Goal: Task Accomplishment & Management: Use online tool/utility

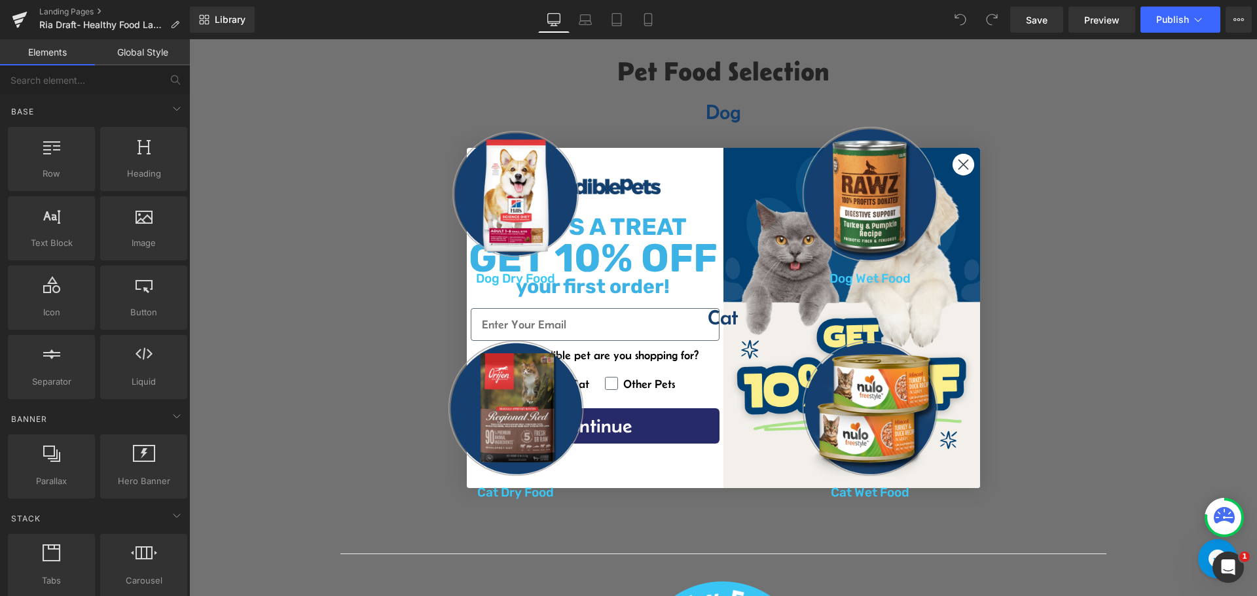
scroll to position [720, 0]
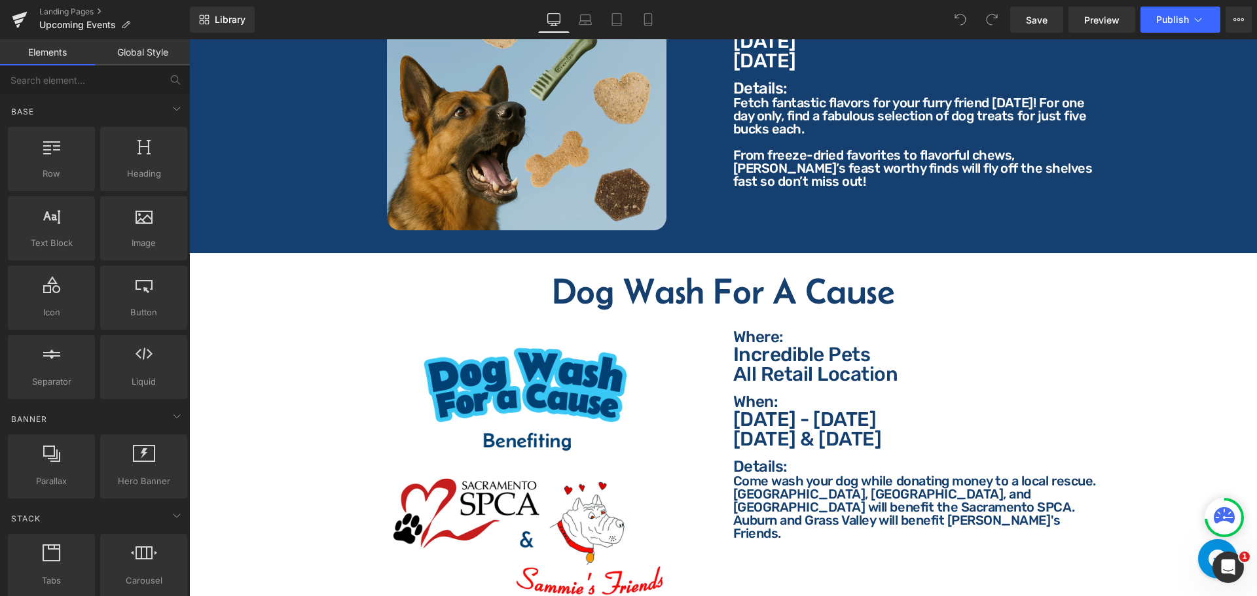
scroll to position [1113, 0]
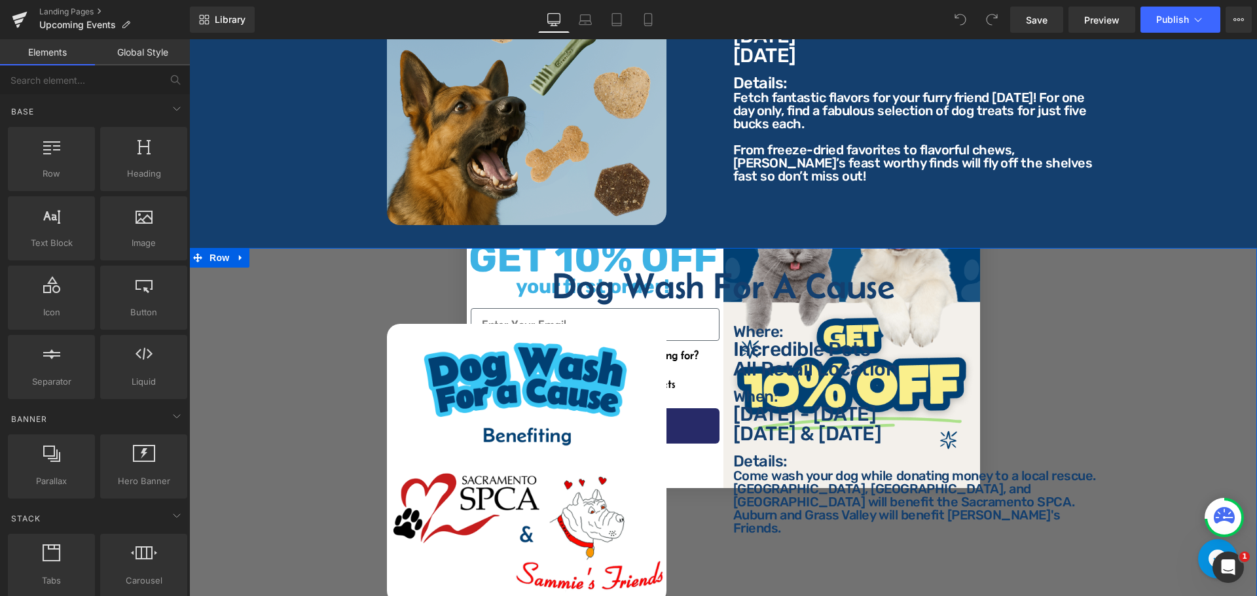
click at [276, 248] on div "Dog Wash For A Cause Heading Image Where: Text Block Where: Text Block Incredib…" at bounding box center [723, 437] width 1068 height 379
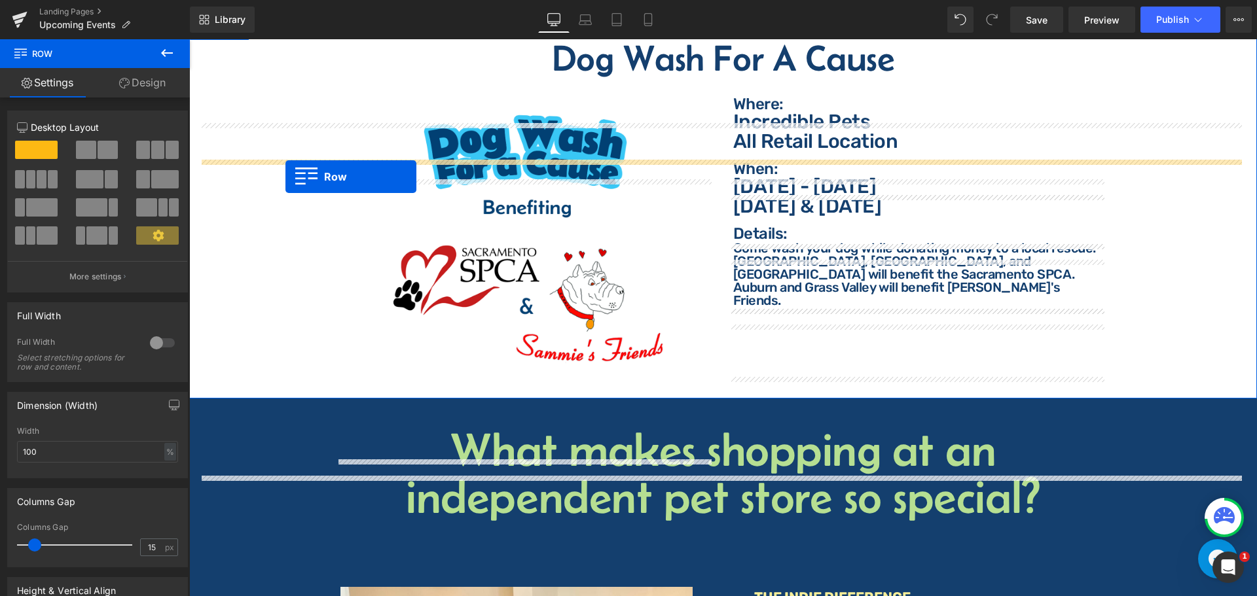
scroll to position [1048, 0]
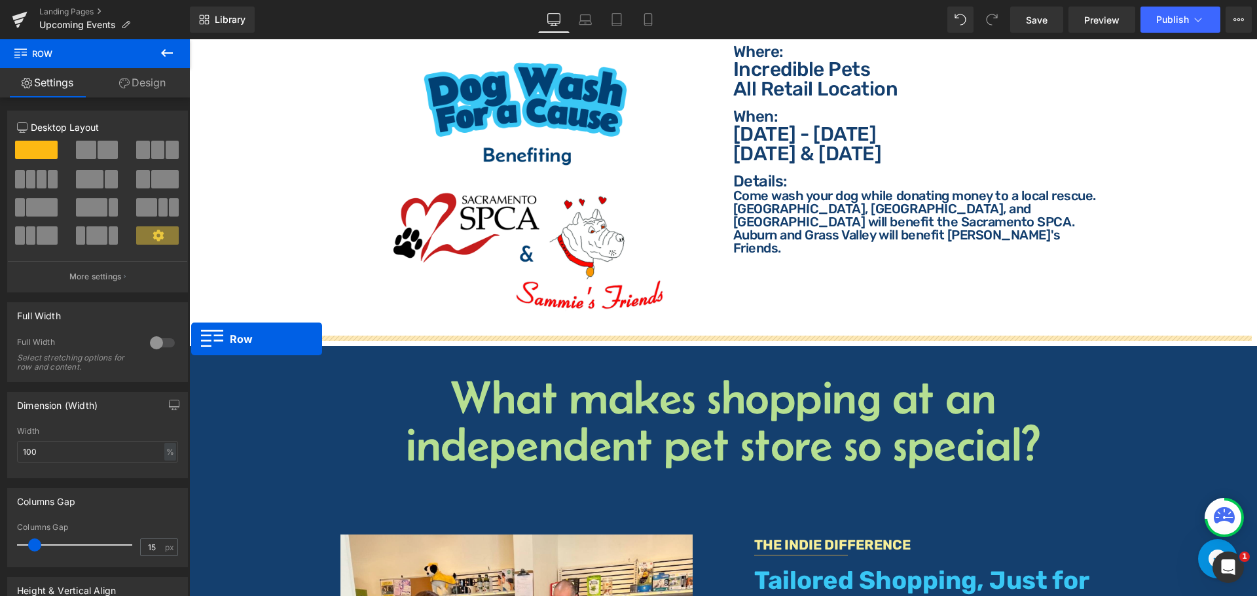
drag, startPoint x: 202, startPoint y: 133, endPoint x: 191, endPoint y: 339, distance: 206.5
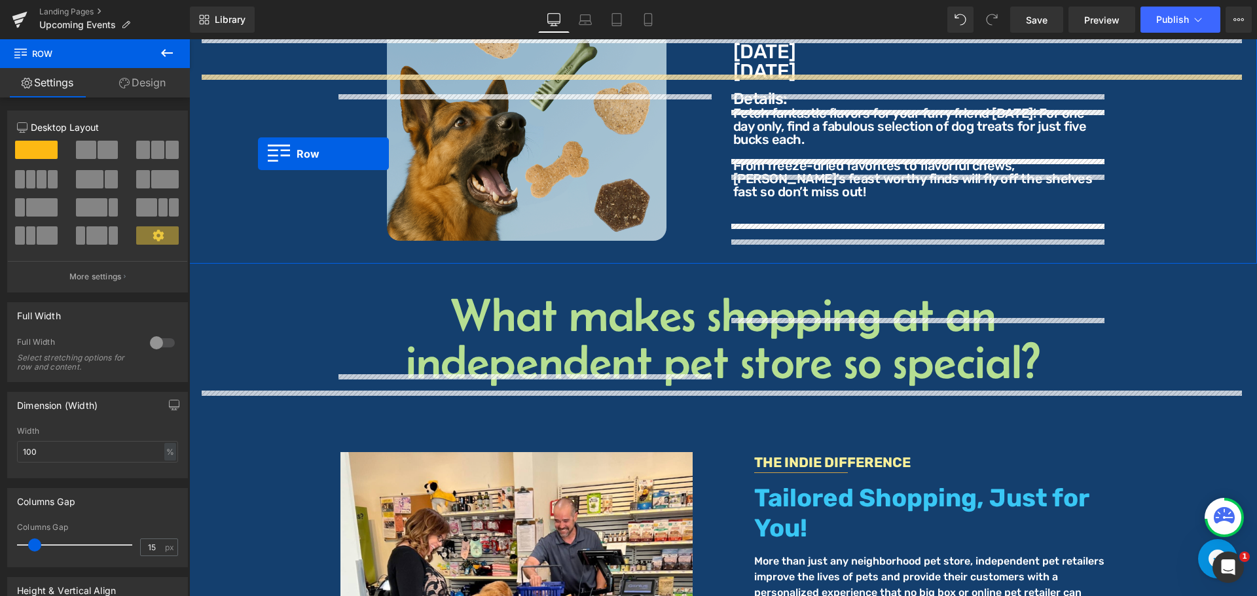
scroll to position [1146, 0]
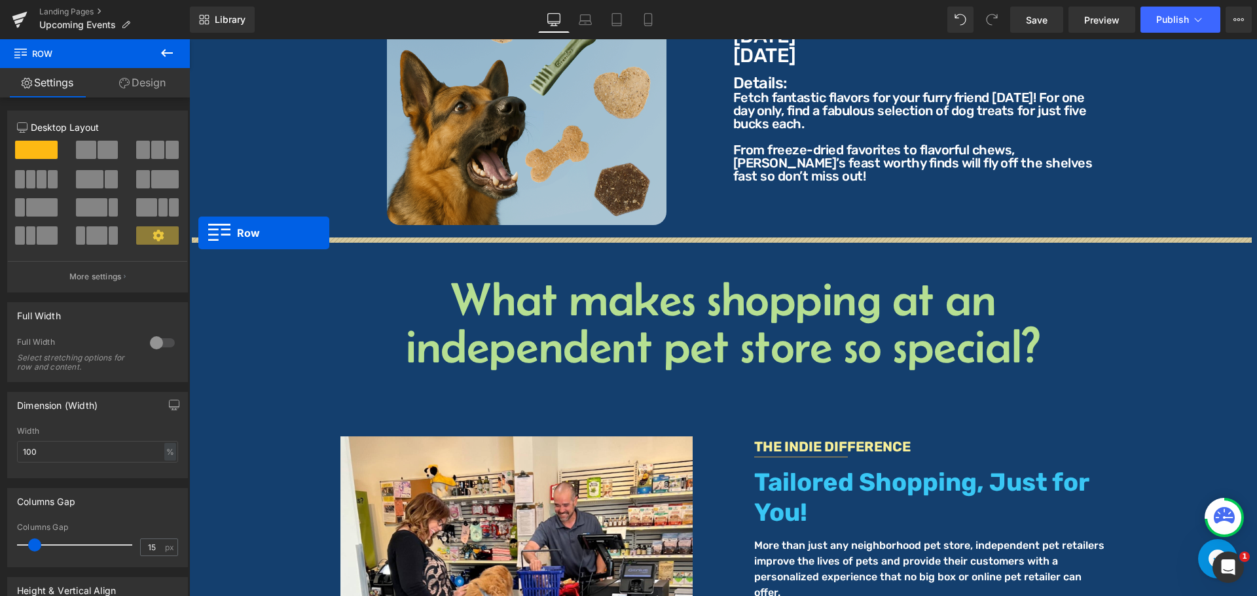
drag, startPoint x: 201, startPoint y: 113, endPoint x: 198, endPoint y: 233, distance: 119.8
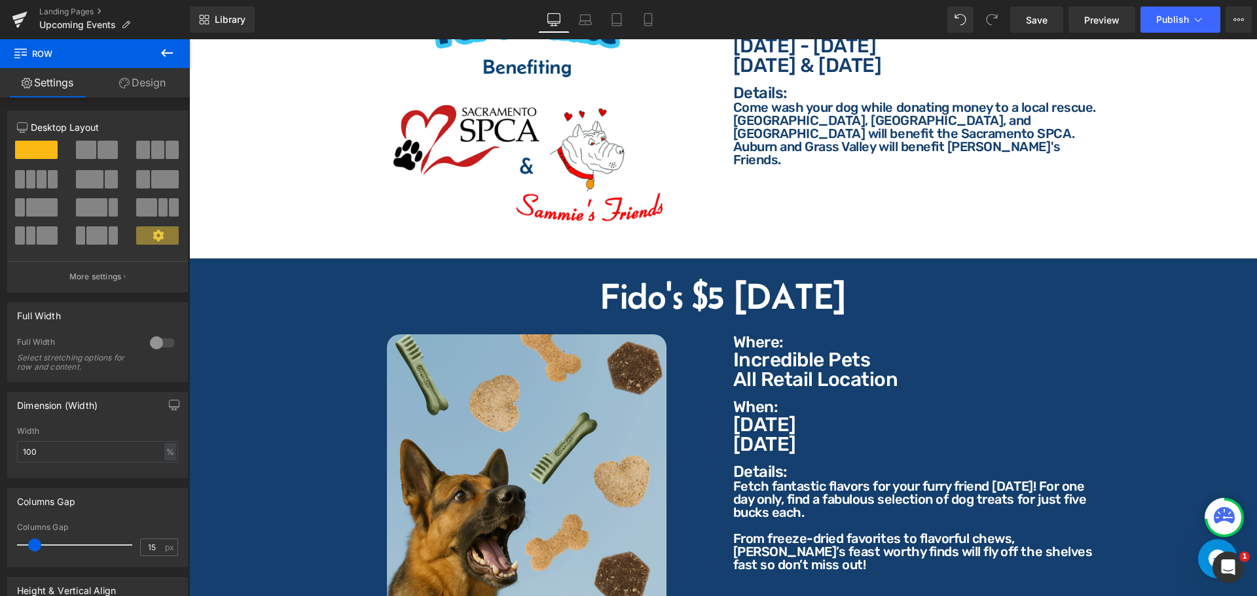
scroll to position [720, 0]
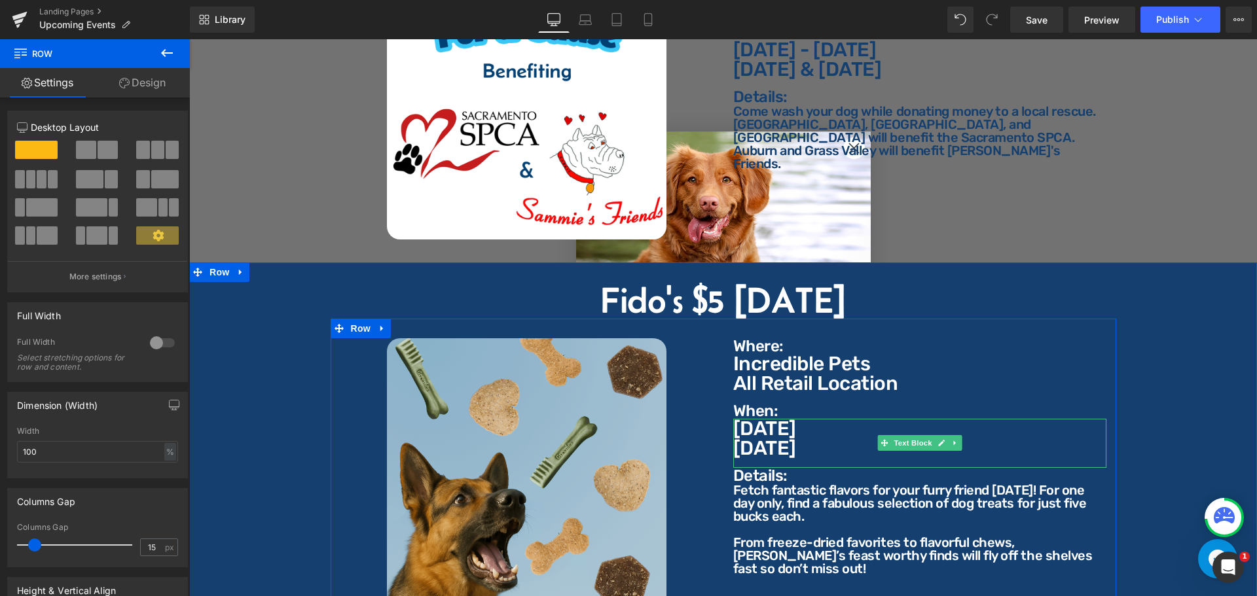
drag, startPoint x: 786, startPoint y: 444, endPoint x: 799, endPoint y: 440, distance: 13.0
click at [786, 445] on p "[DATE]" at bounding box center [919, 449] width 373 height 20
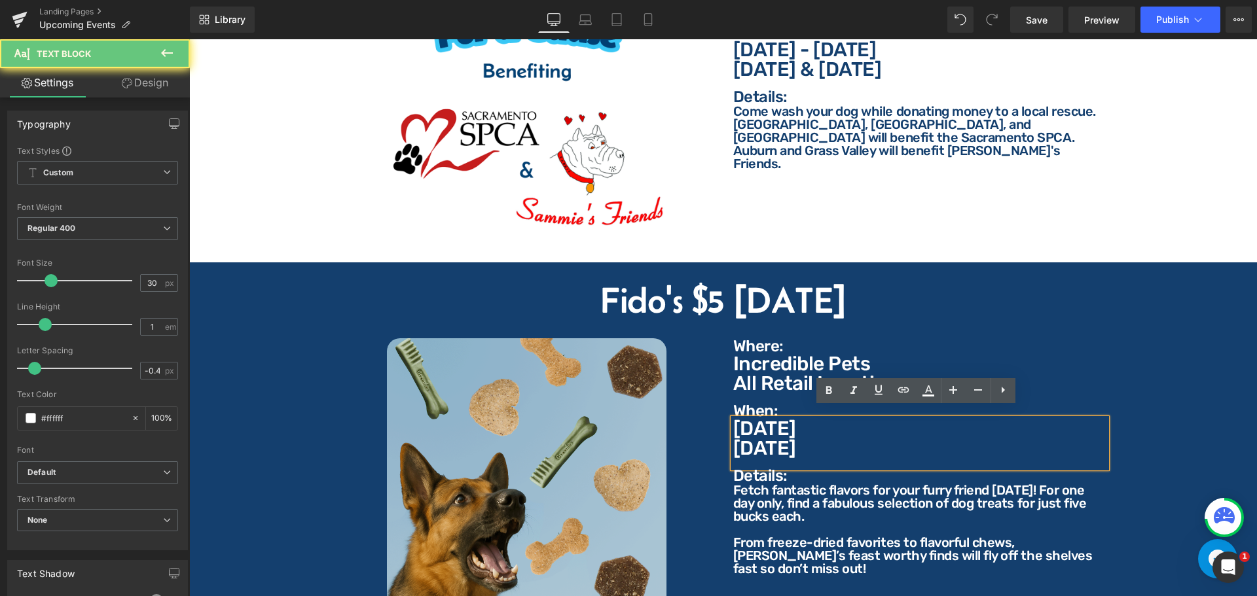
click at [799, 440] on p "[DATE]" at bounding box center [919, 449] width 373 height 20
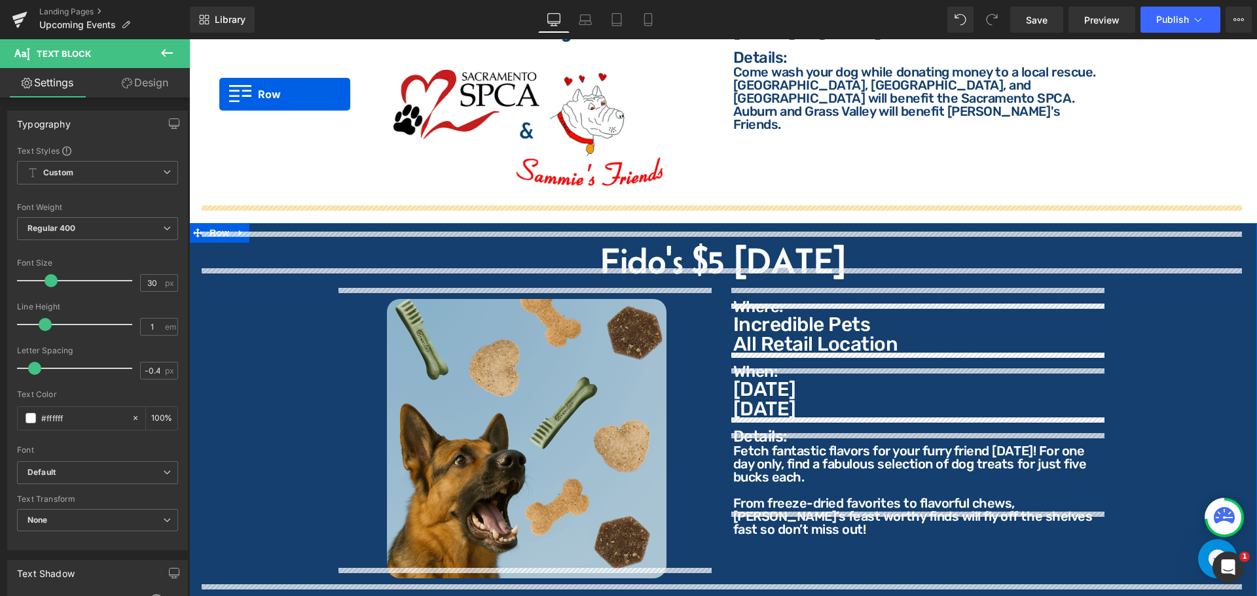
scroll to position [707, 0]
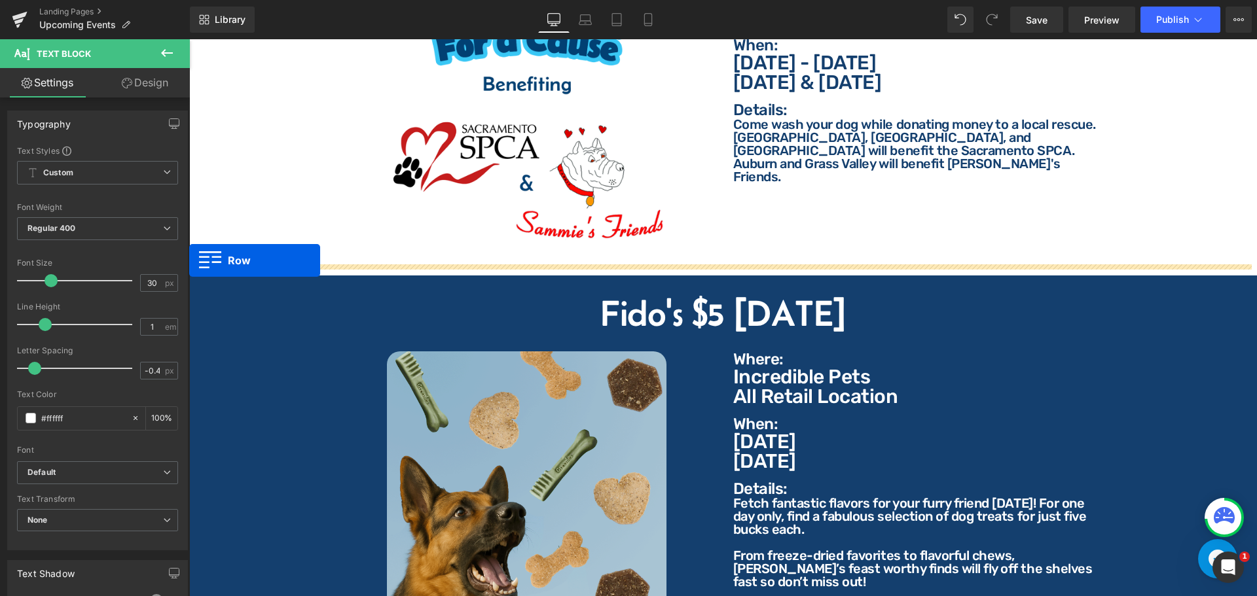
drag, startPoint x: 202, startPoint y: 447, endPoint x: 186, endPoint y: 252, distance: 195.7
click at [208, 276] on div "Fido's $5 [DATE] Heading Image Where: Text Block Where: Text Block Incredible P…" at bounding box center [723, 465] width 1068 height 379
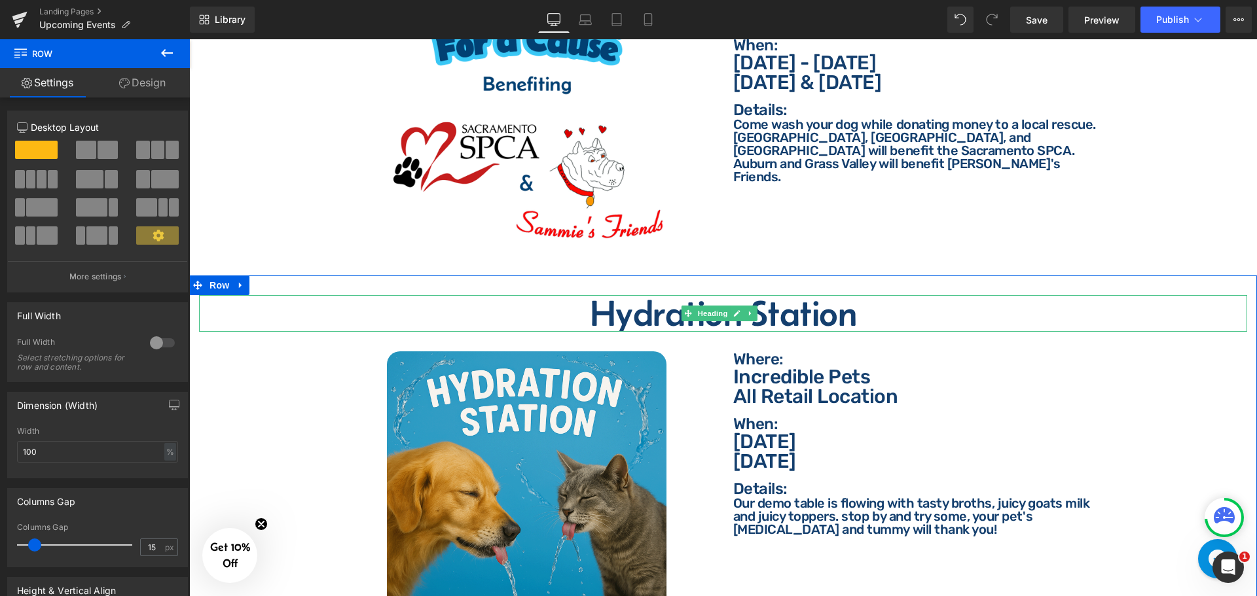
drag, startPoint x: 822, startPoint y: 303, endPoint x: 875, endPoint y: 307, distance: 53.2
click at [823, 303] on h2 "Hydration Station" at bounding box center [723, 313] width 1048 height 37
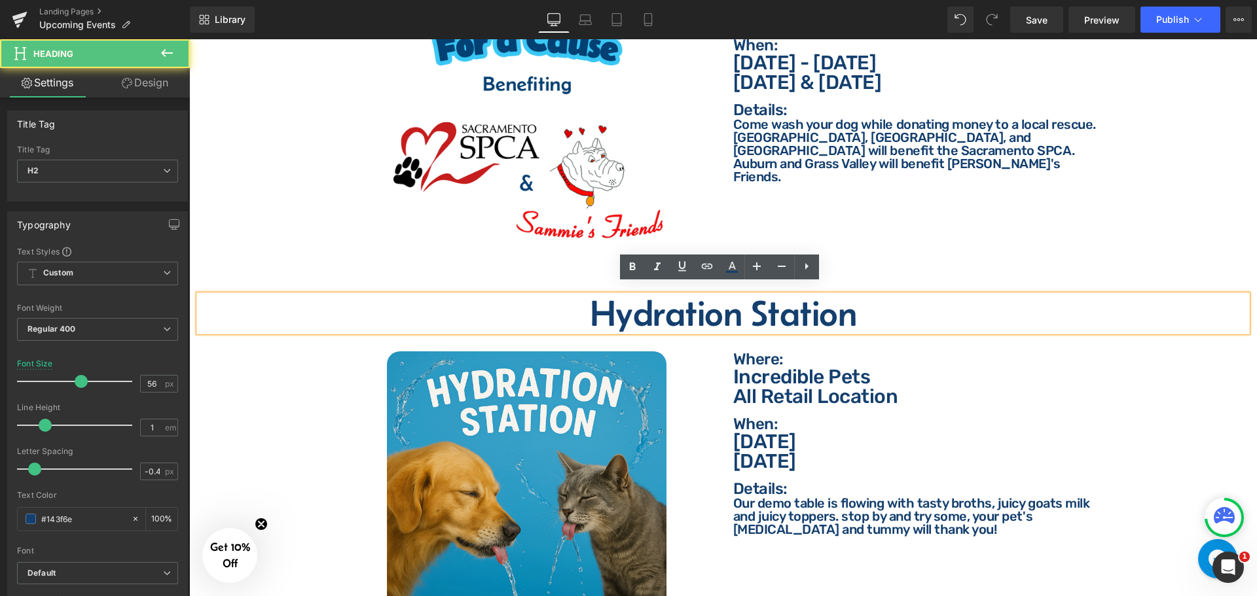
click at [876, 307] on h2 "Hydration Station" at bounding box center [723, 313] width 1048 height 37
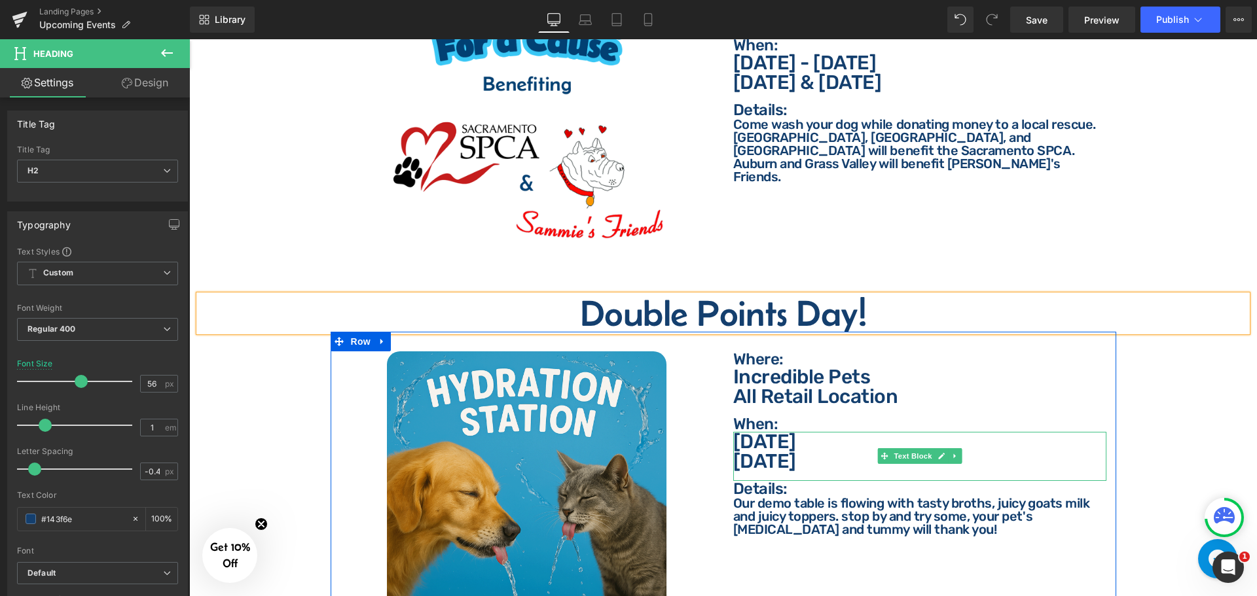
click at [806, 432] on p "[DATE]" at bounding box center [919, 442] width 373 height 20
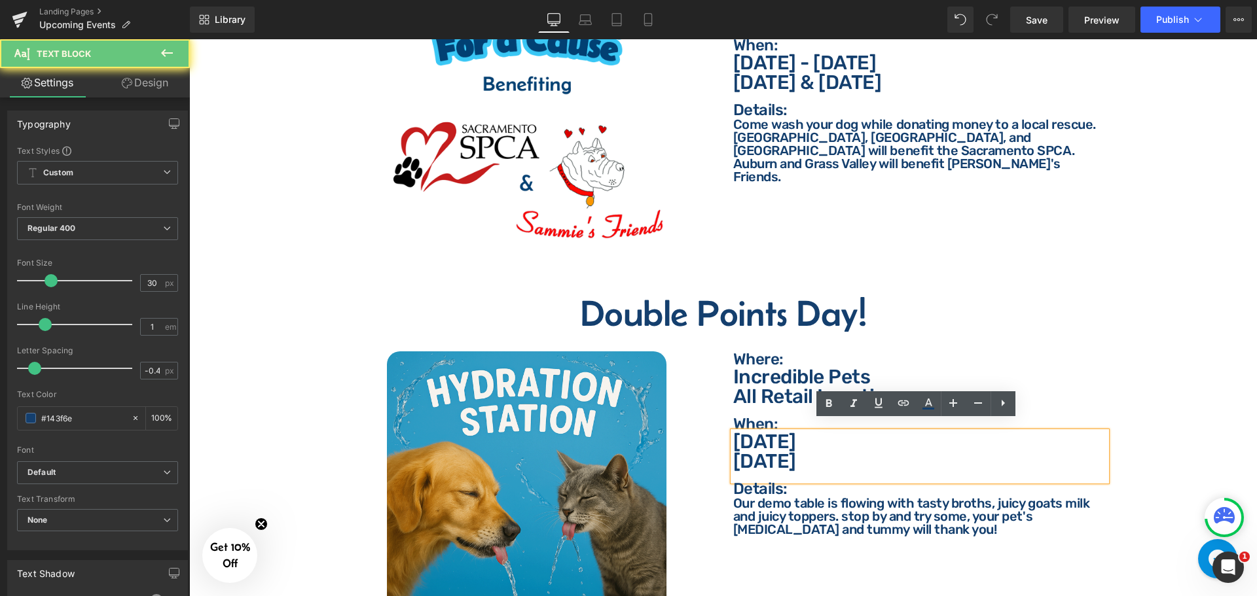
click at [841, 432] on p "[DATE]" at bounding box center [919, 442] width 373 height 20
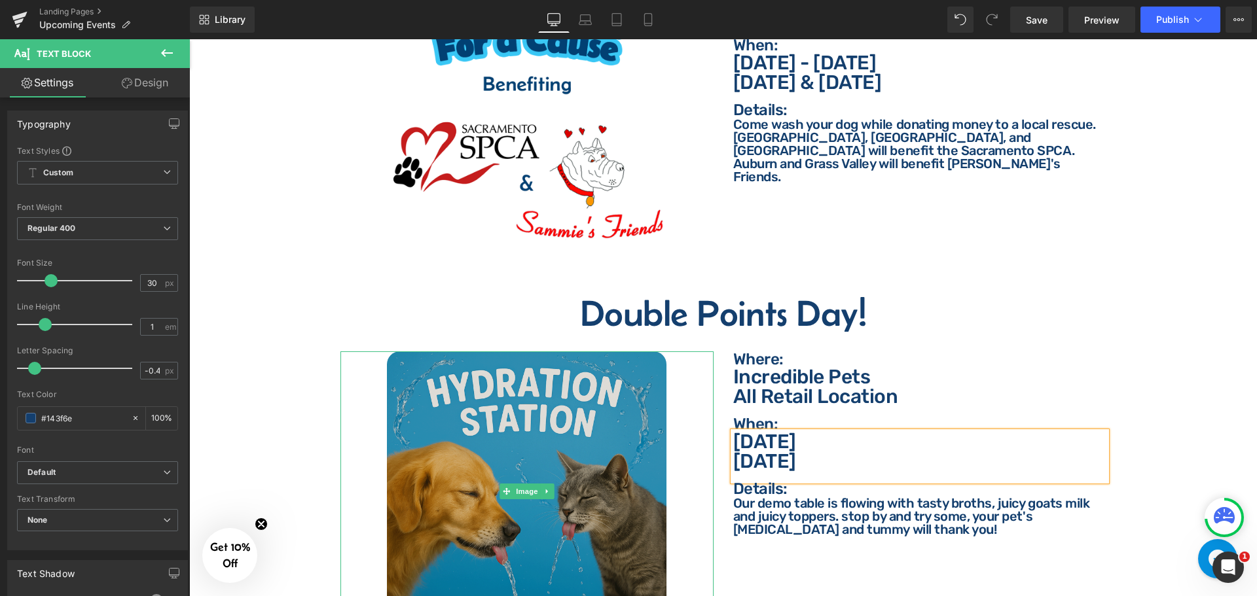
click at [502, 463] on img at bounding box center [527, 492] width 280 height 280
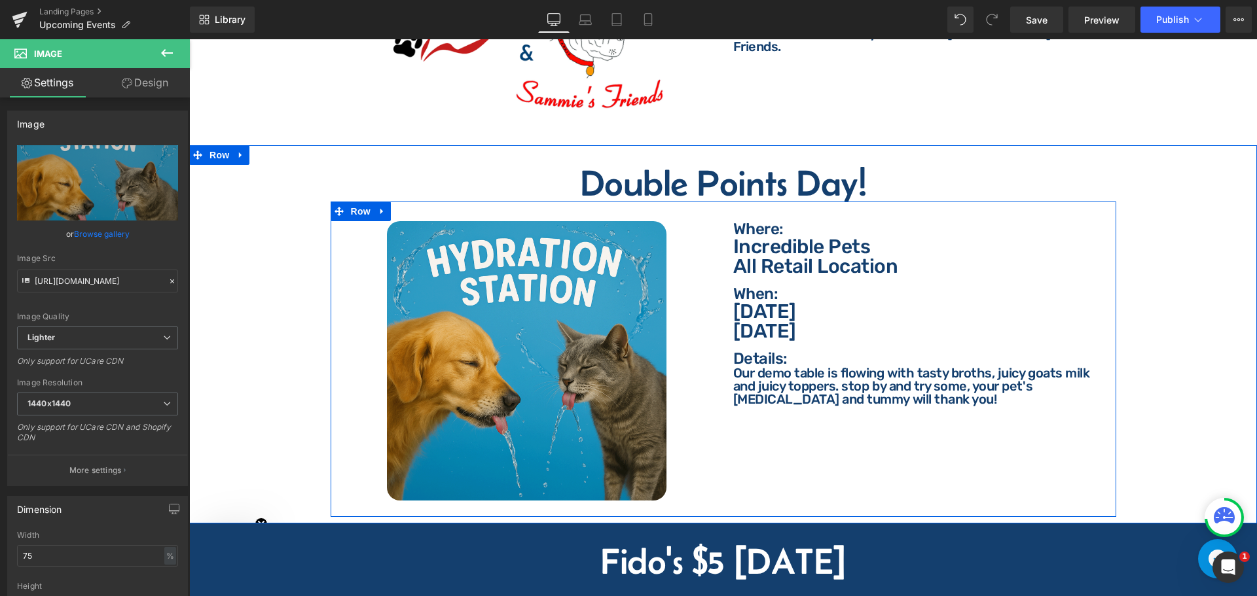
scroll to position [838, 0]
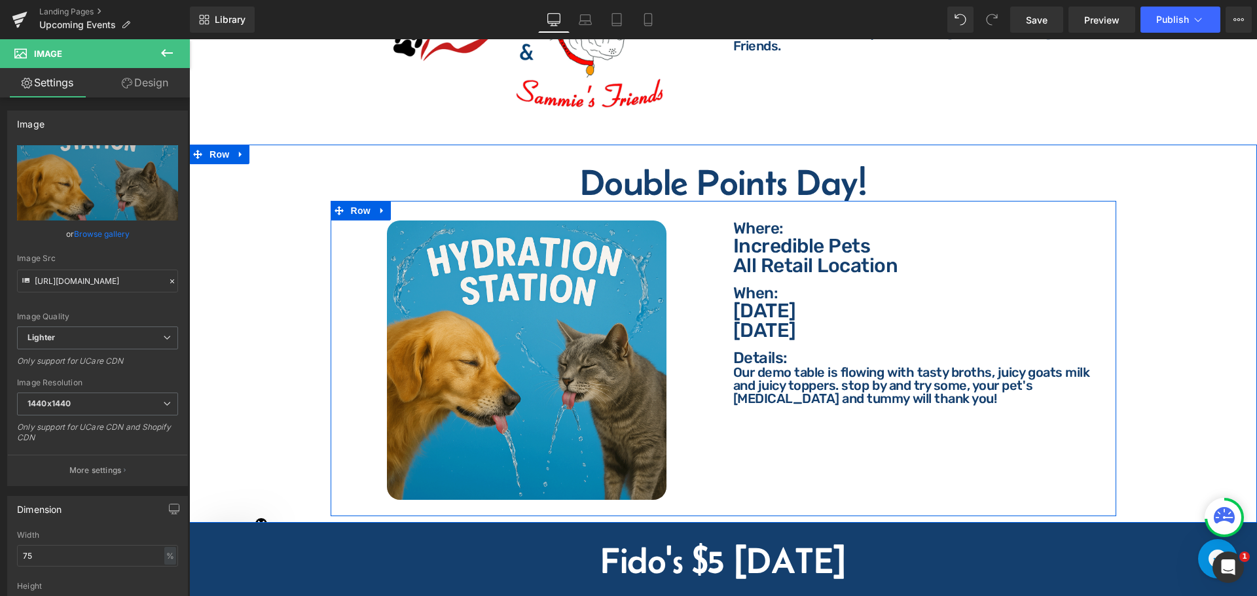
click at [861, 388] on p "Our demo table is flowing with tasty broths, juicy goats milk and juicy toppers…" at bounding box center [919, 385] width 373 height 39
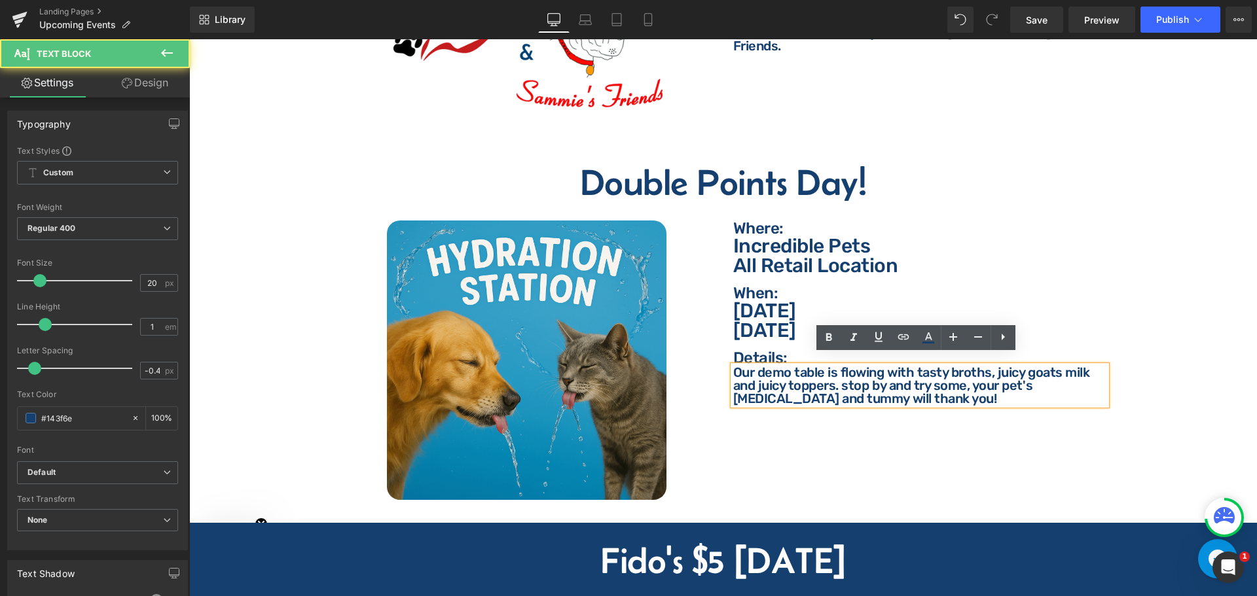
click at [865, 386] on p "Our demo table is flowing with tasty broths, juicy goats milk and juicy toppers…" at bounding box center [919, 385] width 373 height 39
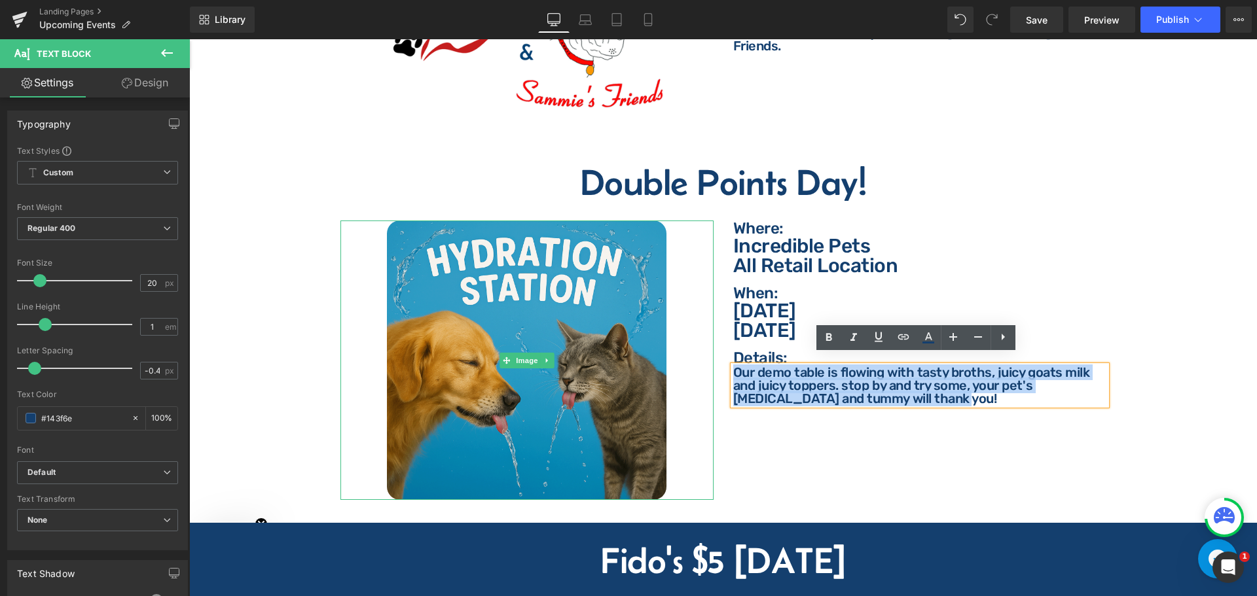
drag, startPoint x: 860, startPoint y: 388, endPoint x: 699, endPoint y: 360, distance: 162.8
click at [699, 360] on div "Image Where: Text Block Where: Text Block Incredible Pets All Retail Location T…" at bounding box center [724, 359] width 786 height 316
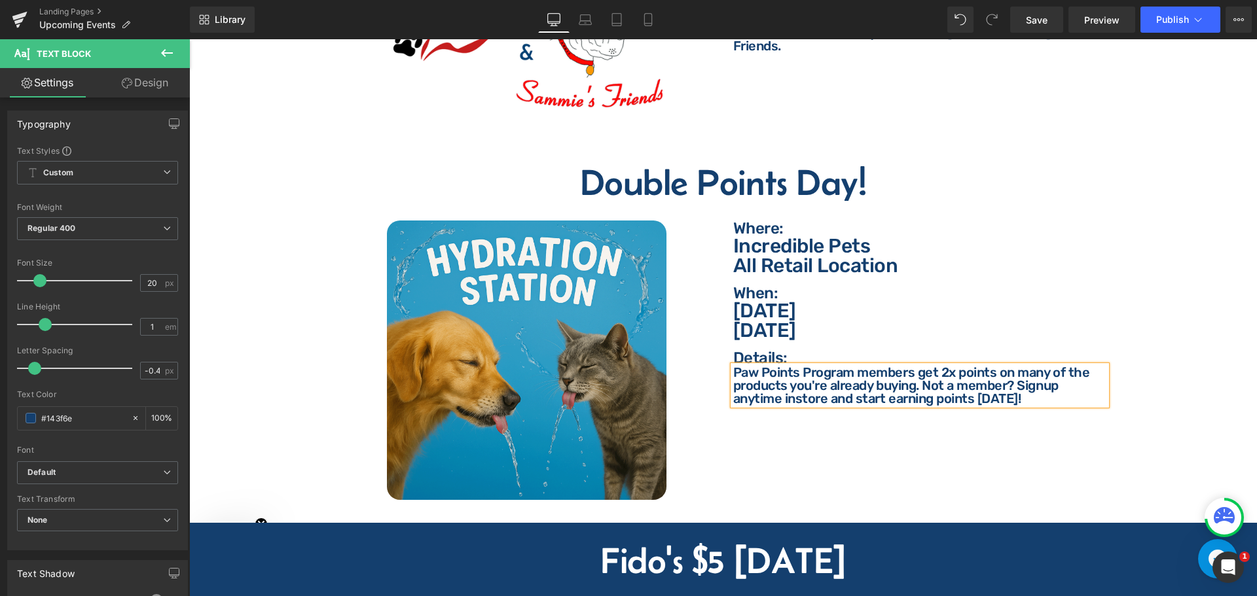
drag, startPoint x: 1189, startPoint y: 322, endPoint x: 843, endPoint y: 360, distance: 347.8
click at [1189, 322] on div "Double Points Day! Heading Image Where: Text Block Where: Text Block Incredible…" at bounding box center [723, 340] width 1068 height 353
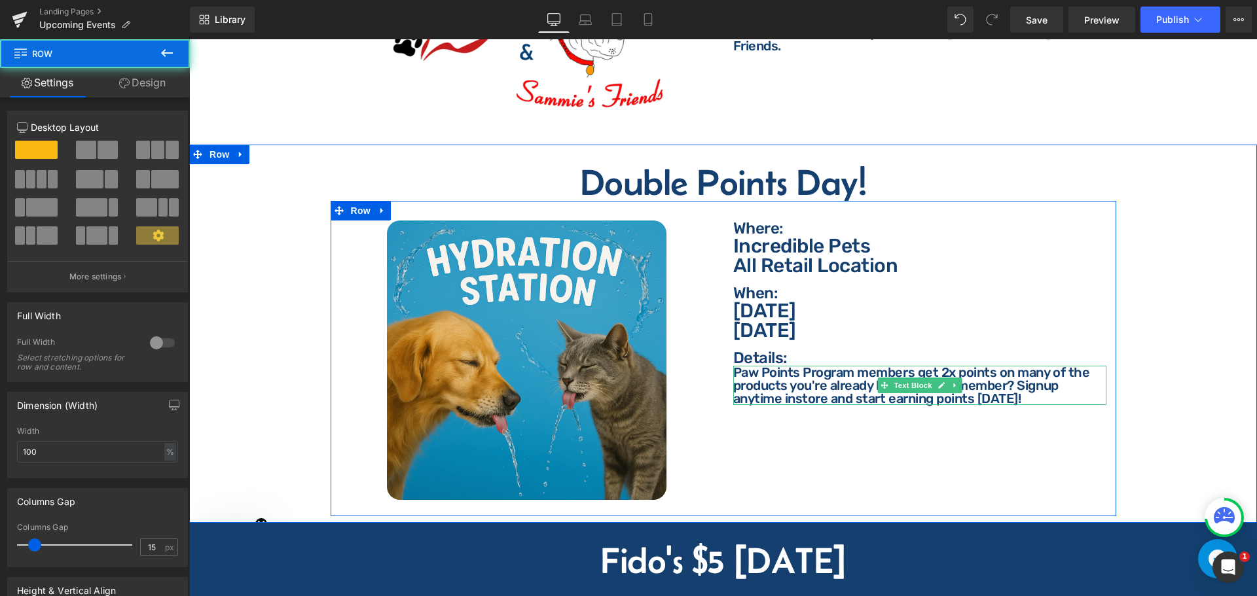
click at [808, 373] on p "Paw Points Program members get 2x points on many of the products you're already…" at bounding box center [919, 385] width 373 height 39
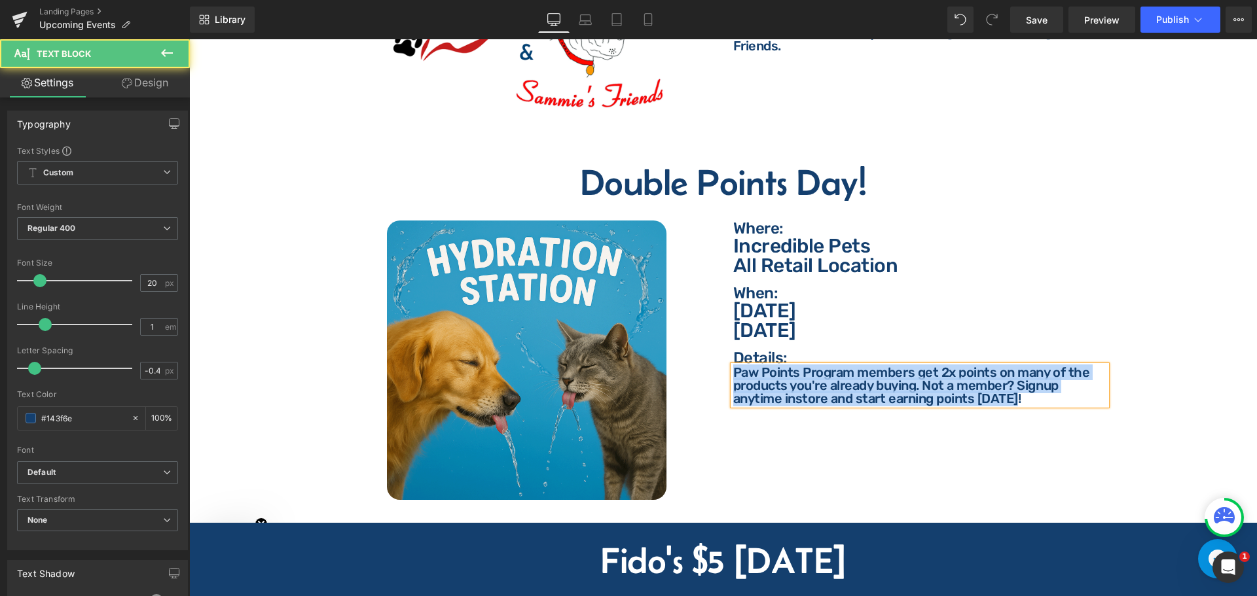
click at [966, 372] on p "Paw Points Program members get 2x points on many of the products you're already…" at bounding box center [919, 385] width 373 height 39
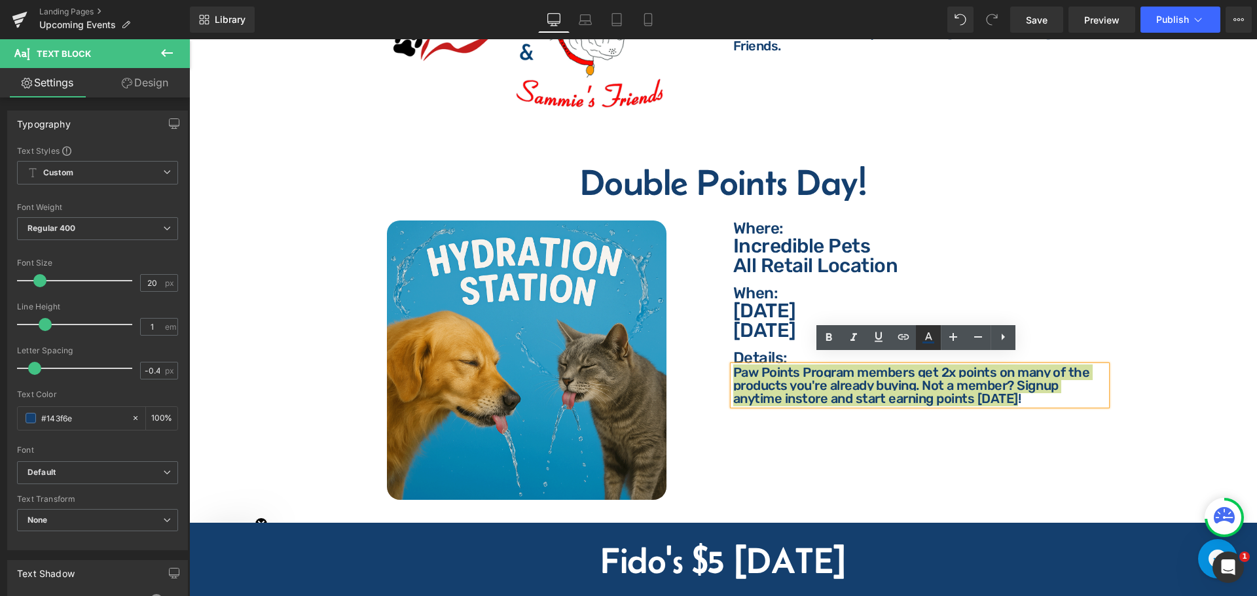
click at [925, 340] on icon at bounding box center [929, 338] width 16 height 16
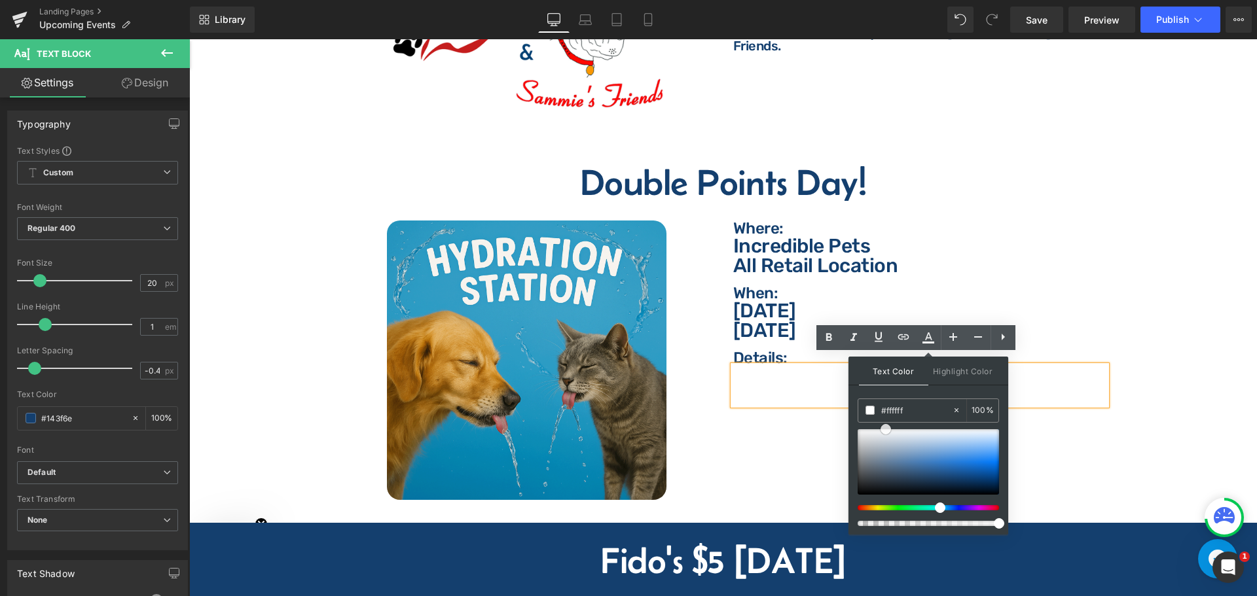
drag, startPoint x: 873, startPoint y: 435, endPoint x: 886, endPoint y: 381, distance: 55.3
click at [886, 357] on div "Text Color Highlight Color #333333 #143f6e 100 % transparent 0 %" at bounding box center [928, 357] width 141 height 0
click at [770, 375] on span "Paw Points Program members get 2x points on many of the products you're already…" at bounding box center [911, 386] width 357 height 42
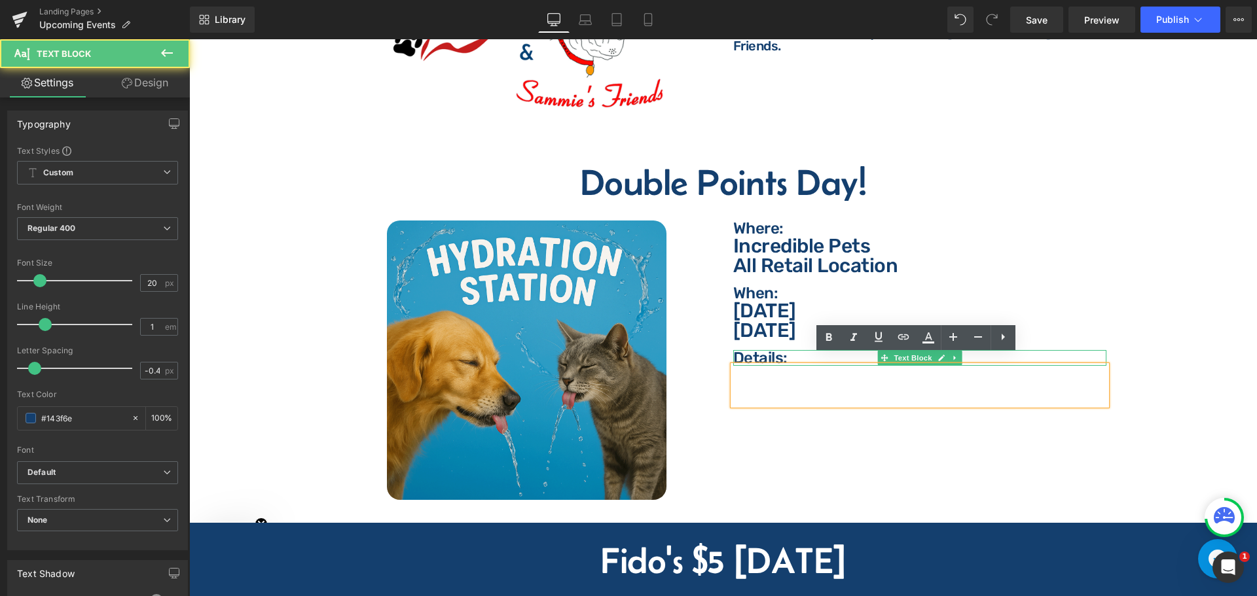
click at [771, 350] on div at bounding box center [919, 351] width 373 height 3
click at [769, 350] on p "Details:" at bounding box center [919, 358] width 373 height 16
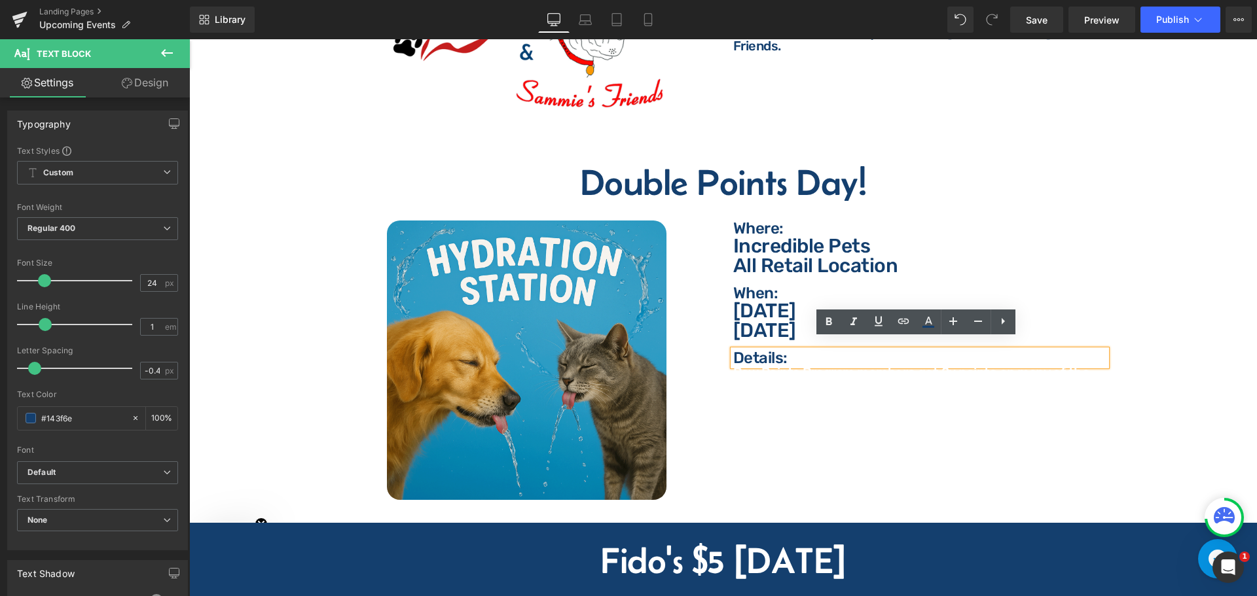
click at [762, 350] on p "Details:" at bounding box center [919, 358] width 373 height 16
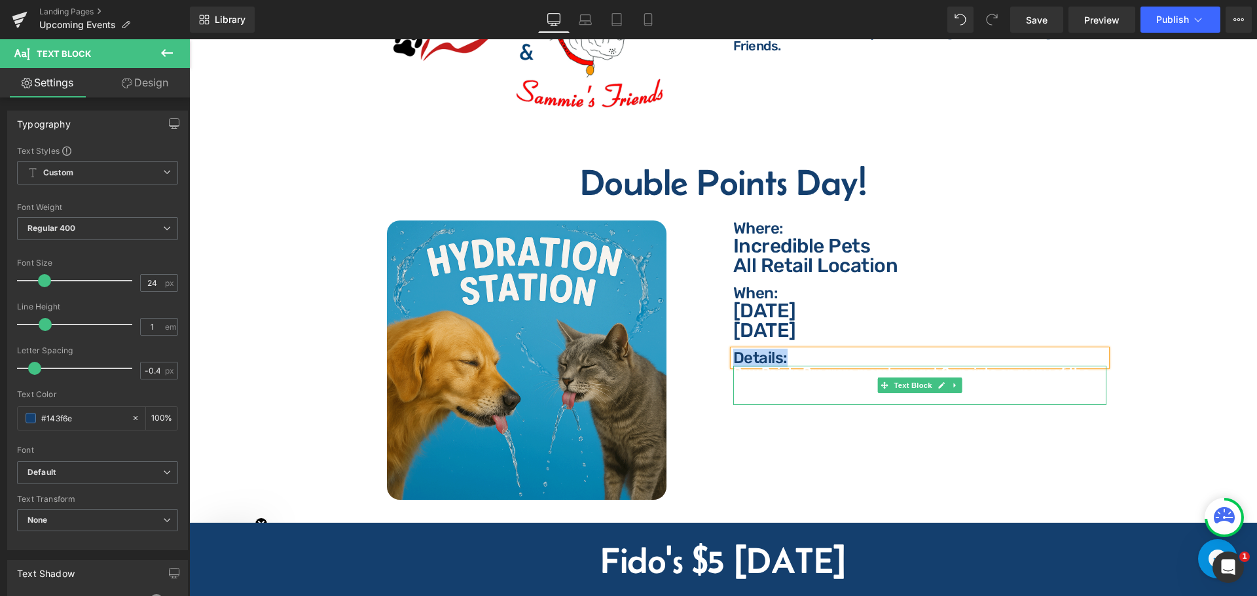
click at [879, 365] on span "Paw Points Program members get 2x points on many of the products you're already…" at bounding box center [911, 386] width 357 height 42
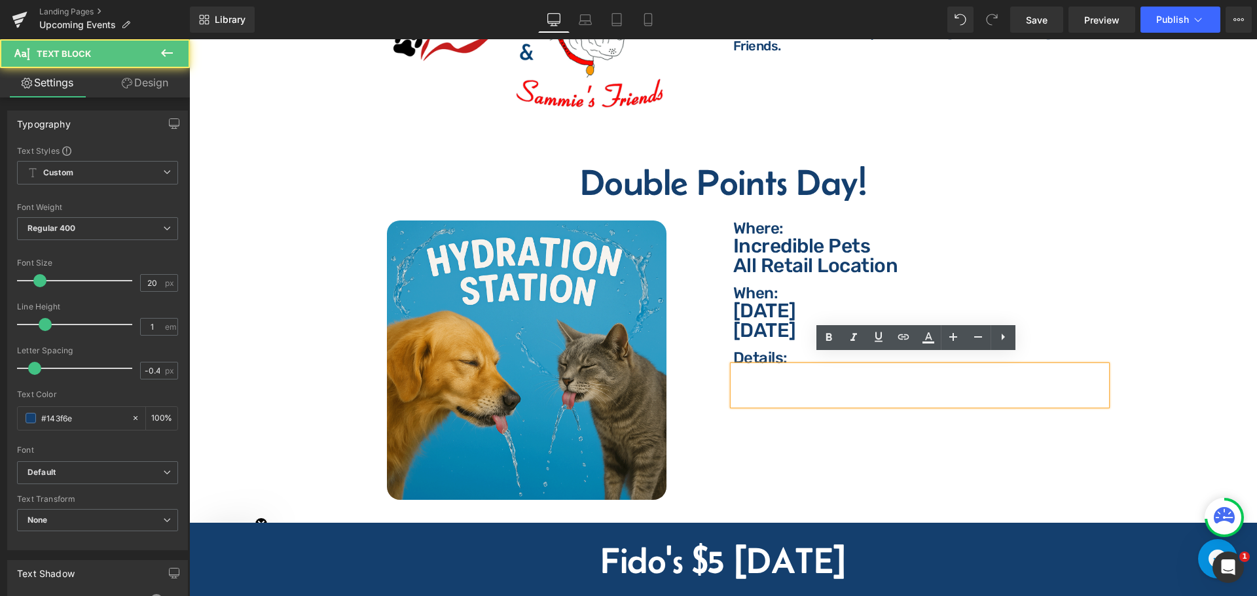
click at [761, 350] on p "Details:" at bounding box center [919, 358] width 373 height 16
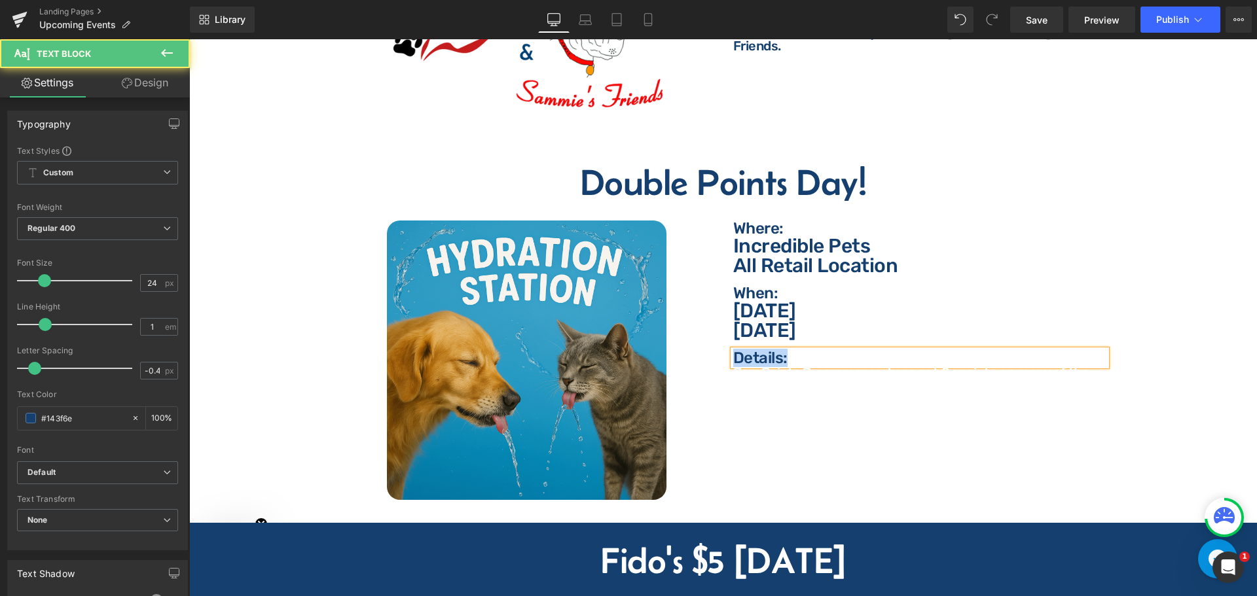
click at [770, 350] on p "Details:" at bounding box center [919, 358] width 373 height 16
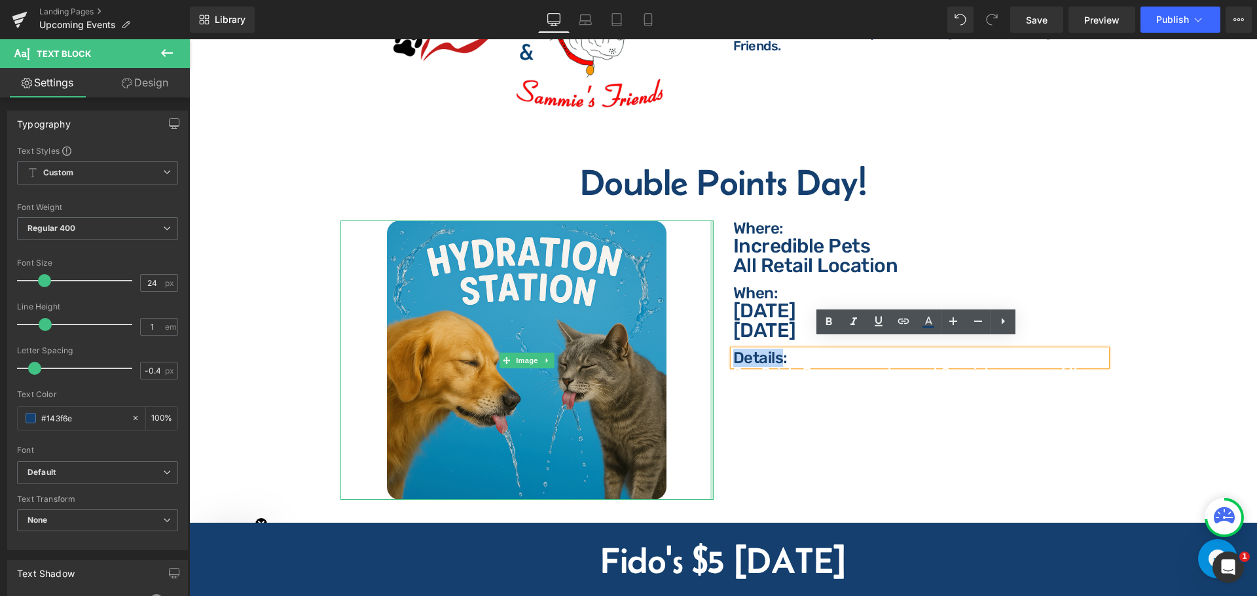
drag, startPoint x: 777, startPoint y: 350, endPoint x: 709, endPoint y: 349, distance: 67.4
click at [709, 349] on div "Image Where: Text Block Where: Text Block Incredible Pets All Retail Location T…" at bounding box center [724, 359] width 786 height 316
click at [925, 328] on icon at bounding box center [929, 322] width 16 height 16
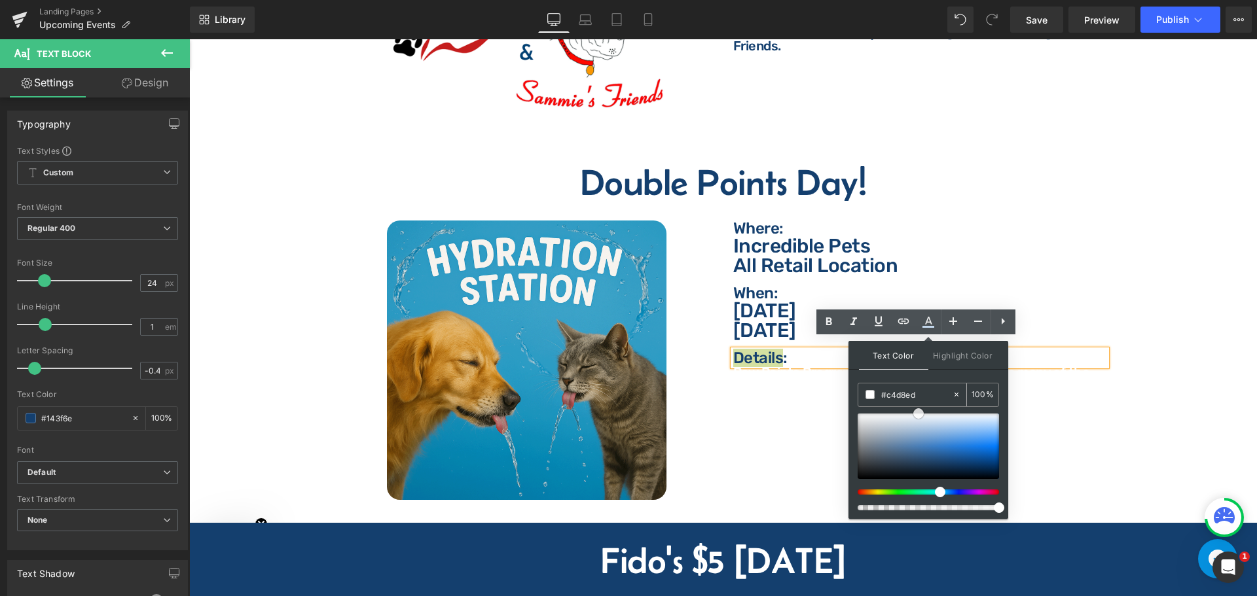
click at [919, 390] on div "#143f6e 100 %" at bounding box center [928, 451] width 141 height 136
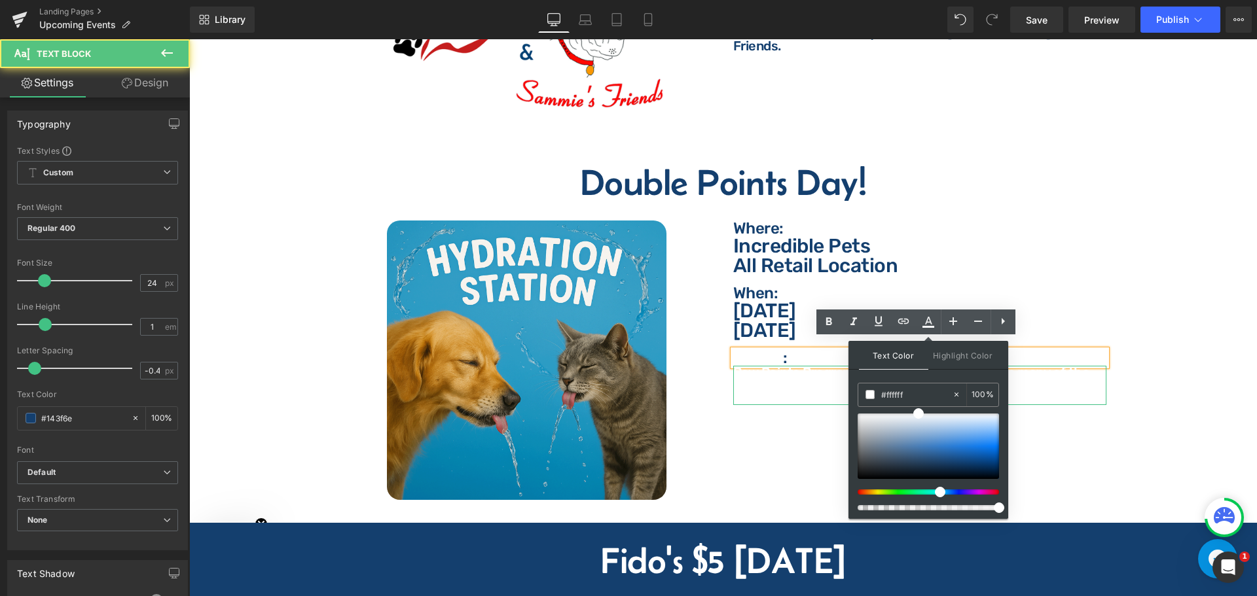
click at [811, 351] on p "Details :" at bounding box center [919, 358] width 373 height 16
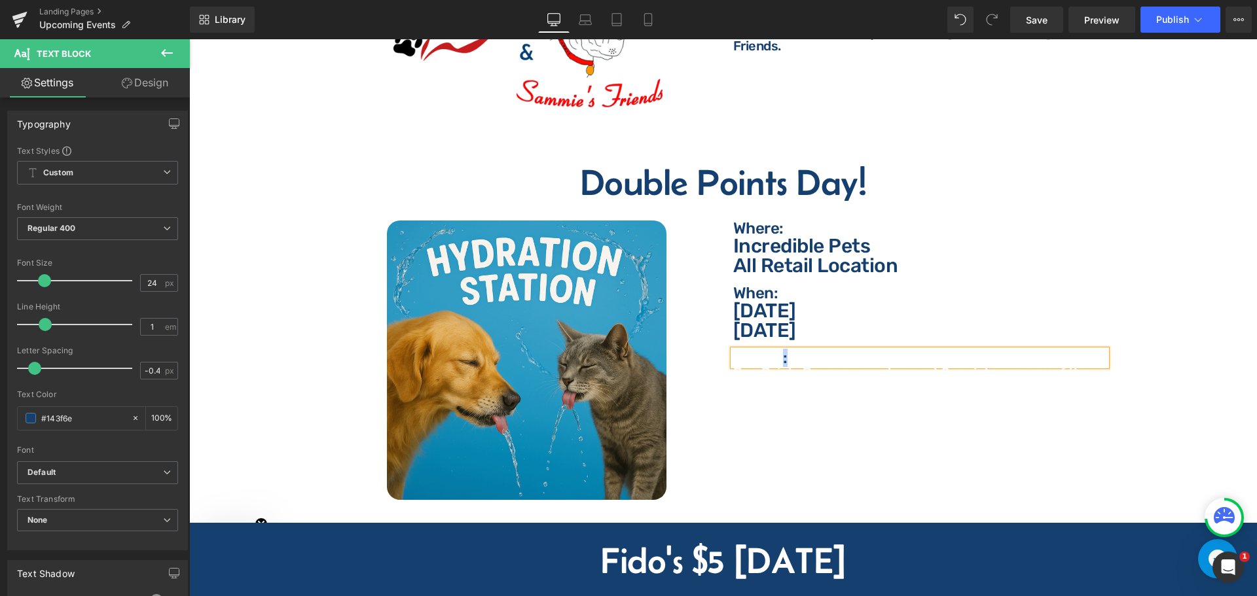
click at [807, 350] on p "Details :" at bounding box center [919, 358] width 373 height 16
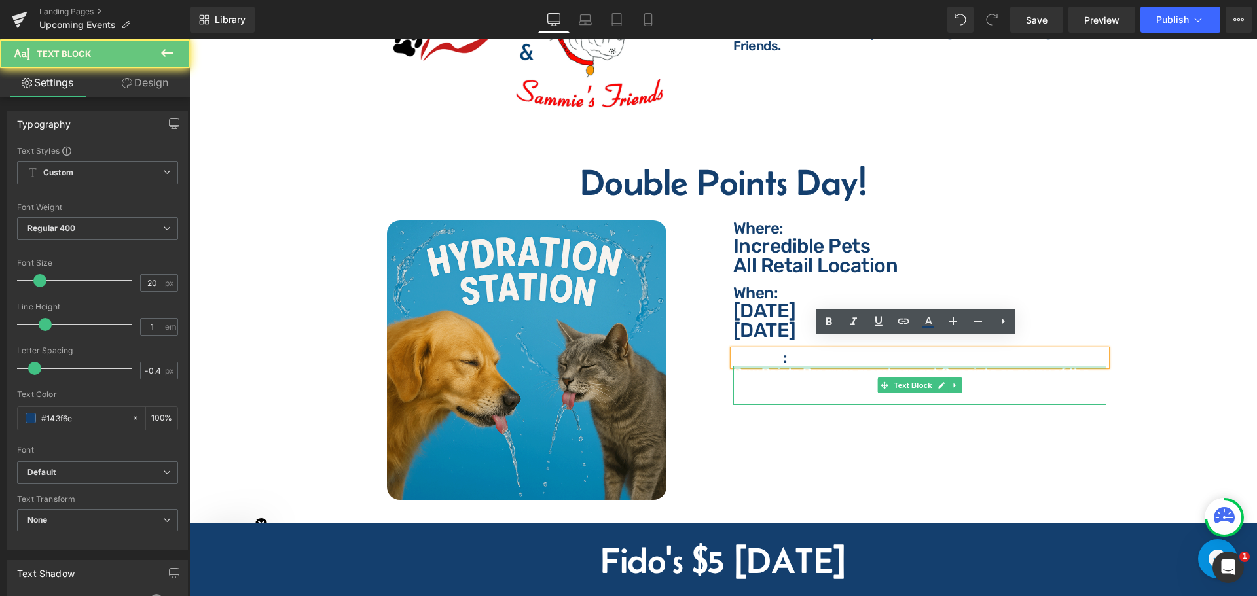
drag, startPoint x: 798, startPoint y: 356, endPoint x: 757, endPoint y: 355, distance: 41.3
click at [757, 366] on div at bounding box center [919, 367] width 373 height 3
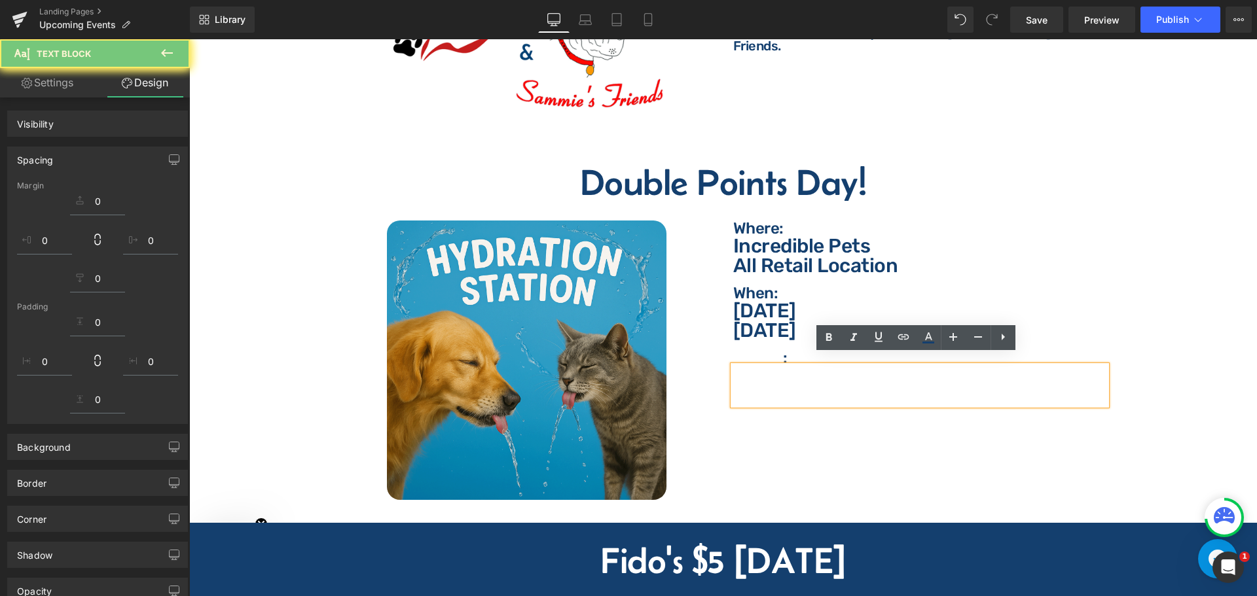
click at [733, 350] on div "Details : Text Block" at bounding box center [919, 358] width 373 height 16
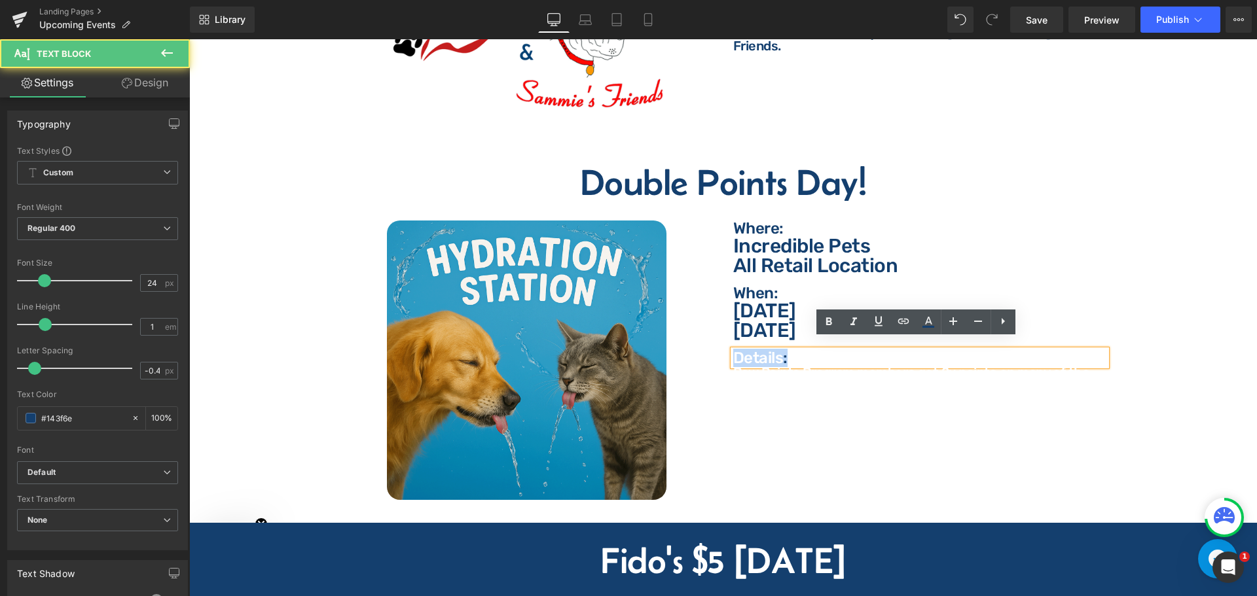
click at [799, 350] on p "Details :" at bounding box center [919, 358] width 373 height 16
drag, startPoint x: 799, startPoint y: 344, endPoint x: 725, endPoint y: 339, distance: 74.8
click at [725, 339] on div "Where: Text Block Where: Text Block Incredible Pets All Retail Location Text Bl…" at bounding box center [920, 313] width 393 height 185
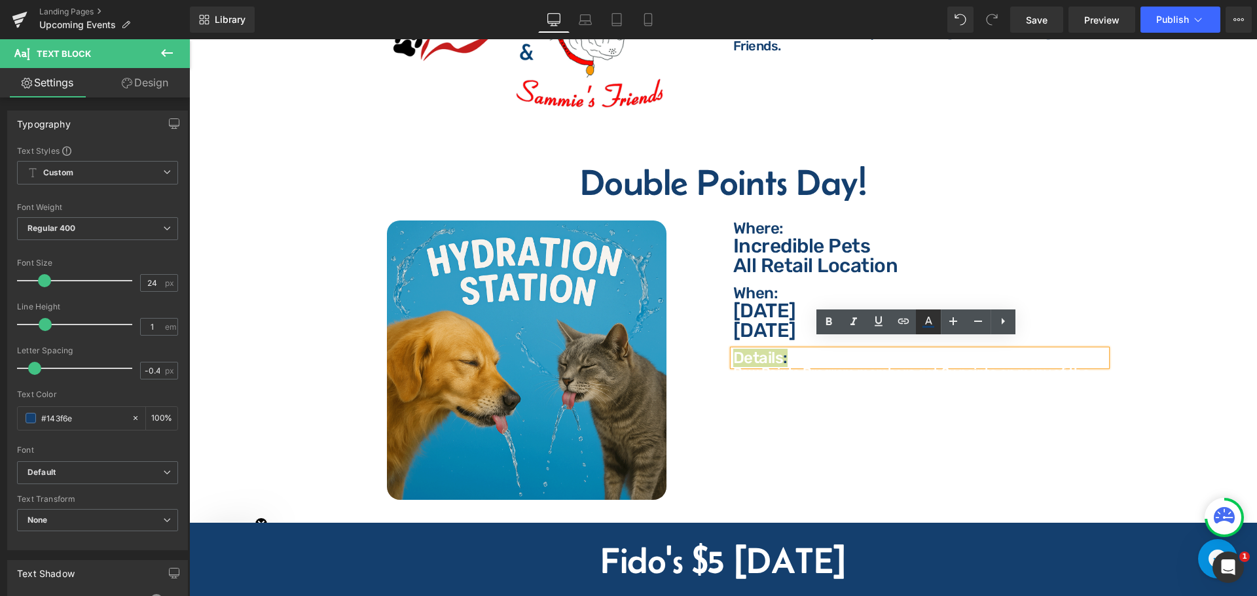
click at [930, 322] on icon at bounding box center [928, 321] width 7 height 8
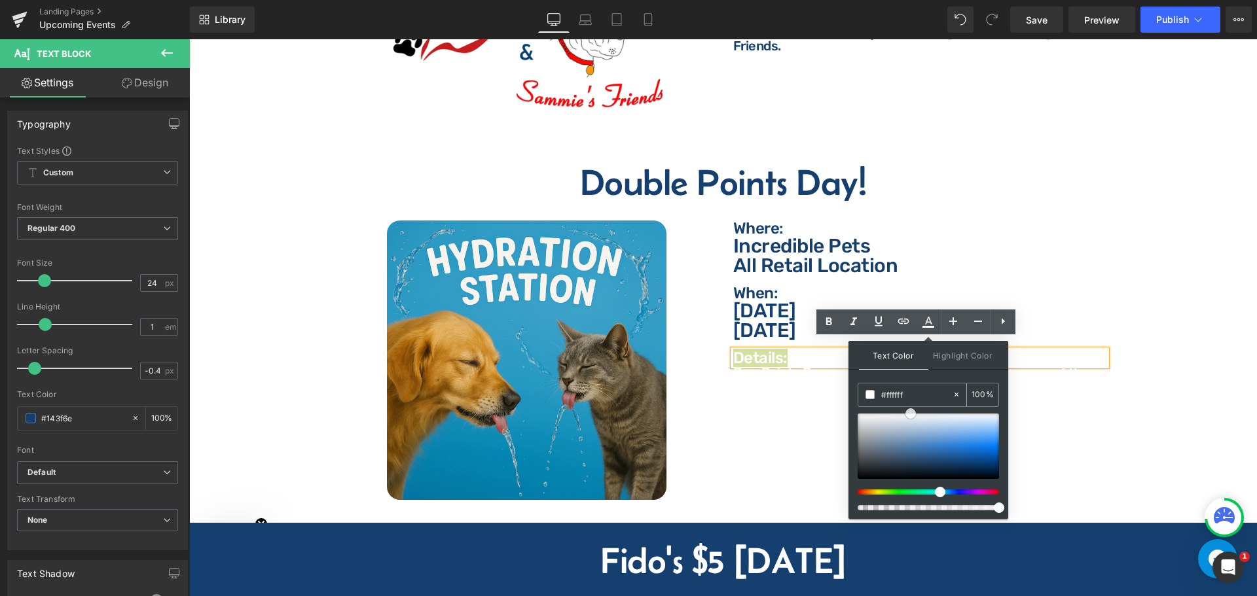
drag, startPoint x: 915, startPoint y: 438, endPoint x: 911, endPoint y: 395, distance: 43.5
click at [911, 395] on div "#143f6e 100 %" at bounding box center [928, 451] width 141 height 136
click at [785, 305] on p "[DATE]" at bounding box center [919, 311] width 373 height 20
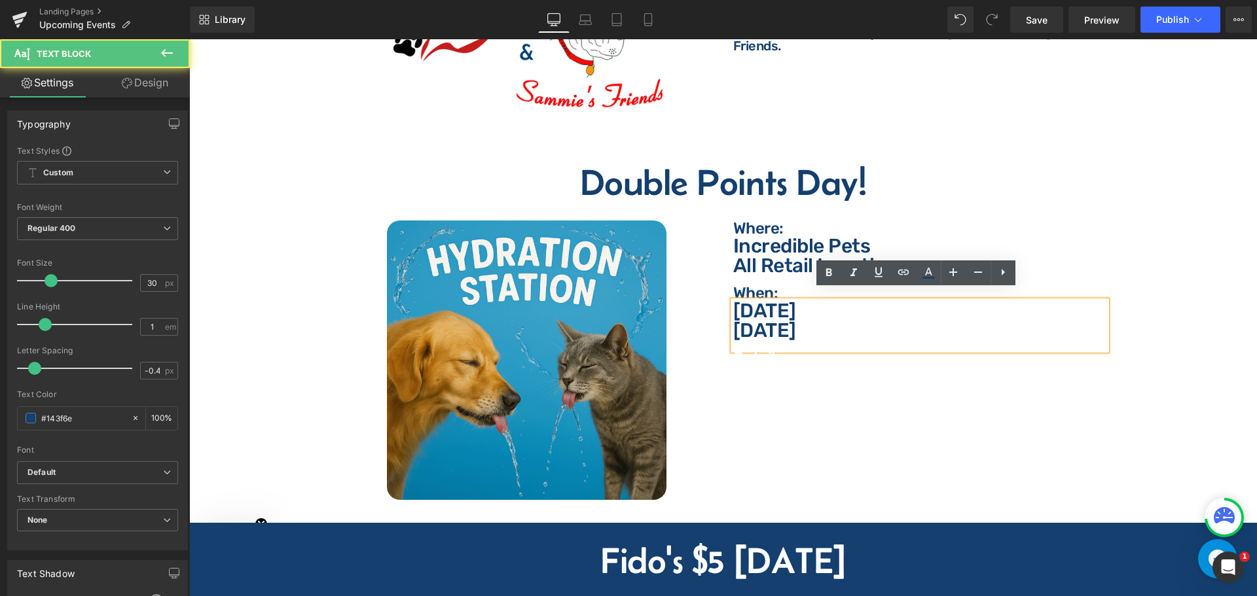
click at [785, 305] on p "[DATE]" at bounding box center [919, 311] width 373 height 20
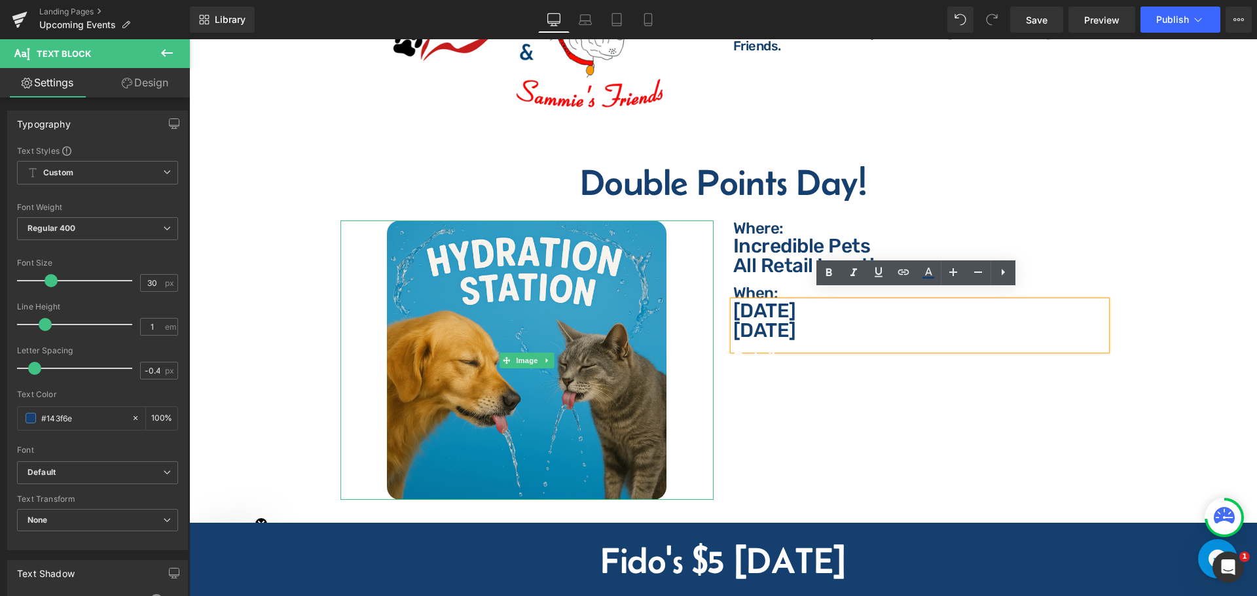
drag, startPoint x: 908, startPoint y: 320, endPoint x: 698, endPoint y: 301, distance: 211.1
click at [698, 301] on div "Image Where: Text Block Where: Text Block Incredible Pets All Retail Location T…" at bounding box center [724, 359] width 786 height 316
click at [928, 271] on icon at bounding box center [929, 273] width 16 height 16
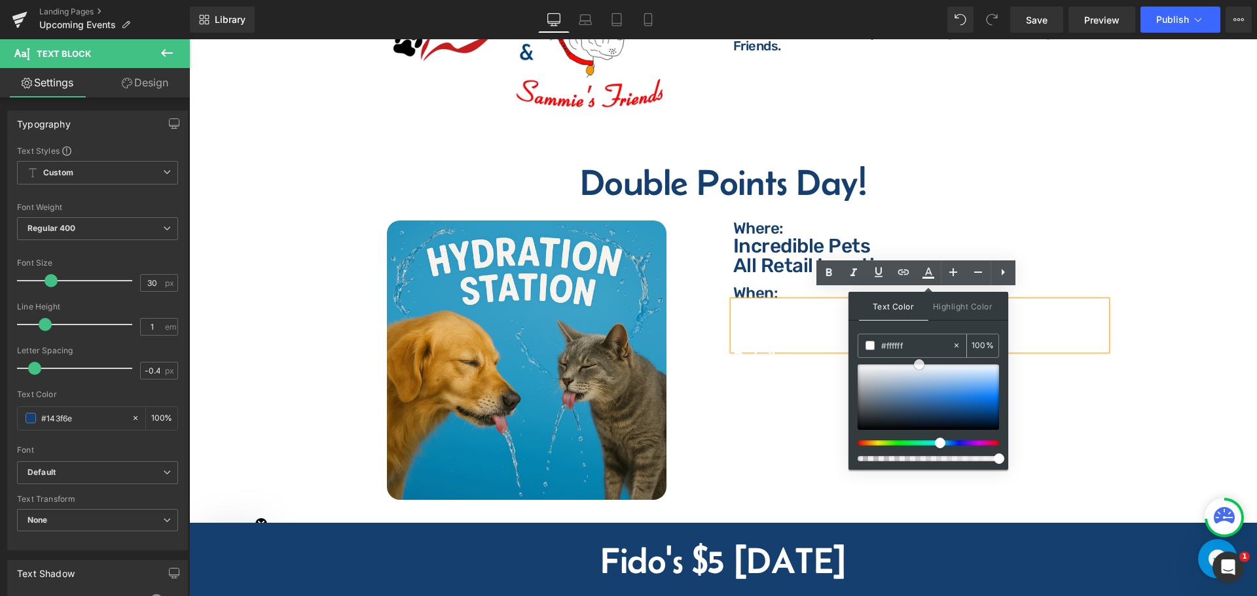
drag, startPoint x: 919, startPoint y: 378, endPoint x: 919, endPoint y: 348, distance: 30.1
click at [919, 348] on div "#143f6e 100 %" at bounding box center [928, 402] width 141 height 136
click at [777, 285] on p "When:" at bounding box center [919, 293] width 373 height 16
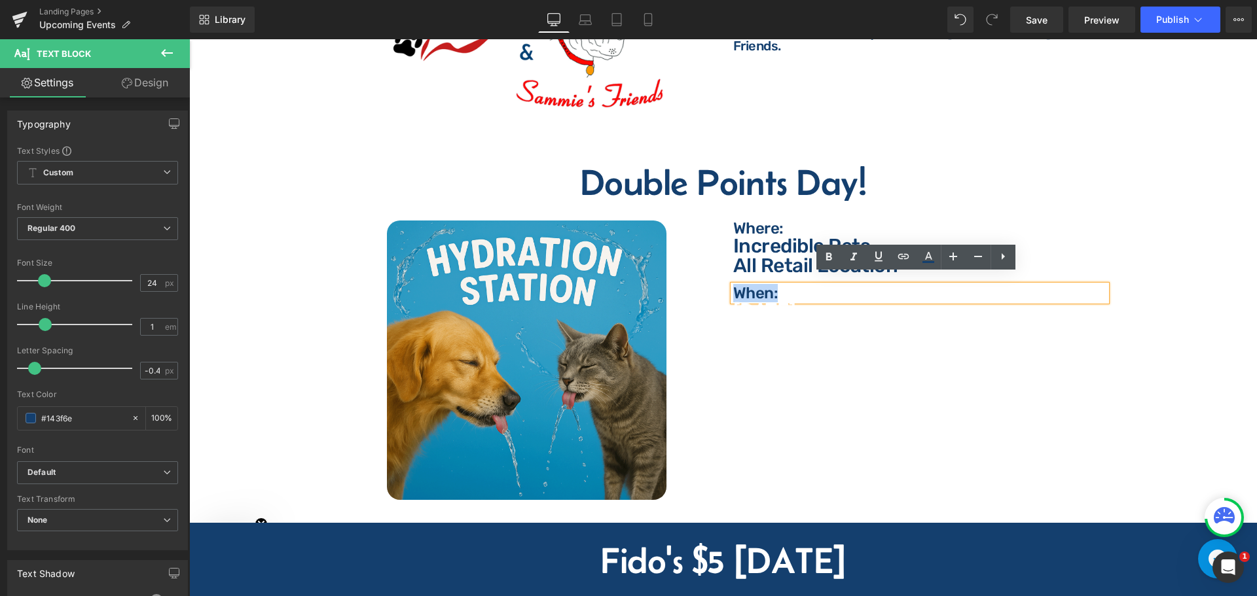
drag, startPoint x: 776, startPoint y: 282, endPoint x: 731, endPoint y: 282, distance: 44.5
click at [733, 285] on p "When:" at bounding box center [919, 293] width 373 height 16
click at [927, 257] on icon at bounding box center [928, 256] width 7 height 8
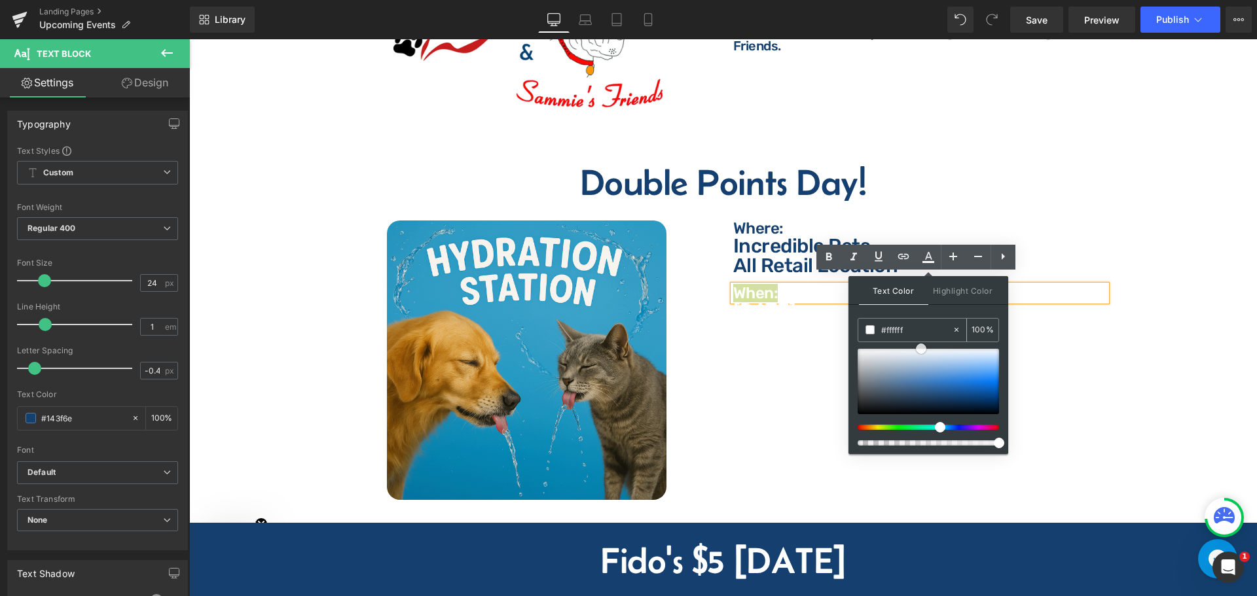
drag, startPoint x: 921, startPoint y: 359, endPoint x: 921, endPoint y: 330, distance: 28.8
click at [921, 330] on div "#143f6e 100 %" at bounding box center [928, 386] width 141 height 136
click at [780, 256] on p "All Retail Location" at bounding box center [919, 266] width 373 height 20
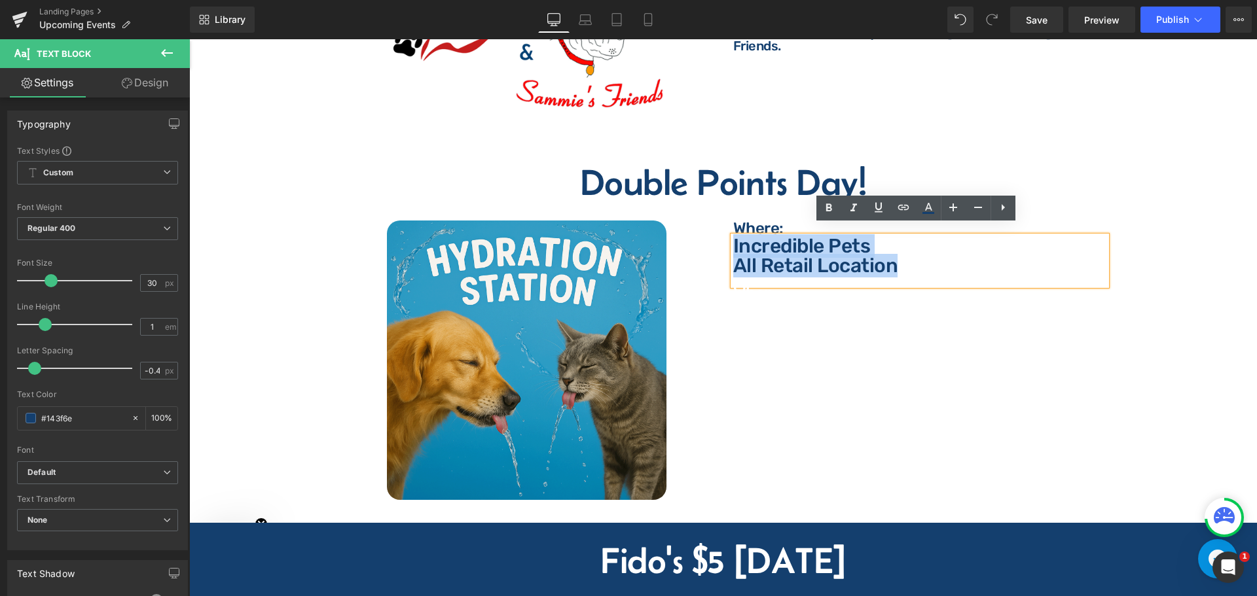
drag, startPoint x: 909, startPoint y: 250, endPoint x: 718, endPoint y: 234, distance: 192.5
click at [718, 234] on div "Image Where: Text Block Where: Text Block Incredible Pets All Retail Location T…" at bounding box center [724, 359] width 786 height 316
click at [926, 210] on icon at bounding box center [928, 207] width 7 height 8
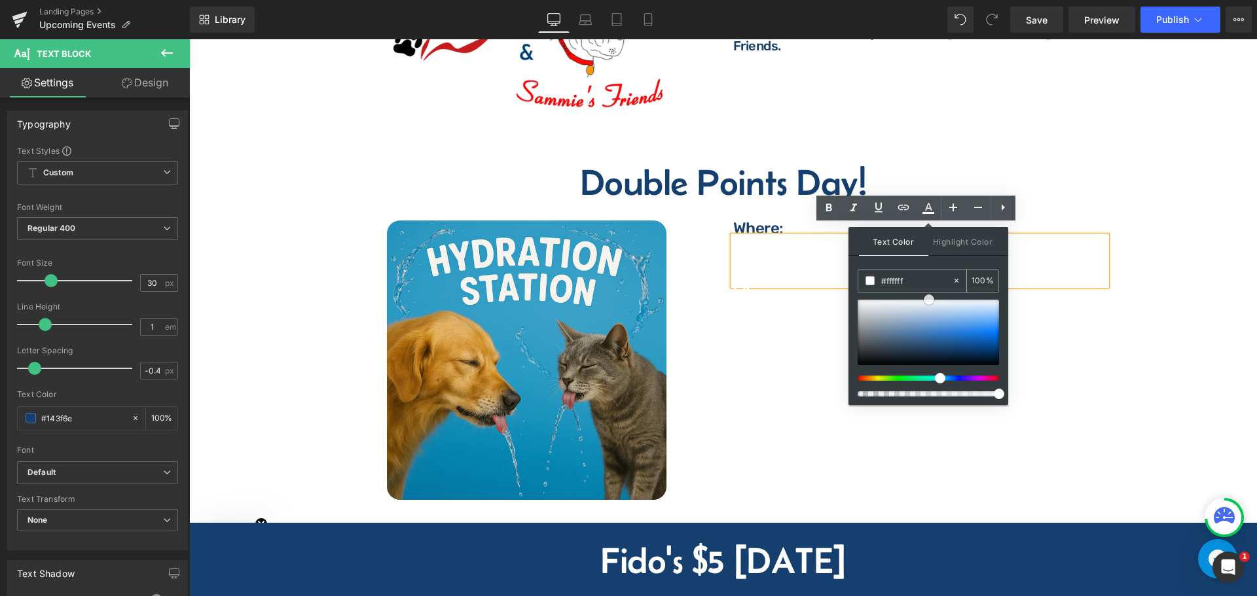
drag, startPoint x: 933, startPoint y: 324, endPoint x: 928, endPoint y: 280, distance: 44.1
click at [928, 280] on div "#143f6e 100 %" at bounding box center [928, 337] width 141 height 136
click at [754, 221] on p "Where:" at bounding box center [919, 229] width 373 height 16
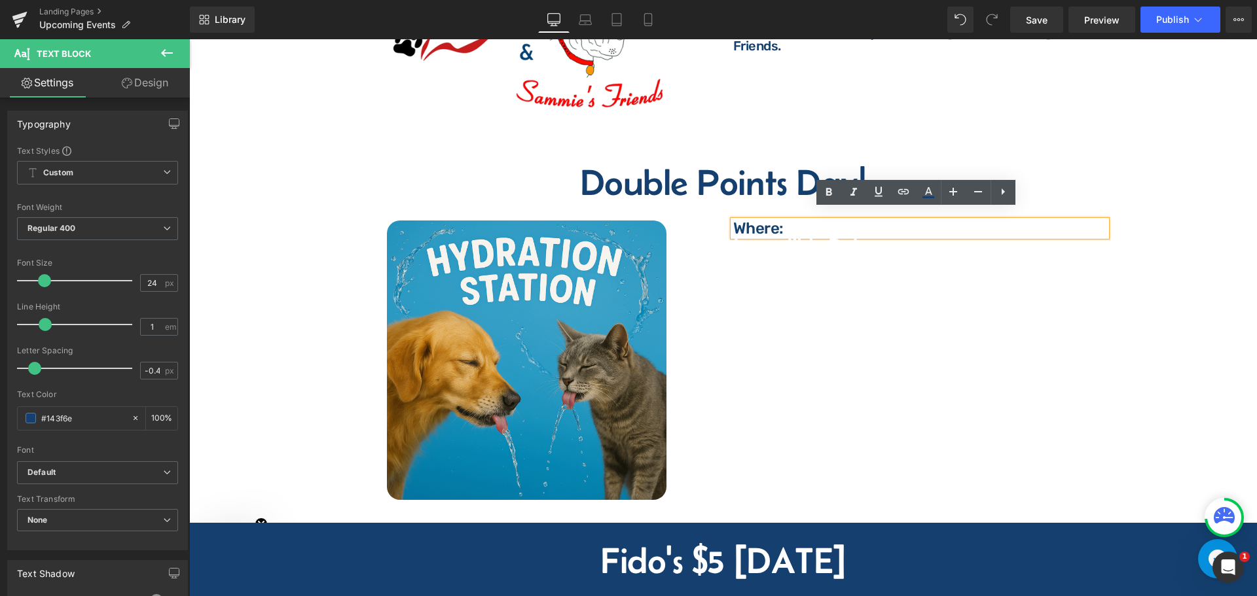
drag, startPoint x: 782, startPoint y: 217, endPoint x: 727, endPoint y: 221, distance: 54.5
click at [733, 221] on div "Where:" at bounding box center [919, 229] width 373 height 16
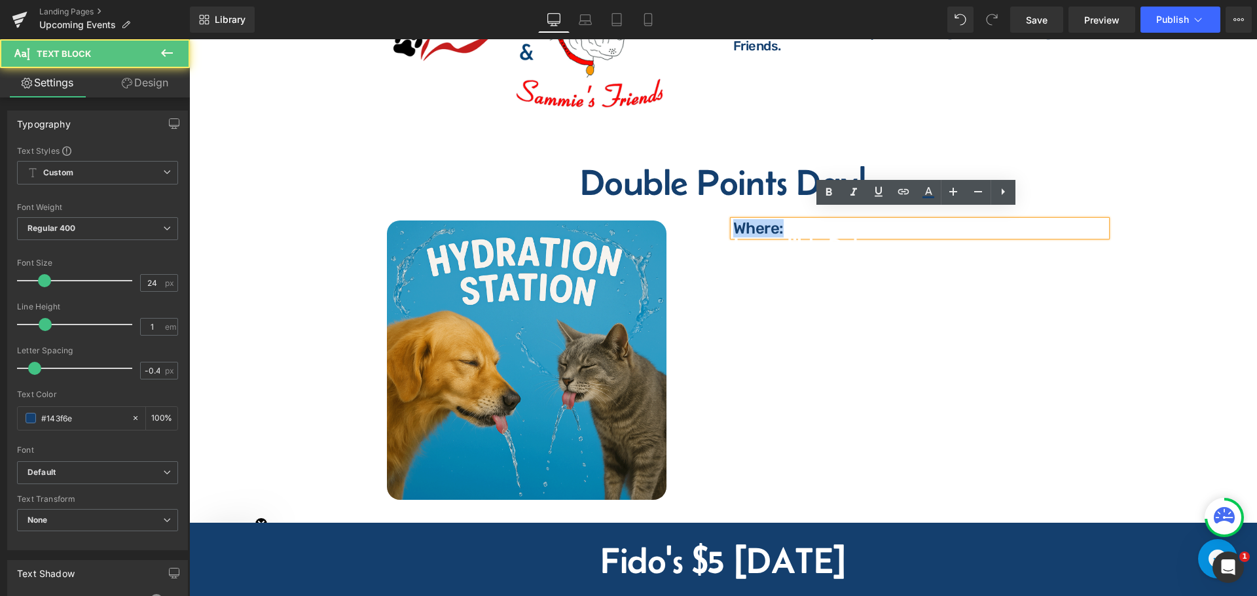
drag, startPoint x: 785, startPoint y: 216, endPoint x: 731, endPoint y: 215, distance: 54.4
click at [733, 221] on p "Where:" at bounding box center [919, 229] width 373 height 16
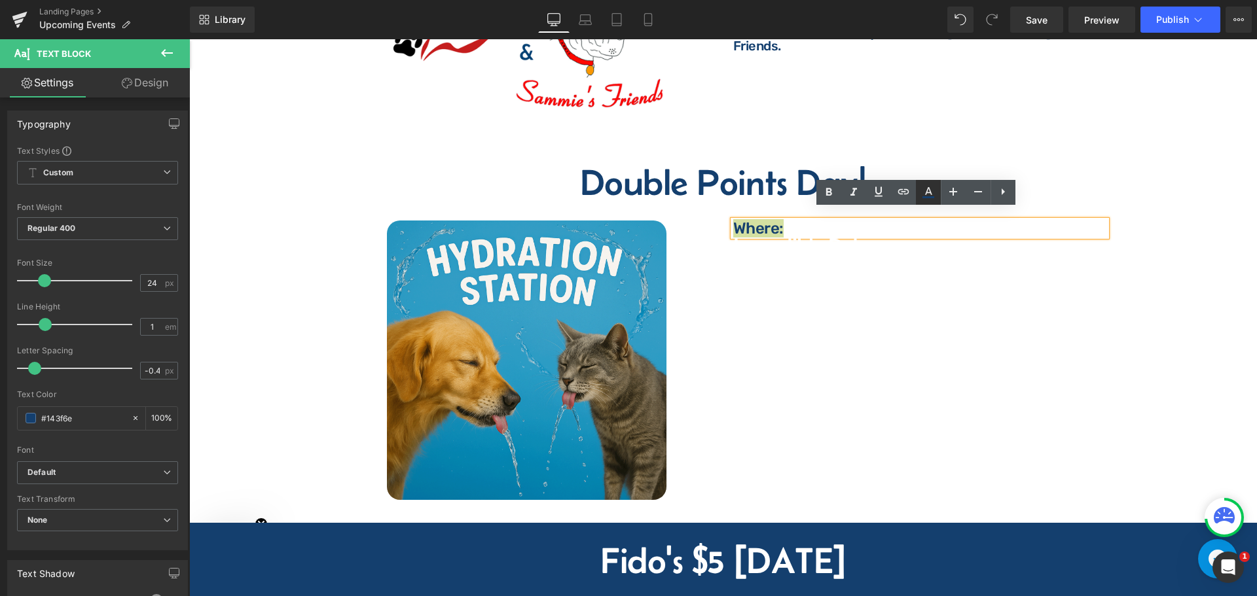
click at [927, 191] on icon at bounding box center [928, 191] width 7 height 8
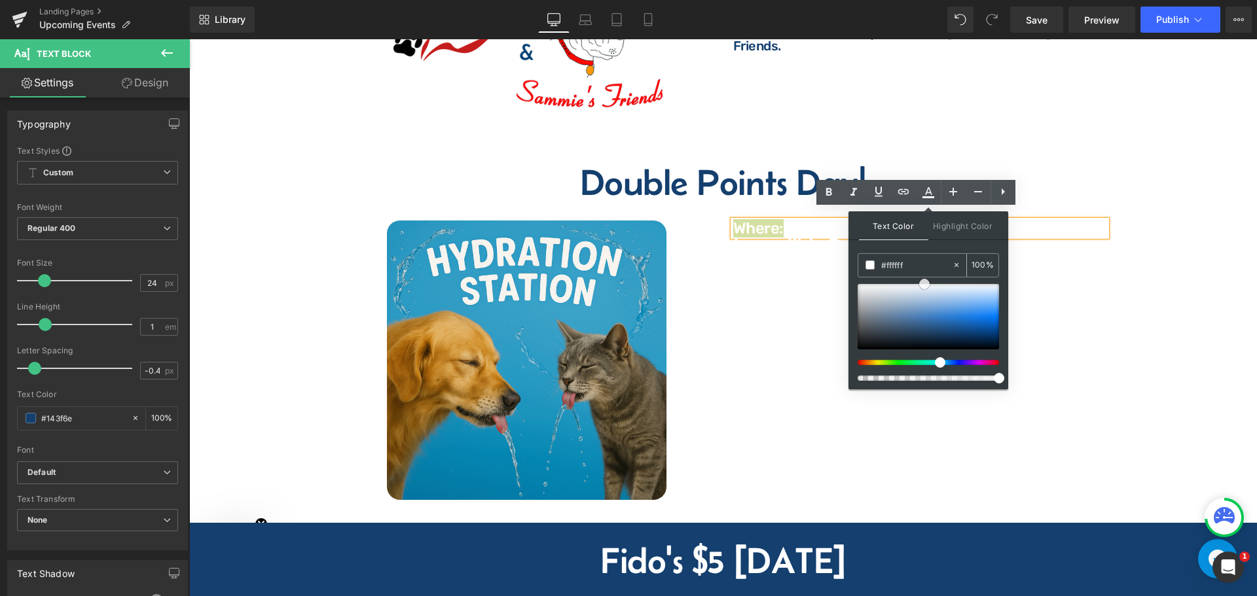
drag, startPoint x: 929, startPoint y: 292, endPoint x: 925, endPoint y: 268, distance: 24.0
click at [925, 268] on div "#143f6e 100 %" at bounding box center [928, 321] width 141 height 136
click at [803, 184] on h2 "Double Points Day!" at bounding box center [723, 182] width 1048 height 37
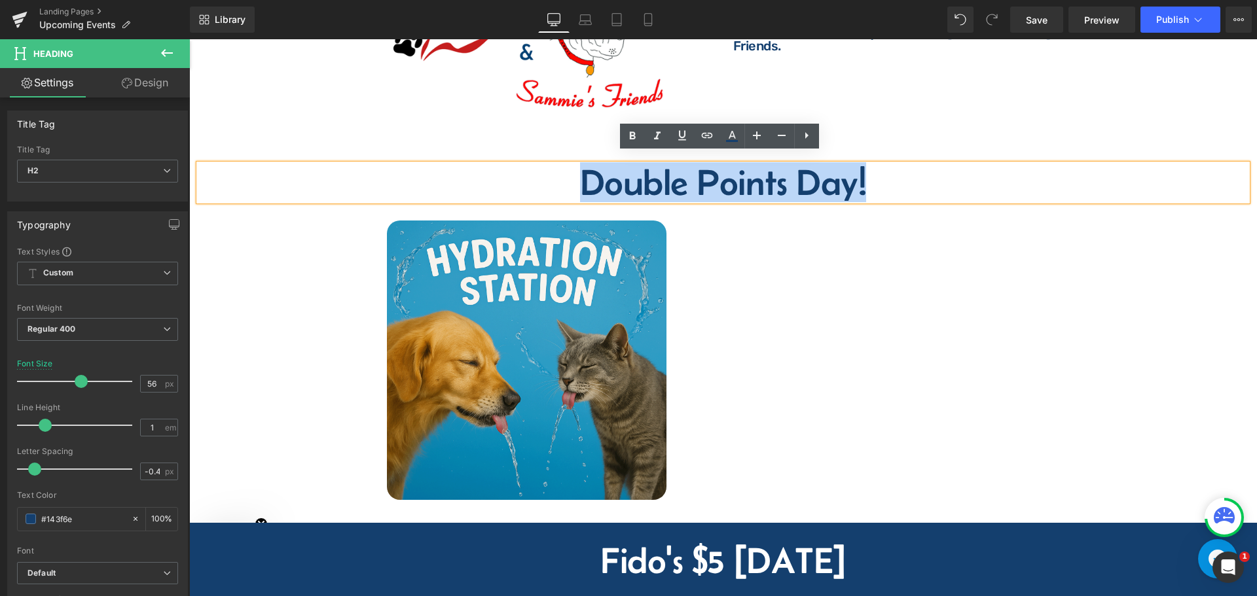
drag, startPoint x: 881, startPoint y: 174, endPoint x: 574, endPoint y: 169, distance: 306.5
click at [574, 169] on h2 "Double Points Day!" at bounding box center [723, 182] width 1048 height 37
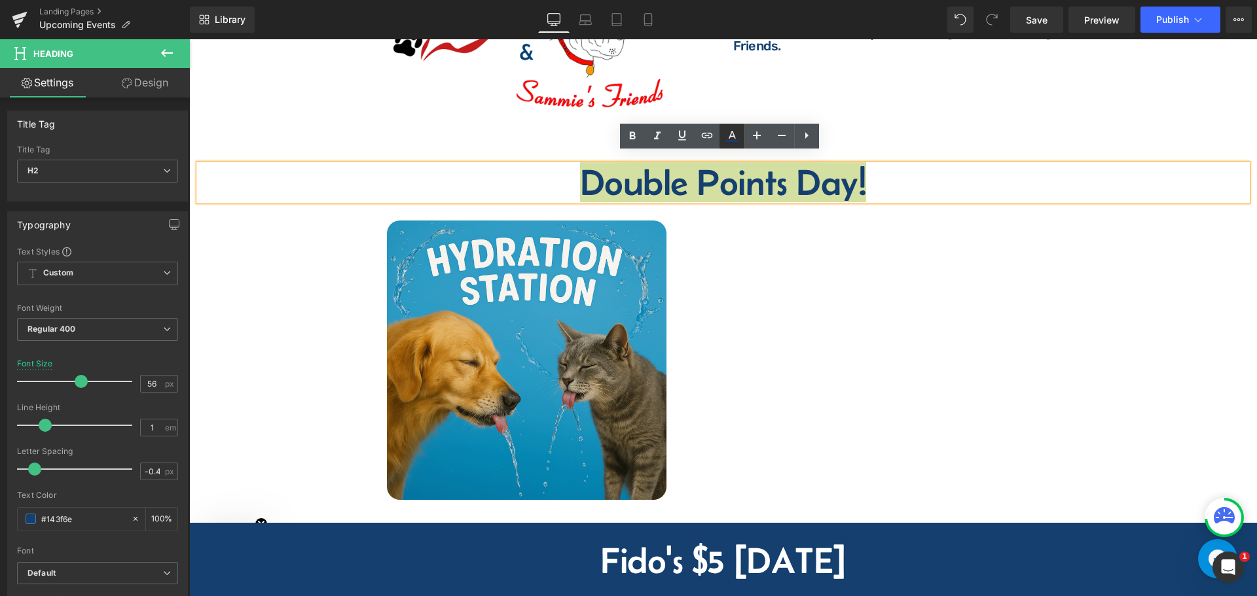
click at [726, 142] on icon at bounding box center [732, 136] width 16 height 16
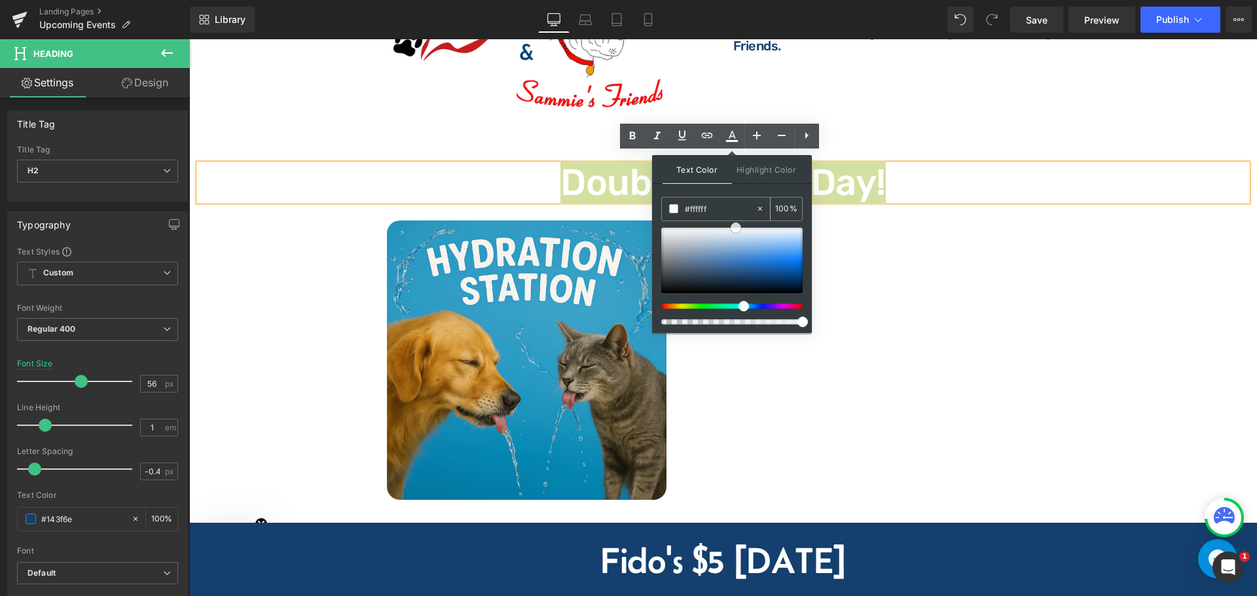
drag, startPoint x: 746, startPoint y: 247, endPoint x: 729, endPoint y: 206, distance: 44.9
click at [735, 209] on div "#143f6e 100 %" at bounding box center [731, 265] width 141 height 136
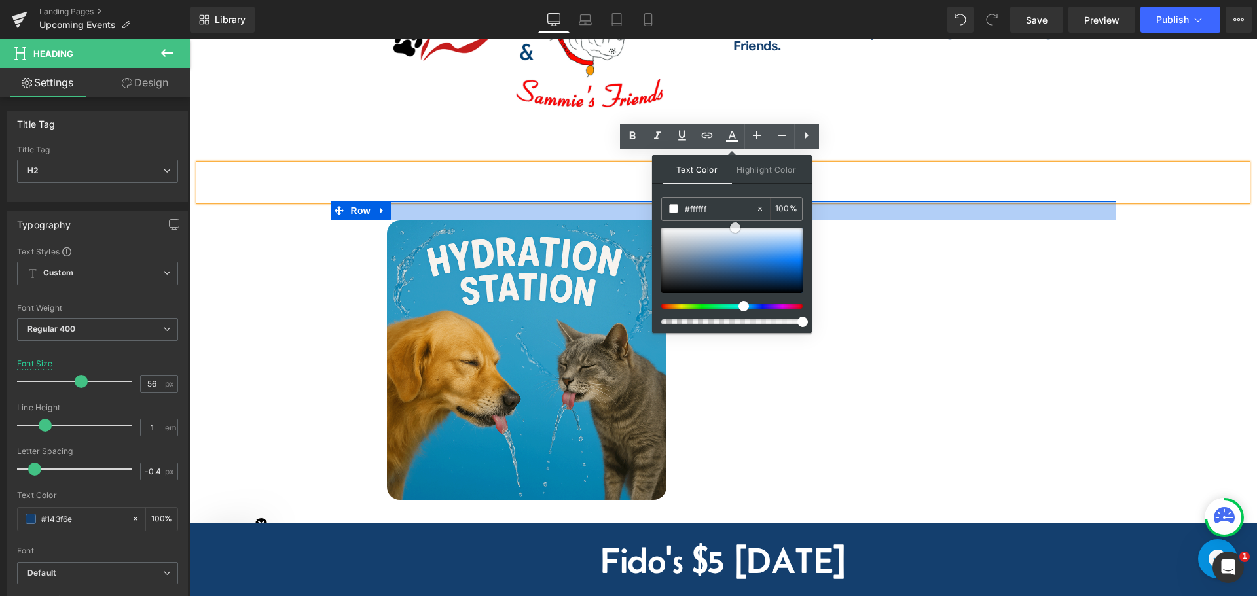
click at [435, 201] on div at bounding box center [724, 211] width 786 height 20
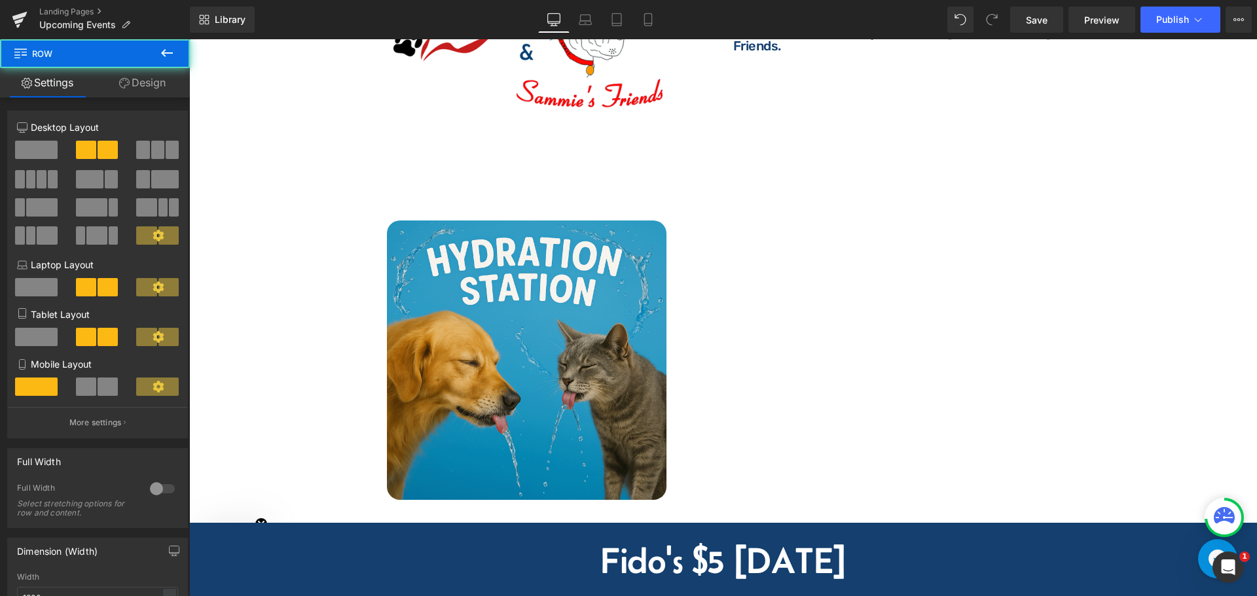
click at [476, 183] on h2 "Double Points Day!" at bounding box center [723, 182] width 1048 height 37
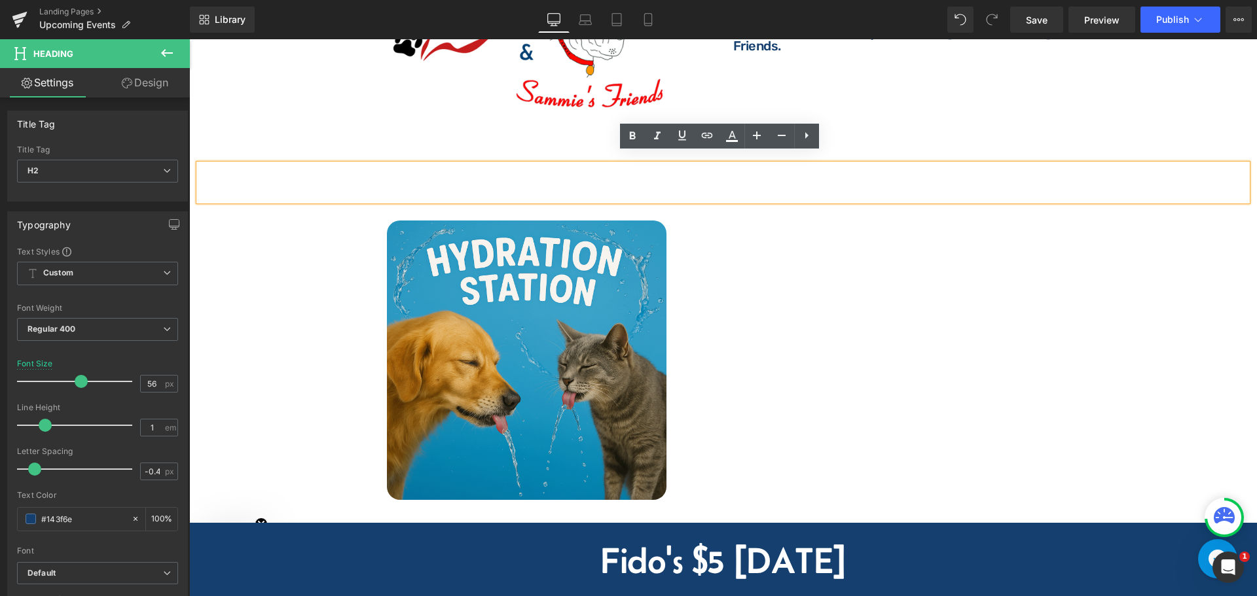
click at [220, 145] on div "Double Points Day! Heading Image Where: Text Block Where: Text Block Incredible…" at bounding box center [723, 334] width 1068 height 379
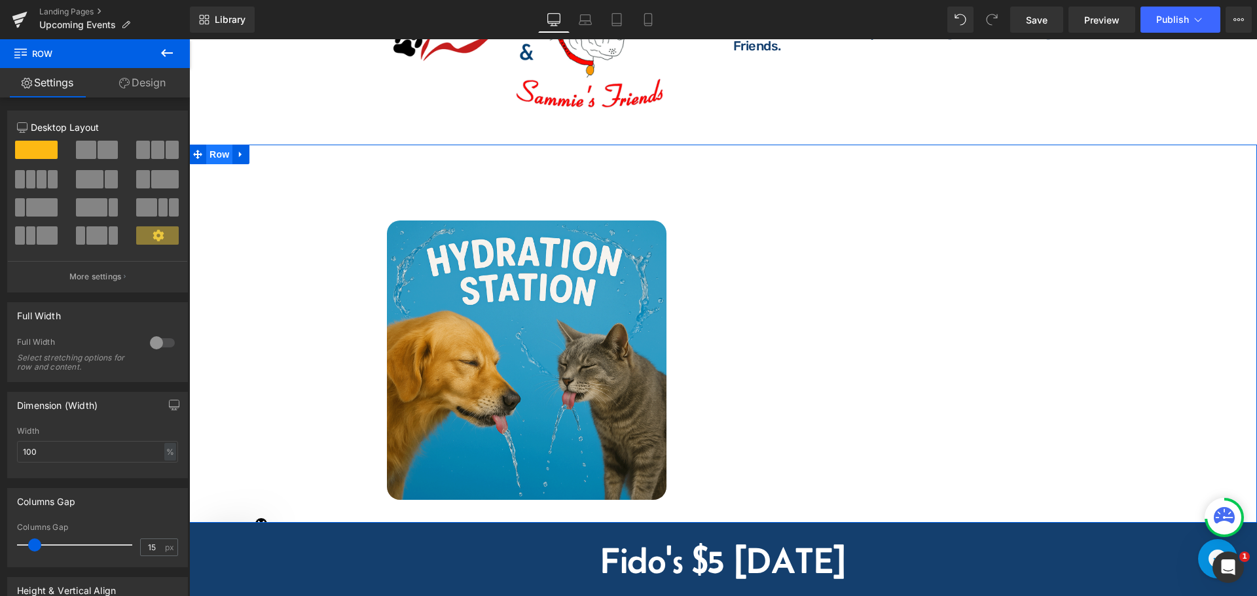
click at [216, 147] on span "Row" at bounding box center [219, 155] width 26 height 20
click at [145, 91] on link "Design" at bounding box center [142, 82] width 95 height 29
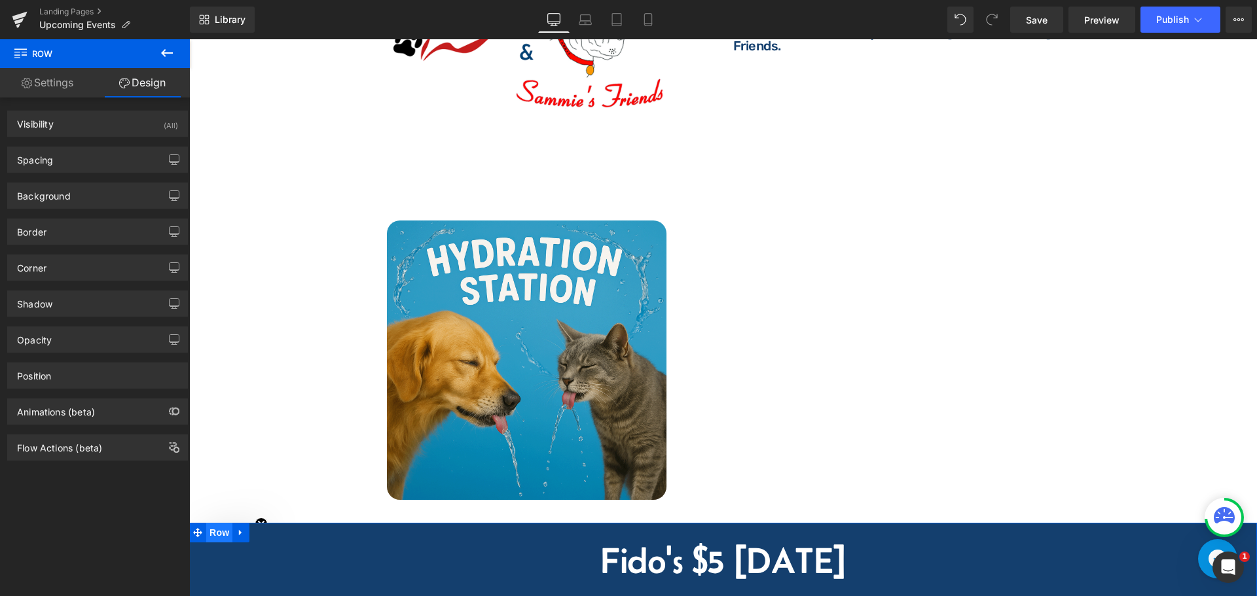
click at [216, 523] on span "Row" at bounding box center [219, 533] width 26 height 20
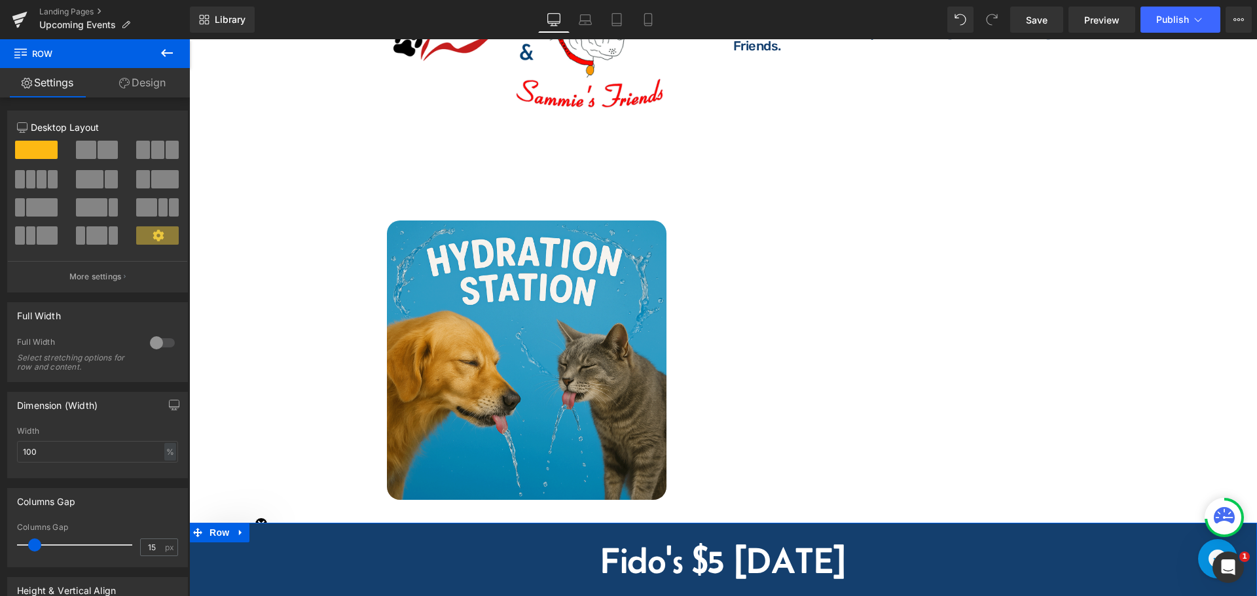
click at [130, 76] on link "Design" at bounding box center [142, 82] width 95 height 29
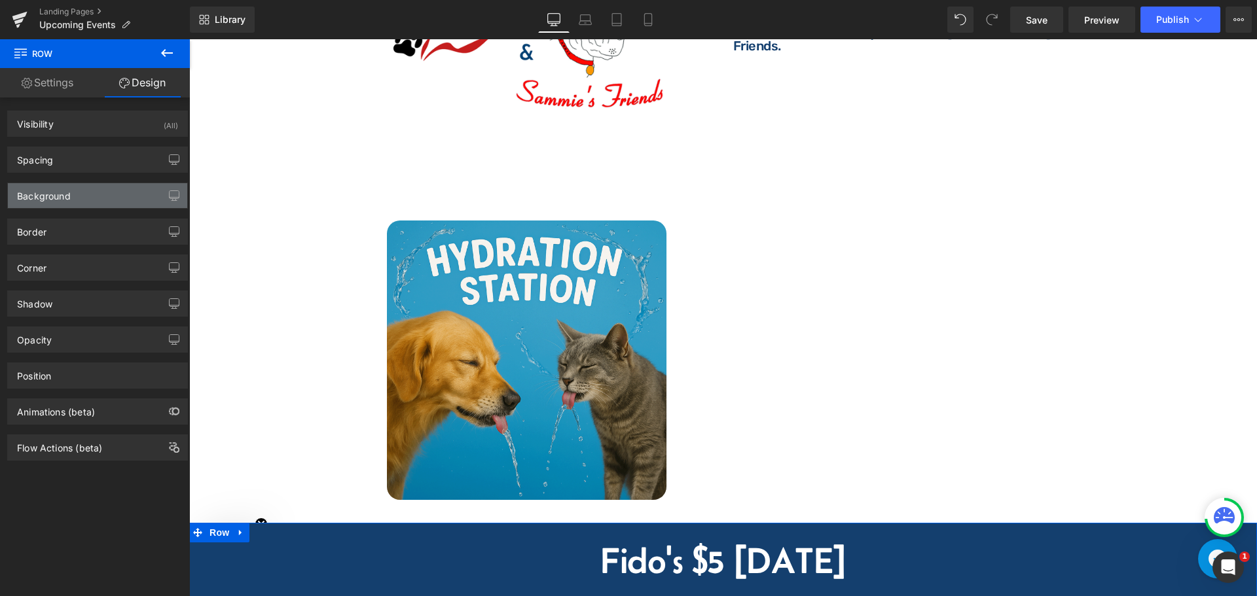
click at [81, 200] on div "Background" at bounding box center [97, 195] width 179 height 25
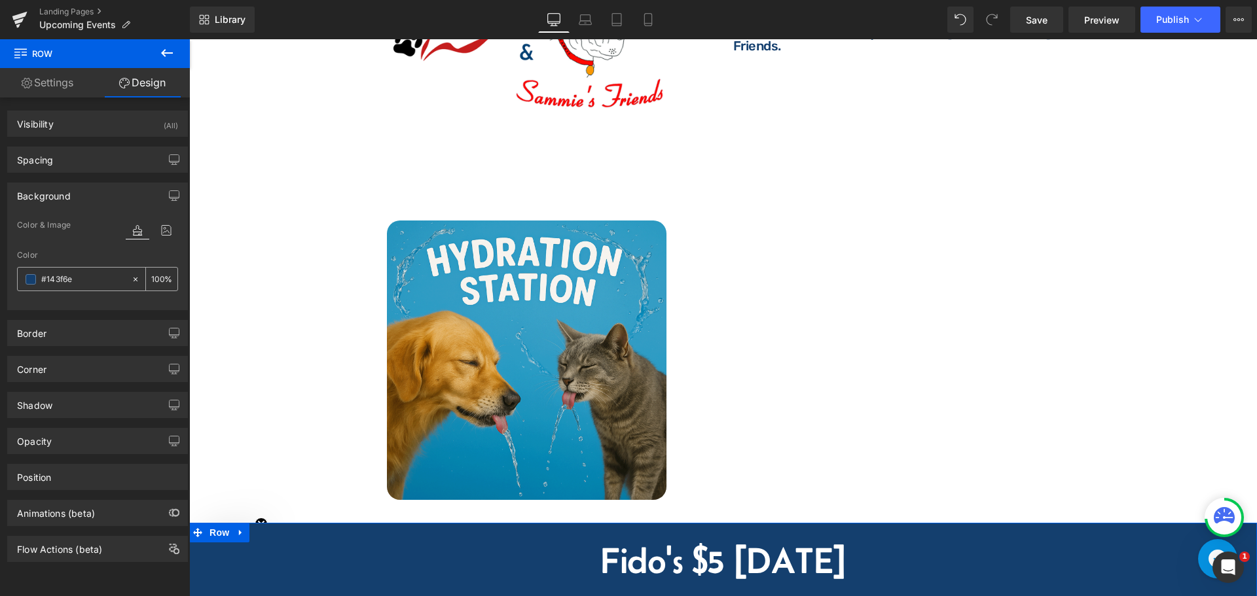
click at [98, 289] on div "#143f6e" at bounding box center [74, 279] width 113 height 23
click at [98, 283] on input "#143f6e" at bounding box center [83, 279] width 84 height 14
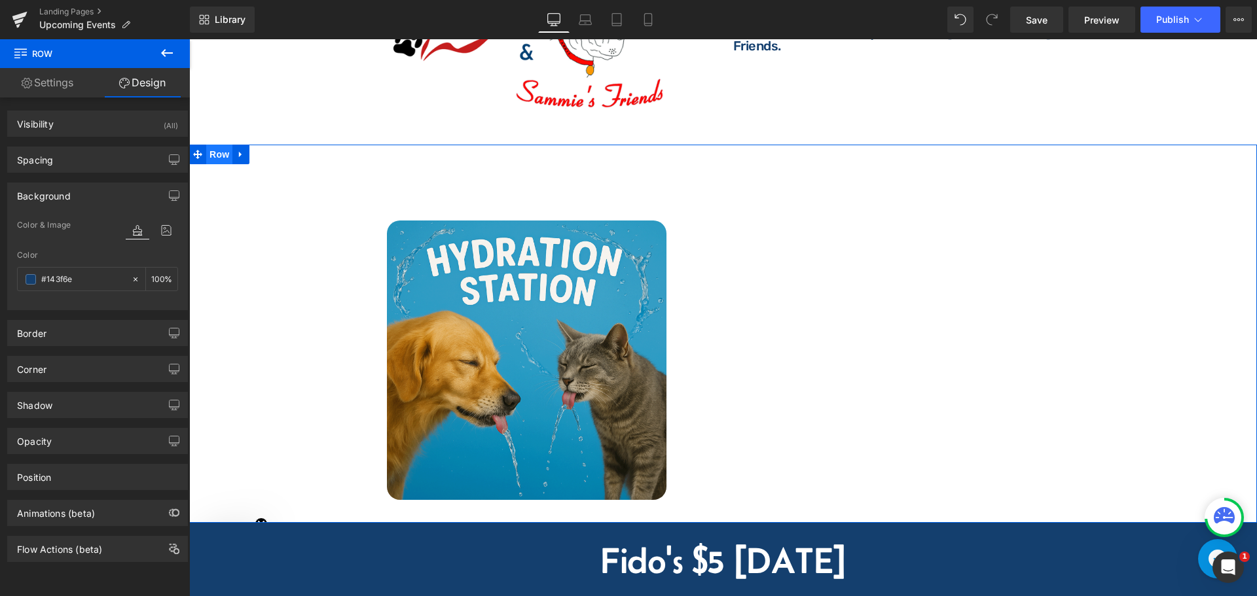
click at [210, 147] on span "Row" at bounding box center [219, 155] width 26 height 20
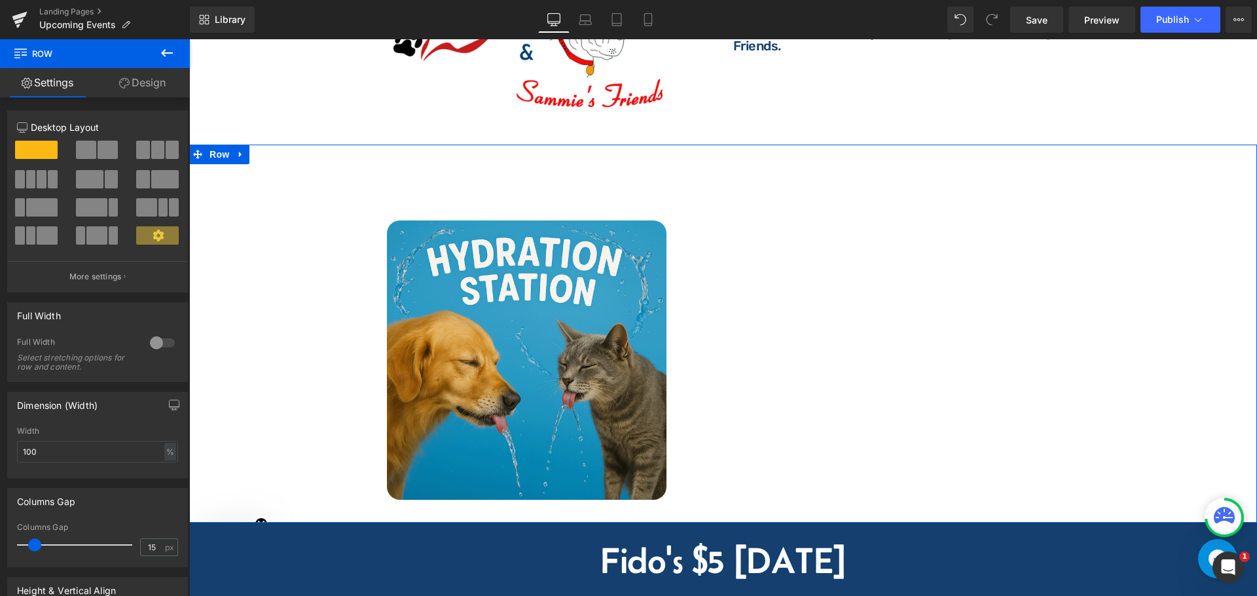
click at [153, 88] on link "Design" at bounding box center [142, 82] width 95 height 29
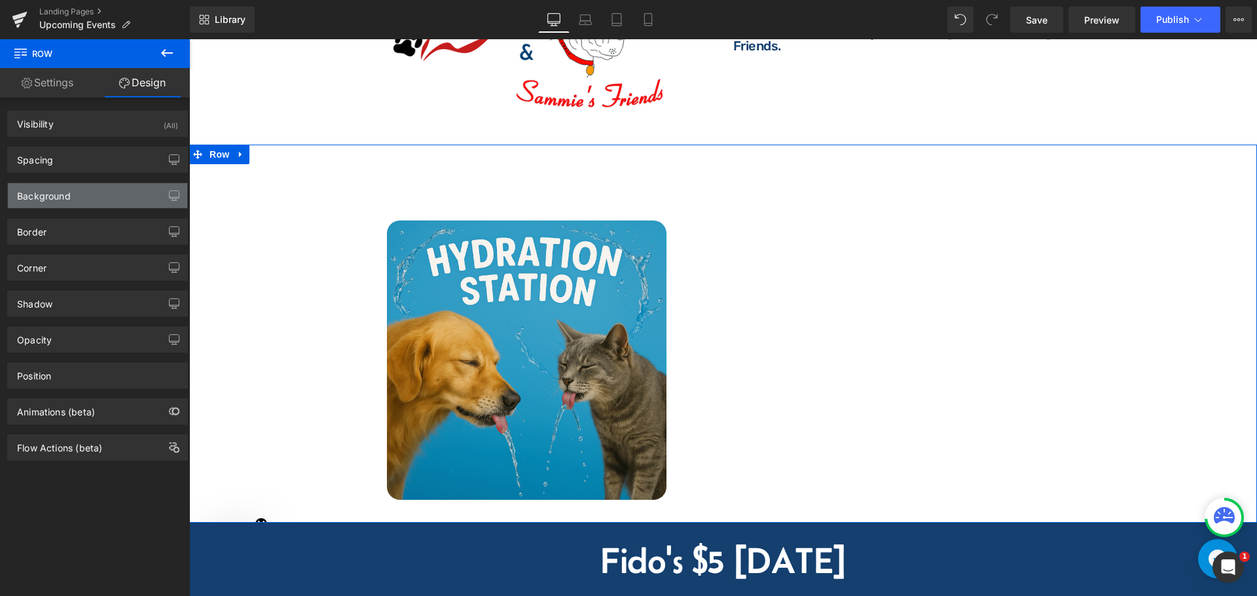
click at [57, 196] on div "Background" at bounding box center [44, 192] width 54 height 18
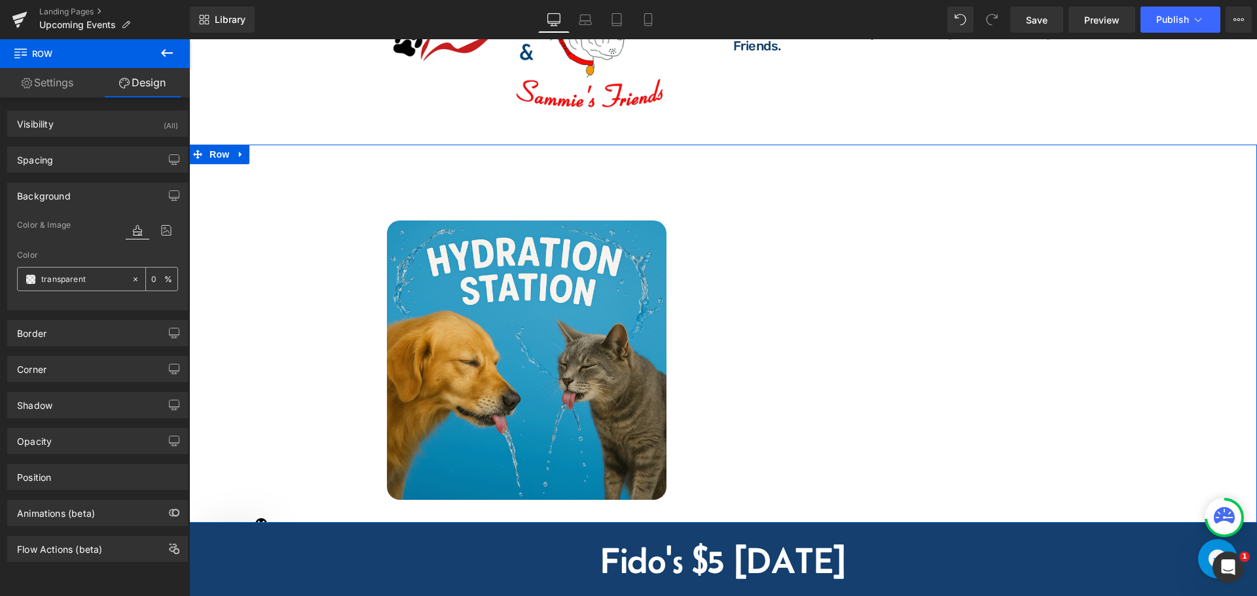
click at [107, 278] on input "text" at bounding box center [83, 279] width 84 height 14
paste input "#143f6e"
type input "#143f6e"
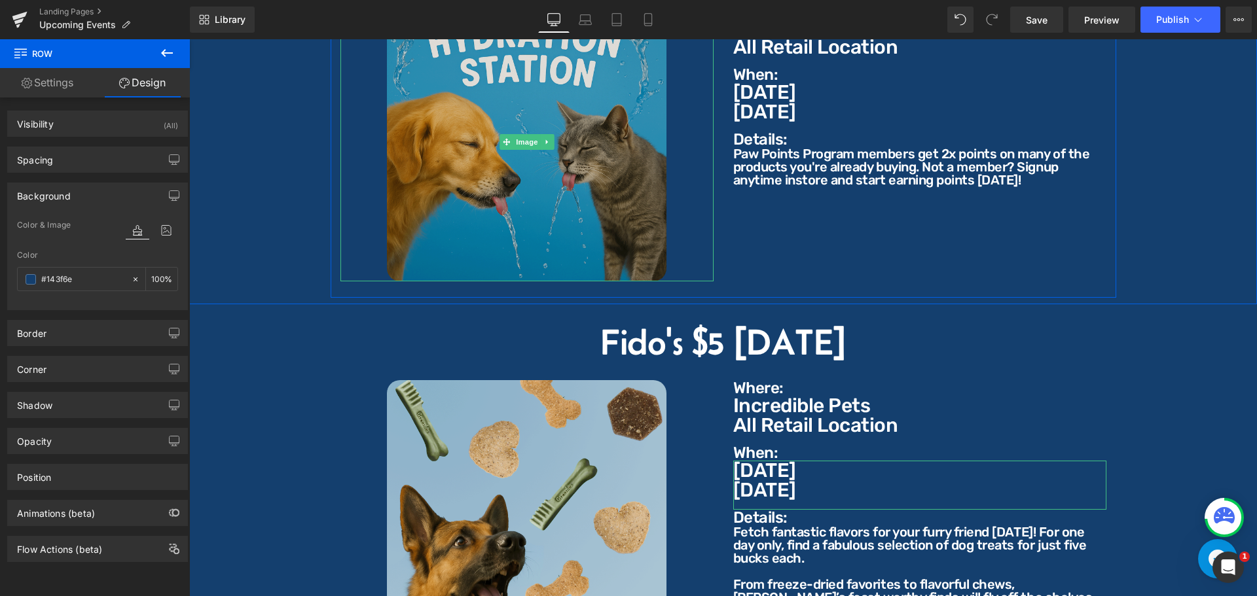
scroll to position [1100, 0]
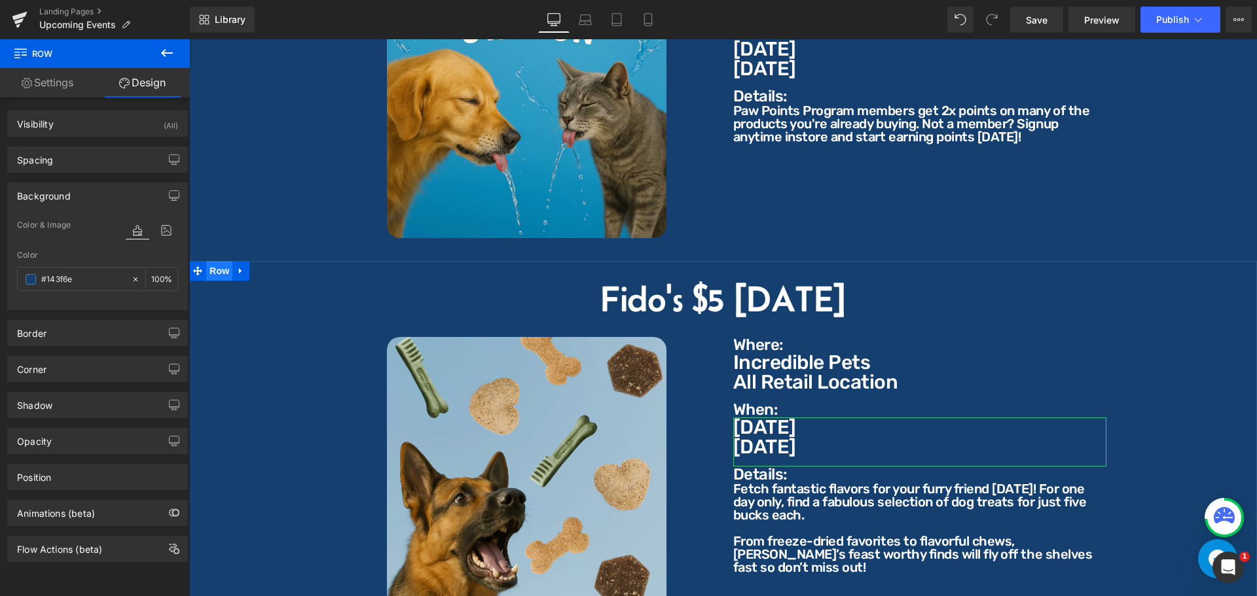
click at [211, 261] on span "Row" at bounding box center [219, 271] width 26 height 20
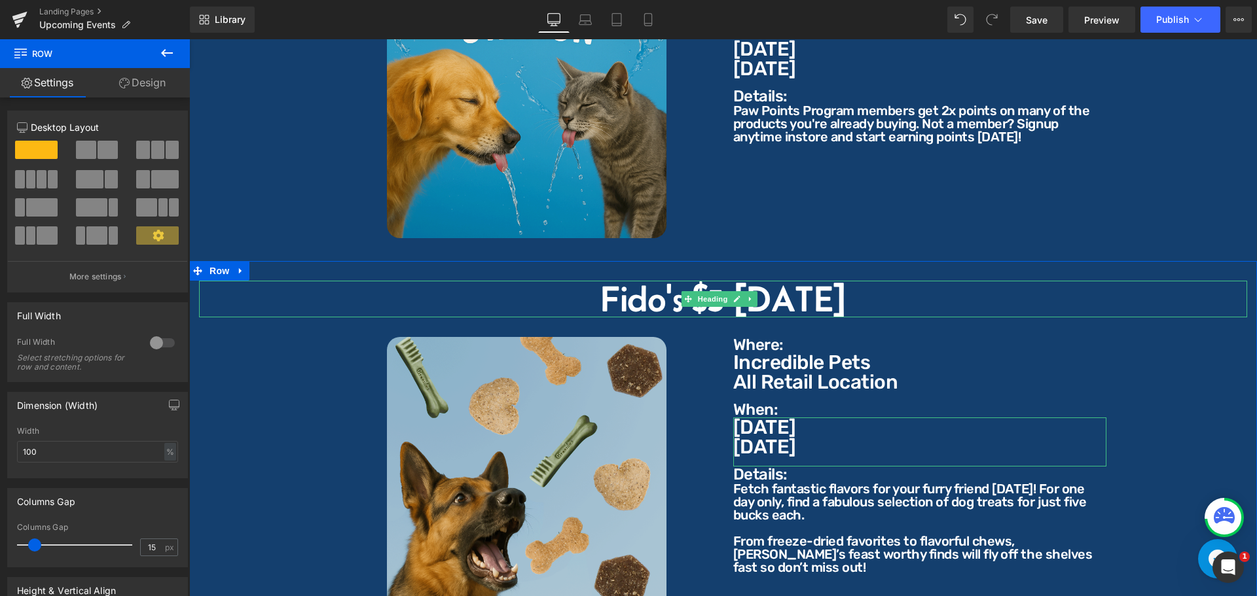
click at [767, 295] on h2 "Fido's $5 [DATE]" at bounding box center [723, 299] width 1048 height 37
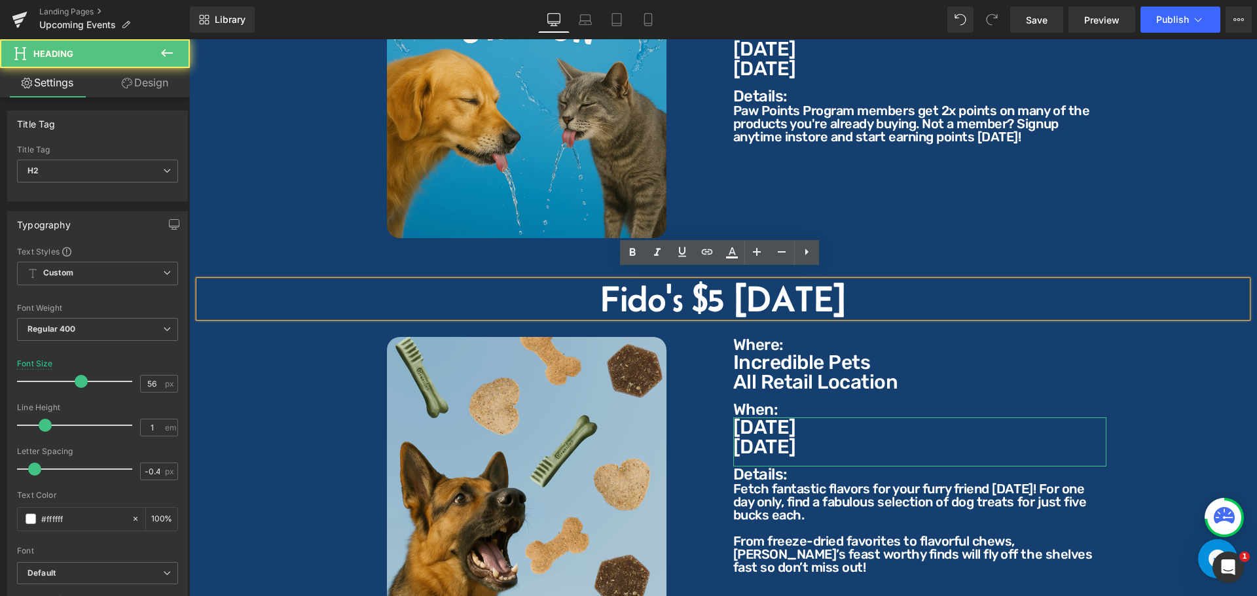
click at [894, 299] on h2 "Fido's $5 [DATE]" at bounding box center [723, 299] width 1048 height 37
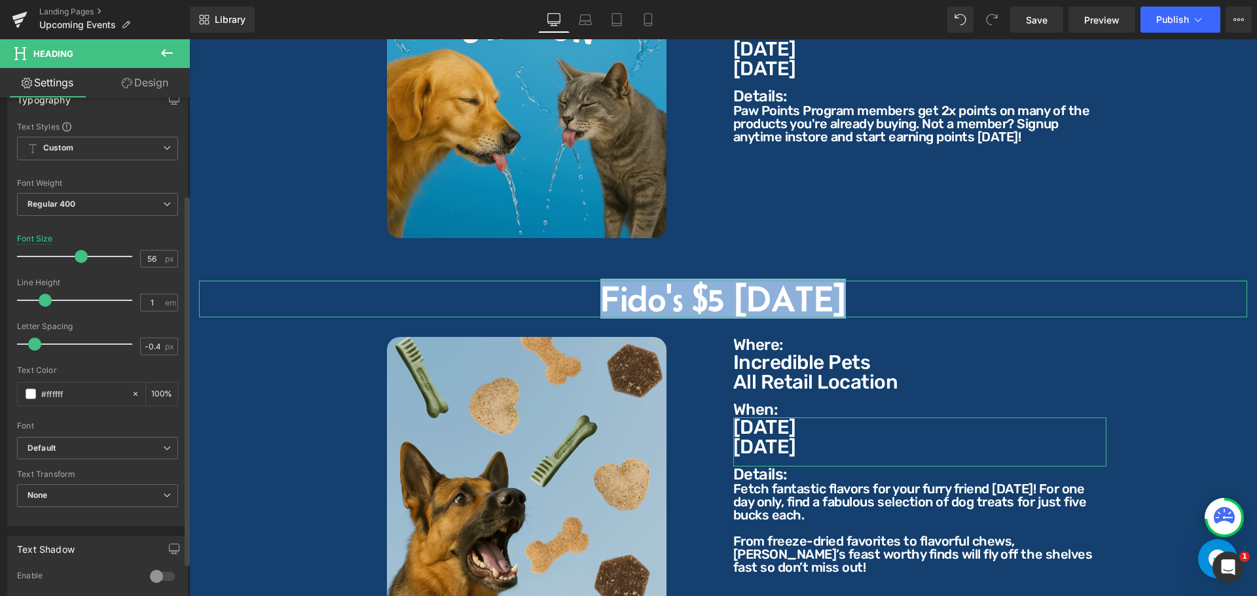
scroll to position [131, 0]
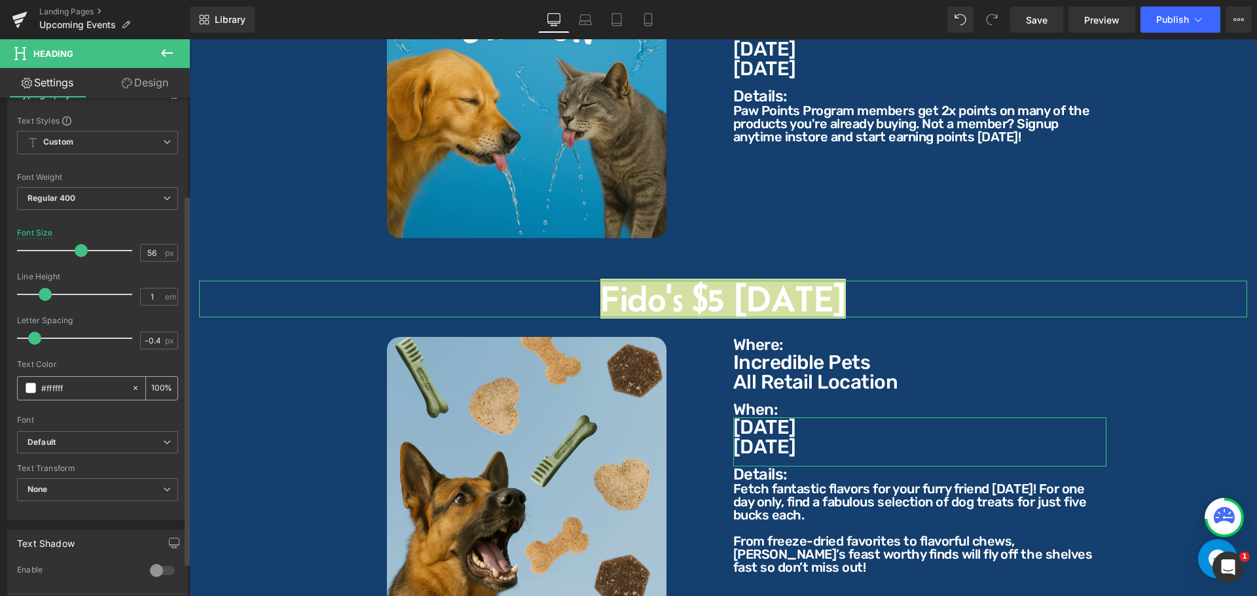
click at [70, 388] on input "#ffffff" at bounding box center [83, 388] width 84 height 14
type input "#143f6e"
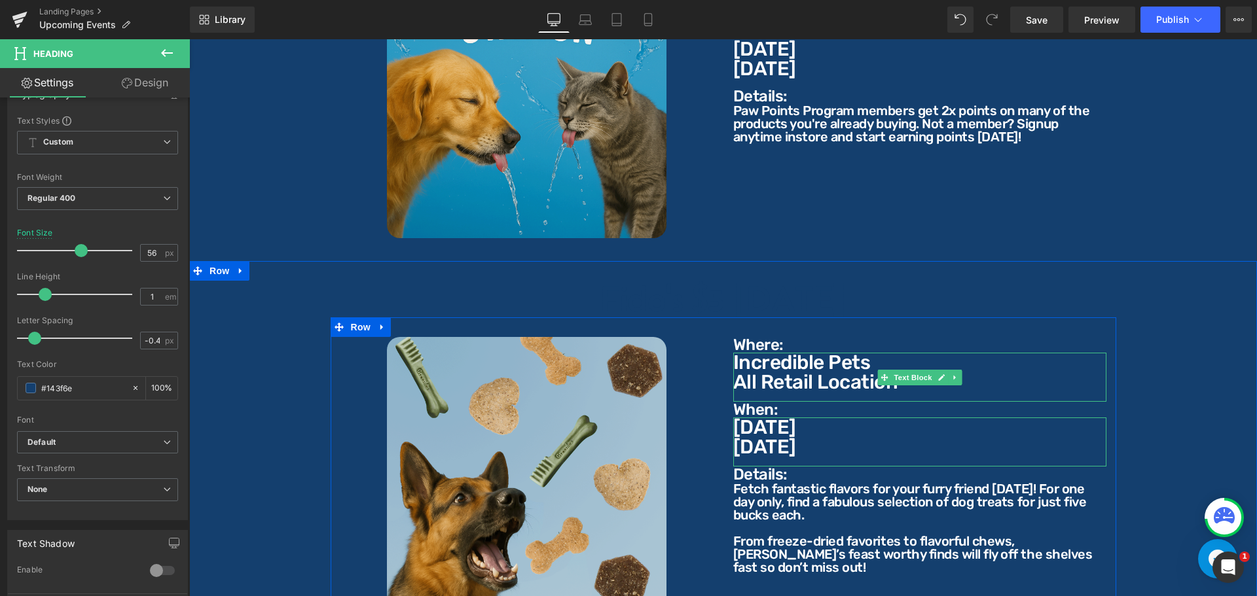
click at [819, 373] on p "All Retail Location" at bounding box center [919, 383] width 373 height 20
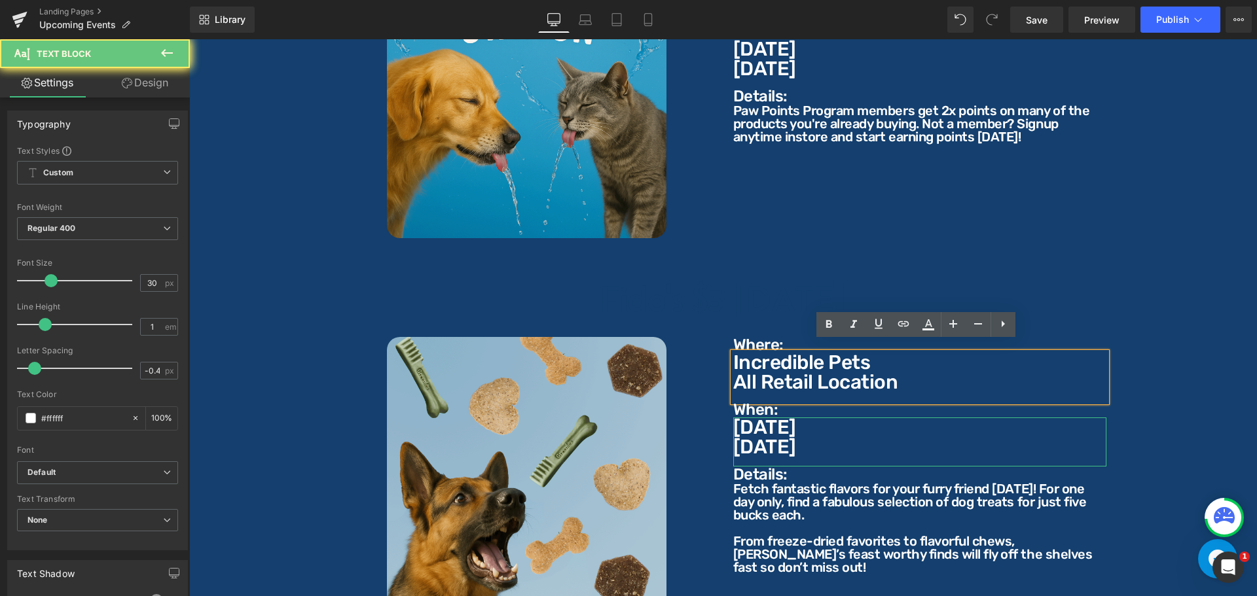
click at [819, 373] on p "All Retail Location" at bounding box center [919, 383] width 373 height 20
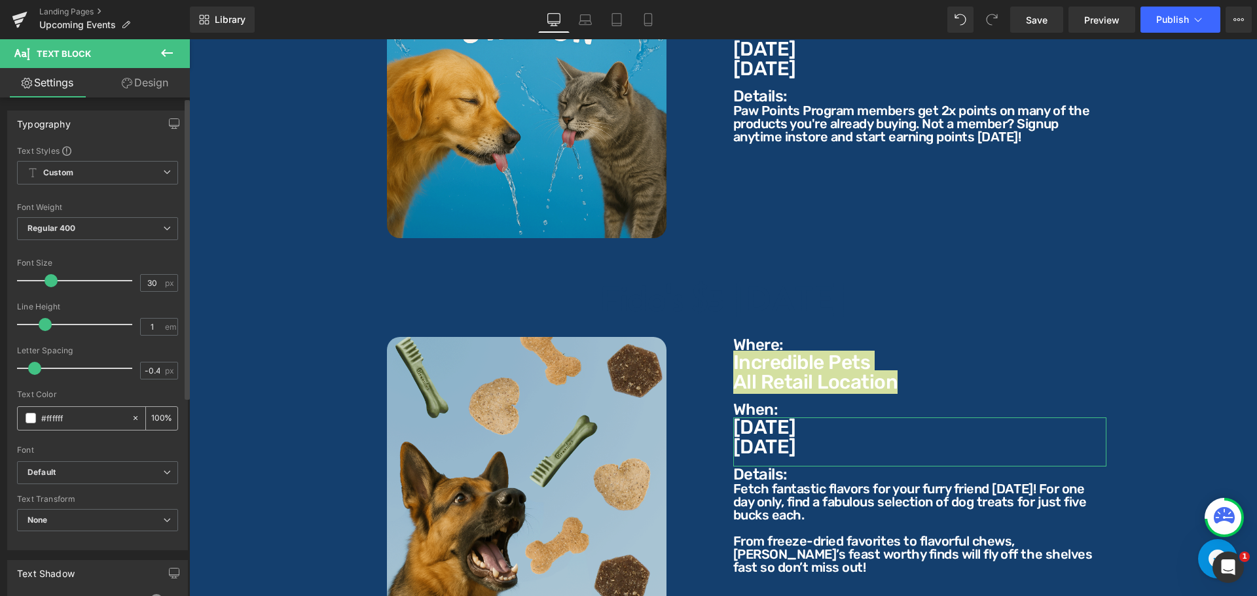
click at [64, 422] on input "#ffffff" at bounding box center [83, 418] width 84 height 14
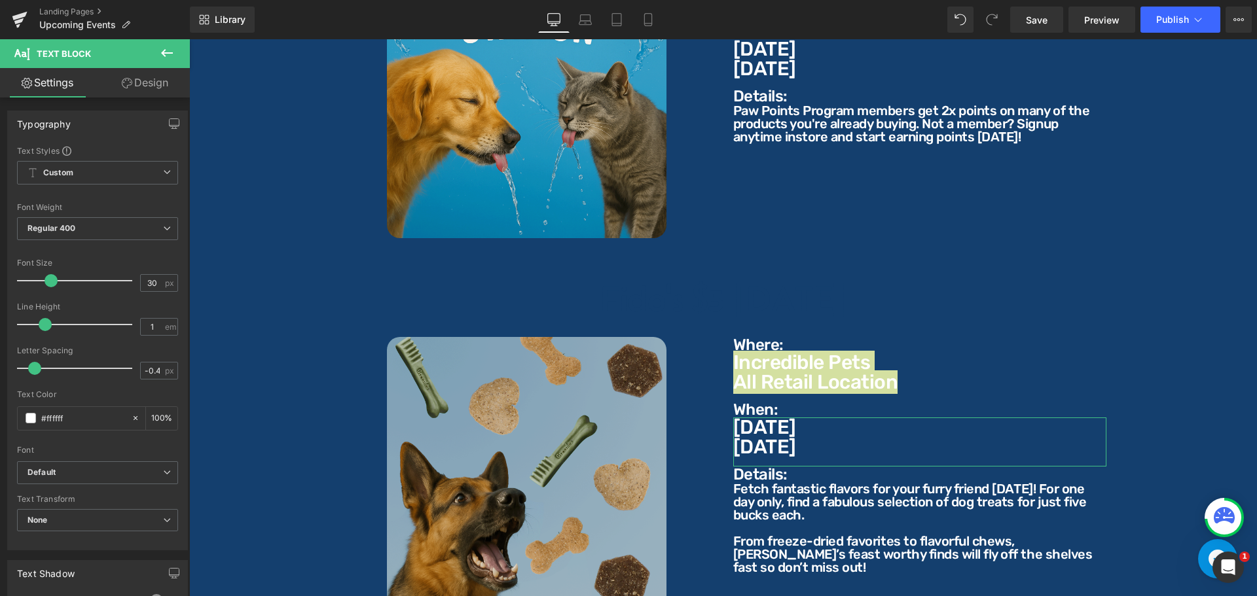
type input "#143f6e"
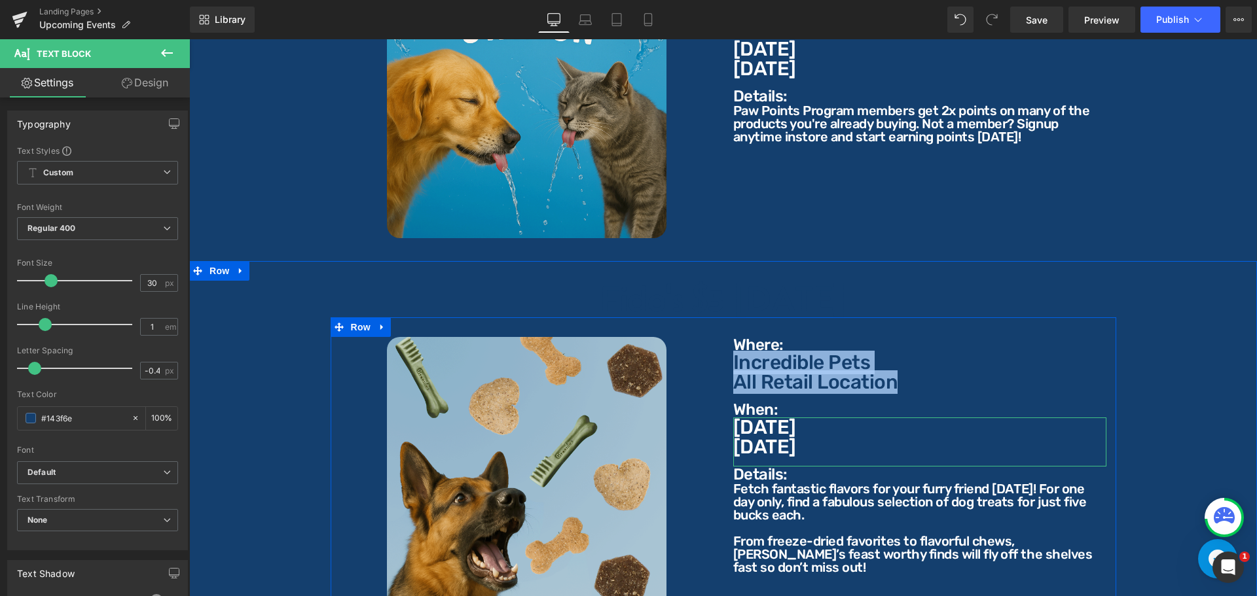
click at [762, 337] on p "Where:" at bounding box center [919, 345] width 373 height 16
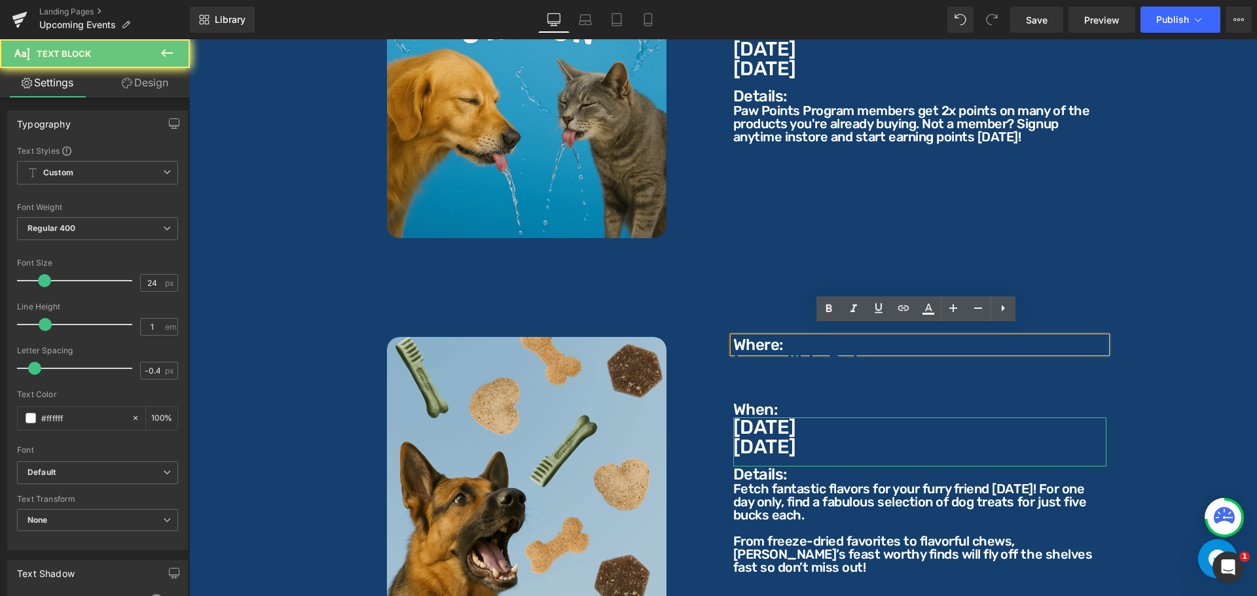
click at [786, 337] on p "Where:" at bounding box center [919, 345] width 373 height 16
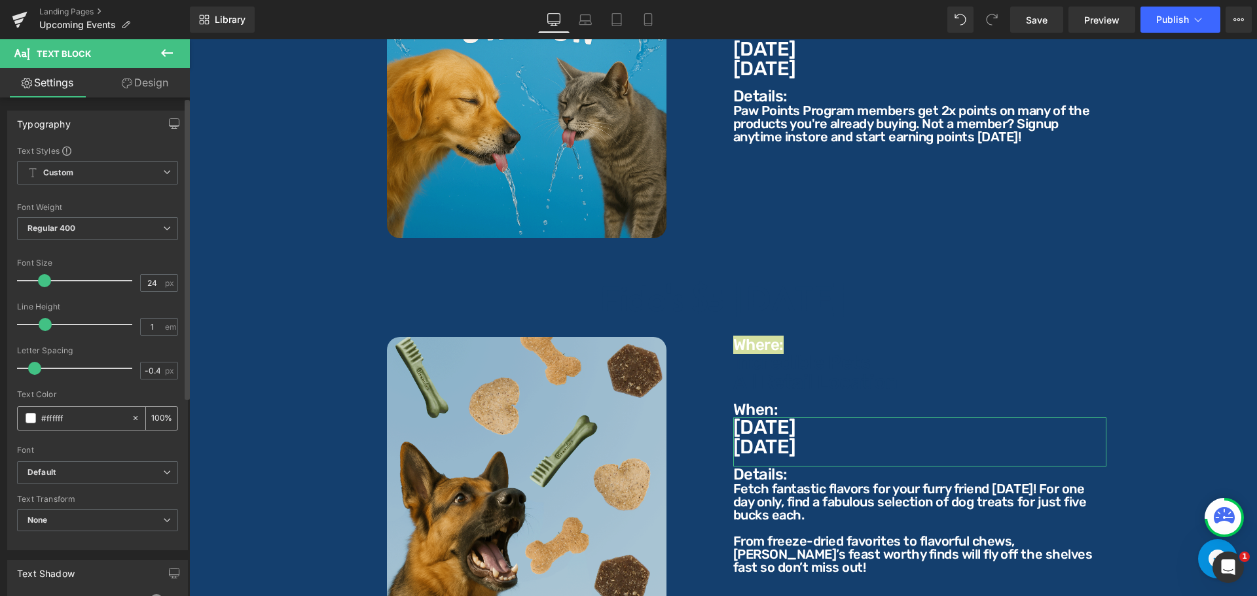
click at [75, 422] on input "#ffffff" at bounding box center [83, 418] width 84 height 14
paste input "143f6e"
type input "#143f6e"
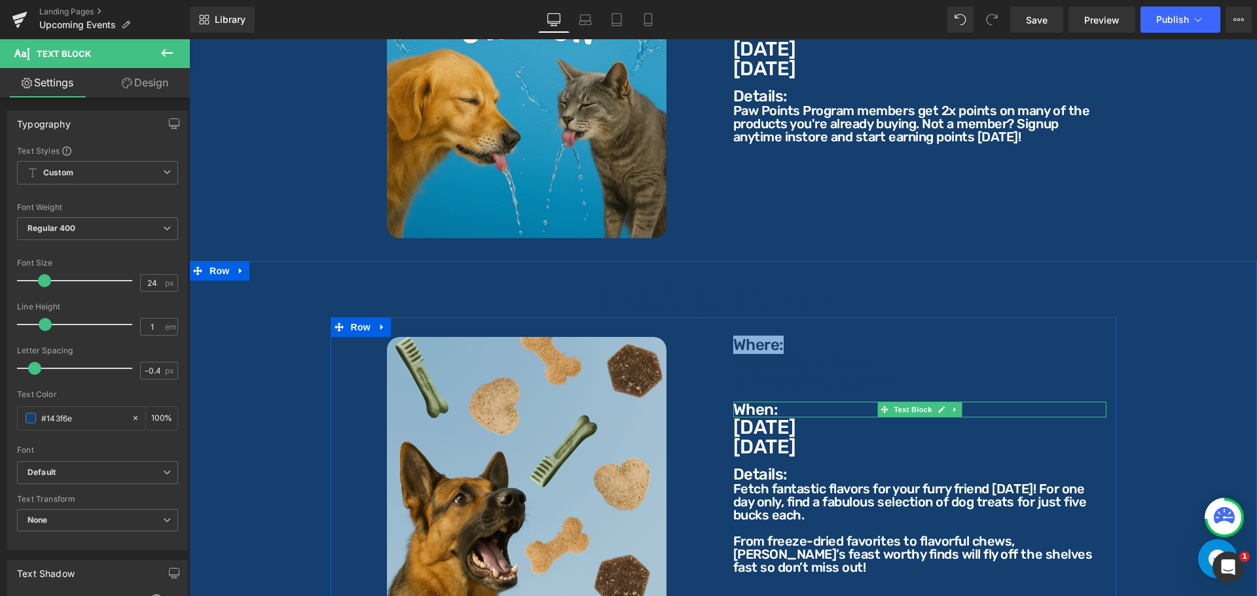
click at [763, 402] on p "When:" at bounding box center [919, 410] width 373 height 16
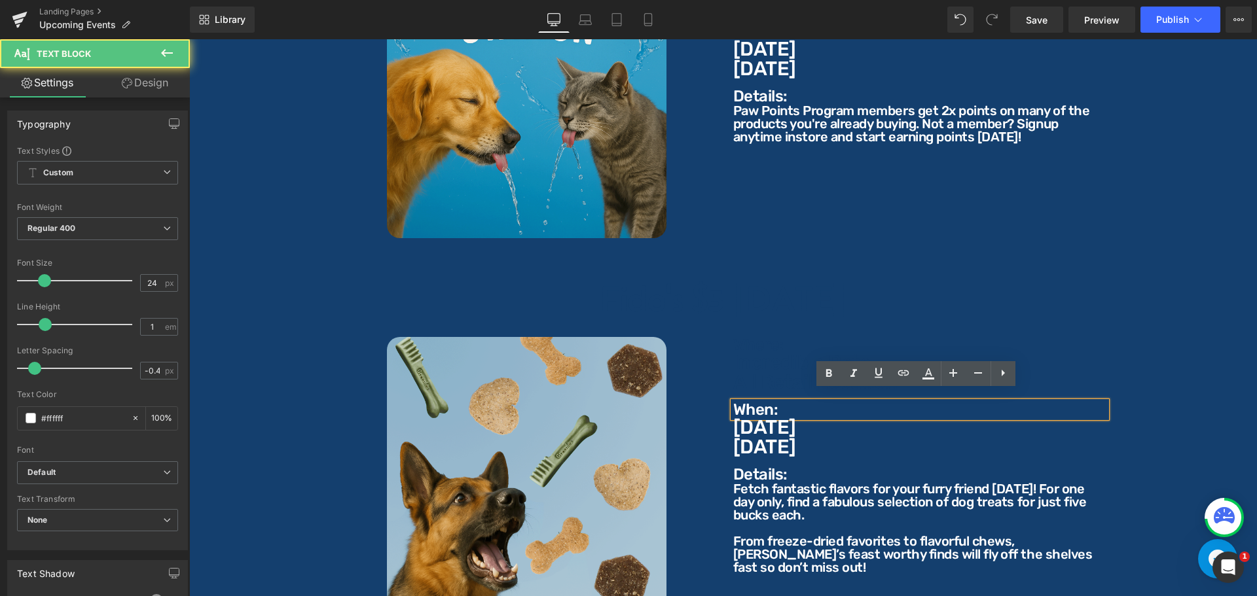
click at [774, 402] on p "When:" at bounding box center [919, 410] width 373 height 16
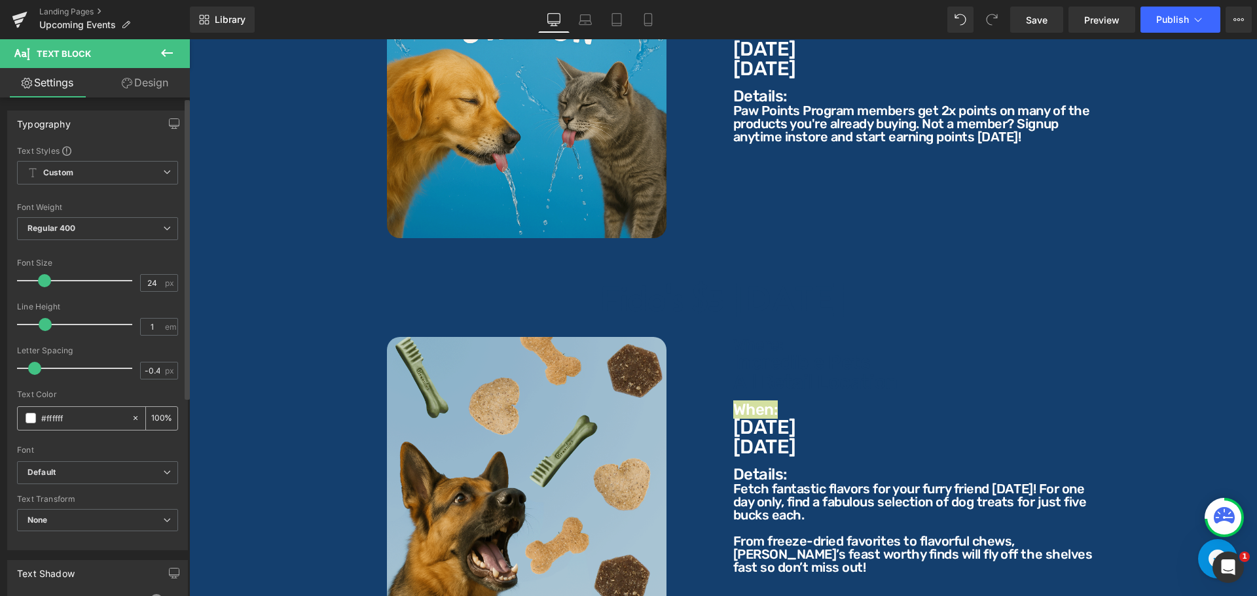
click at [82, 408] on div "#ffffff" at bounding box center [74, 418] width 113 height 23
click at [82, 412] on input "#ffffff" at bounding box center [83, 418] width 84 height 14
paste input "143f6e"
type input "#143f6e"
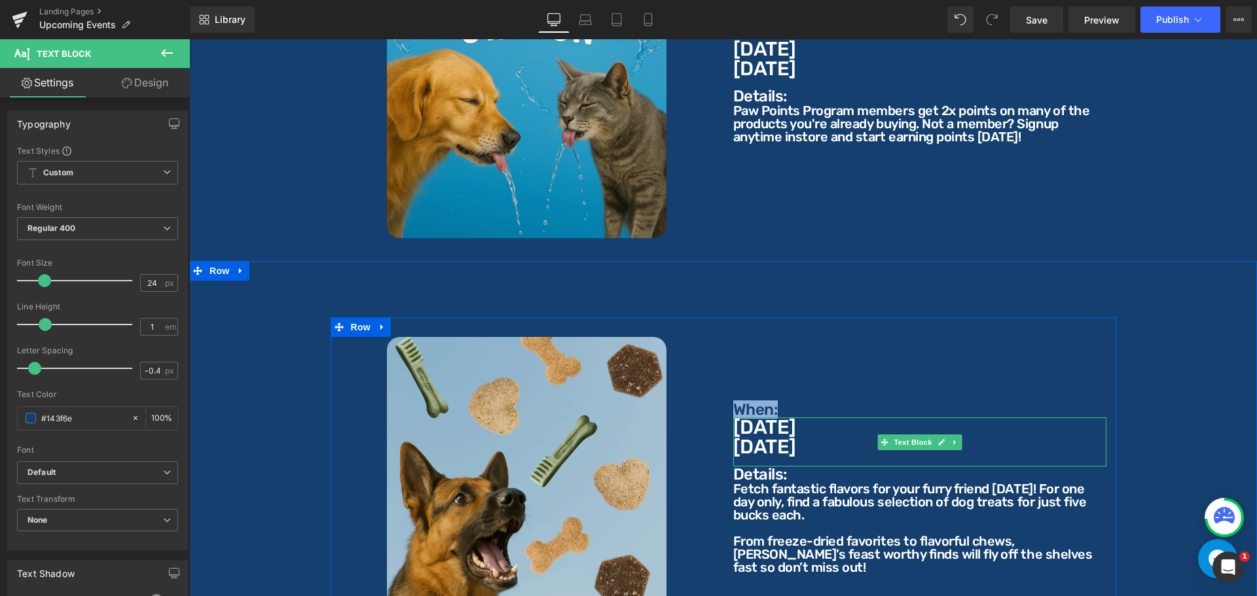
click at [809, 437] on p "[DATE]" at bounding box center [919, 447] width 373 height 20
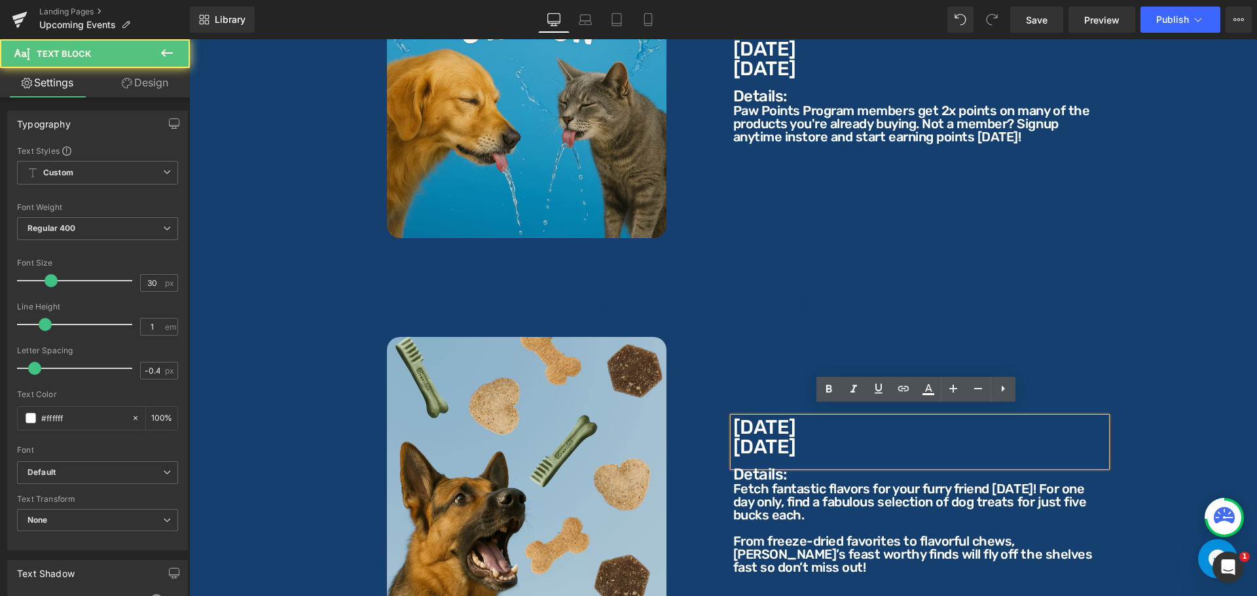
click at [819, 449] on div "[DATE]" at bounding box center [919, 442] width 373 height 49
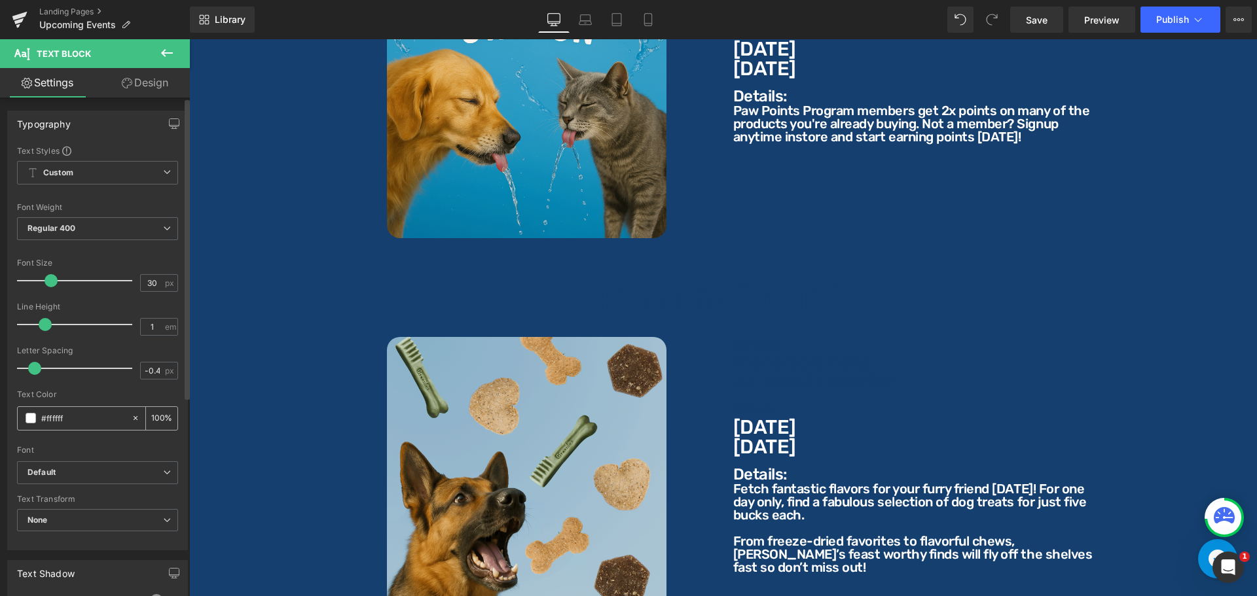
click at [100, 422] on input "#ffffff" at bounding box center [83, 418] width 84 height 14
paste input "143f6e"
type input "#143f6e"
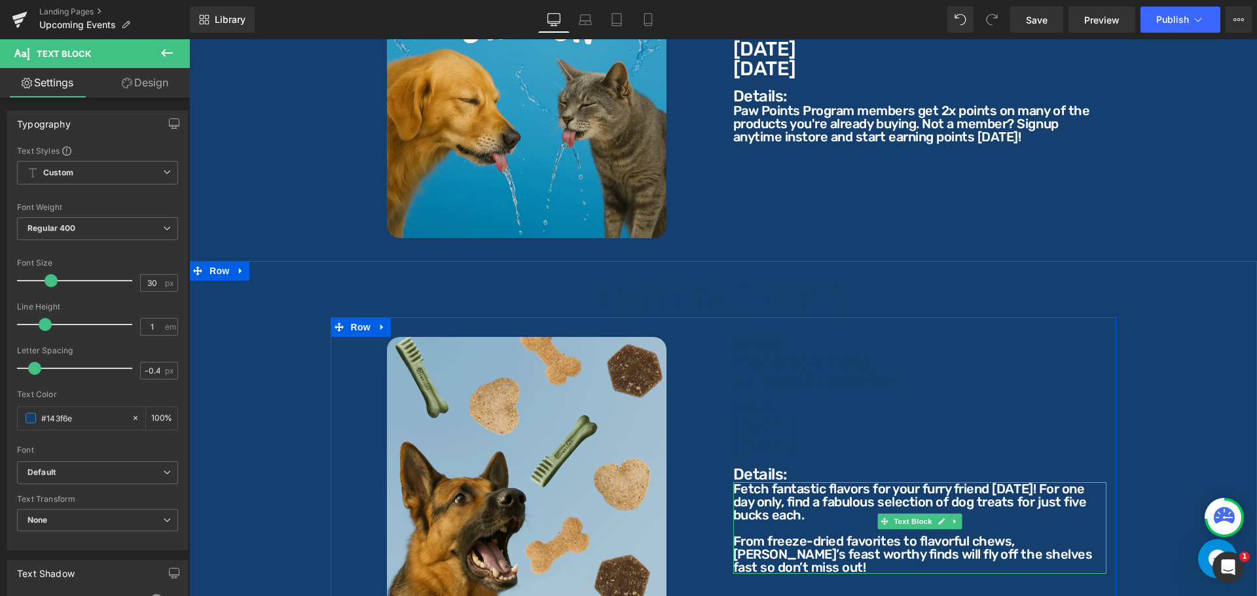
click at [775, 485] on p "Fetch fantastic flavors for your furry friend [DATE]! For one day only, find a …" at bounding box center [919, 502] width 373 height 39
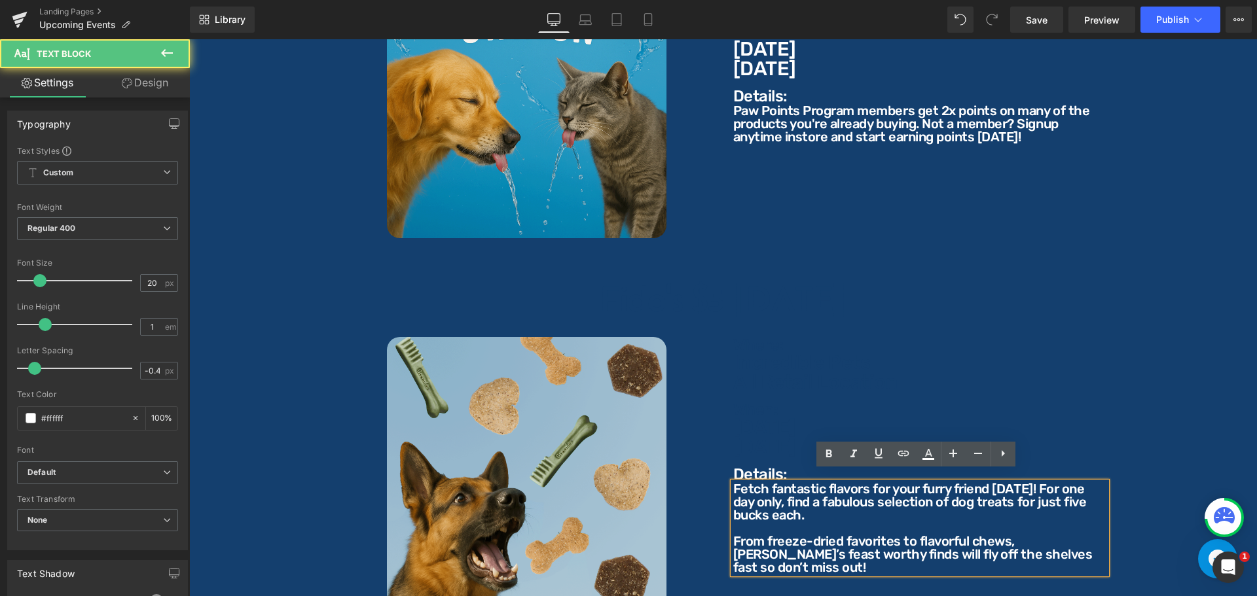
click at [765, 467] on p "Details:" at bounding box center [919, 475] width 373 height 16
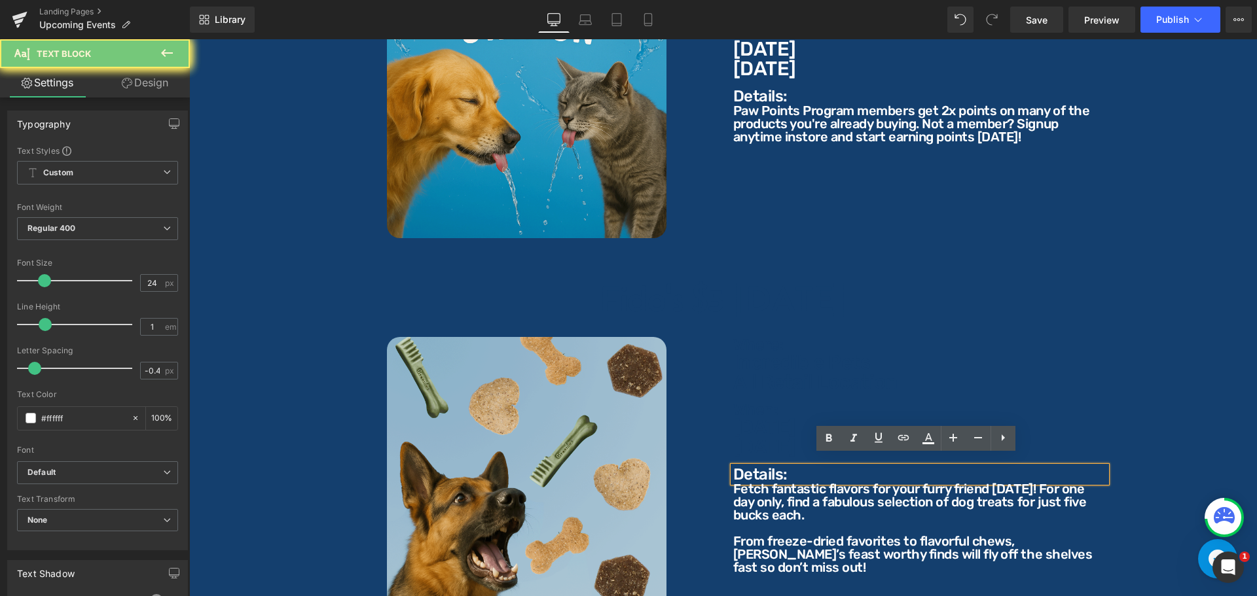
click at [750, 467] on p "Details:" at bounding box center [919, 475] width 373 height 16
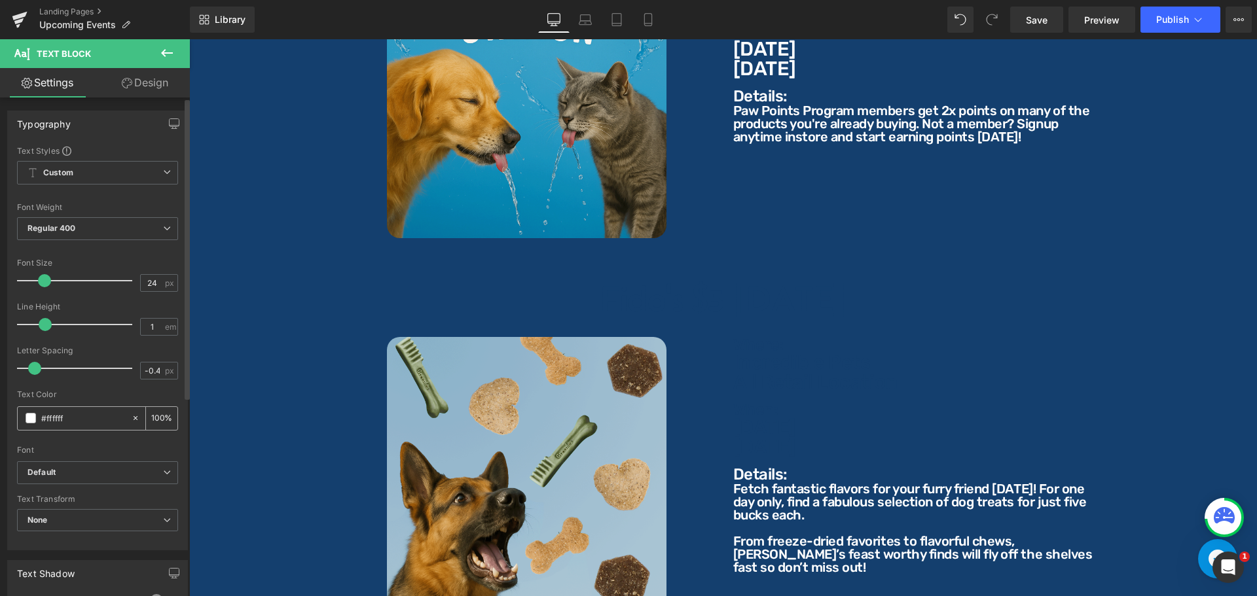
click at [87, 416] on input "#ffffff" at bounding box center [83, 418] width 84 height 14
type input "#143f6e"
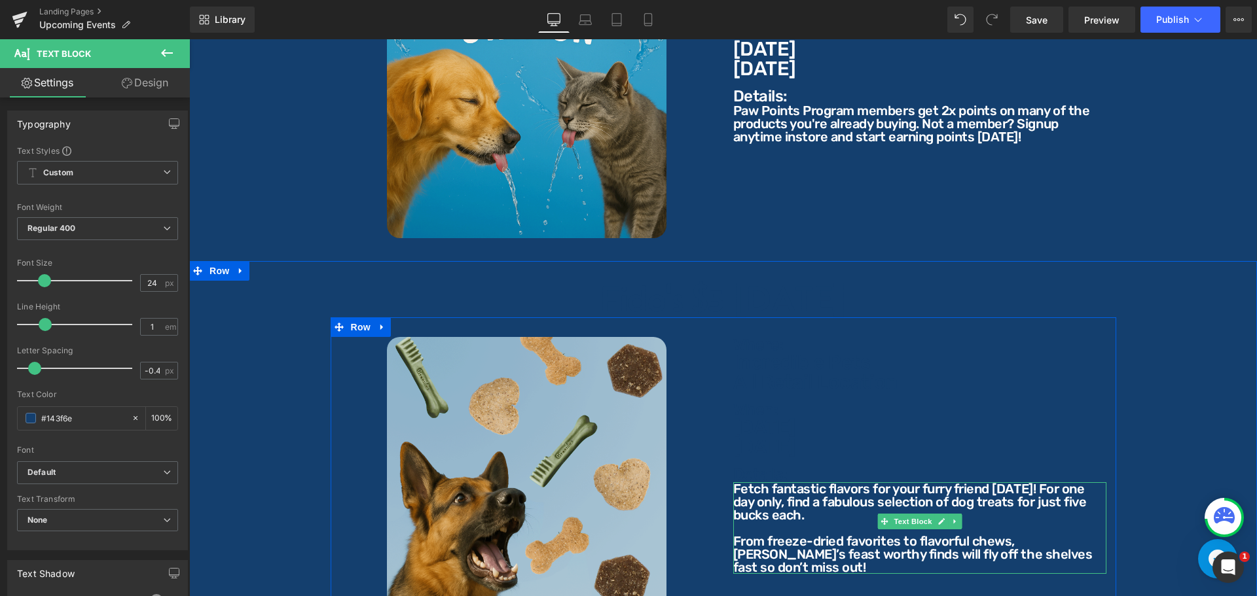
click at [781, 498] on p "Fetch fantastic flavors for your furry friend [DATE]! For one day only, find a …" at bounding box center [919, 502] width 373 height 39
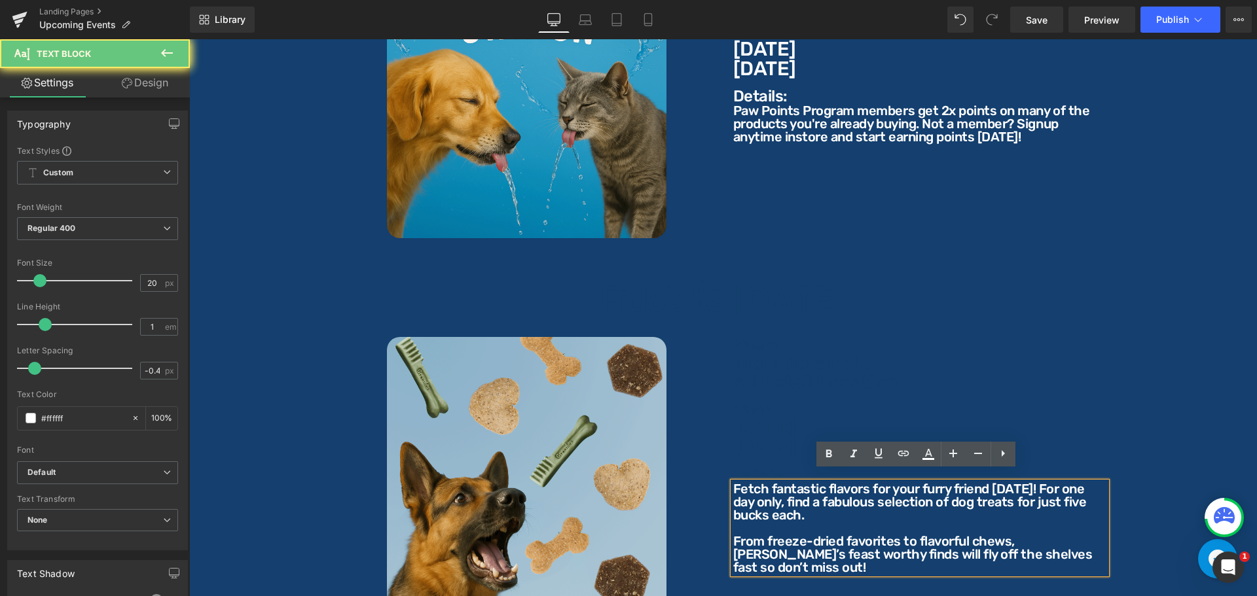
click at [754, 490] on p "Fetch fantastic flavors for your furry friend [DATE]! For one day only, find a …" at bounding box center [919, 502] width 373 height 39
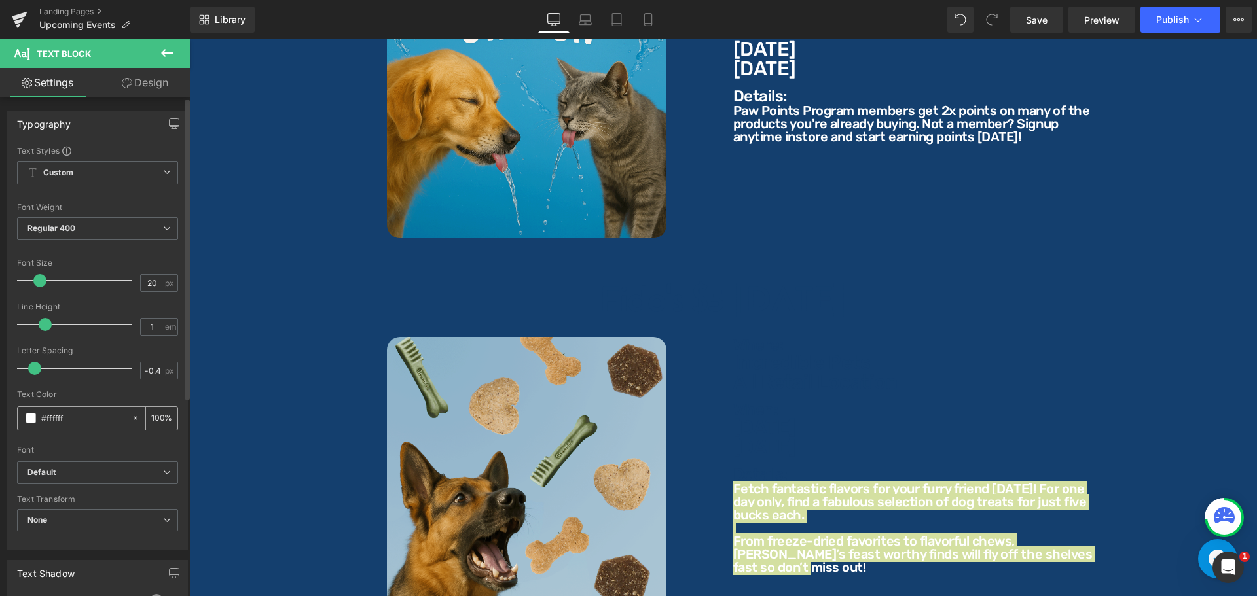
click at [99, 418] on input "#ffffff" at bounding box center [83, 418] width 84 height 14
paste input "143f6e"
type input "#143f6e"
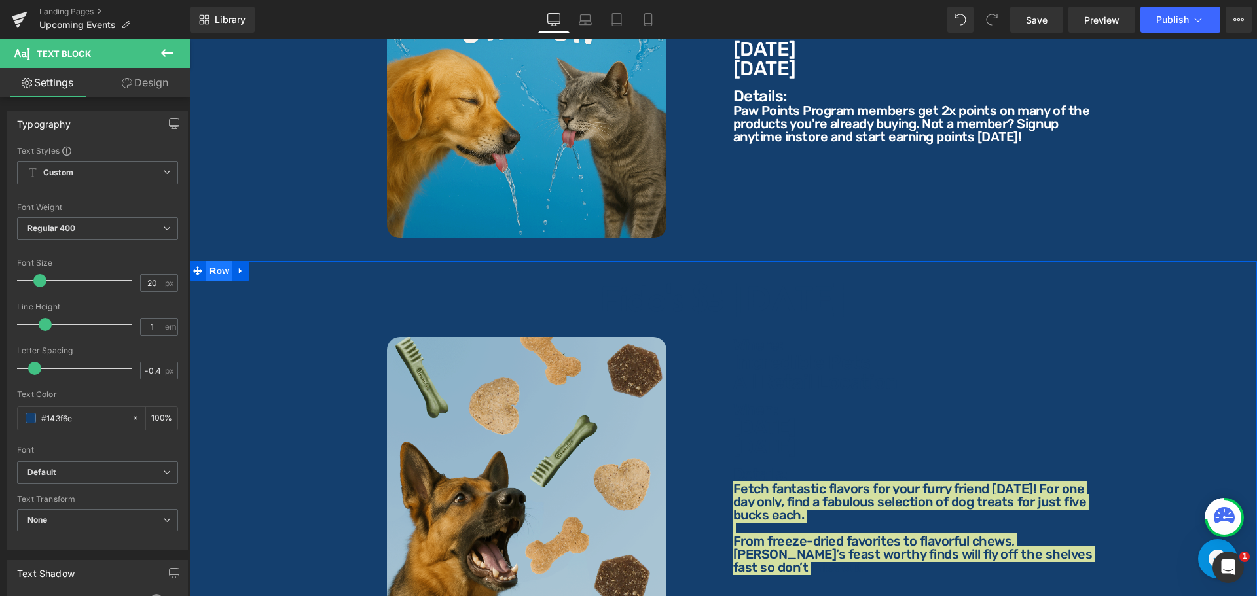
click at [215, 261] on span "Row" at bounding box center [219, 271] width 26 height 20
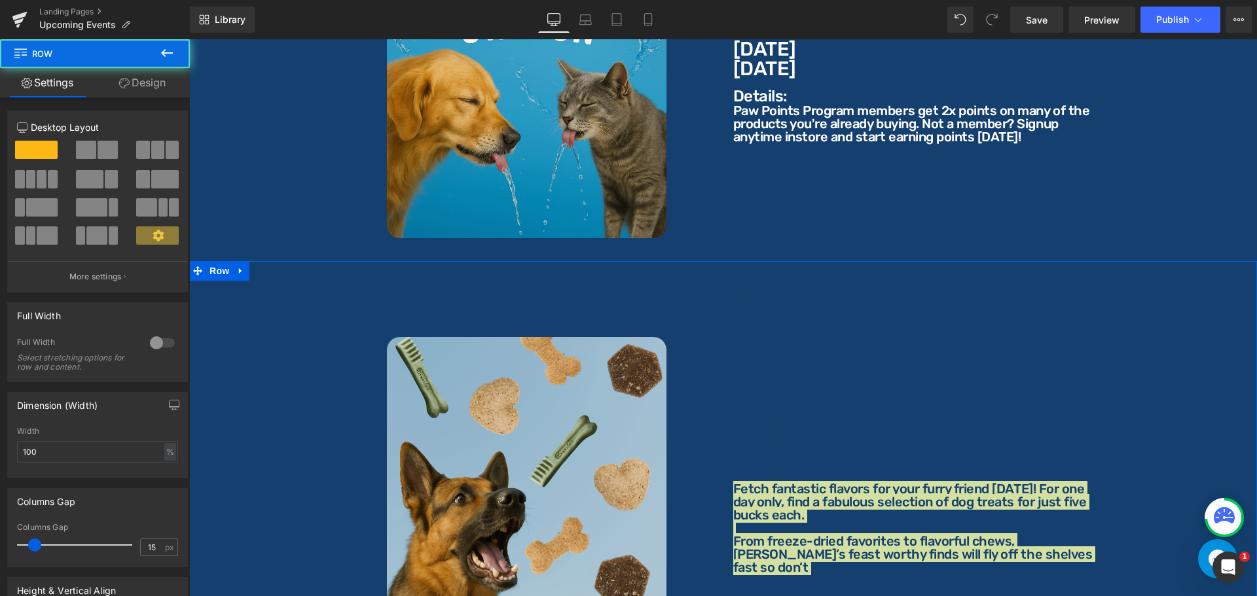
click at [164, 88] on link "Design" at bounding box center [142, 82] width 95 height 29
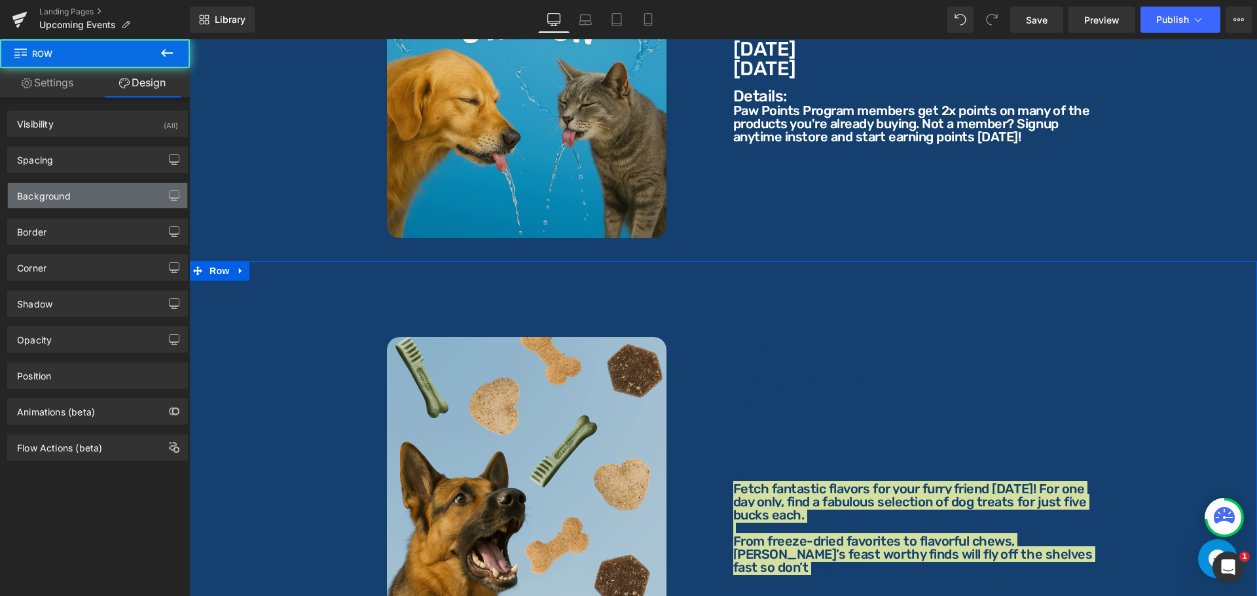
click at [78, 199] on div "Background" at bounding box center [97, 195] width 179 height 25
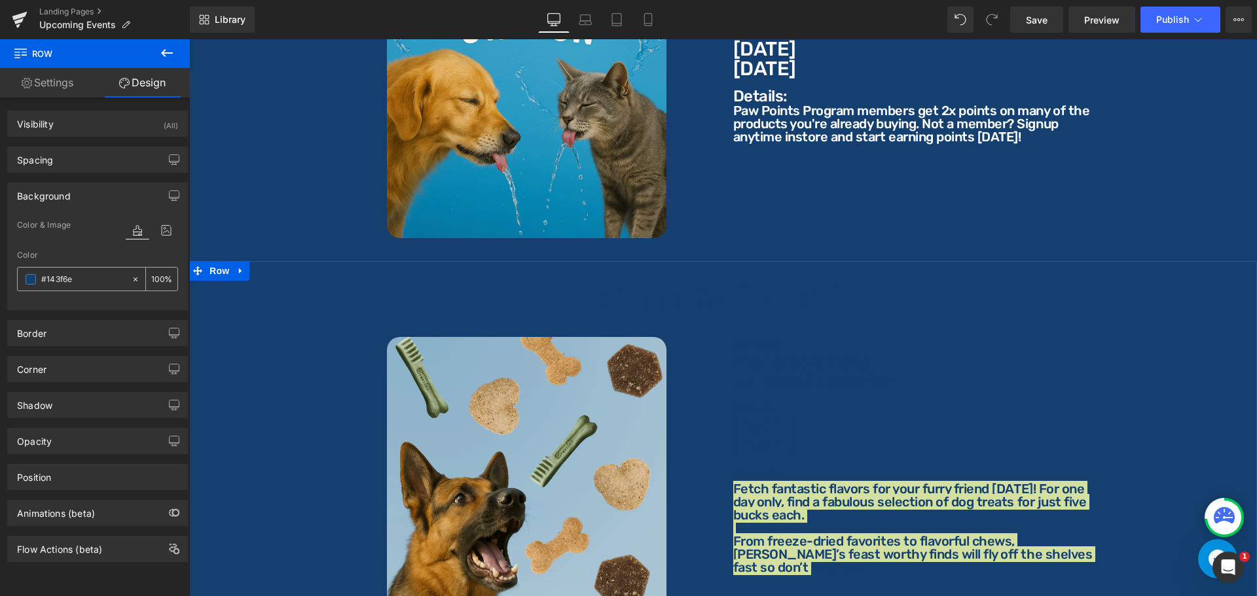
click at [131, 277] on icon at bounding box center [135, 279] width 9 height 9
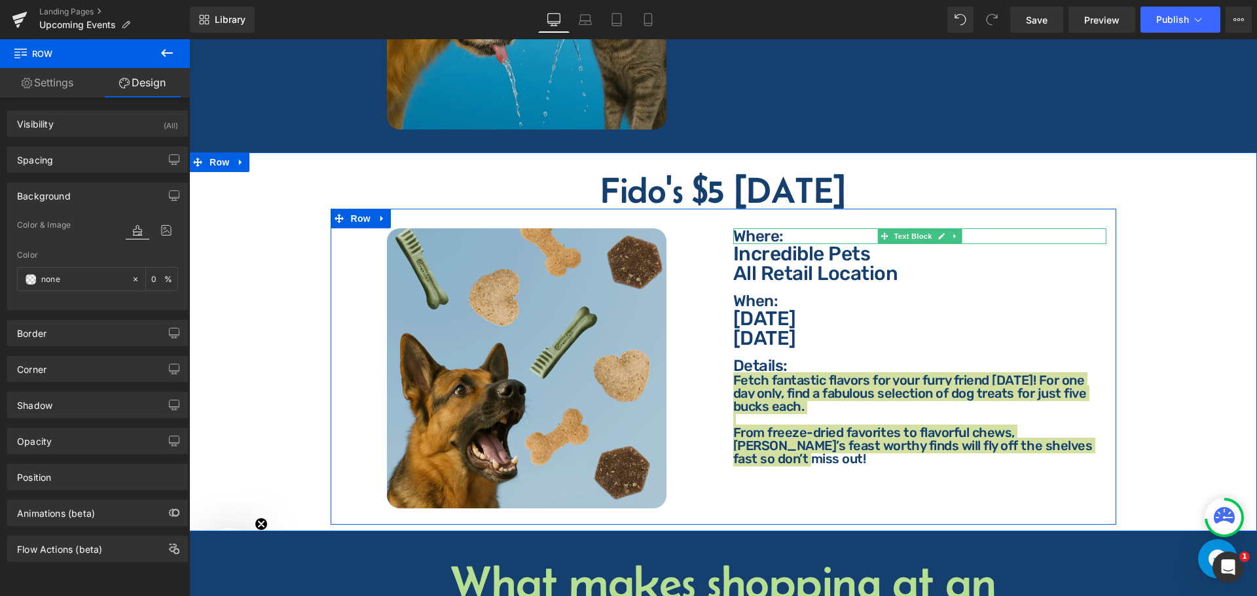
scroll to position [1296, 0]
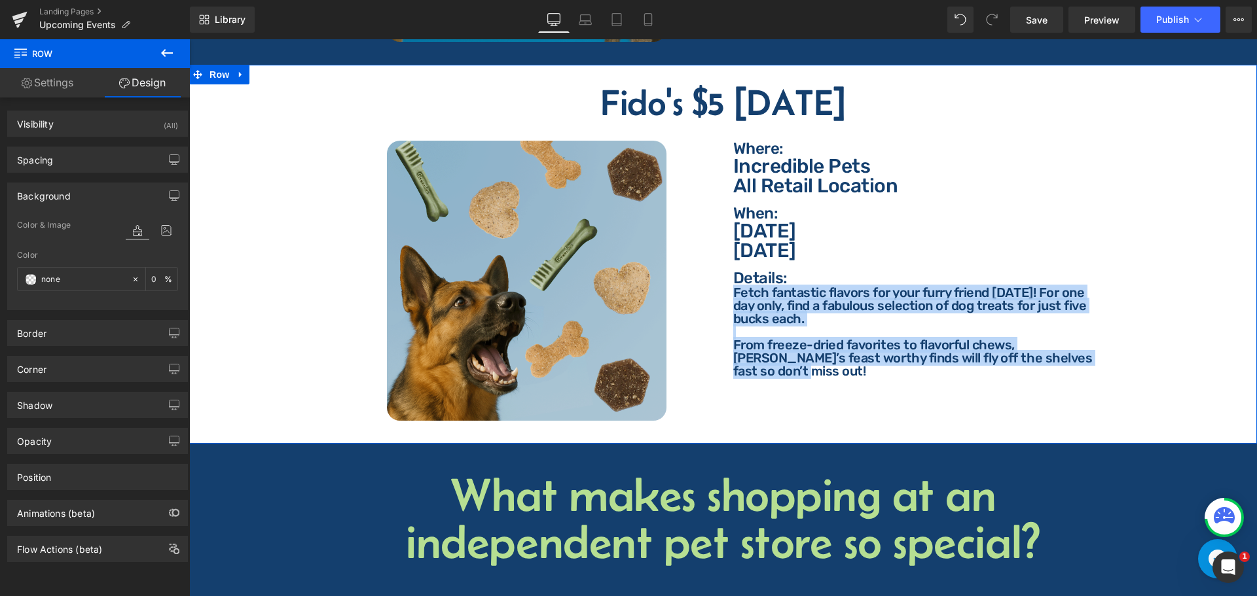
click at [273, 363] on div "Fido's $5 [DATE] Heading Image Where: Text Block Where: Text Block Incredible P…" at bounding box center [723, 260] width 1068 height 353
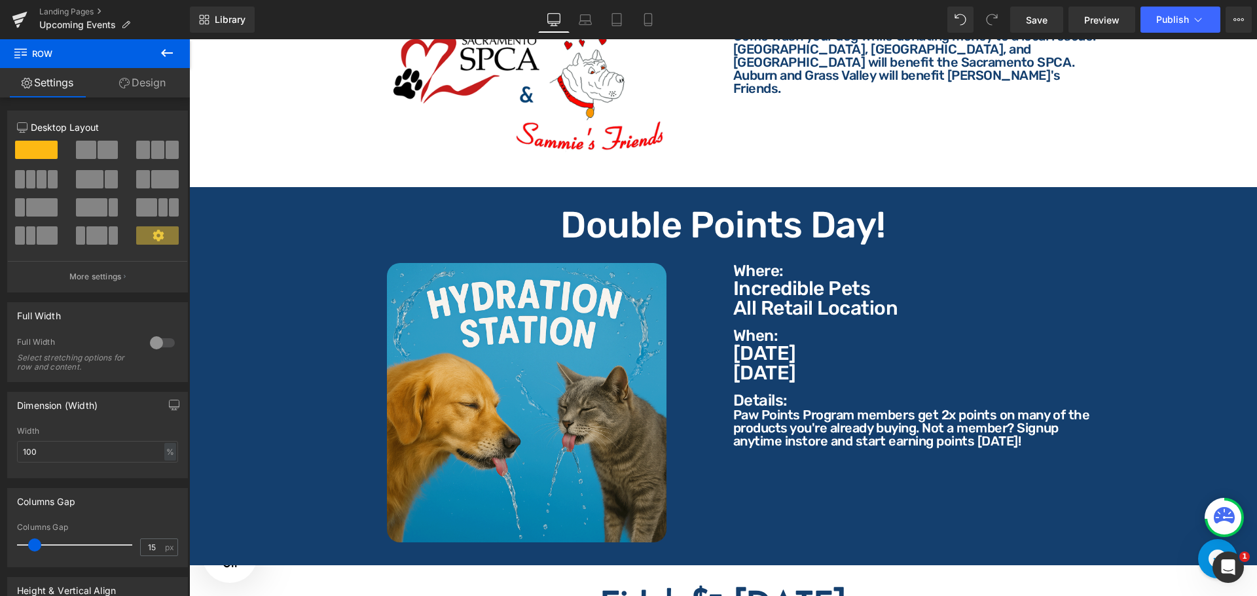
scroll to position [773, 0]
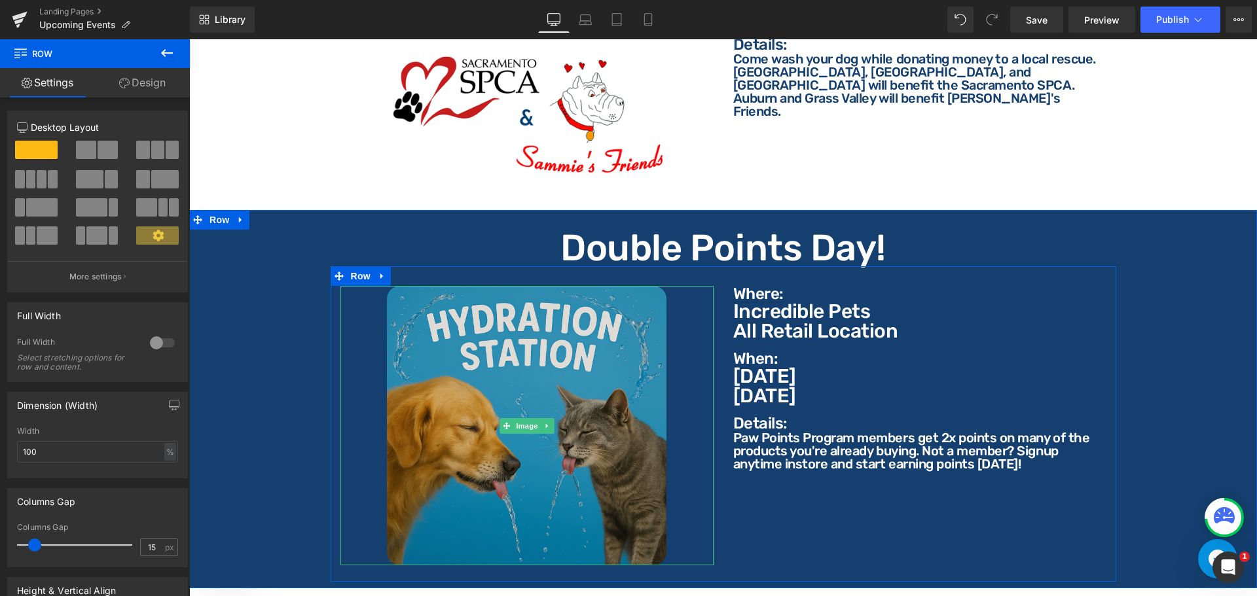
click at [528, 430] on img at bounding box center [527, 426] width 280 height 280
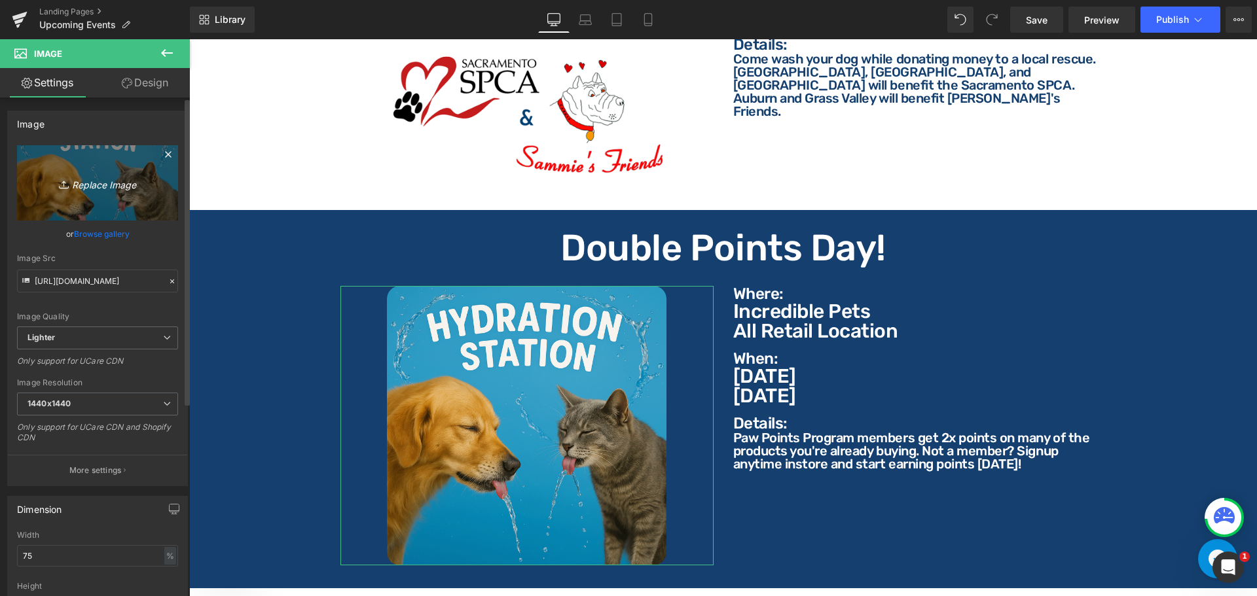
click at [104, 186] on icon "Replace Image" at bounding box center [97, 183] width 105 height 16
type input "C:\fakepath\2x Points Day.png"
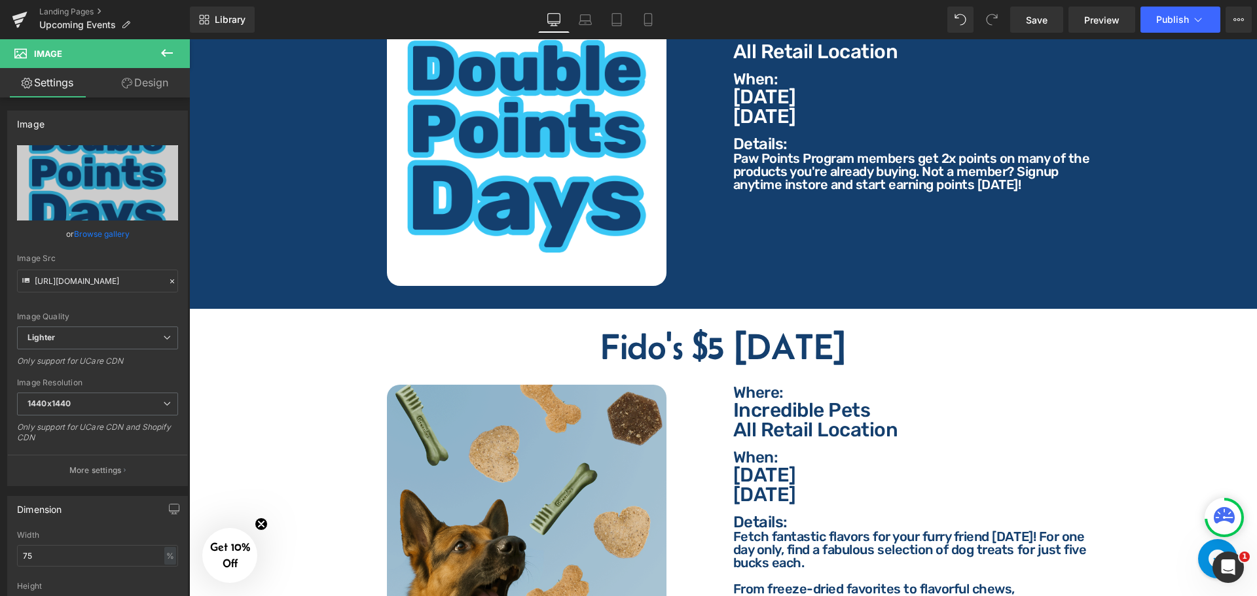
scroll to position [1179, 0]
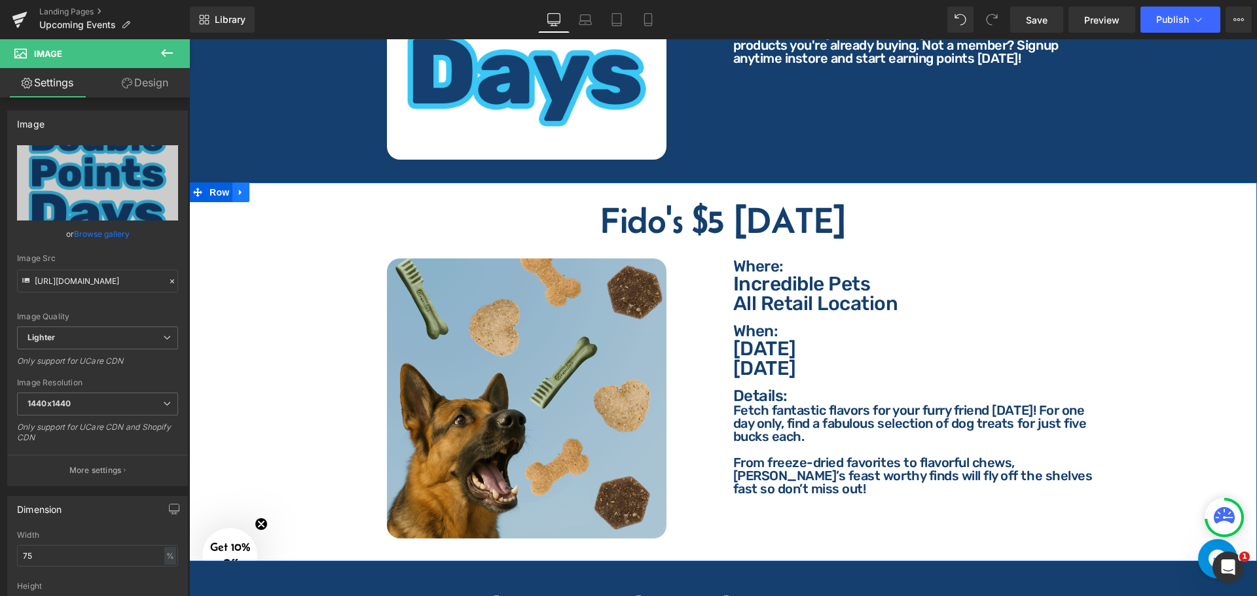
click at [245, 188] on icon at bounding box center [240, 193] width 9 height 10
click at [255, 188] on icon at bounding box center [257, 192] width 9 height 9
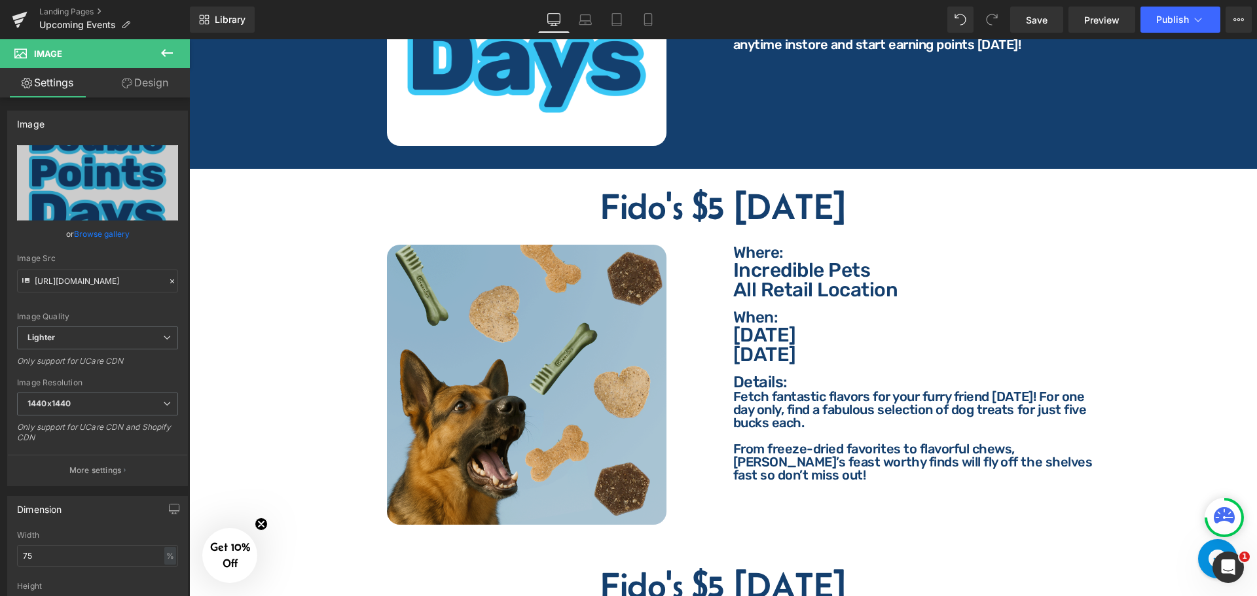
scroll to position [1180, 0]
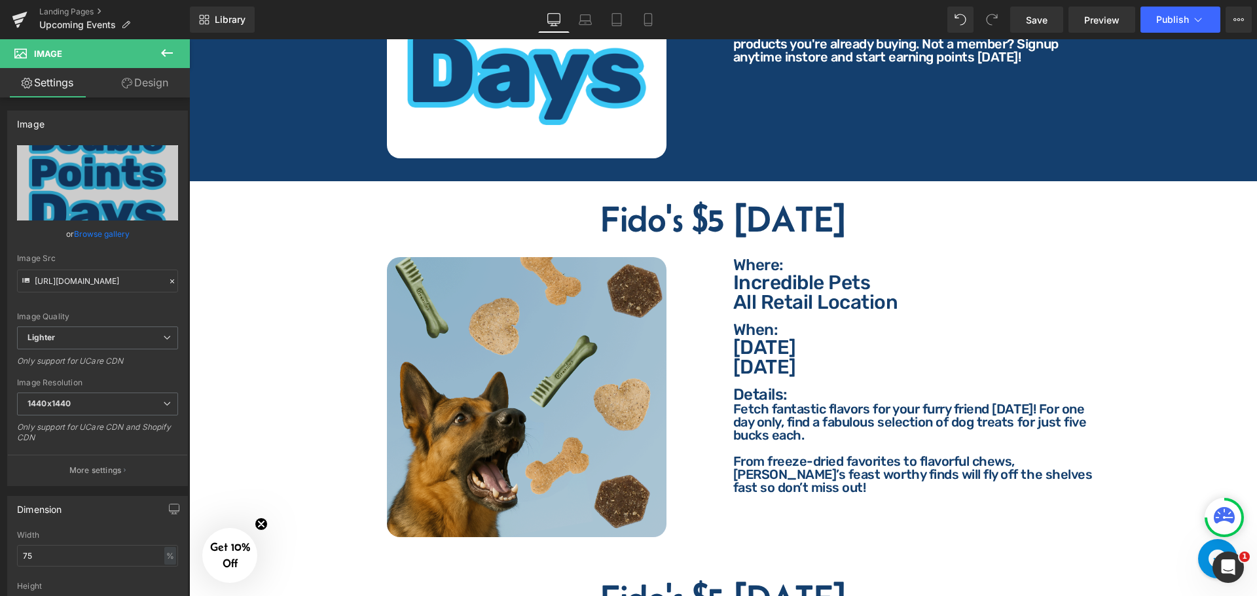
click at [693, 211] on div "Fido's $5 [DATE] Heading" at bounding box center [723, 219] width 1048 height 37
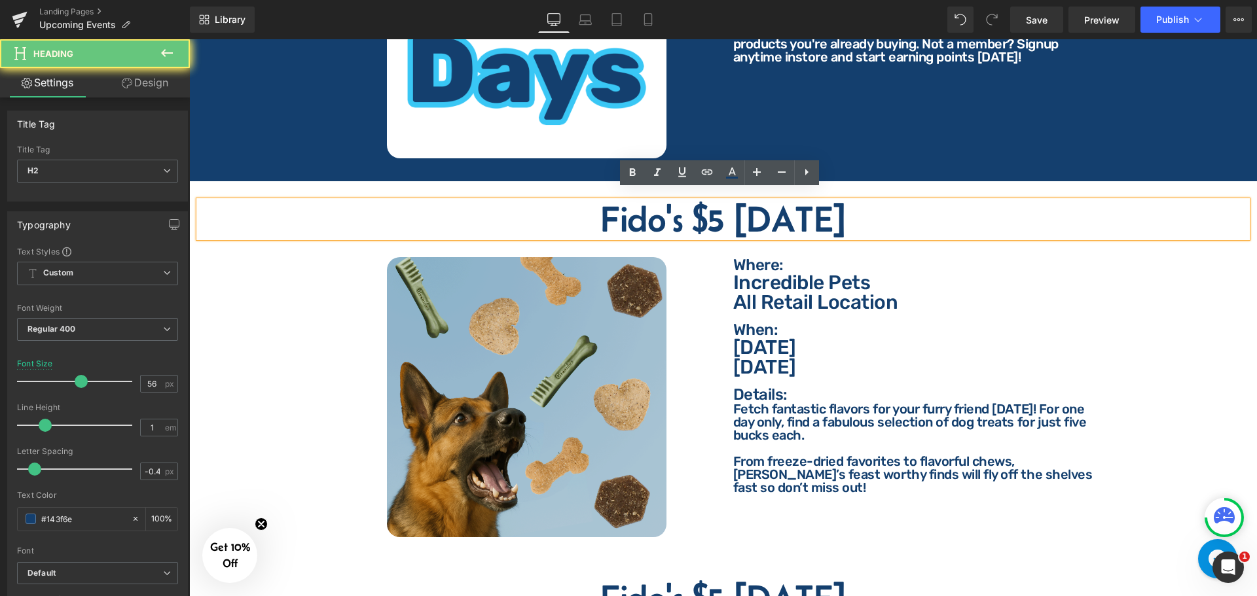
click at [757, 211] on h2 "Fido's $5 [DATE]" at bounding box center [723, 219] width 1048 height 37
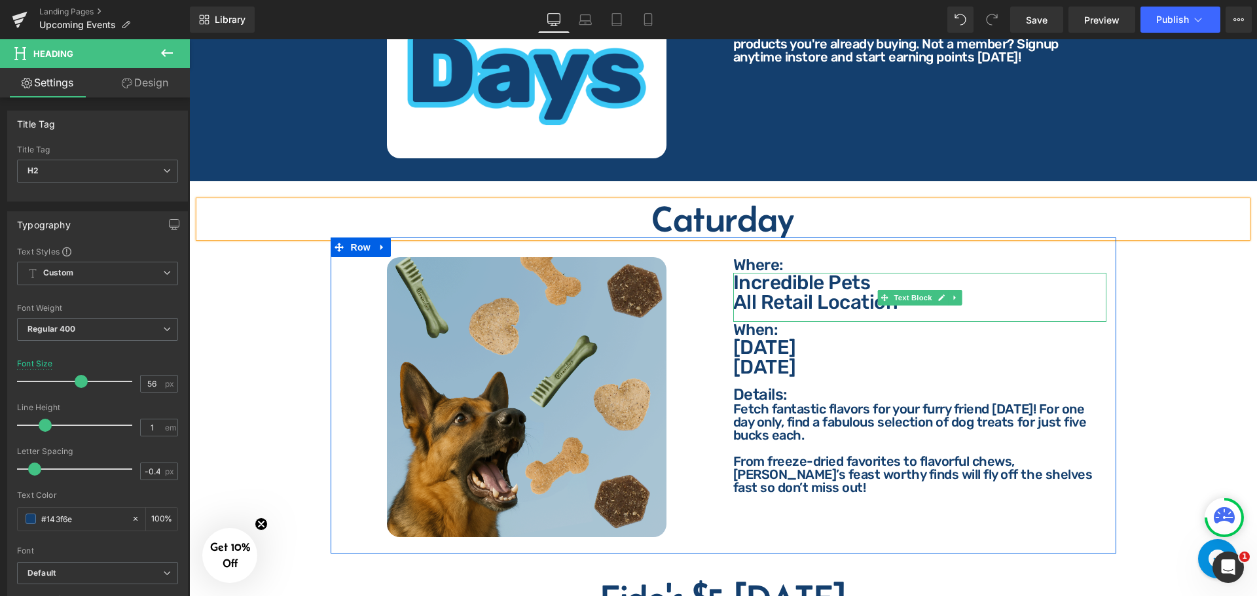
click at [830, 293] on p "All Retail Location" at bounding box center [919, 303] width 373 height 20
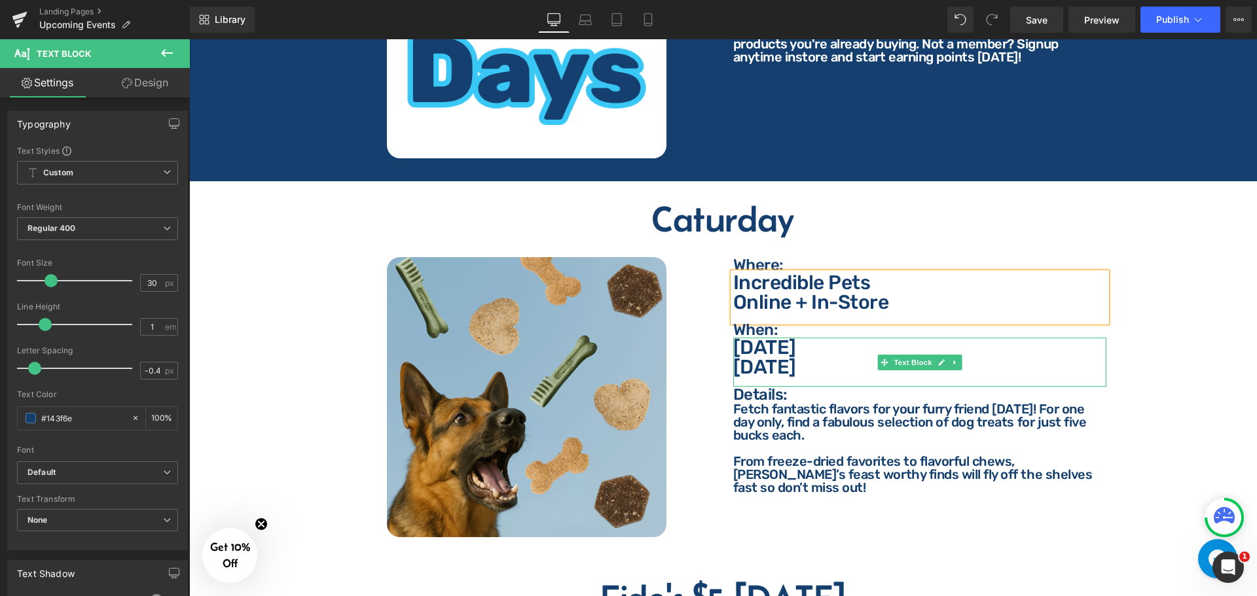
click at [799, 339] on p "[DATE]" at bounding box center [919, 348] width 373 height 20
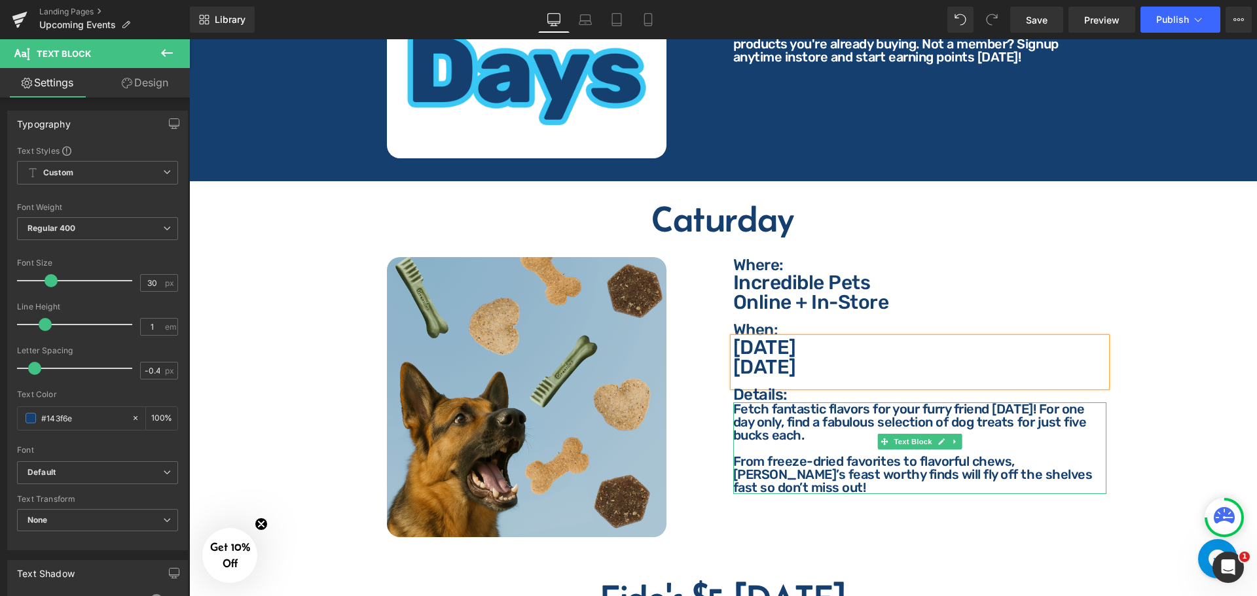
click at [815, 424] on p "Fetch fantastic flavors for your furry friend [DATE]! For one day only, find a …" at bounding box center [919, 422] width 373 height 39
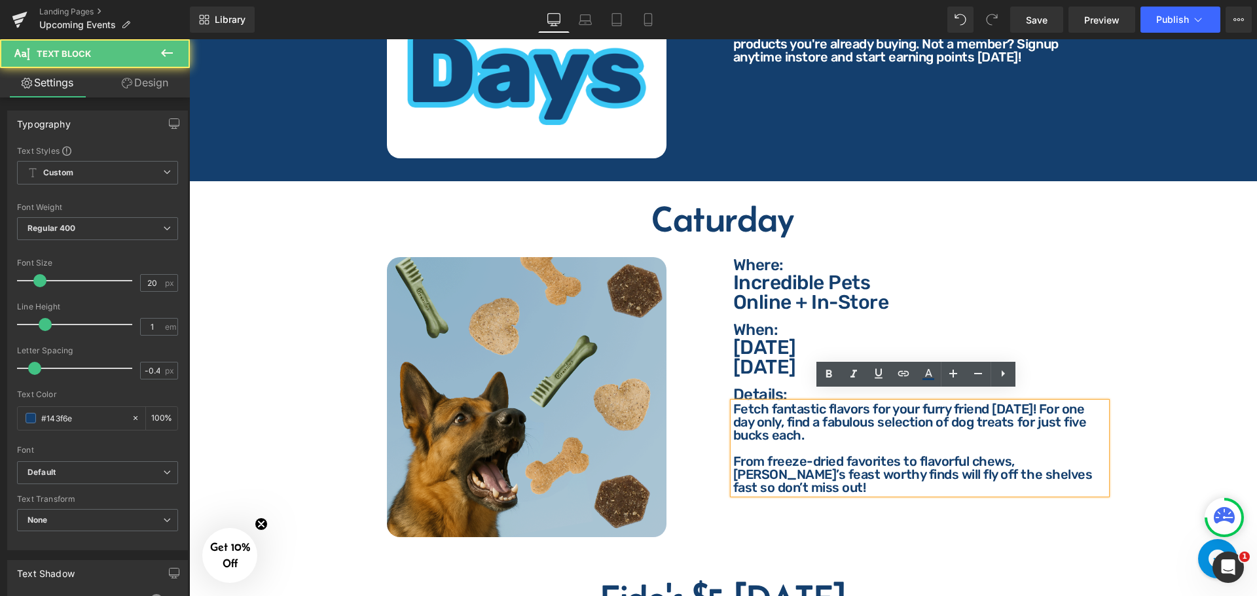
click at [1060, 463] on p "From freeze-dried favorites to flavorful chews, [PERSON_NAME]’s feast worthy fi…" at bounding box center [919, 474] width 373 height 39
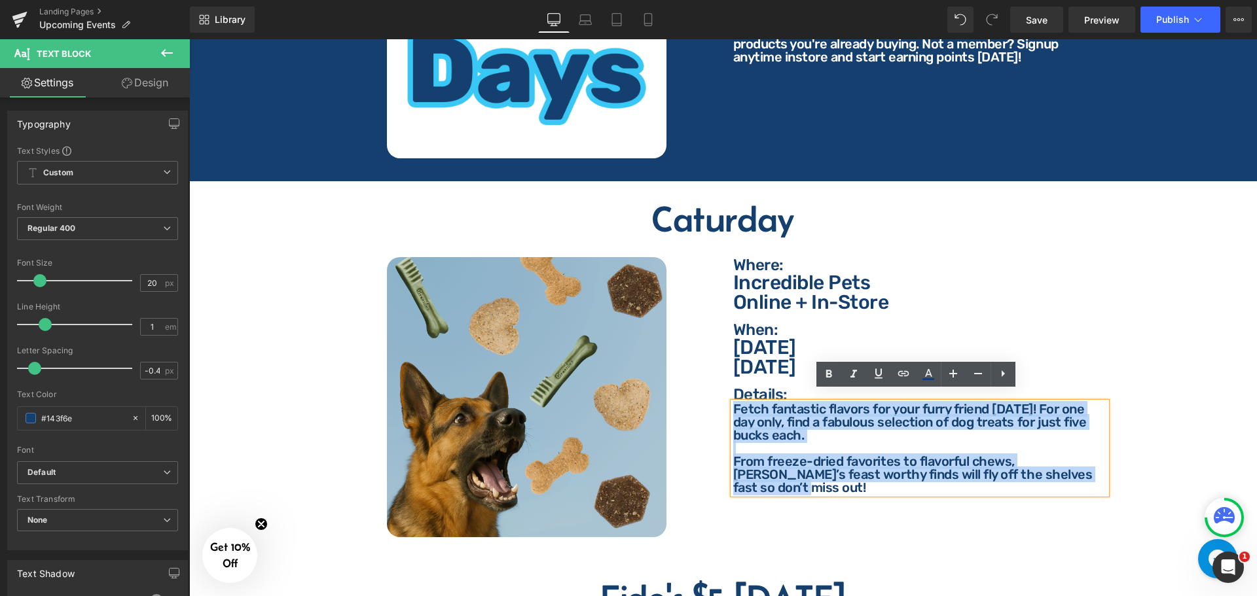
drag, startPoint x: 1068, startPoint y: 463, endPoint x: 720, endPoint y: 400, distance: 354.0
click at [724, 400] on div "Where: Text Block Where: Text Block Incredible Pets Online + In-Store Text Bloc…" at bounding box center [920, 375] width 393 height 237
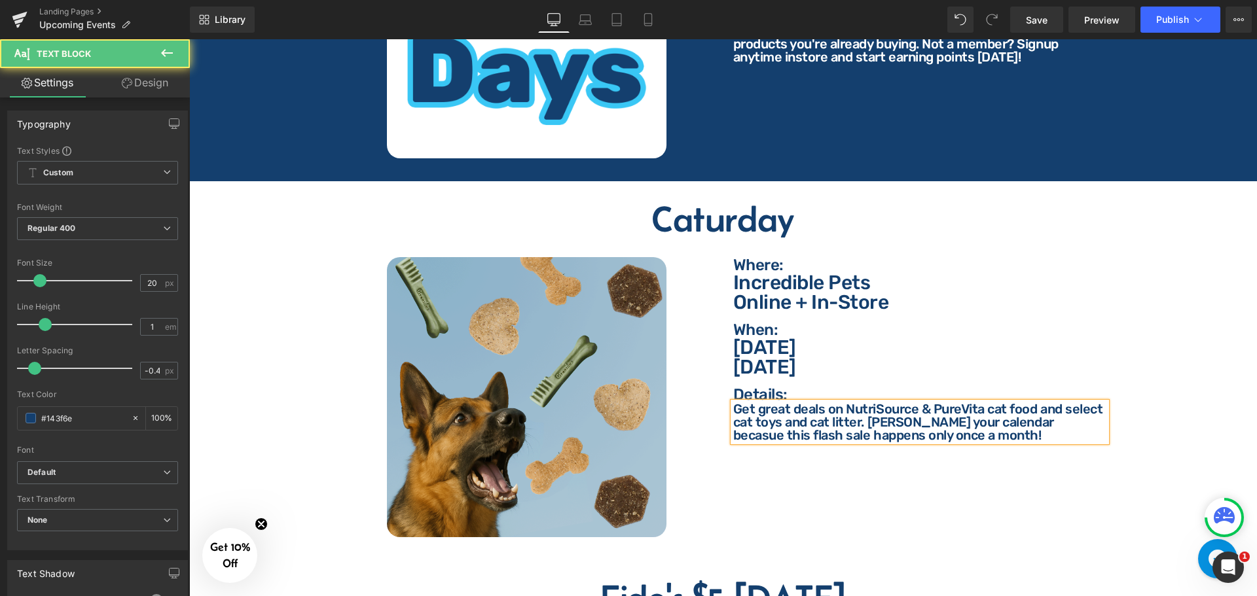
click at [985, 409] on p "Get great deals on NutriSource & PureVita cat food and select cat toys and cat …" at bounding box center [919, 422] width 373 height 39
click at [1070, 415] on p "Get great deals on NutriSource & PureVita cat food and select cat toys and cat …" at bounding box center [919, 422] width 373 height 39
click at [1010, 412] on p "Get great deals on NutriSource & PureVita cat food and select cat toys and cat …" at bounding box center [919, 422] width 373 height 39
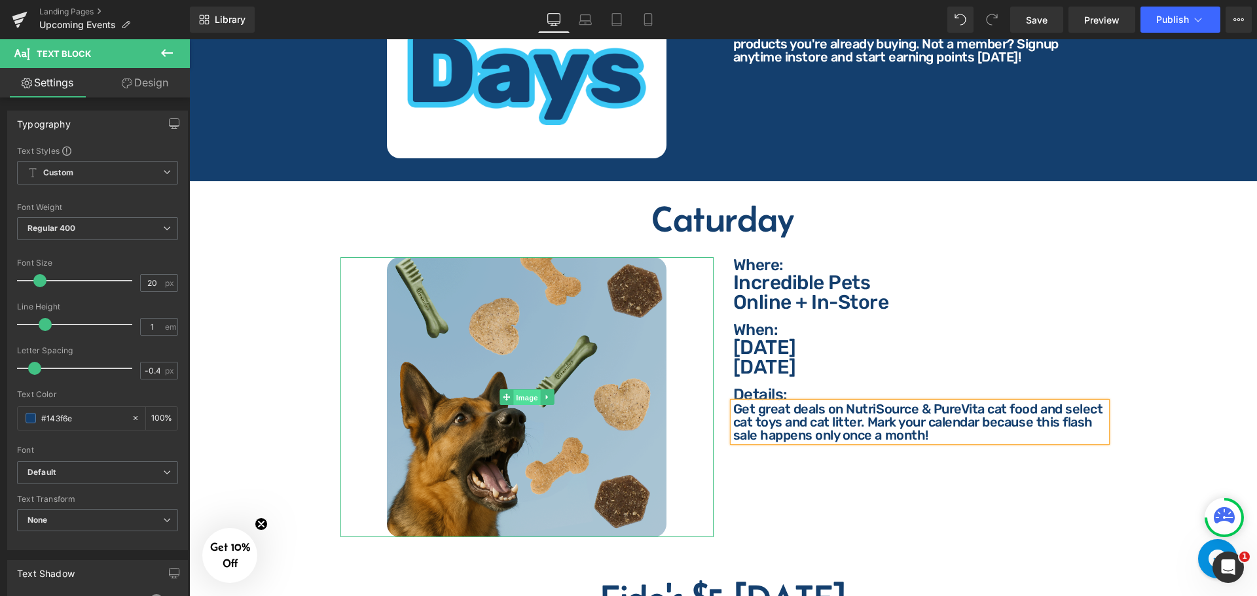
click at [517, 390] on span "Image" at bounding box center [526, 398] width 27 height 16
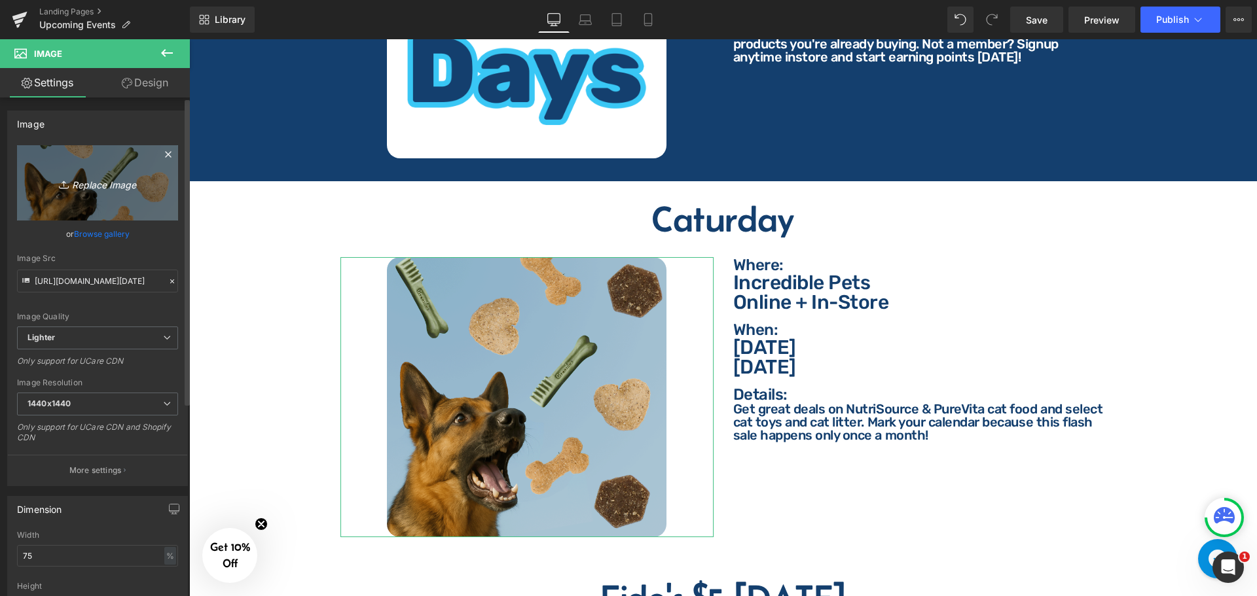
click at [118, 191] on link "Replace Image" at bounding box center [97, 182] width 161 height 75
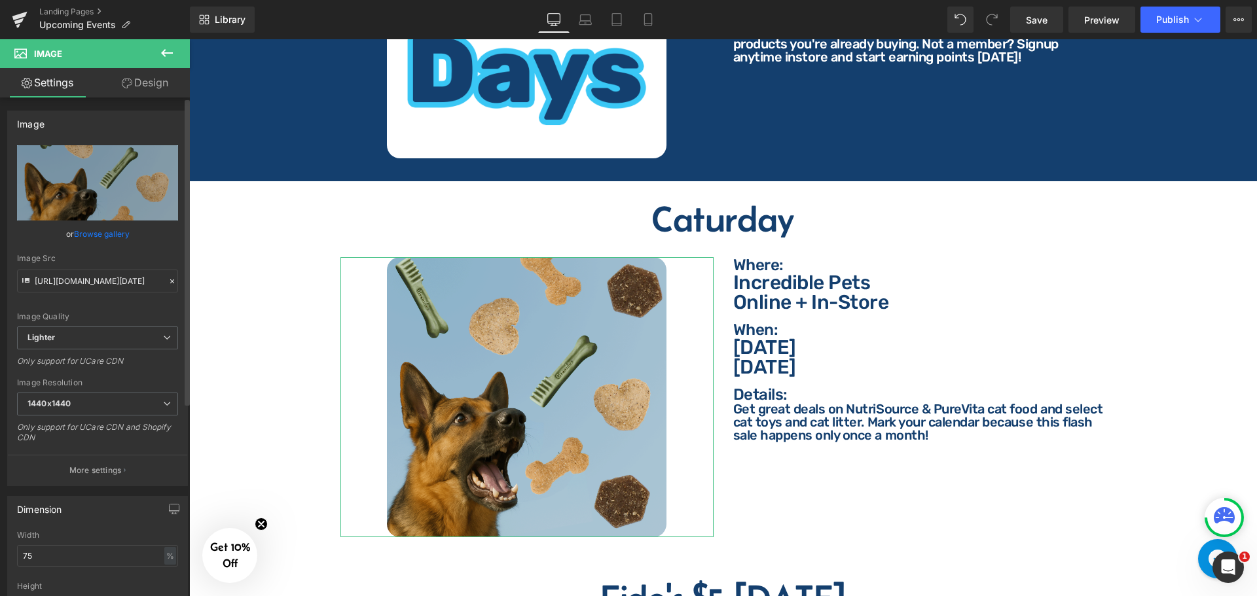
click at [115, 235] on link "Browse gallery" at bounding box center [102, 234] width 56 height 23
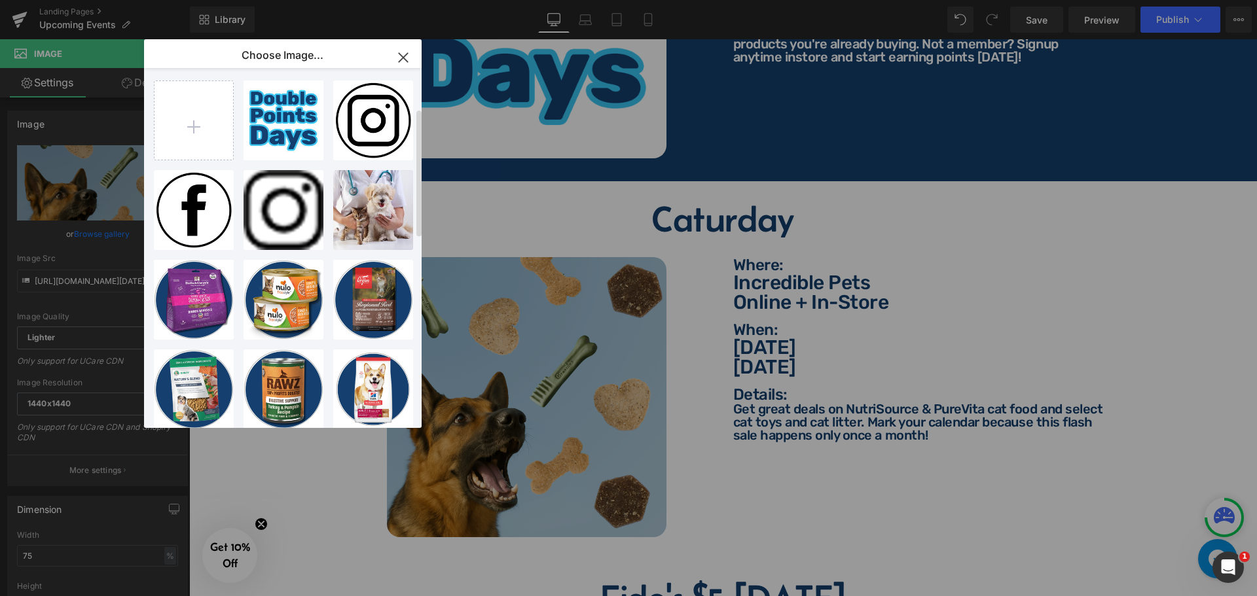
scroll to position [0, 0]
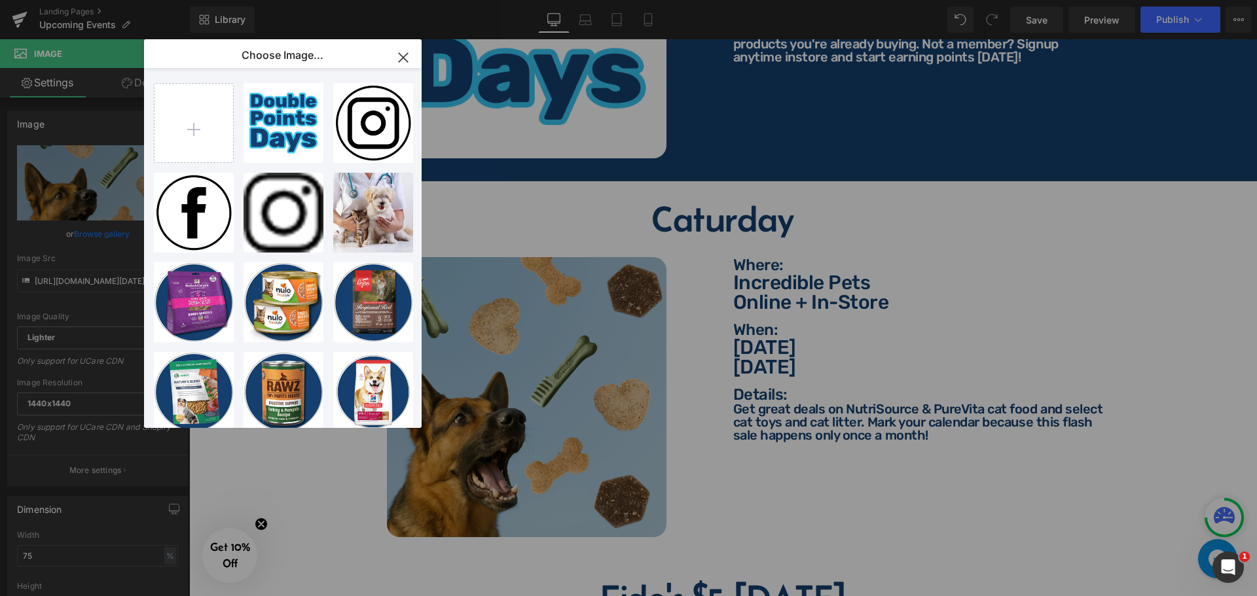
click at [404, 58] on icon "button" at bounding box center [403, 57] width 9 height 9
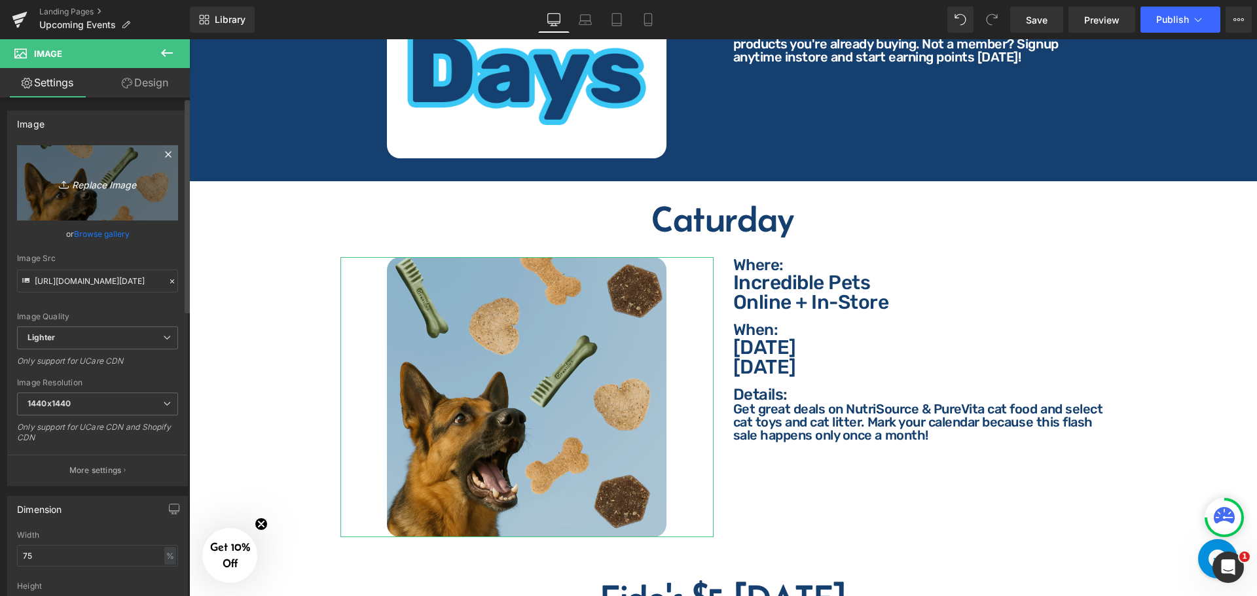
click at [112, 184] on icon "Replace Image" at bounding box center [97, 183] width 105 height 16
type input "C:\fakepath\Caturday Post.png"
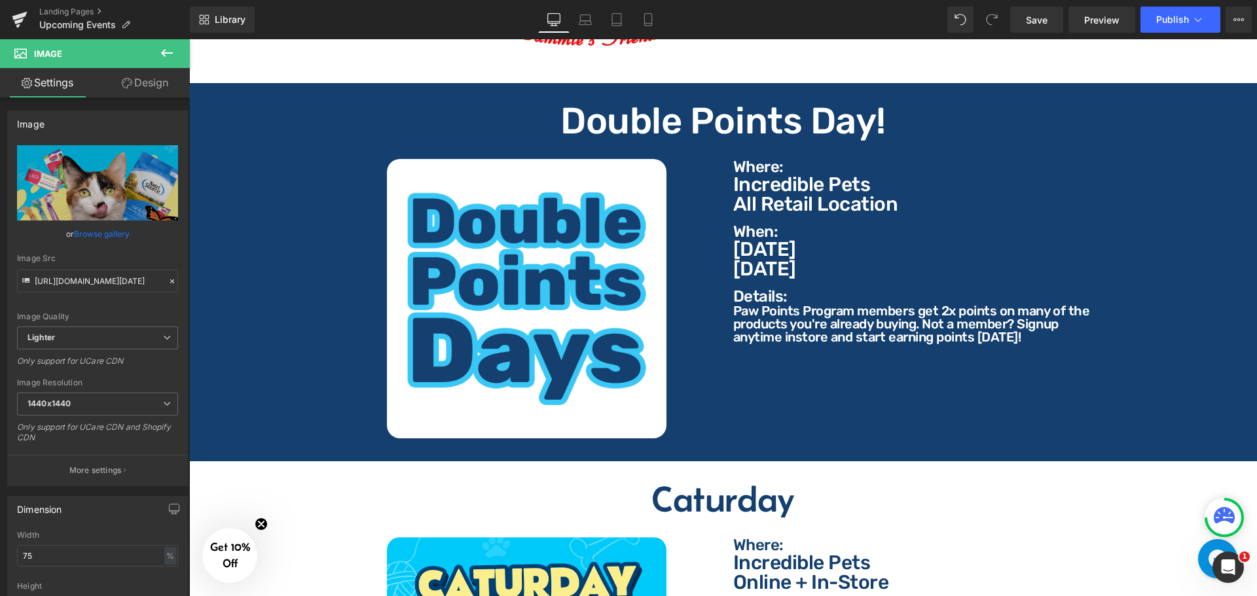
scroll to position [851, 0]
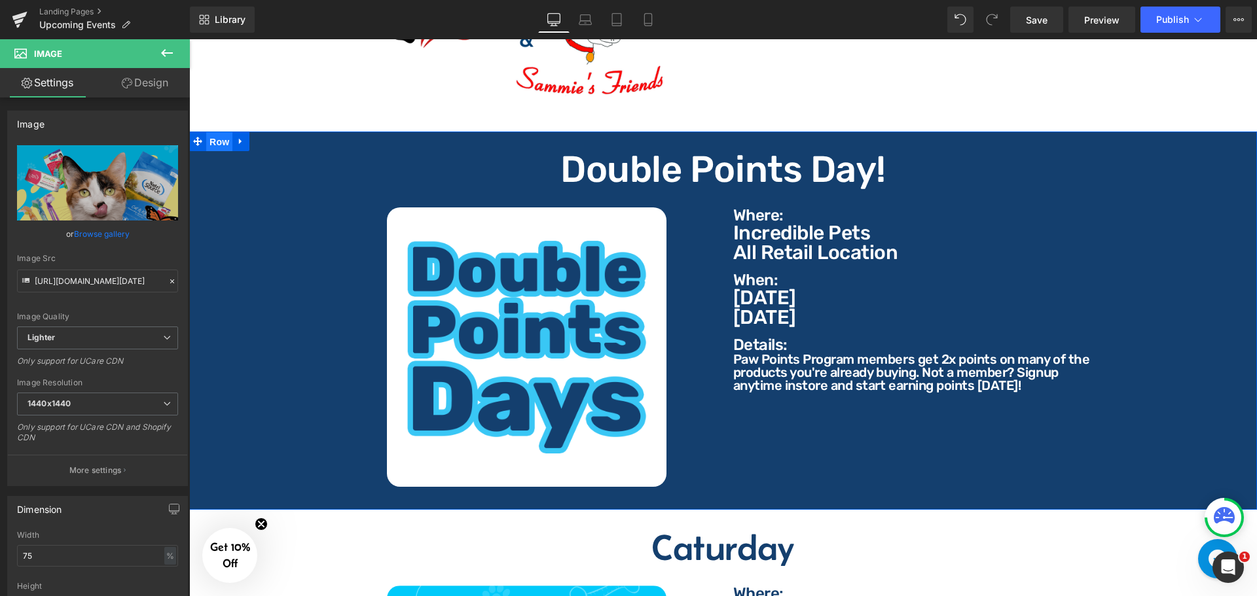
click at [220, 132] on span "Row" at bounding box center [219, 142] width 26 height 20
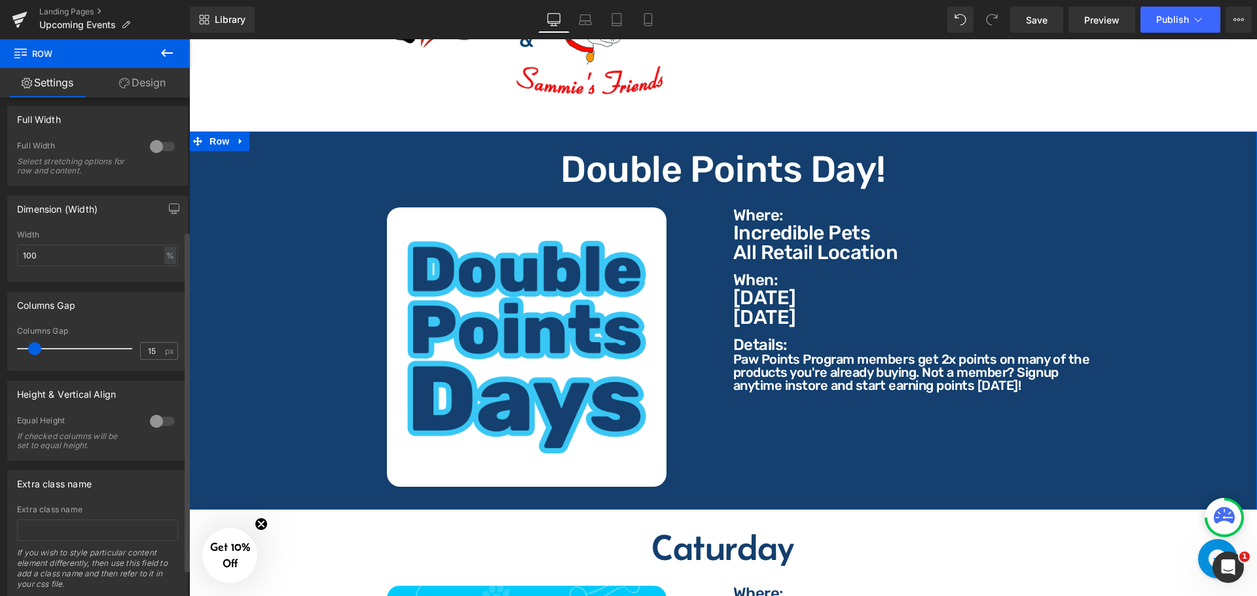
scroll to position [0, 0]
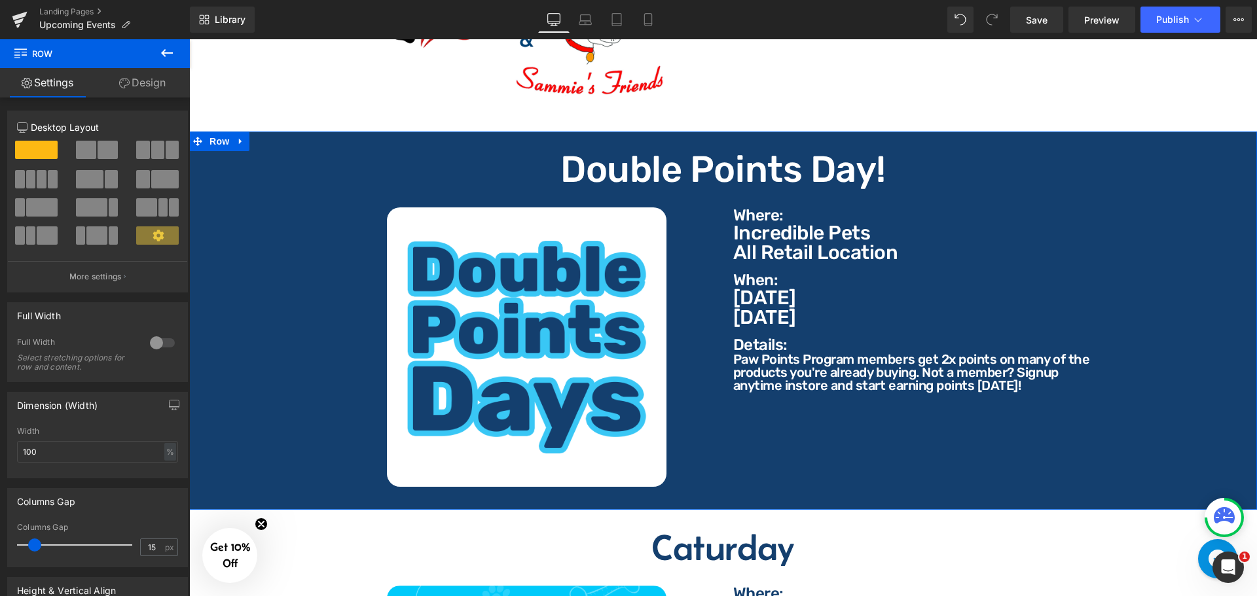
drag, startPoint x: 158, startPoint y: 91, endPoint x: 100, endPoint y: 198, distance: 121.9
click at [158, 91] on link "Design" at bounding box center [142, 82] width 95 height 29
click at [0, 0] on div "Background" at bounding box center [0, 0] width 0 height 0
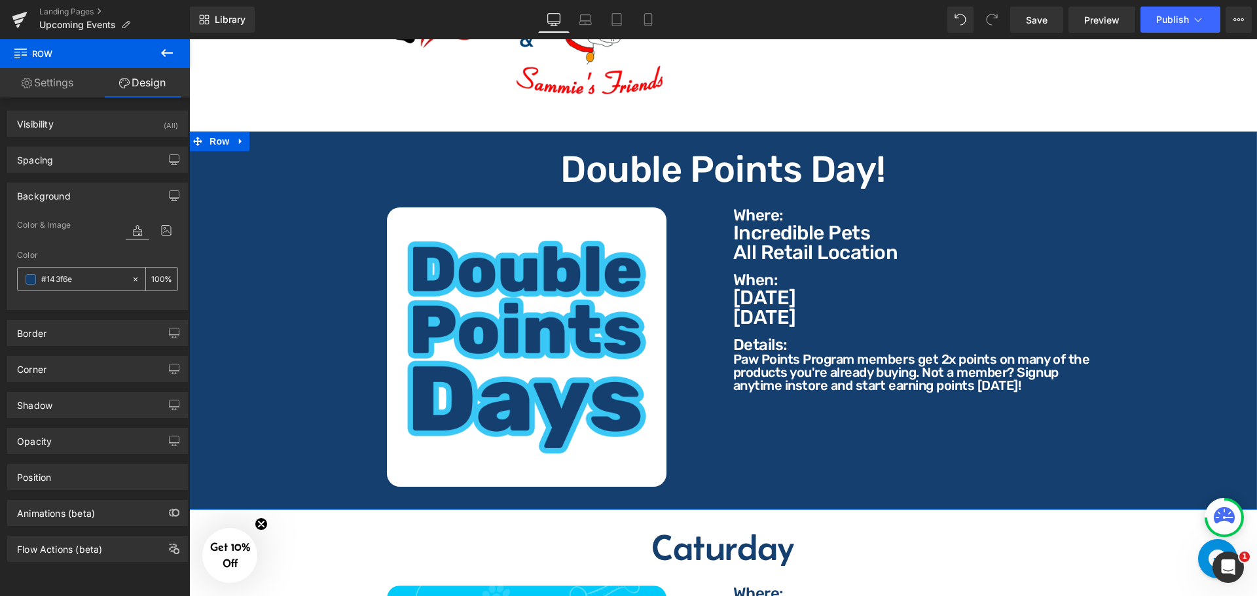
click at [88, 272] on input "#143f6e" at bounding box center [83, 279] width 84 height 14
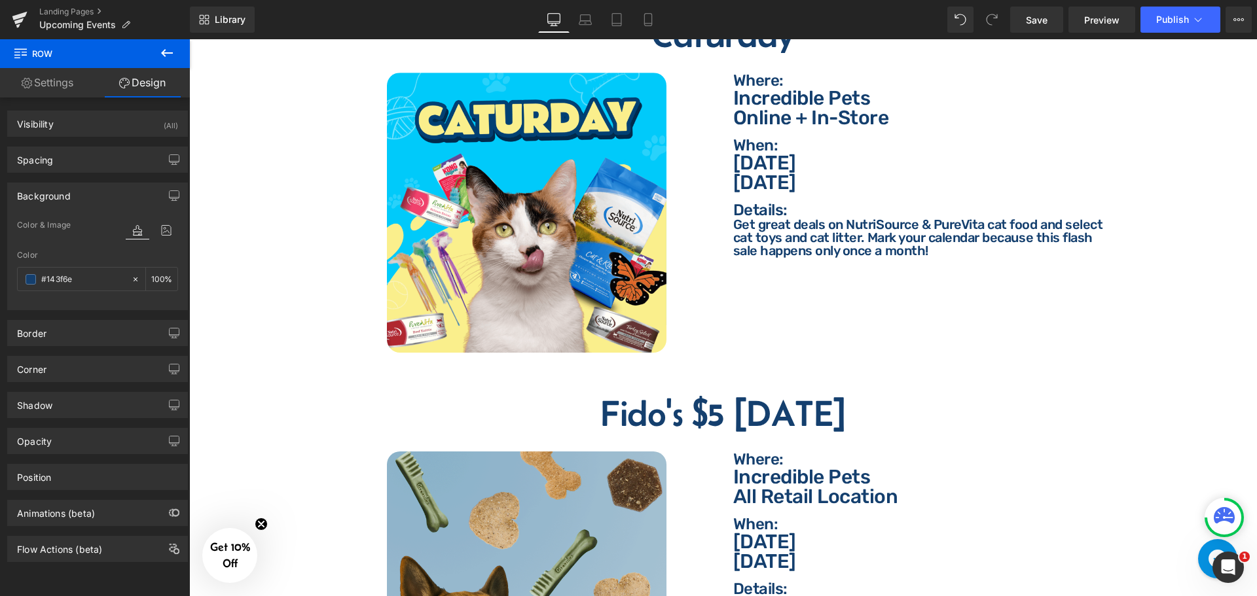
scroll to position [1571, 0]
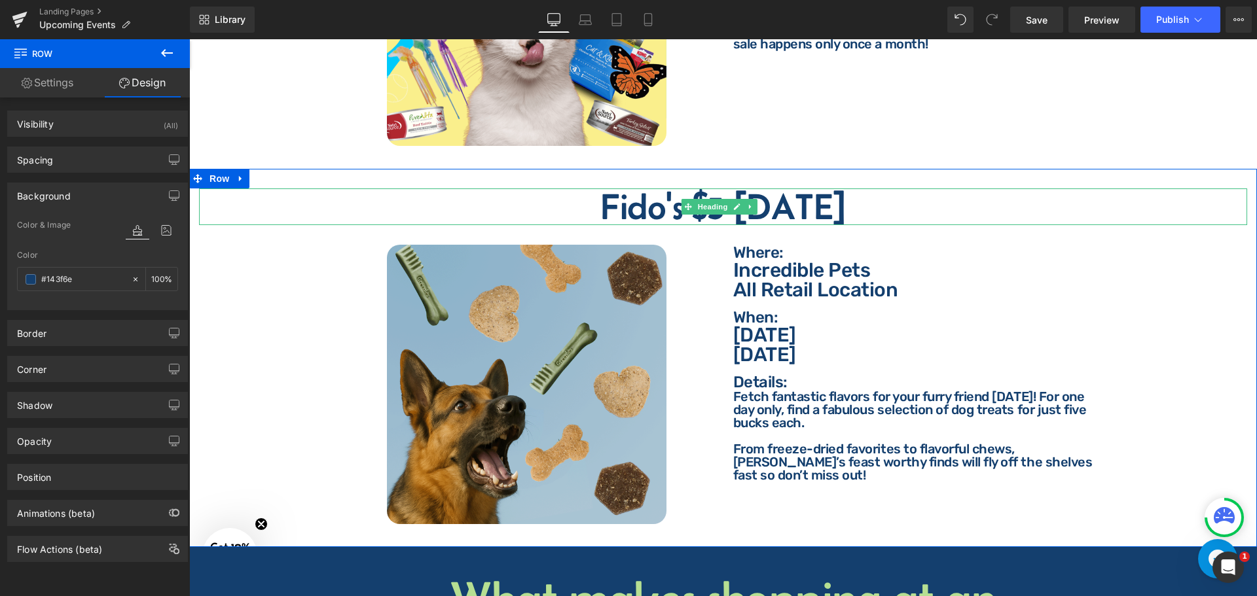
drag, startPoint x: 837, startPoint y: 198, endPoint x: 856, endPoint y: 197, distance: 19.7
click at [837, 198] on h2 "Fido's $5 [DATE]" at bounding box center [723, 207] width 1048 height 37
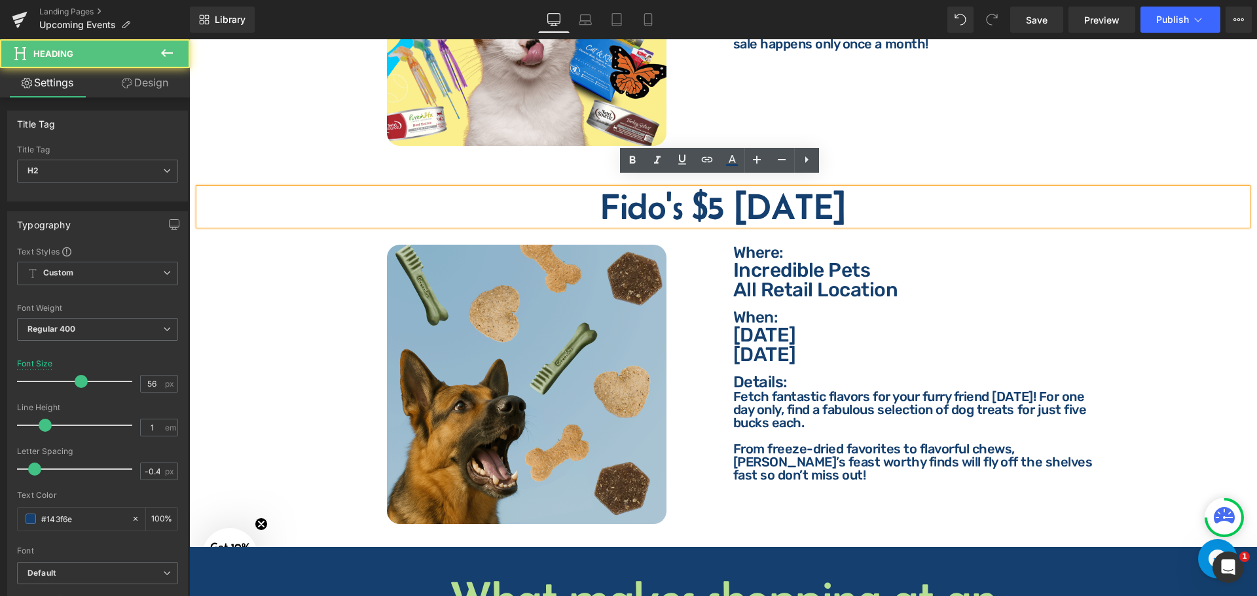
click at [785, 204] on h2 "Fido's $5 [DATE]" at bounding box center [723, 207] width 1048 height 37
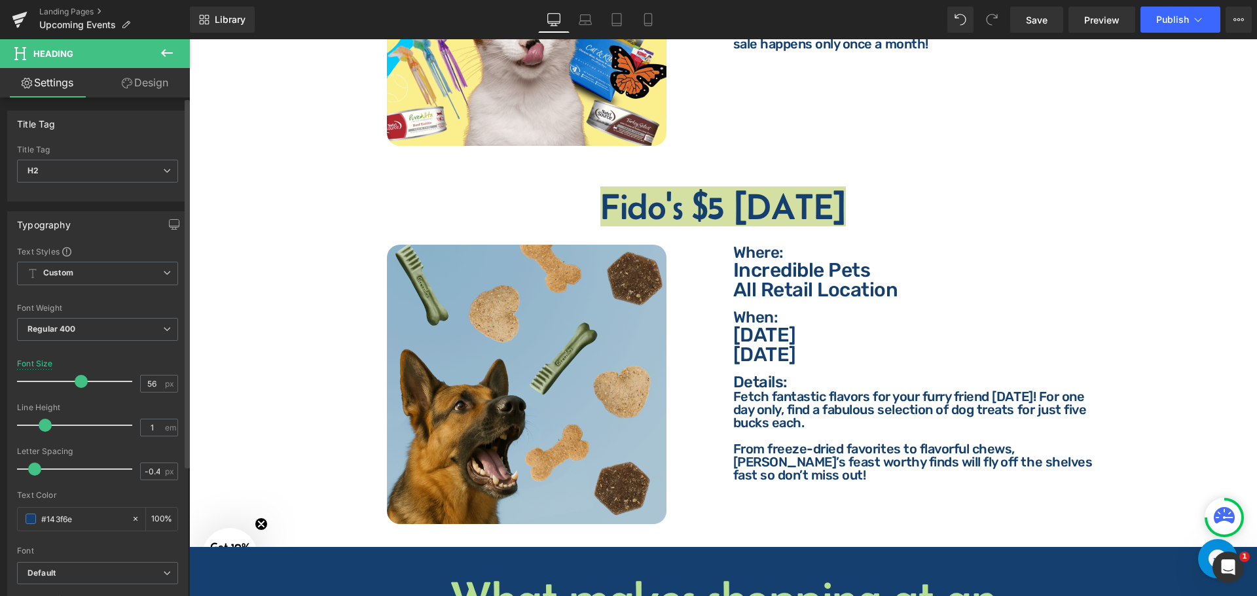
click at [100, 505] on div "Text Color #143f6e 100 %" at bounding box center [97, 519] width 161 height 56
click at [96, 512] on input "#143f6e" at bounding box center [83, 519] width 84 height 14
type input "ffffff"
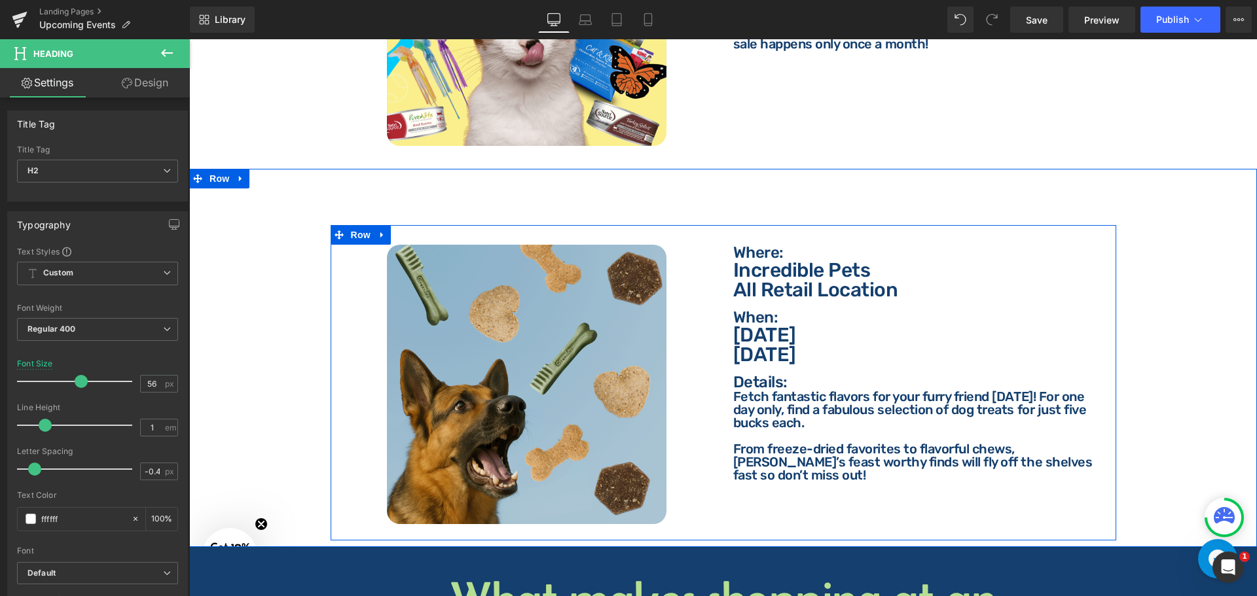
drag, startPoint x: 760, startPoint y: 228, endPoint x: 756, endPoint y: 246, distance: 18.9
click at [760, 230] on div "Image Where: Text Block Where: Text Block Incredible Pets All Retail Location T…" at bounding box center [724, 383] width 786 height 316
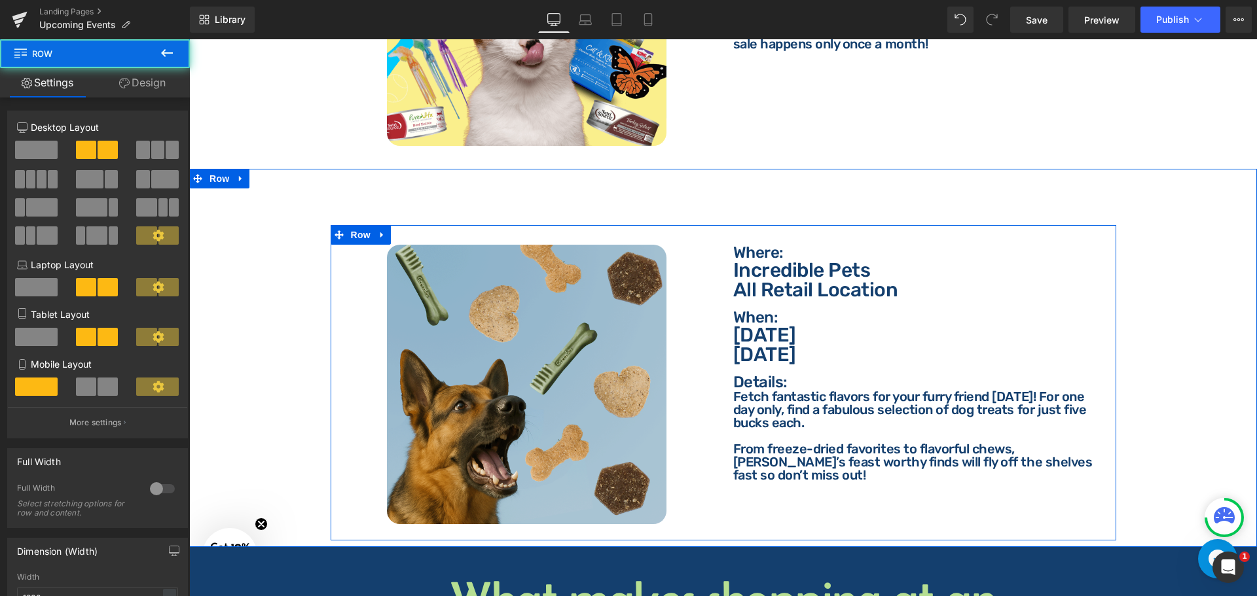
click at [189, 39] on div at bounding box center [189, 39] width 0 height 0
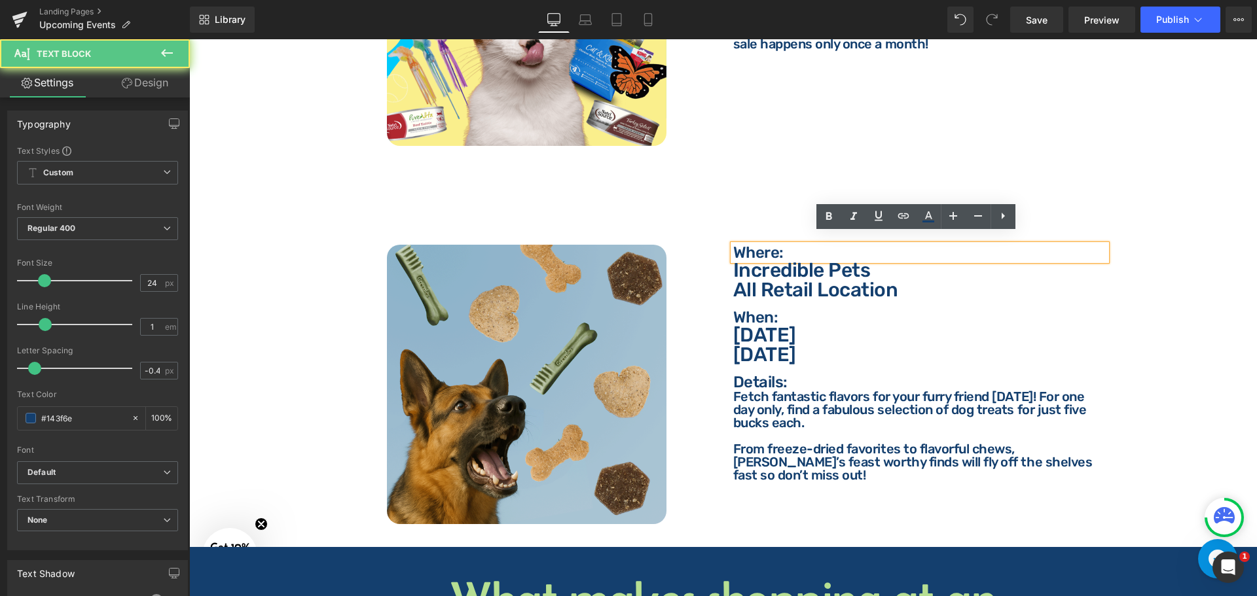
click at [761, 246] on p "Where:" at bounding box center [919, 253] width 373 height 16
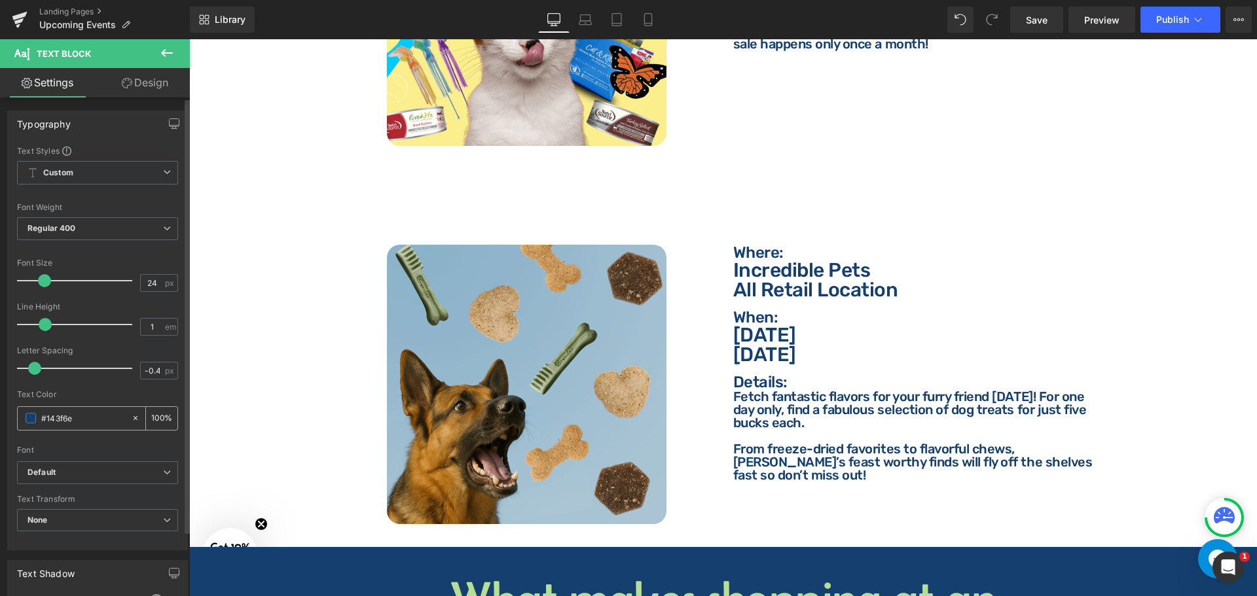
click at [80, 421] on input "#143f6e" at bounding box center [83, 418] width 84 height 14
type input "ffffff"
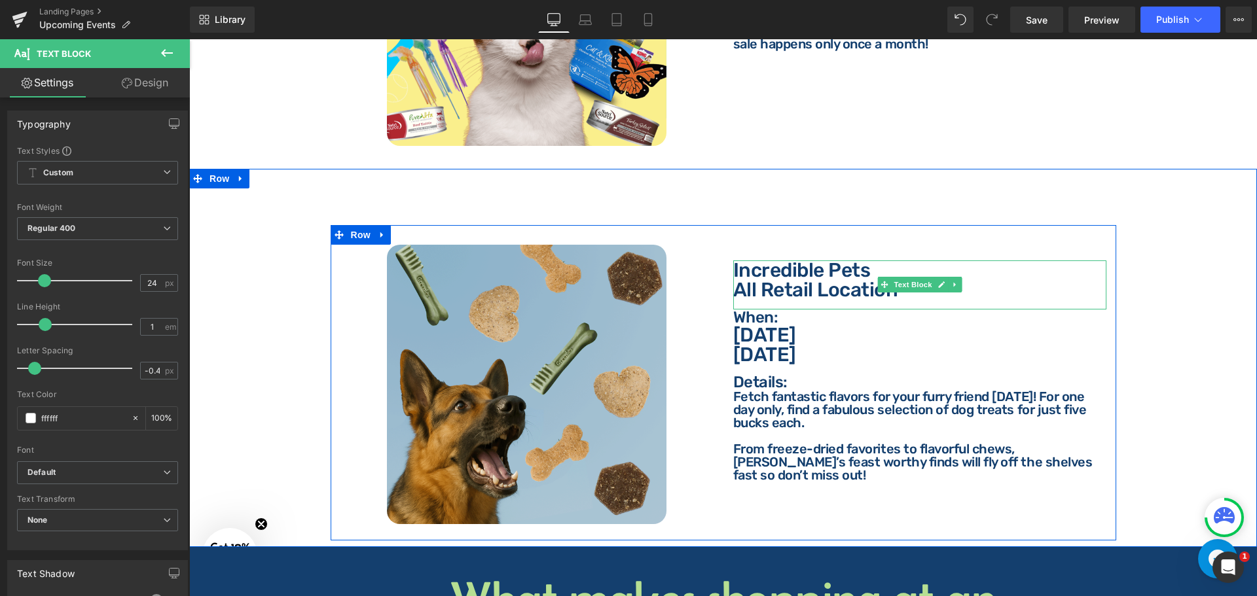
click at [764, 280] on p "All Retail Location" at bounding box center [919, 290] width 373 height 20
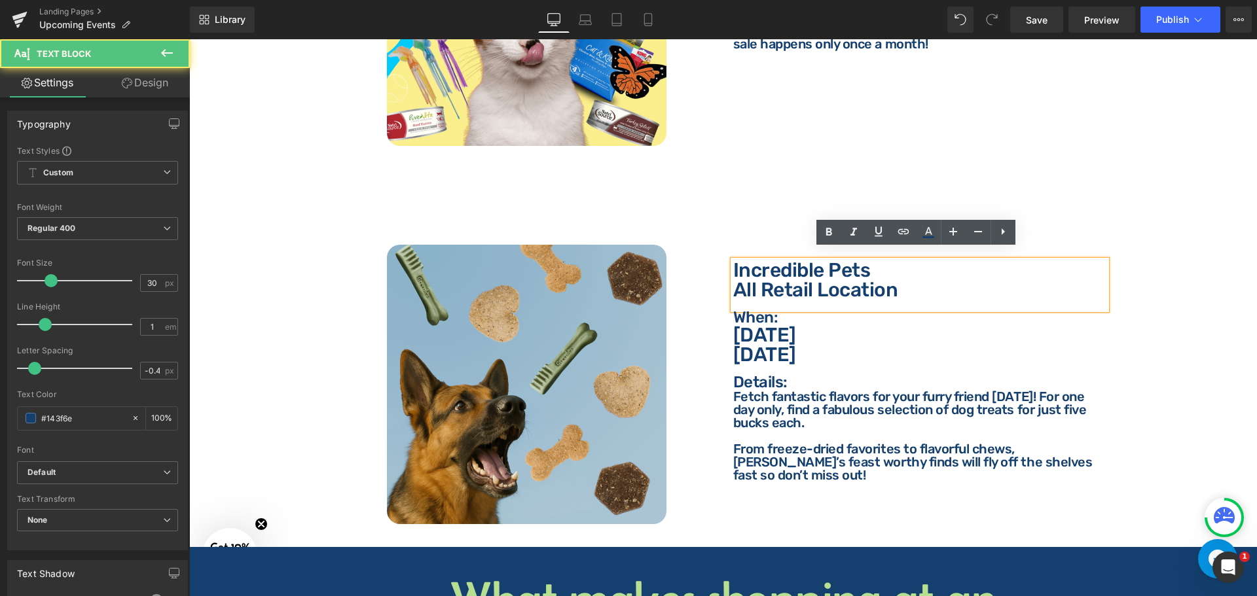
click at [783, 280] on p "All Retail Location" at bounding box center [919, 290] width 373 height 20
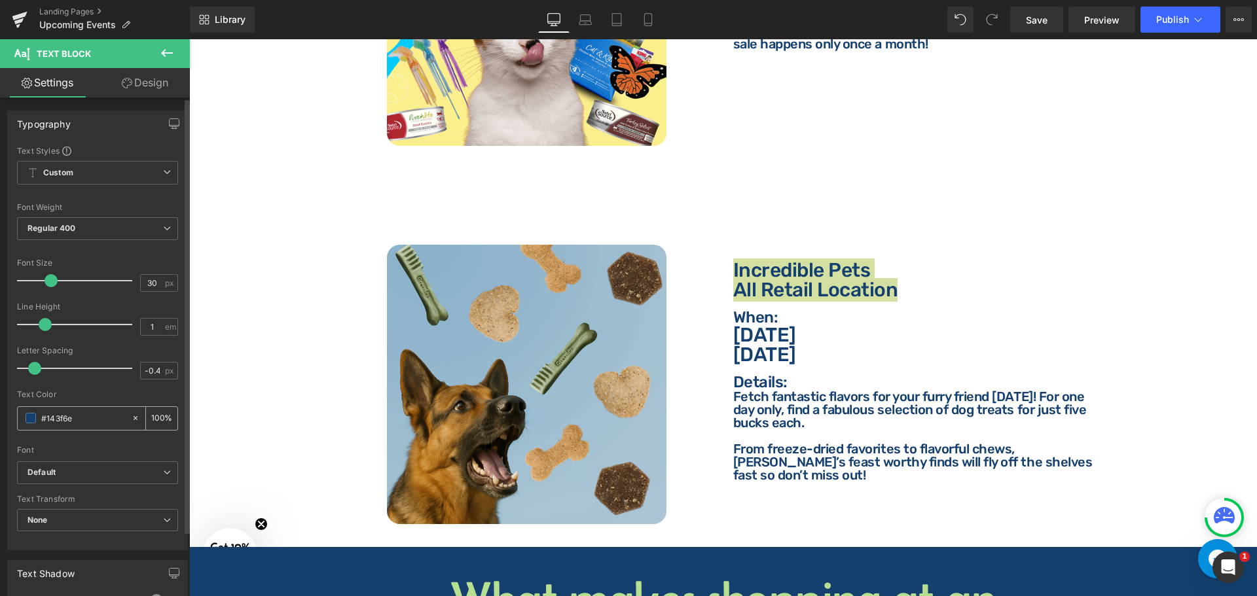
click at [111, 418] on input "#143f6e" at bounding box center [83, 418] width 84 height 14
type input "ffffff"
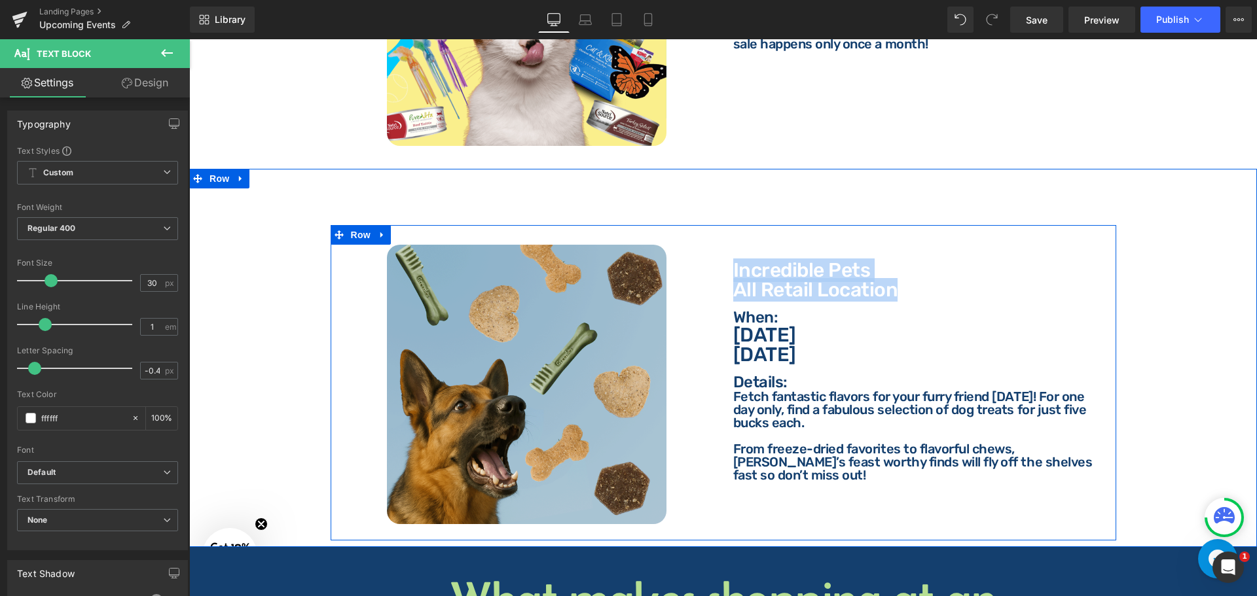
click at [808, 313] on div "When: Text Block" at bounding box center [919, 318] width 373 height 16
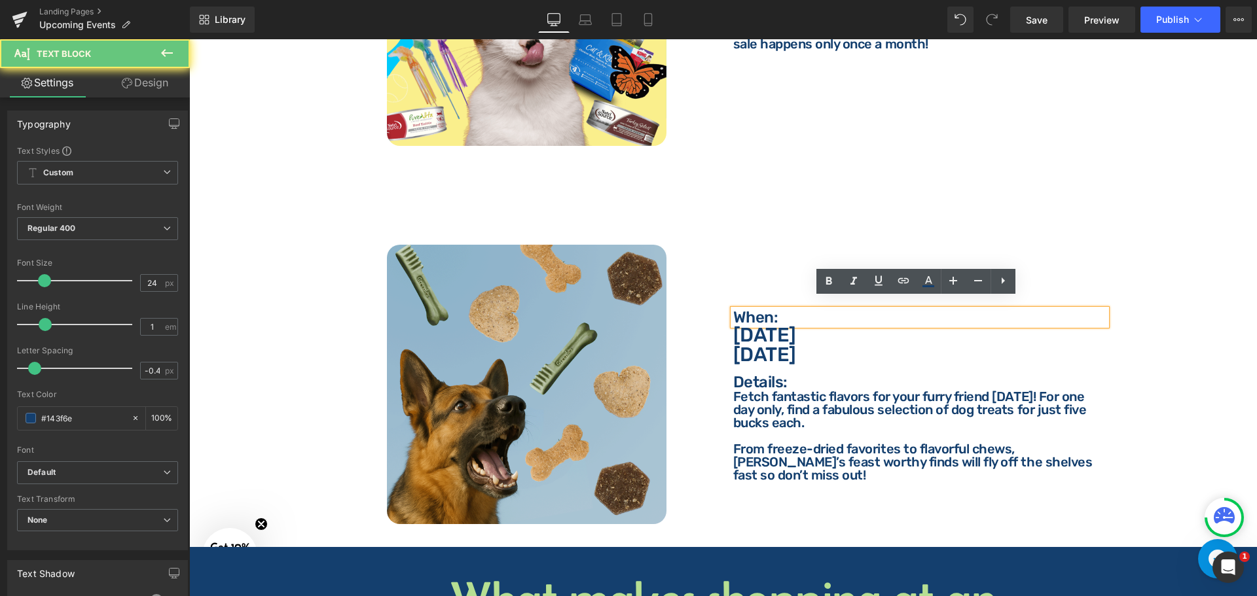
click at [802, 310] on p "When:" at bounding box center [919, 318] width 373 height 16
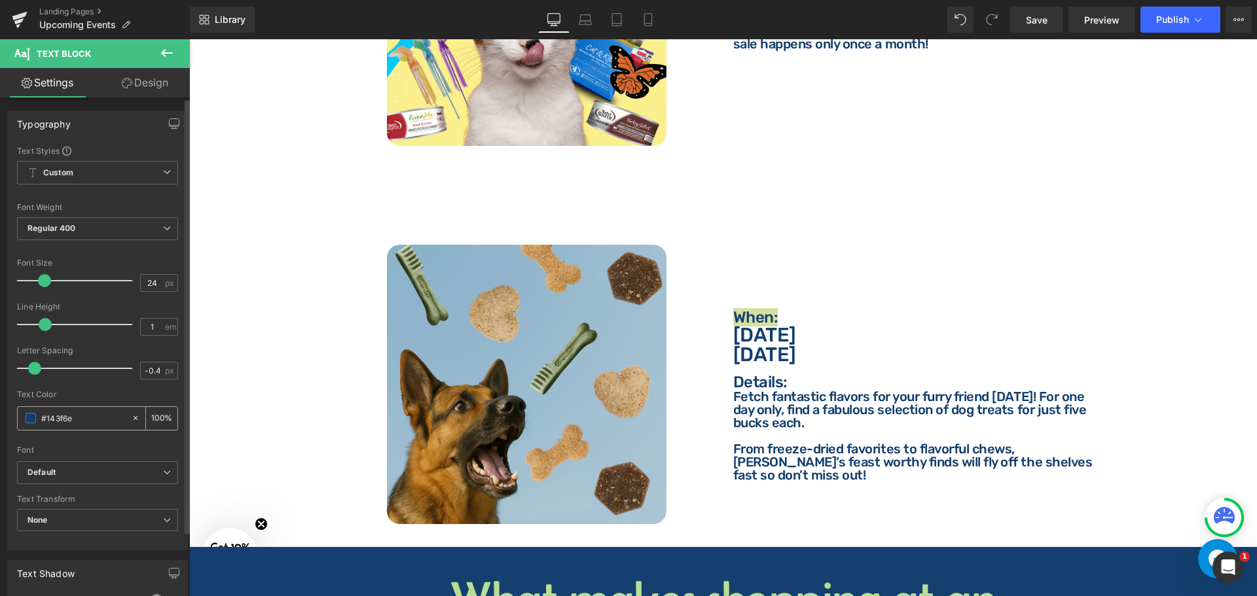
click at [113, 411] on input "#143f6e" at bounding box center [83, 418] width 84 height 14
type input "ffffff"
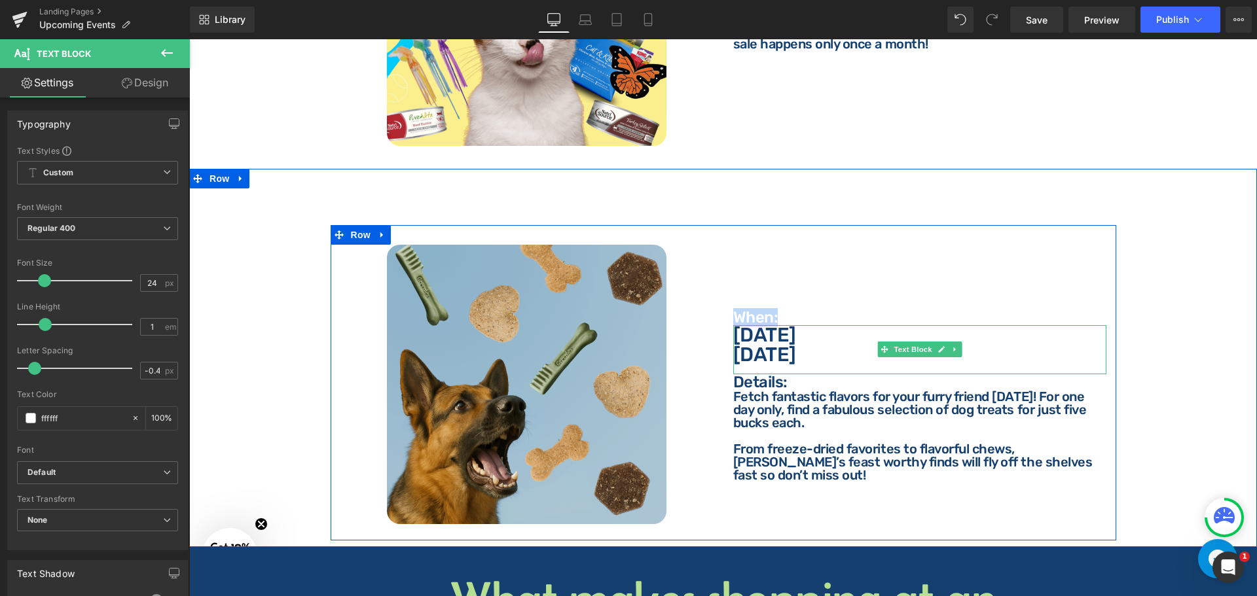
click at [782, 346] on p "[DATE]" at bounding box center [919, 355] width 373 height 20
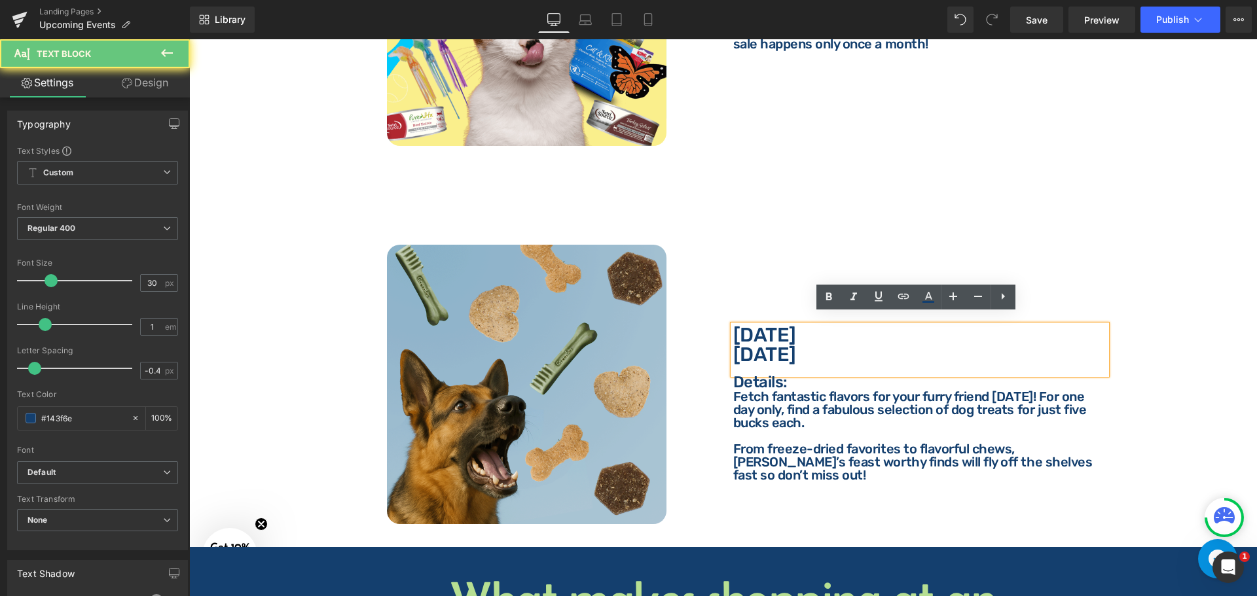
click at [782, 346] on p "[DATE]" at bounding box center [919, 355] width 373 height 20
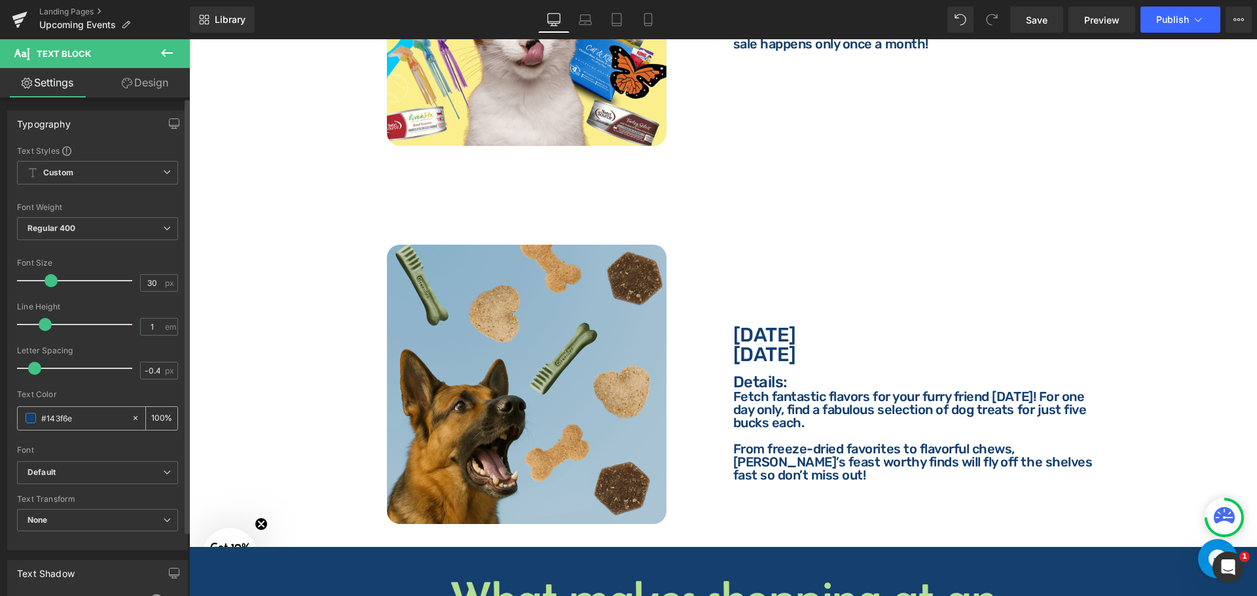
click at [88, 410] on div "#143f6e" at bounding box center [74, 418] width 113 height 23
click at [86, 424] on input "#143f6e" at bounding box center [83, 418] width 84 height 14
type input "ffffff"
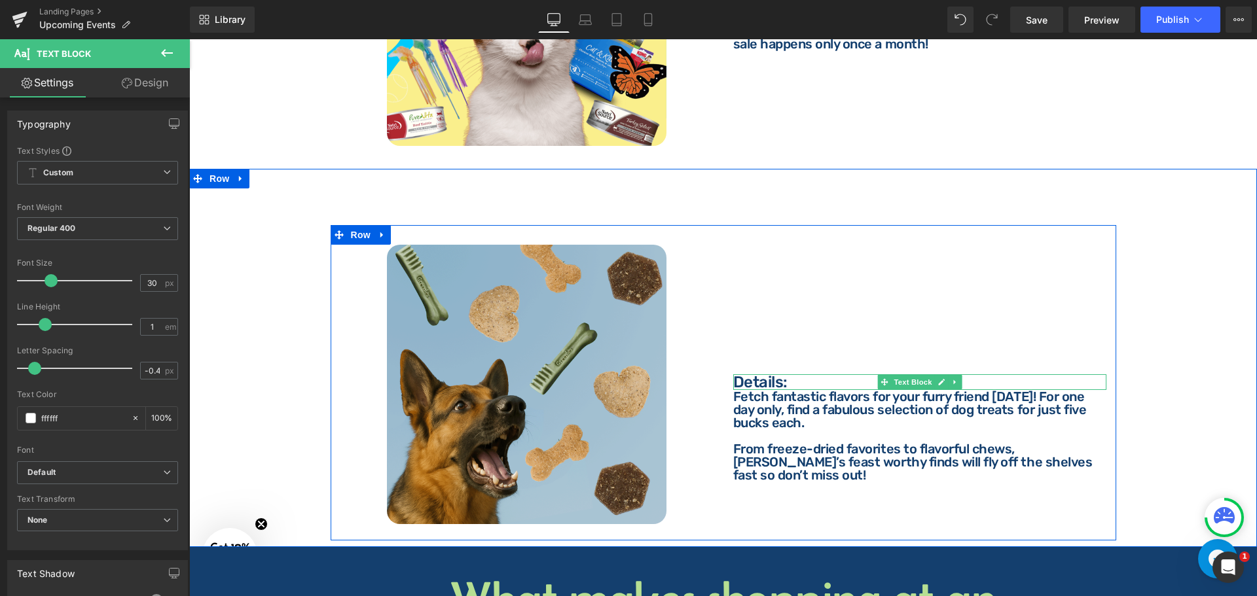
click at [773, 375] on p "Details:" at bounding box center [919, 383] width 373 height 16
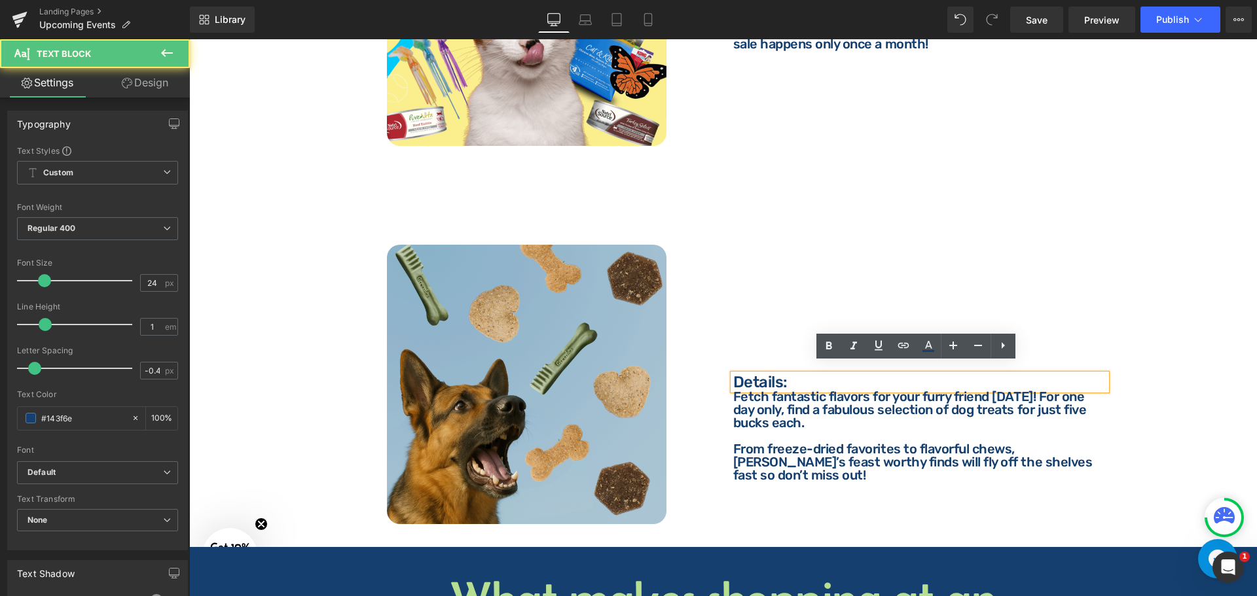
click at [789, 375] on p "Details:" at bounding box center [919, 383] width 373 height 16
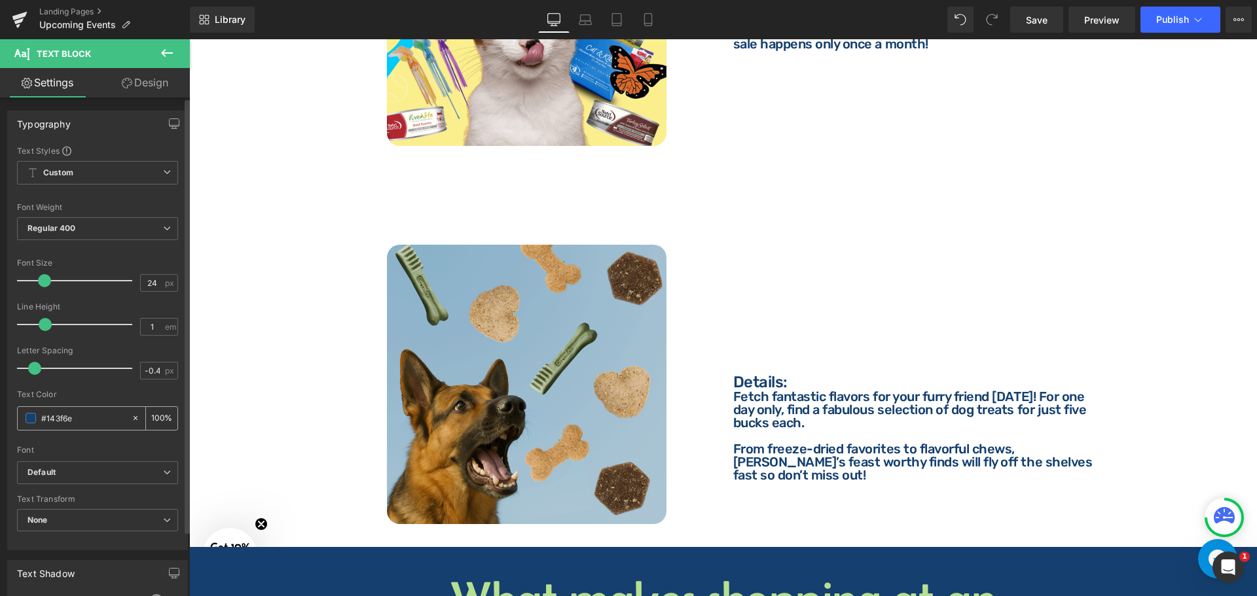
click at [98, 416] on input "#143f6e" at bounding box center [83, 418] width 84 height 14
type input "f"
click at [789, 405] on p "Fetch fantastic flavors for your furry friend [DATE]! For one day only, find a …" at bounding box center [919, 409] width 373 height 39
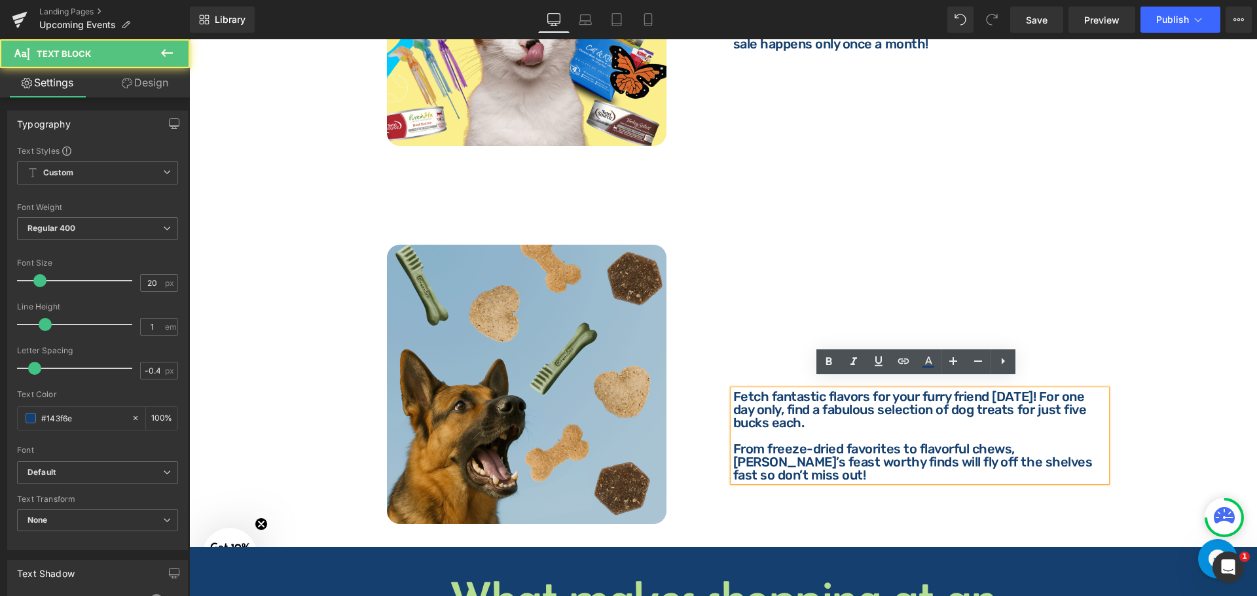
click at [799, 405] on p "Fetch fantastic flavors for your furry friend [DATE]! For one day only, find a …" at bounding box center [919, 409] width 373 height 39
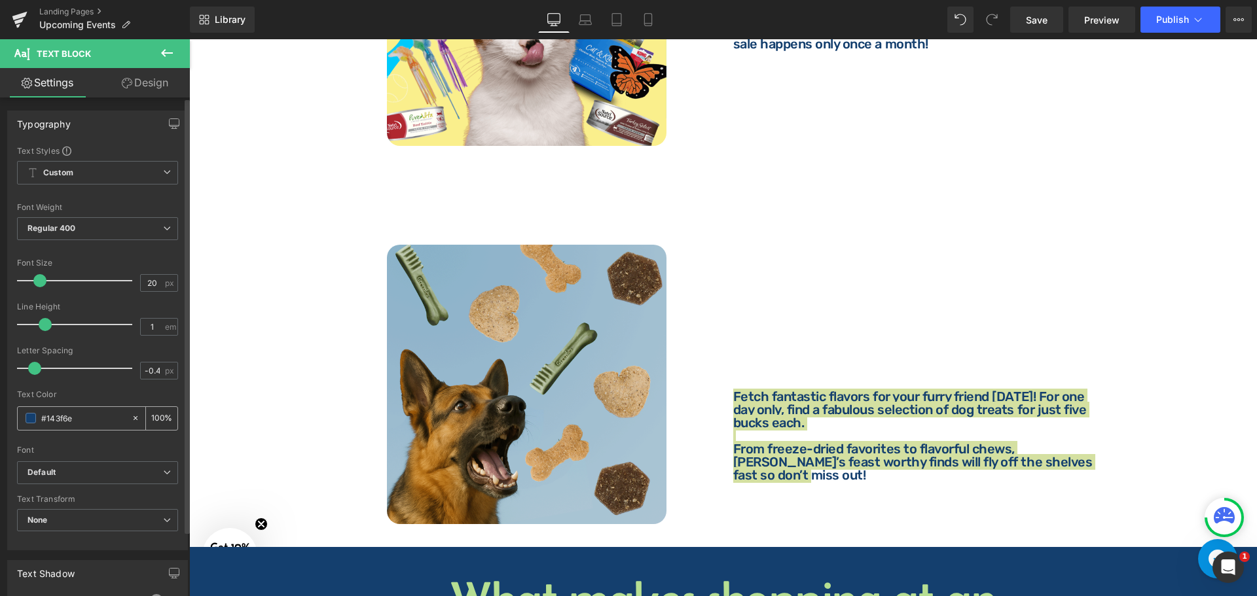
click at [97, 418] on input "#143f6e" at bounding box center [83, 418] width 84 height 14
type input "ffffff"
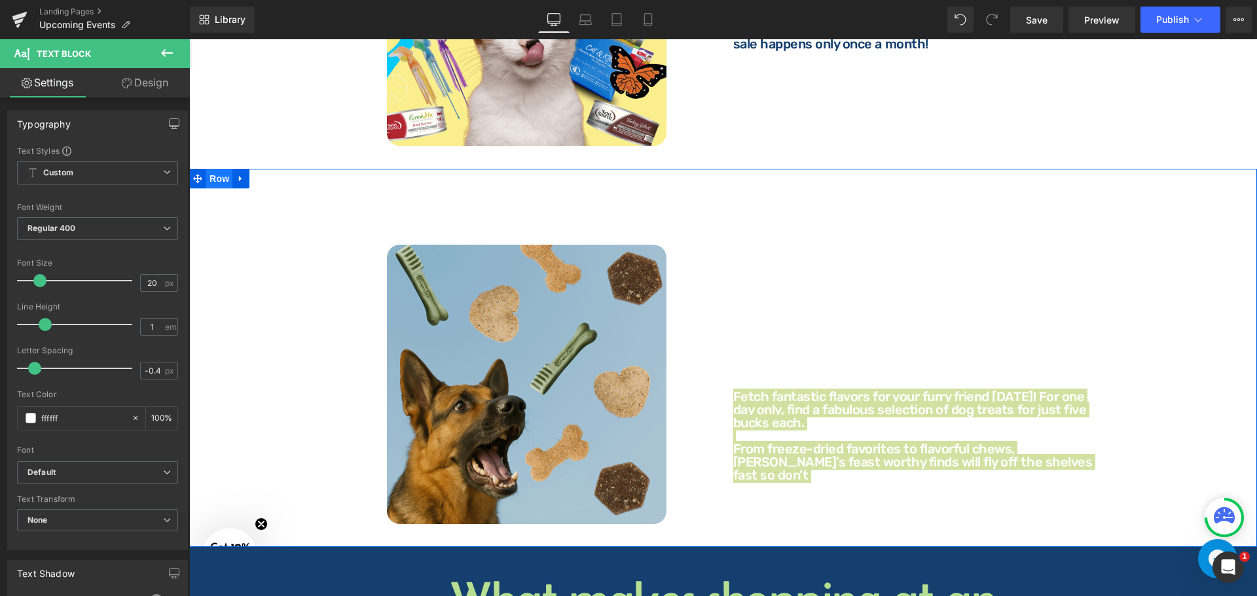
click at [222, 172] on span "Row" at bounding box center [219, 179] width 26 height 20
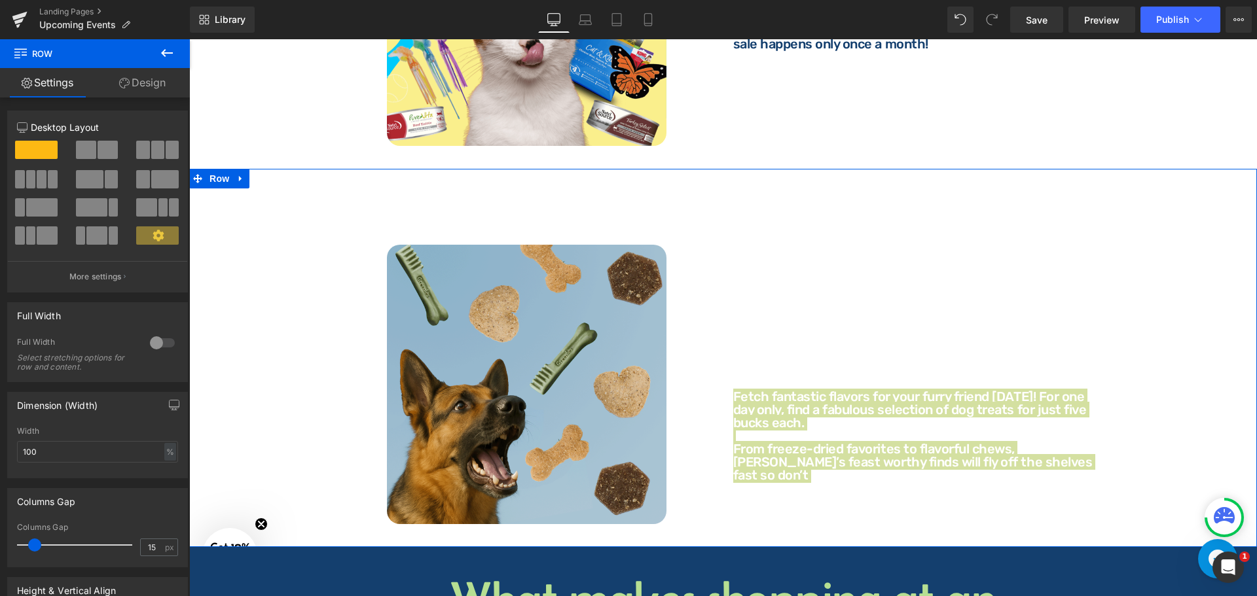
click at [158, 82] on link "Design" at bounding box center [142, 82] width 95 height 29
click at [0, 0] on div "Background" at bounding box center [0, 0] width 0 height 0
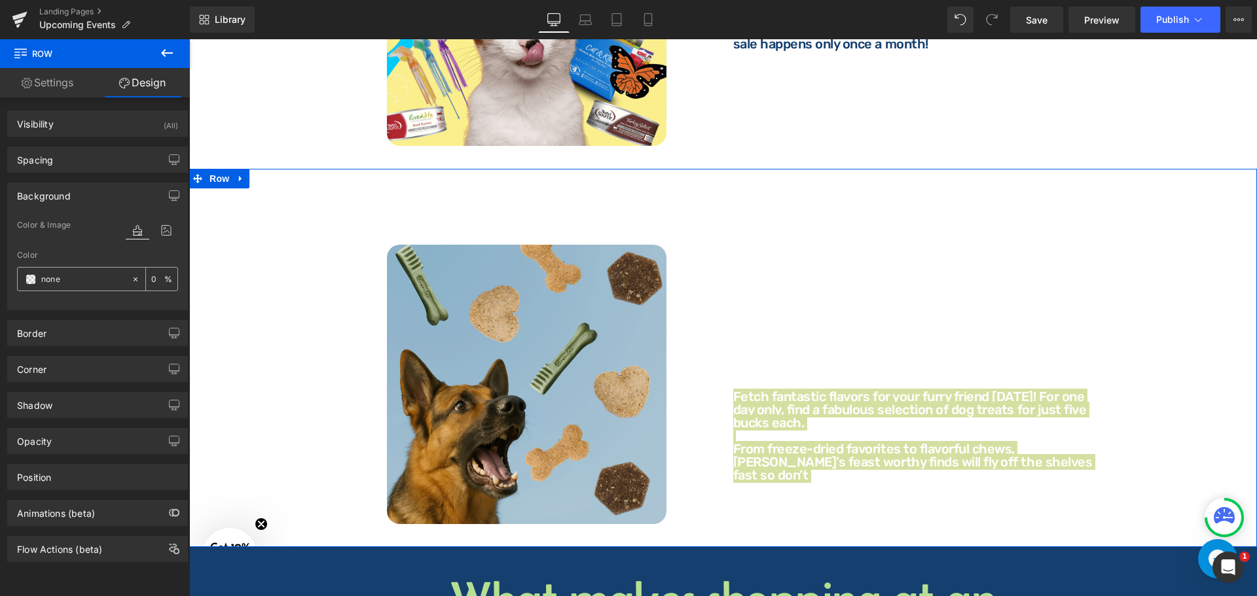
click at [81, 268] on div "none" at bounding box center [74, 279] width 113 height 23
paste input "#143f6"
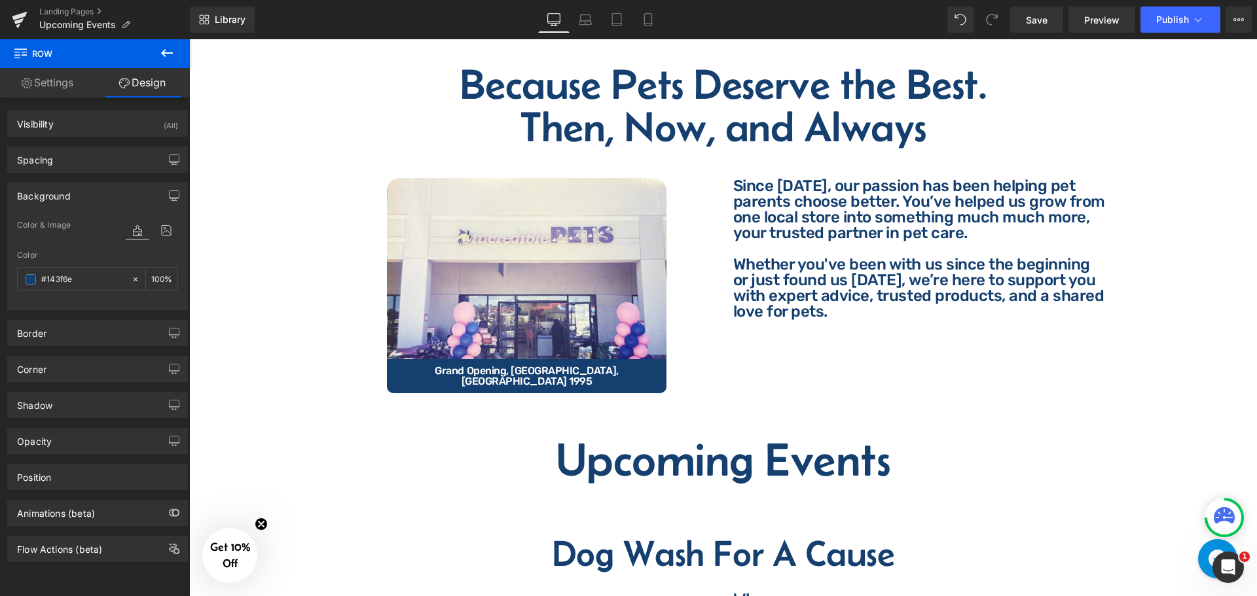
scroll to position [65, 0]
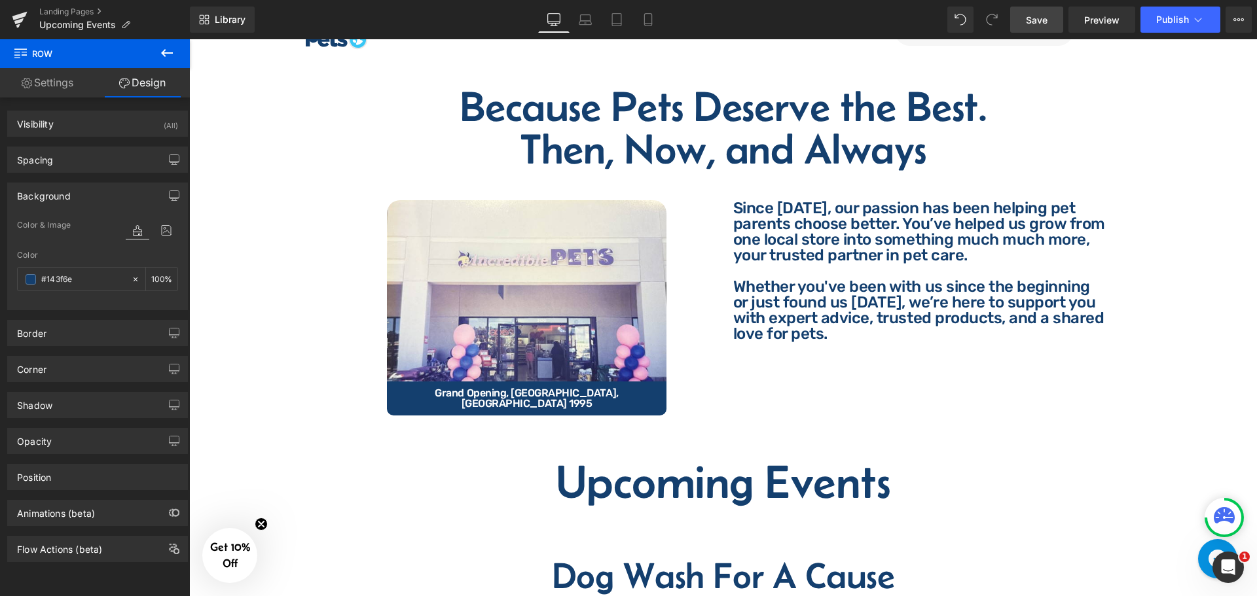
type input "#143f6e"
click at [1034, 22] on span "Save" at bounding box center [1037, 20] width 22 height 14
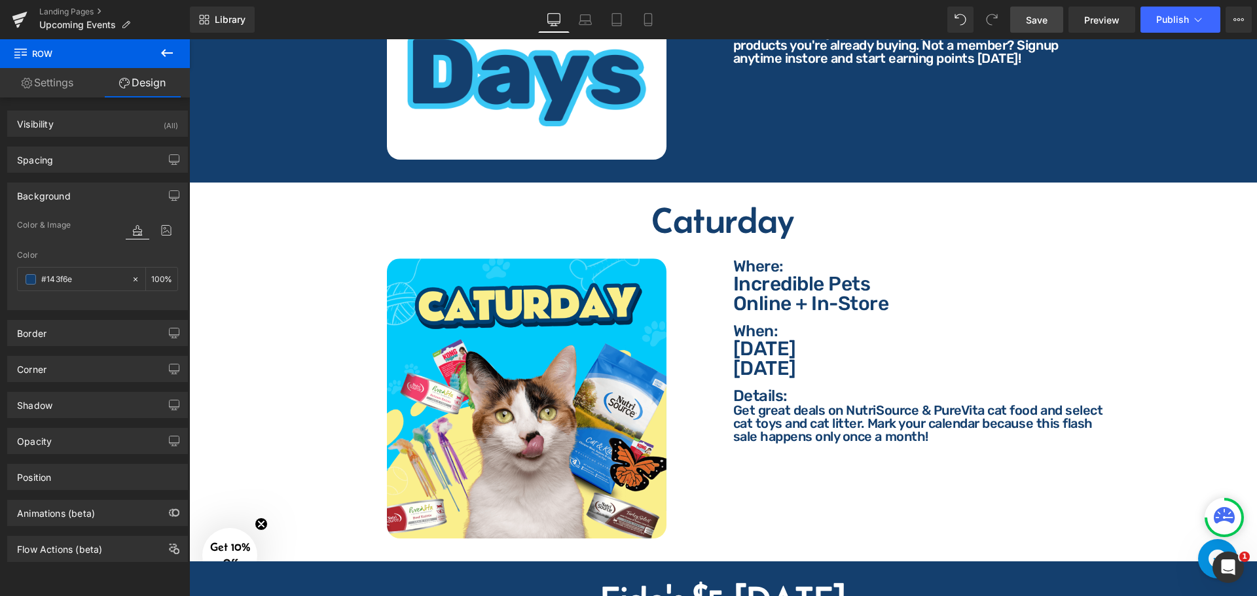
scroll to position [1113, 0]
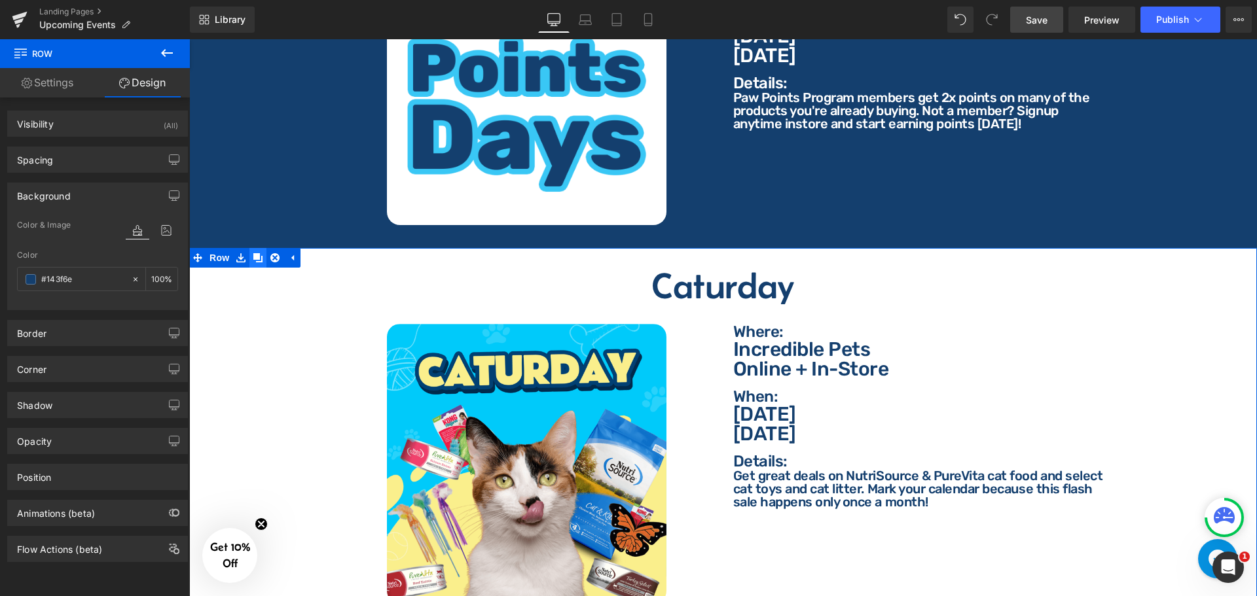
click at [257, 253] on icon at bounding box center [257, 257] width 9 height 9
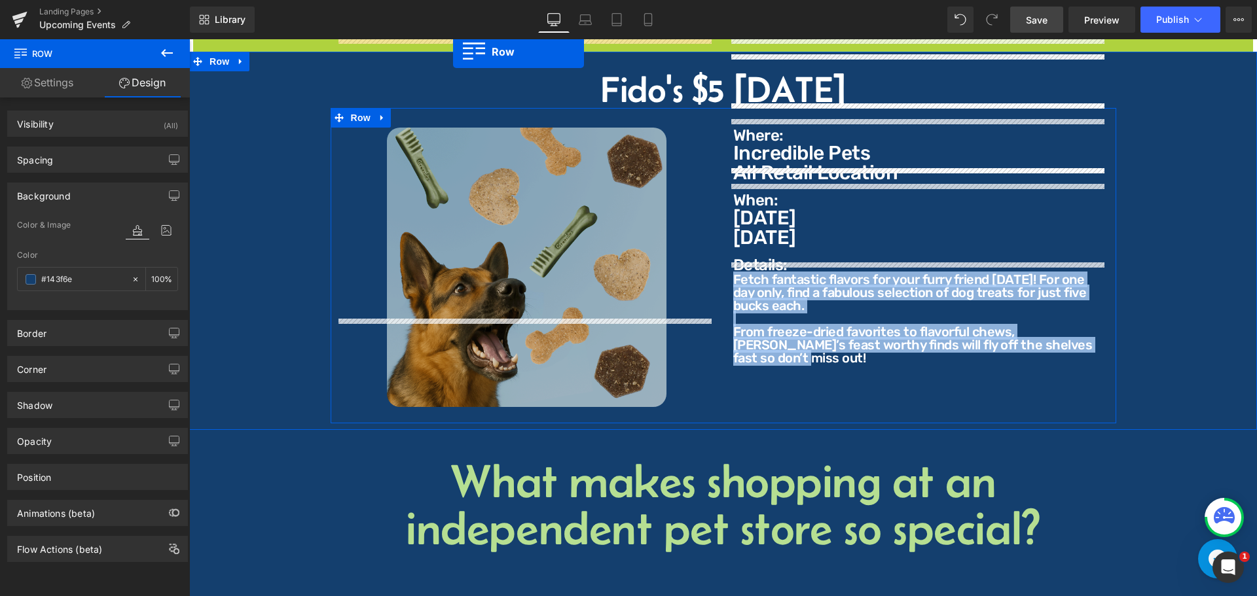
scroll to position [1835, 0]
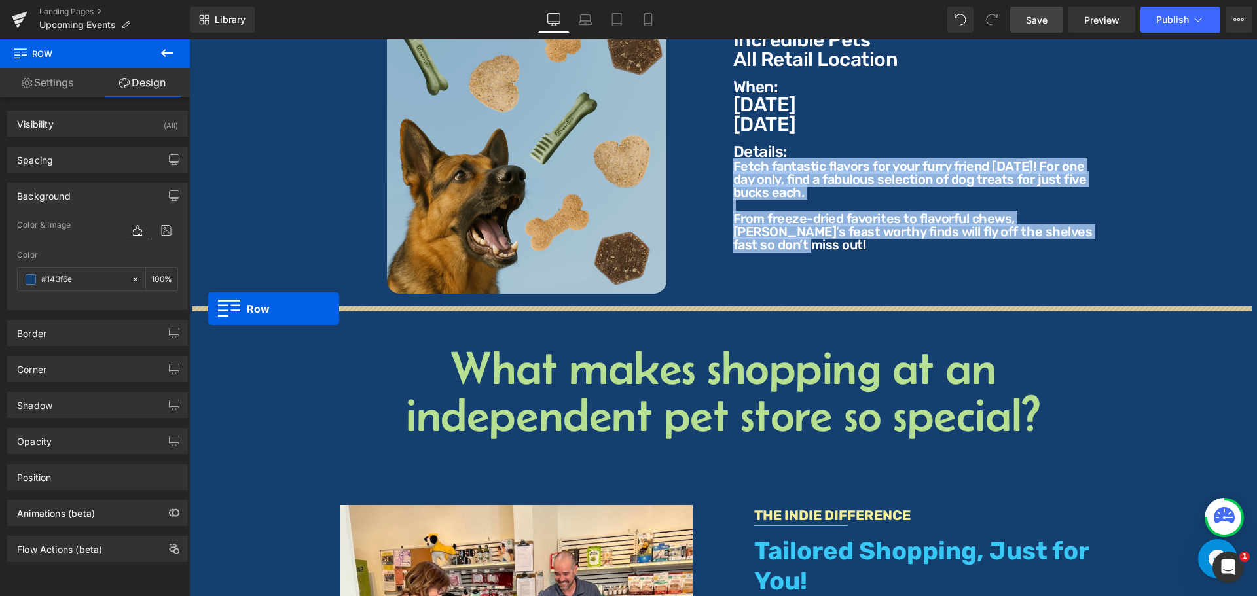
drag, startPoint x: 196, startPoint y: 103, endPoint x: 208, endPoint y: 309, distance: 206.6
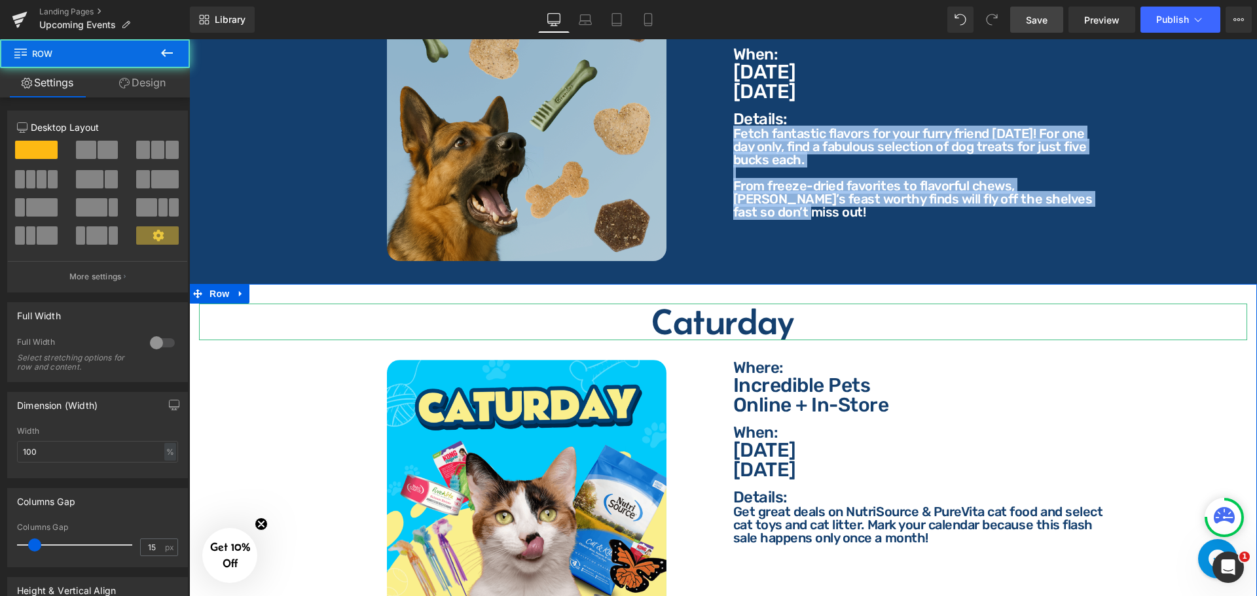
scroll to position [1802, 0]
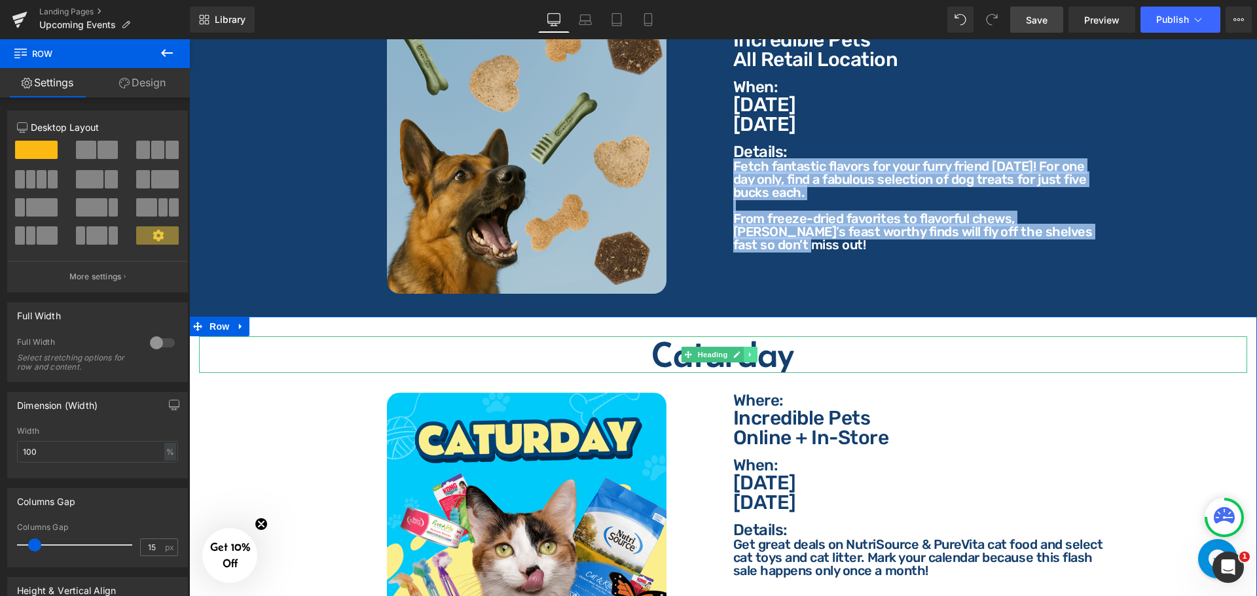
click at [753, 351] on icon at bounding box center [750, 355] width 7 height 8
click at [834, 352] on h2 "Caturday" at bounding box center [723, 355] width 1048 height 37
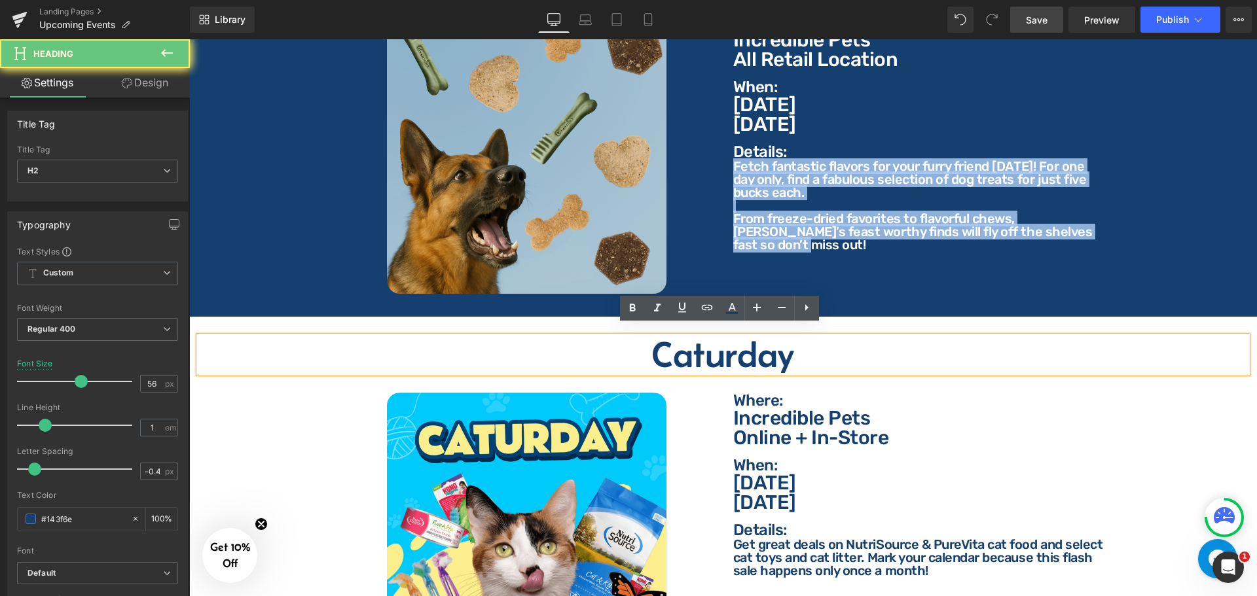
click at [834, 352] on h2 "Caturday" at bounding box center [723, 355] width 1048 height 37
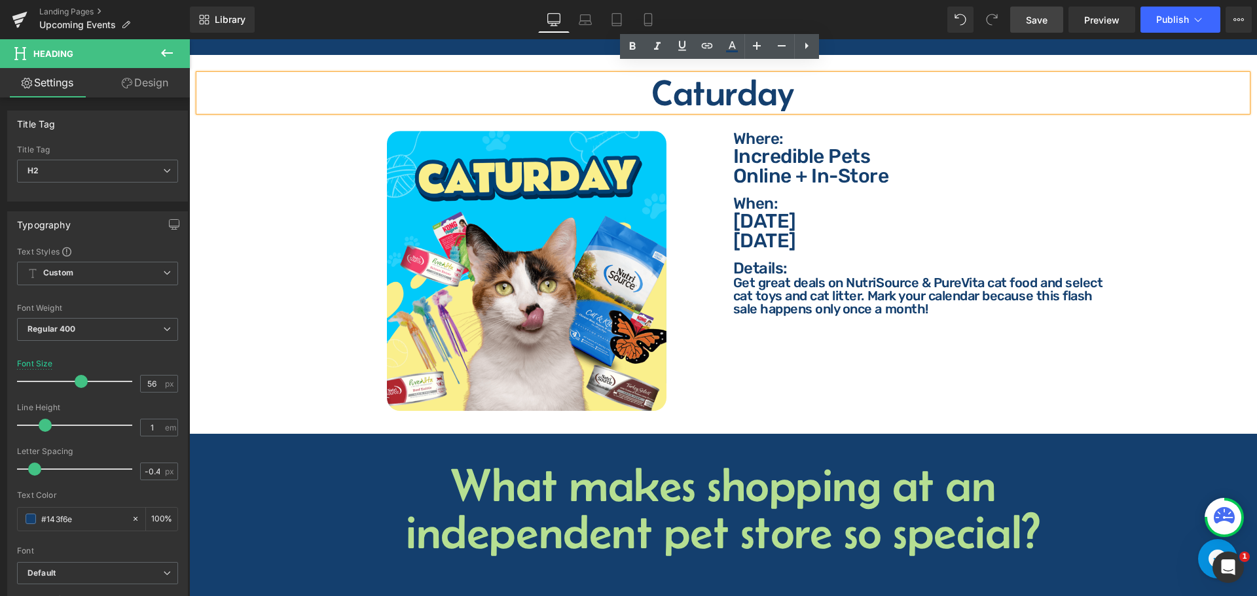
scroll to position [1998, 0]
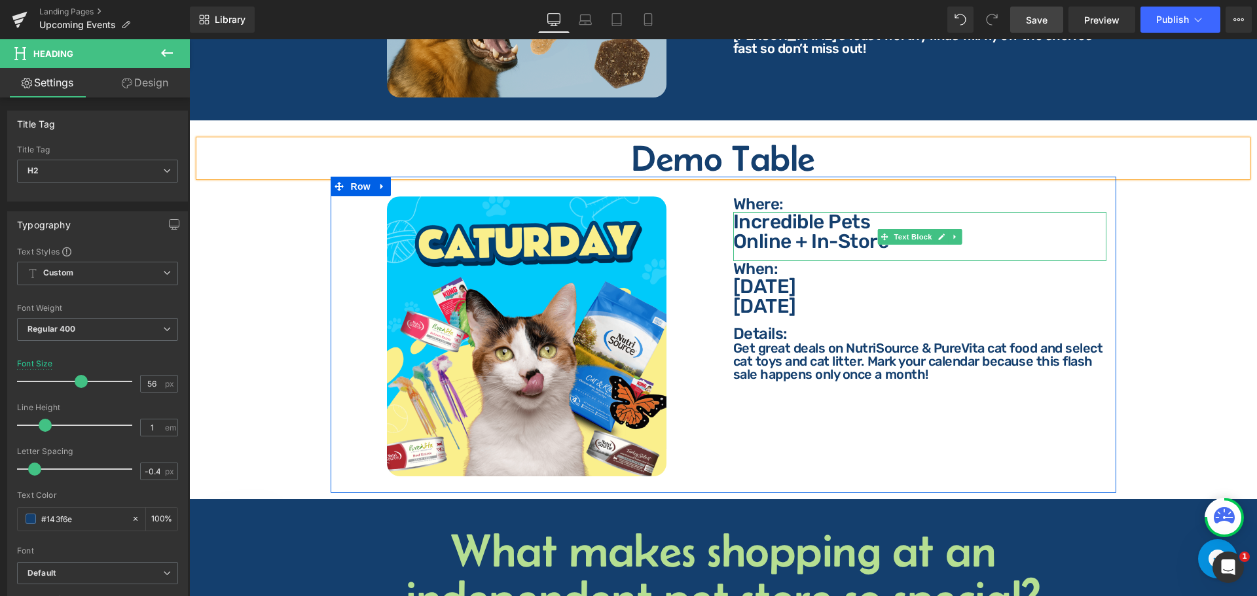
click at [800, 232] on p "Online + In-Store" at bounding box center [919, 242] width 373 height 20
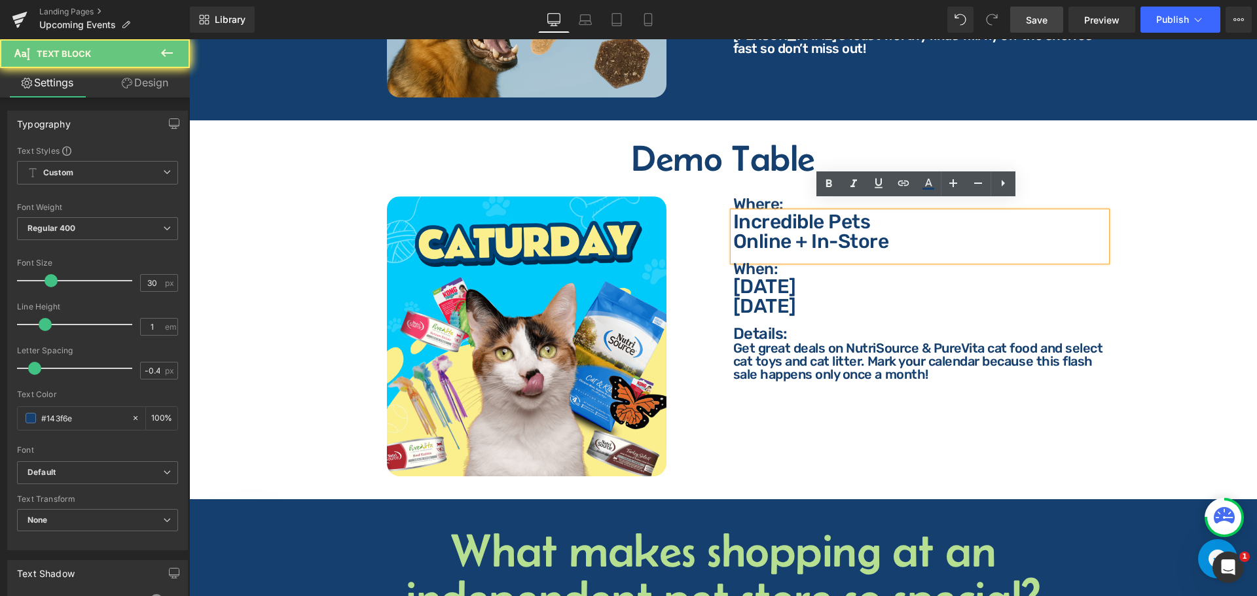
click at [805, 232] on p "Online + In-Store" at bounding box center [919, 242] width 373 height 20
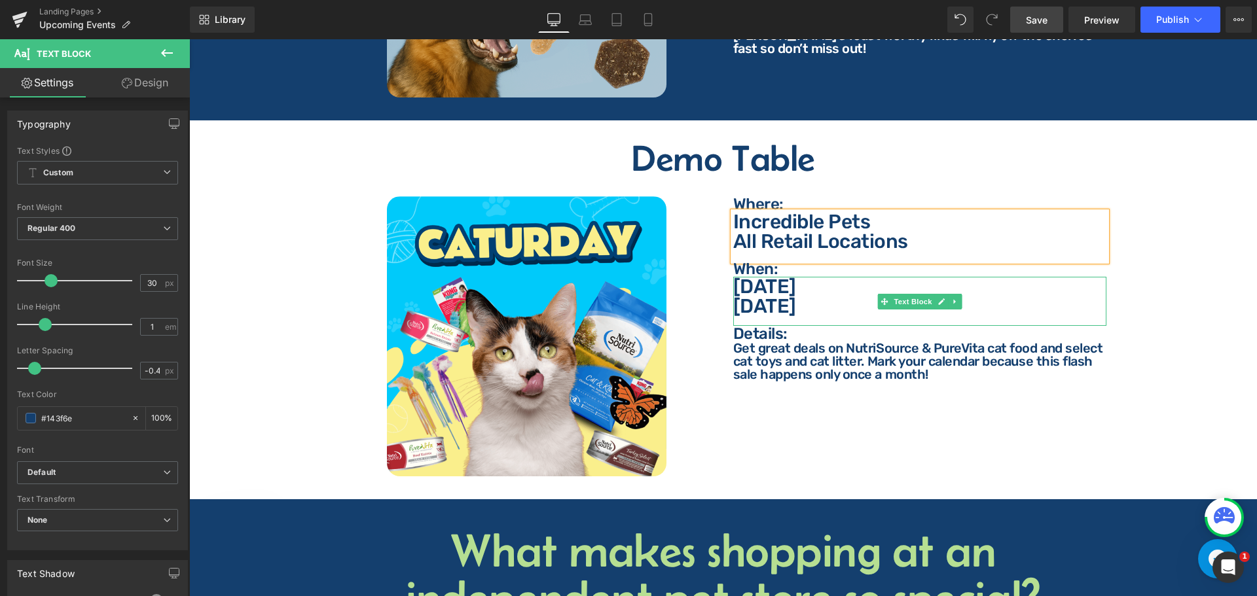
click at [815, 279] on p "[DATE]" at bounding box center [919, 287] width 373 height 20
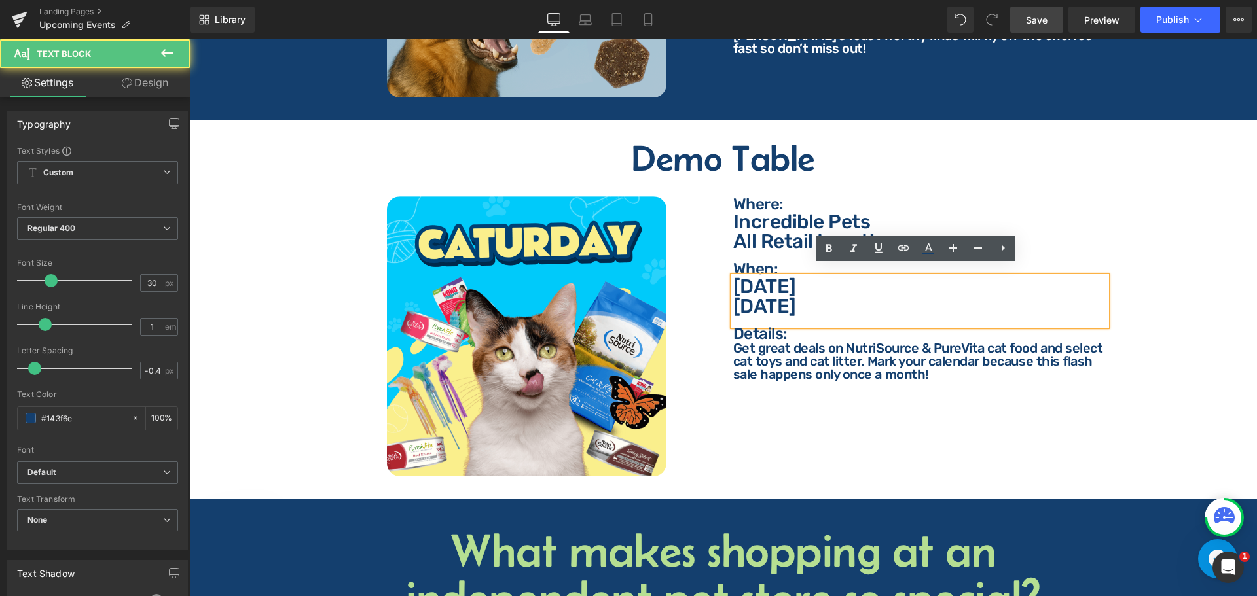
click at [809, 277] on p "[DATE]" at bounding box center [919, 287] width 373 height 20
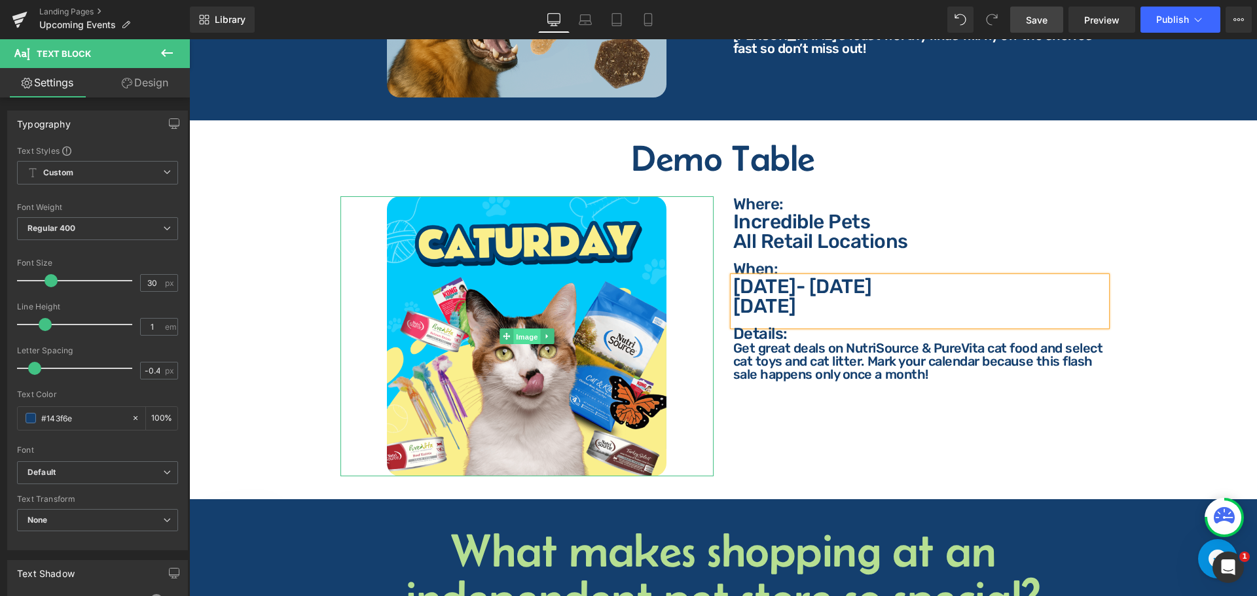
click at [529, 331] on span "Image" at bounding box center [526, 337] width 27 height 16
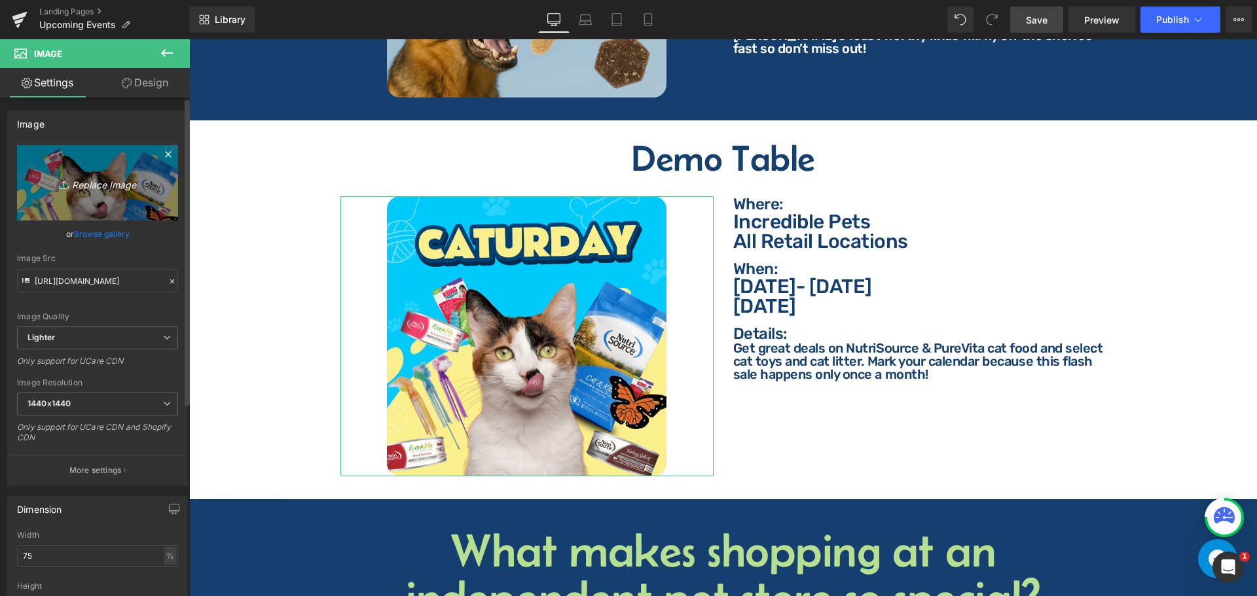
click at [103, 187] on icon "Replace Image" at bounding box center [97, 183] width 105 height 16
click at [106, 204] on link "Replace Image" at bounding box center [97, 182] width 161 height 75
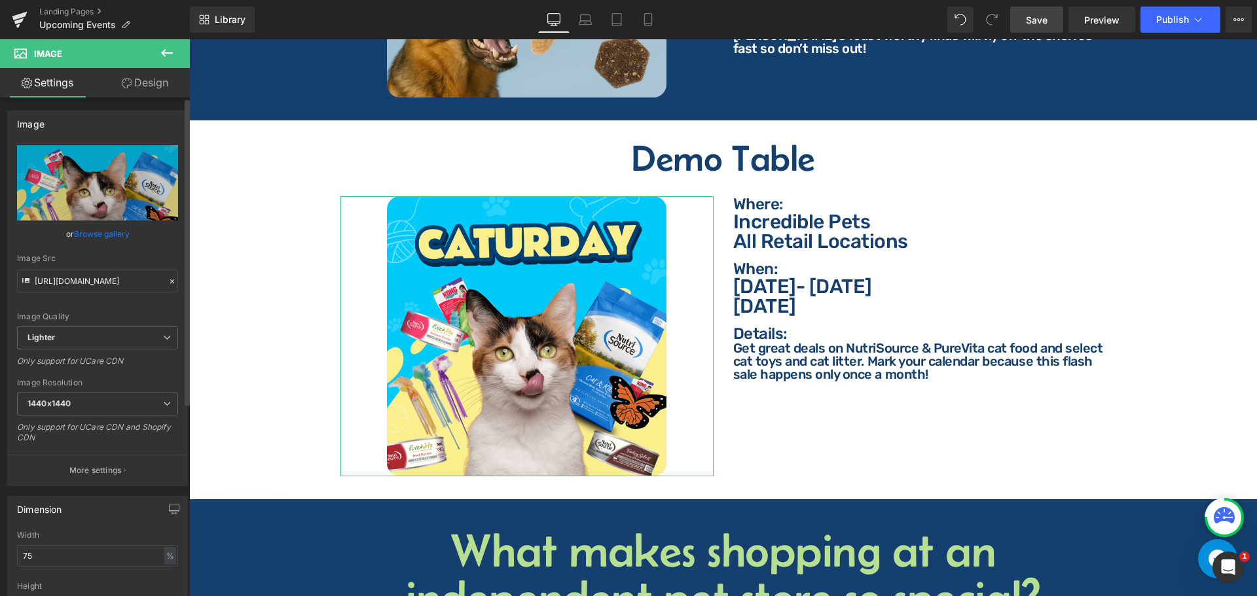
click at [79, 229] on link "Browse gallery" at bounding box center [102, 234] width 56 height 23
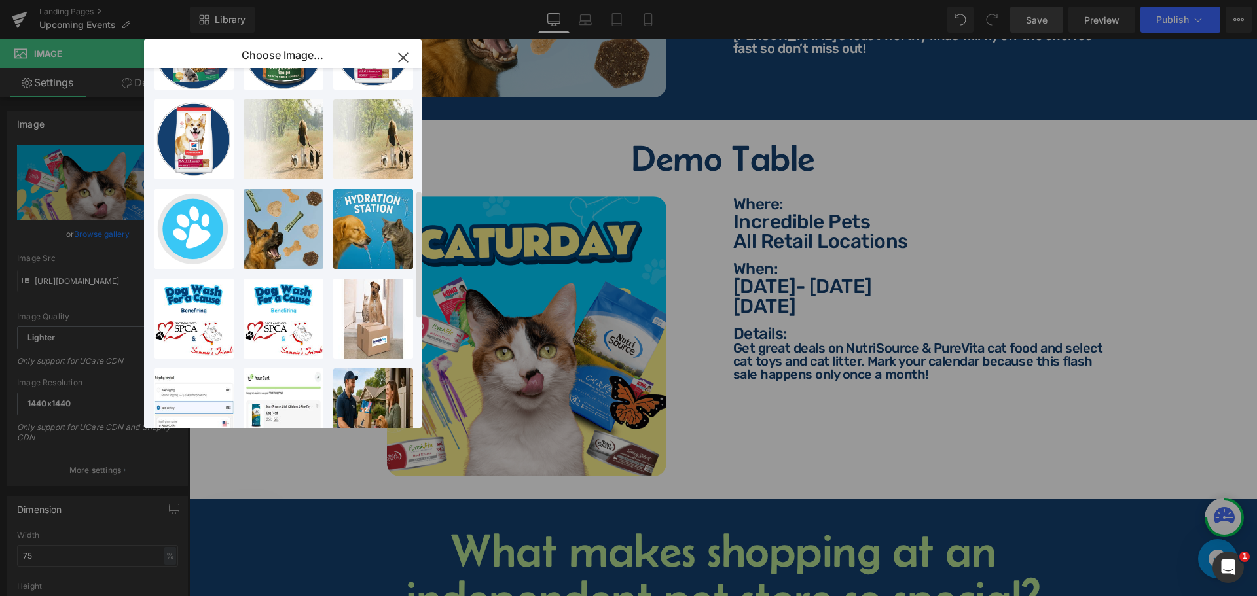
scroll to position [319, 0]
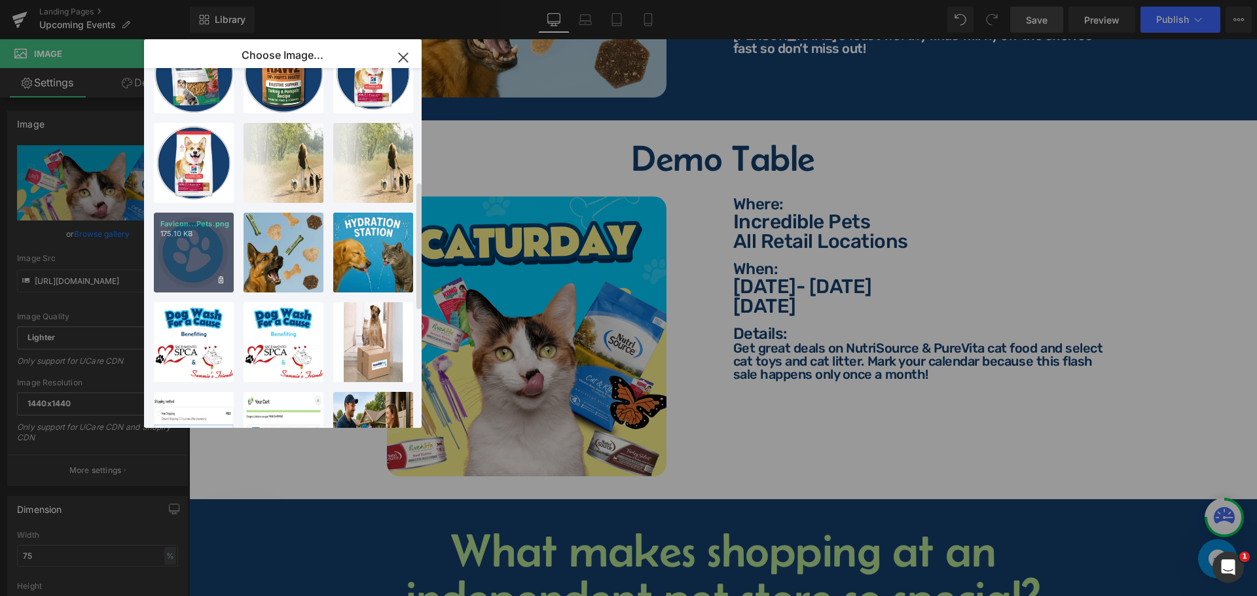
click at [196, 257] on div "Favicon...Pets.png 175.10 KB" at bounding box center [194, 253] width 80 height 80
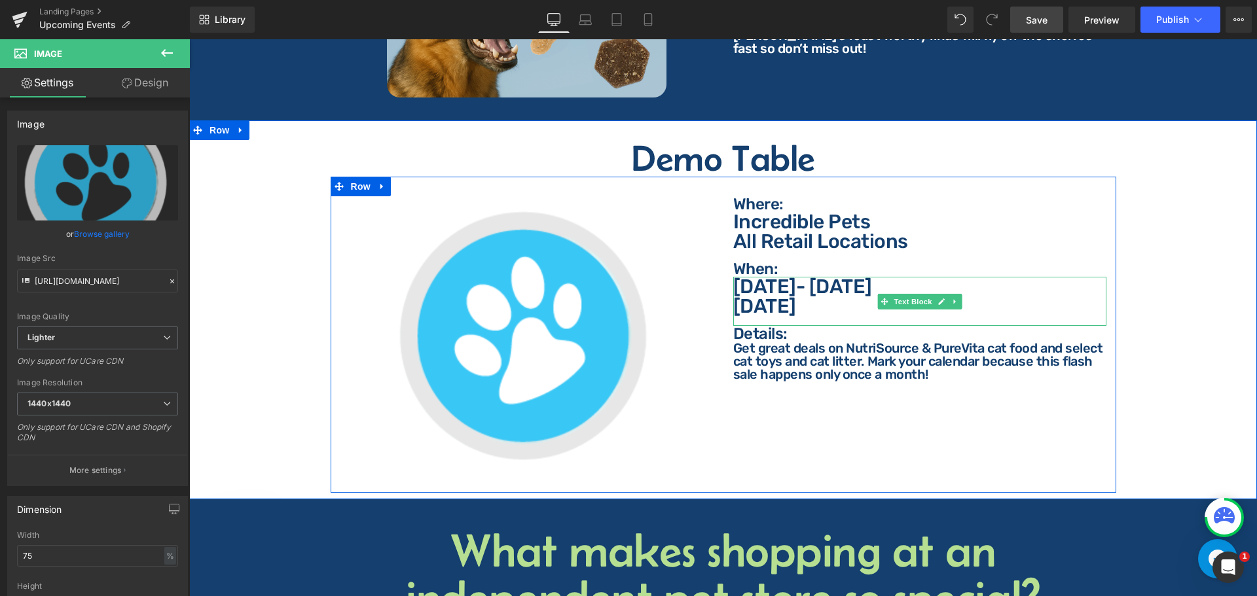
click at [838, 300] on p "[DATE]" at bounding box center [919, 307] width 373 height 20
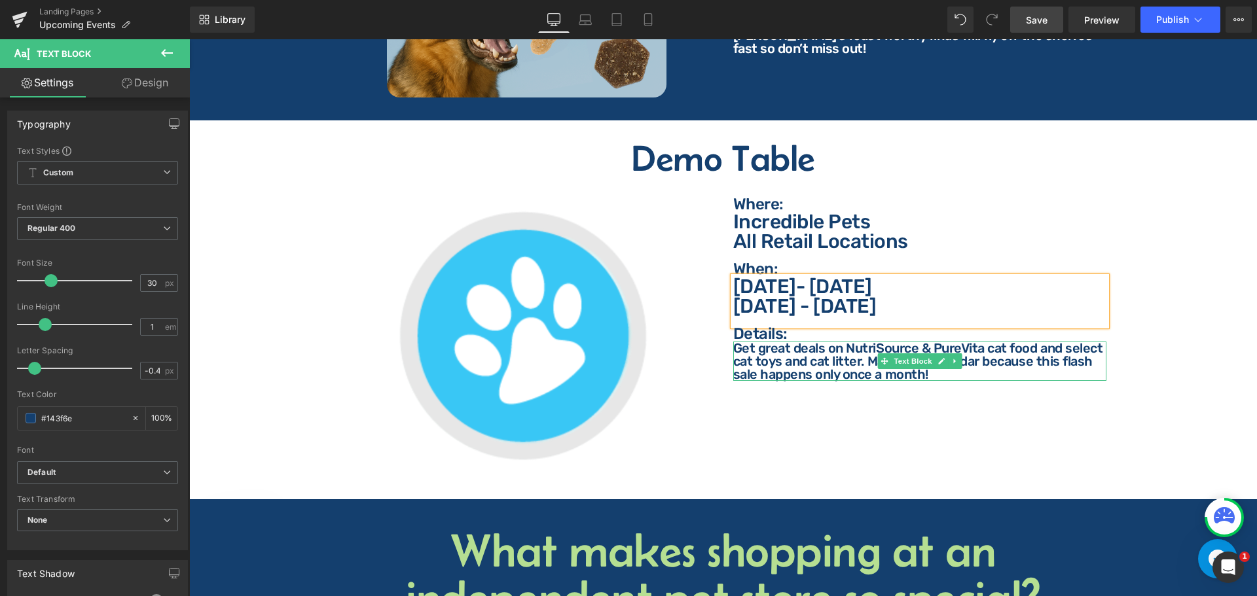
click at [928, 364] on p "Get great deals on NutriSource & PureVita cat food and select cat toys and cat …" at bounding box center [919, 361] width 373 height 39
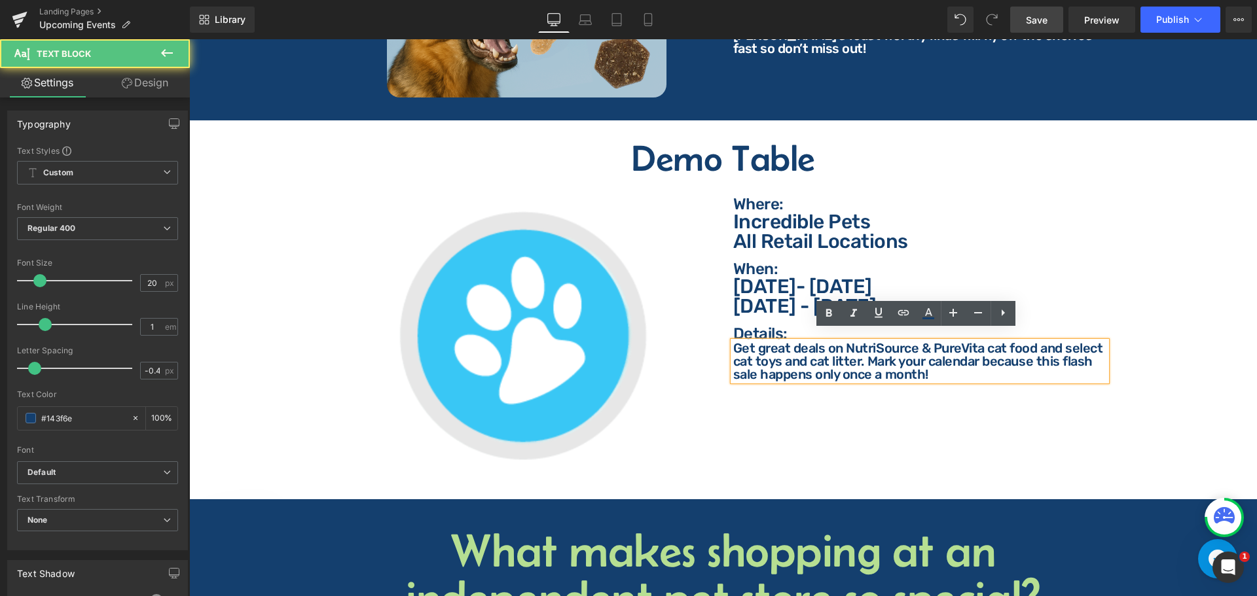
click at [928, 365] on p "Get great deals on NutriSource & PureVita cat food and select cat toys and cat …" at bounding box center [919, 361] width 373 height 39
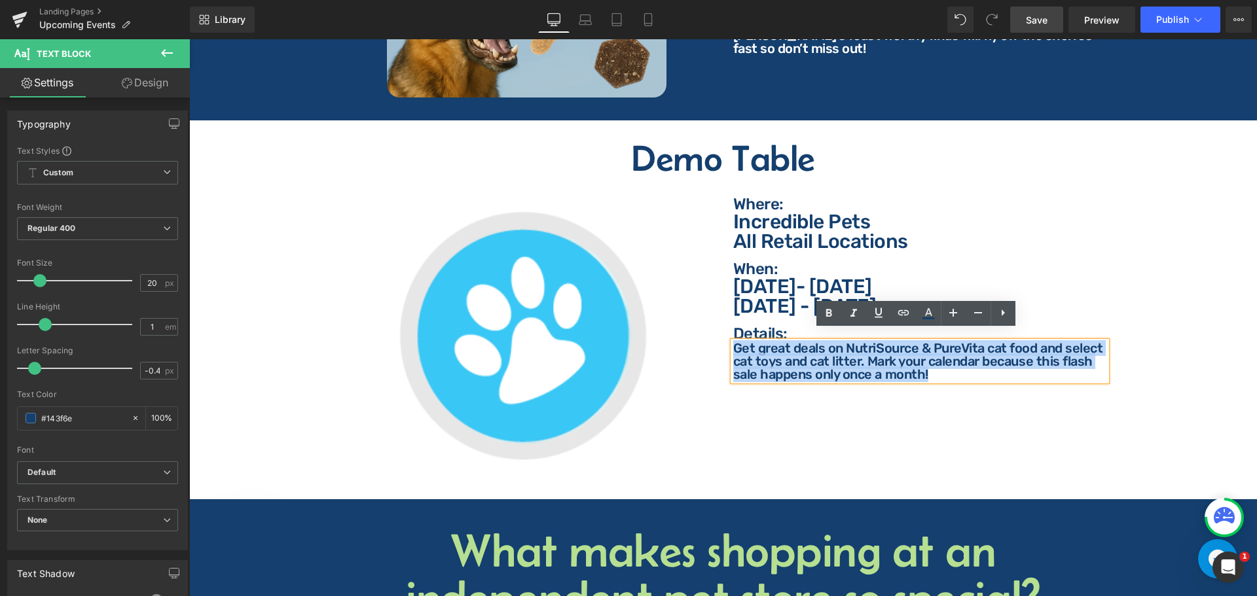
drag, startPoint x: 928, startPoint y: 365, endPoint x: 722, endPoint y: 337, distance: 208.2
click at [724, 337] on div "Where: Text Block Where: Text Block Incredible Pets All Retail Locations Text B…" at bounding box center [920, 288] width 393 height 185
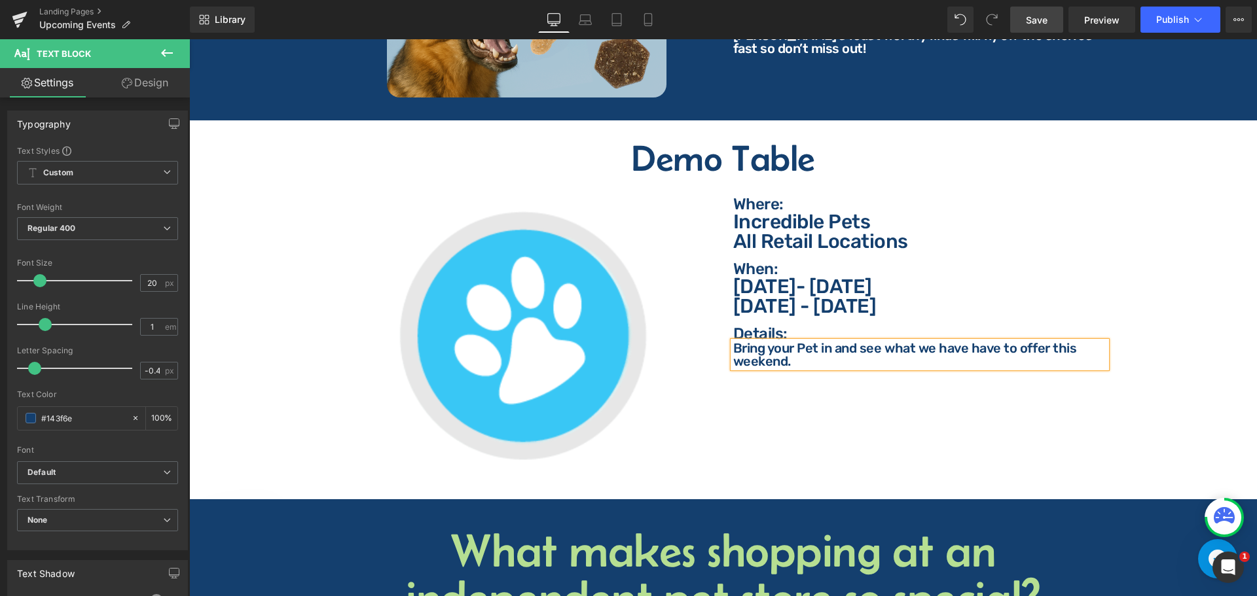
click at [219, 124] on div "Demo Table Heading Image Where: Text Block Where: Text Block Incredible Pets Al…" at bounding box center [723, 309] width 1068 height 379
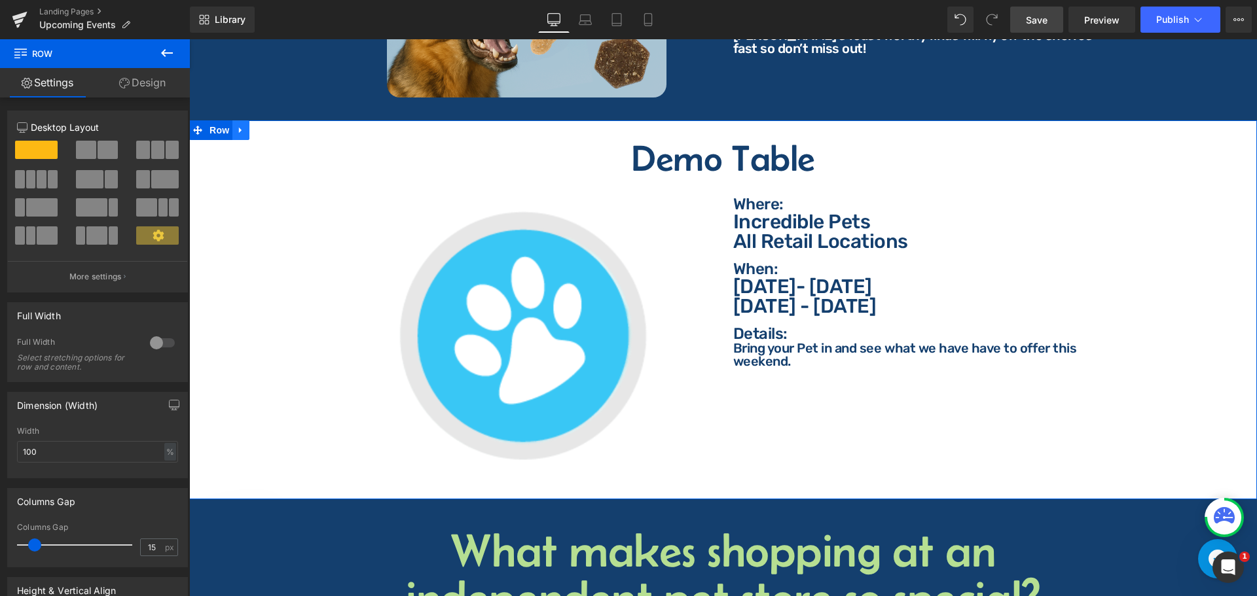
click at [243, 126] on icon at bounding box center [240, 131] width 9 height 10
click at [263, 126] on icon at bounding box center [257, 130] width 9 height 9
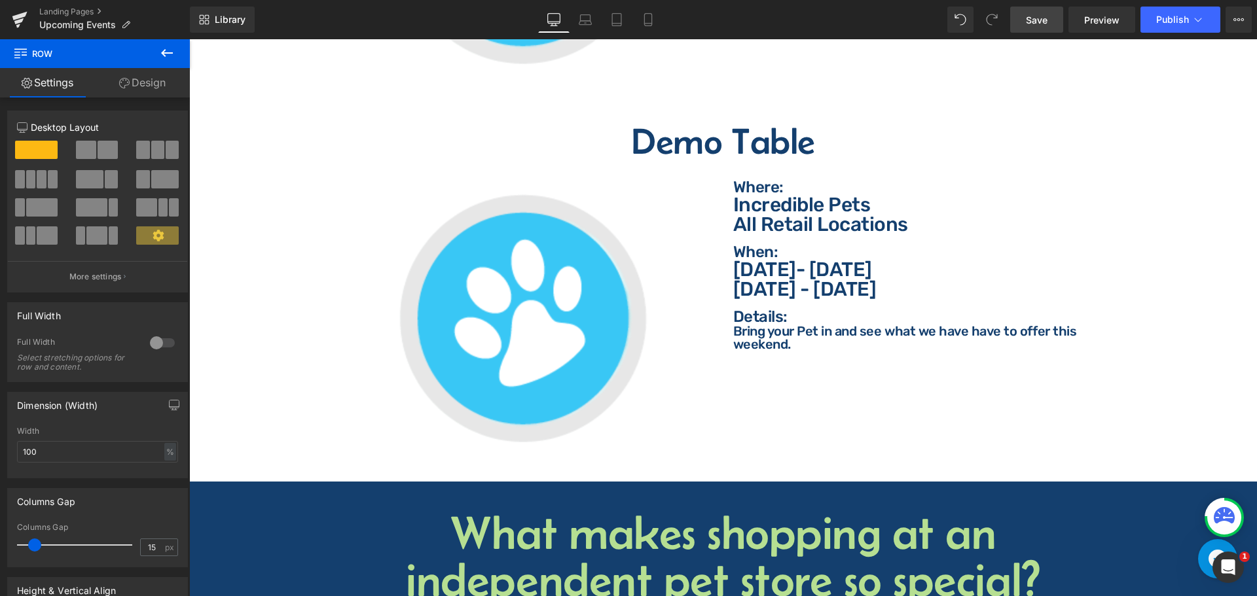
scroll to position [2396, 0]
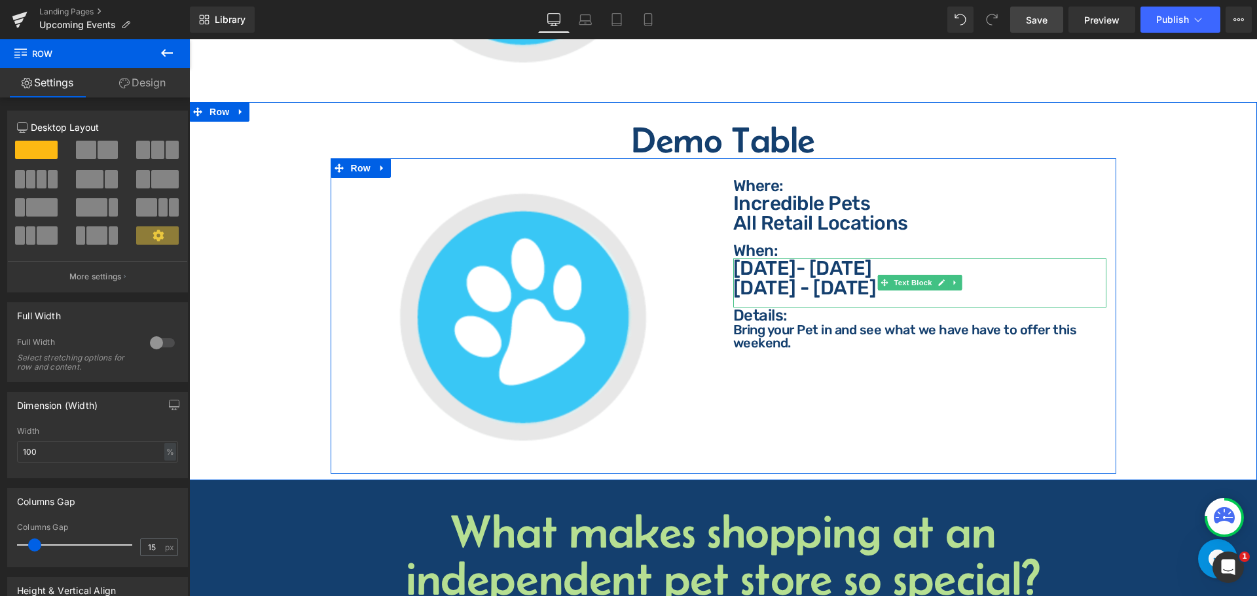
click at [842, 278] on p "[DATE] - [DATE]" at bounding box center [919, 288] width 373 height 20
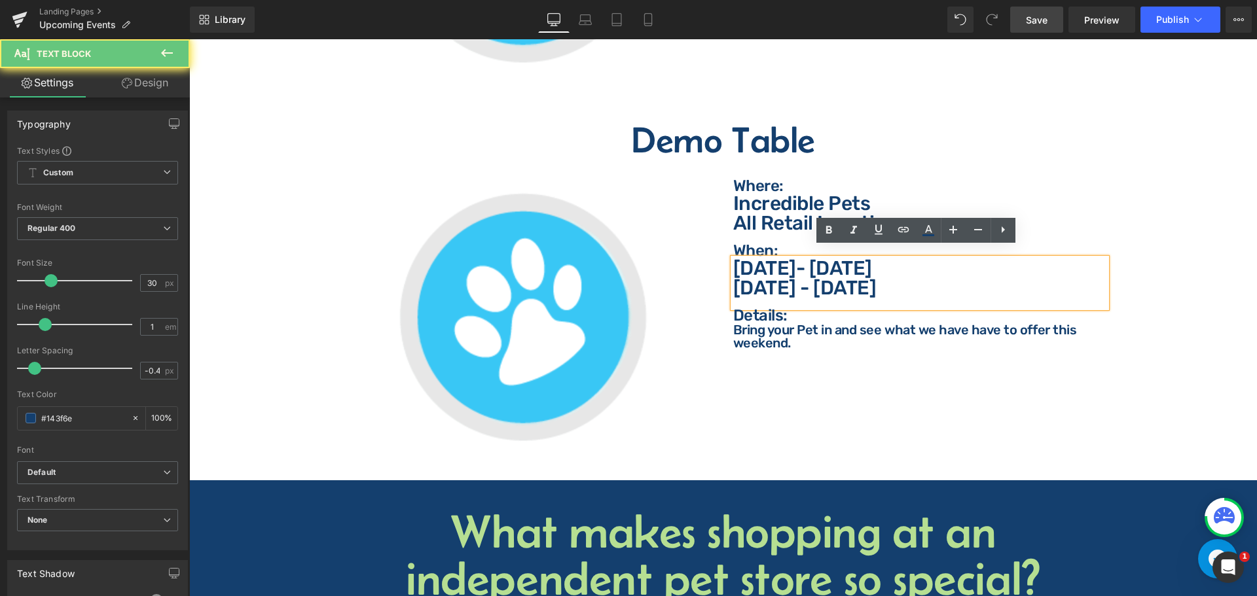
click at [868, 278] on p "[DATE] - [DATE]" at bounding box center [919, 288] width 373 height 20
drag, startPoint x: 782, startPoint y: 131, endPoint x: 865, endPoint y: 133, distance: 82.5
click at [782, 131] on h2 "Demo Table" at bounding box center [723, 140] width 1048 height 37
click at [865, 133] on h2 "Demo Table" at bounding box center [723, 140] width 1048 height 37
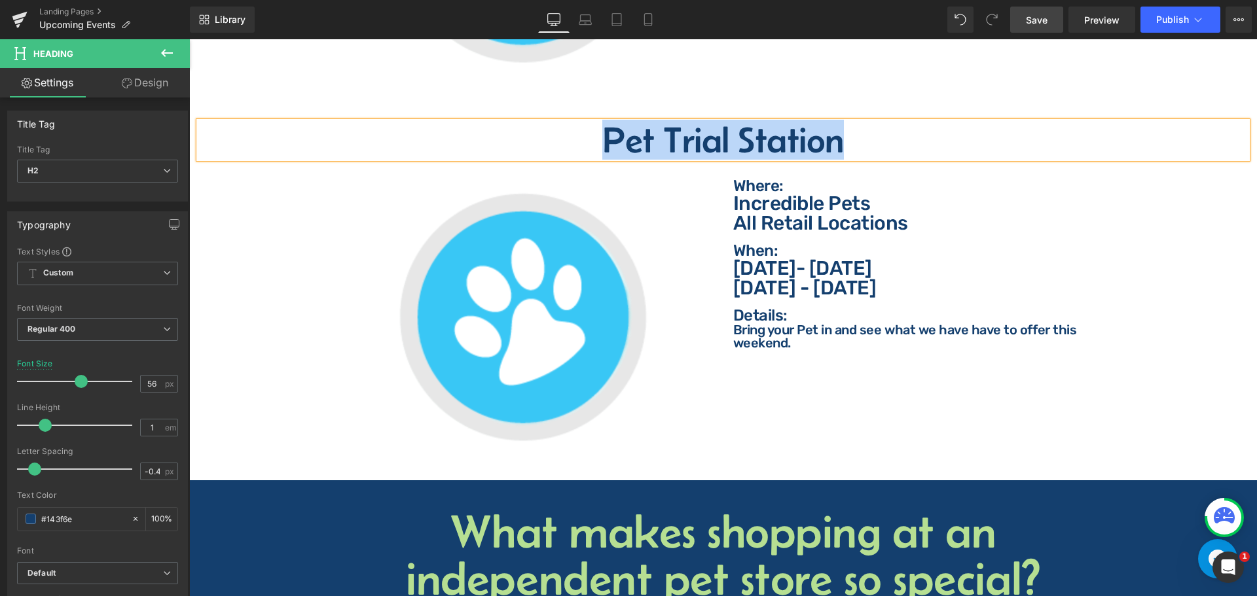
copy h2 "Pet Trial Station"
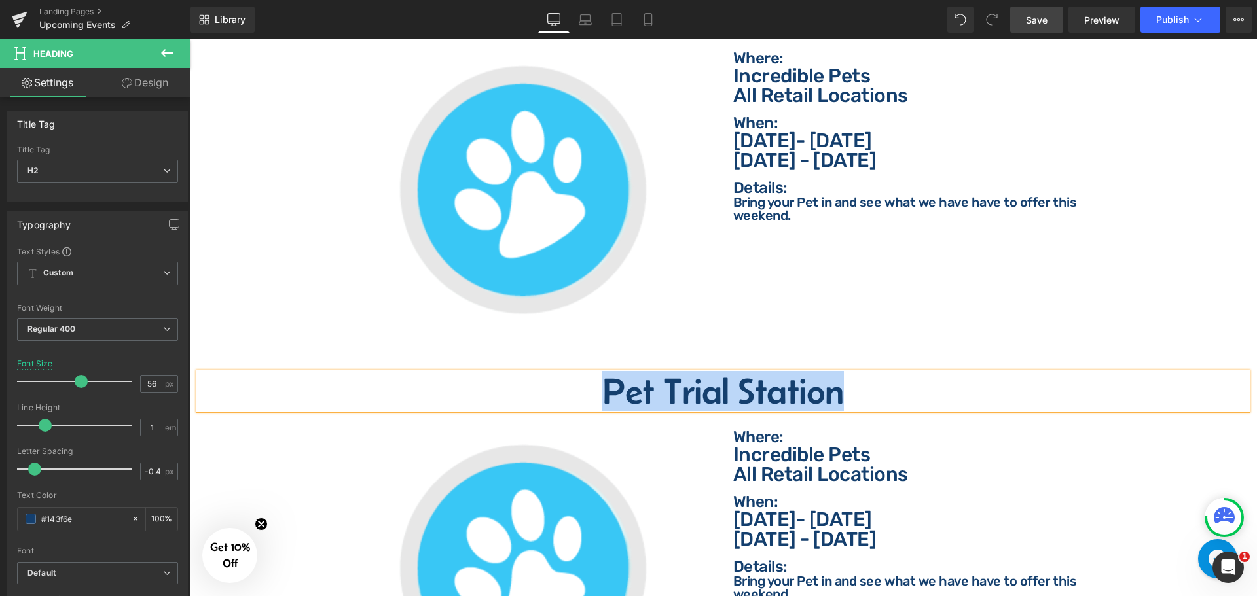
scroll to position [2068, 0]
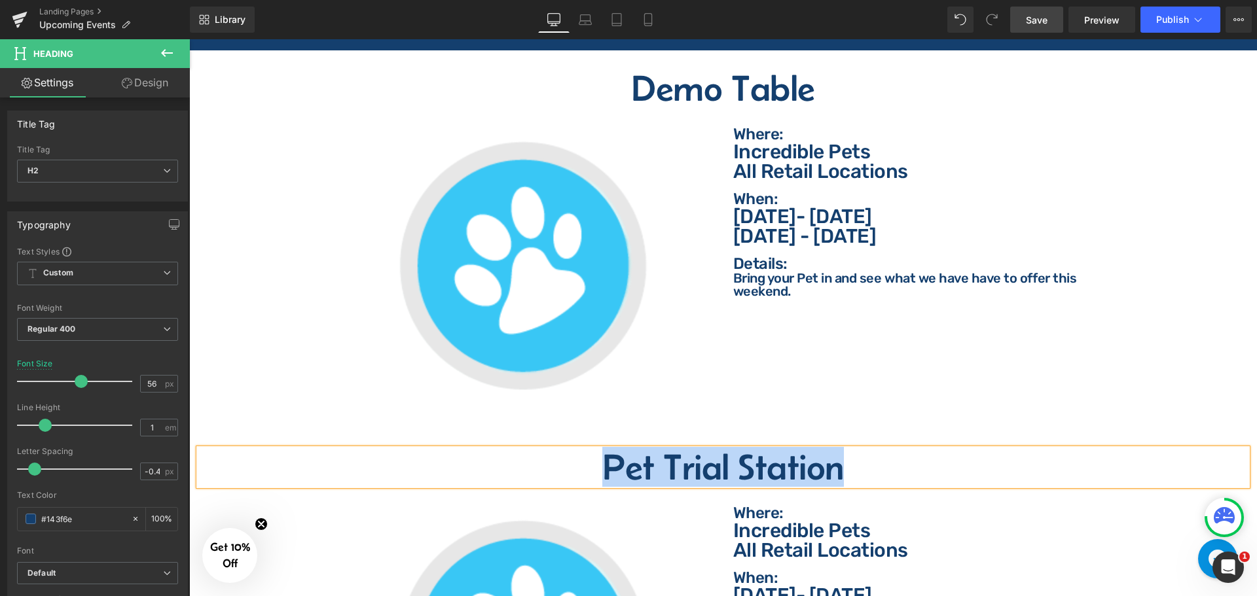
click at [761, 70] on h2 "Demo Table" at bounding box center [723, 88] width 1048 height 37
click at [827, 77] on h2 "Demo Table" at bounding box center [723, 88] width 1048 height 37
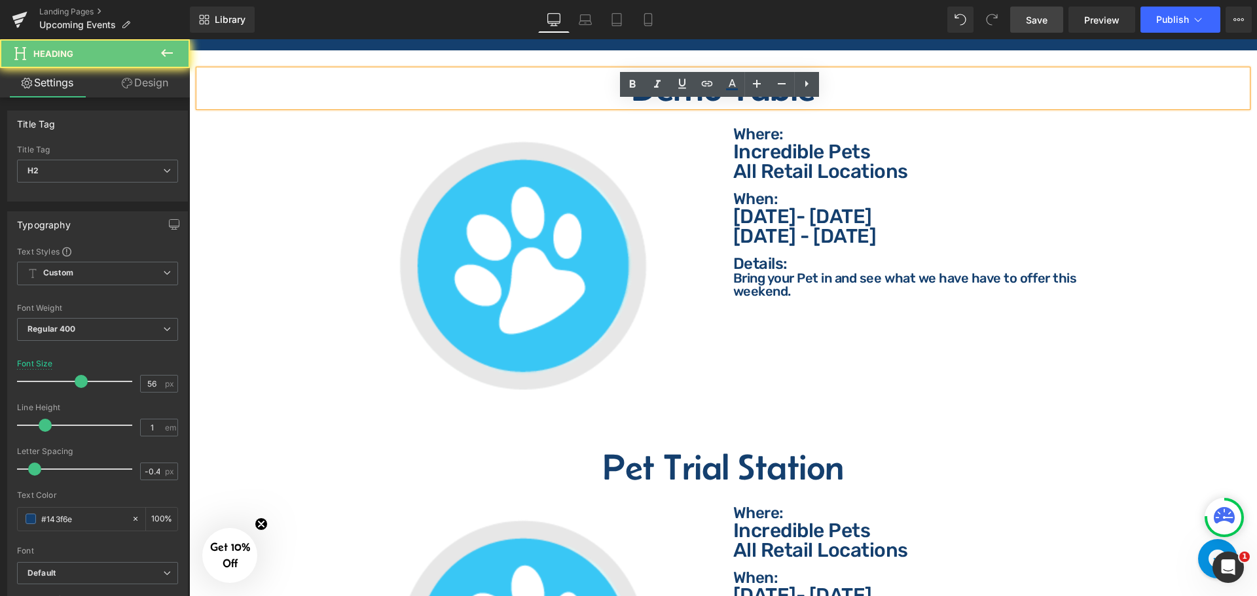
click at [827, 77] on h2 "Demo Table" at bounding box center [723, 88] width 1048 height 37
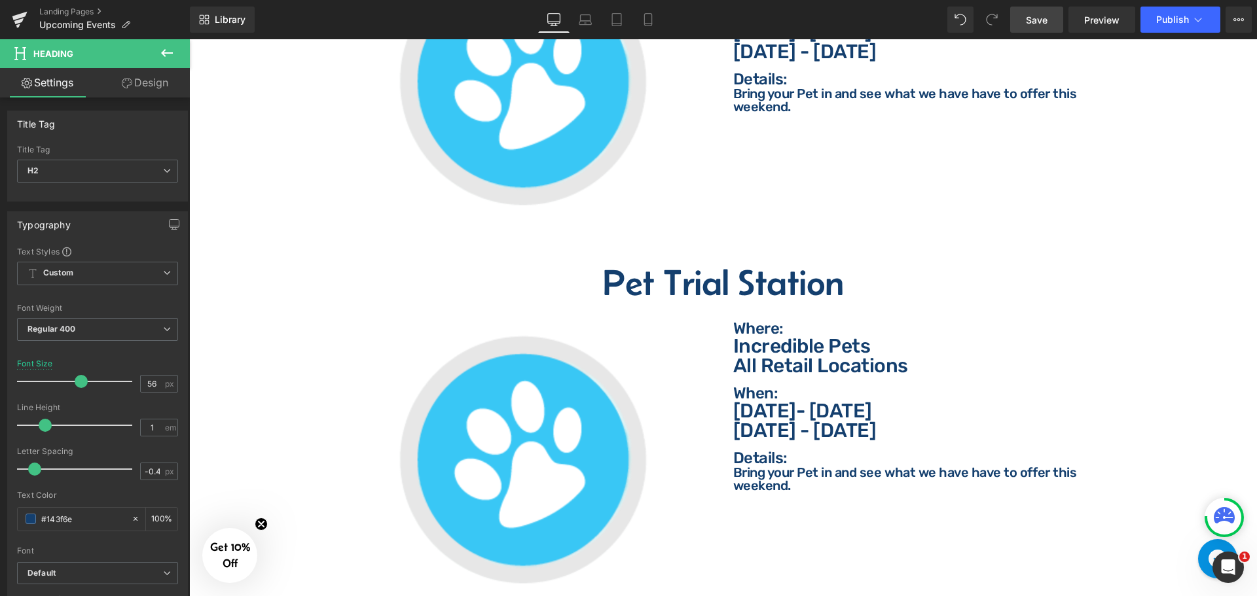
scroll to position [2330, 0]
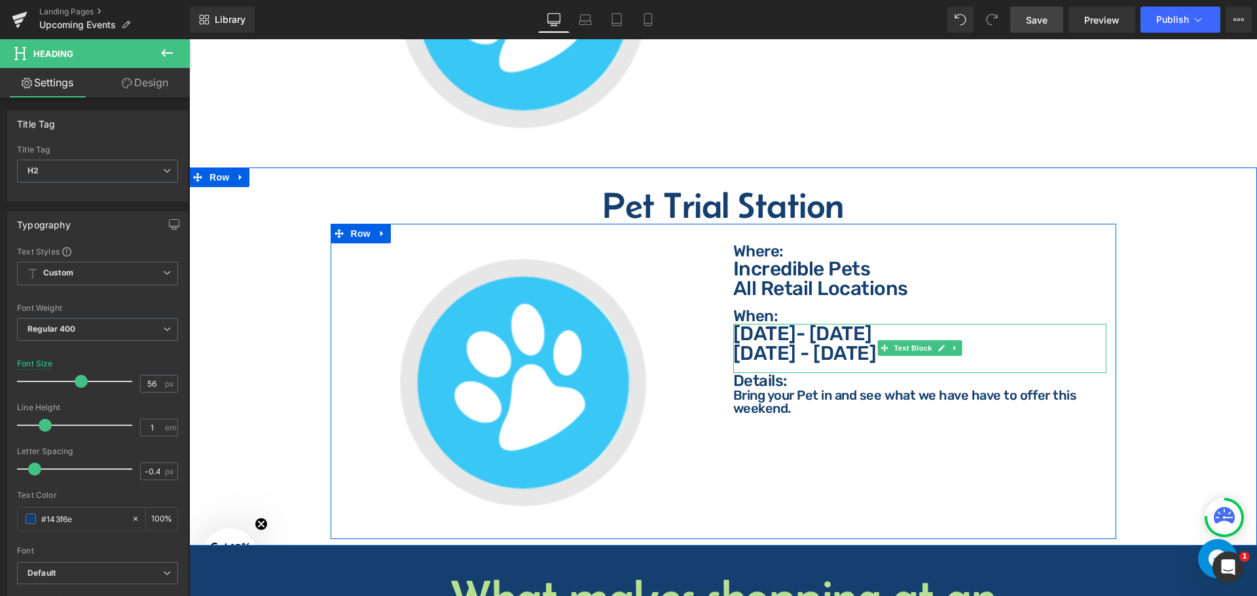
click at [797, 346] on p "[DATE] - [DATE]" at bounding box center [919, 354] width 373 height 20
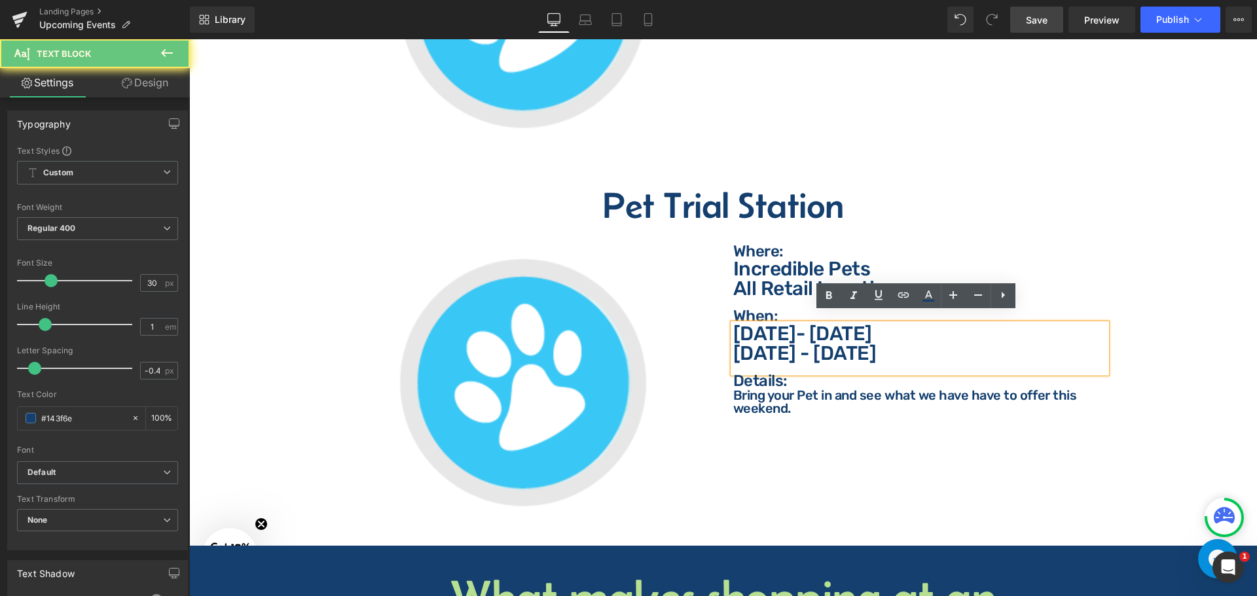
click at [834, 344] on p "[DATE] - [DATE]" at bounding box center [919, 354] width 373 height 20
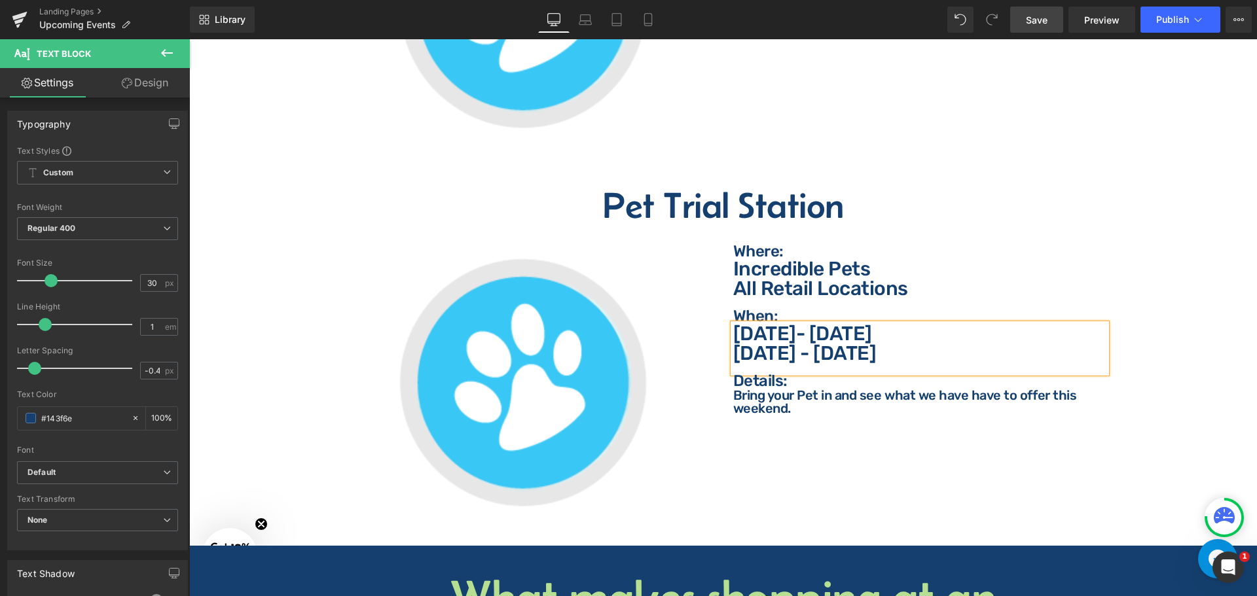
click at [209, 230] on div "Pet Trial Station Heading Image Where: Text Block Where: Text Block Incredible …" at bounding box center [723, 363] width 1068 height 353
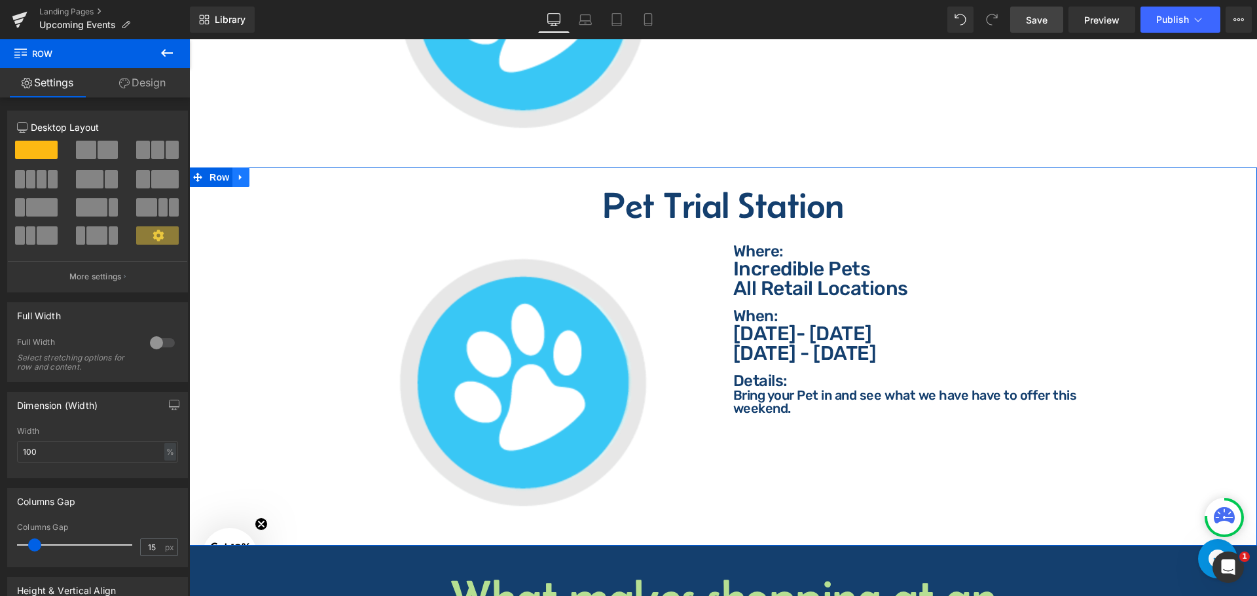
click at [238, 172] on icon at bounding box center [240, 177] width 9 height 10
click at [258, 173] on icon at bounding box center [257, 177] width 9 height 9
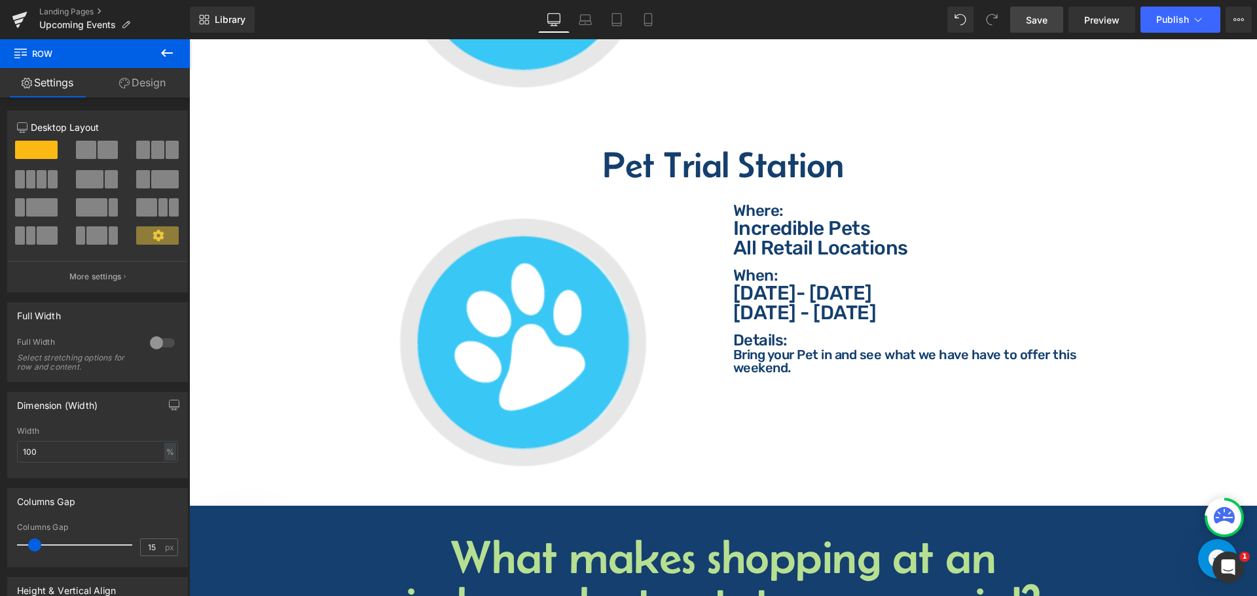
scroll to position [2774, 0]
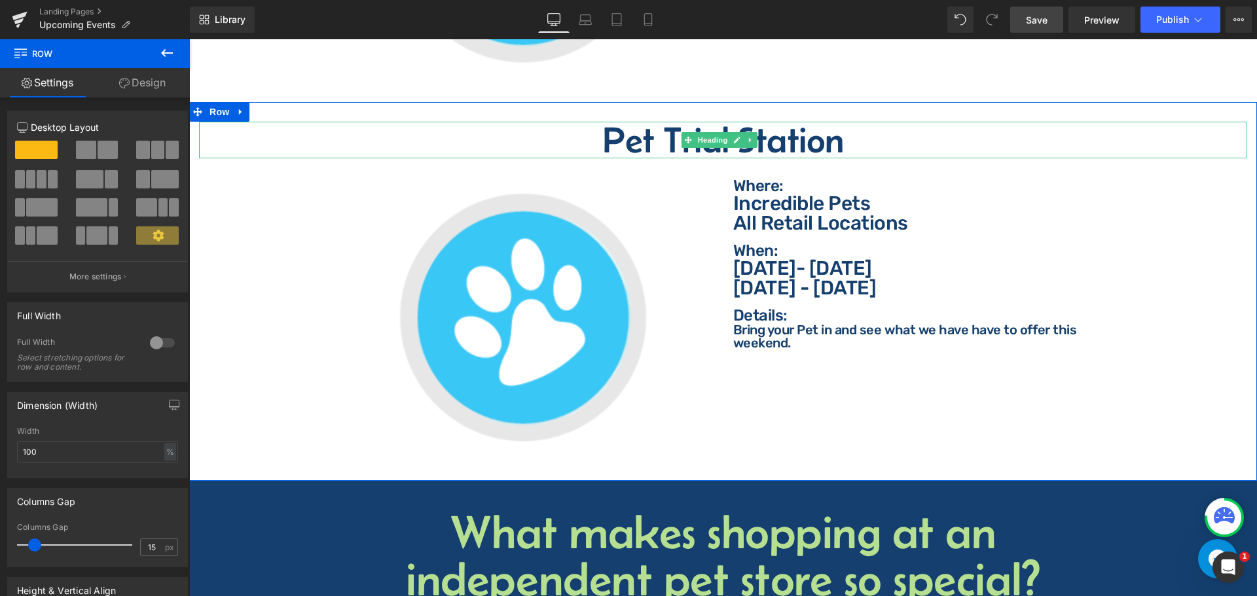
click at [790, 128] on h2 "Pet Trial Station" at bounding box center [723, 140] width 1048 height 37
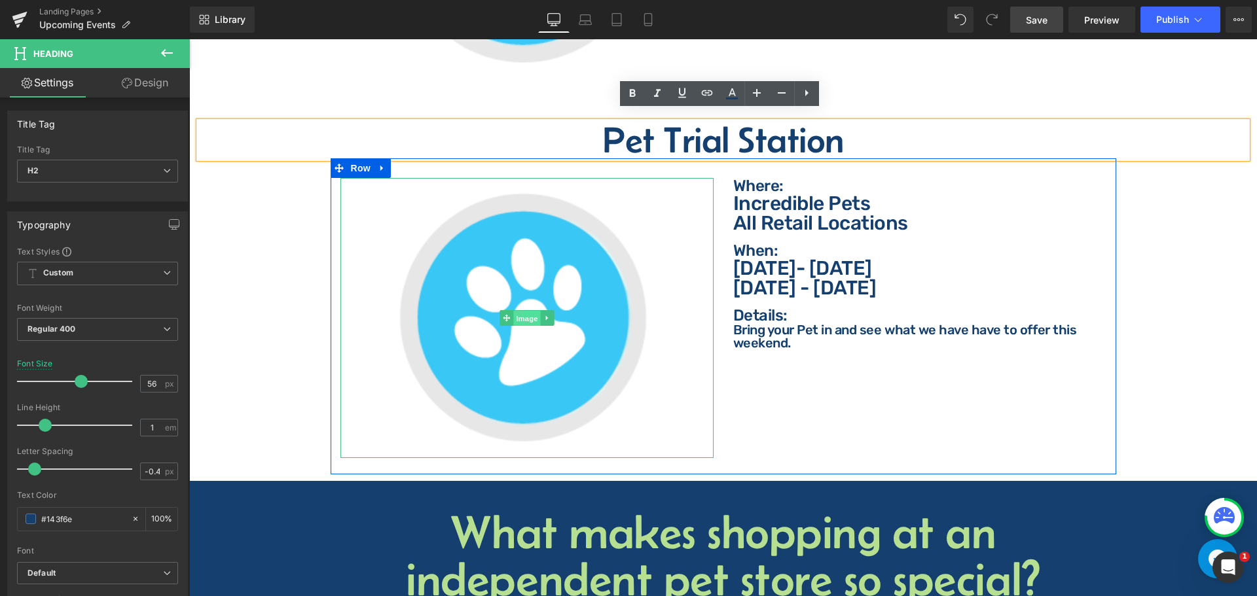
click at [527, 311] on span "Image" at bounding box center [526, 319] width 27 height 16
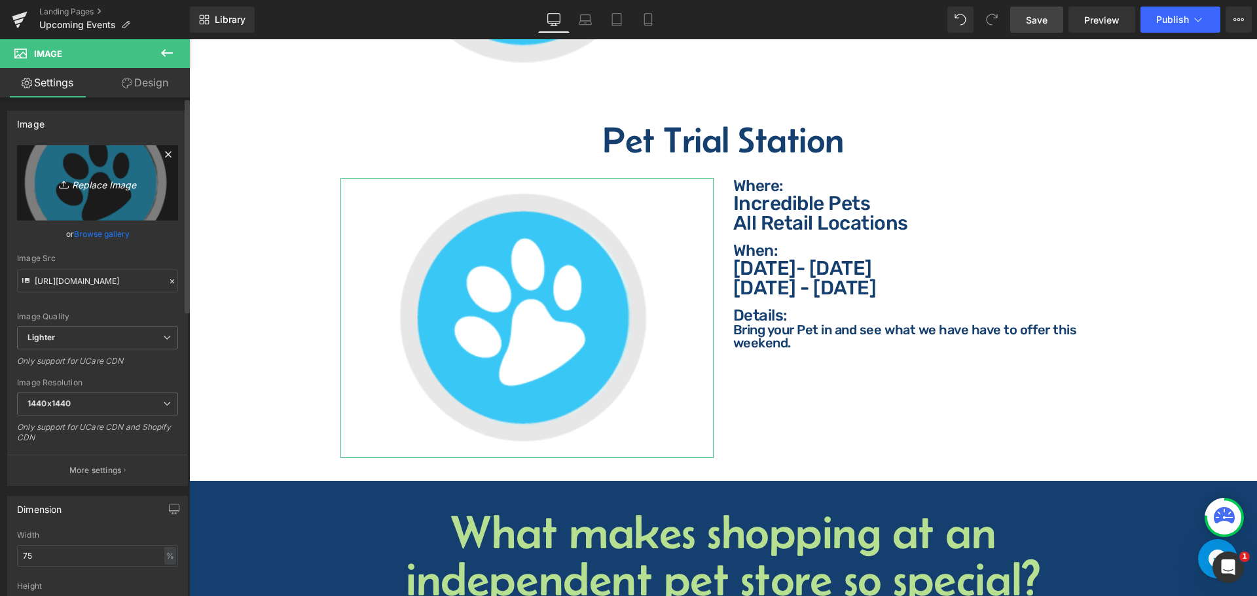
click at [114, 191] on link "Replace Image" at bounding box center [97, 182] width 161 height 75
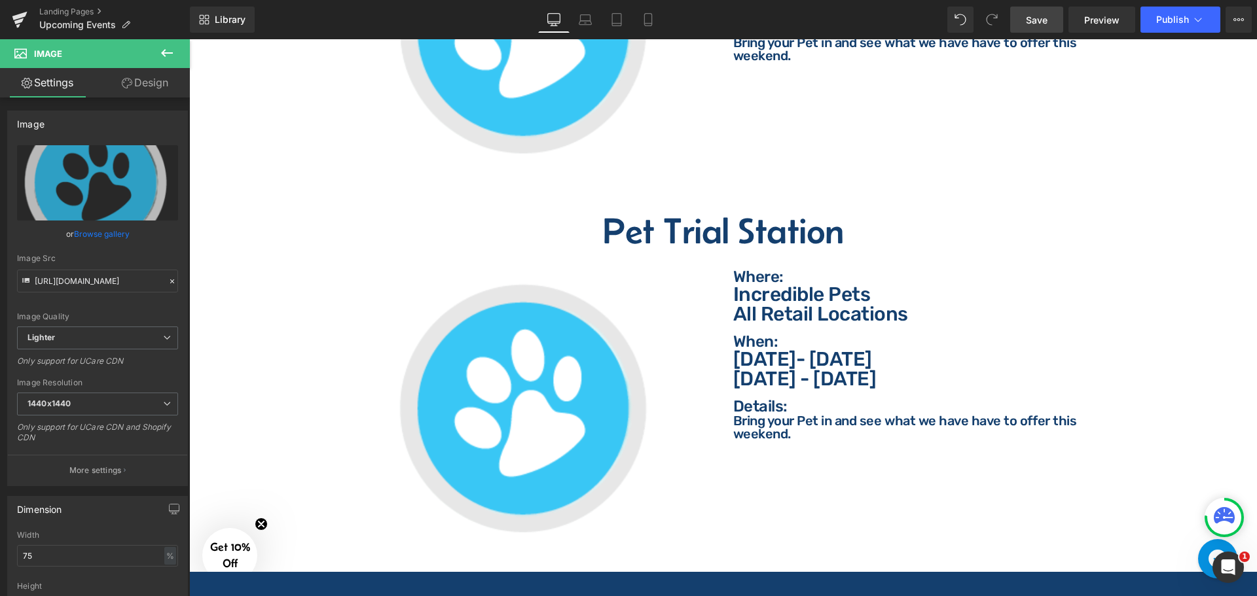
scroll to position [2709, 0]
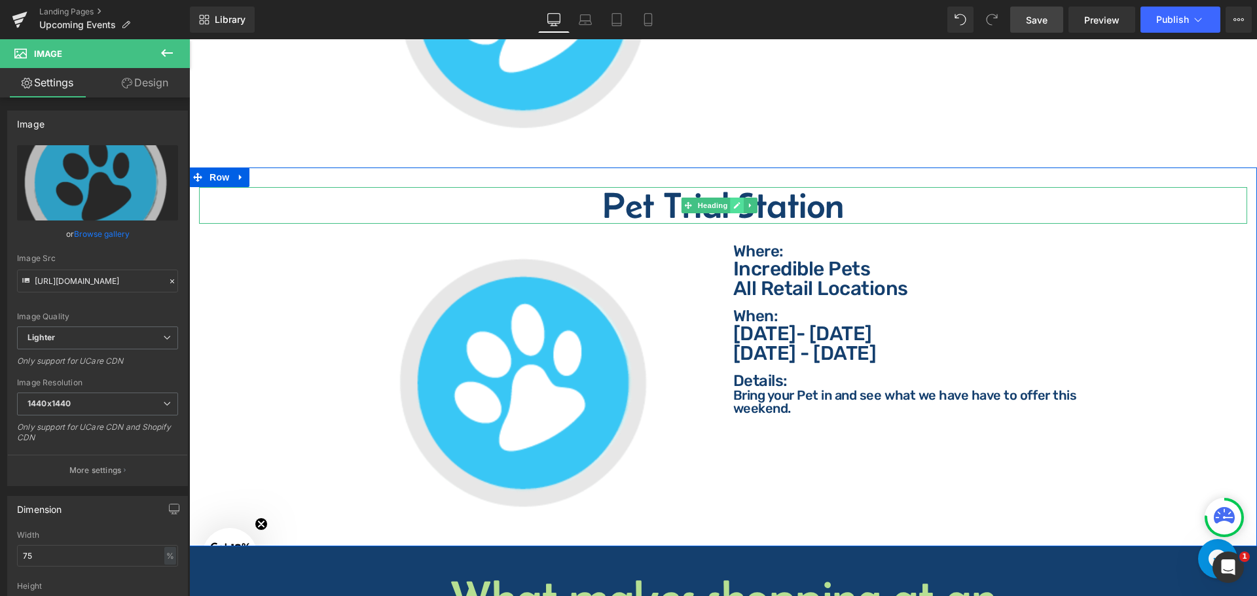
click at [739, 200] on link at bounding box center [737, 206] width 14 height 16
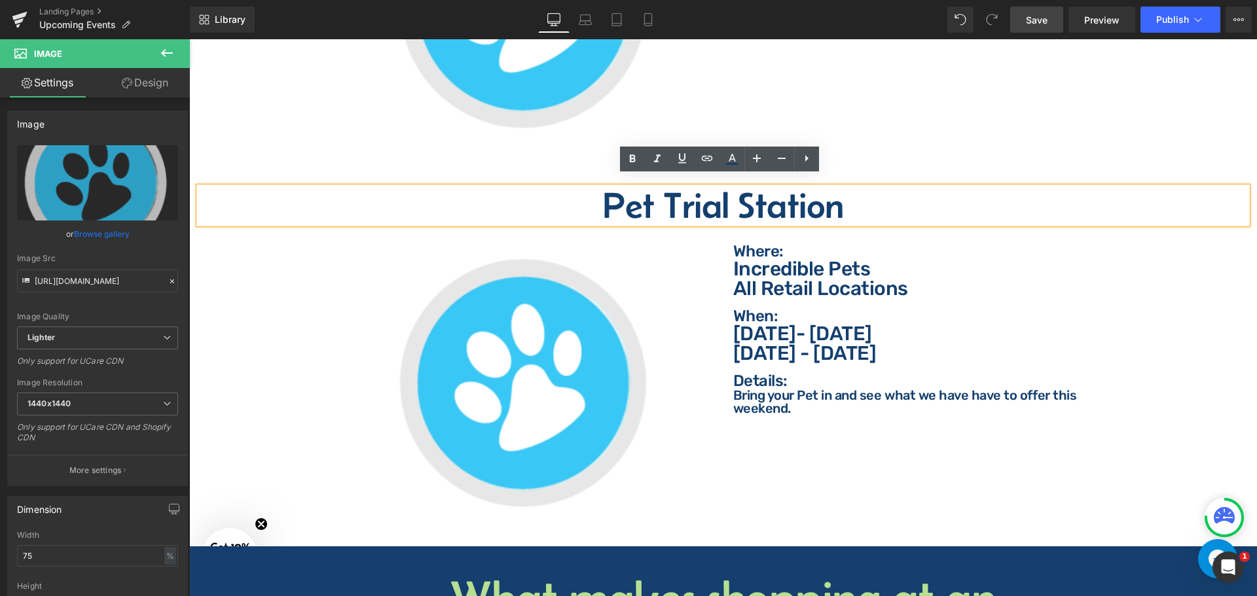
click at [795, 200] on h2 "Pet Trial Station" at bounding box center [723, 205] width 1048 height 37
click at [806, 200] on h2 "Pet Trial Station" at bounding box center [723, 205] width 1048 height 37
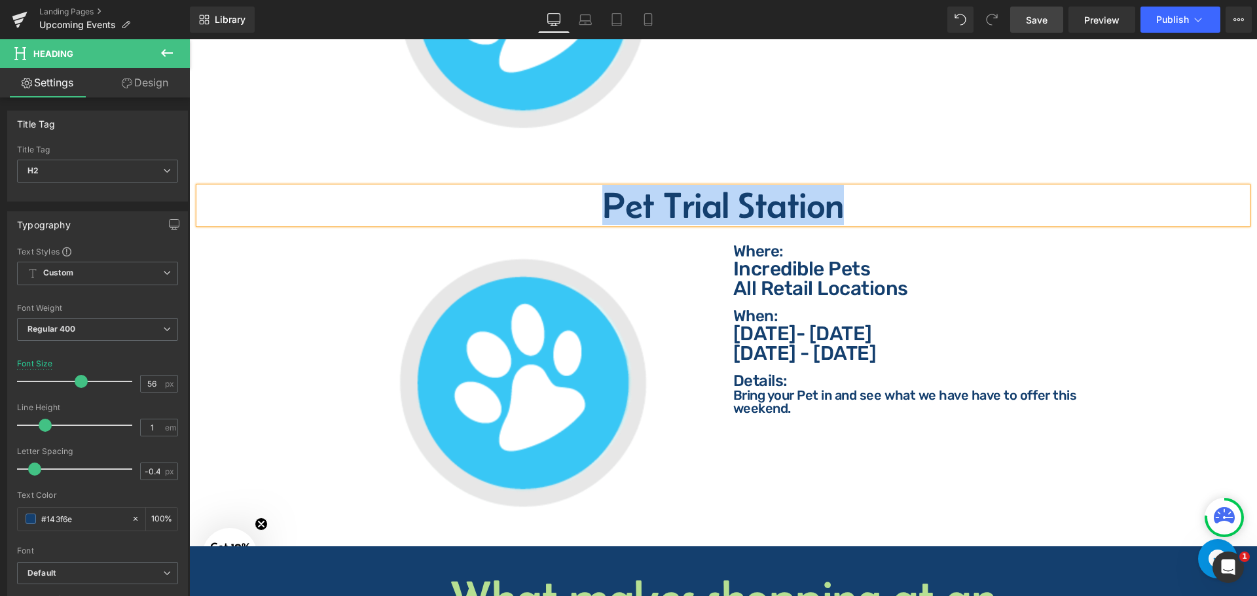
paste div
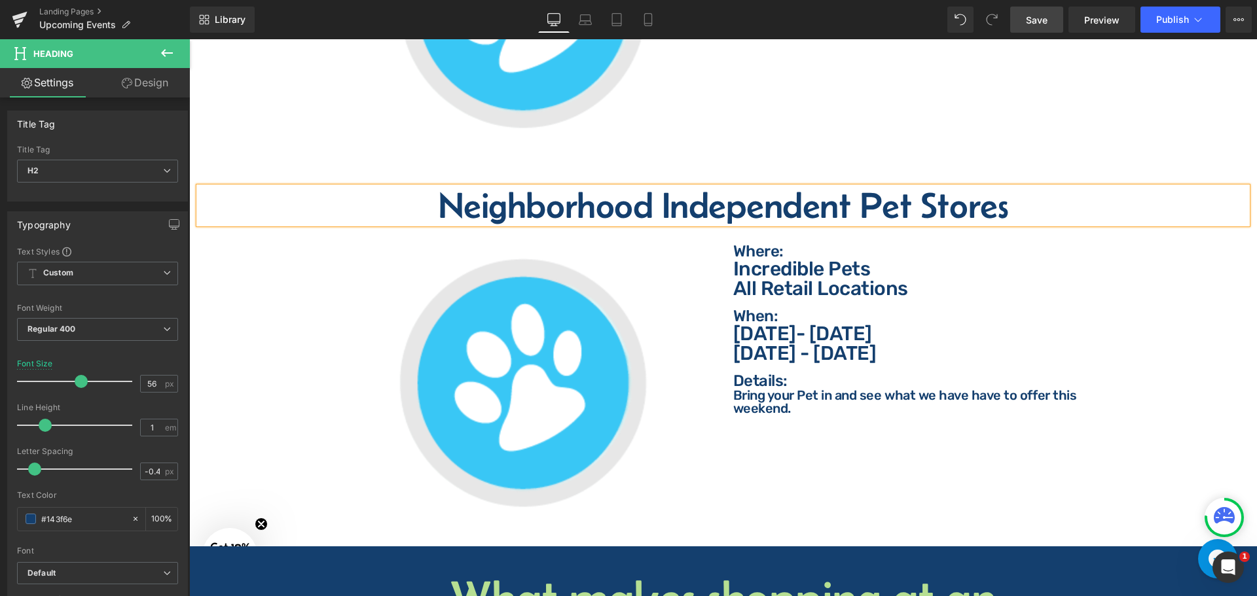
click at [860, 202] on h2 "Neighborhood Independent Pet Stores" at bounding box center [723, 205] width 1048 height 37
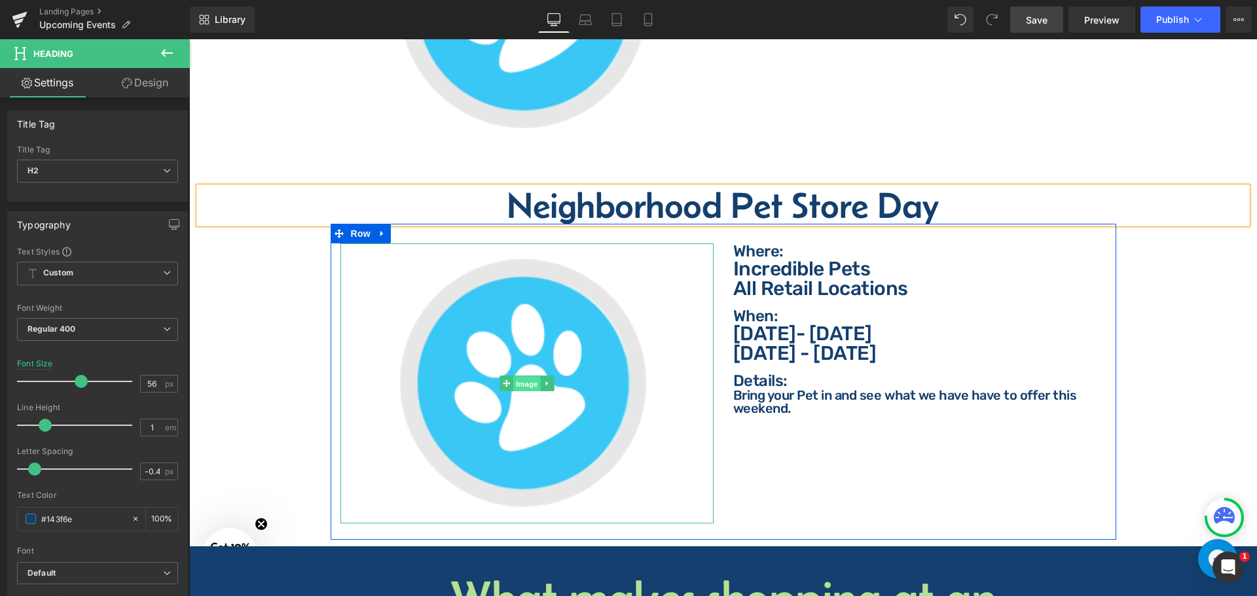
click at [526, 376] on span "Image" at bounding box center [526, 384] width 27 height 16
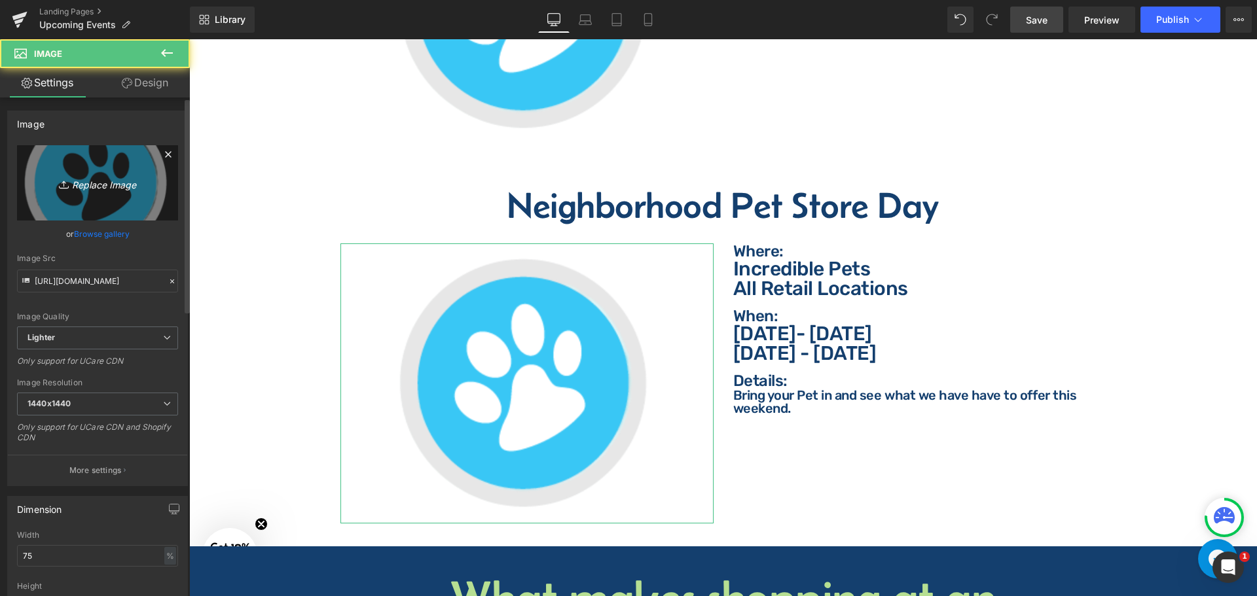
click at [104, 187] on icon "Replace Image" at bounding box center [97, 183] width 105 height 16
type input "C:\fakepath\Indie Pet Day Square.png"
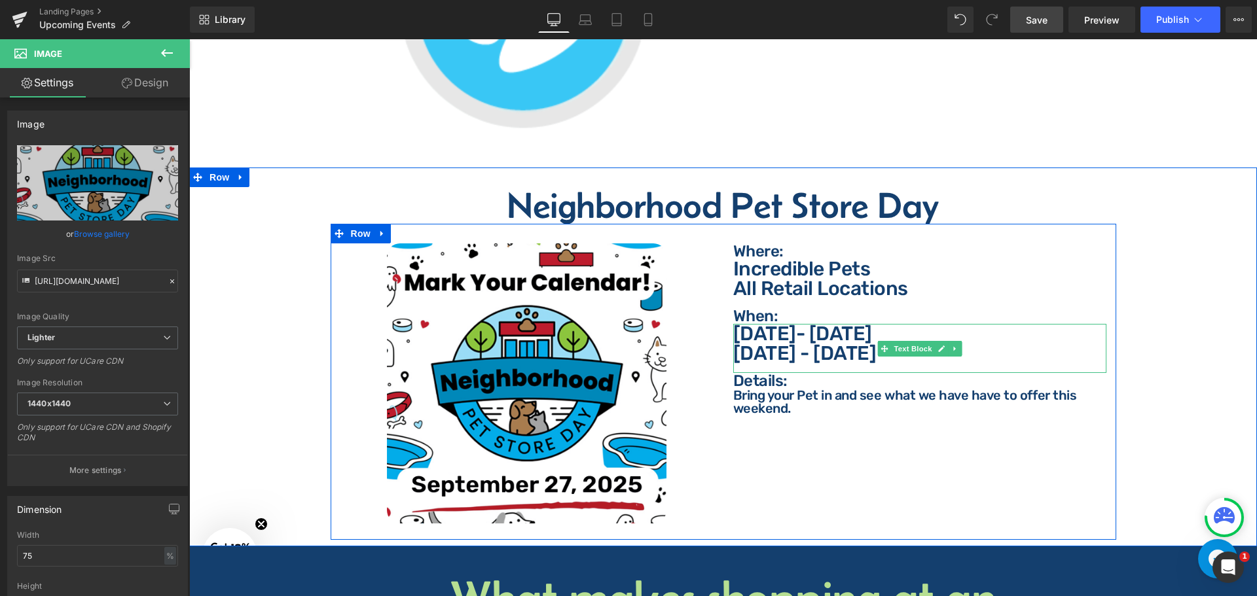
click at [818, 327] on p "[DATE]- [DATE]" at bounding box center [919, 334] width 373 height 20
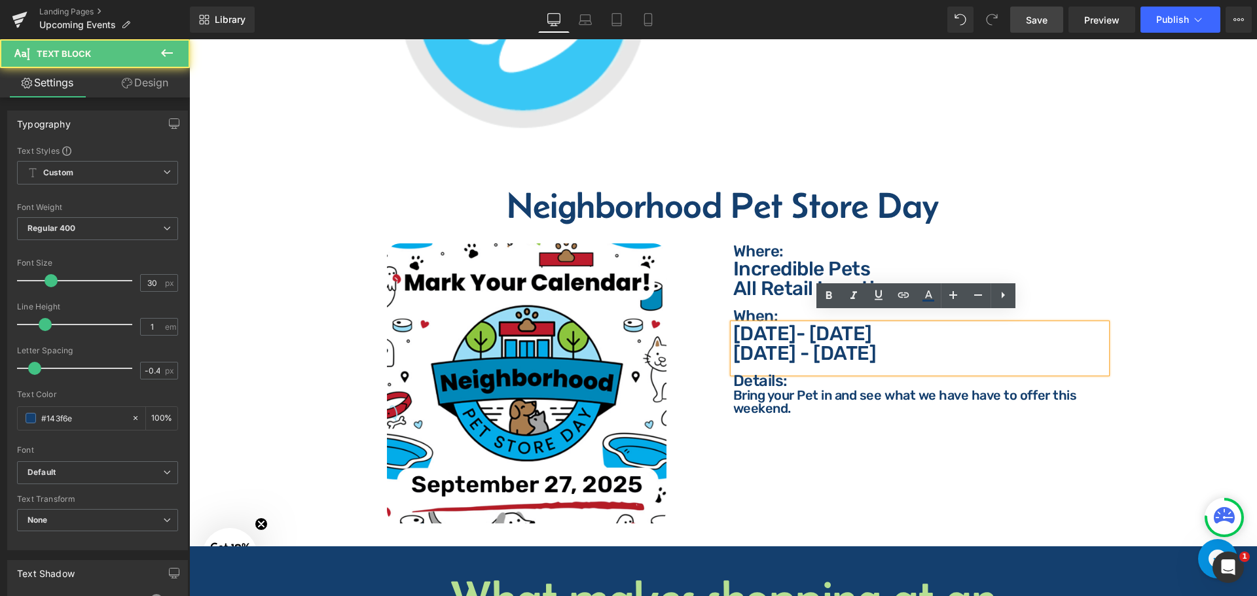
click at [911, 329] on p "[DATE]- [DATE]" at bounding box center [919, 334] width 373 height 20
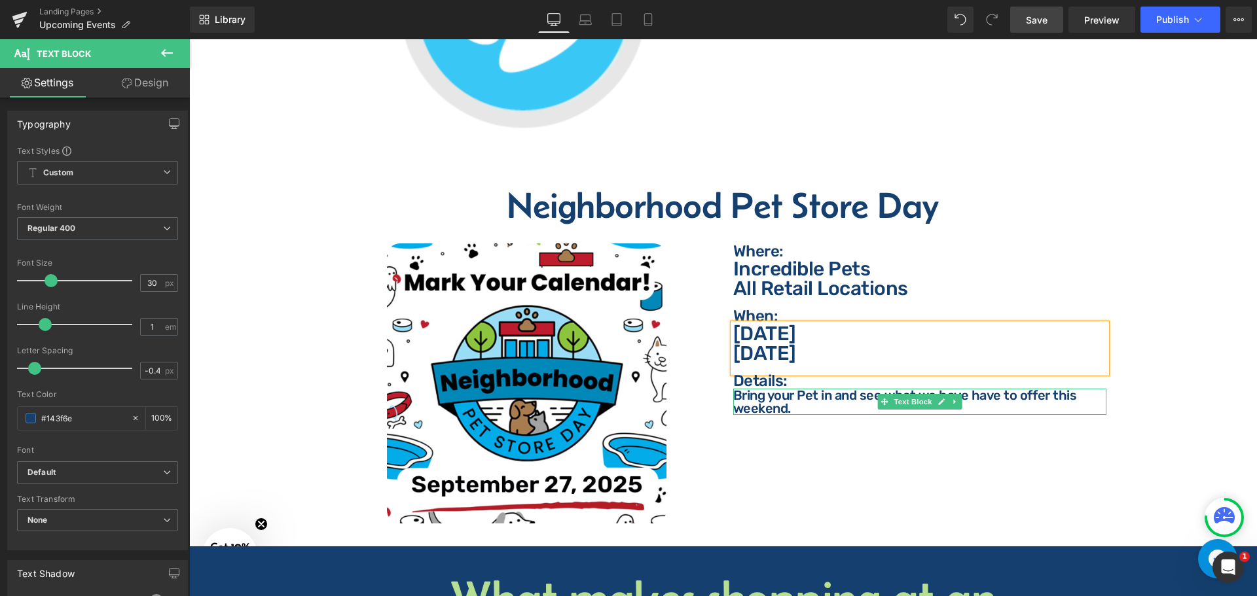
click at [798, 394] on p "Bring your Pet in and see what we have have to offer this weekend." at bounding box center [919, 402] width 373 height 26
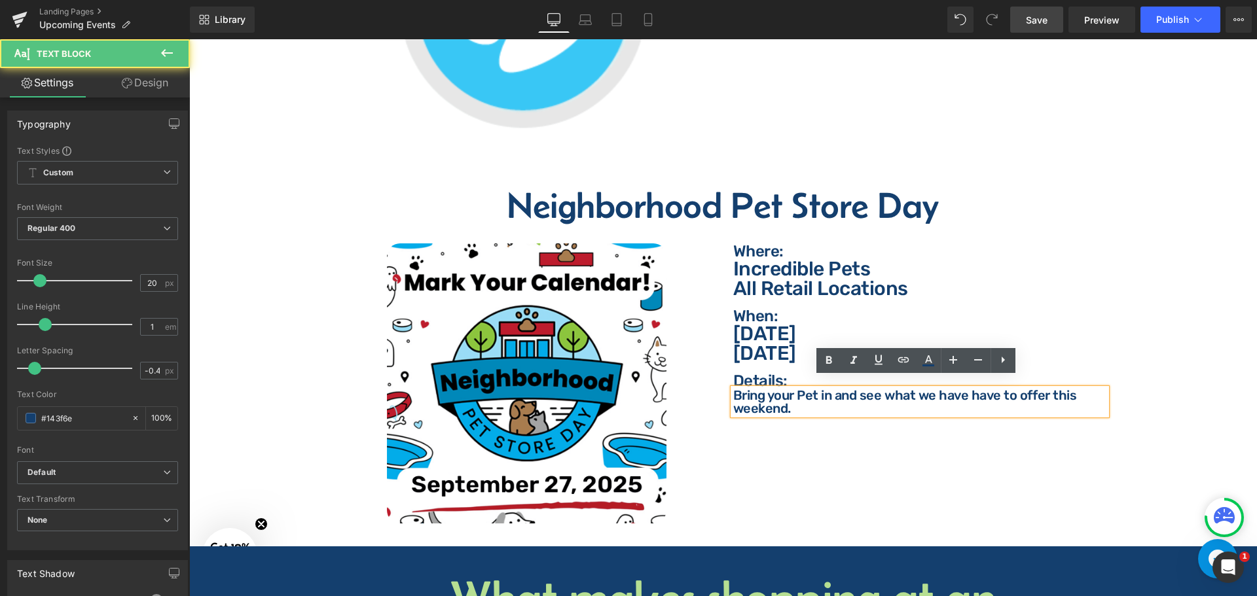
click at [792, 394] on p "Bring your Pet in and see what we have have to offer this weekend." at bounding box center [919, 402] width 373 height 26
click at [792, 400] on p "Bring your Pet in and see what we have have to offer this weekend." at bounding box center [919, 402] width 373 height 26
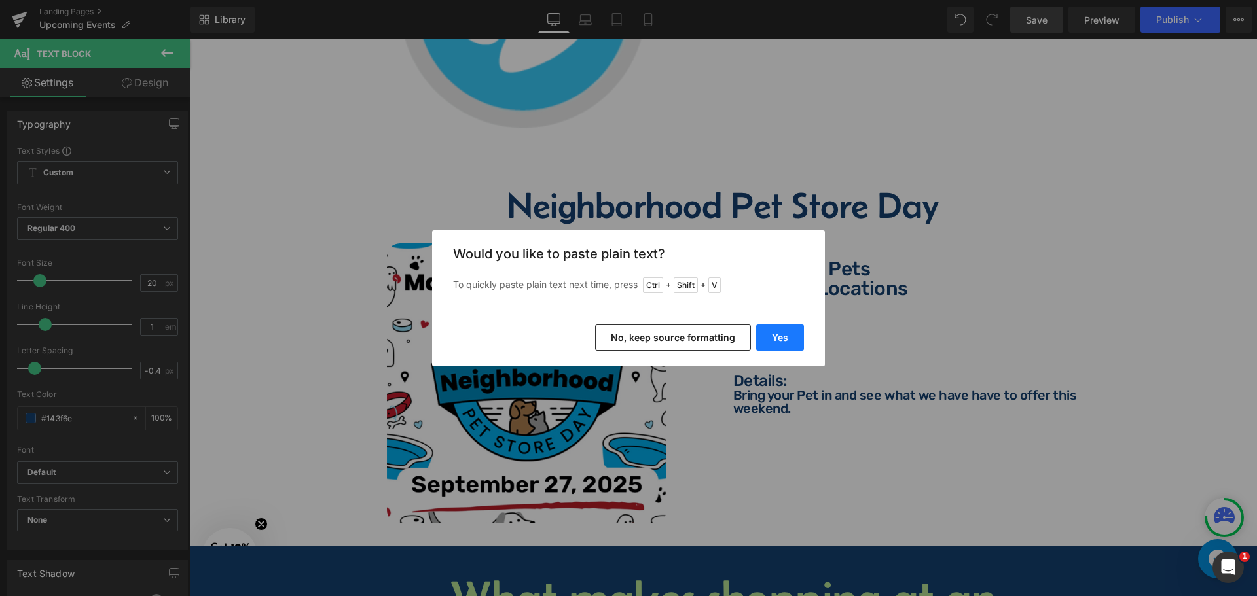
drag, startPoint x: 693, startPoint y: 335, endPoint x: 780, endPoint y: 338, distance: 86.5
click at [773, 340] on div "Yes No, keep source formatting" at bounding box center [628, 338] width 393 height 58
click at [784, 337] on button "Yes" at bounding box center [780, 338] width 48 height 26
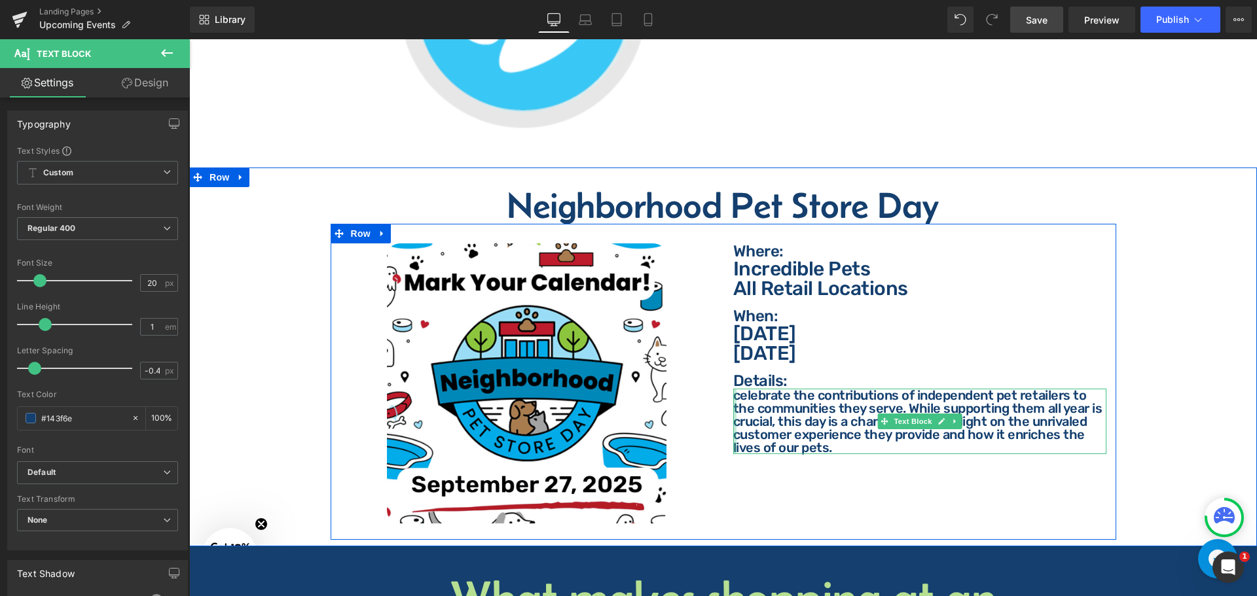
click at [733, 389] on div at bounding box center [734, 421] width 3 height 65
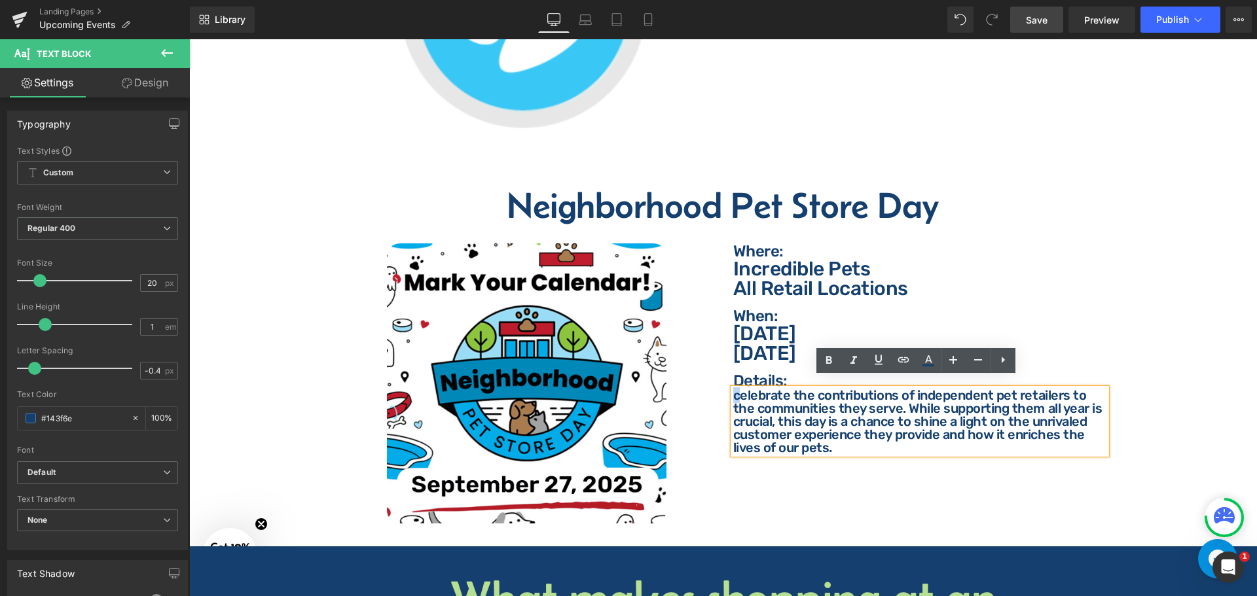
click at [733, 389] on p "celebrate the contributions of independent pet retailers to the communities the…" at bounding box center [919, 421] width 373 height 65
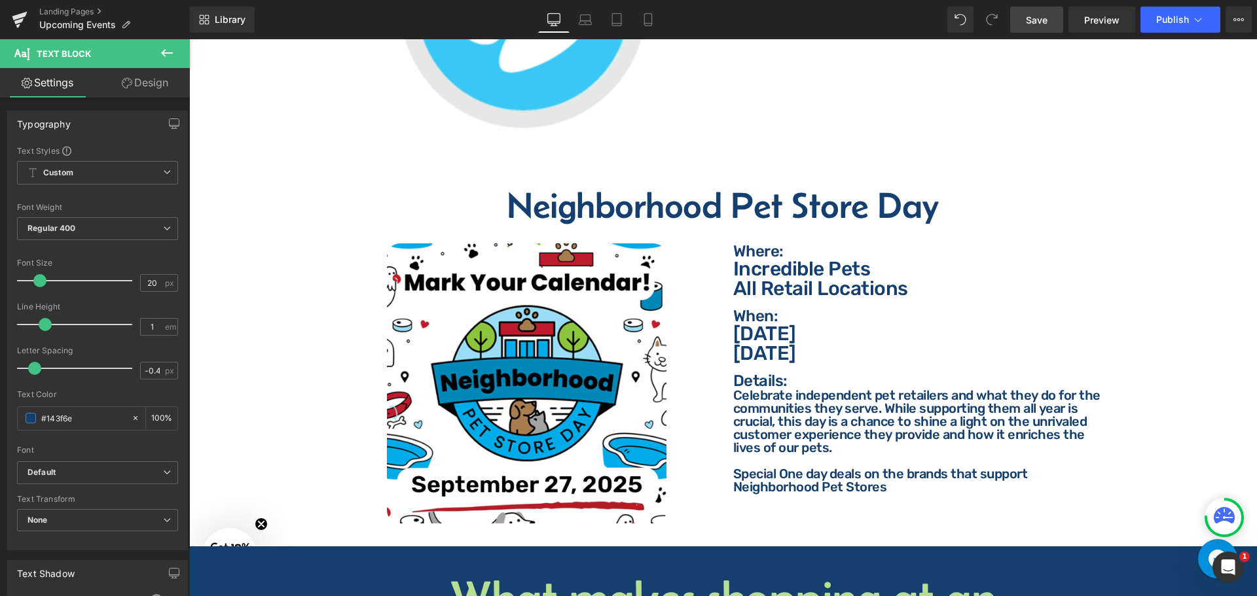
click at [1052, 18] on link "Save" at bounding box center [1036, 20] width 53 height 26
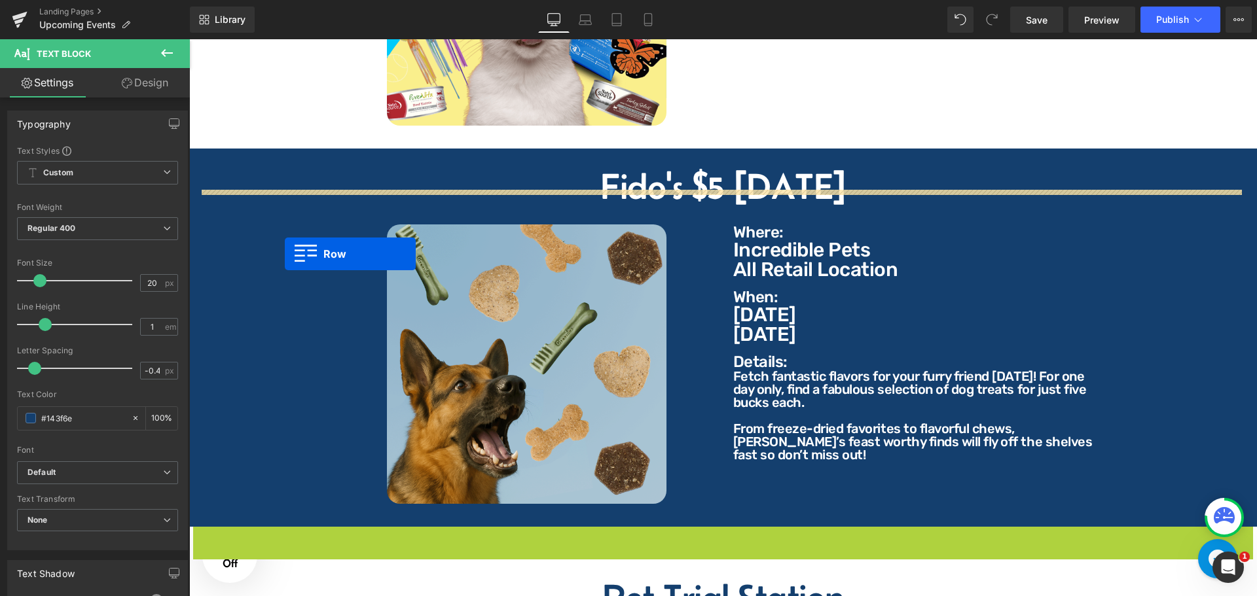
scroll to position [1465, 0]
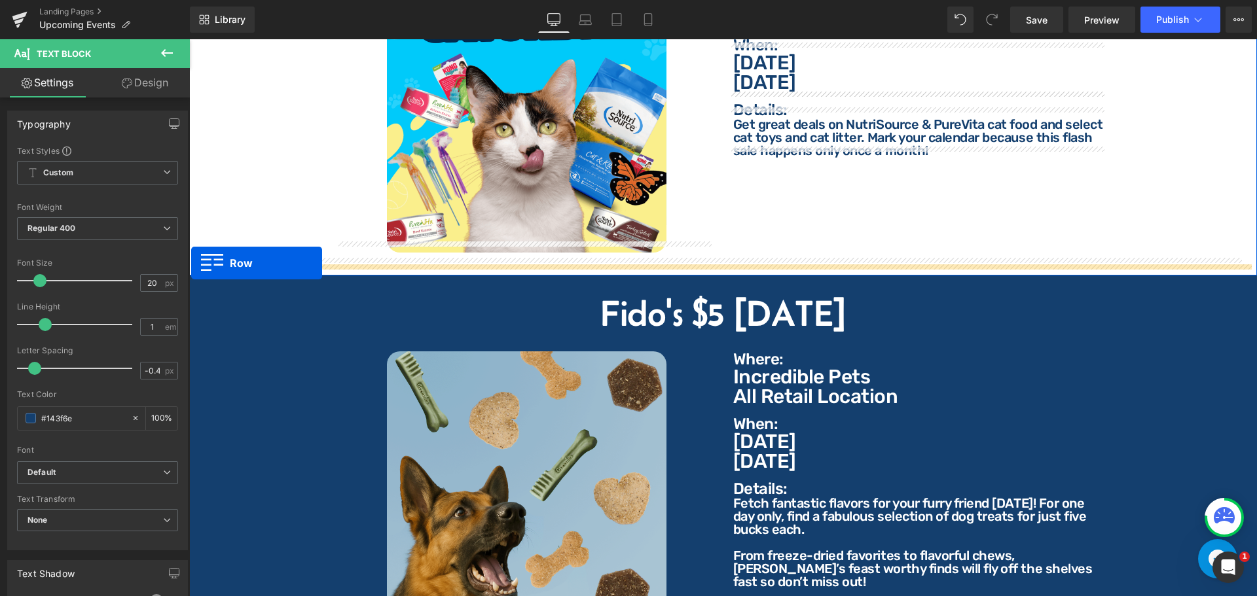
drag, startPoint x: 200, startPoint y: 329, endPoint x: 374, endPoint y: 286, distance: 179.3
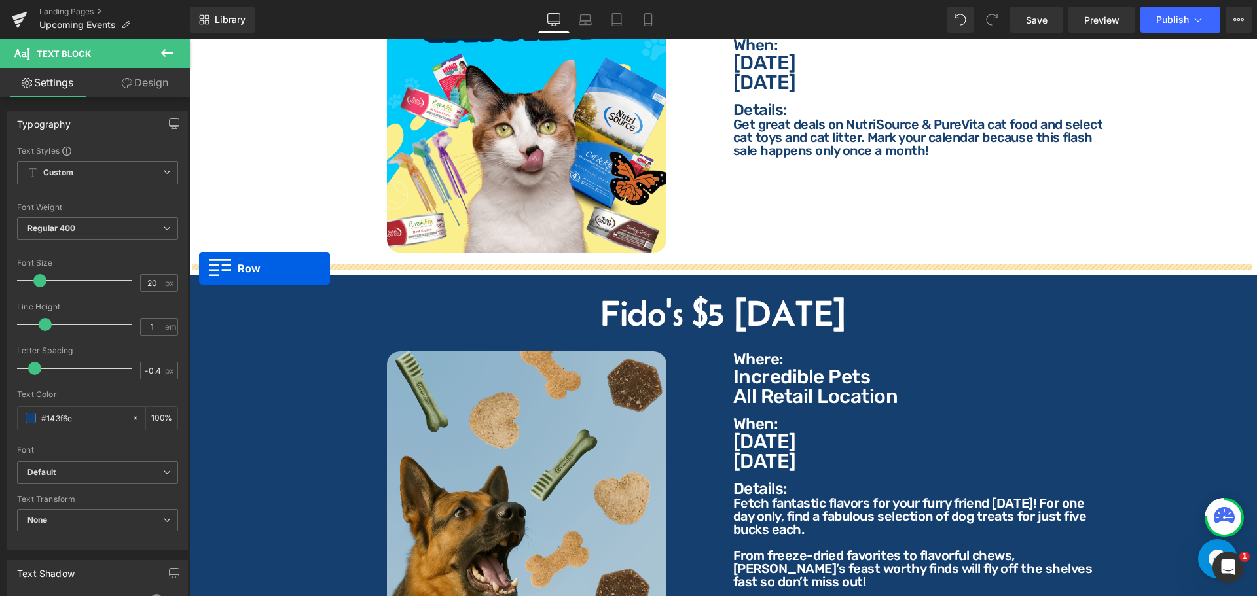
click at [199, 276] on div "Fido's $5 [DATE] Heading Image Where: Text Block Where: Text Block Incredible P…" at bounding box center [723, 465] width 1068 height 379
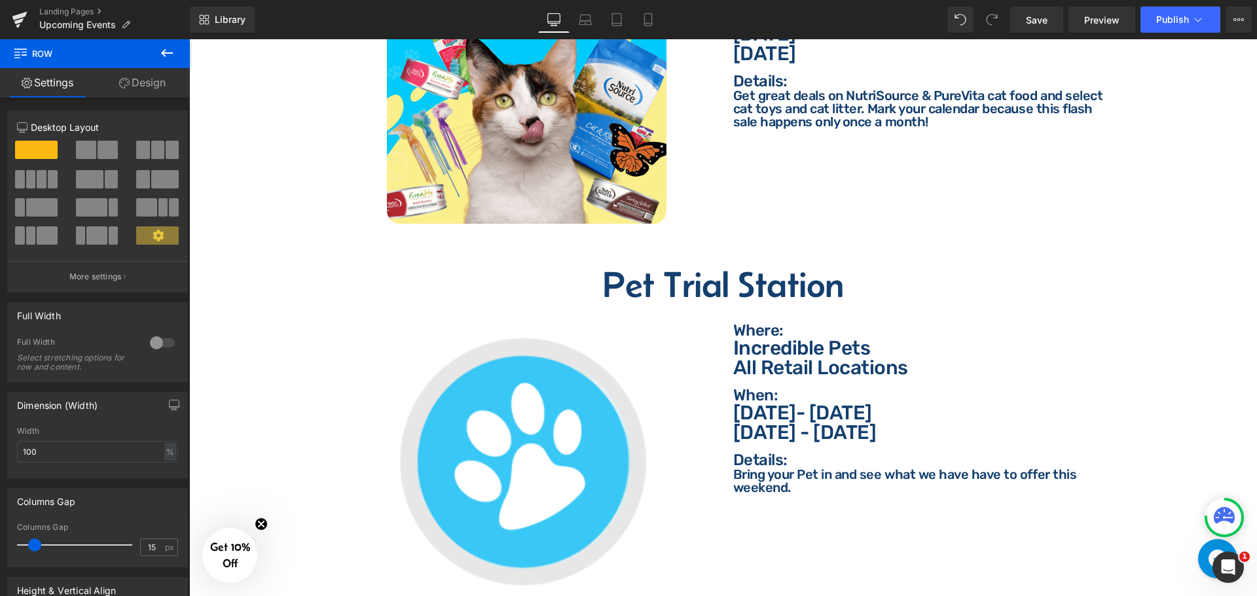
scroll to position [1596, 0]
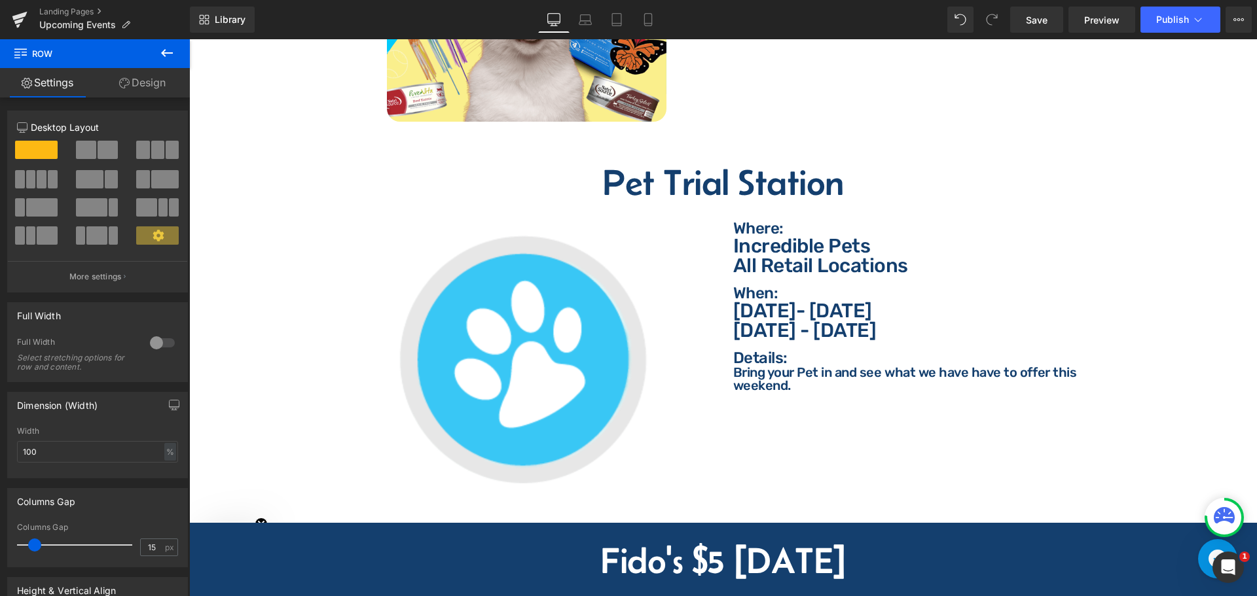
click at [646, 174] on h2 "Pet Trial Station" at bounding box center [723, 182] width 1048 height 37
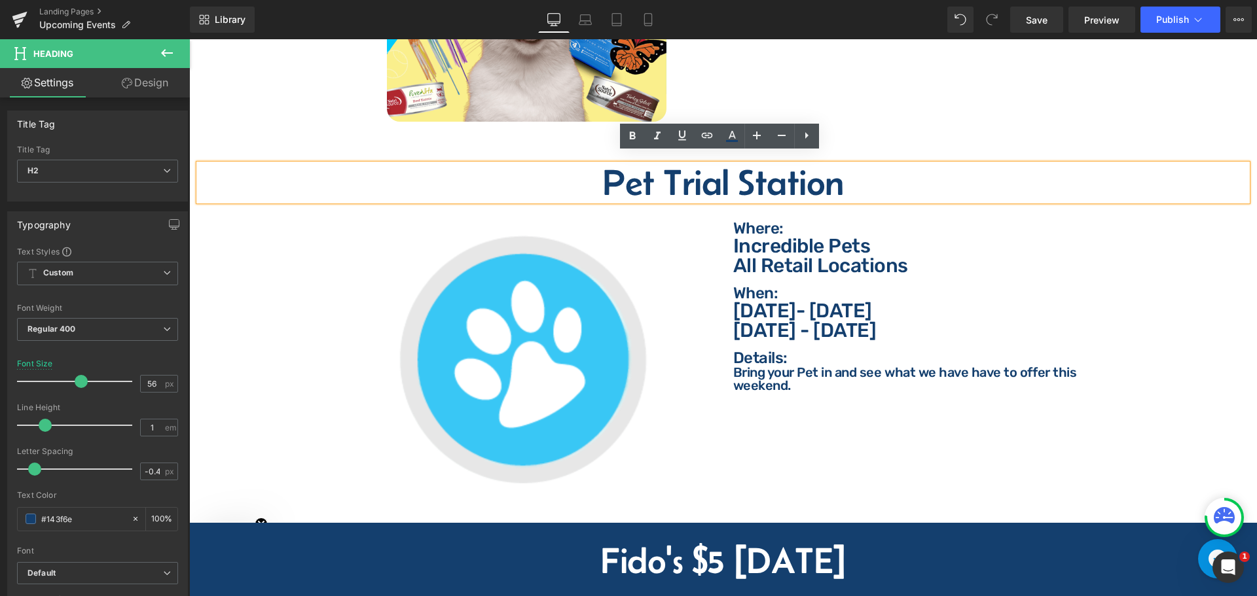
click at [667, 177] on h2 "Pet Trial Station" at bounding box center [723, 182] width 1048 height 37
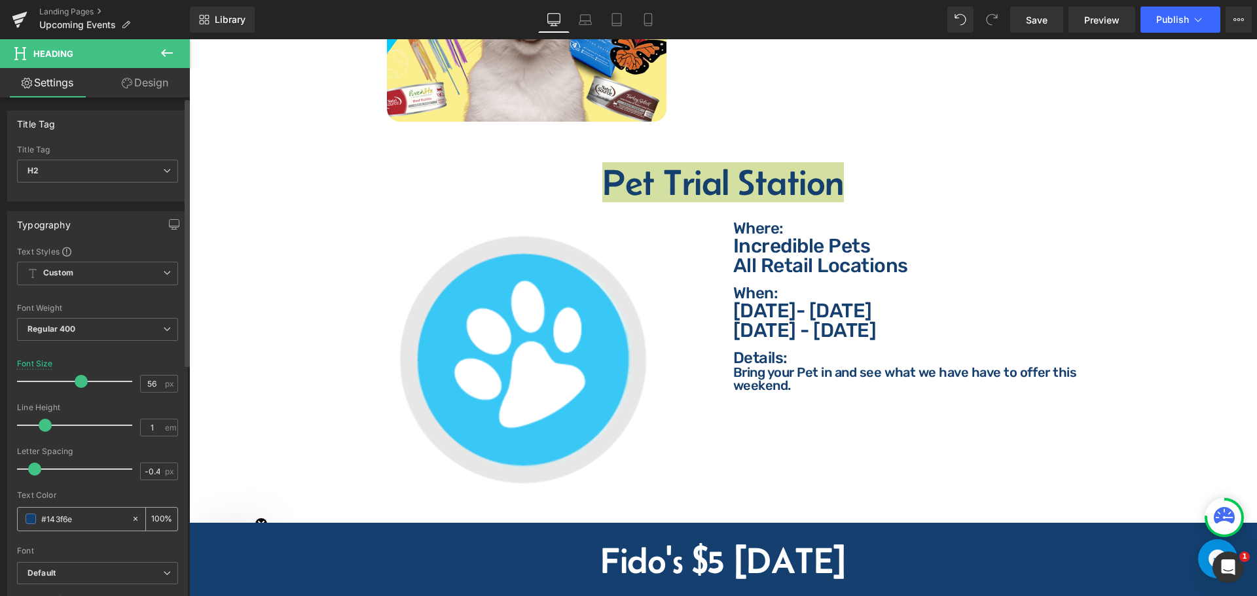
click at [79, 518] on input "#143f6e" at bounding box center [83, 519] width 84 height 14
type input "ffffff"
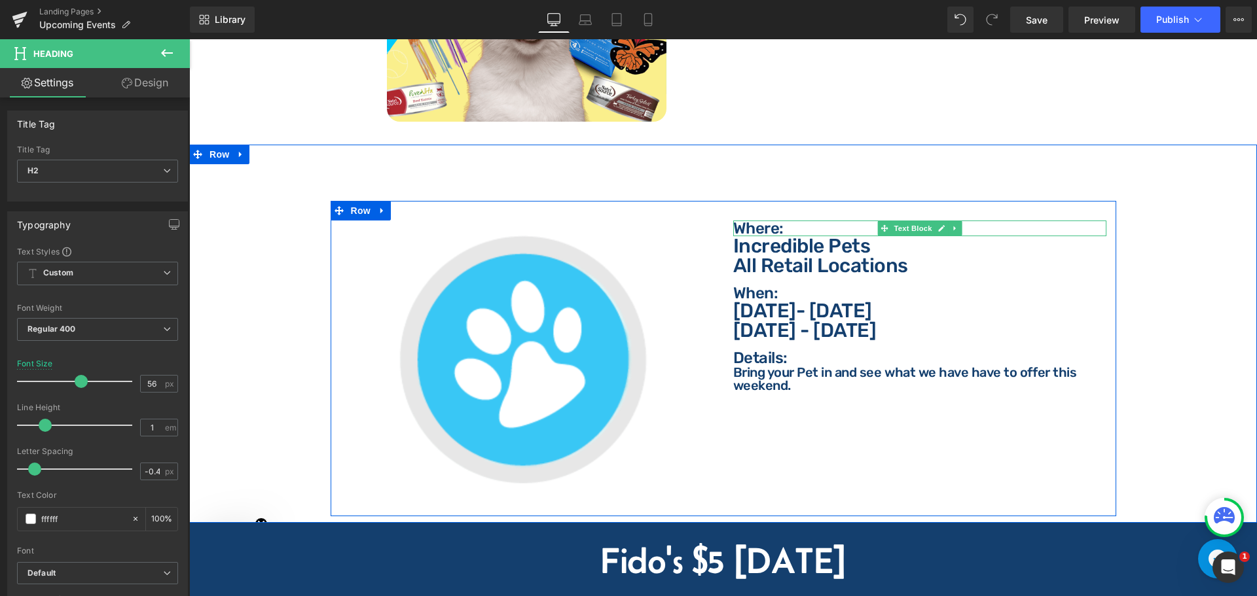
click at [758, 221] on p "Where:" at bounding box center [919, 229] width 373 height 16
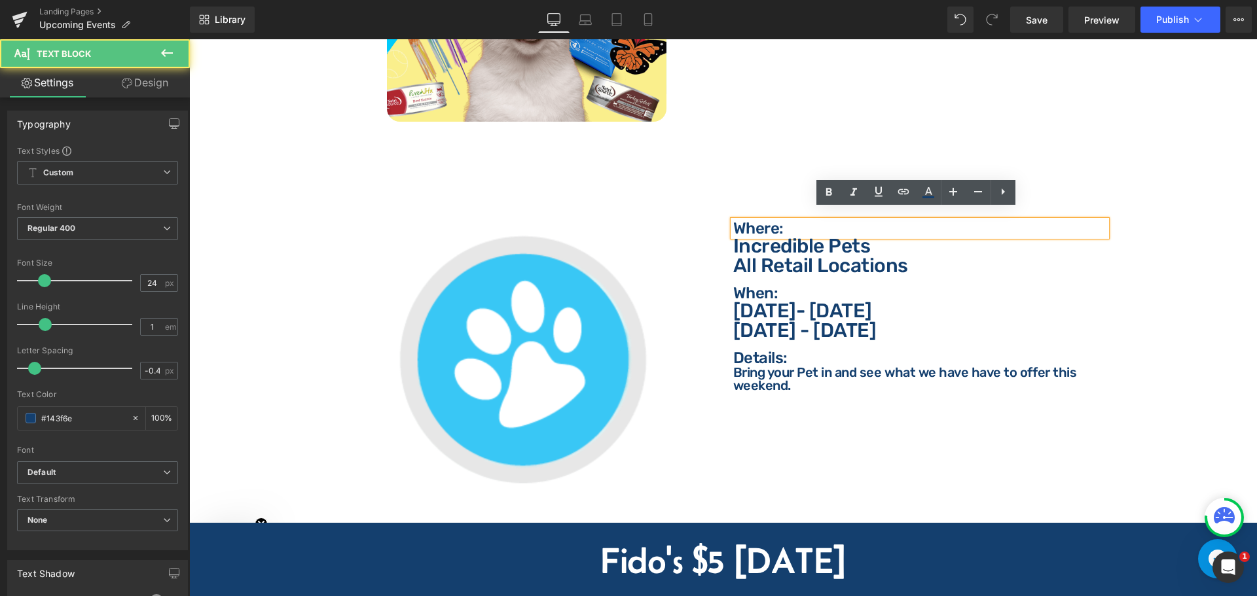
click at [771, 221] on p "Where:" at bounding box center [919, 229] width 373 height 16
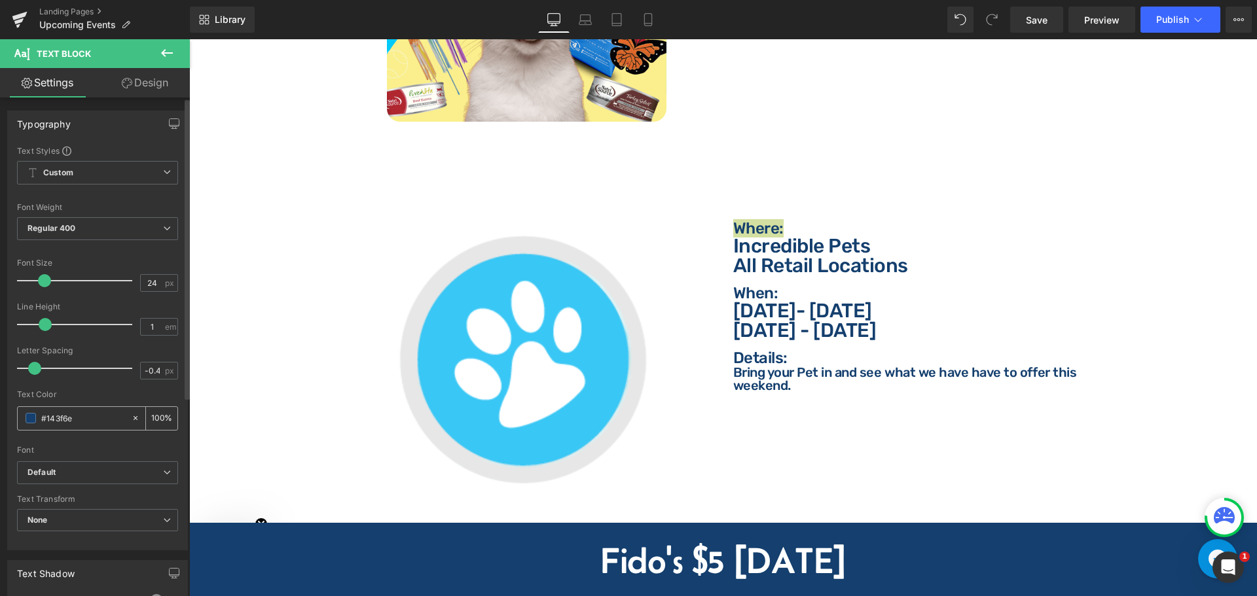
drag, startPoint x: 128, startPoint y: 428, endPoint x: 111, endPoint y: 418, distance: 19.7
click at [131, 425] on div at bounding box center [138, 418] width 15 height 23
click at [104, 419] on input "#143f6e" at bounding box center [83, 418] width 84 height 14
type input "f"
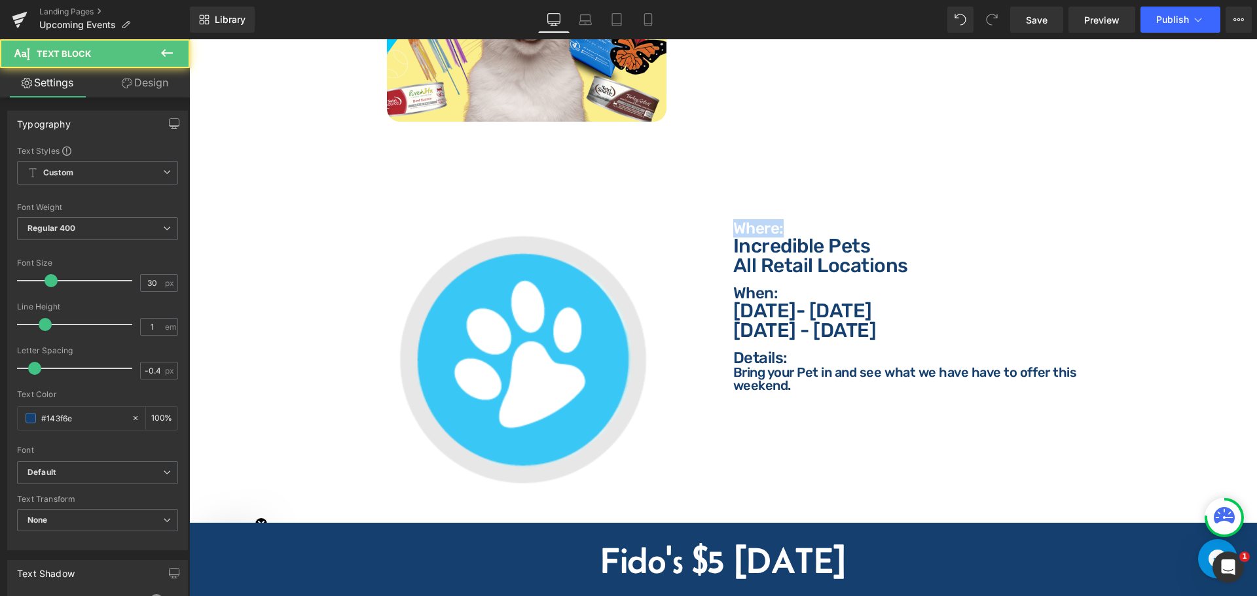
click at [804, 256] on p "All Retail Locations" at bounding box center [919, 266] width 373 height 20
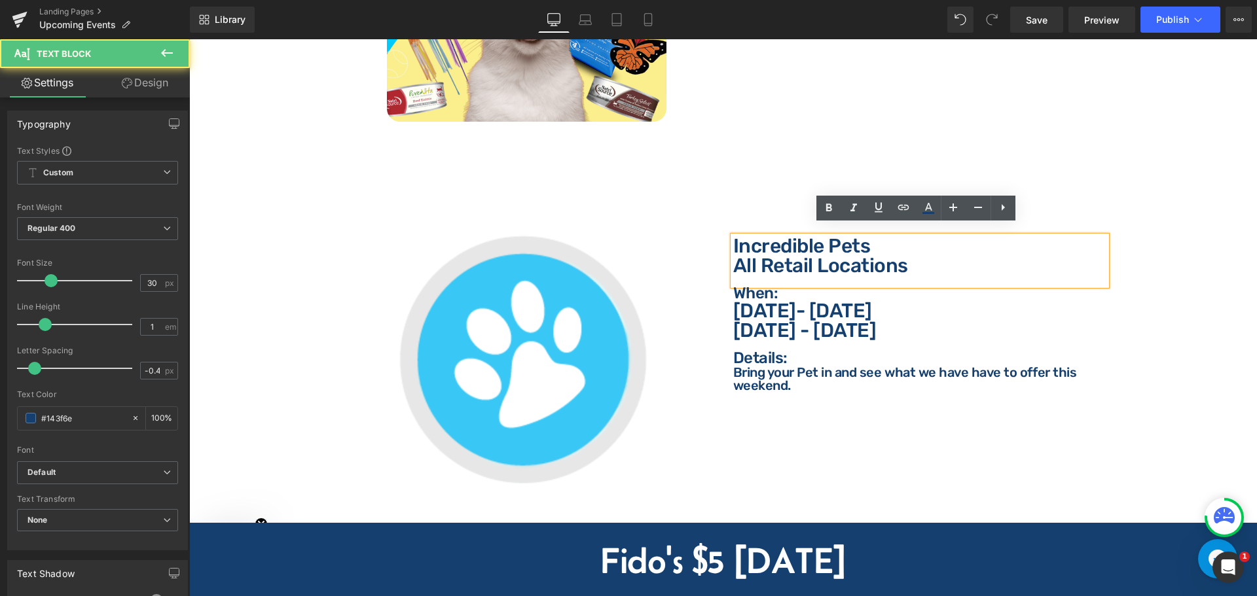
click at [832, 256] on p "All Retail Locations" at bounding box center [919, 266] width 373 height 20
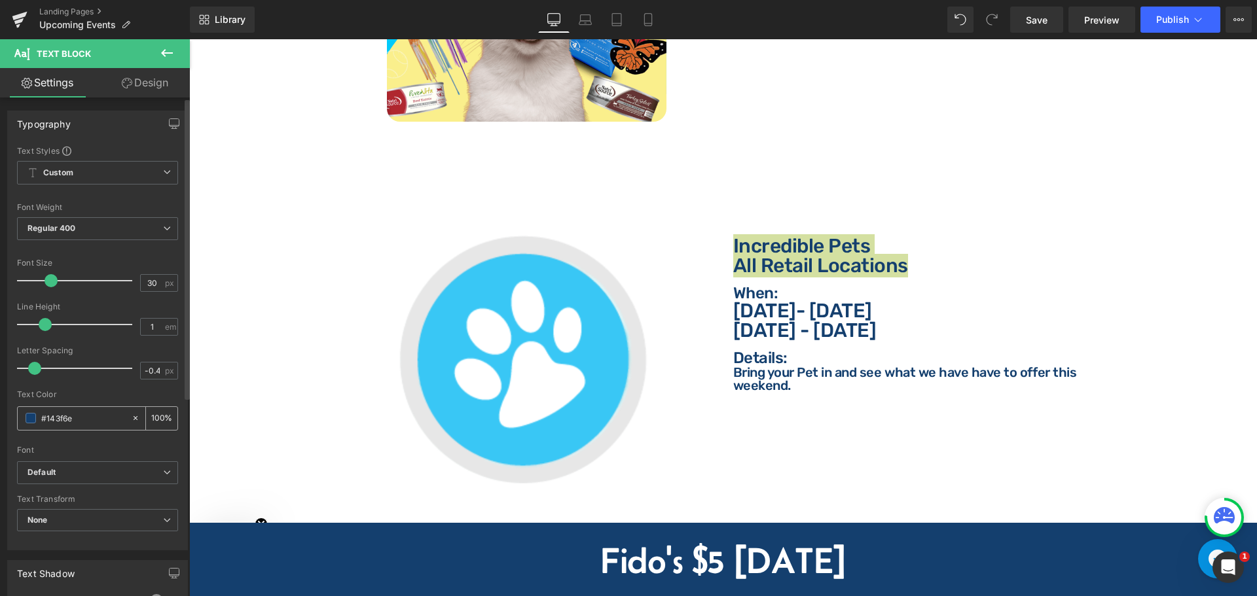
click at [94, 414] on input "#143f6e" at bounding box center [83, 418] width 84 height 14
type input "f"
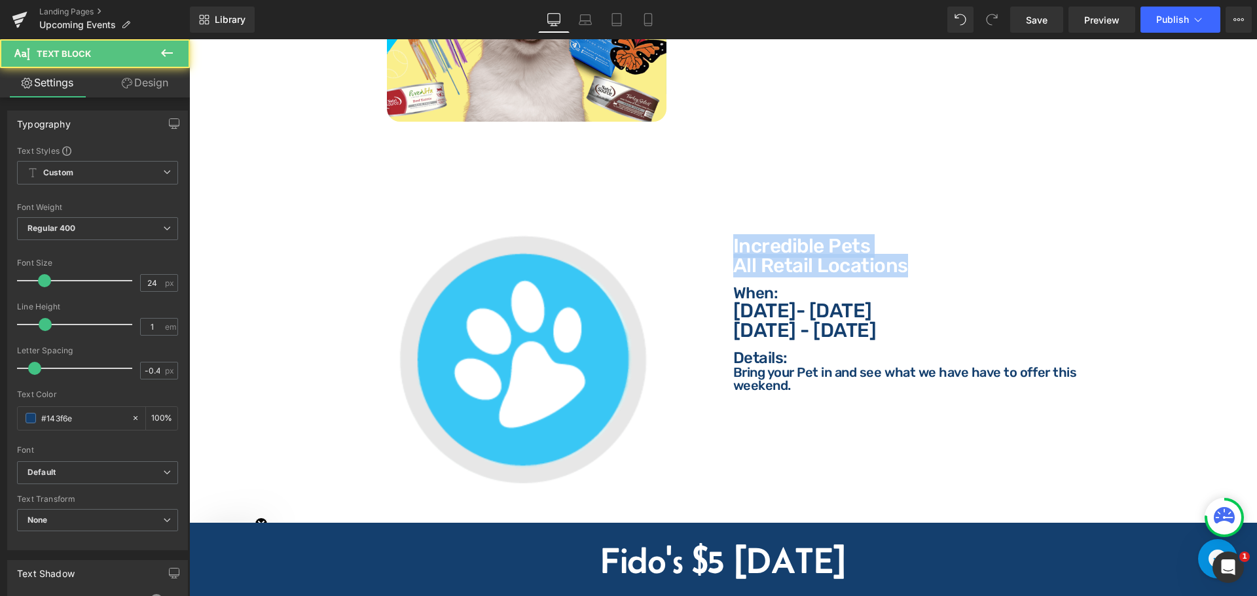
click at [763, 285] on p "When:" at bounding box center [919, 293] width 373 height 16
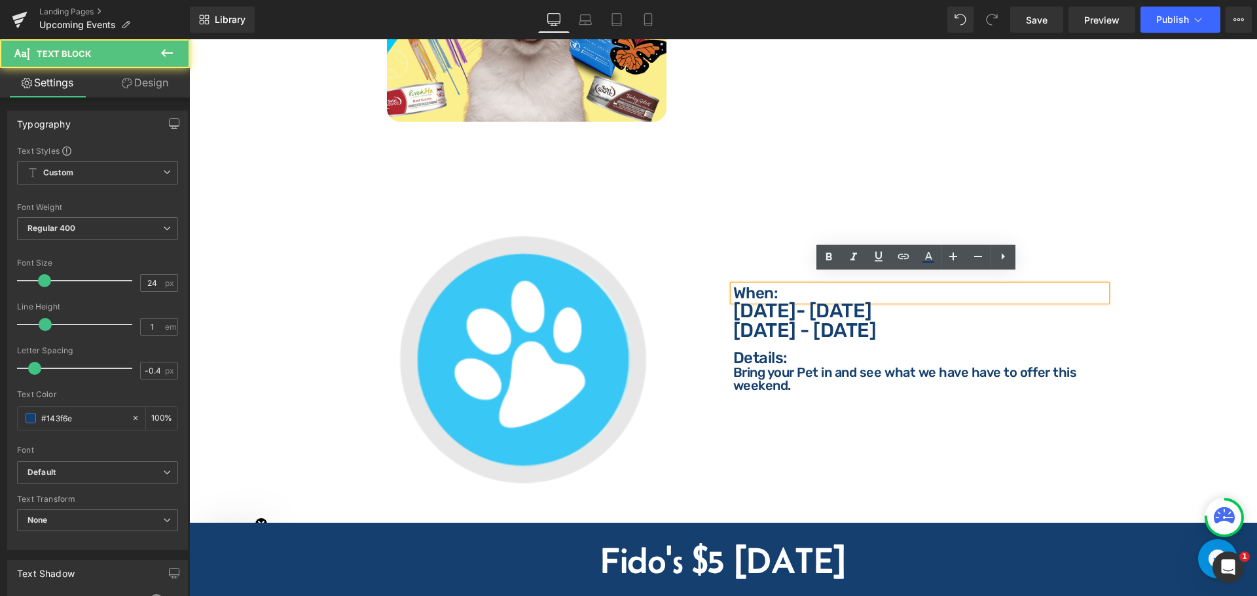
click at [760, 285] on p "When:" at bounding box center [919, 293] width 373 height 16
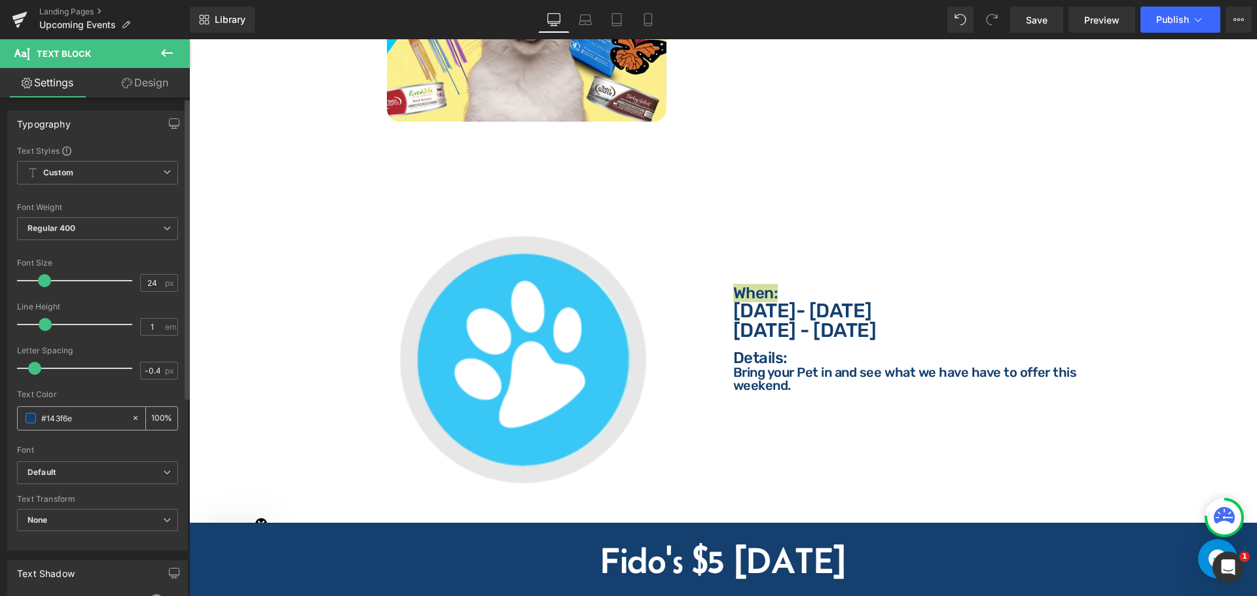
click at [92, 421] on input "#143f6e" at bounding box center [83, 418] width 84 height 14
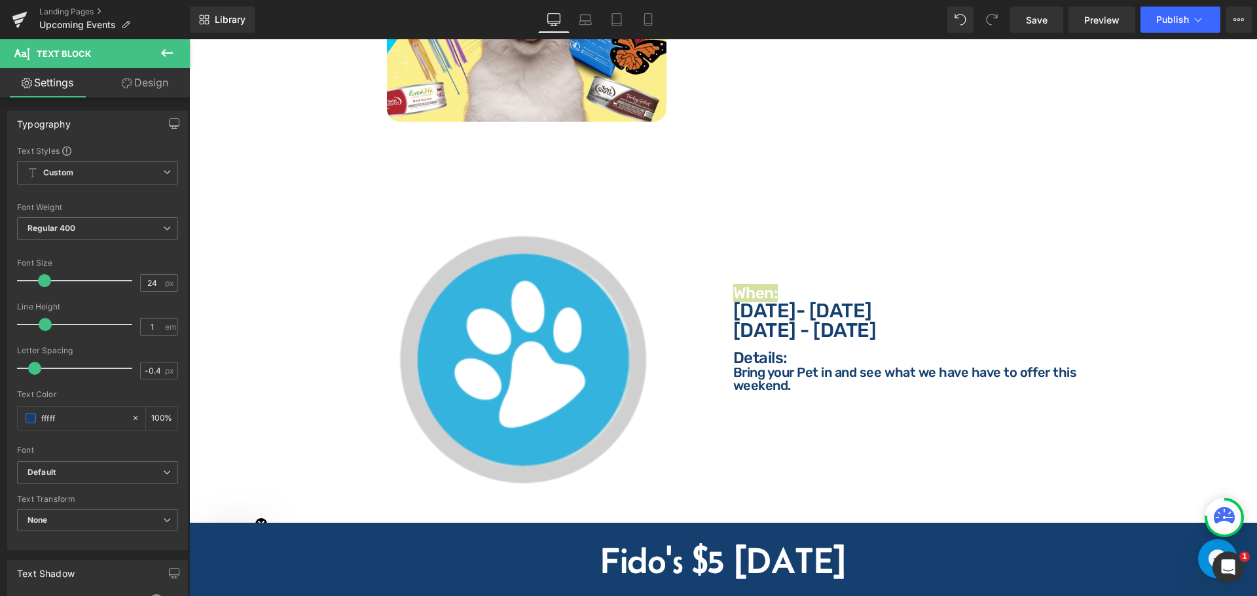
type input "ffffff"
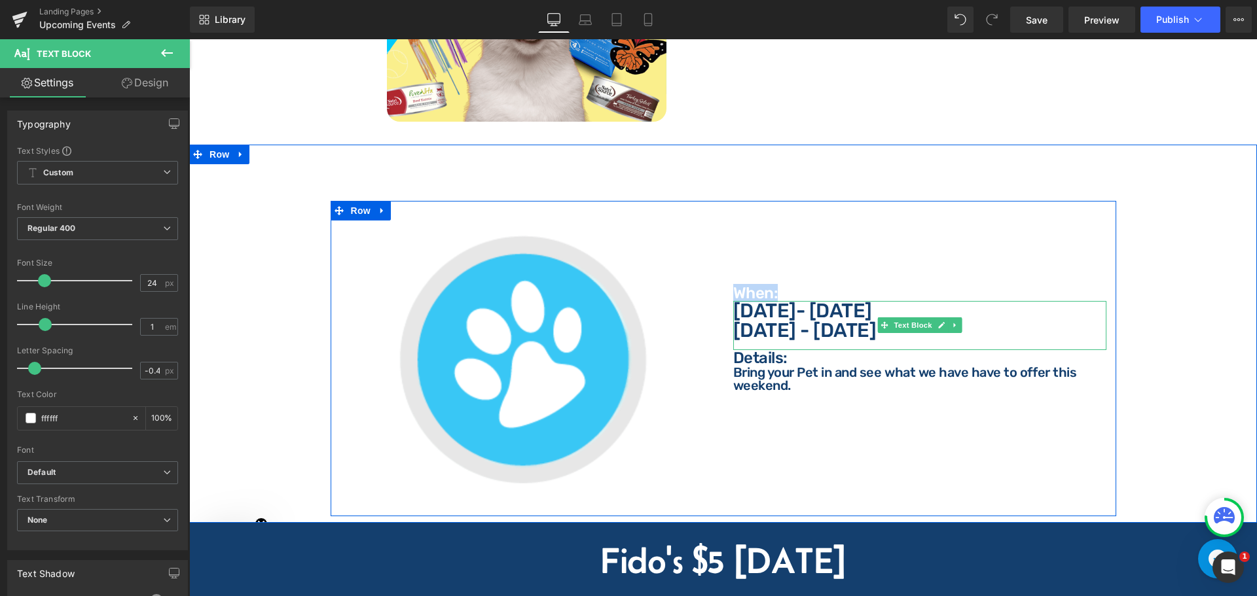
click at [753, 301] on p "[DATE]- [DATE]" at bounding box center [919, 311] width 373 height 20
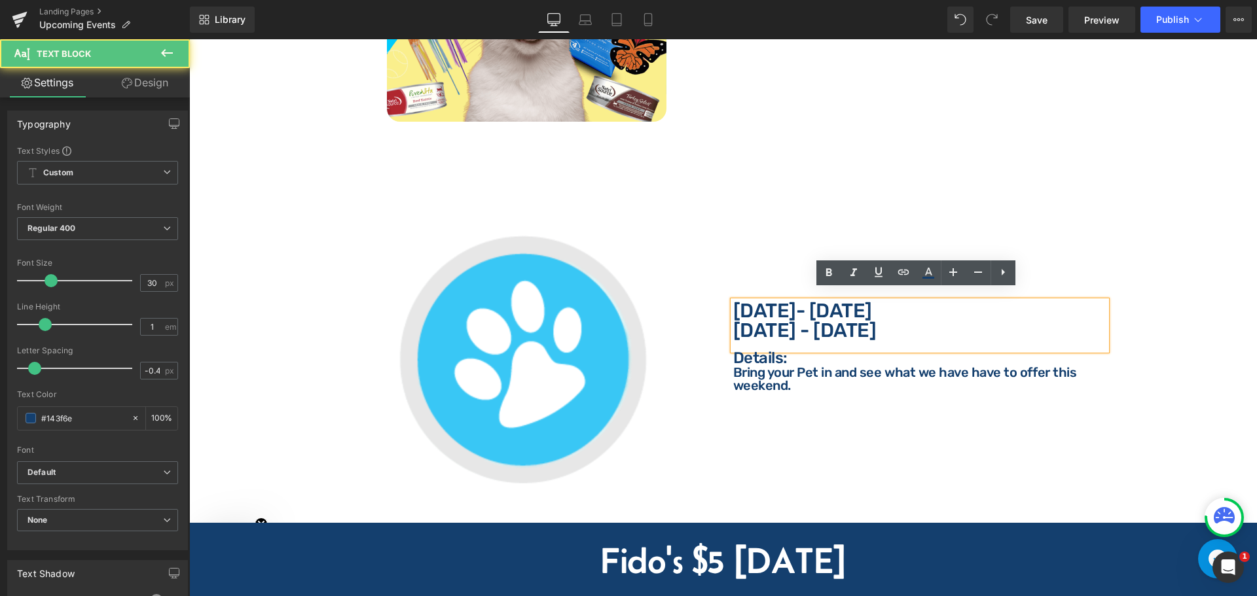
click at [771, 304] on p "[DATE]- [DATE]" at bounding box center [919, 311] width 373 height 20
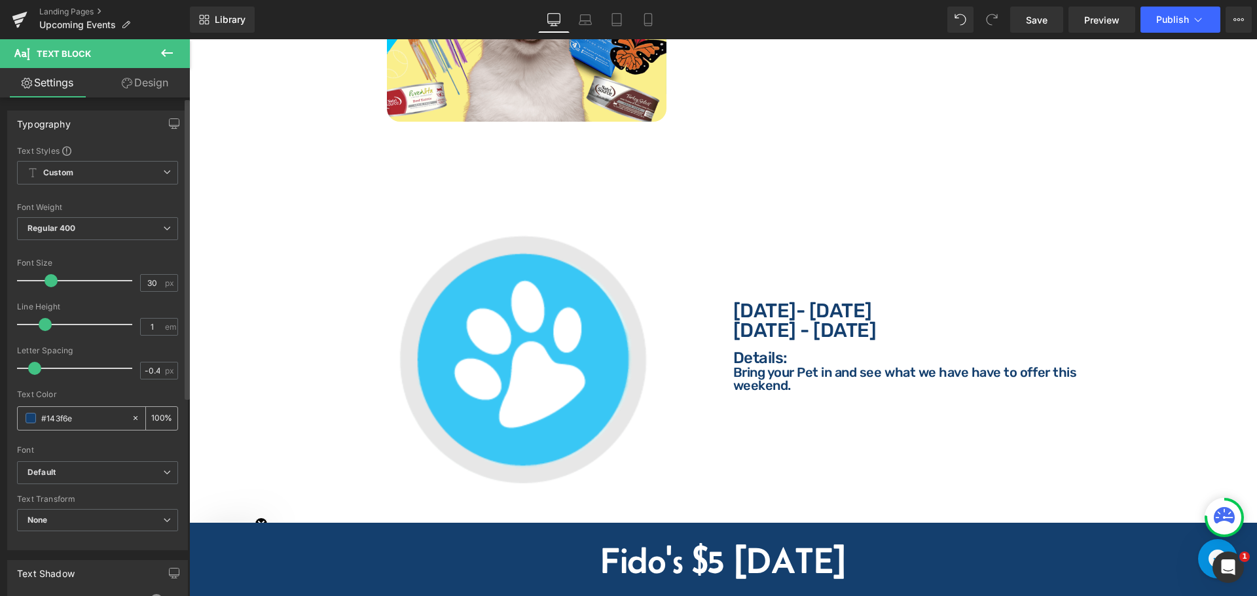
click at [90, 412] on input "#143f6e" at bounding box center [83, 418] width 84 height 14
type input "ffffff"
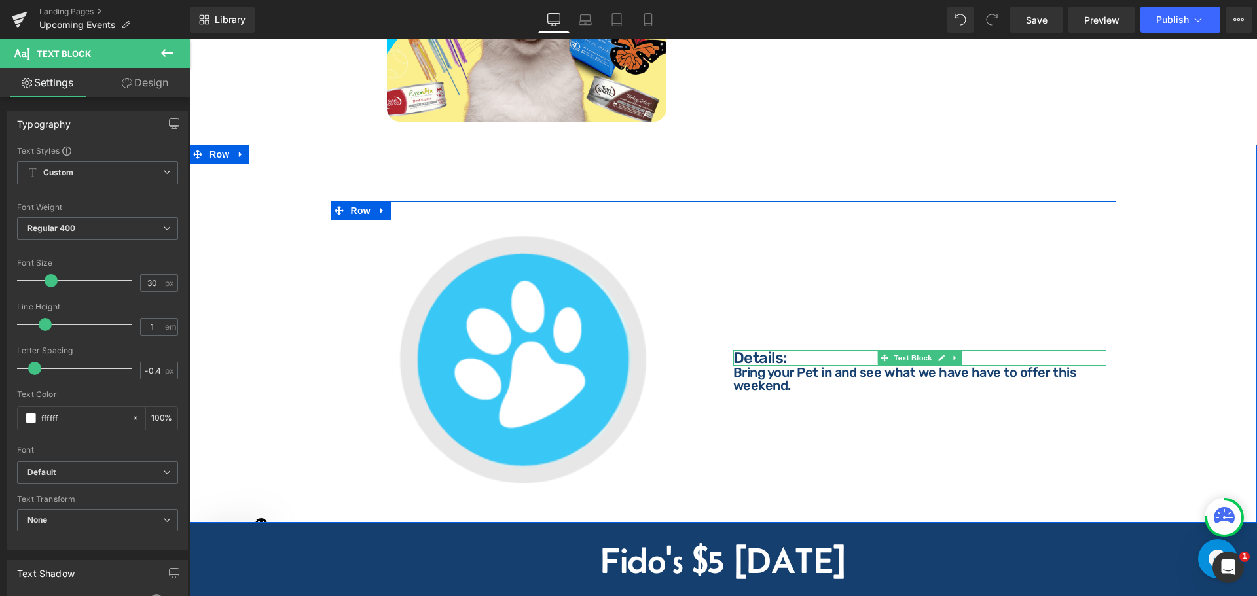
click at [763, 350] on p "Details:" at bounding box center [919, 358] width 373 height 16
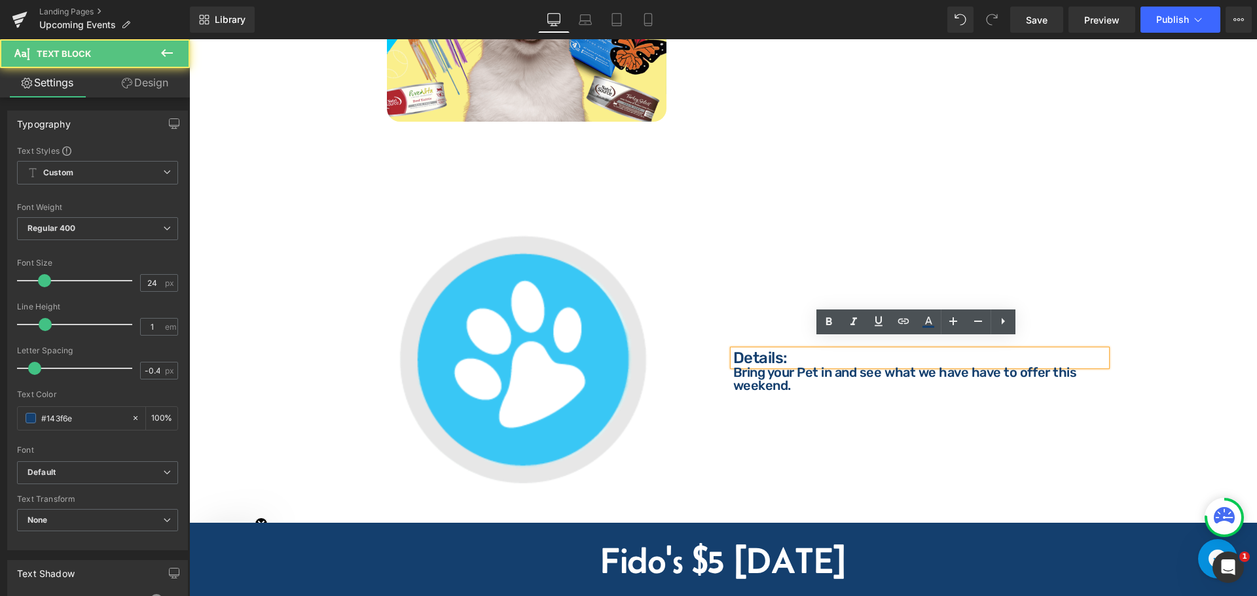
click at [738, 350] on p "Details:" at bounding box center [919, 358] width 373 height 16
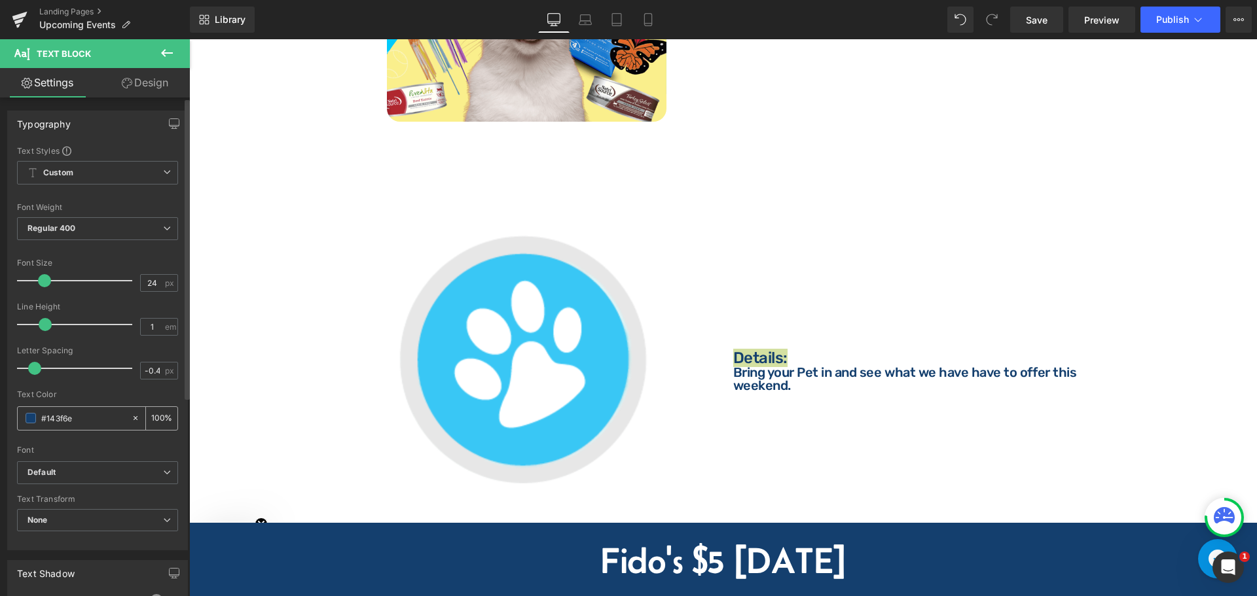
click at [92, 418] on input "#143f6e" at bounding box center [83, 418] width 84 height 14
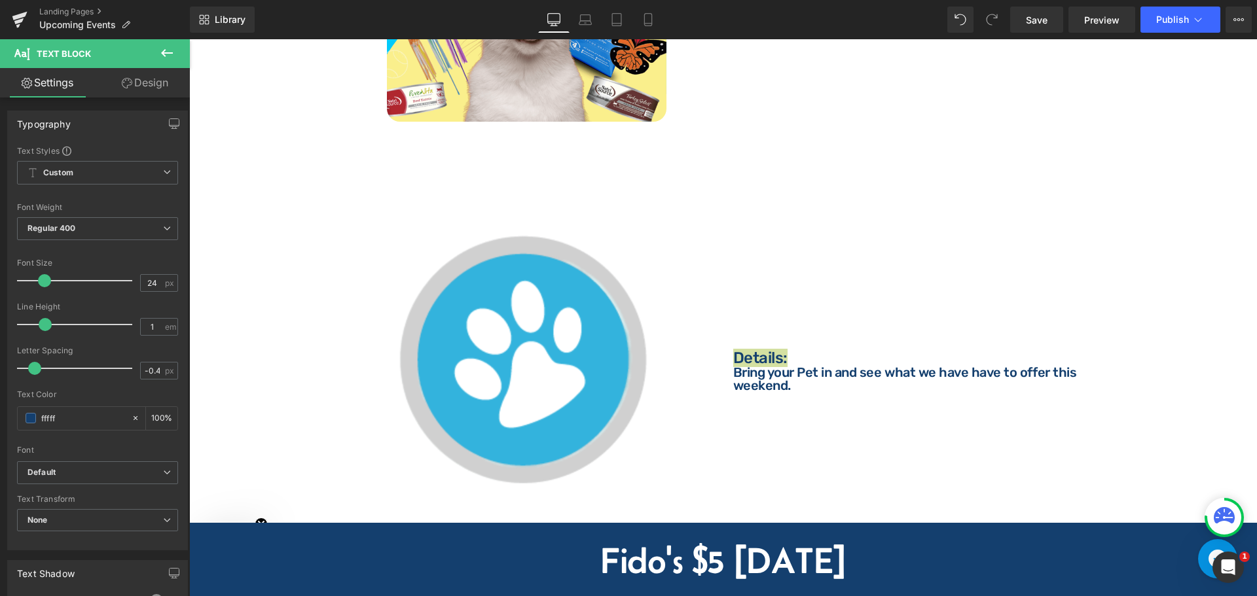
type input "ffffff"
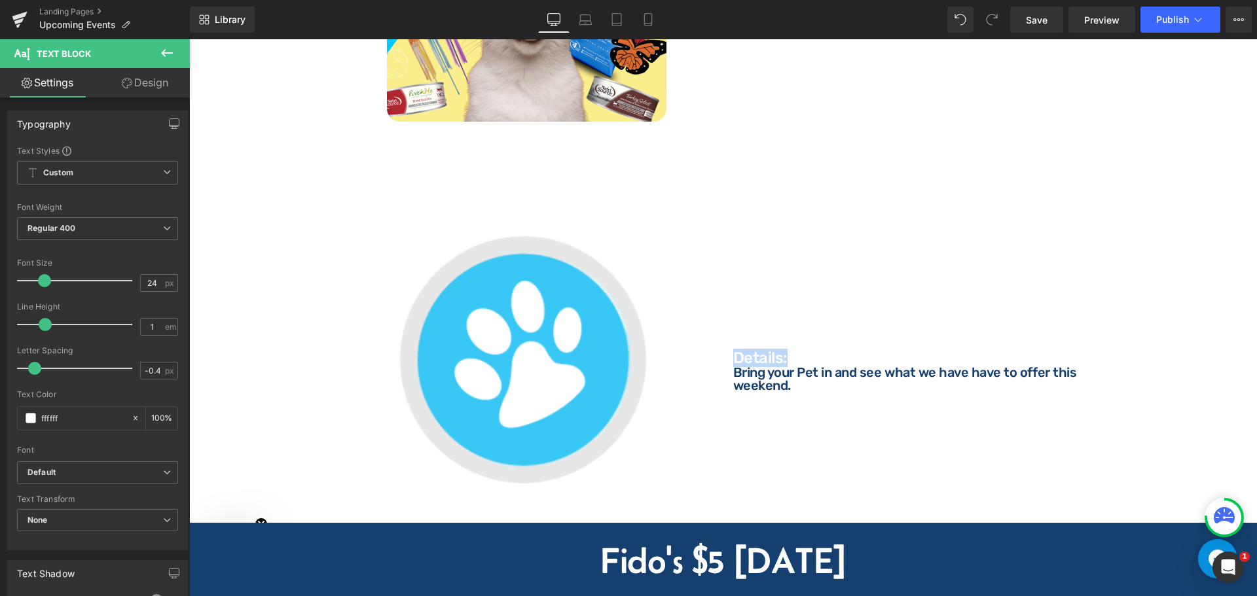
click at [763, 368] on p "Bring your Pet in and see what we have have to offer this weekend." at bounding box center [919, 379] width 373 height 26
click at [740, 368] on p "Bring your Pet in and see what we have have to offer this weekend." at bounding box center [919, 379] width 373 height 26
click at [84, 418] on input "#143f6e" at bounding box center [83, 418] width 84 height 14
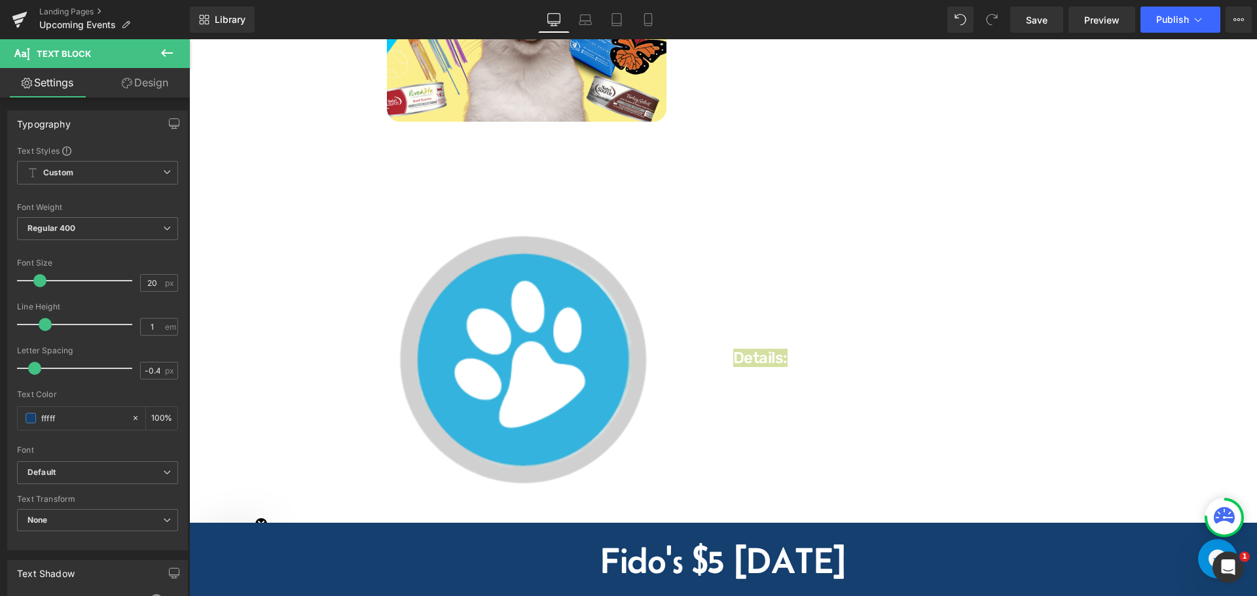
type input "ffffff"
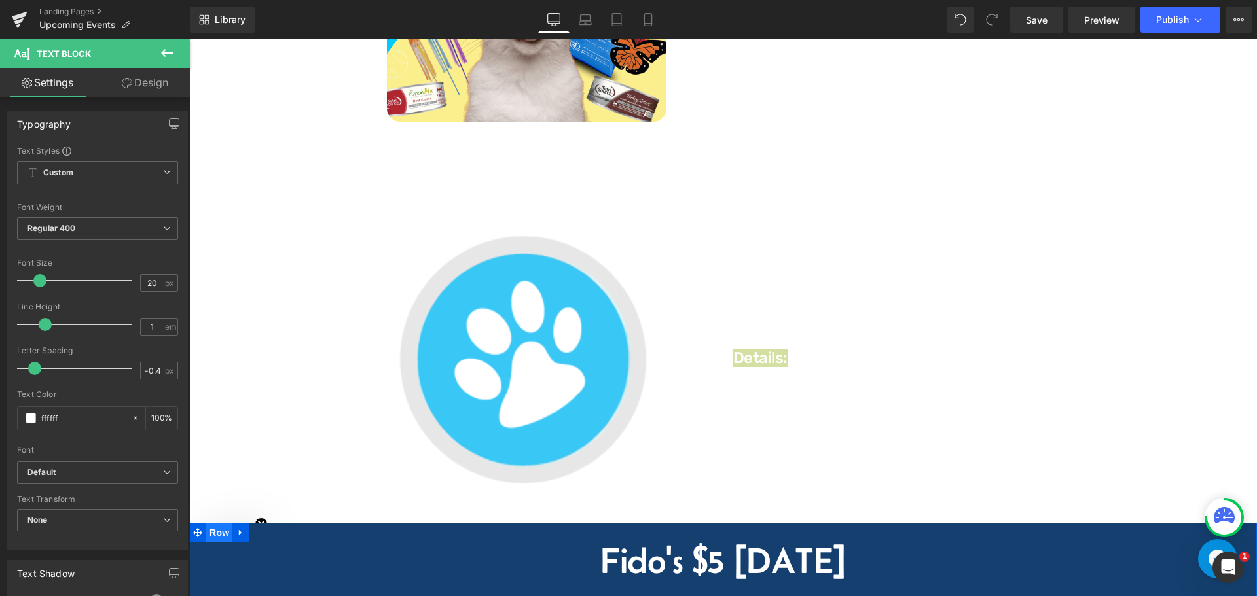
click at [215, 527] on span "Row" at bounding box center [219, 533] width 26 height 20
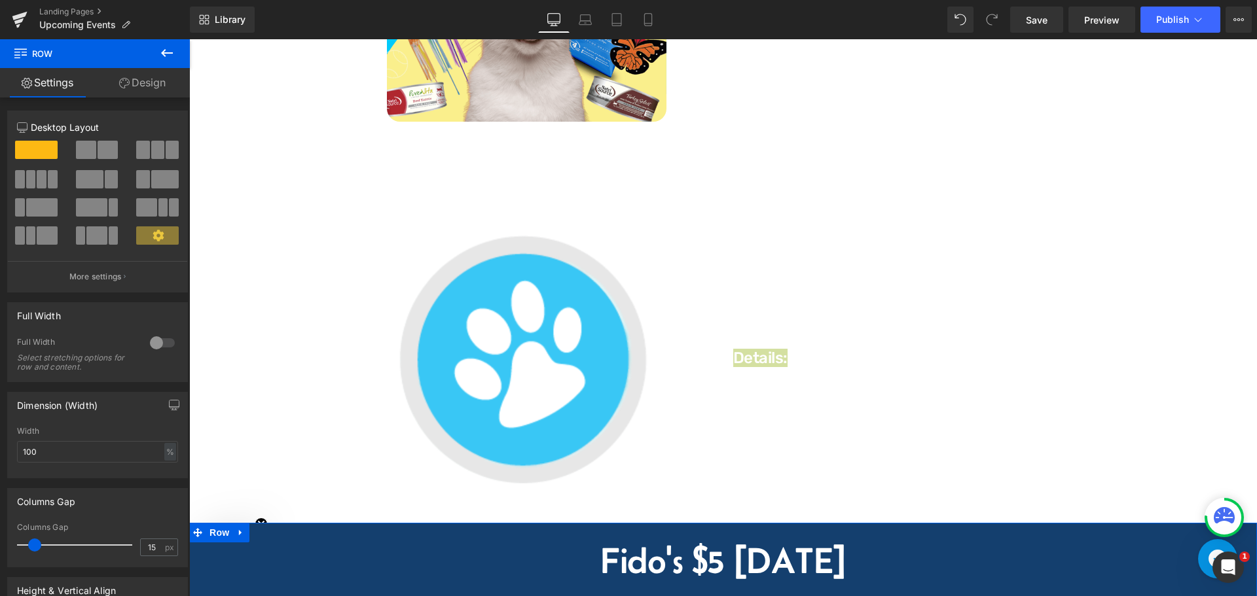
drag, startPoint x: 134, startPoint y: 85, endPoint x: 55, endPoint y: 191, distance: 132.0
click at [134, 85] on link "Design" at bounding box center [142, 82] width 95 height 29
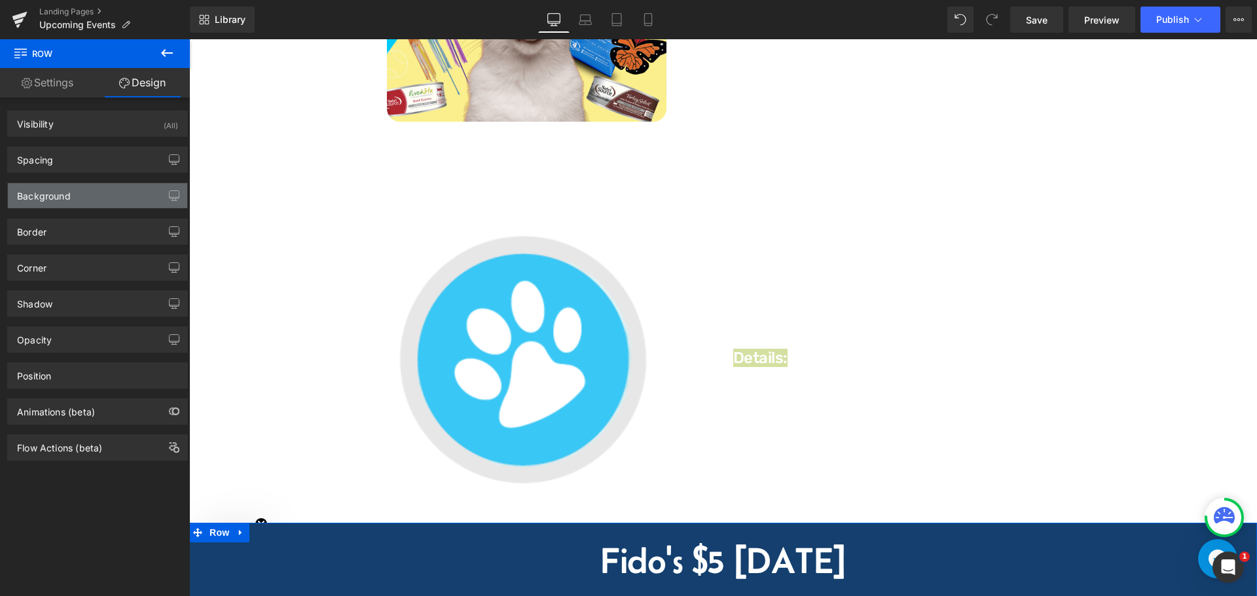
click at [55, 191] on div "Background" at bounding box center [44, 192] width 54 height 18
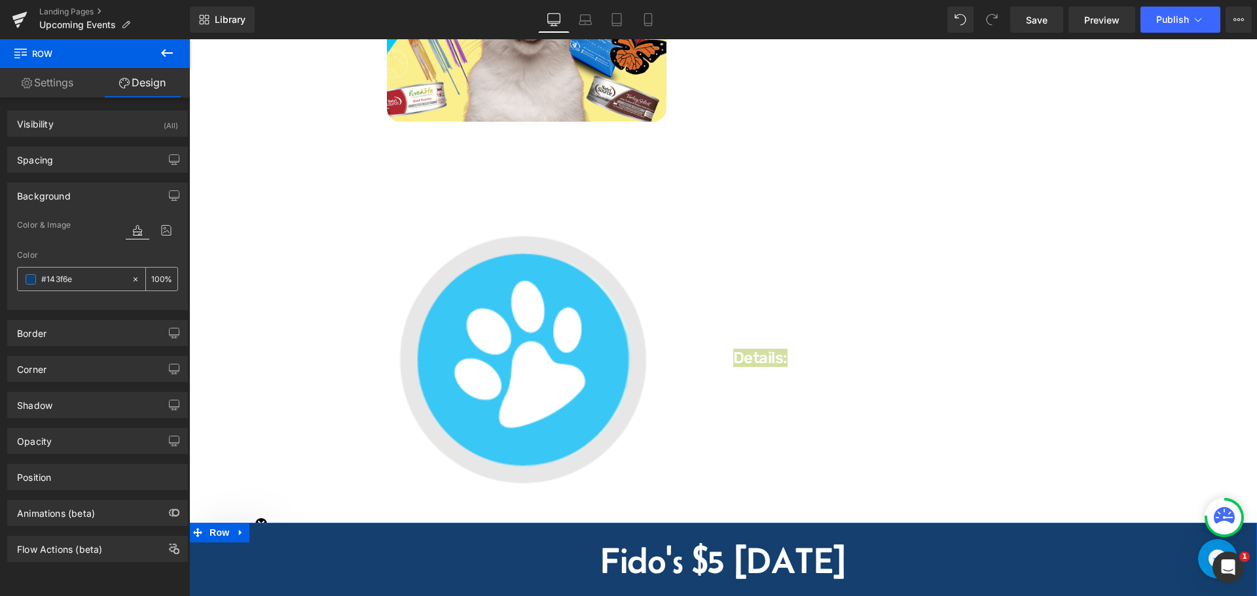
click at [93, 274] on input "text" at bounding box center [83, 279] width 84 height 14
type input "#143f6e"
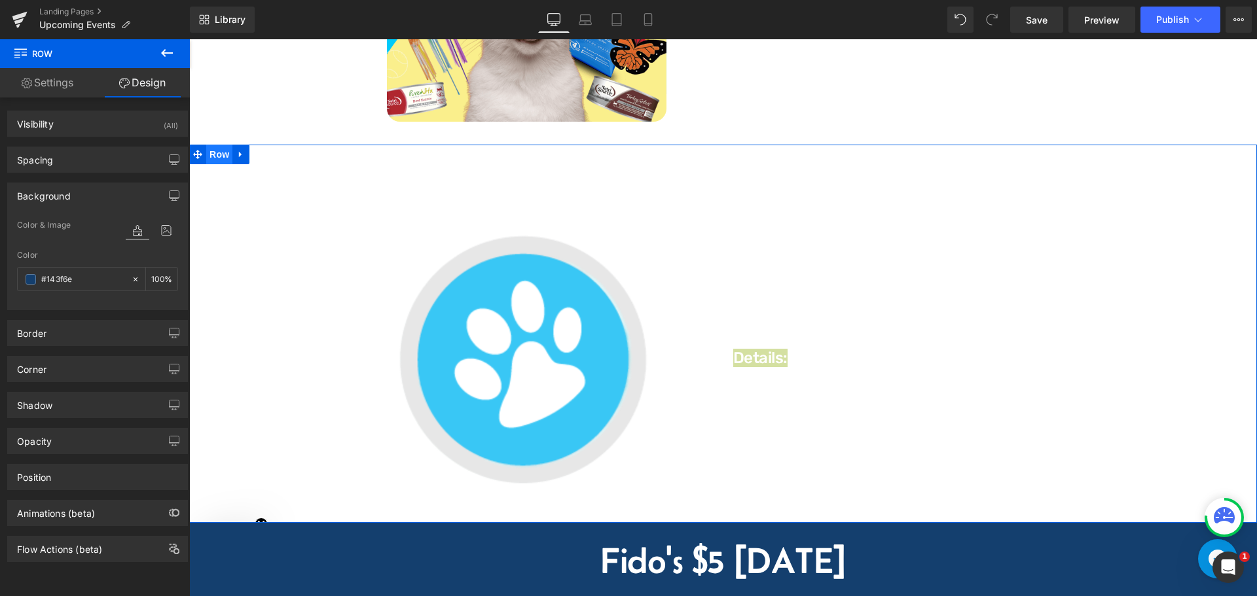
click at [219, 147] on span "Row" at bounding box center [219, 155] width 26 height 20
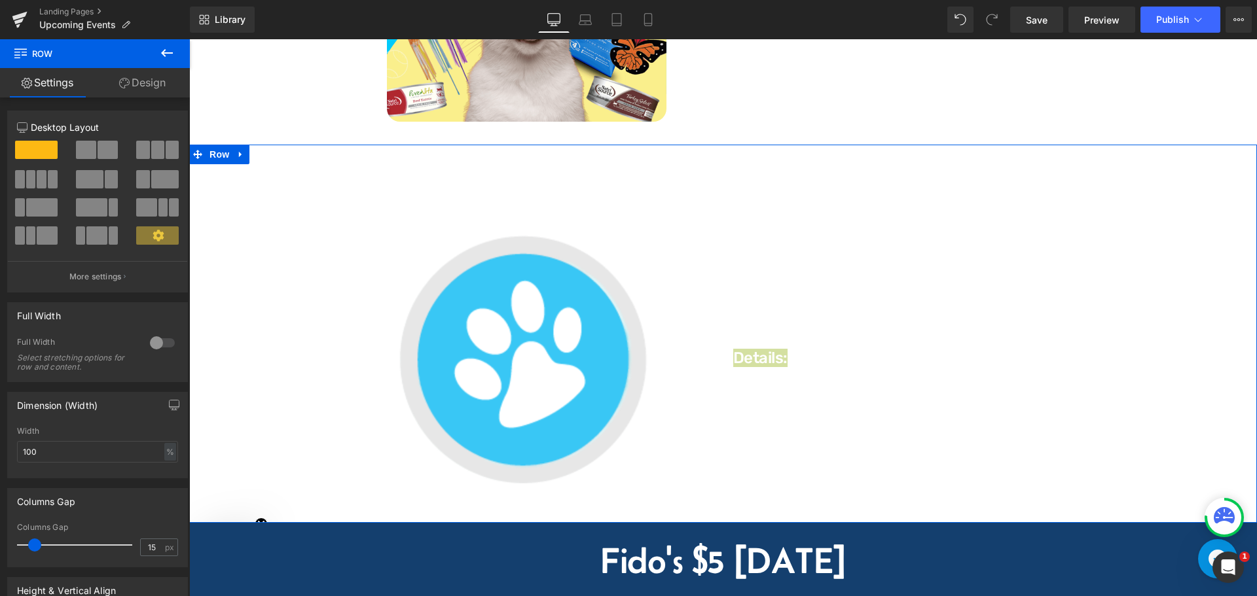
click at [150, 87] on link "Design" at bounding box center [142, 82] width 95 height 29
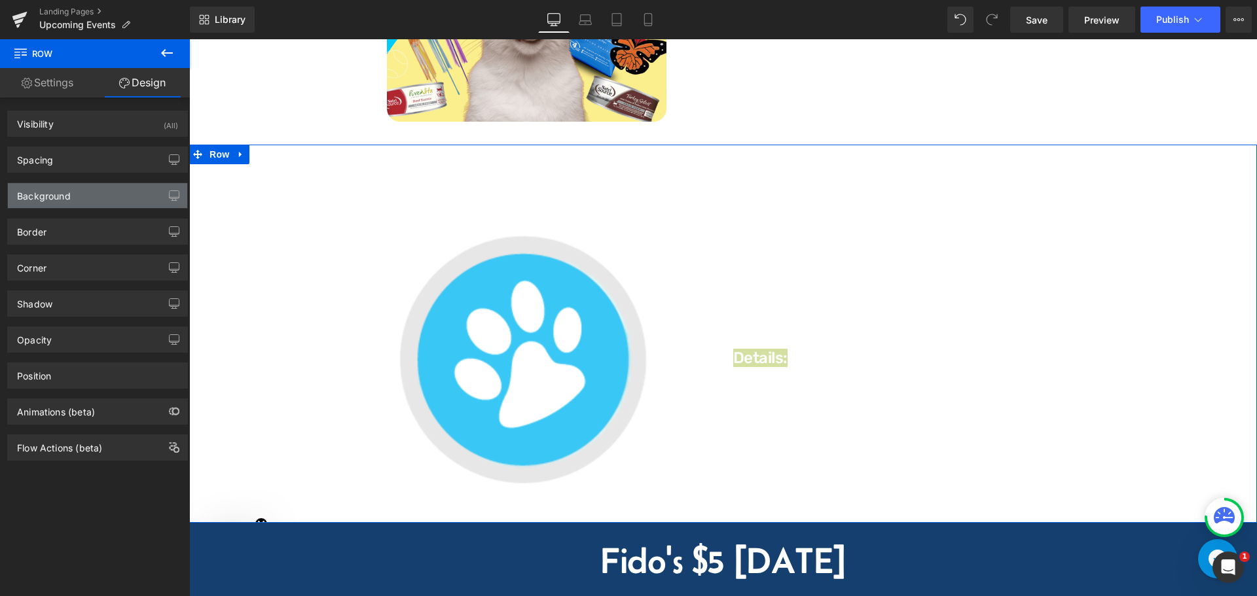
click at [65, 191] on div "Background" at bounding box center [44, 192] width 54 height 18
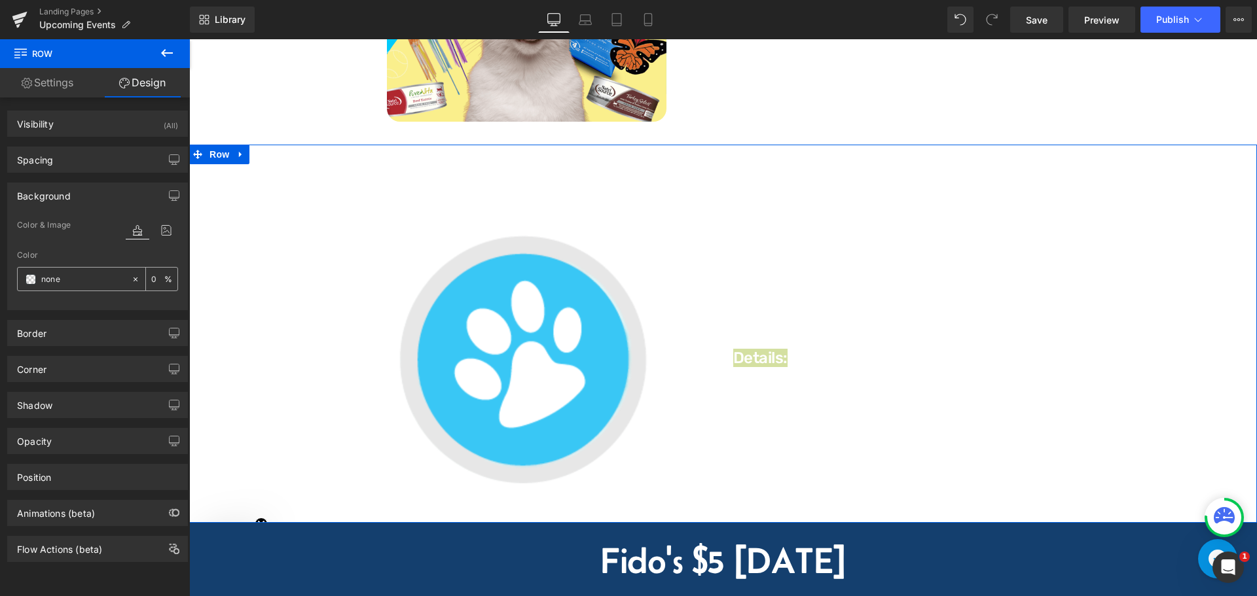
click at [92, 277] on input "none" at bounding box center [83, 279] width 84 height 14
paste input "#143f6"
type input "#143f6e"
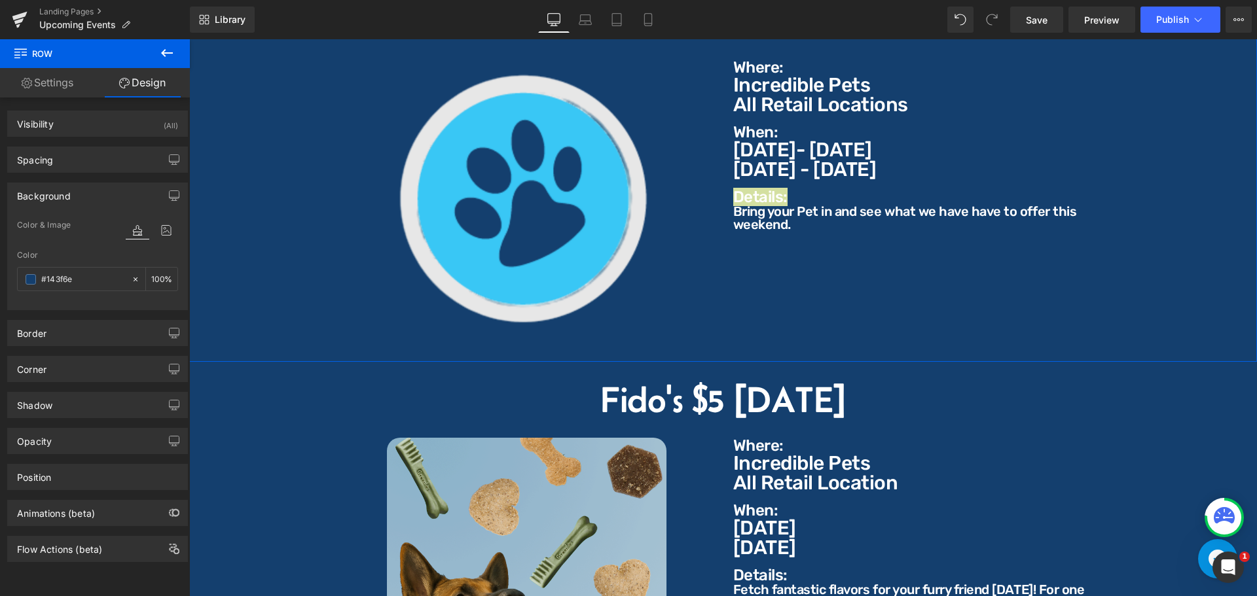
scroll to position [1792, 0]
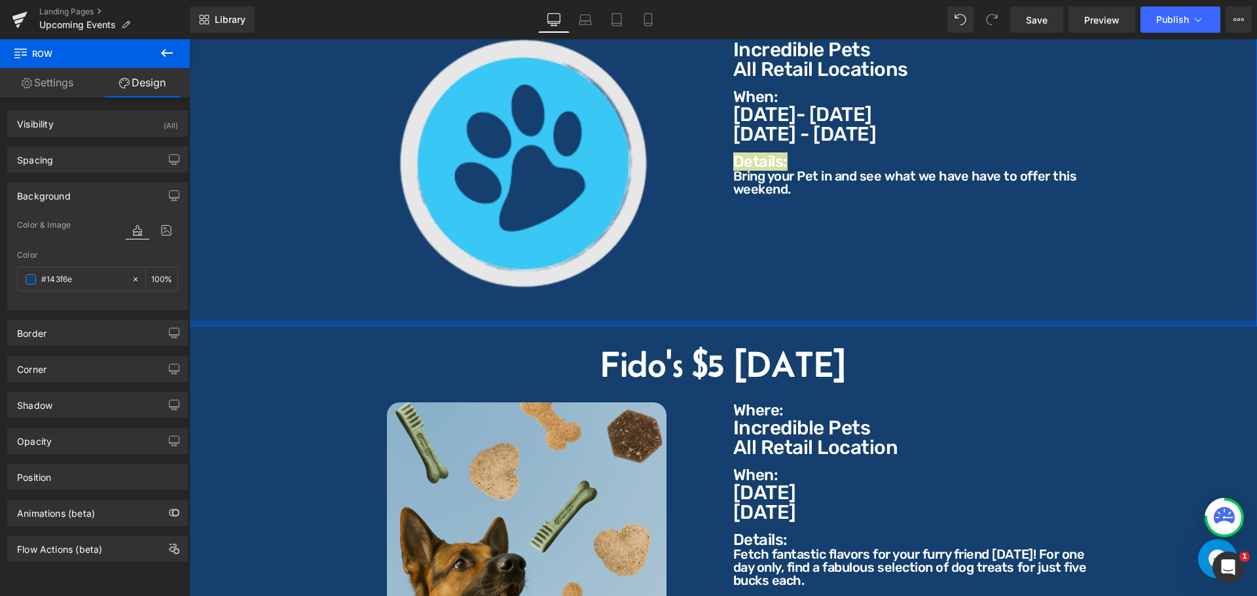
click at [804, 320] on div at bounding box center [723, 323] width 1068 height 7
click at [794, 221] on div "Image Where: Text Block Where: Text Block Incredible Pets All Retail Locations …" at bounding box center [724, 163] width 786 height 316
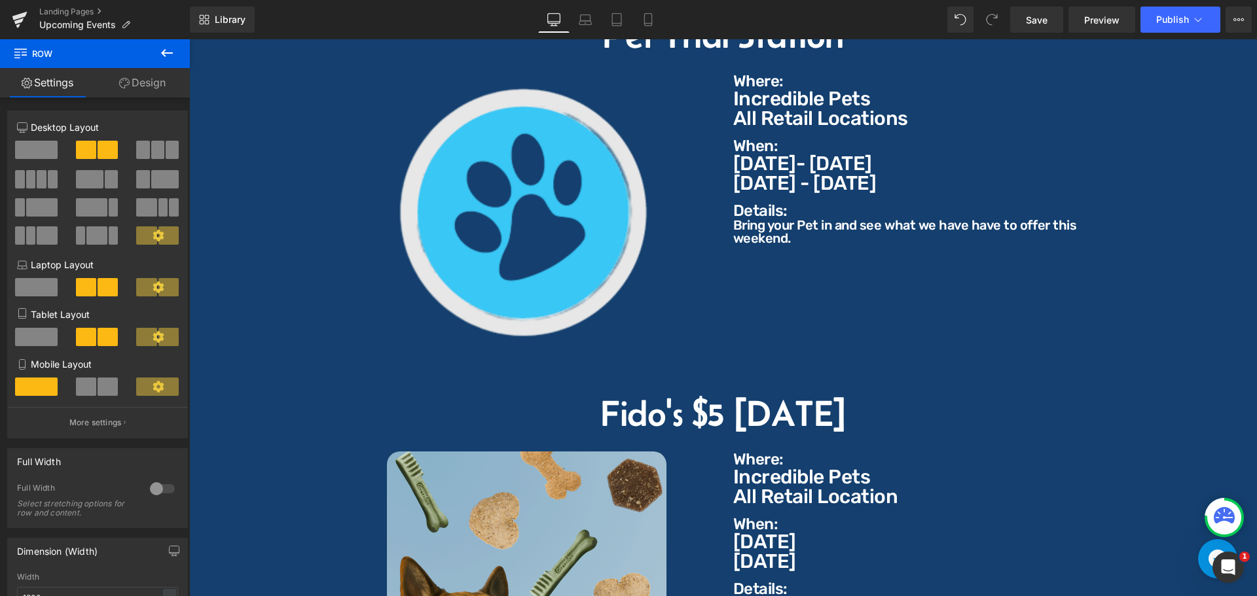
scroll to position [1858, 0]
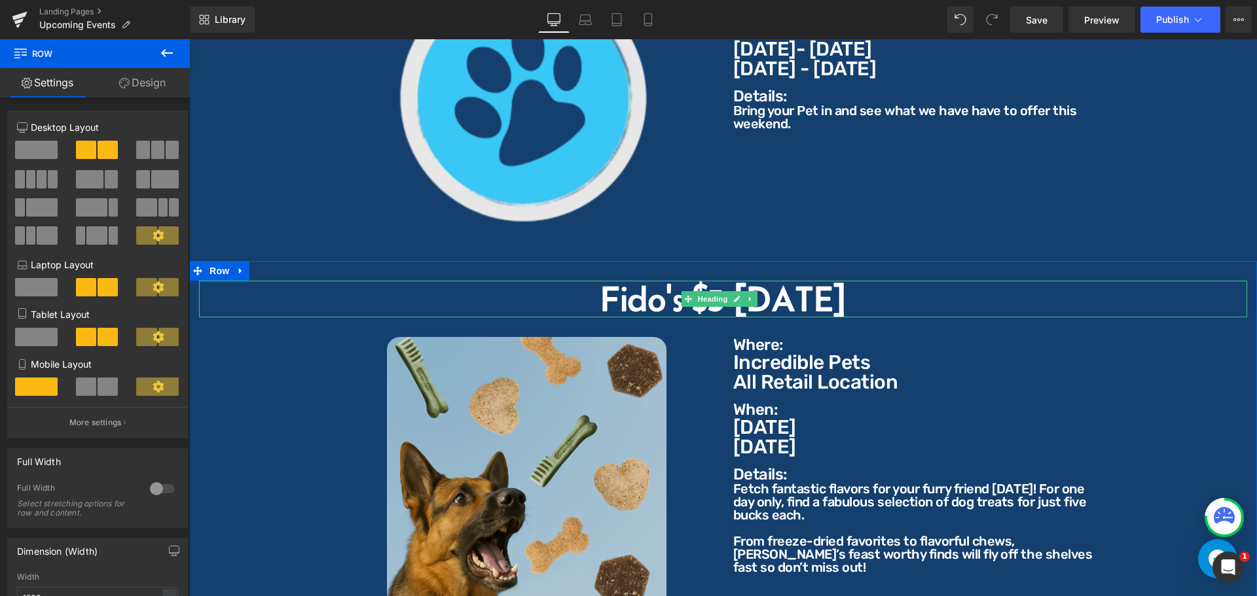
click at [637, 288] on h2 "Fido's $5 [DATE]" at bounding box center [723, 299] width 1048 height 37
click at [665, 288] on h2 "Fido's $5 [DATE]" at bounding box center [723, 299] width 1048 height 37
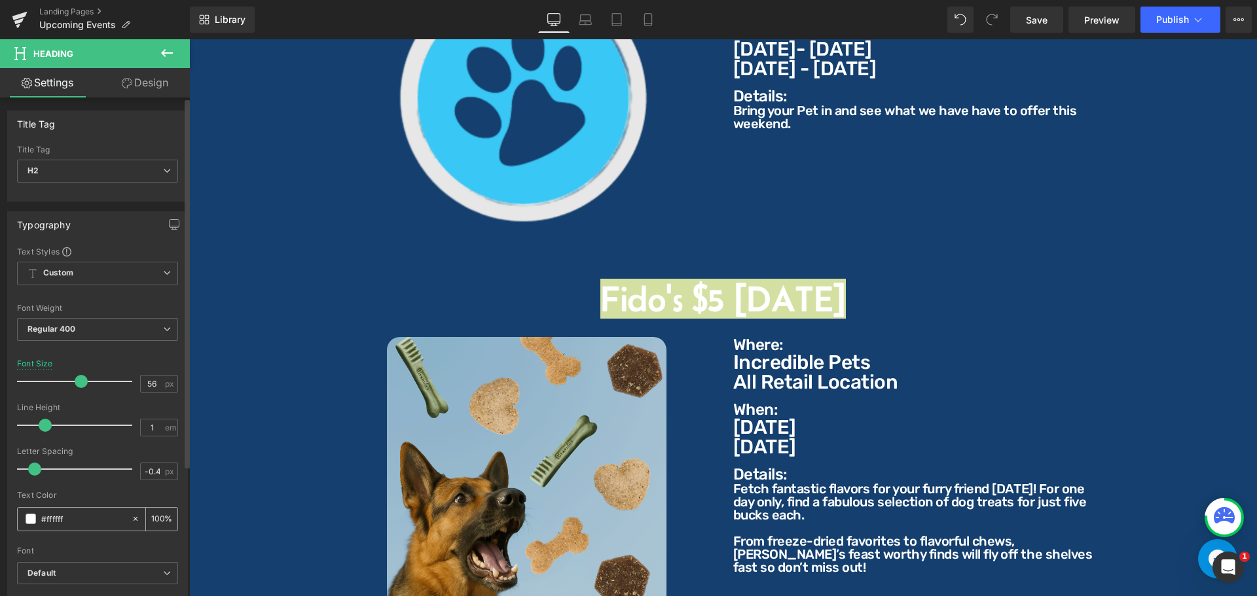
click at [75, 522] on input "#ffffff" at bounding box center [83, 519] width 84 height 14
type input "#143f6e"
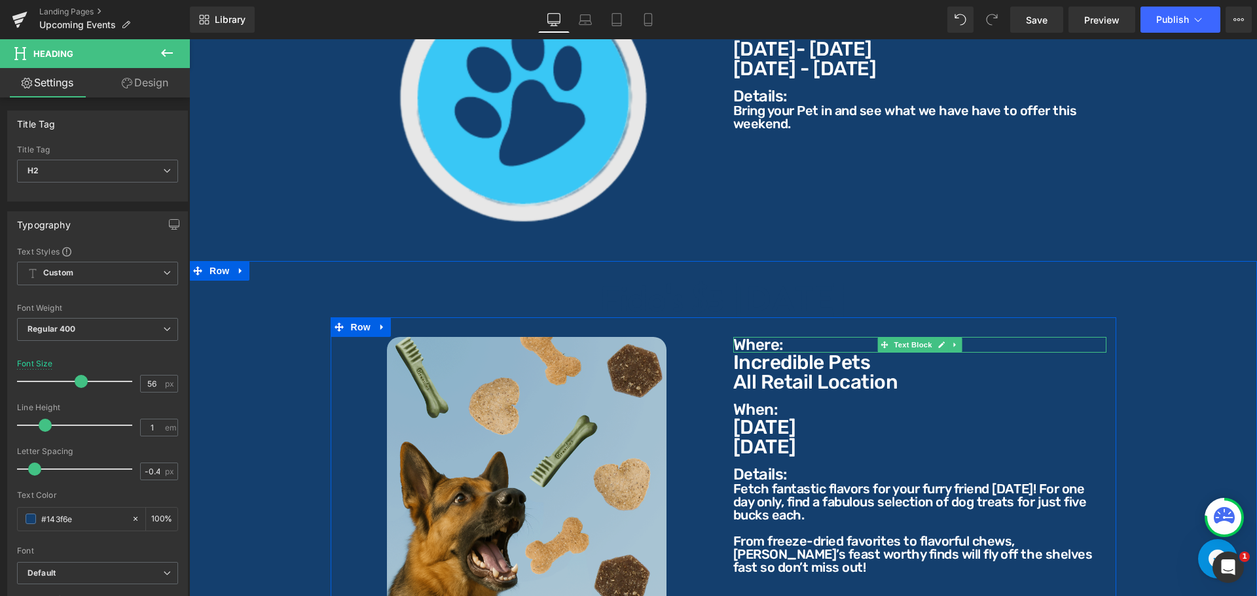
click at [752, 337] on p "Where:" at bounding box center [919, 345] width 373 height 16
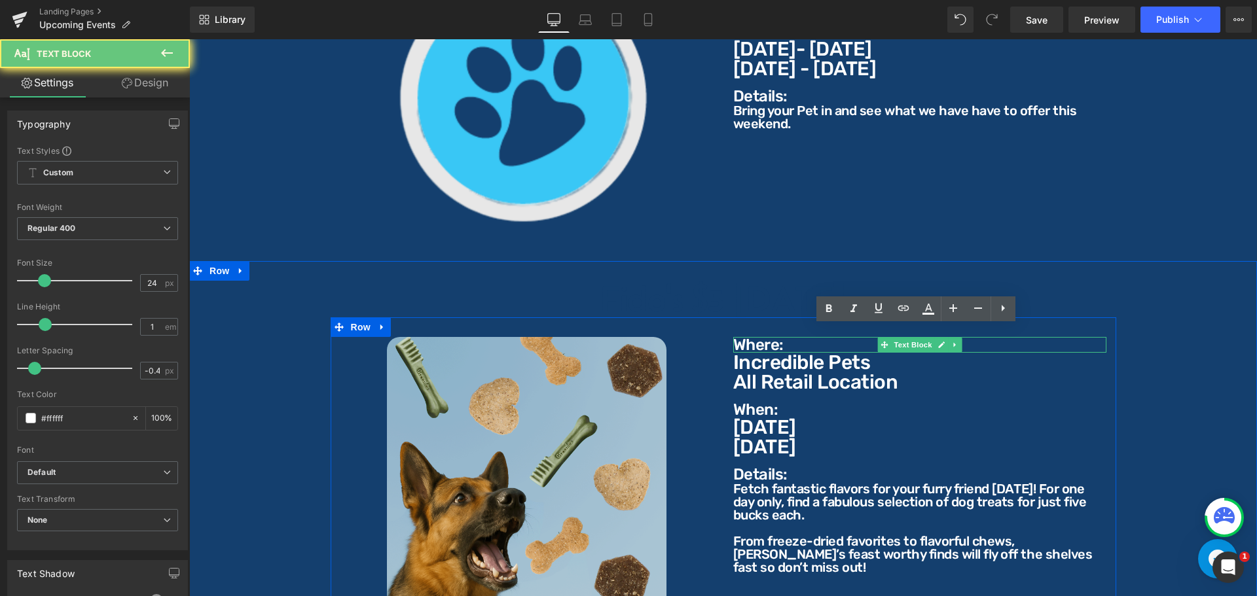
click at [763, 337] on p "Where:" at bounding box center [919, 345] width 373 height 16
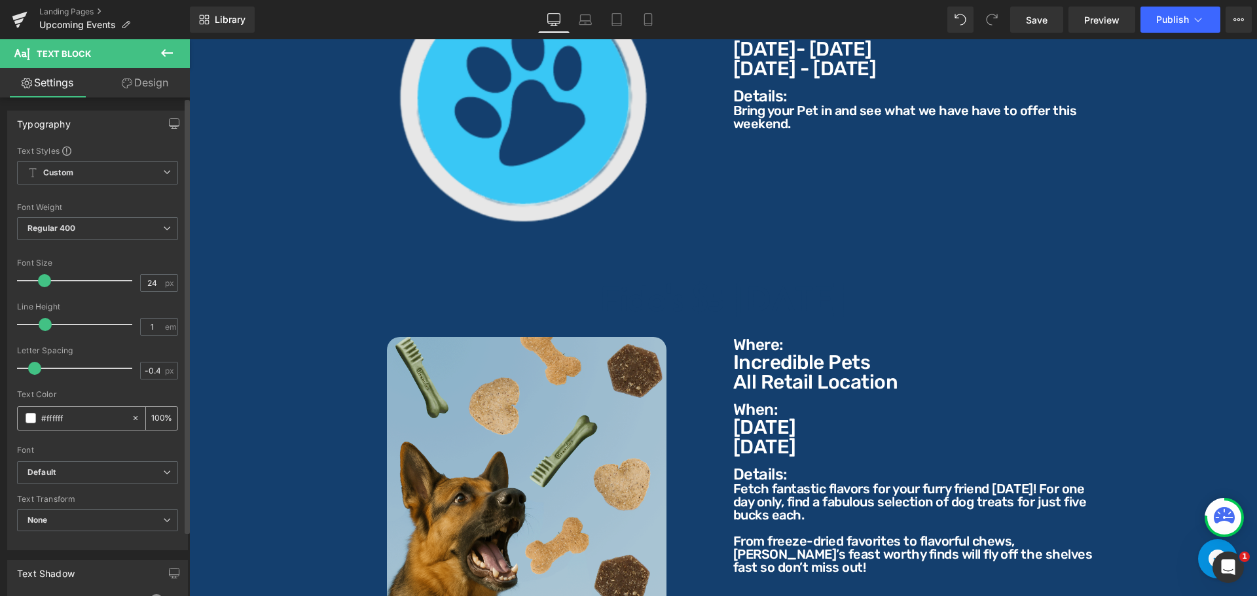
click at [99, 420] on input "#ffffff" at bounding box center [83, 418] width 84 height 14
type input "#143f6e"
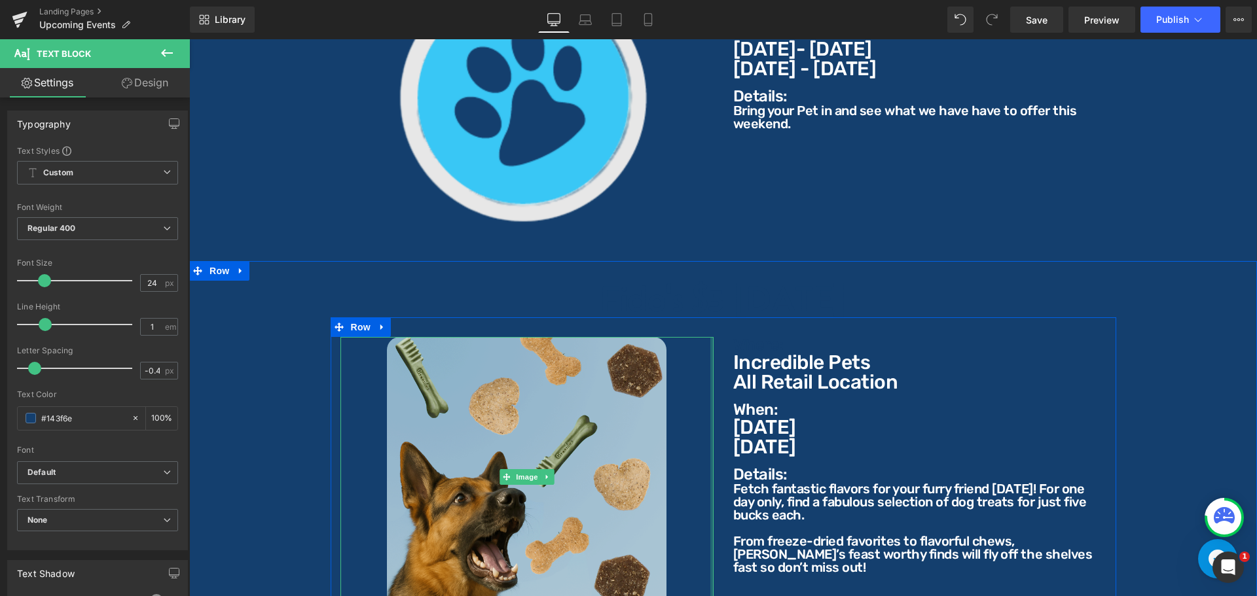
click at [746, 358] on p "Incredible Pets" at bounding box center [919, 363] width 373 height 20
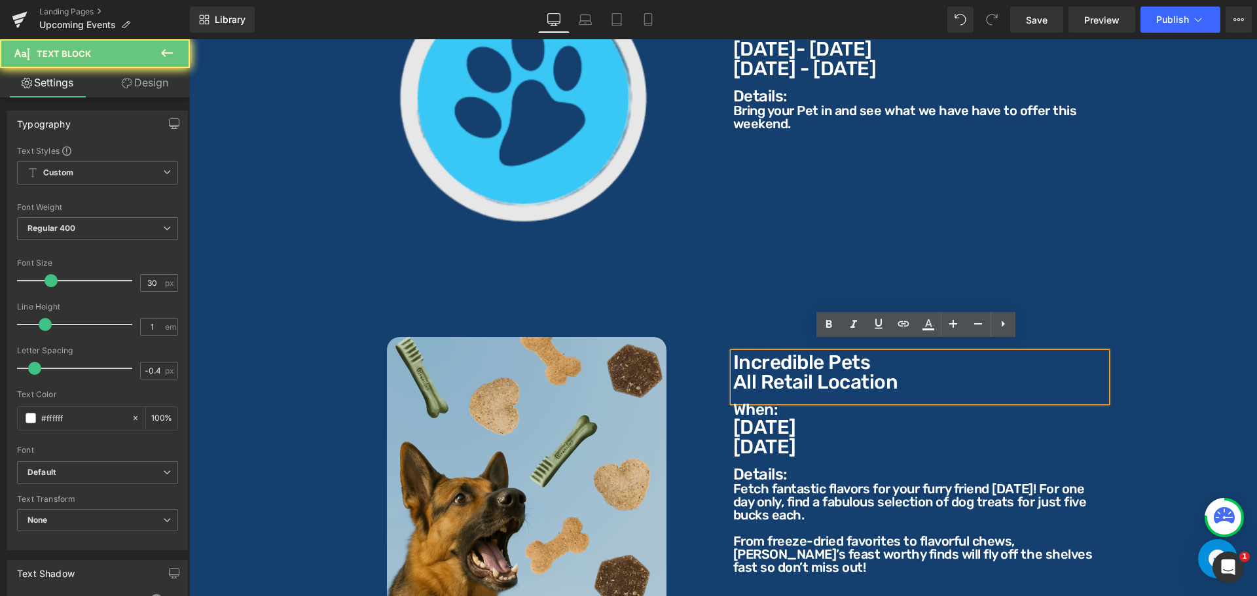
click at [769, 373] on p "All Retail Location" at bounding box center [919, 383] width 373 height 20
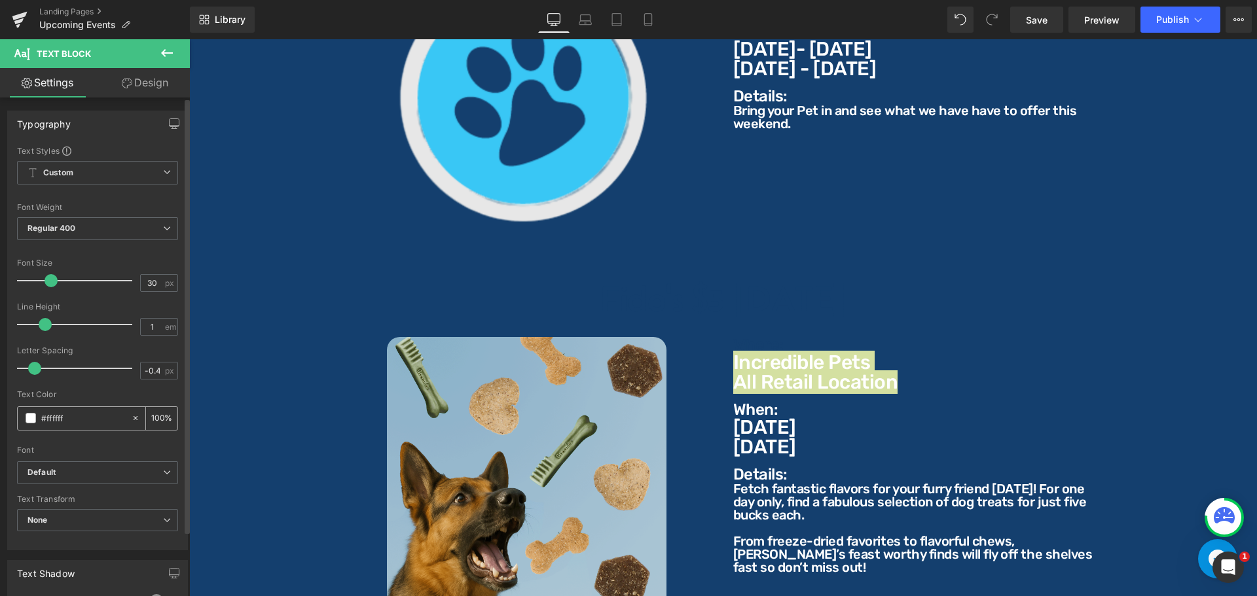
click at [120, 418] on div "#ffffff" at bounding box center [74, 418] width 113 height 23
click at [108, 418] on input "#ffffff" at bounding box center [83, 418] width 84 height 14
paste input "143f6e"
type input "#143f6e"
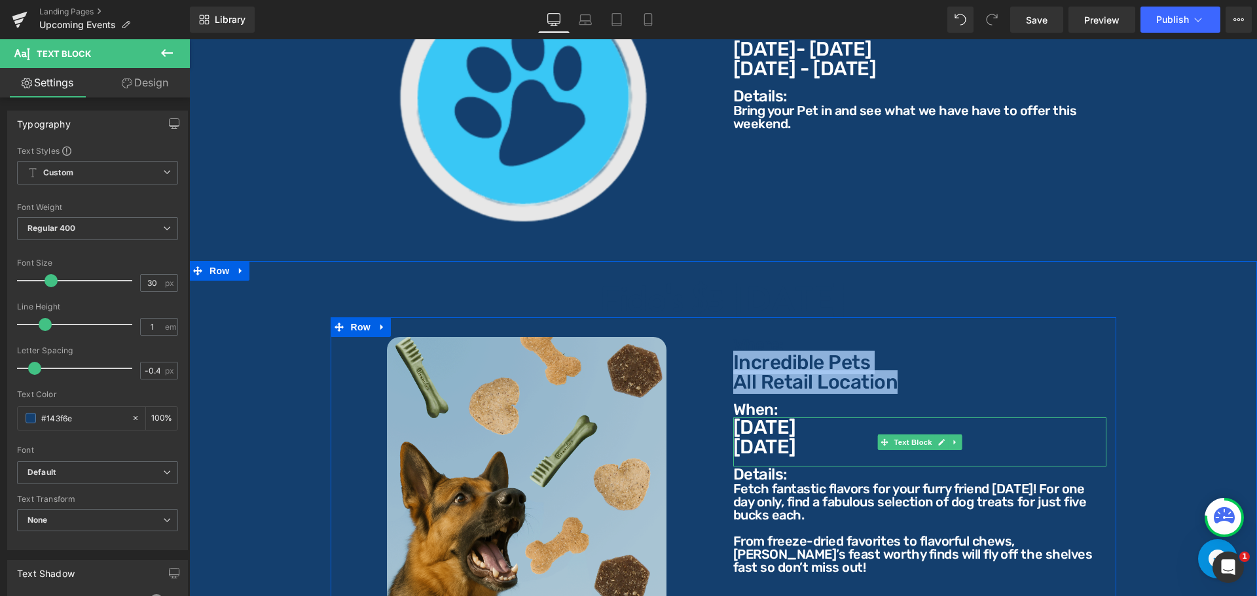
click at [760, 418] on p "[DATE]" at bounding box center [919, 428] width 373 height 20
click at [762, 418] on p "[DATE]" at bounding box center [919, 428] width 373 height 20
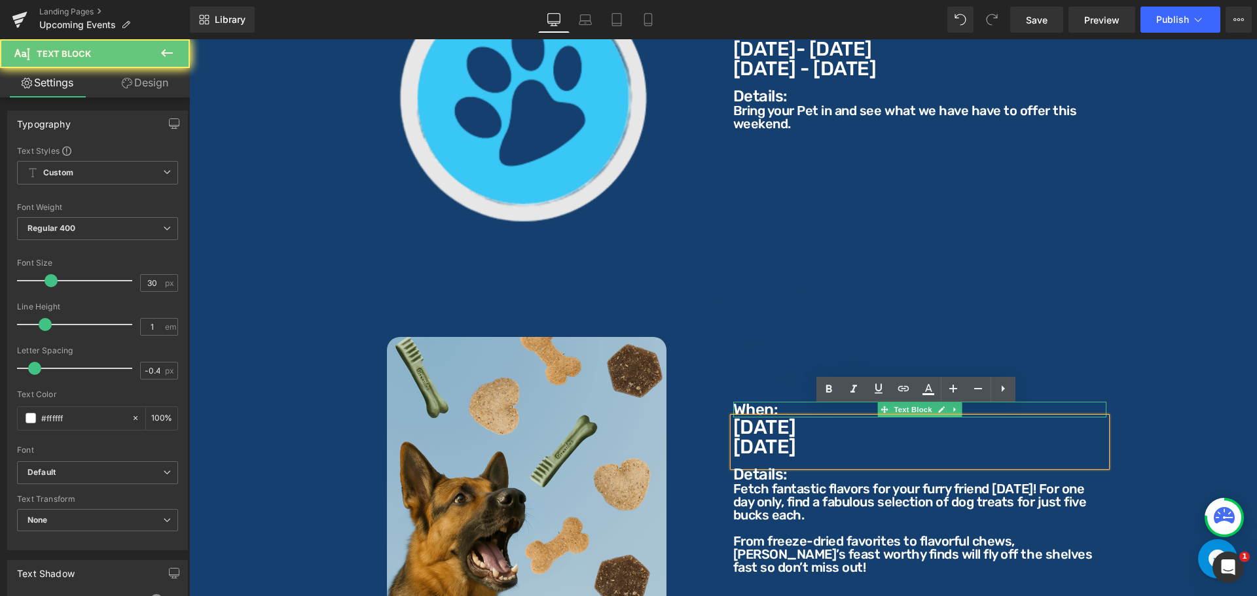
click at [769, 402] on p "When:" at bounding box center [919, 410] width 373 height 16
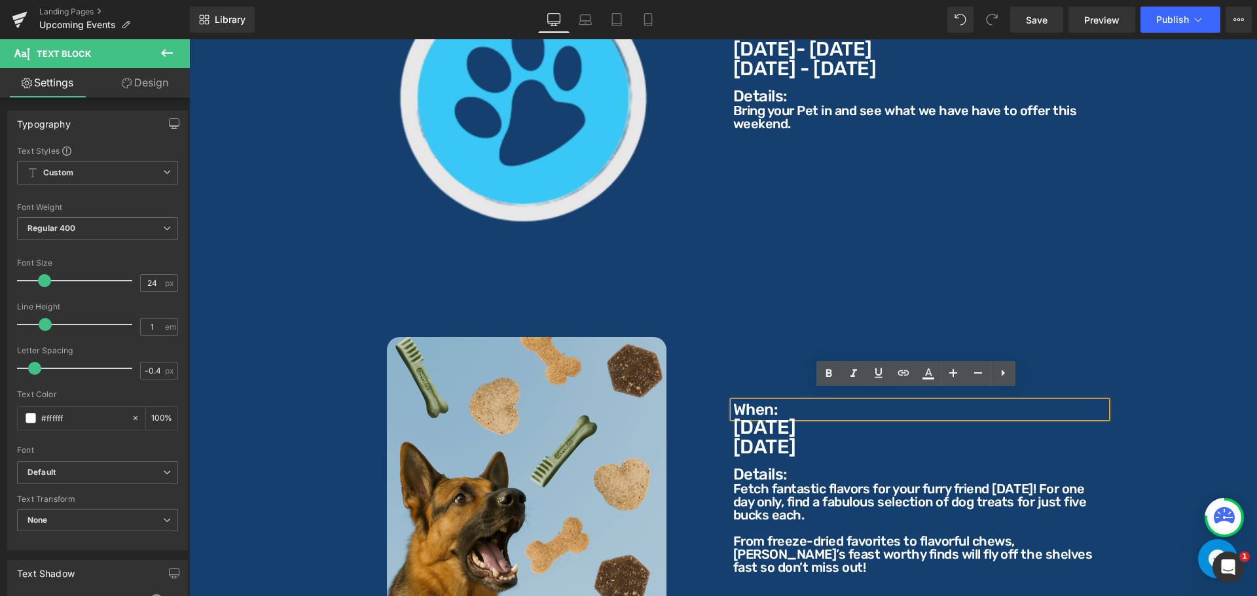
click at [786, 402] on p "When:" at bounding box center [919, 410] width 373 height 16
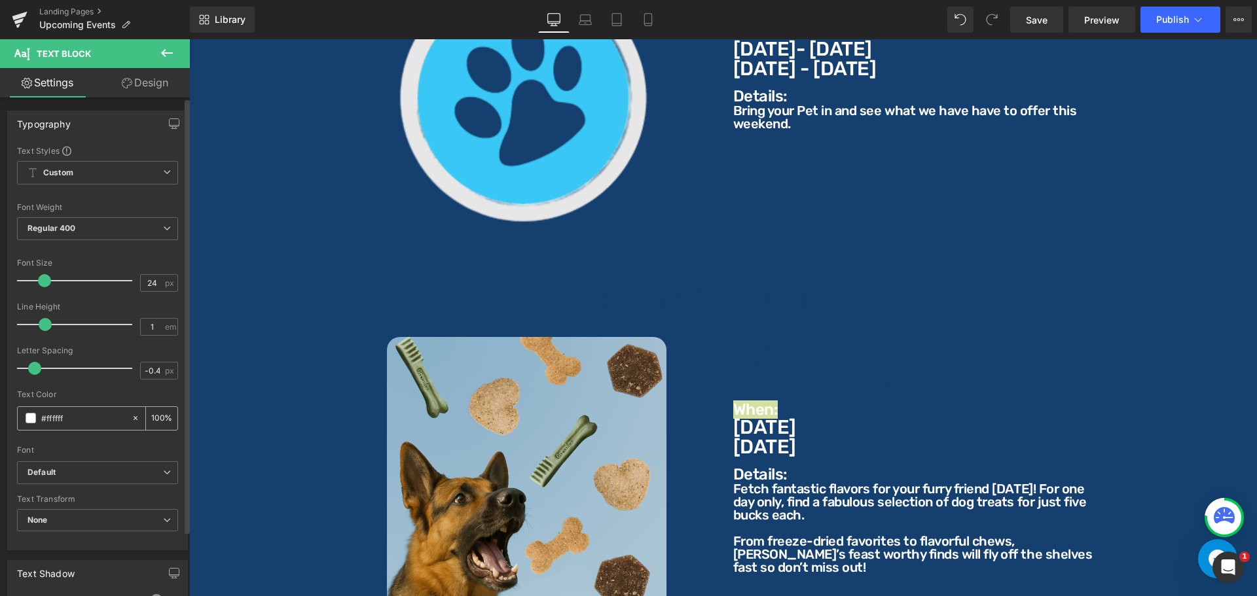
click at [84, 418] on input "#ffffff" at bounding box center [83, 418] width 84 height 14
paste input "143f6e"
type input "#143f6e"
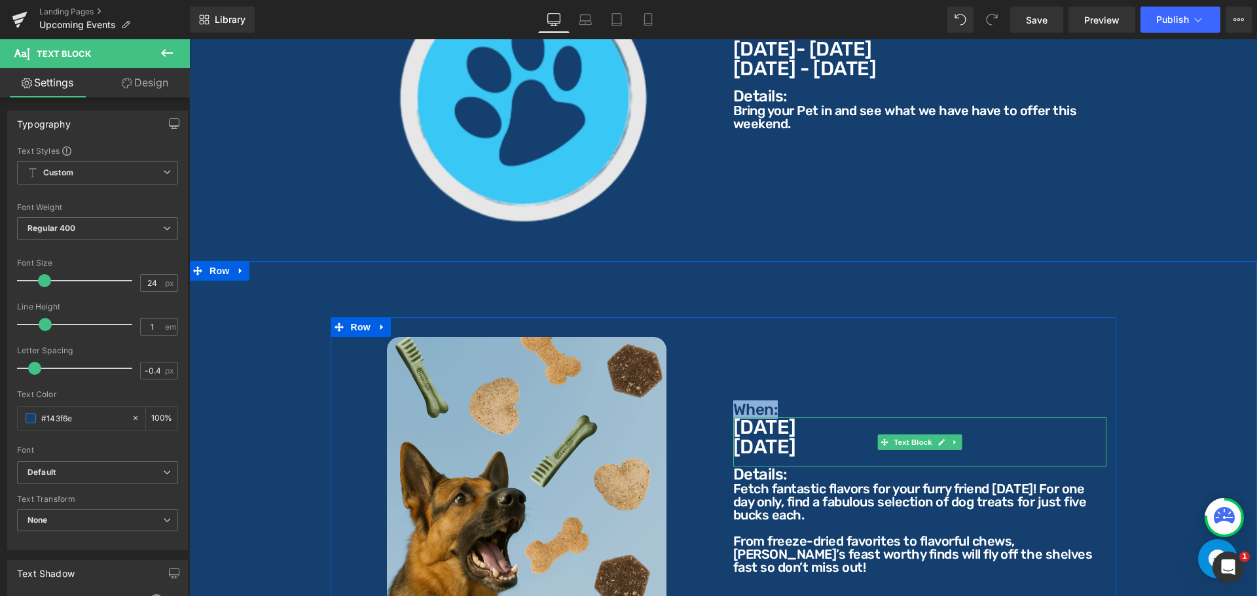
click at [765, 422] on p "[DATE]" at bounding box center [919, 428] width 373 height 20
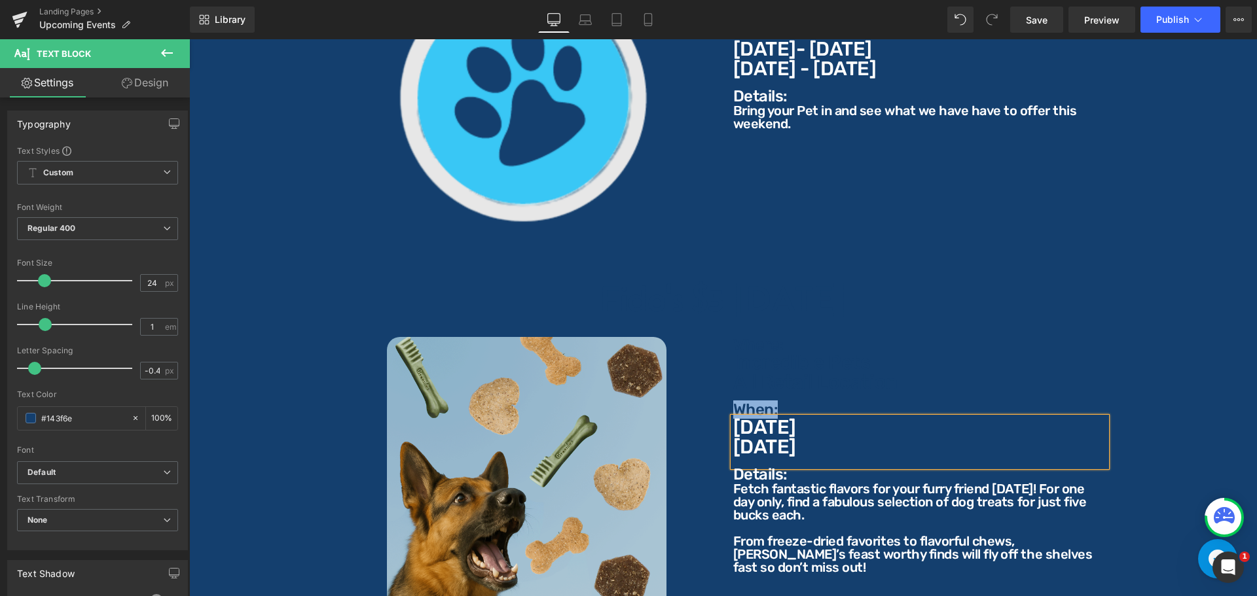
click at [813, 423] on p "[DATE]" at bounding box center [919, 428] width 373 height 20
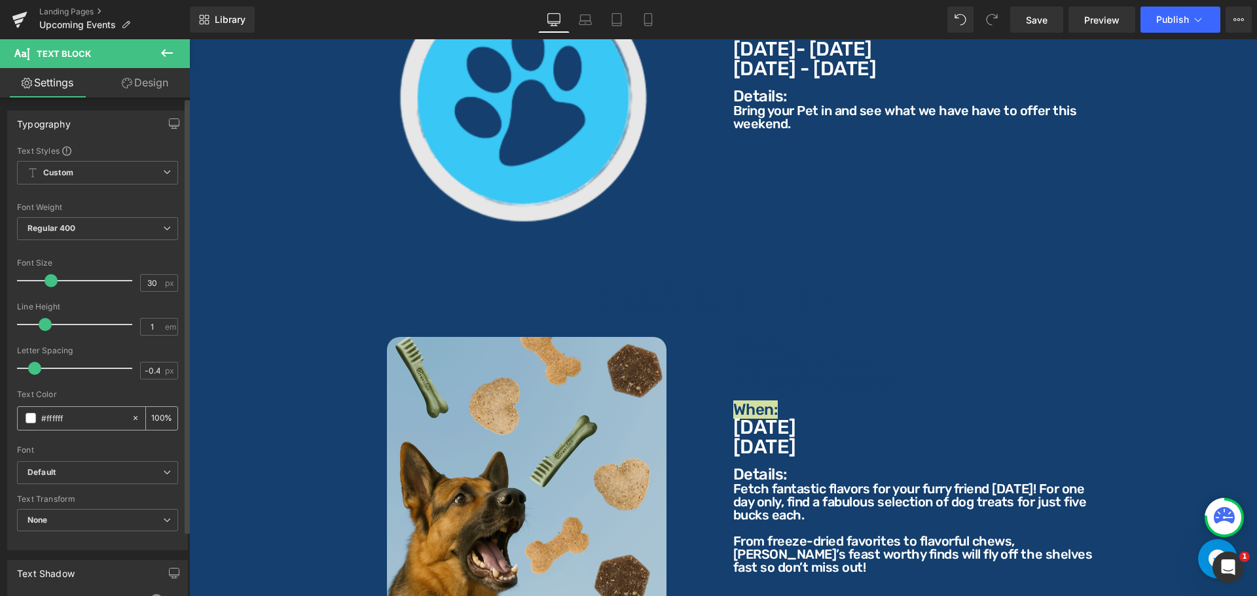
click at [62, 420] on input "#ffffff" at bounding box center [83, 418] width 84 height 14
type input "#143f6e"
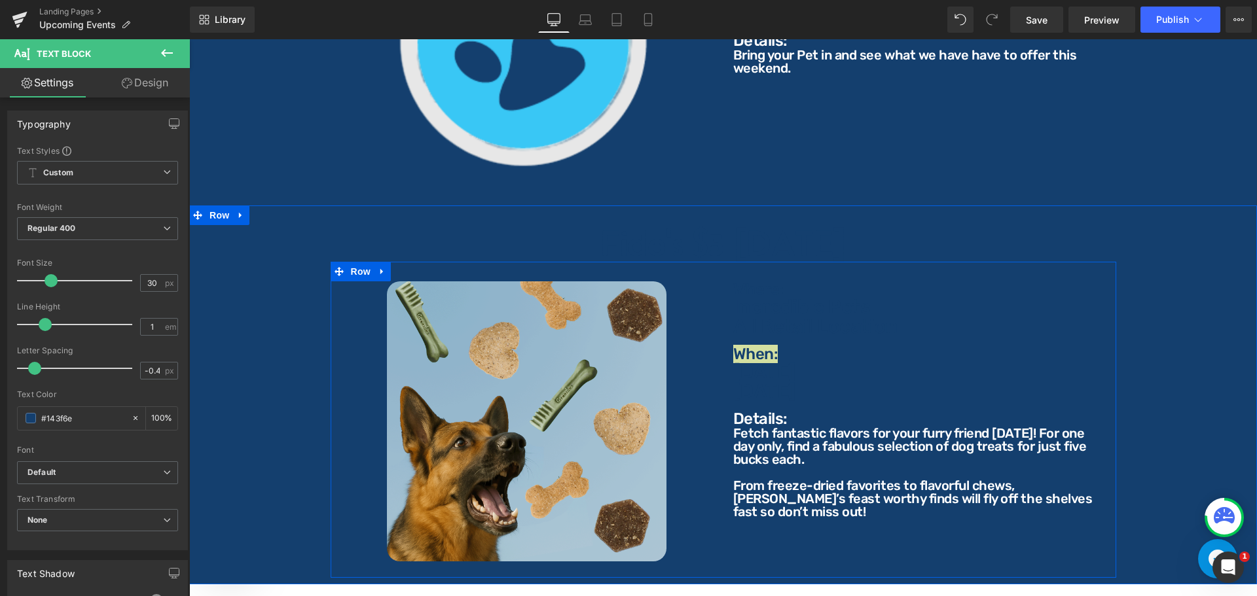
scroll to position [1988, 0]
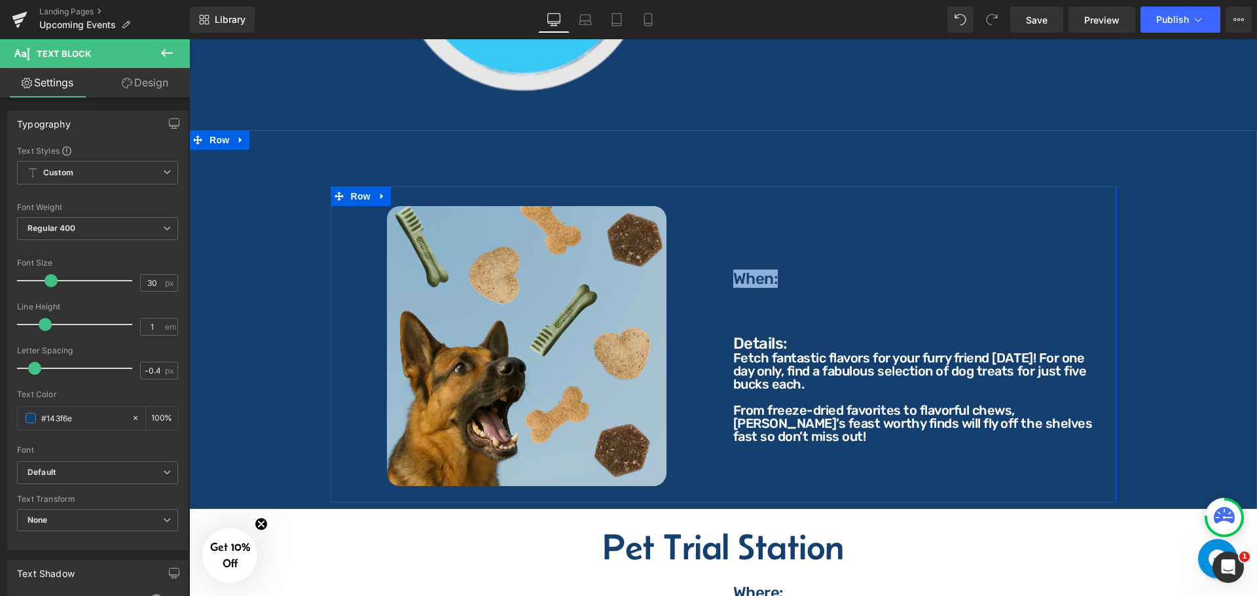
click at [765, 336] on p "Details:" at bounding box center [919, 344] width 373 height 16
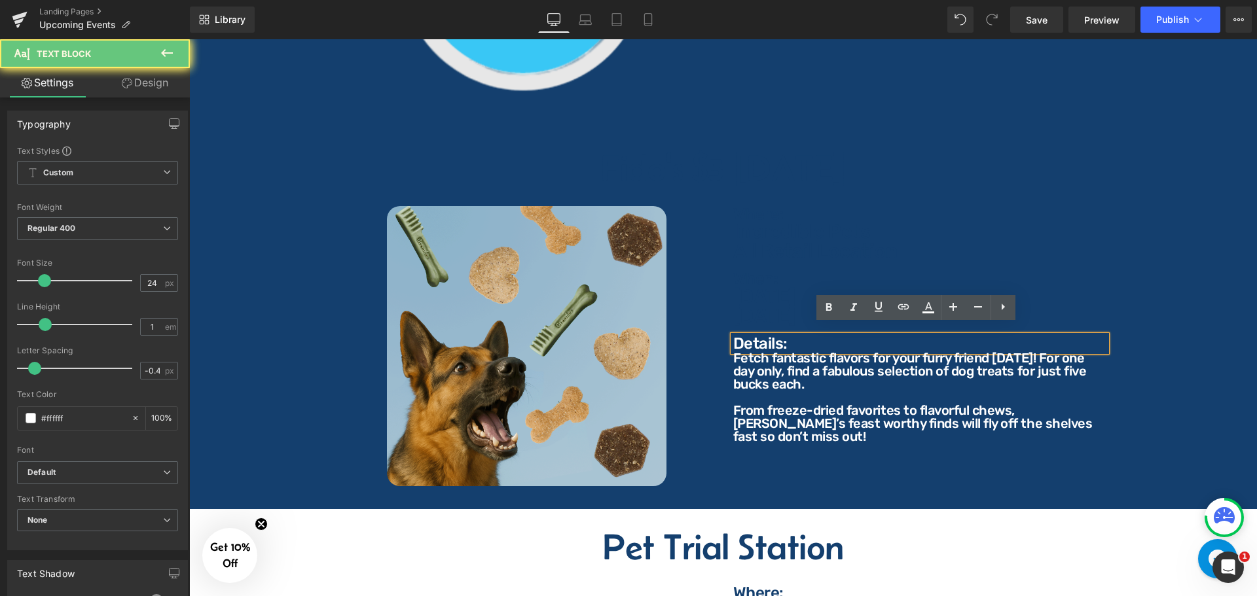
click at [779, 336] on p "Details:" at bounding box center [919, 344] width 373 height 16
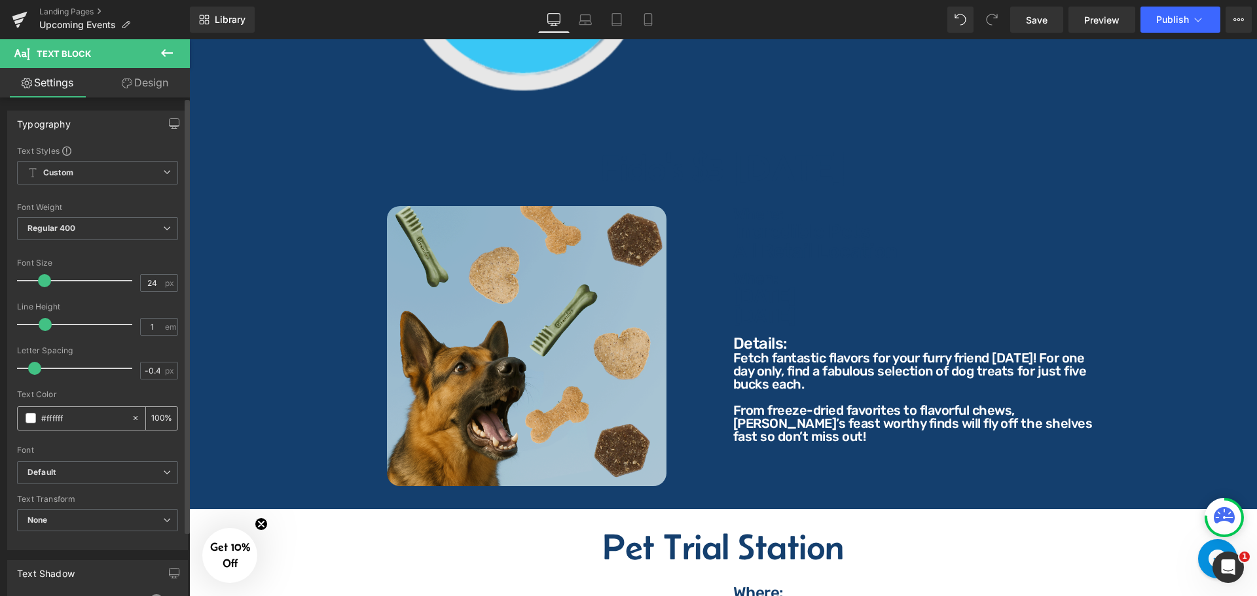
click at [84, 416] on input "#ffffff" at bounding box center [83, 418] width 84 height 14
type input "#143f6e"
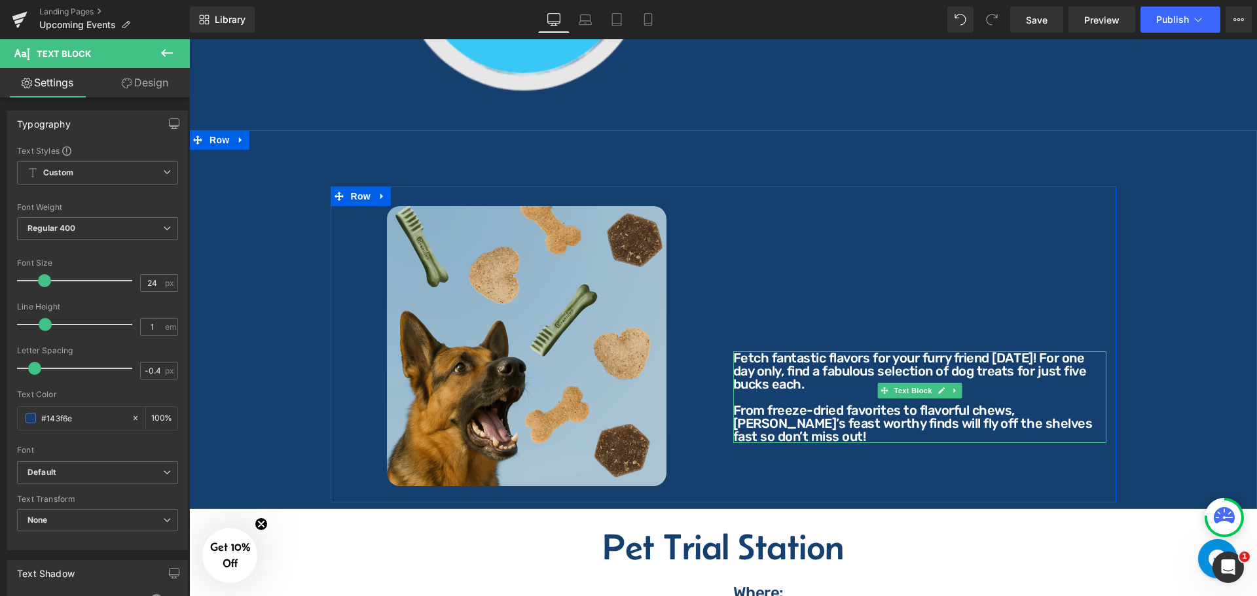
click at [772, 362] on p "Fetch fantastic flavors for your furry friend [DATE]! For one day only, find a …" at bounding box center [919, 371] width 373 height 39
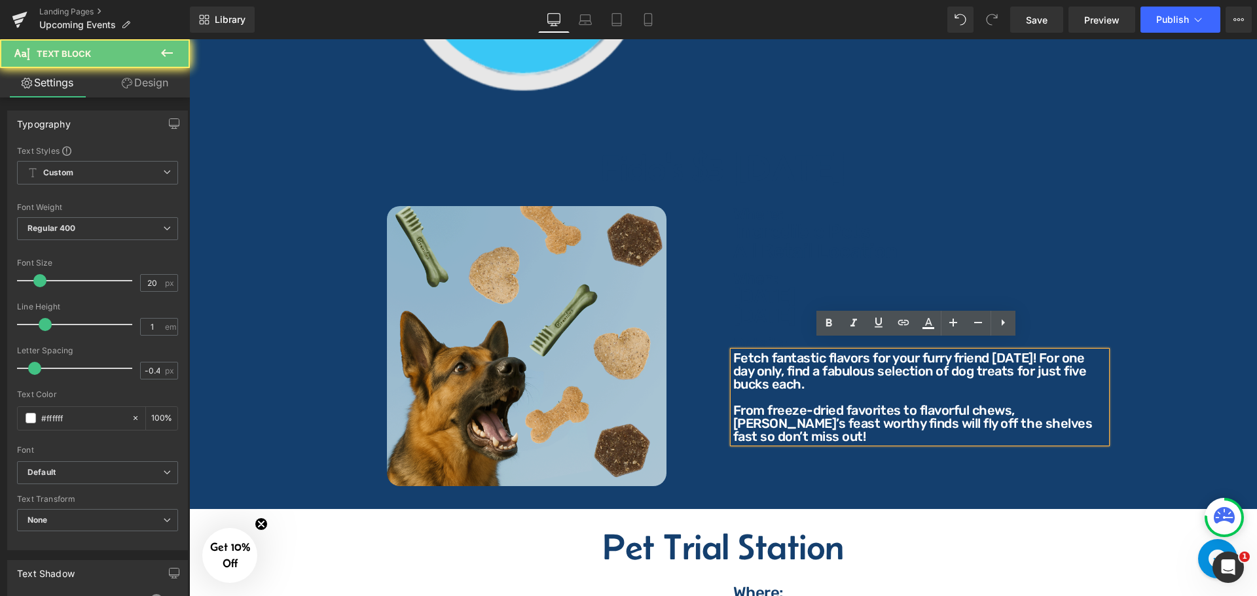
click at [780, 356] on p "Fetch fantastic flavors for your furry friend [DATE]! For one day only, find a …" at bounding box center [919, 371] width 373 height 39
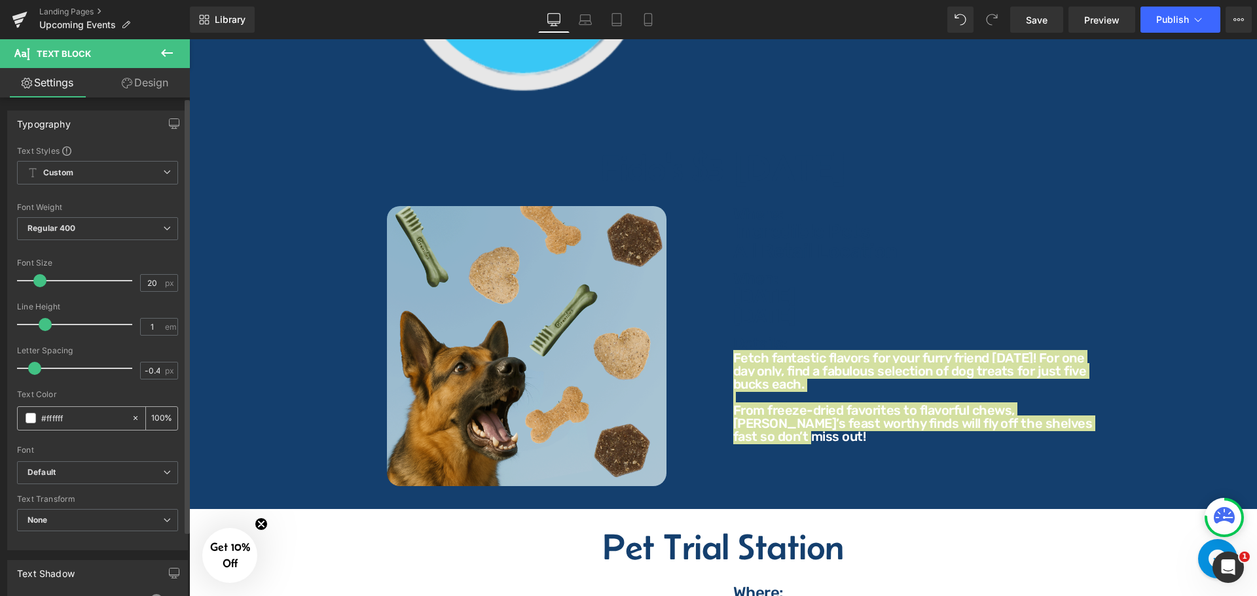
click at [81, 418] on input "#ffffff" at bounding box center [83, 418] width 84 height 14
type input "#143f6e"
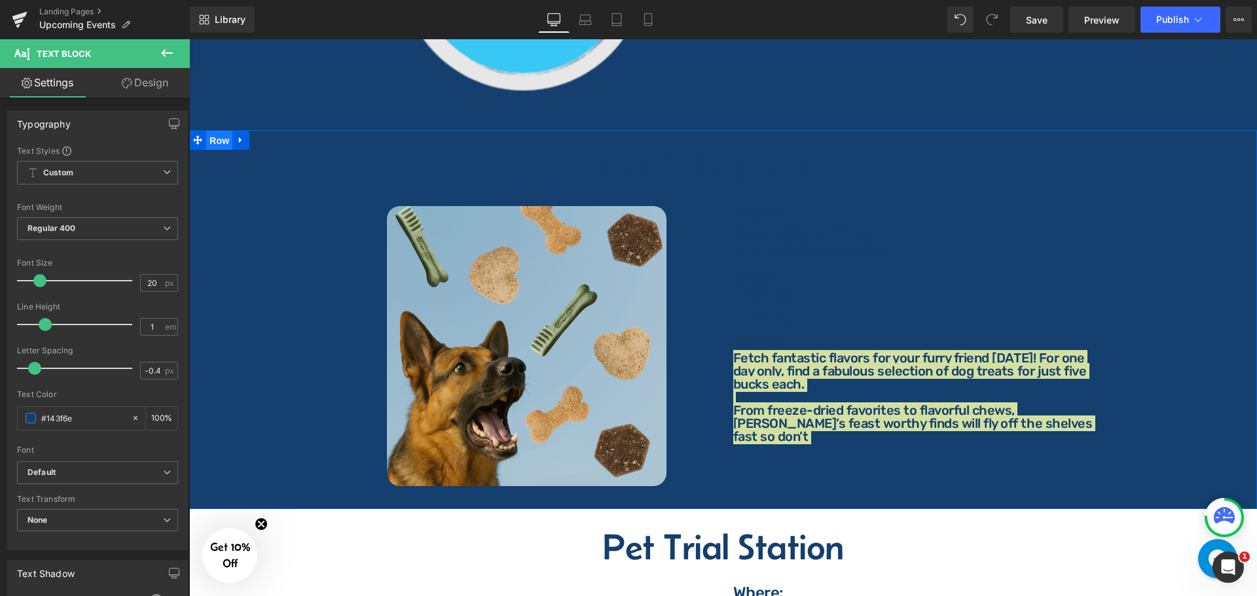
click at [223, 131] on span "Row" at bounding box center [219, 141] width 26 height 20
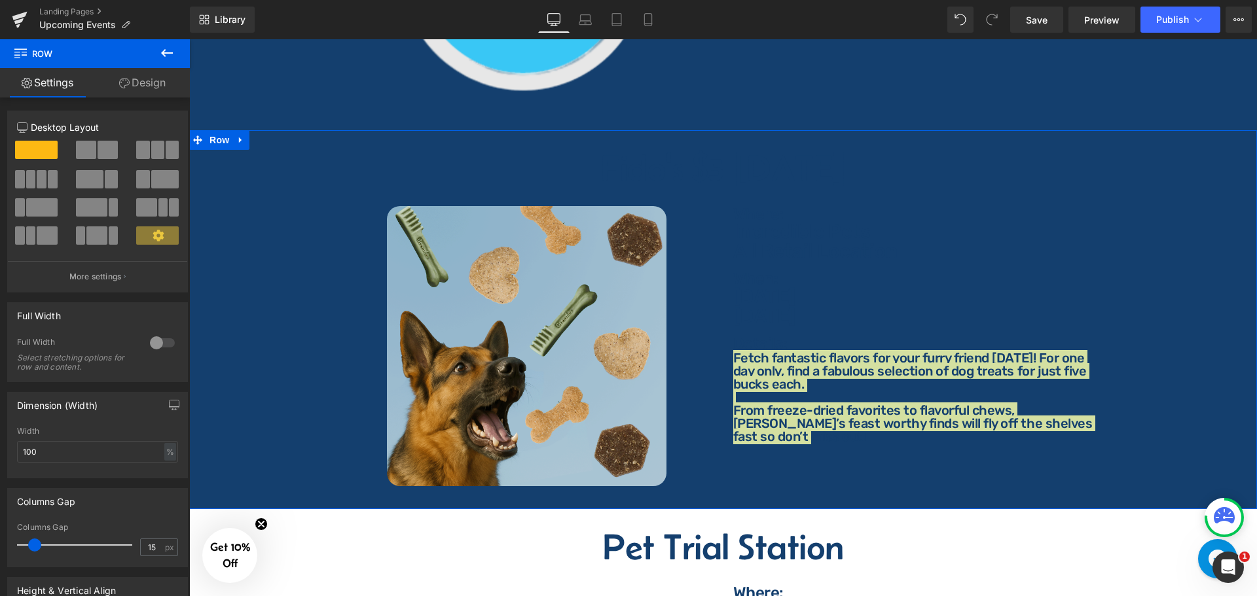
click at [128, 94] on link "Design" at bounding box center [142, 82] width 95 height 29
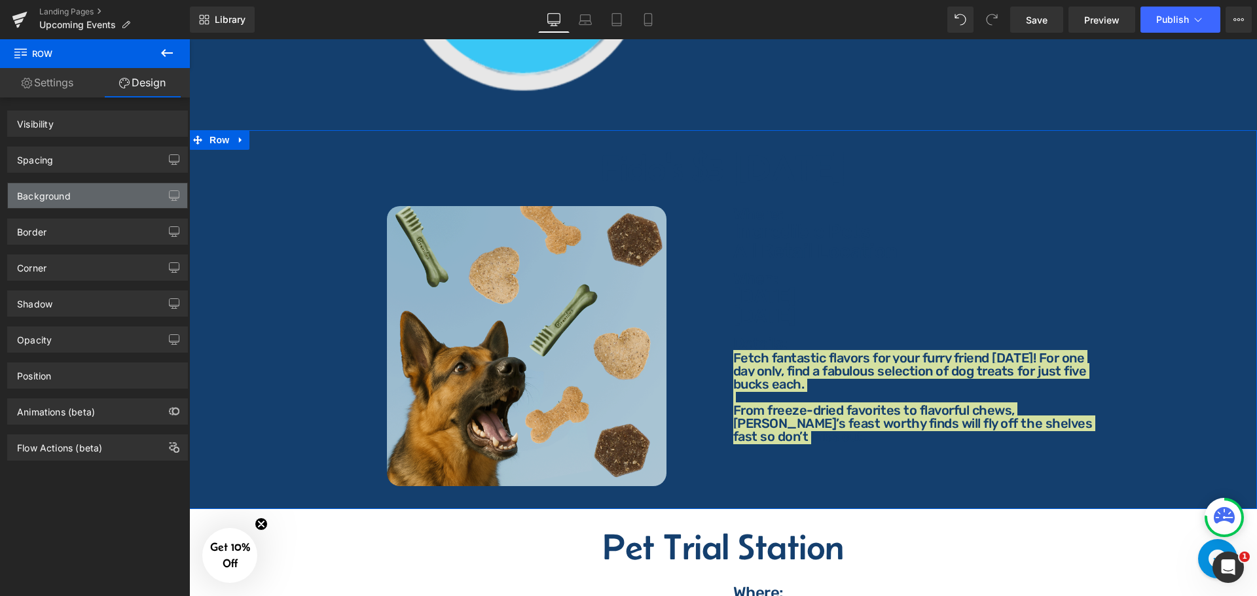
click at [75, 196] on div "Background" at bounding box center [97, 195] width 179 height 25
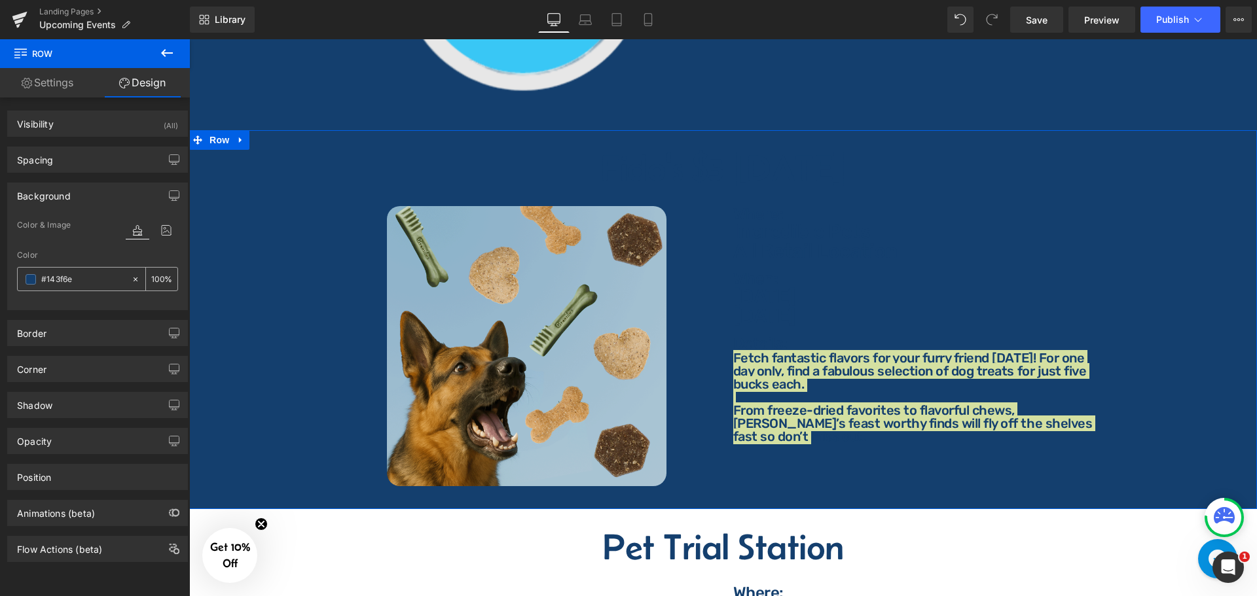
click at [90, 279] on input "#143f6e" at bounding box center [83, 279] width 84 height 14
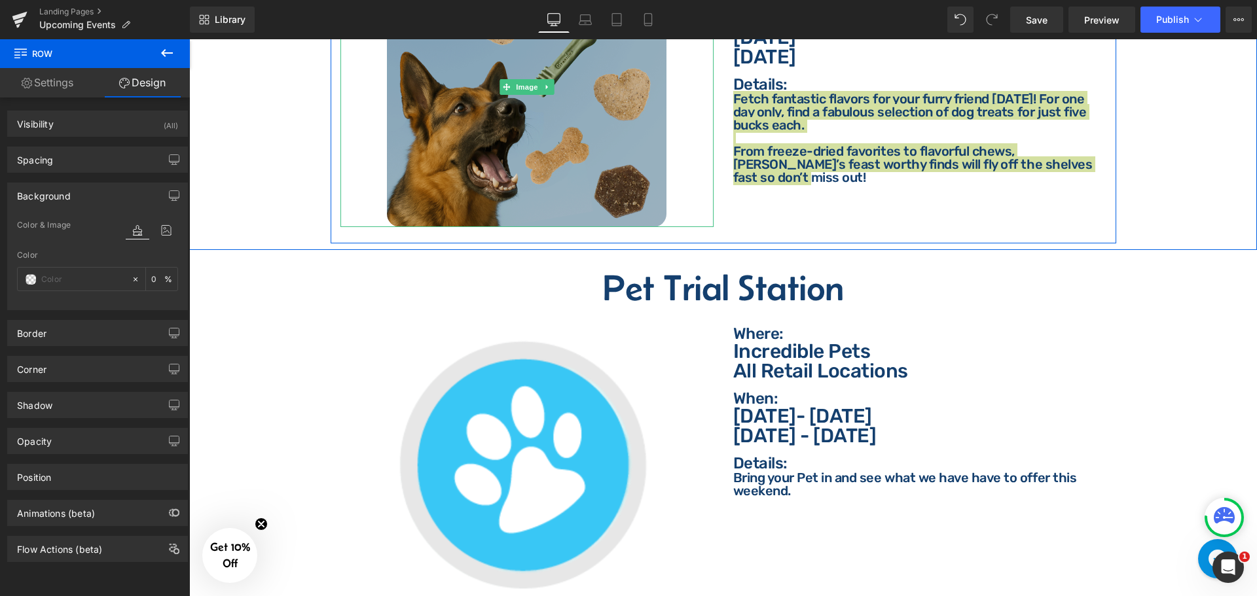
scroll to position [2250, 0]
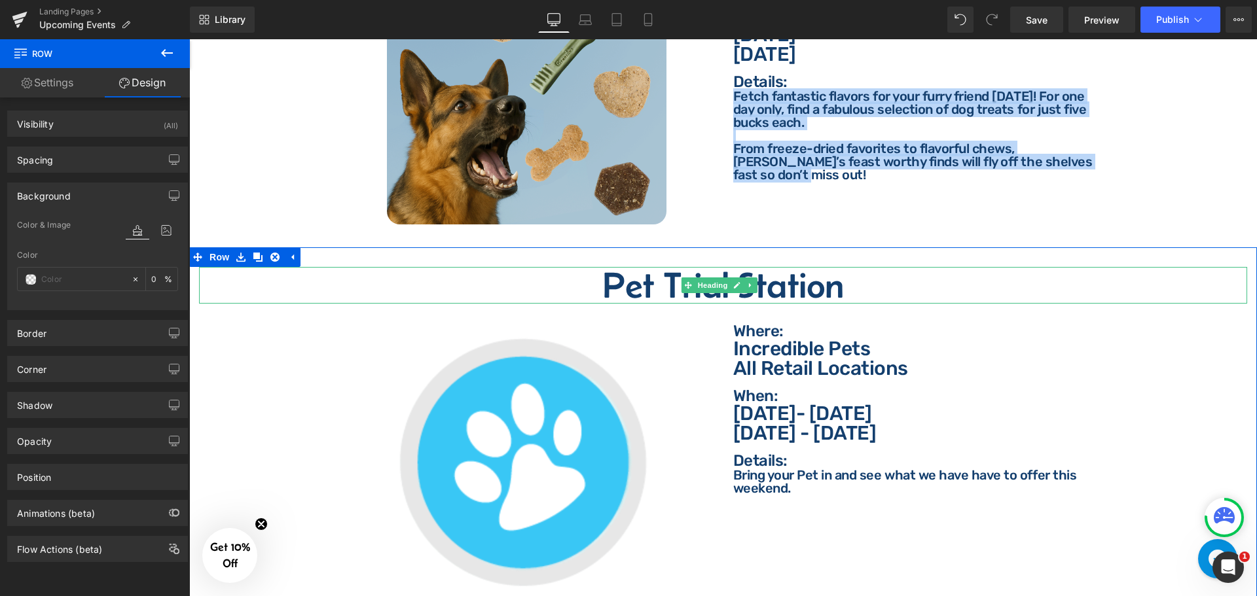
click at [650, 281] on h2 "Pet Trial Station" at bounding box center [723, 285] width 1048 height 37
click at [646, 281] on h2 "Pet Trial Station" at bounding box center [723, 285] width 1048 height 37
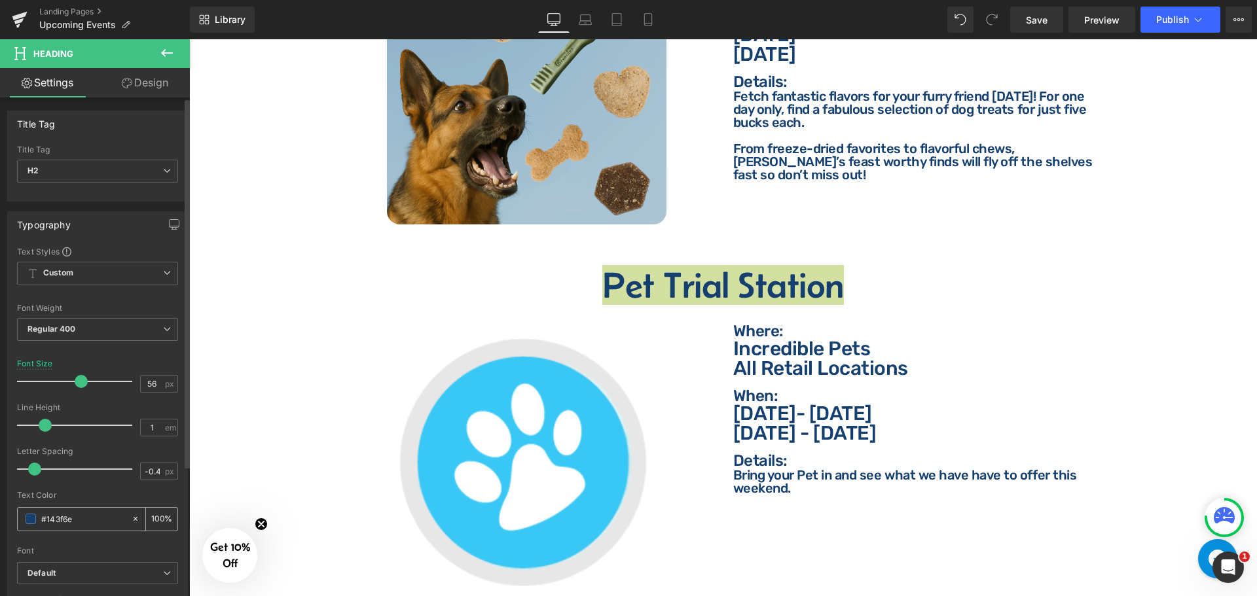
click at [84, 526] on input "#143f6e" at bounding box center [83, 519] width 84 height 14
type input "f"
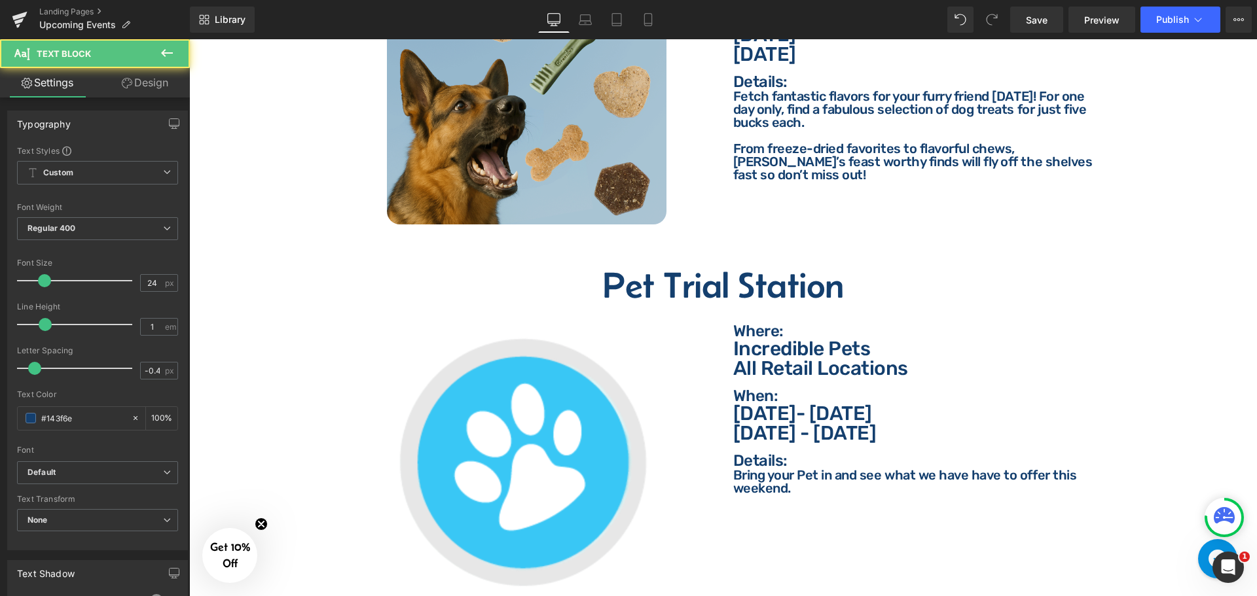
click at [754, 323] on p "Where:" at bounding box center [919, 331] width 373 height 16
click at [767, 323] on p "Where:" at bounding box center [919, 331] width 373 height 16
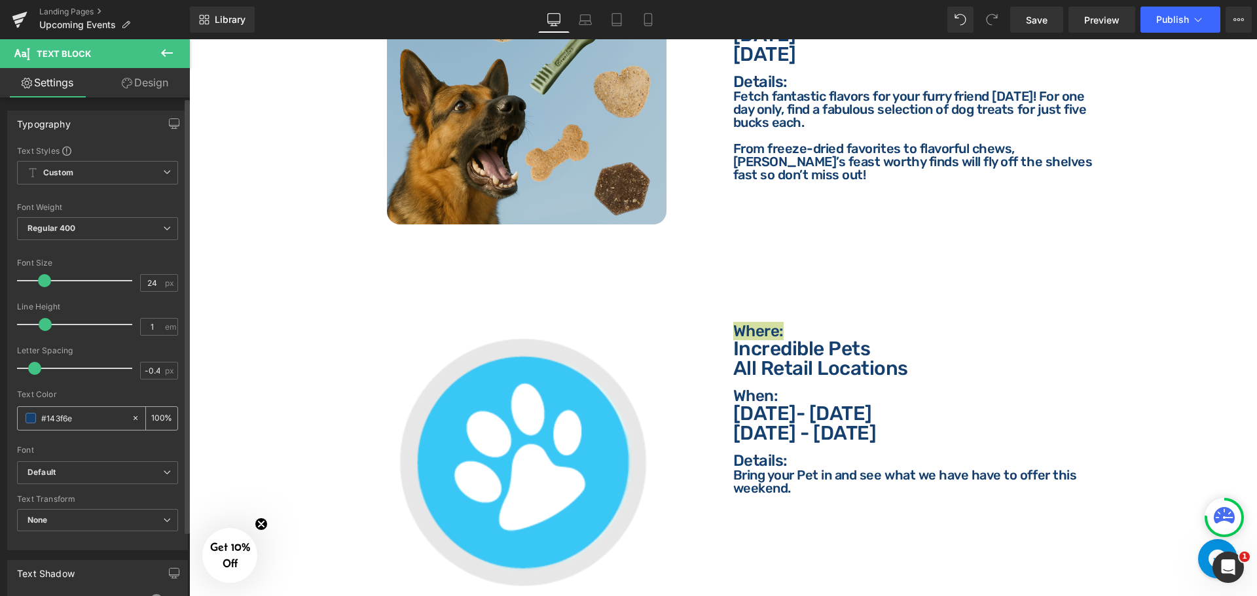
click at [96, 412] on input "#143f6e" at bounding box center [83, 418] width 84 height 14
type input "f"
click at [765, 359] on p "All Retail Locations" at bounding box center [919, 369] width 373 height 20
click at [774, 359] on p "All Retail Locations" at bounding box center [919, 369] width 373 height 20
click at [100, 422] on input "#143f6e" at bounding box center [83, 418] width 84 height 14
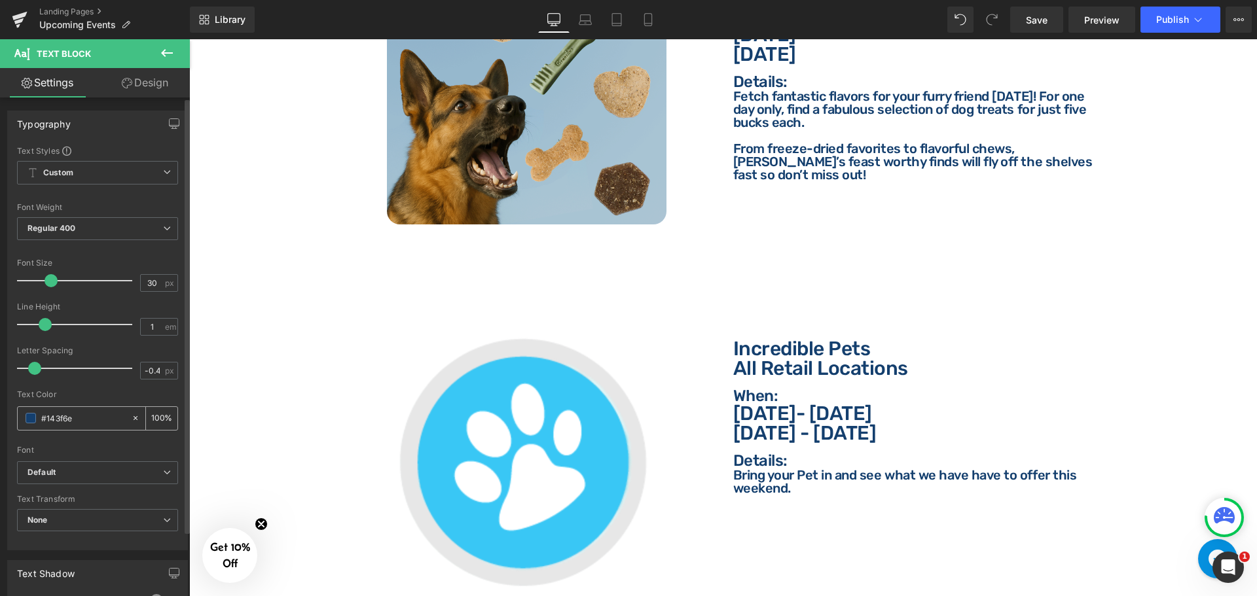
type input "f"
click at [763, 388] on p "When:" at bounding box center [919, 396] width 373 height 16
click at [771, 388] on p "When:" at bounding box center [919, 396] width 373 height 16
click at [102, 418] on input "#143f6e" at bounding box center [83, 418] width 84 height 14
type input "f"
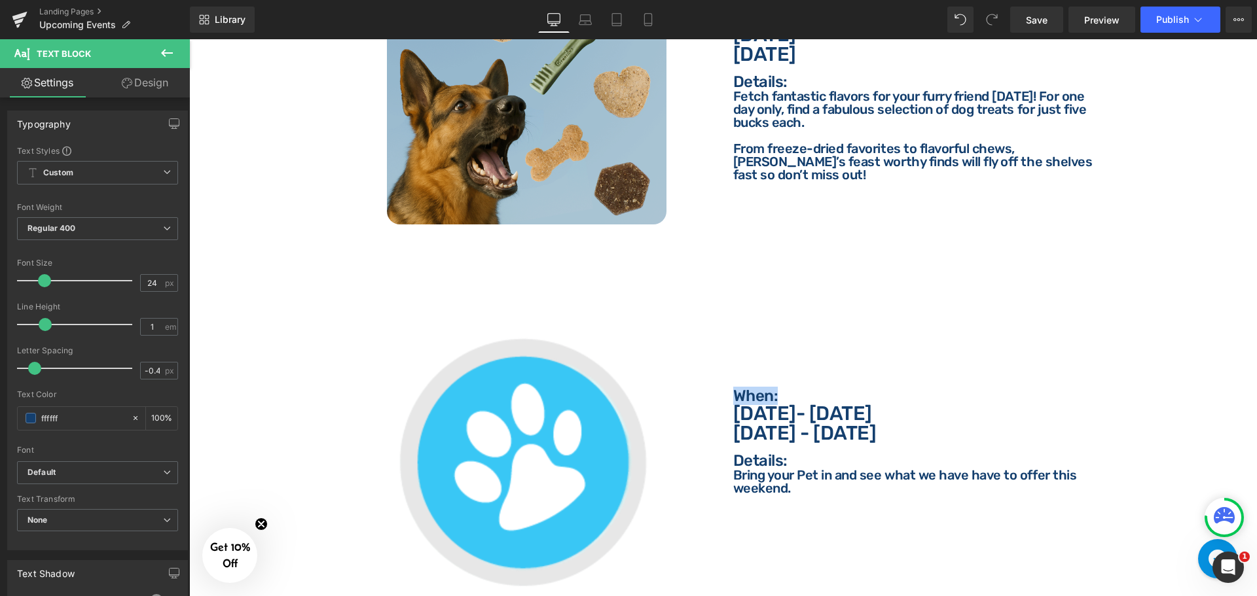
click at [772, 411] on p "[DATE]- [DATE]" at bounding box center [919, 414] width 373 height 20
click at [788, 424] on p "[DATE] - [DATE]" at bounding box center [919, 434] width 373 height 20
click at [97, 416] on input "#143f6e" at bounding box center [83, 418] width 84 height 14
paste input "v"
type input "ffffff"
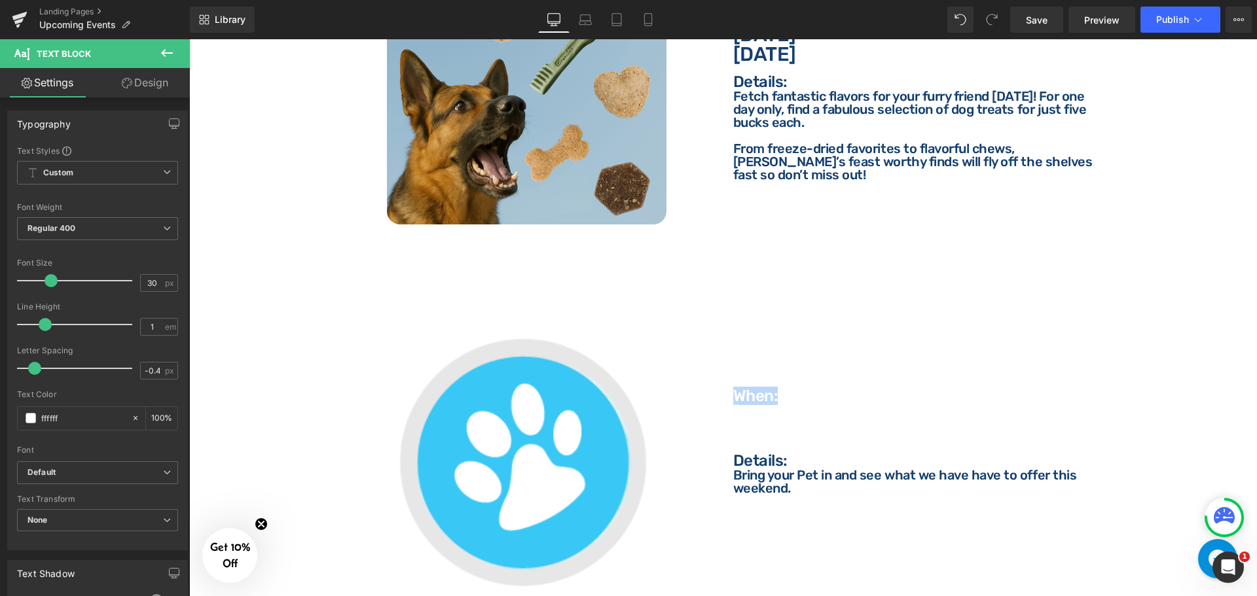
click at [762, 453] on p "Details:" at bounding box center [919, 461] width 373 height 16
click at [757, 453] on p "Details:" at bounding box center [919, 461] width 373 height 16
click at [96, 419] on input "#143f6e" at bounding box center [83, 418] width 84 height 14
type input "f"
click at [733, 469] on p "Bring your Pet in and see what we have have to offer this weekend." at bounding box center [919, 482] width 373 height 26
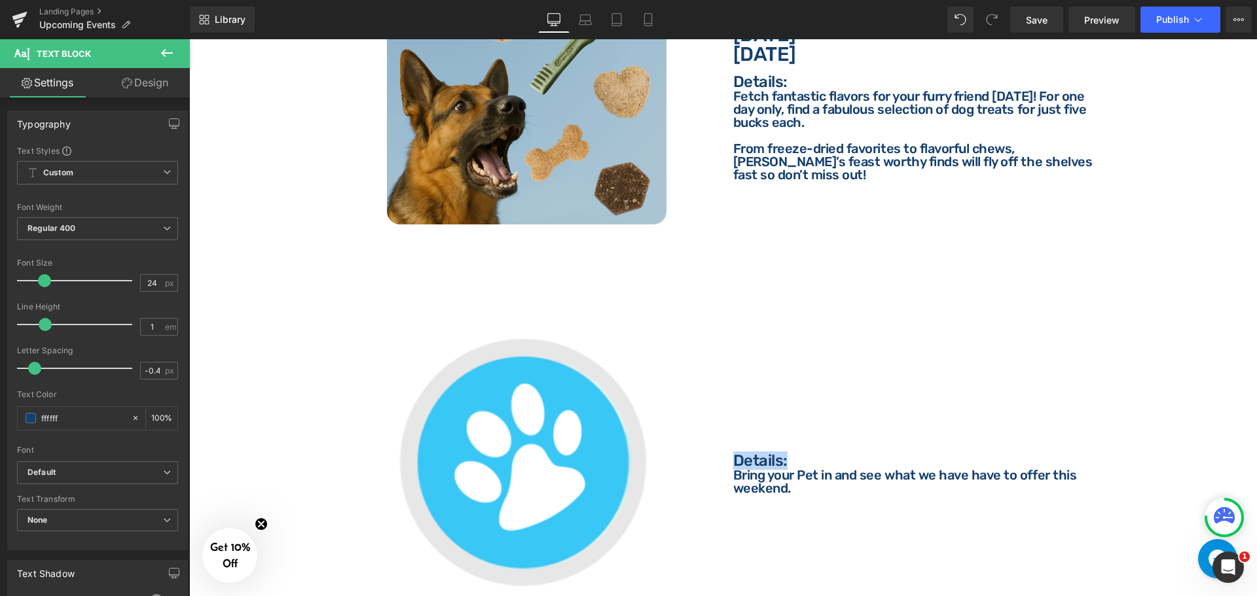
click at [762, 469] on p "Bring your Pet in and see what we have have to offer this weekend." at bounding box center [919, 482] width 373 height 26
click at [132, 419] on icon at bounding box center [135, 418] width 9 height 9
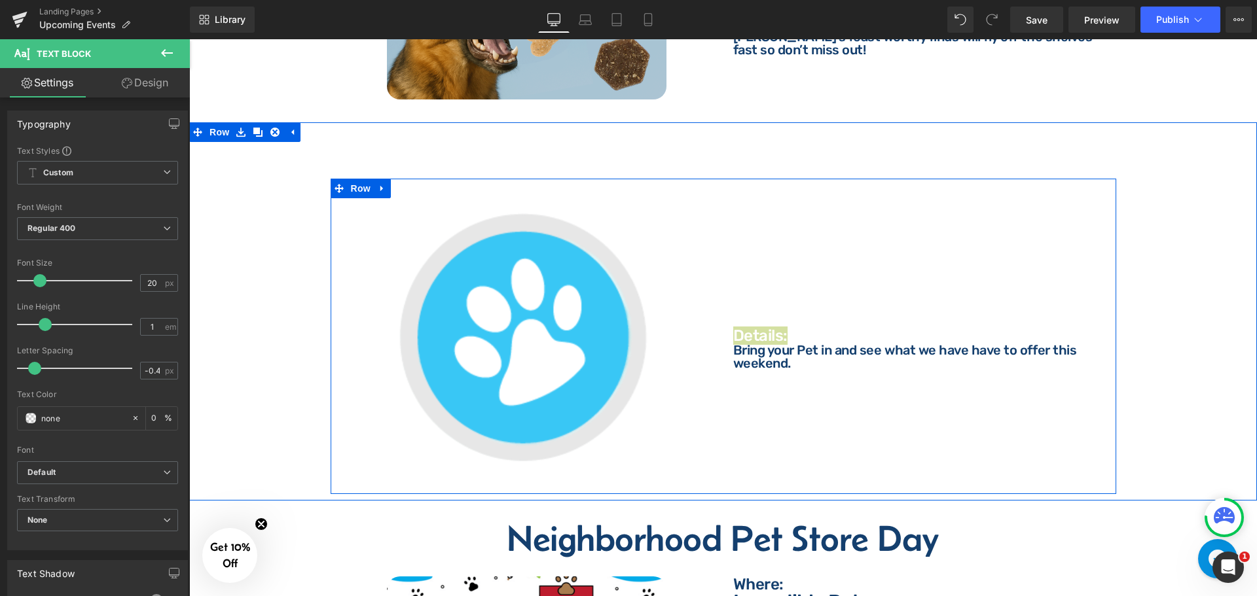
scroll to position [2381, 0]
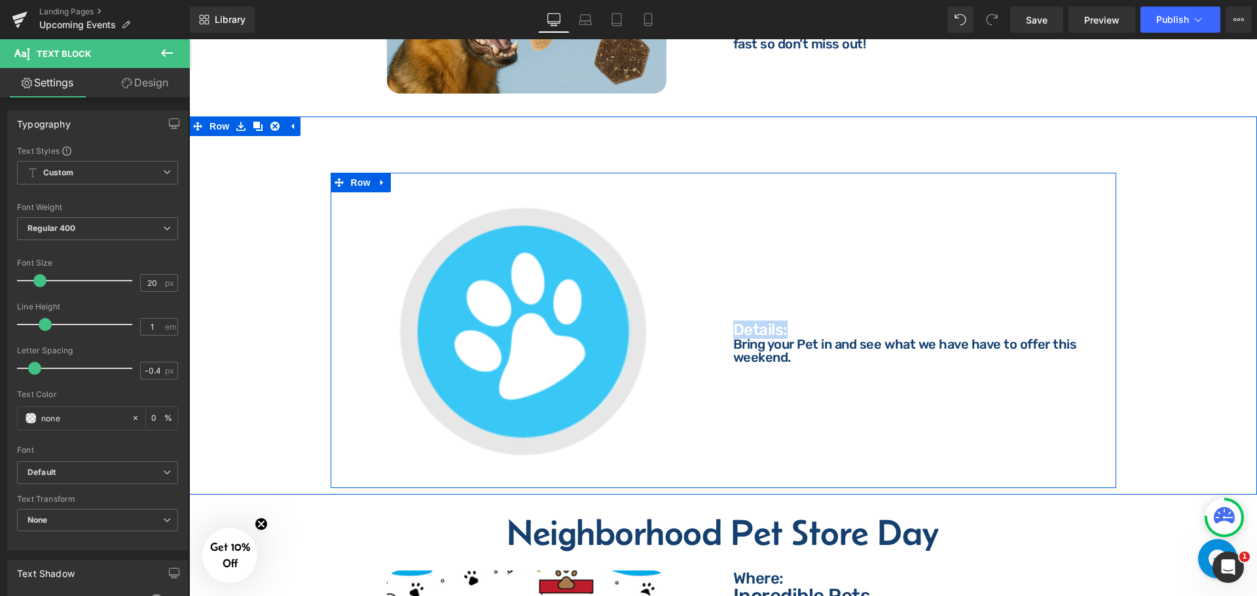
click at [805, 386] on div "Image Where: Text Block Where: Text Block Incredible Pets All Retail Locations …" at bounding box center [724, 331] width 786 height 316
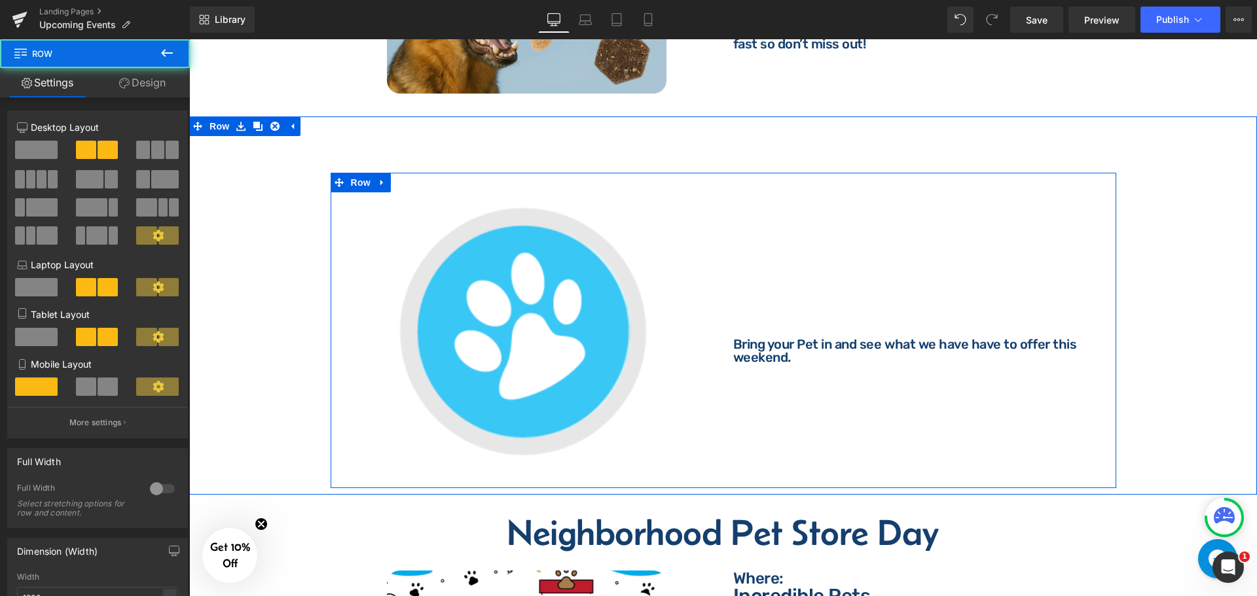
click at [189, 39] on div at bounding box center [189, 39] width 0 height 0
click at [784, 344] on p "Bring your Pet in and see what we have have to offer this weekend." at bounding box center [919, 351] width 373 height 26
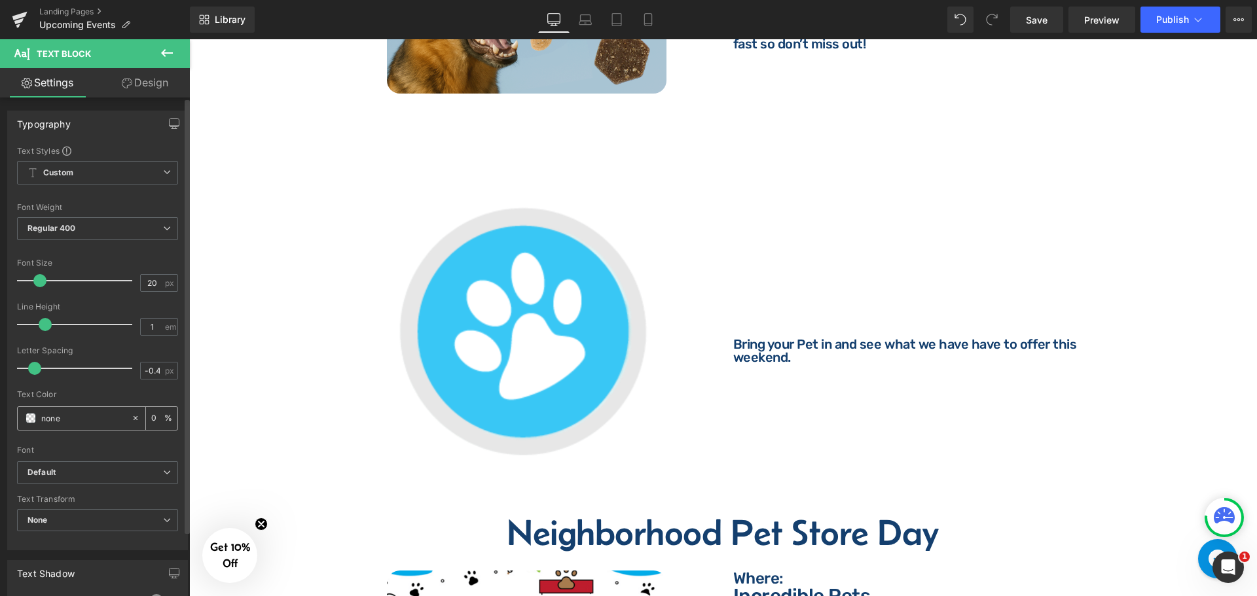
click at [84, 427] on div "none" at bounding box center [74, 418] width 113 height 23
click at [86, 418] on input "none" at bounding box center [83, 418] width 84 height 14
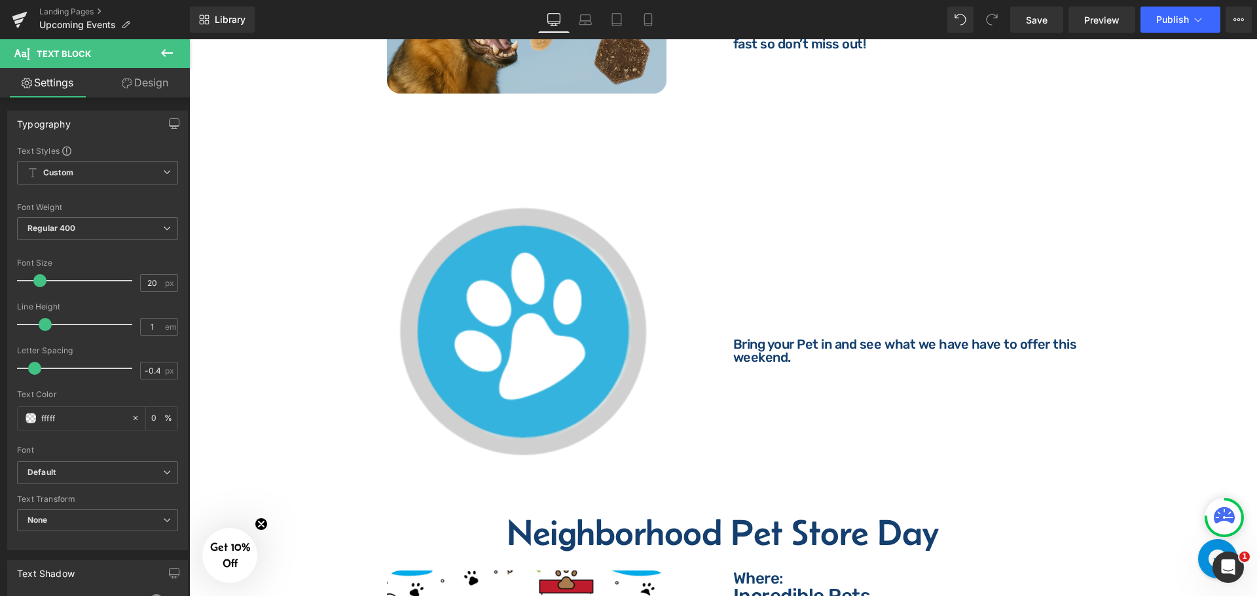
type input "ffffff"
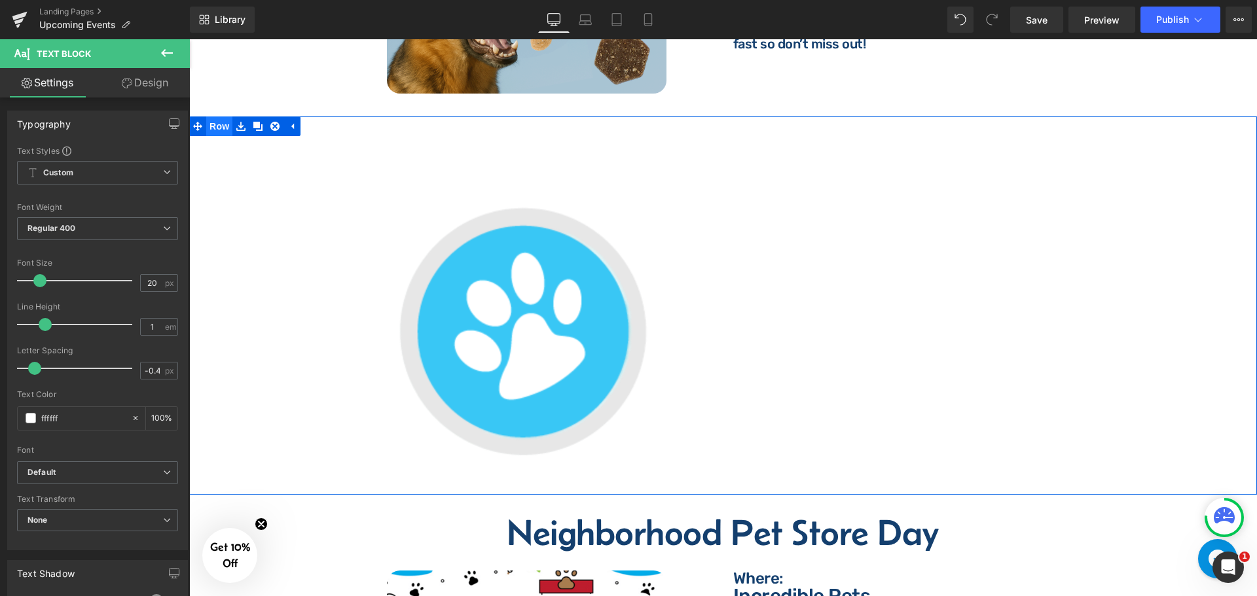
click at [222, 117] on span "Row" at bounding box center [219, 127] width 26 height 20
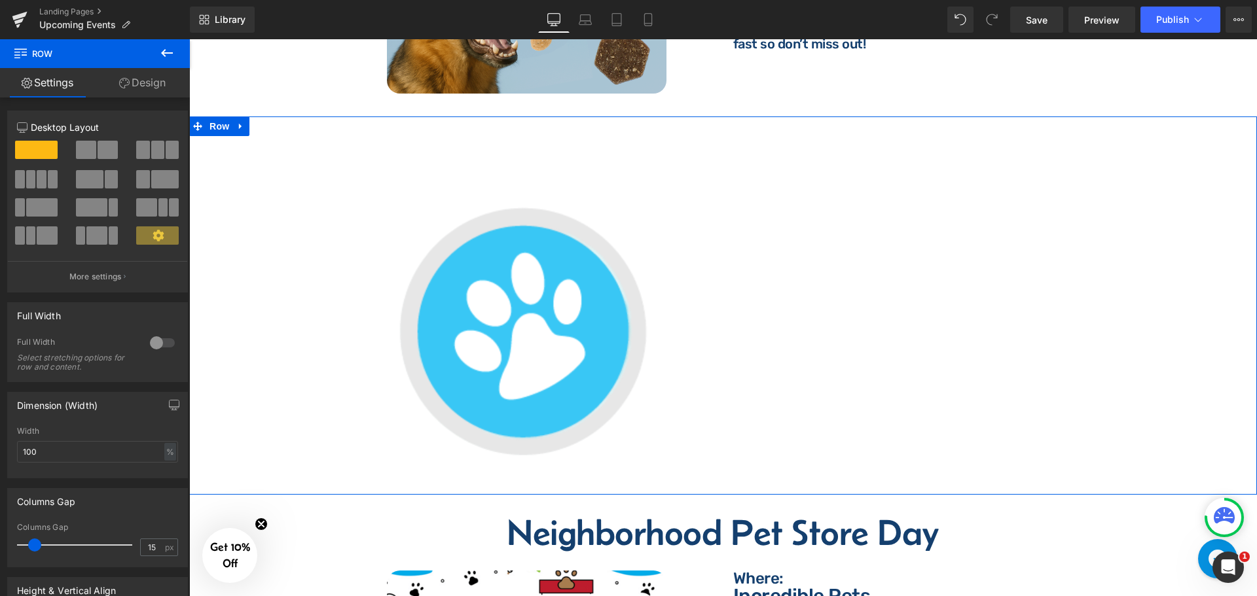
click at [160, 84] on link "Design" at bounding box center [142, 82] width 95 height 29
click at [0, 0] on div "Background" at bounding box center [0, 0] width 0 height 0
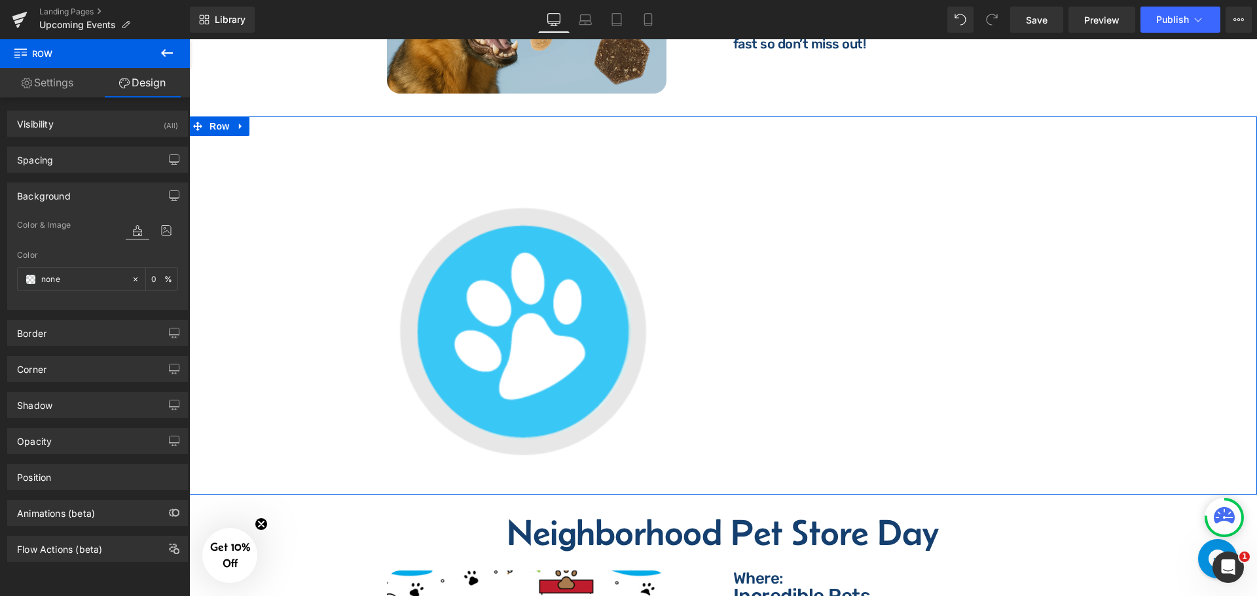
click at [99, 292] on div "Color %" at bounding box center [97, 279] width 161 height 56
click at [98, 272] on input "text" at bounding box center [83, 279] width 84 height 14
paste input "#143f6"
type input "#143f6e"
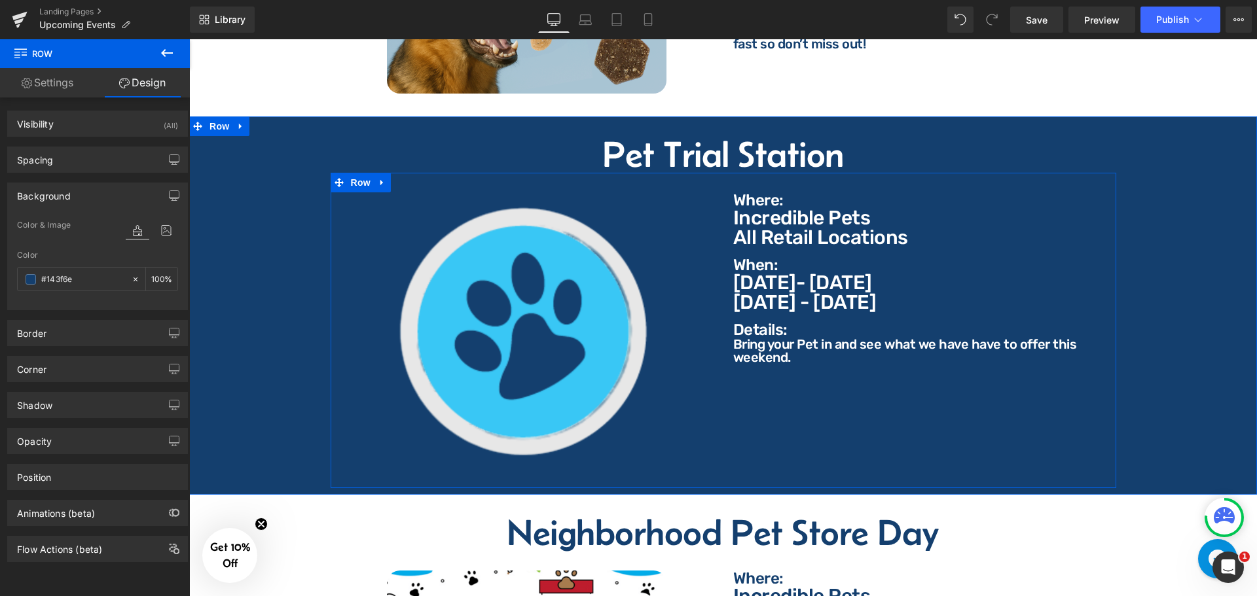
click at [896, 388] on div "Image Where: Text Block Where: Text Block Incredible Pets All Retail Locations …" at bounding box center [724, 331] width 786 height 316
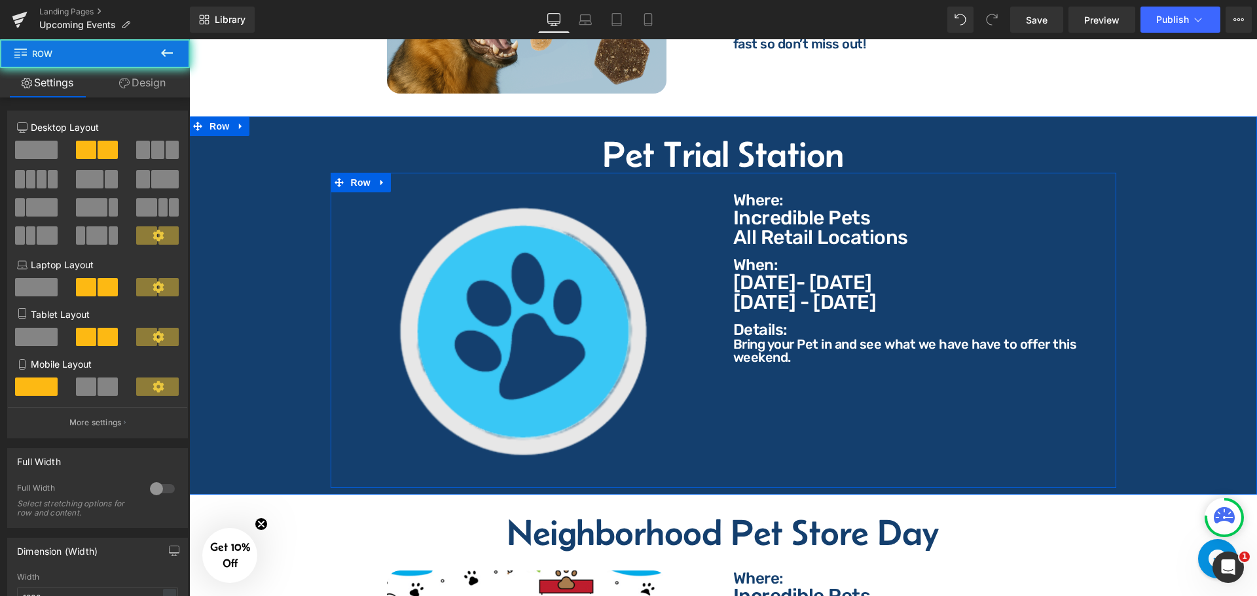
click at [950, 403] on div "Image Where: Text Block Where: Text Block Incredible Pets All Retail Locations …" at bounding box center [724, 331] width 786 height 316
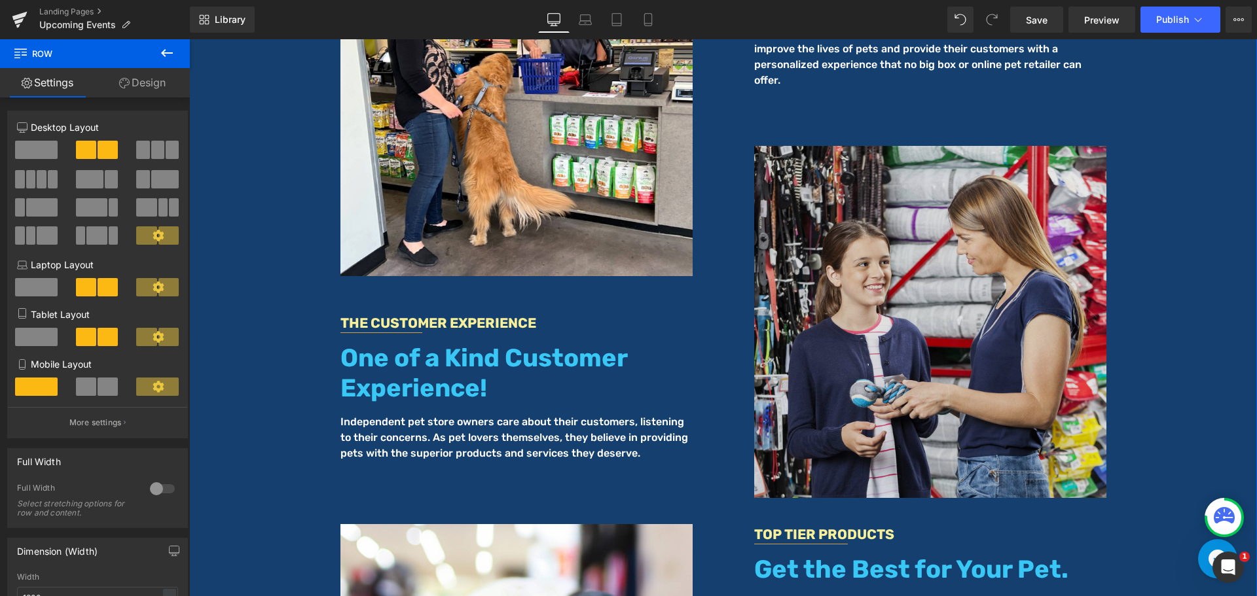
scroll to position [3298, 0]
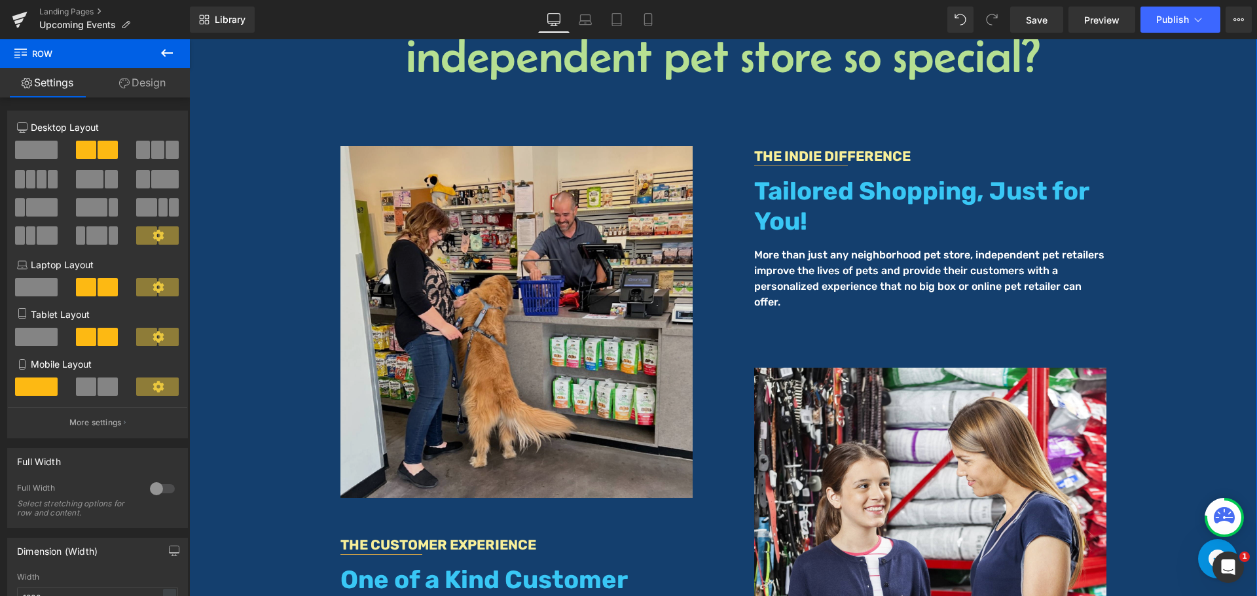
click at [587, 309] on img at bounding box center [516, 322] width 352 height 352
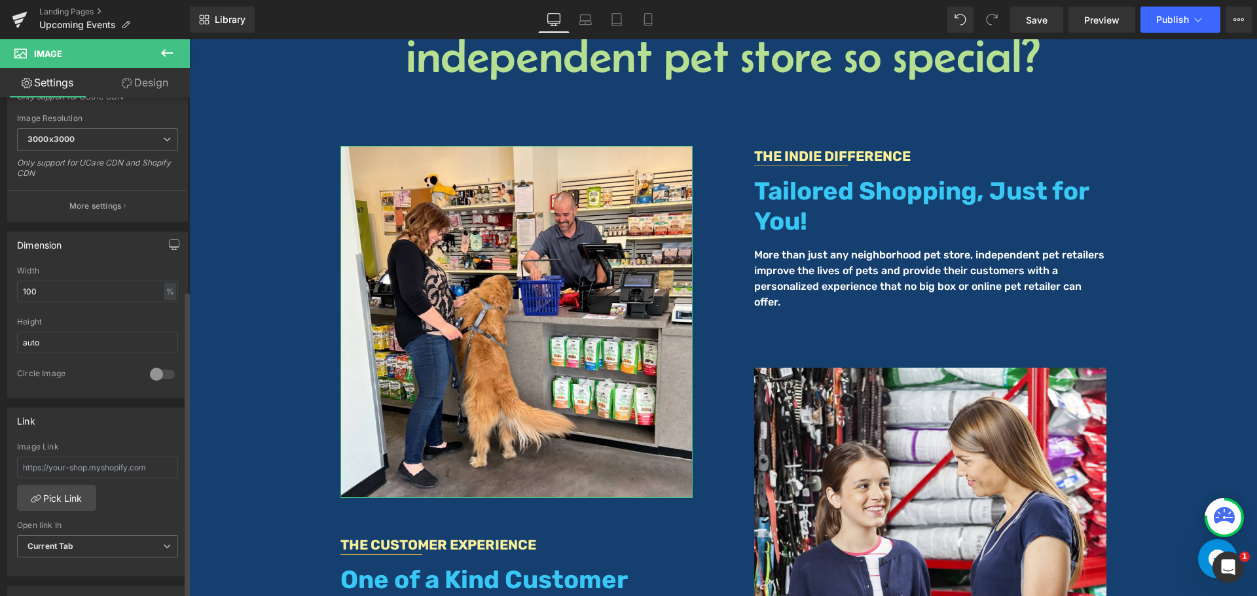
scroll to position [393, 0]
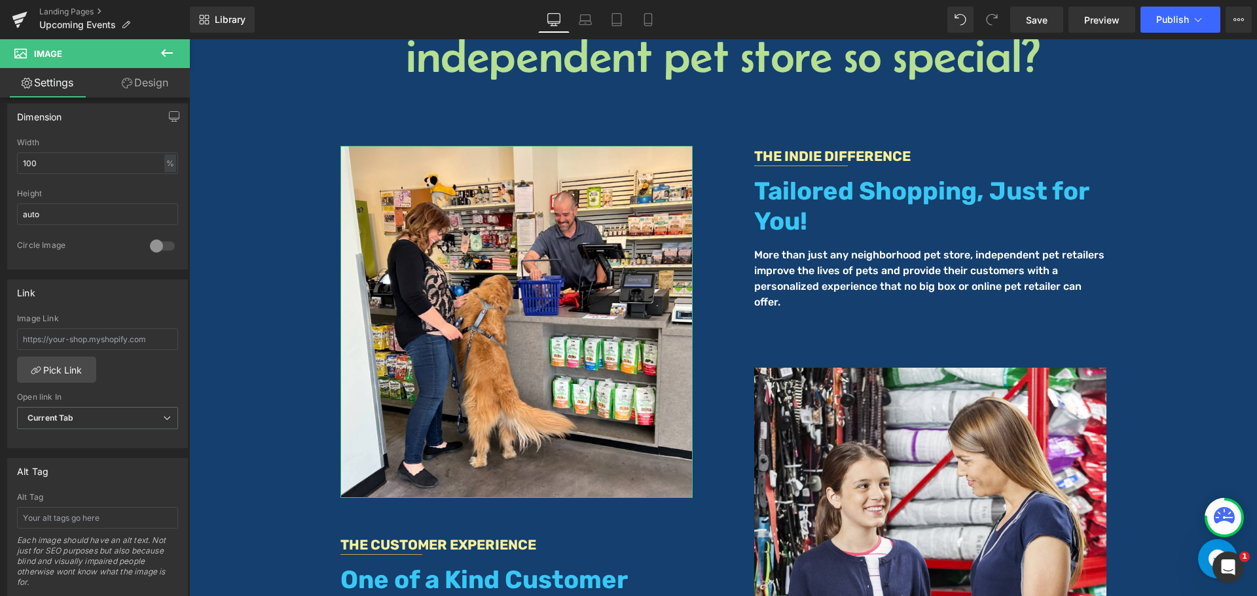
click at [139, 86] on link "Design" at bounding box center [145, 82] width 95 height 29
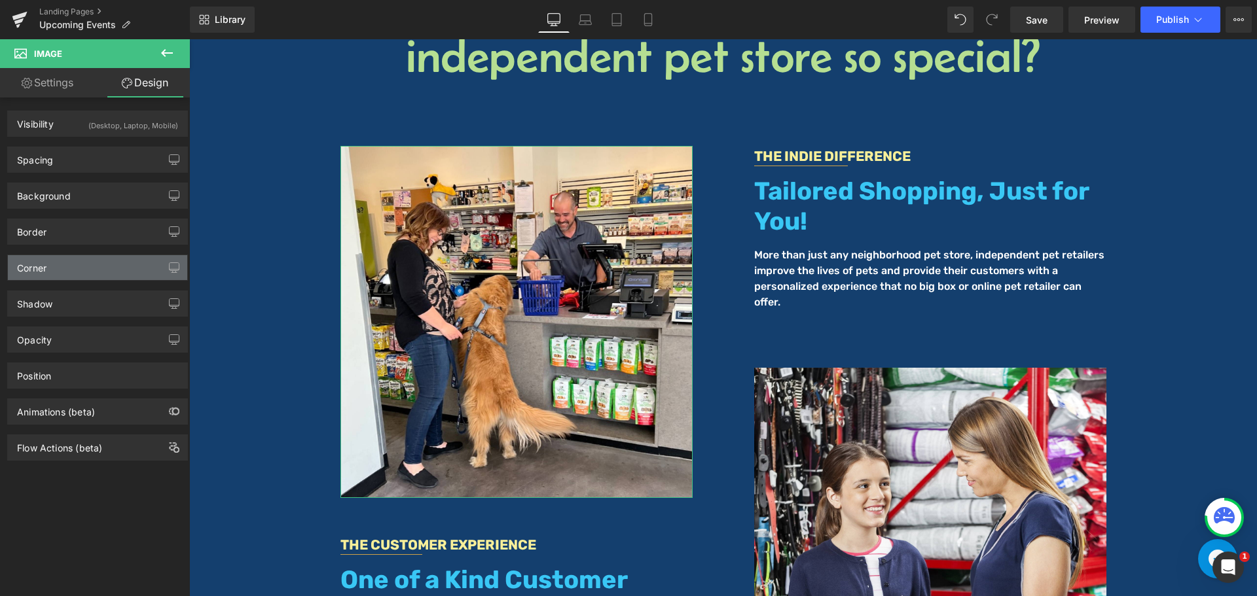
click at [55, 266] on div "Corner" at bounding box center [97, 267] width 179 height 25
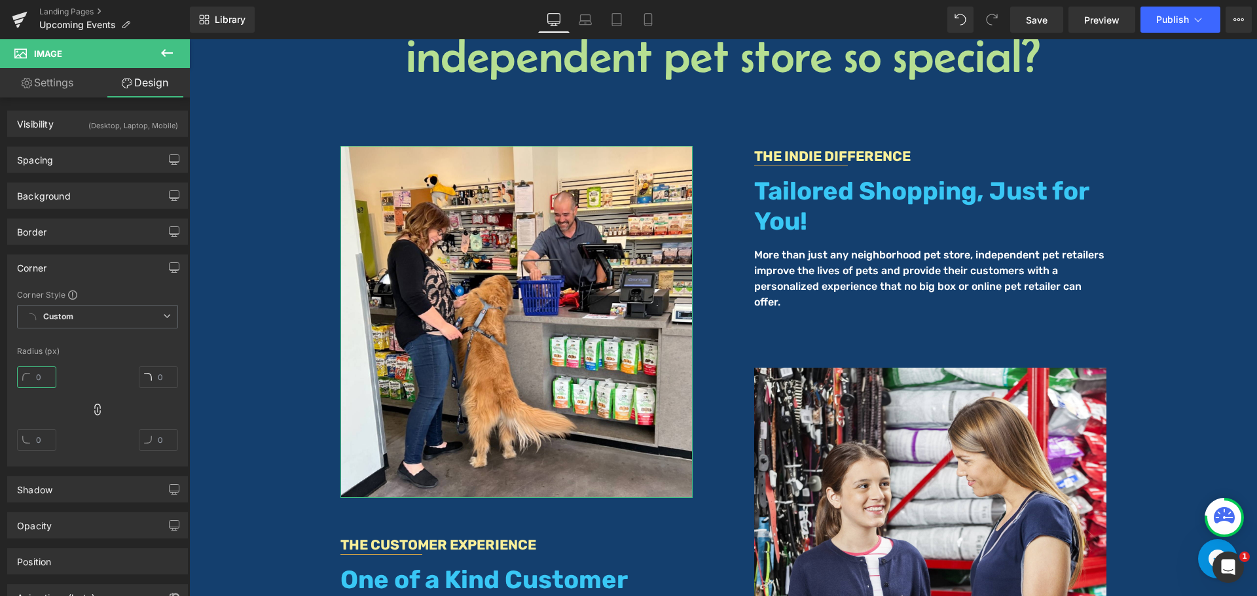
click at [46, 376] on input "text" at bounding box center [36, 378] width 39 height 22
type input "20"
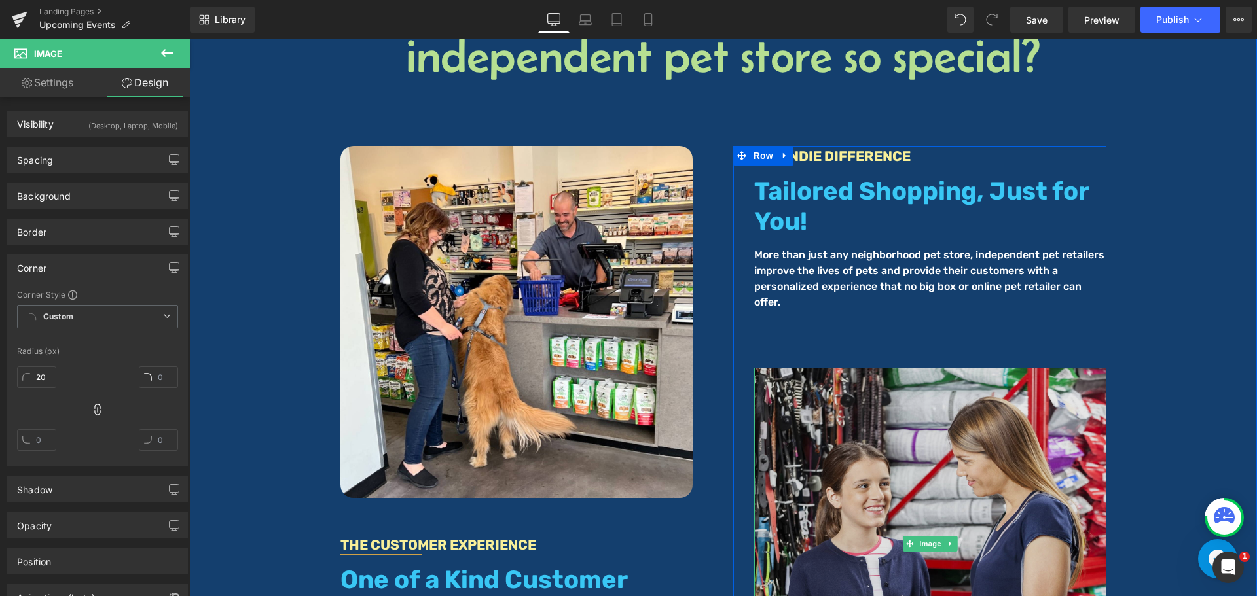
click at [864, 447] on img at bounding box center [930, 544] width 352 height 352
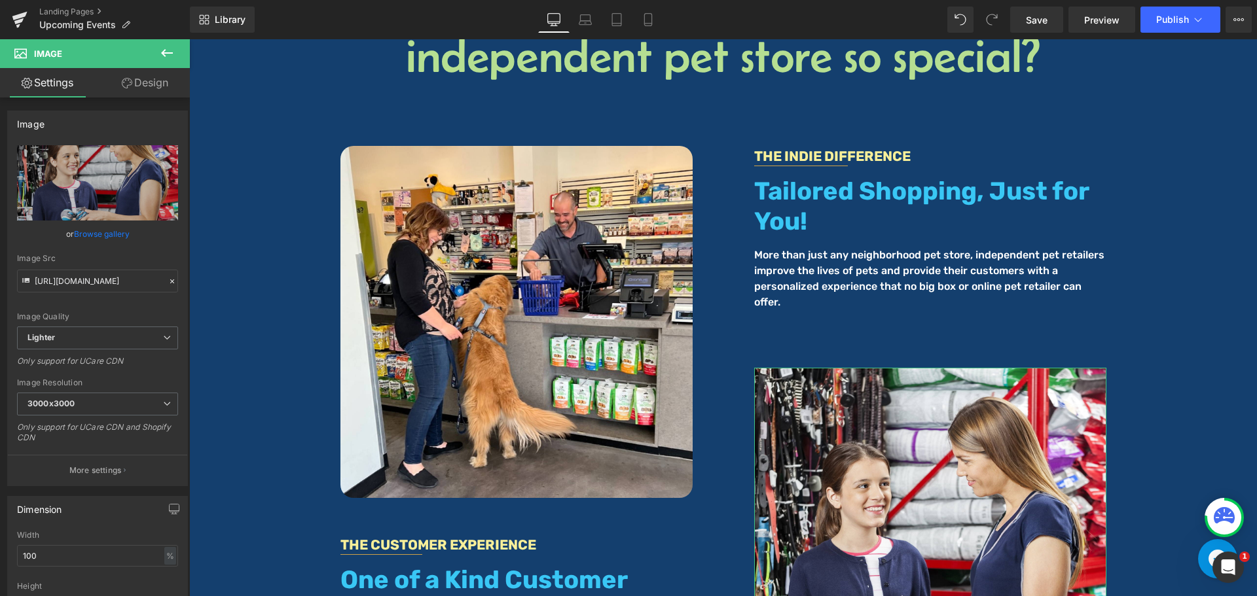
click at [141, 94] on link "Design" at bounding box center [145, 82] width 95 height 29
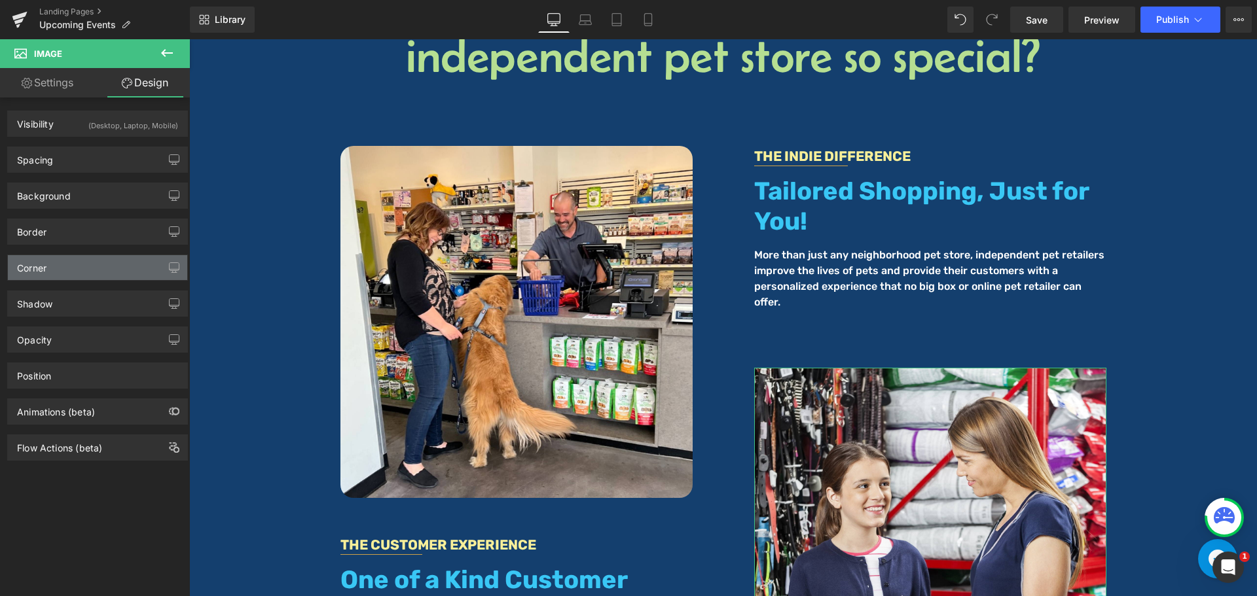
click at [43, 273] on div "Corner" at bounding box center [31, 264] width 29 height 18
click at [110, 269] on div "Corner" at bounding box center [97, 267] width 179 height 25
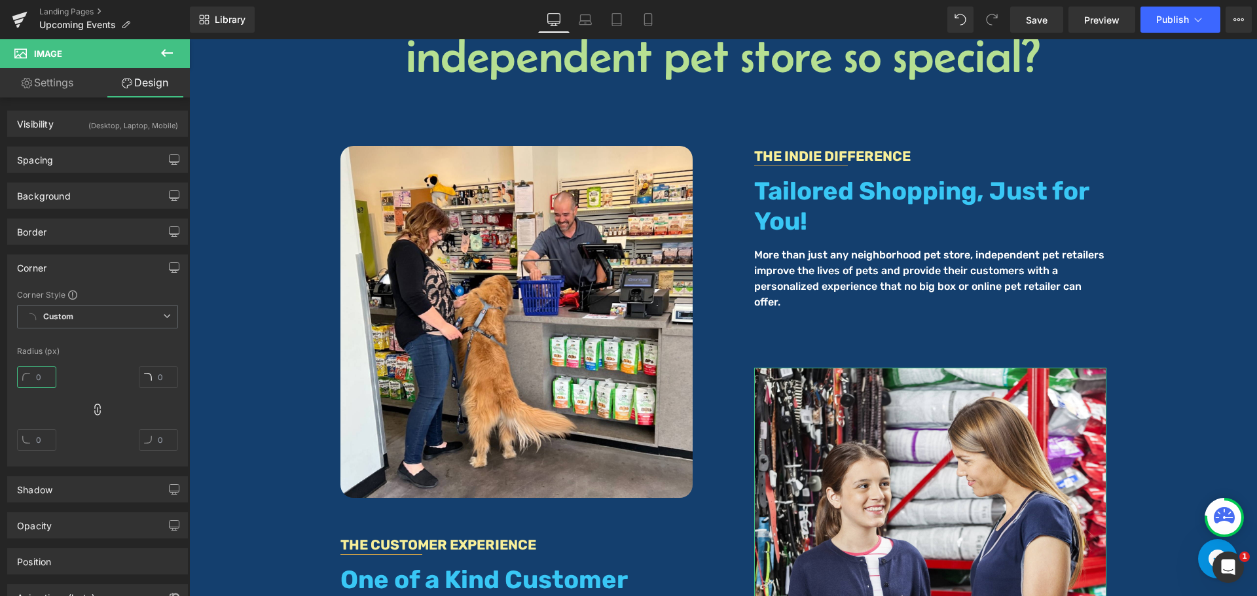
drag, startPoint x: 26, startPoint y: 368, endPoint x: 45, endPoint y: 379, distance: 22.6
click at [26, 370] on input "text" at bounding box center [36, 378] width 39 height 22
type input "20"
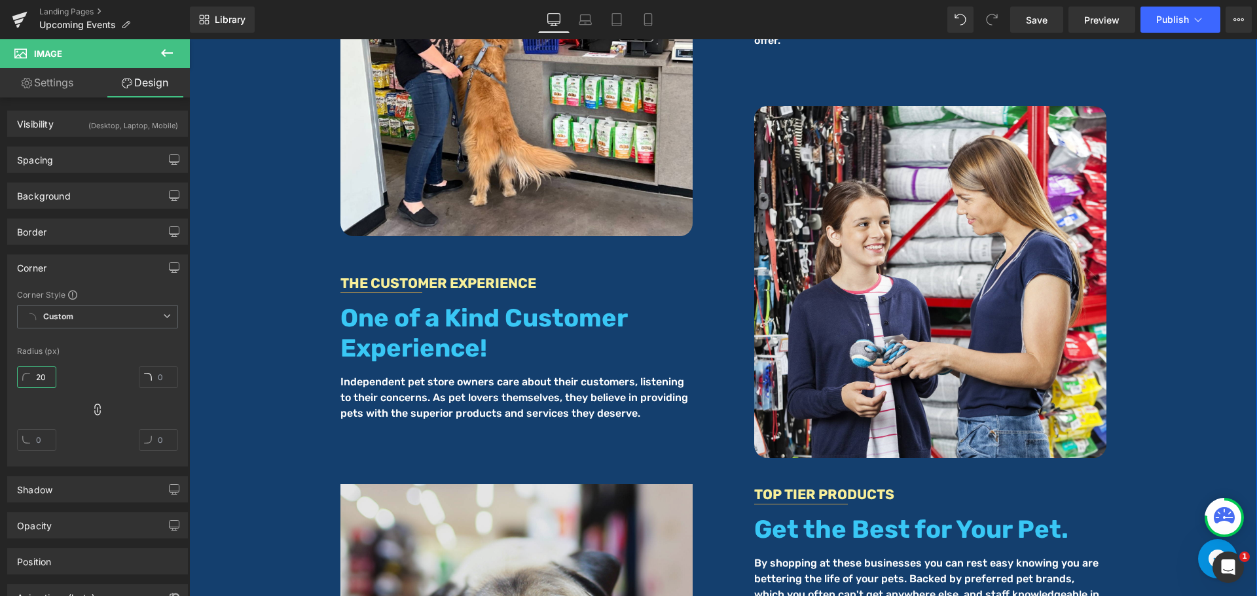
scroll to position [3887, 0]
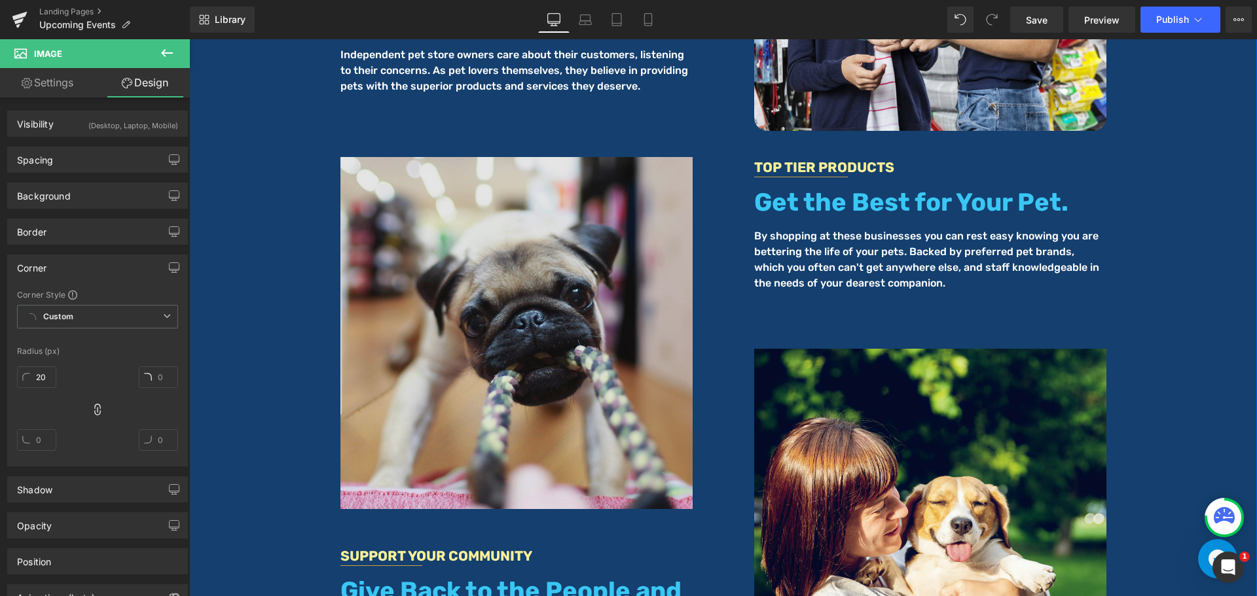
click at [572, 258] on img at bounding box center [516, 333] width 352 height 352
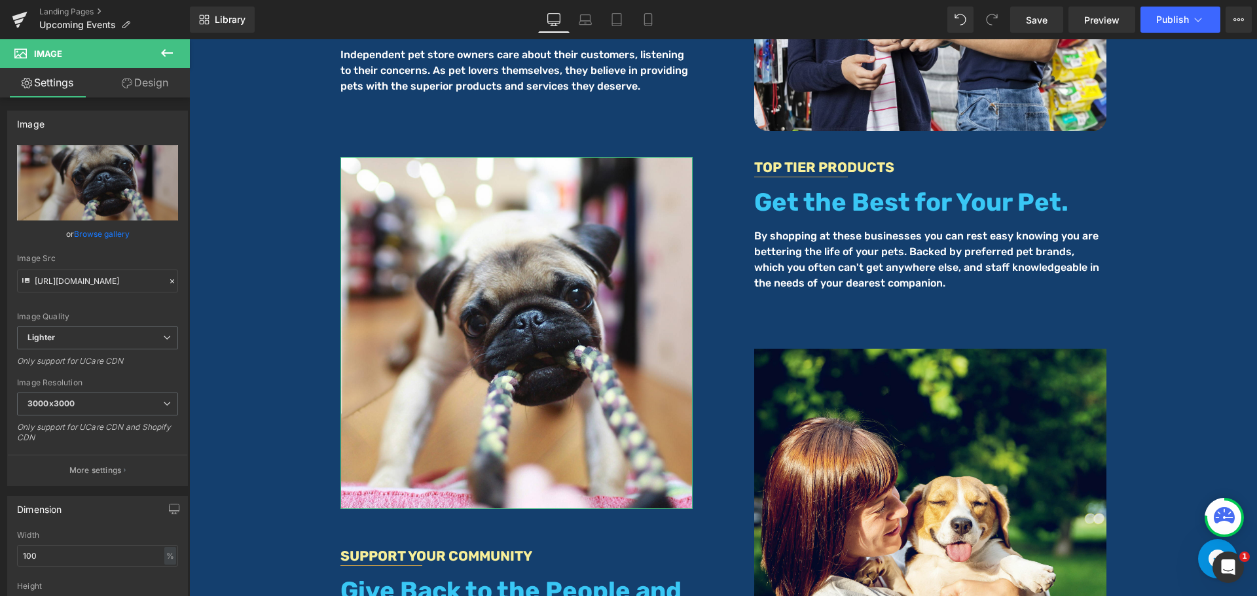
click at [156, 78] on link "Design" at bounding box center [145, 82] width 95 height 29
click at [0, 0] on div "Corner" at bounding box center [0, 0] width 0 height 0
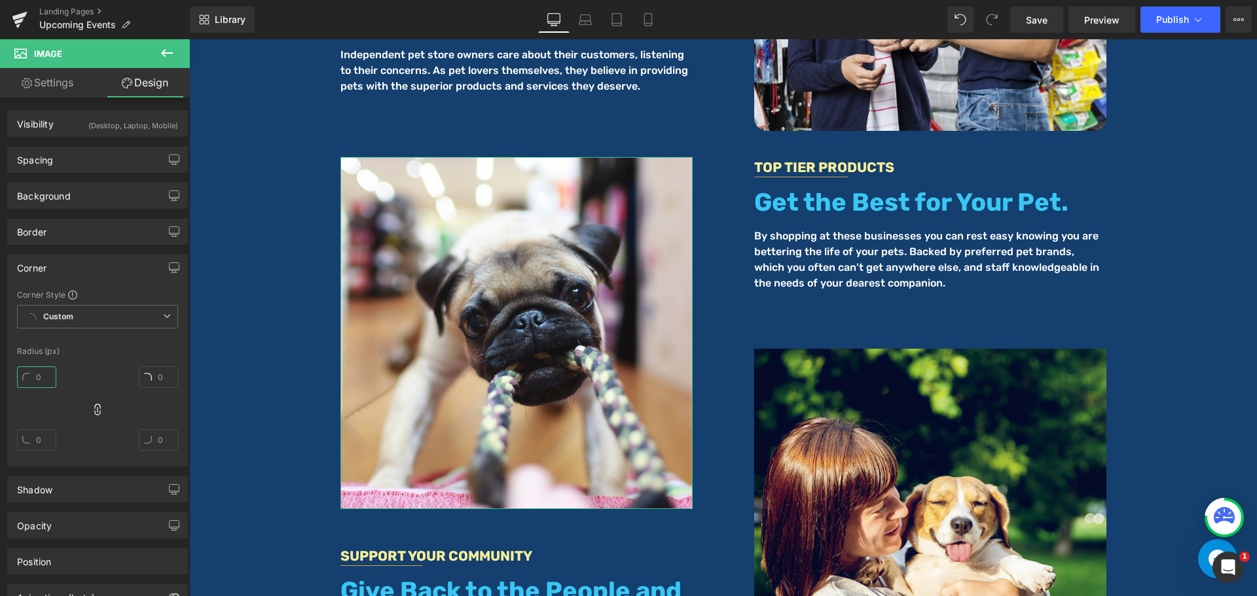
click at [44, 380] on input "text" at bounding box center [36, 378] width 39 height 22
type input "20"
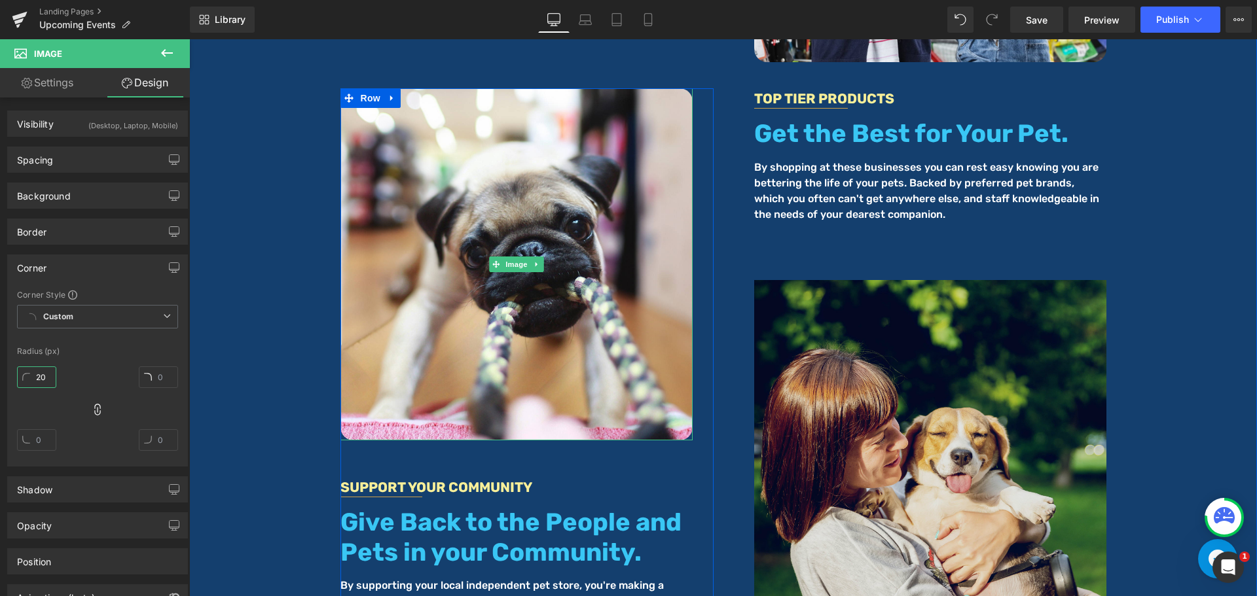
scroll to position [4084, 0]
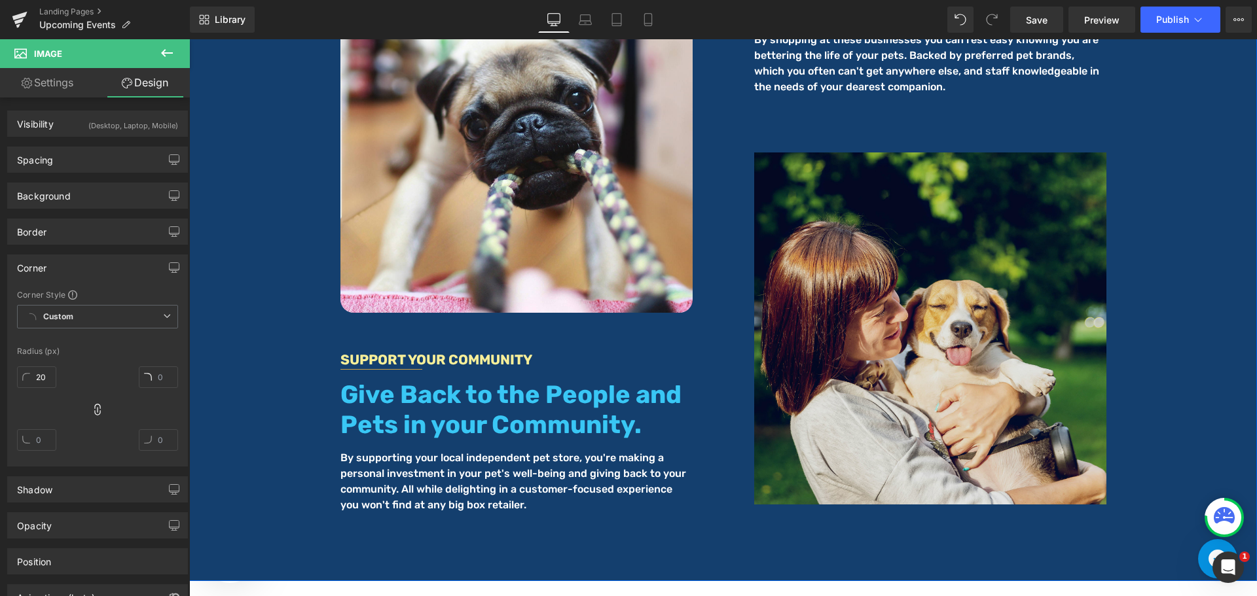
click at [847, 304] on img at bounding box center [930, 329] width 352 height 352
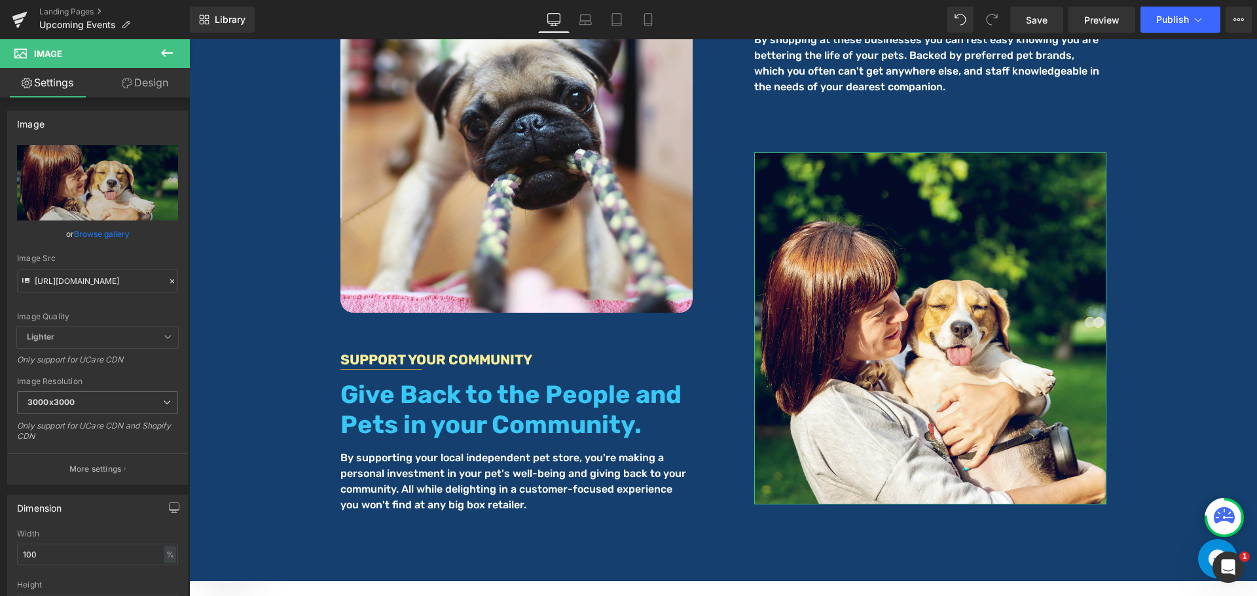
click at [157, 77] on link "Design" at bounding box center [145, 82] width 95 height 29
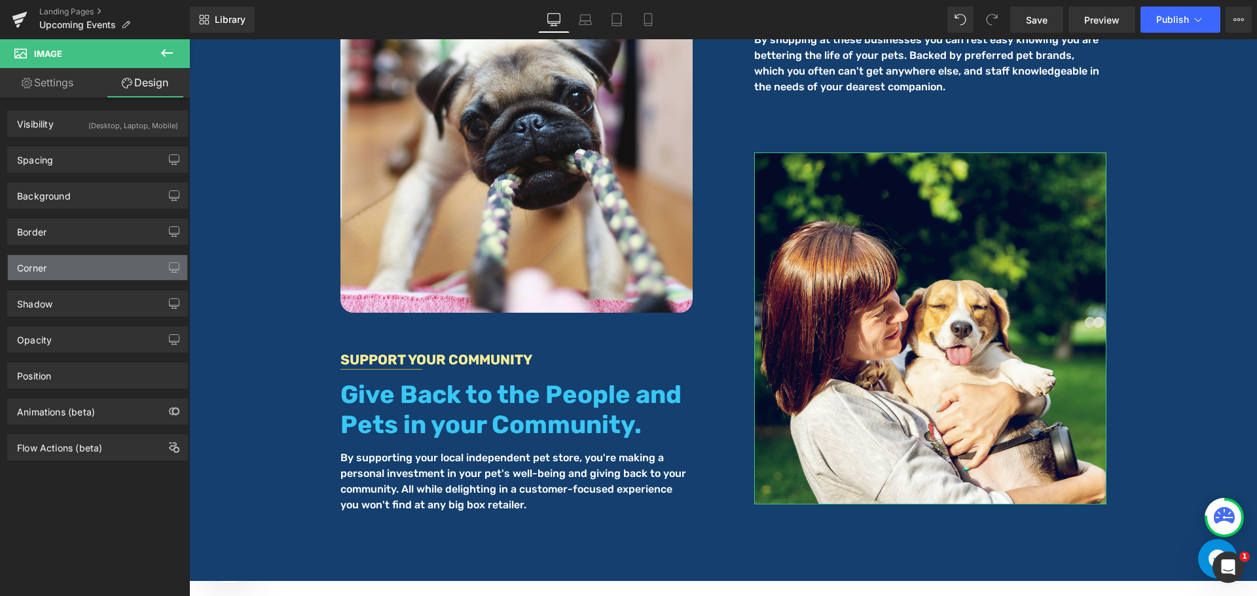
click at [56, 265] on div "Corner" at bounding box center [97, 267] width 179 height 25
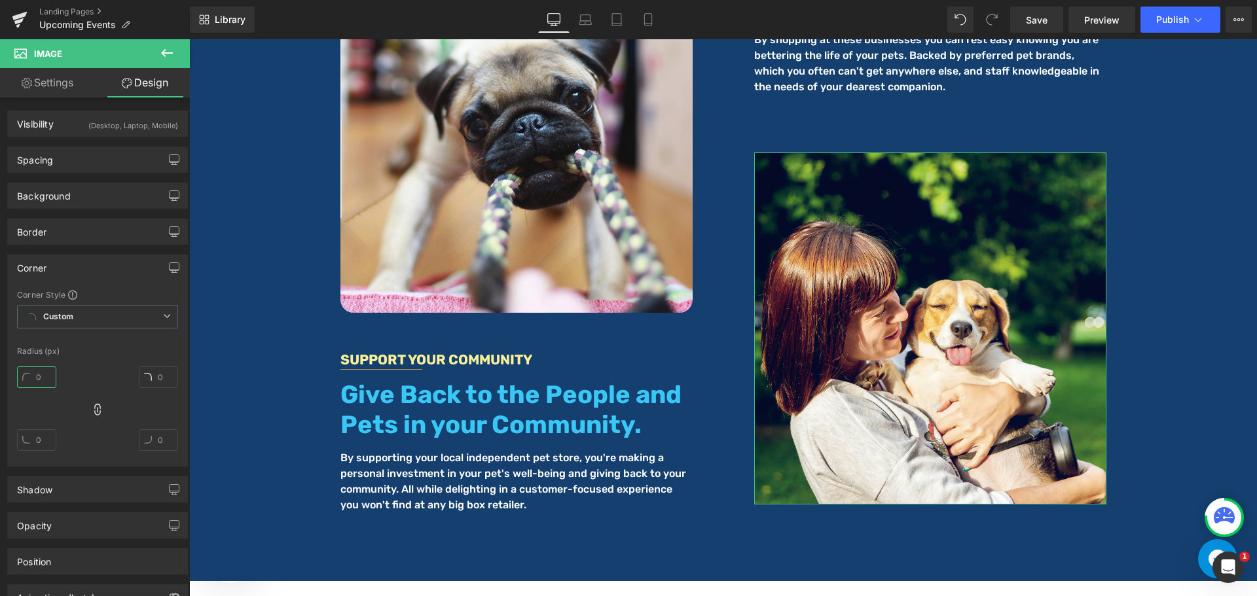
click at [23, 378] on input "text" at bounding box center [36, 378] width 39 height 22
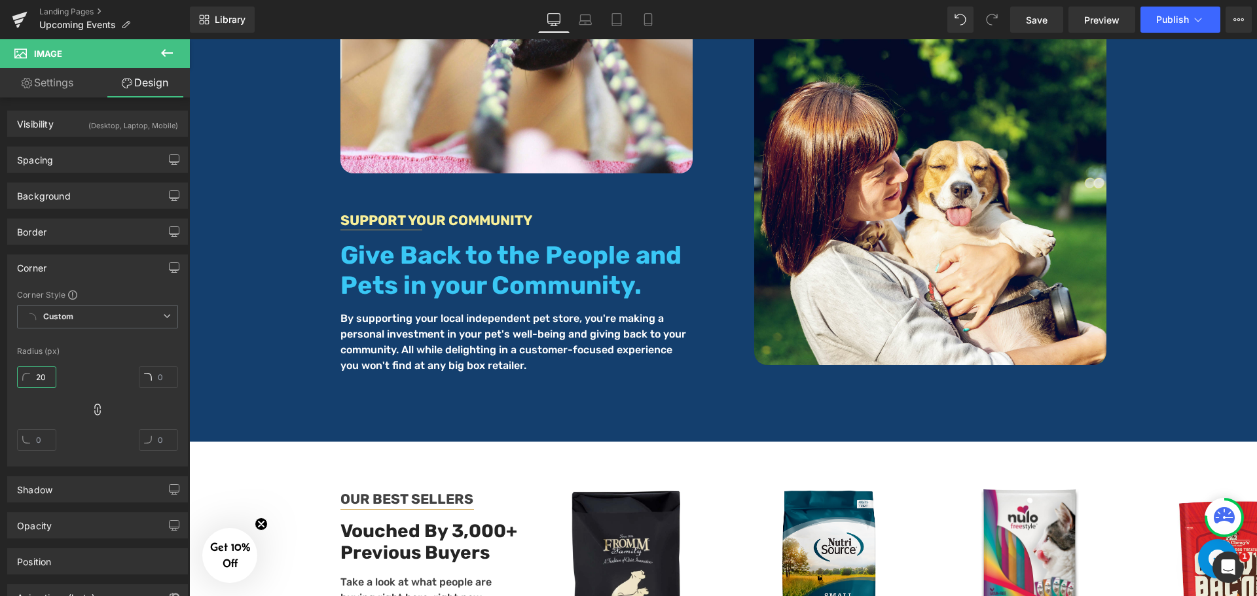
scroll to position [4215, 0]
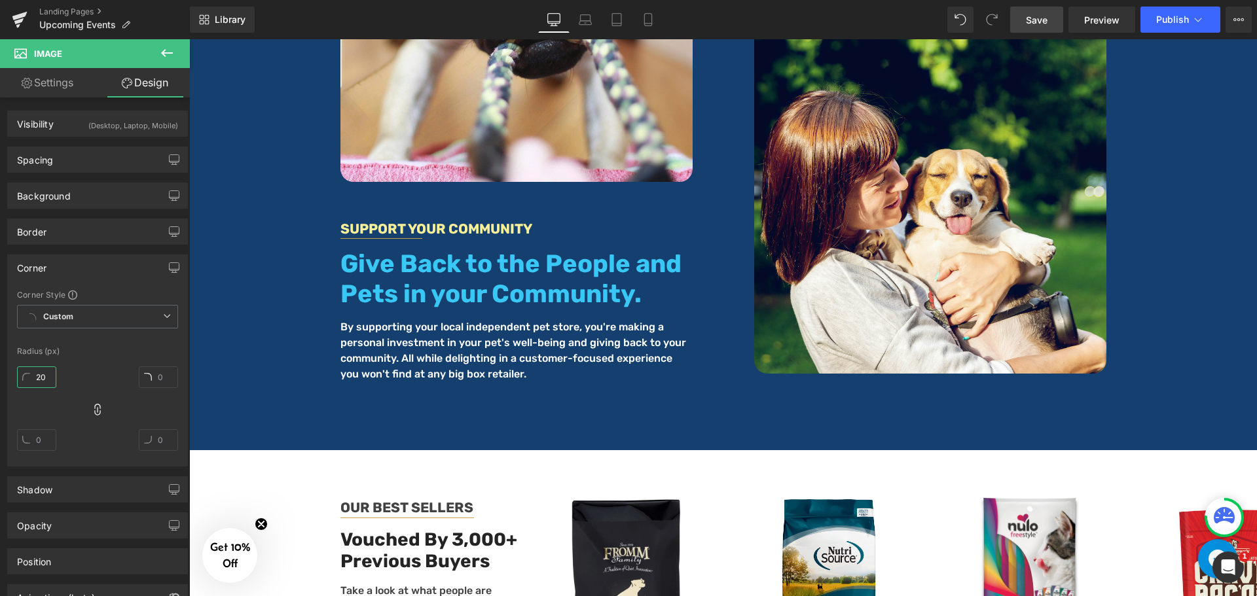
type input "20"
click at [1038, 20] on span "Save" at bounding box center [1037, 20] width 22 height 14
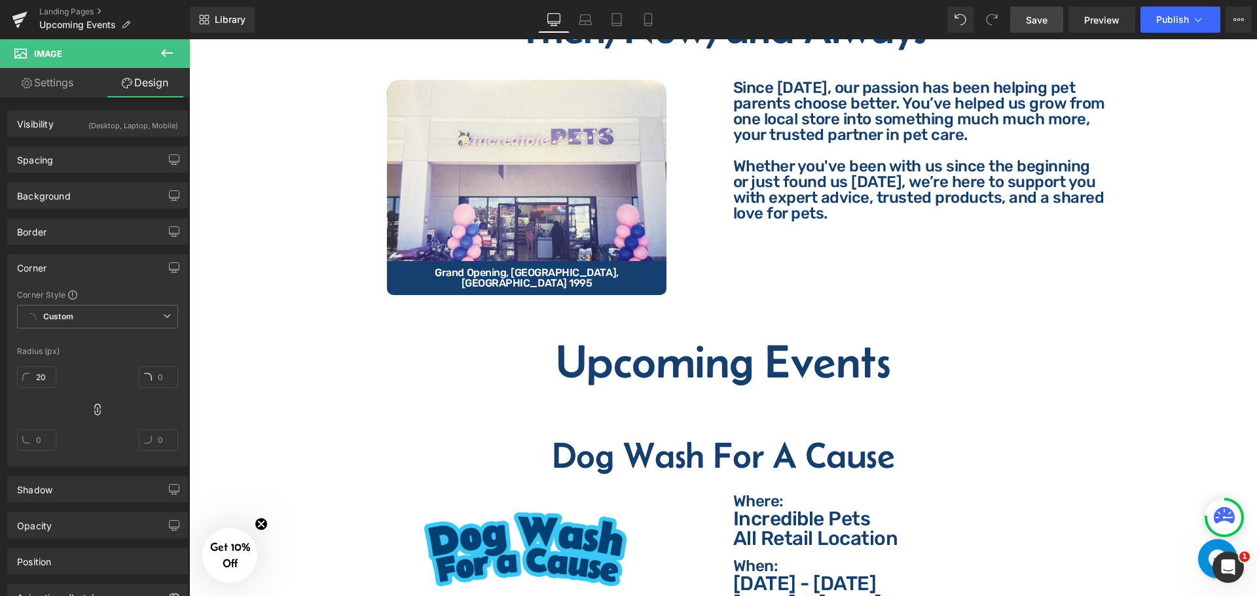
scroll to position [0, 0]
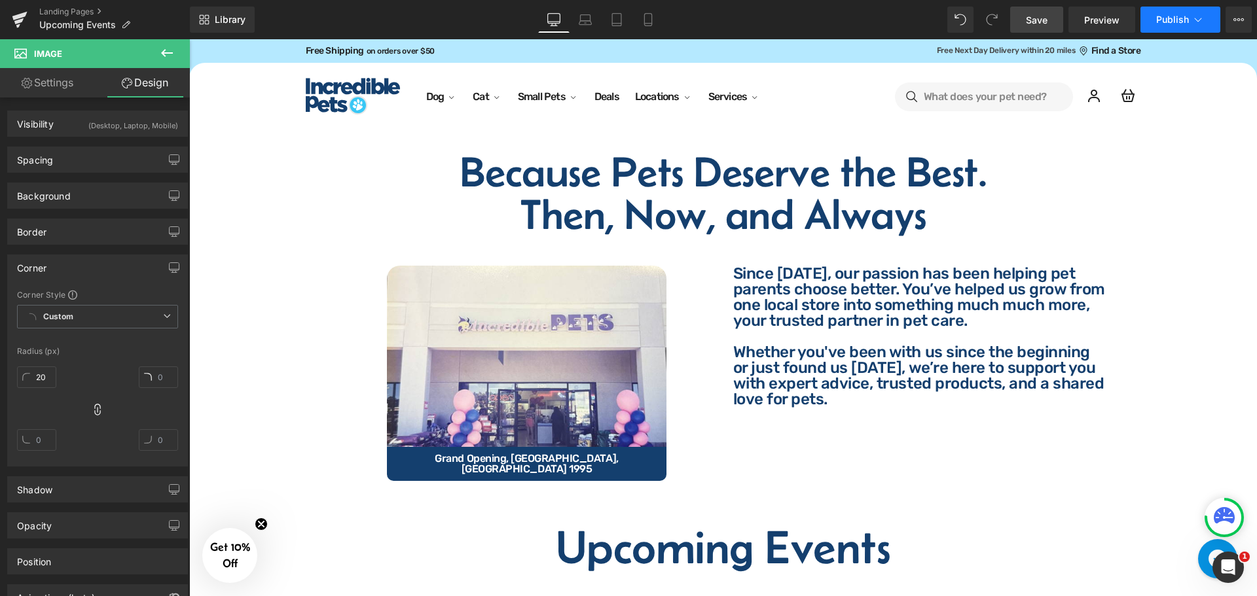
click at [1157, 24] on span "Publish" at bounding box center [1172, 19] width 33 height 10
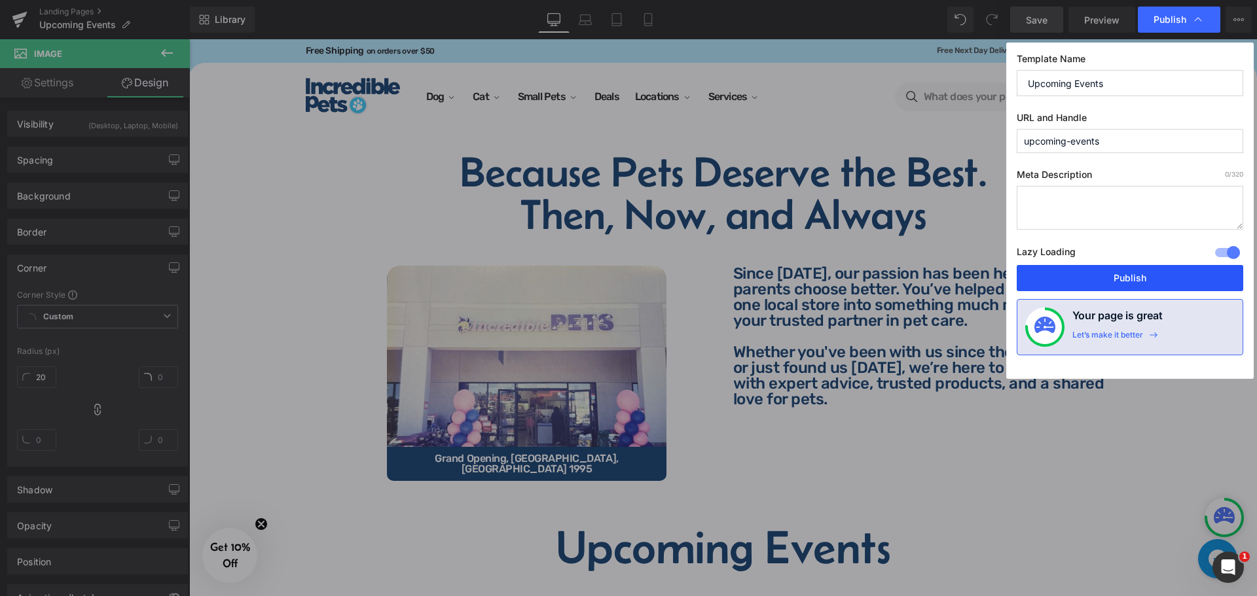
click at [1150, 272] on button "Publish" at bounding box center [1130, 278] width 227 height 26
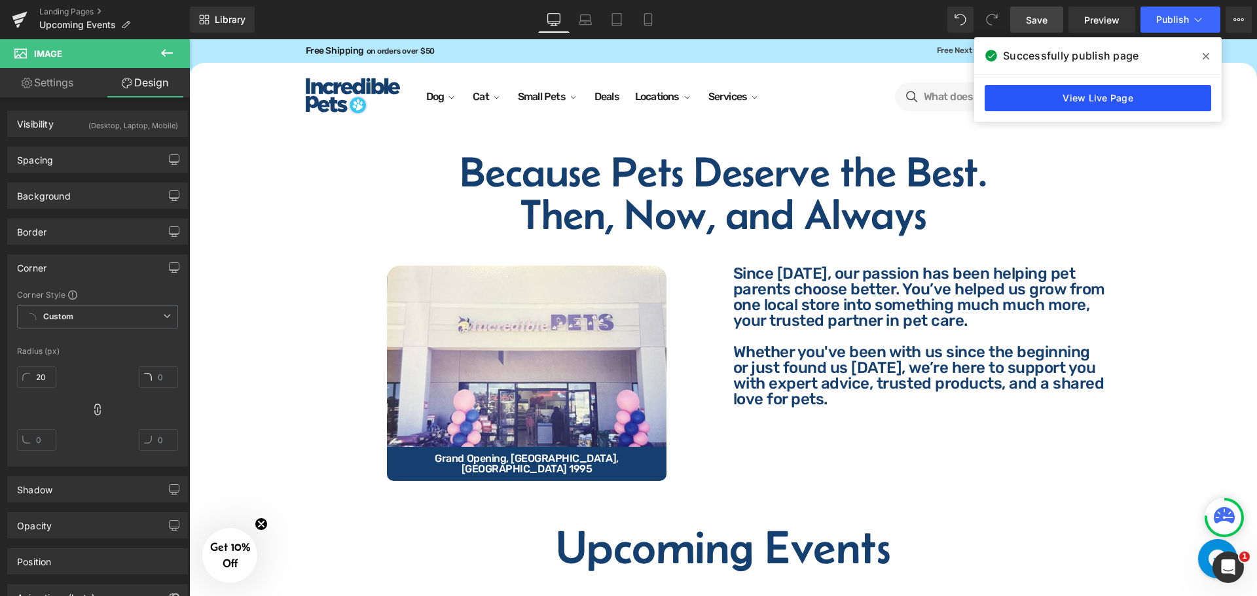
click at [1082, 105] on link "View Live Page" at bounding box center [1098, 98] width 227 height 26
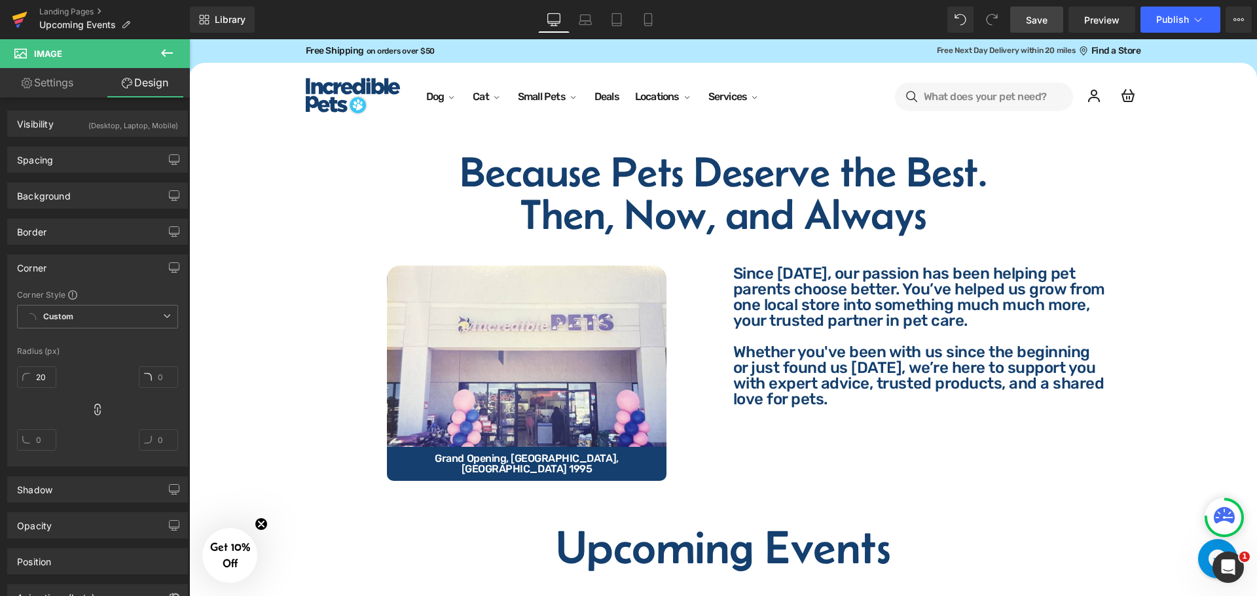
click at [11, 29] on link at bounding box center [19, 19] width 39 height 39
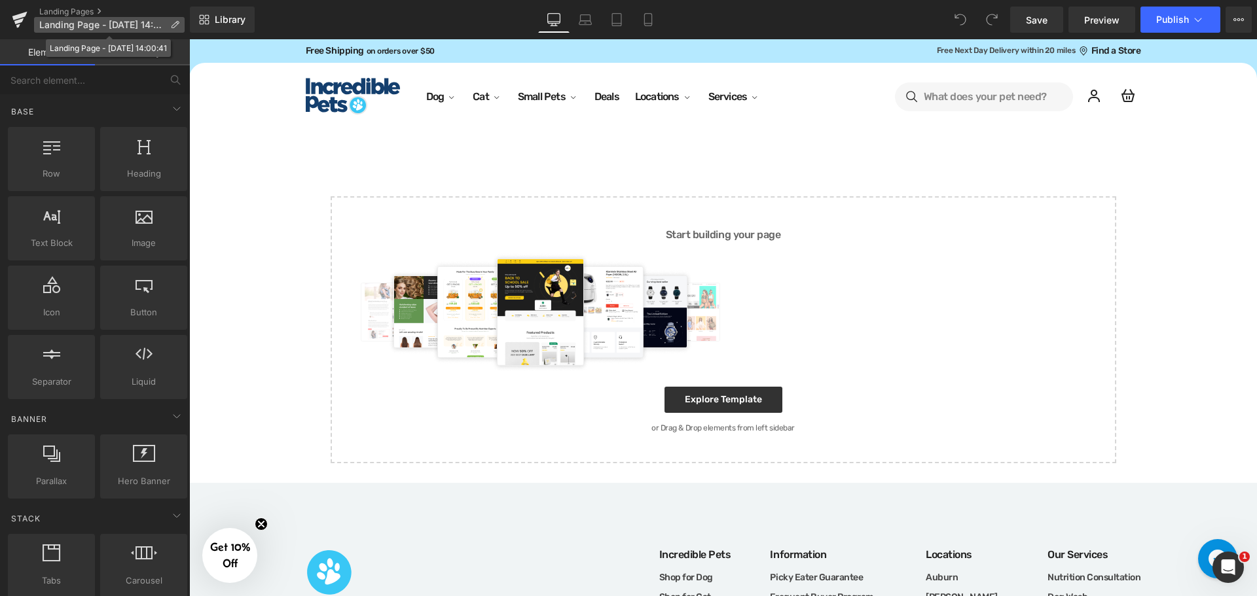
click at [99, 21] on span "Landing Page - Aug 18, 14:00:41" at bounding box center [102, 25] width 126 height 10
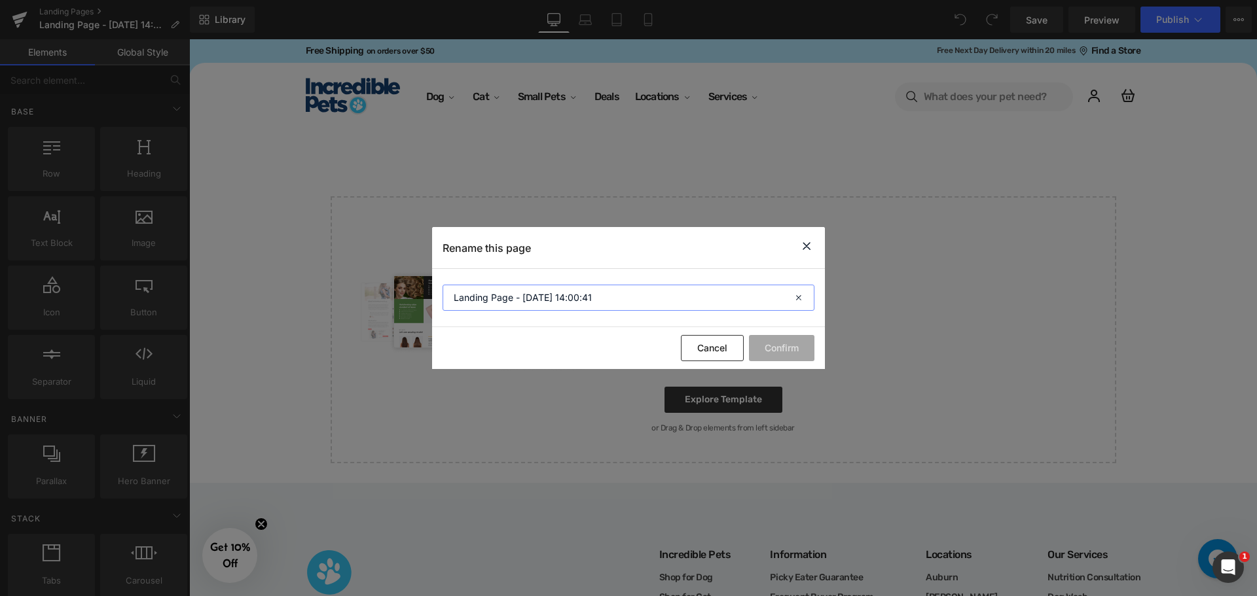
click at [624, 304] on input "Landing Page - Aug 18, 14:00:41" at bounding box center [629, 298] width 372 height 26
type input "Contests & Giveaways"
click at [784, 343] on button "Confirm" at bounding box center [781, 348] width 65 height 26
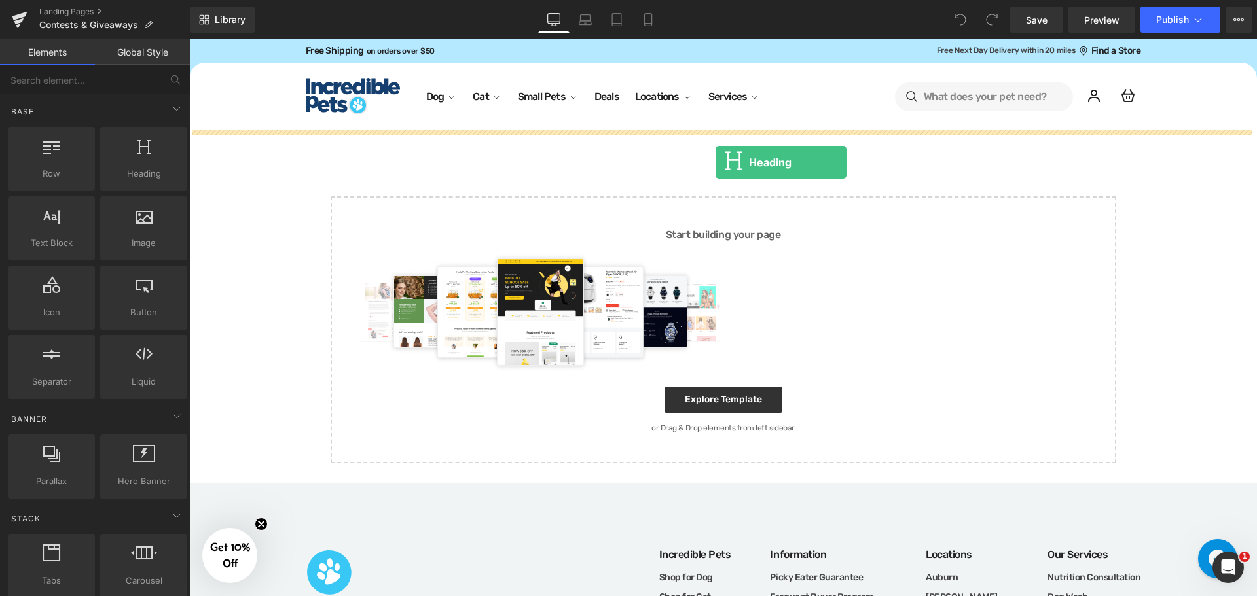
drag, startPoint x: 330, startPoint y: 219, endPoint x: 716, endPoint y: 151, distance: 391.6
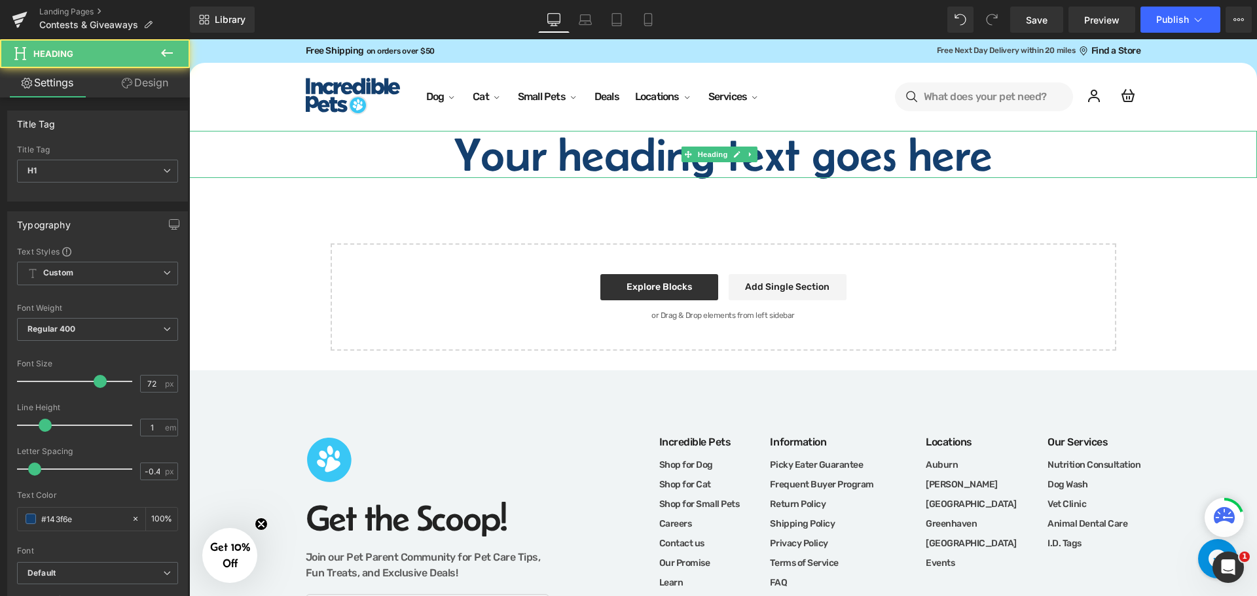
click at [644, 155] on h1 "Your heading text goes here" at bounding box center [723, 154] width 1068 height 47
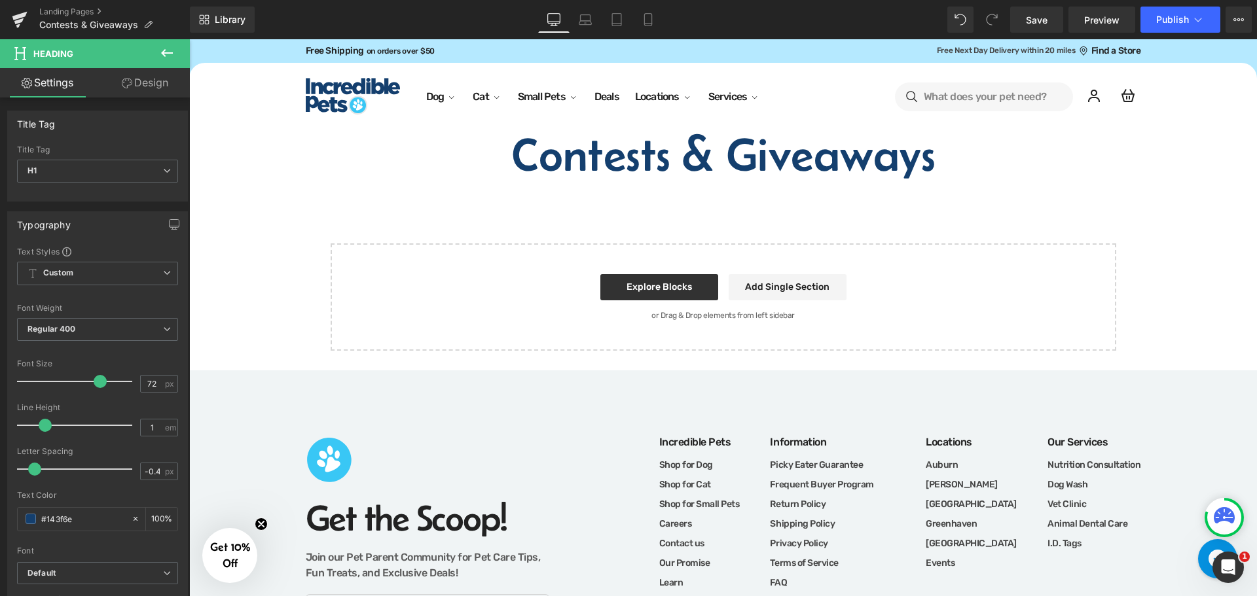
click at [174, 52] on icon at bounding box center [167, 53] width 16 height 16
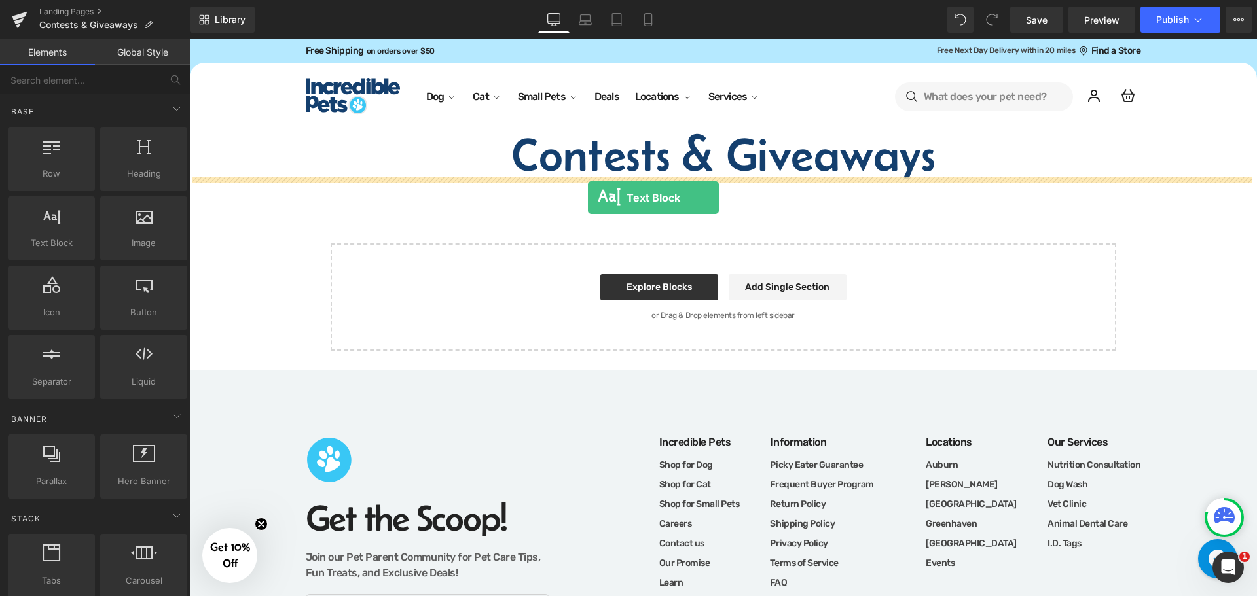
drag, startPoint x: 331, startPoint y: 270, endPoint x: 588, endPoint y: 198, distance: 266.6
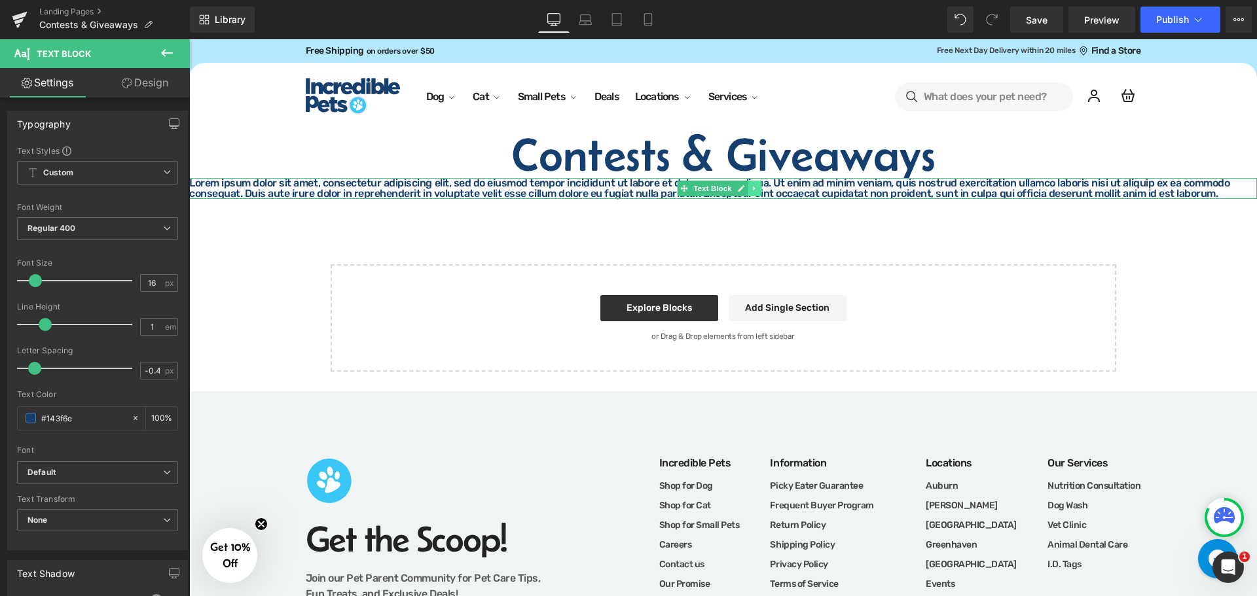
click at [756, 185] on icon at bounding box center [754, 189] width 7 height 8
click at [764, 187] on link at bounding box center [761, 189] width 14 height 16
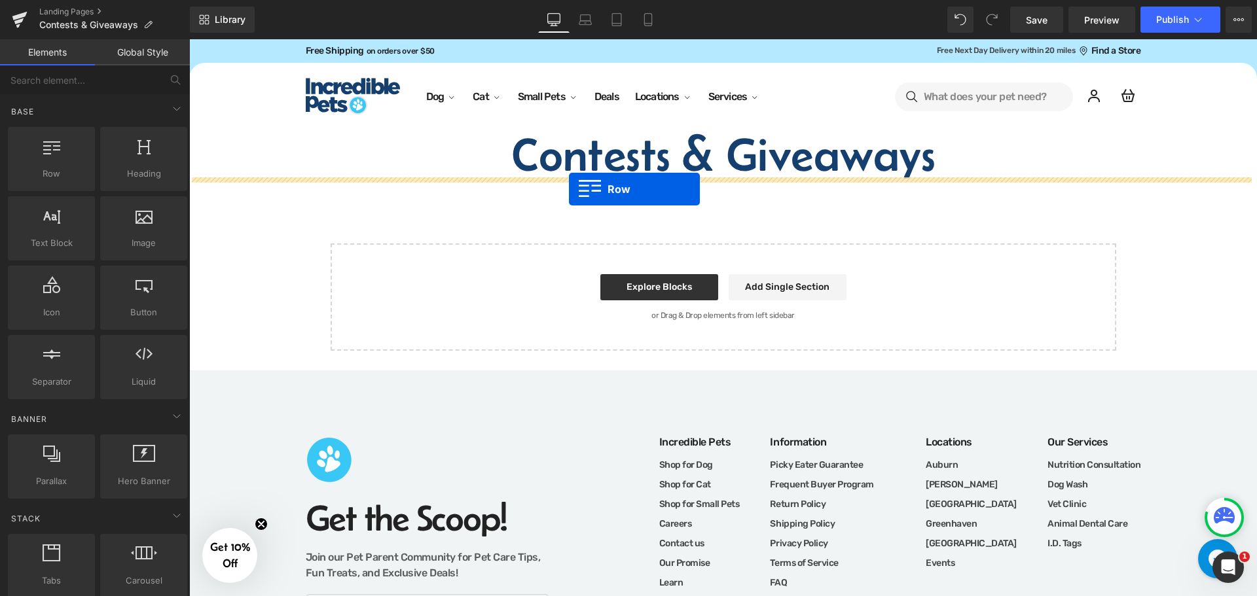
drag, startPoint x: 250, startPoint y: 208, endPoint x: 569, endPoint y: 189, distance: 319.4
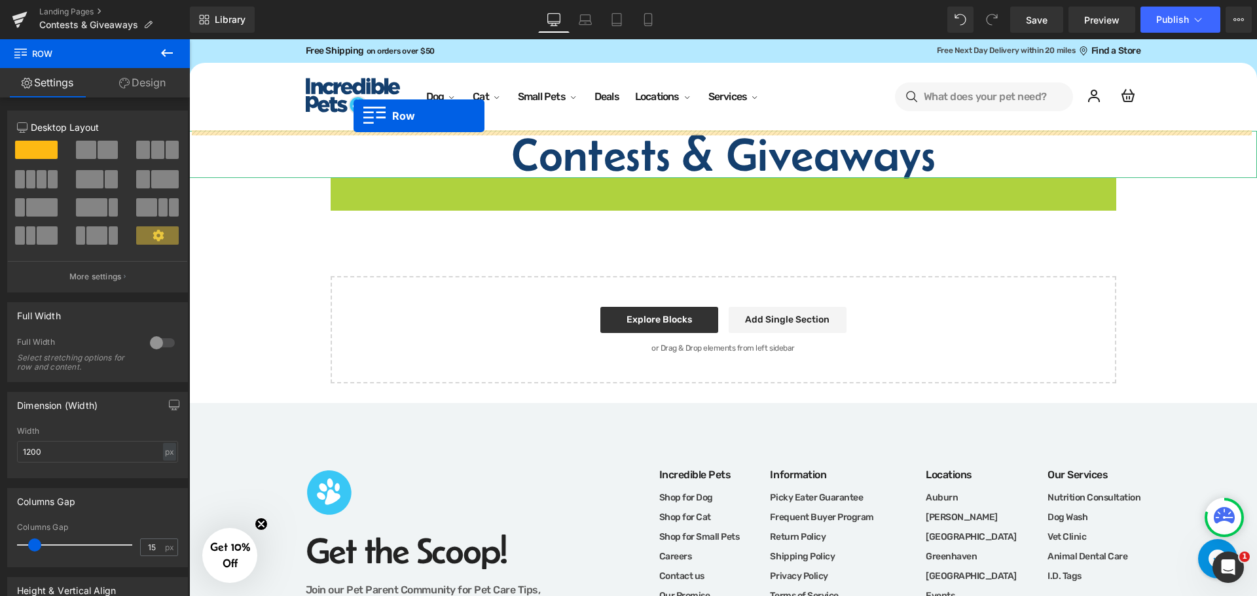
drag, startPoint x: 331, startPoint y: 185, endPoint x: 354, endPoint y: 116, distance: 72.9
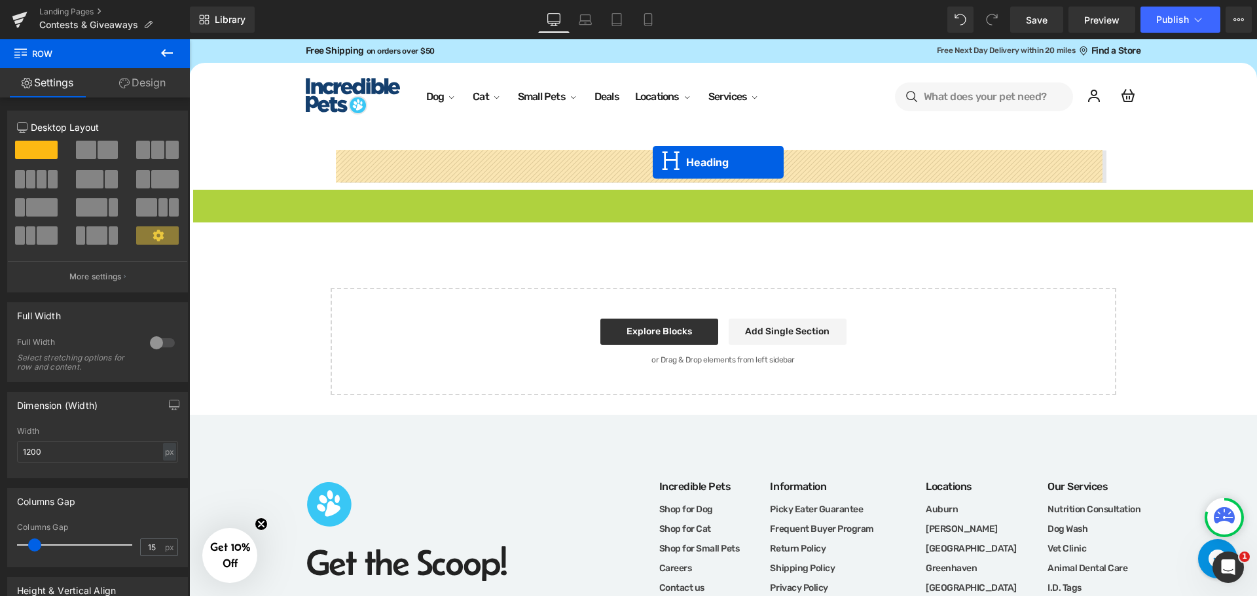
drag, startPoint x: 686, startPoint y: 212, endPoint x: 653, endPoint y: 162, distance: 59.6
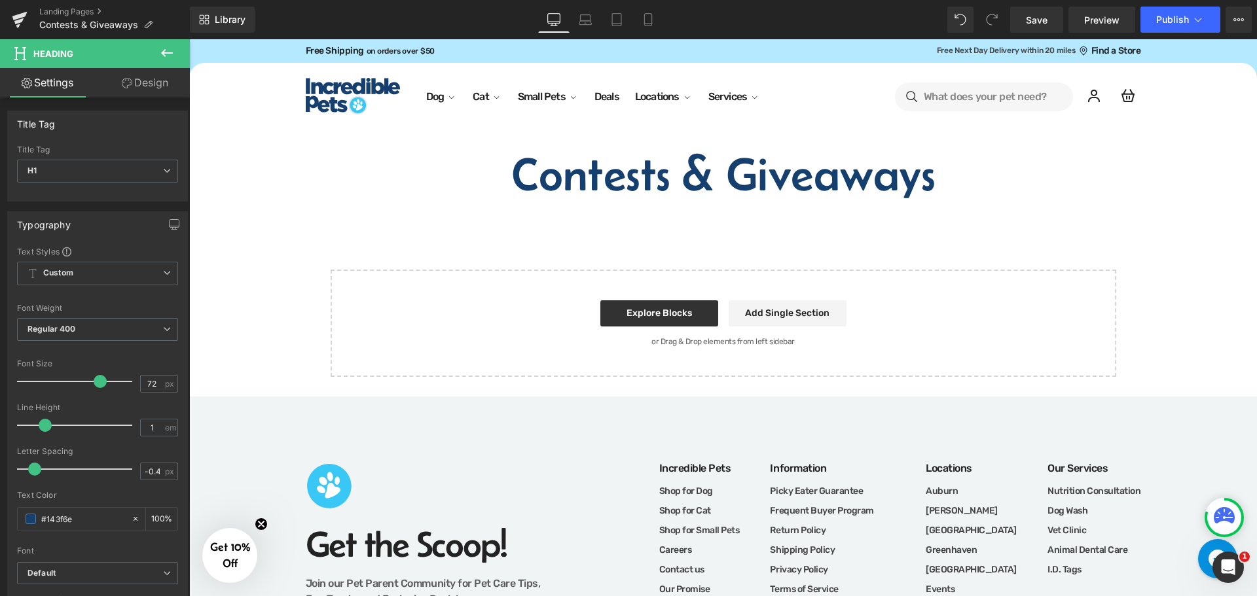
click at [174, 58] on icon at bounding box center [167, 53] width 16 height 16
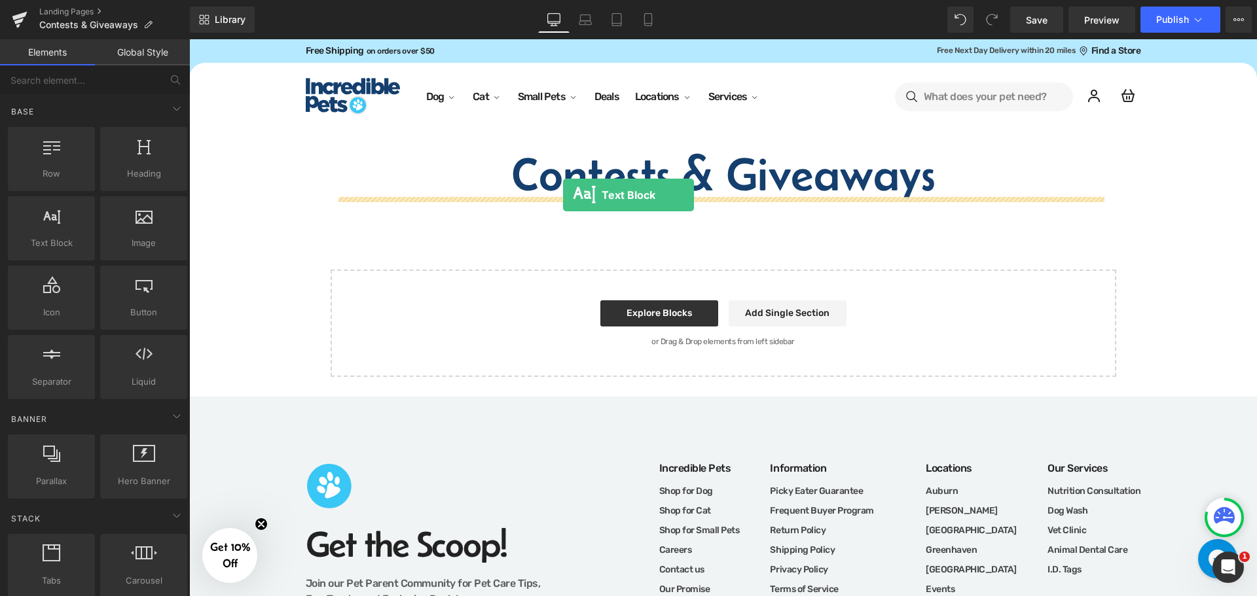
drag, startPoint x: 237, startPoint y: 271, endPoint x: 563, endPoint y: 195, distance: 334.8
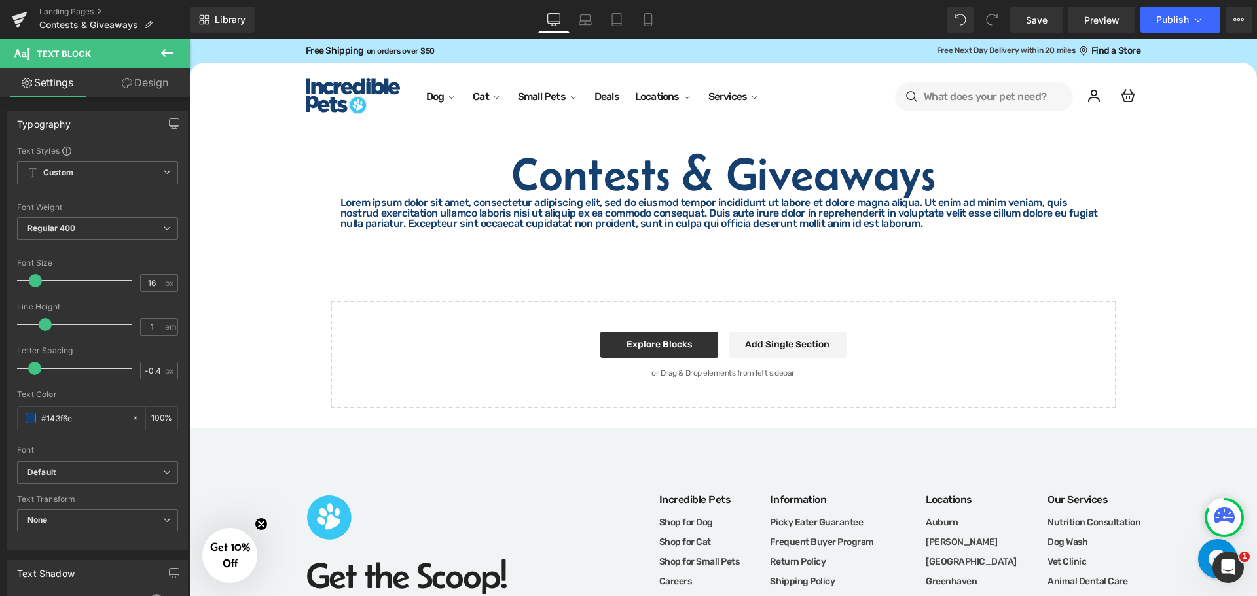
click at [159, 52] on icon at bounding box center [167, 53] width 16 height 16
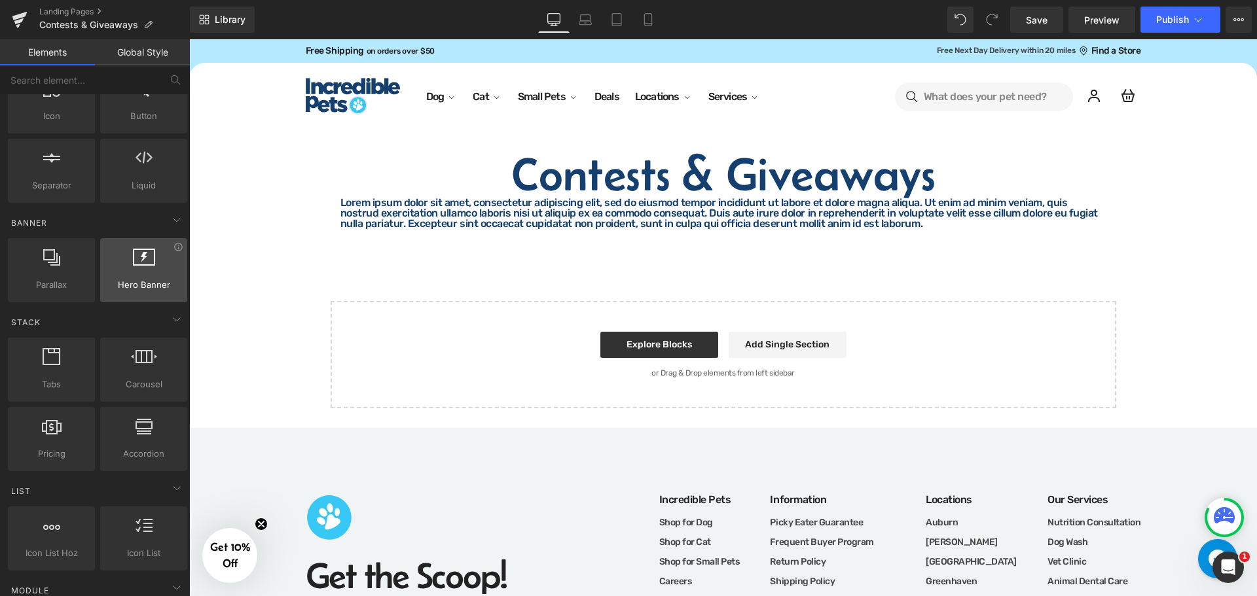
scroll to position [262, 0]
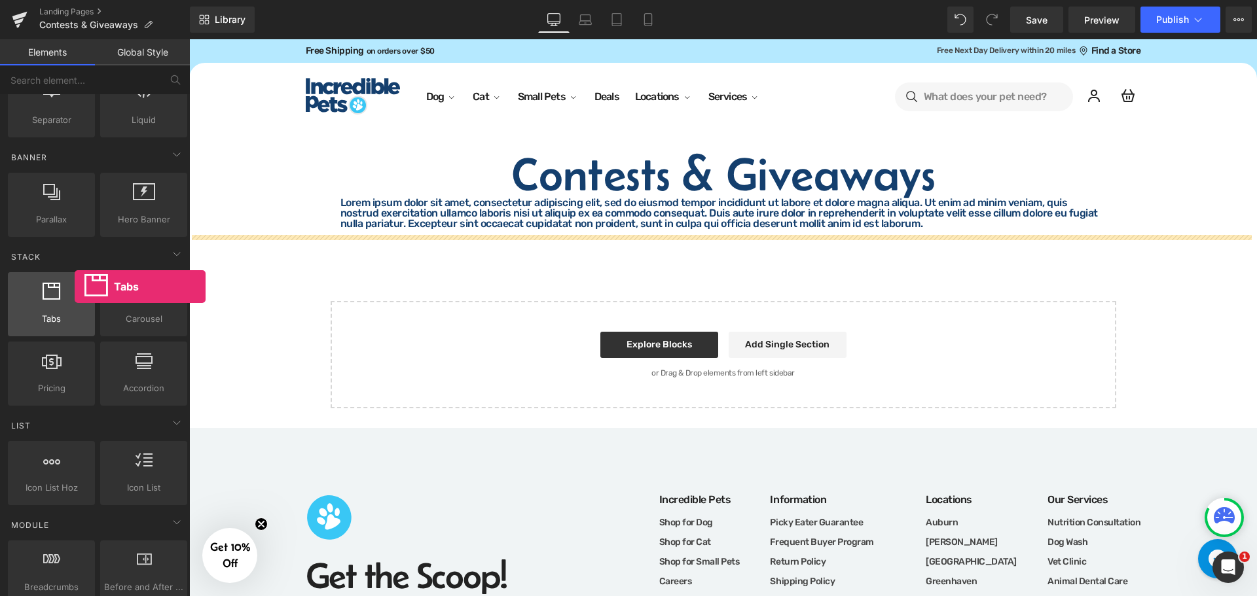
drag, startPoint x: 50, startPoint y: 316, endPoint x: 57, endPoint y: 296, distance: 21.3
click at [57, 296] on div "Tabs tabs, vertical, horizontal, accordions" at bounding box center [51, 304] width 87 height 64
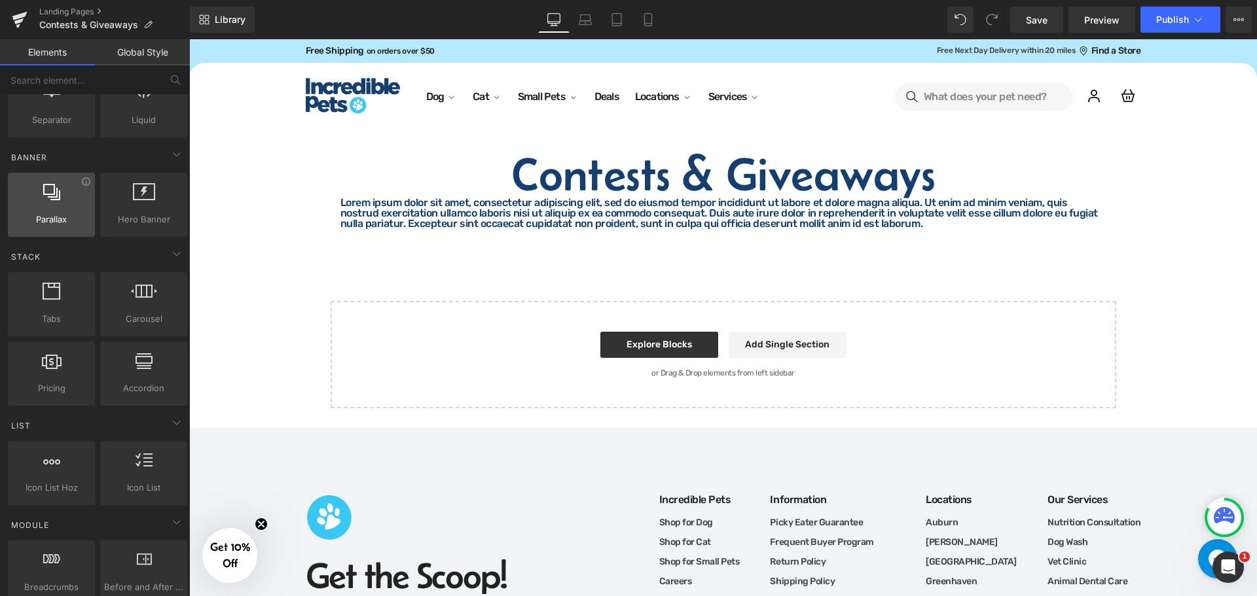
scroll to position [0, 0]
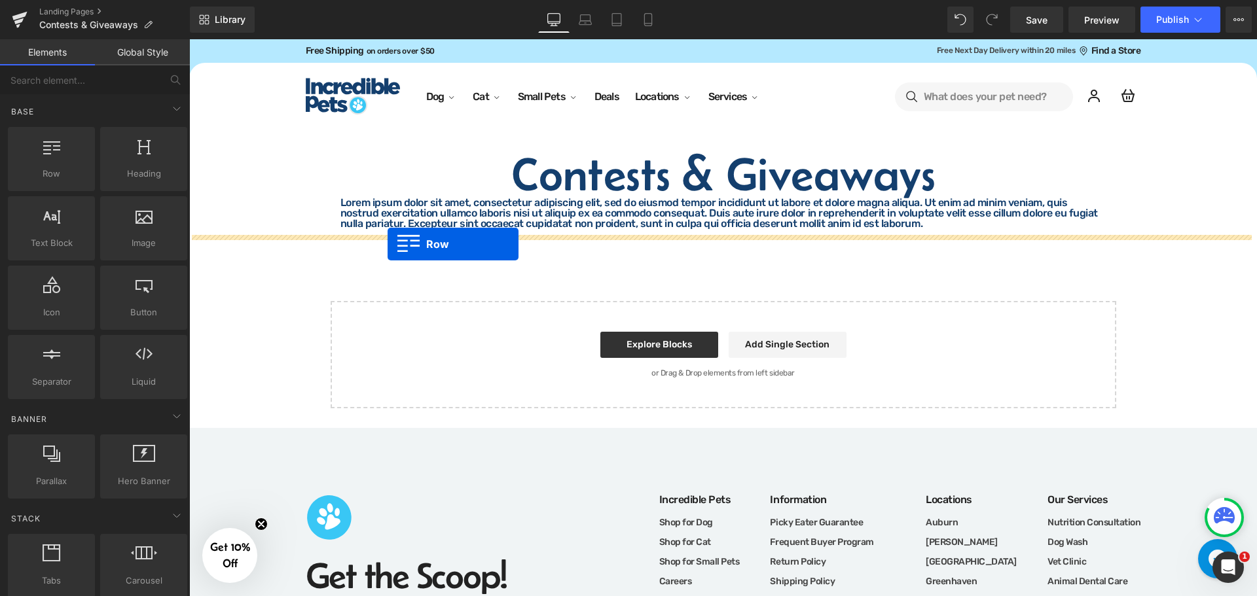
drag, startPoint x: 236, startPoint y: 210, endPoint x: 389, endPoint y: 243, distance: 156.2
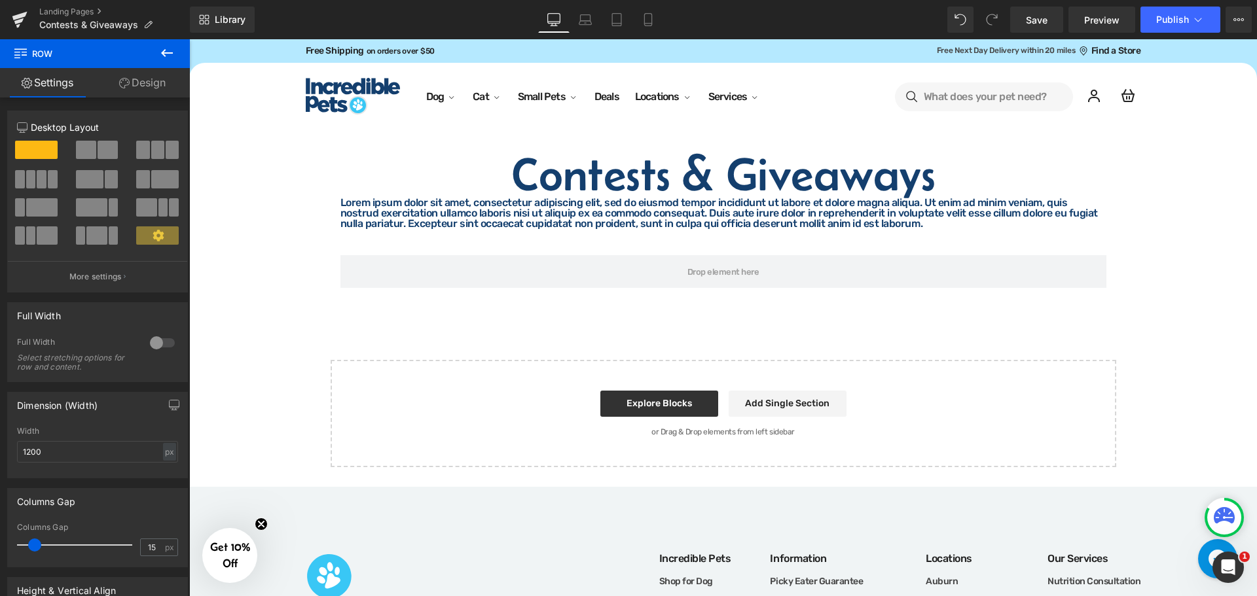
click at [163, 49] on icon at bounding box center [167, 53] width 16 height 16
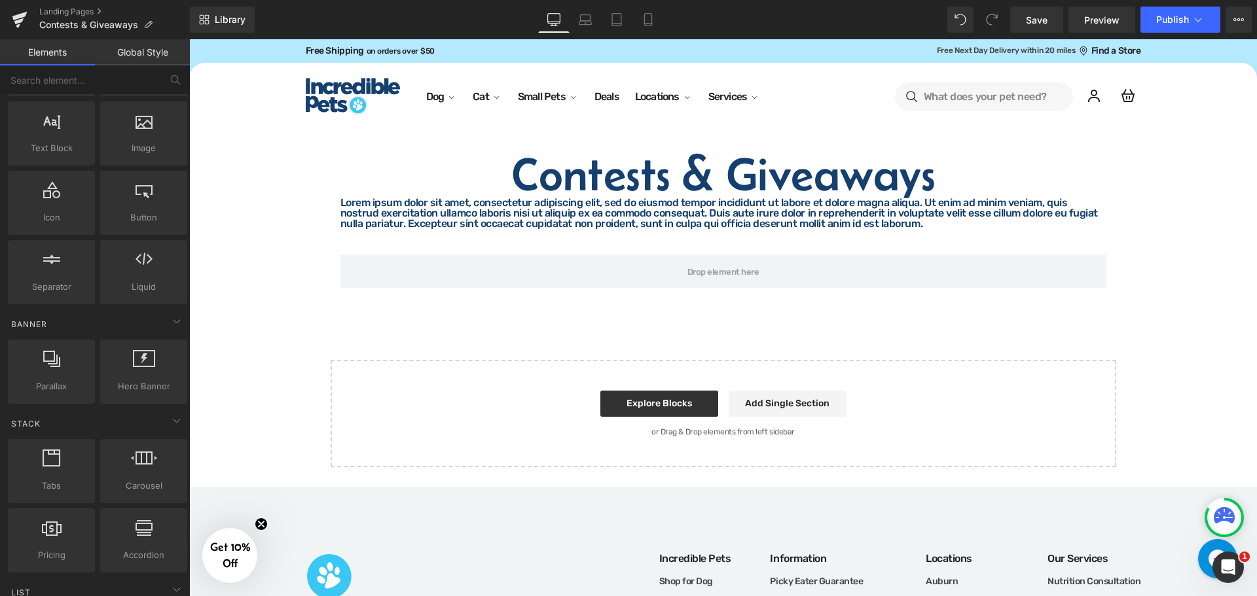
scroll to position [196, 0]
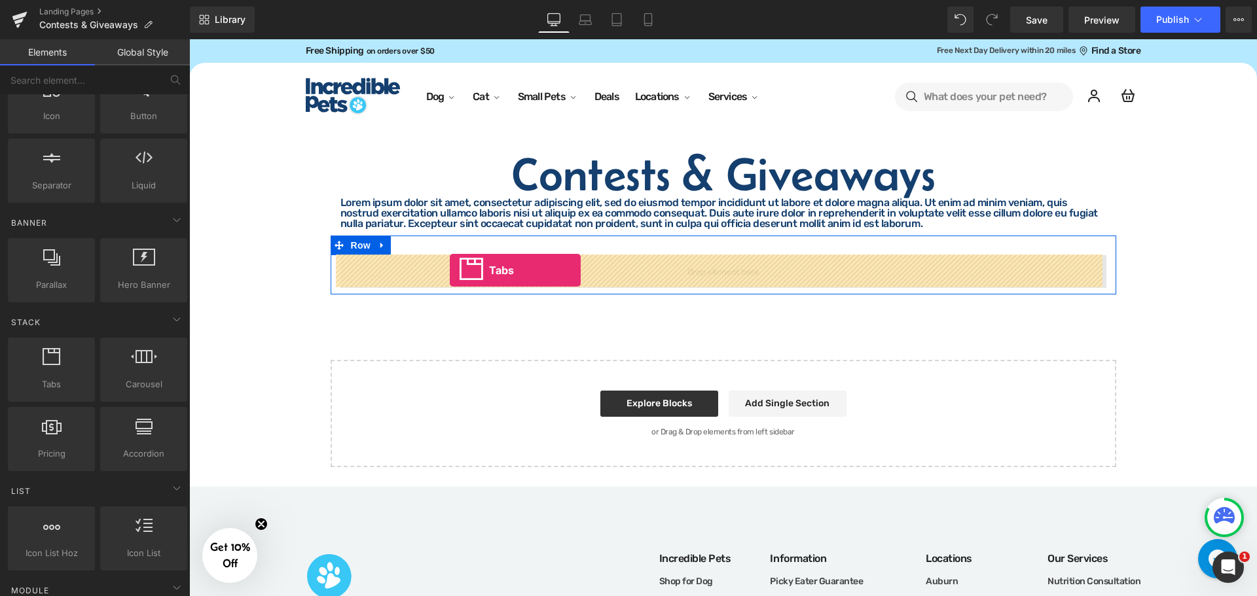
drag, startPoint x: 242, startPoint y: 412, endPoint x: 450, endPoint y: 270, distance: 251.7
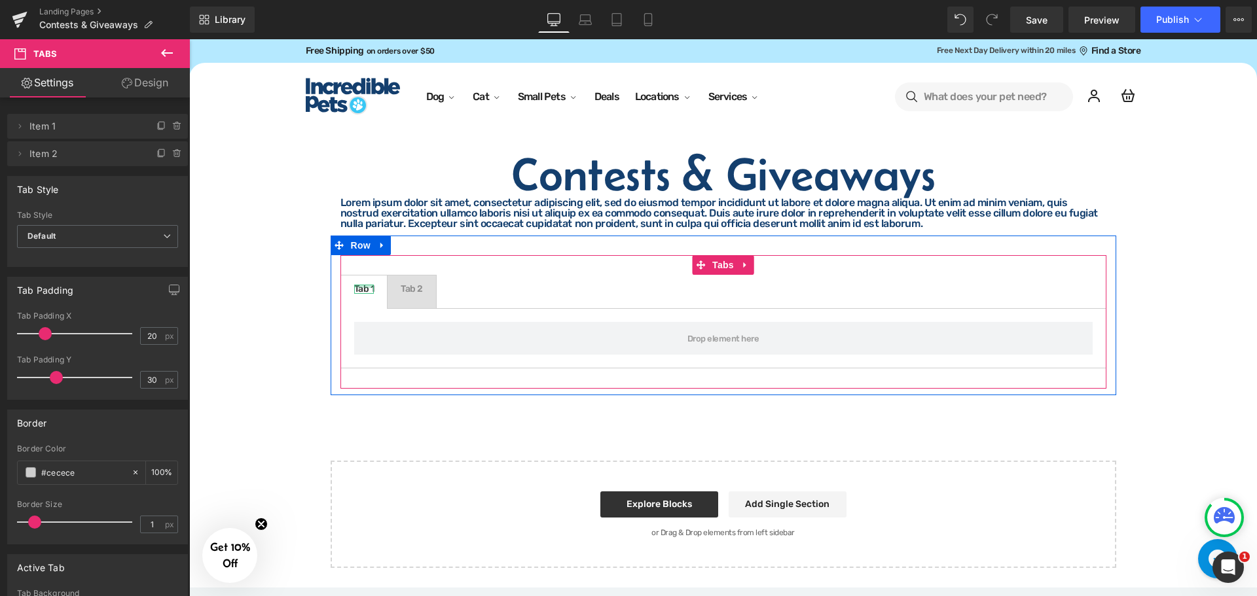
click at [361, 285] on div at bounding box center [364, 286] width 20 height 3
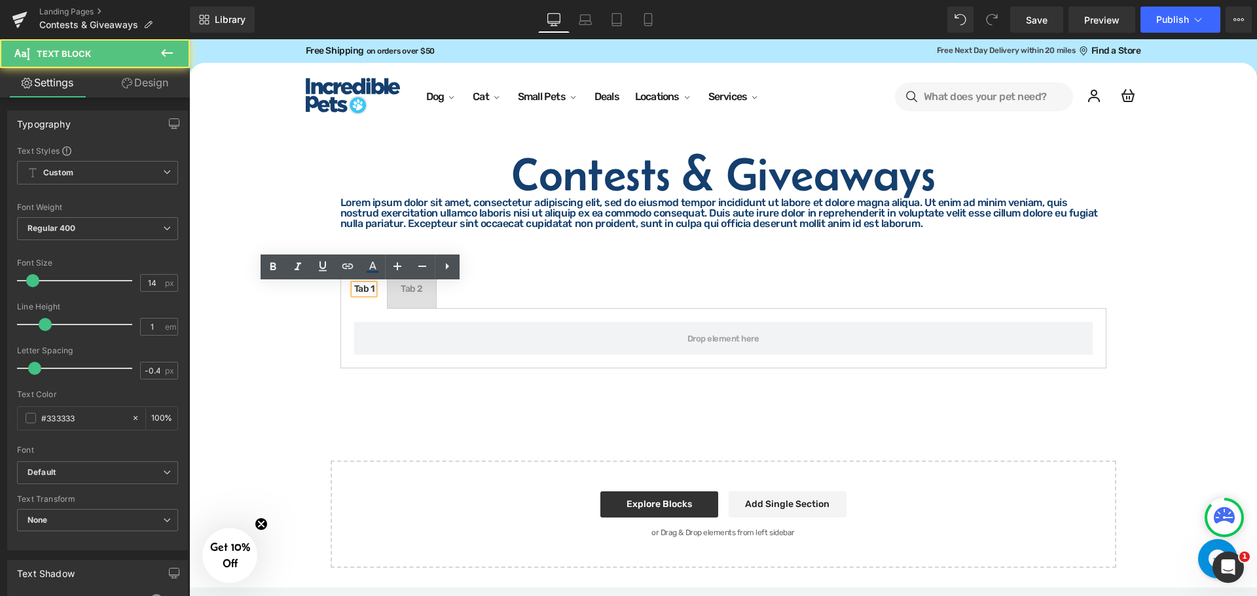
click at [362, 285] on div "Tab 1" at bounding box center [364, 289] width 20 height 9
click at [368, 287] on div "Pet Of the Month" at bounding box center [388, 289] width 69 height 9
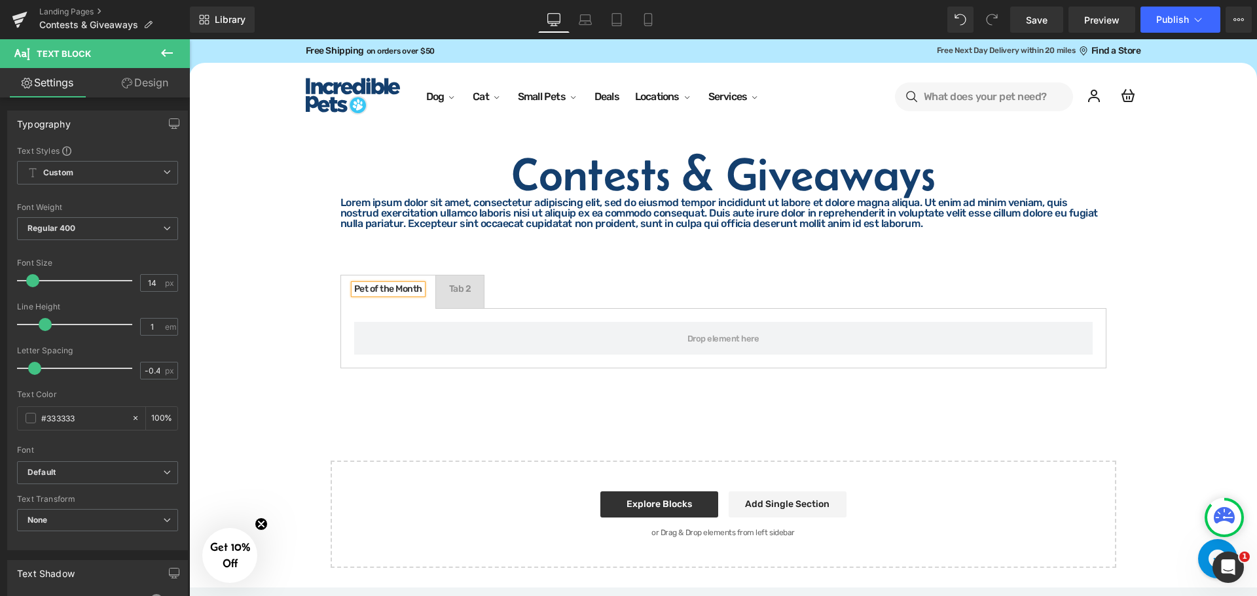
click at [424, 284] on span "Pet of the Month Text Block" at bounding box center [388, 292] width 94 height 33
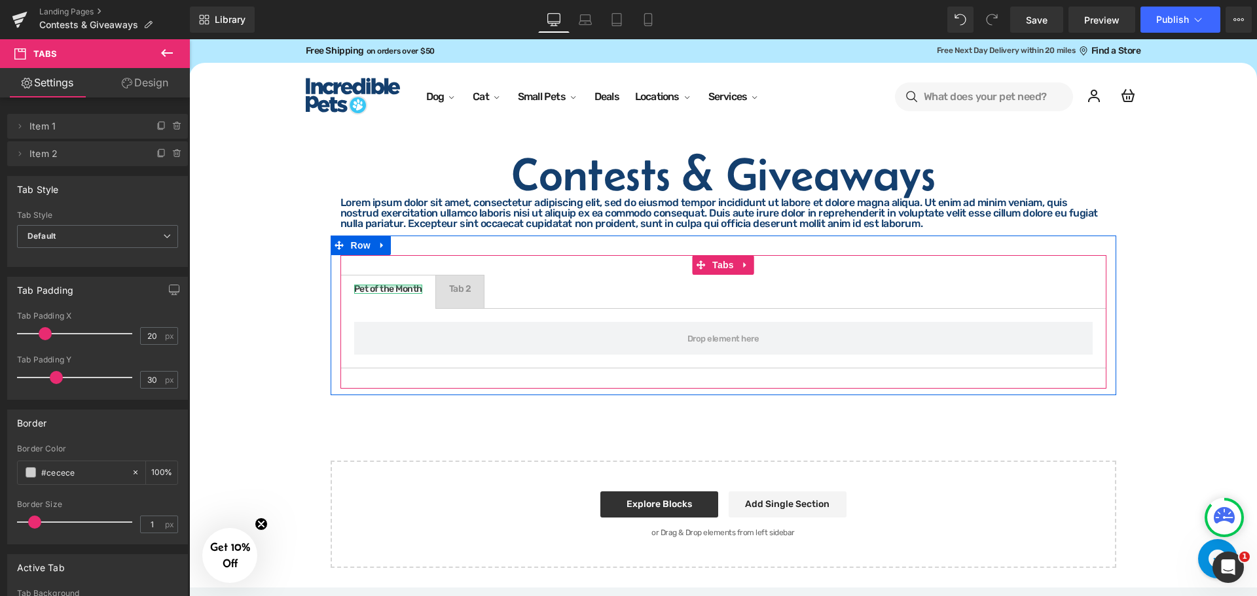
click at [401, 287] on div at bounding box center [388, 286] width 68 height 3
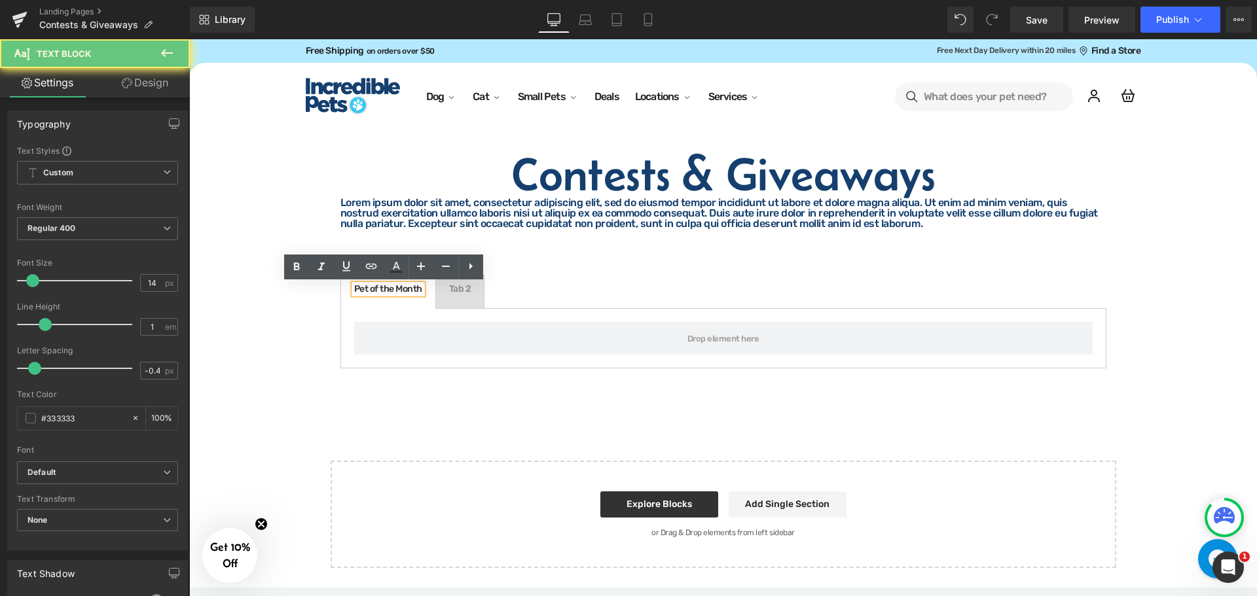
click at [401, 287] on div "Pet of the Month" at bounding box center [388, 289] width 68 height 9
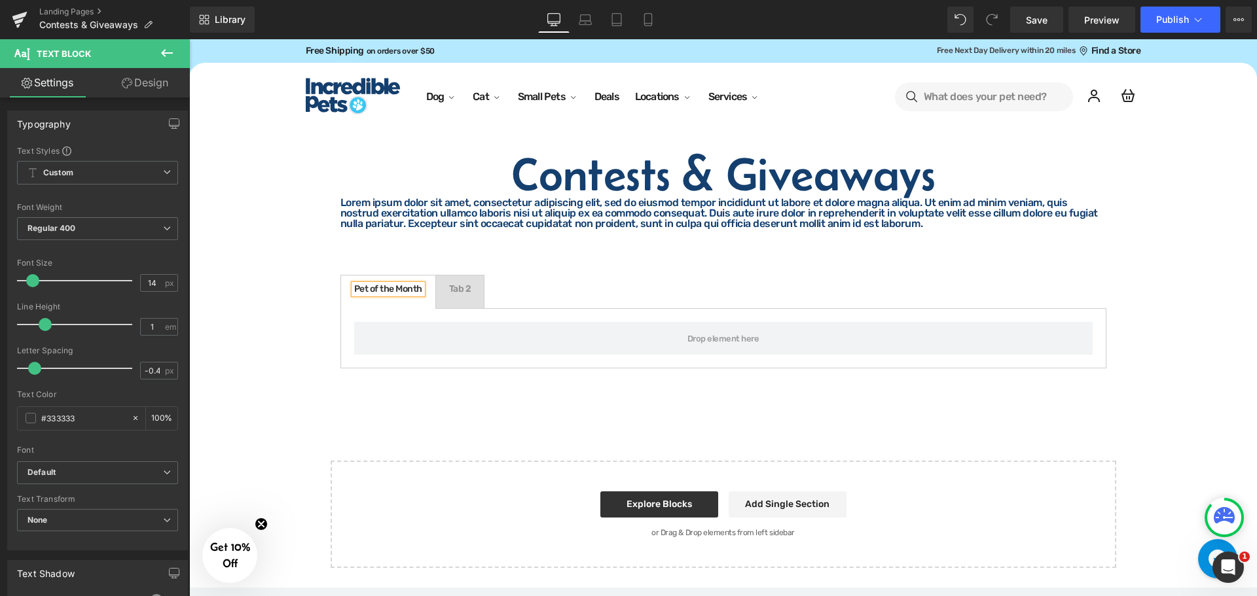
copy div "Pet of the Month"
click at [454, 289] on div "Tab 2" at bounding box center [460, 289] width 22 height 9
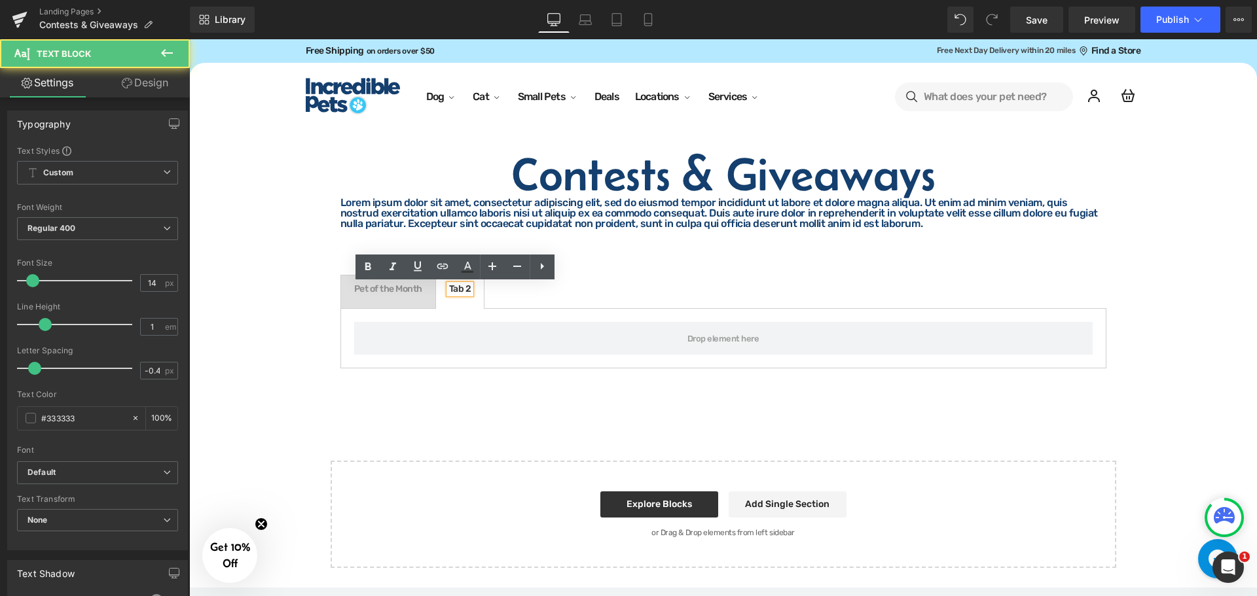
click at [457, 291] on div "Tab 2" at bounding box center [460, 289] width 22 height 9
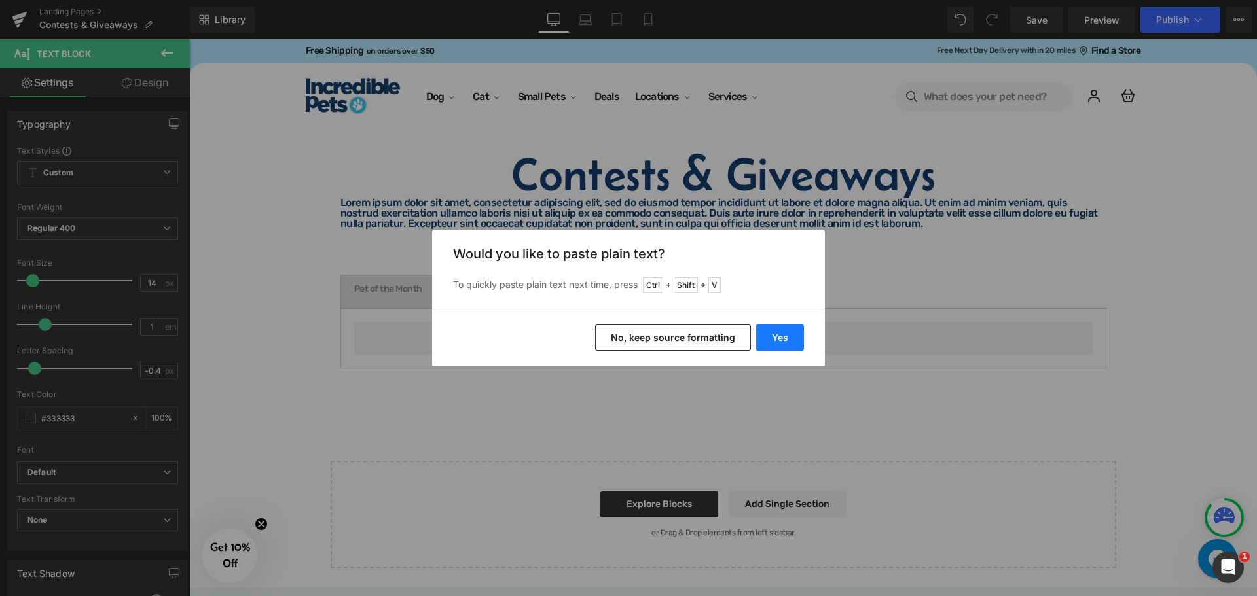
click at [792, 343] on button "Yes" at bounding box center [780, 338] width 48 height 26
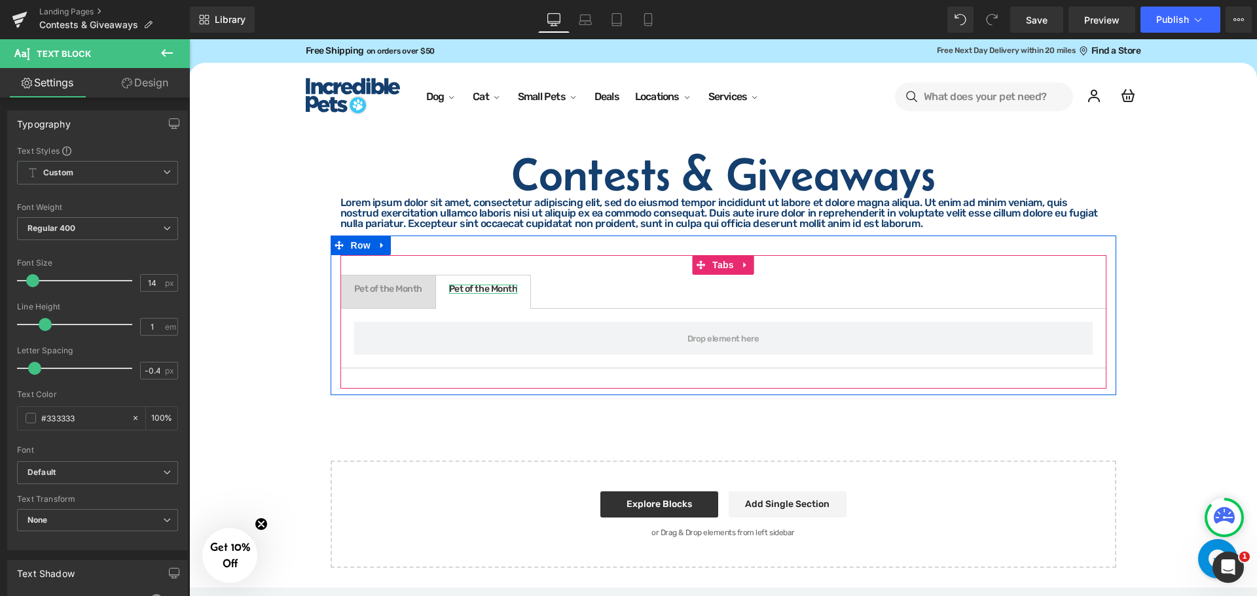
click at [505, 285] on div at bounding box center [483, 286] width 68 height 3
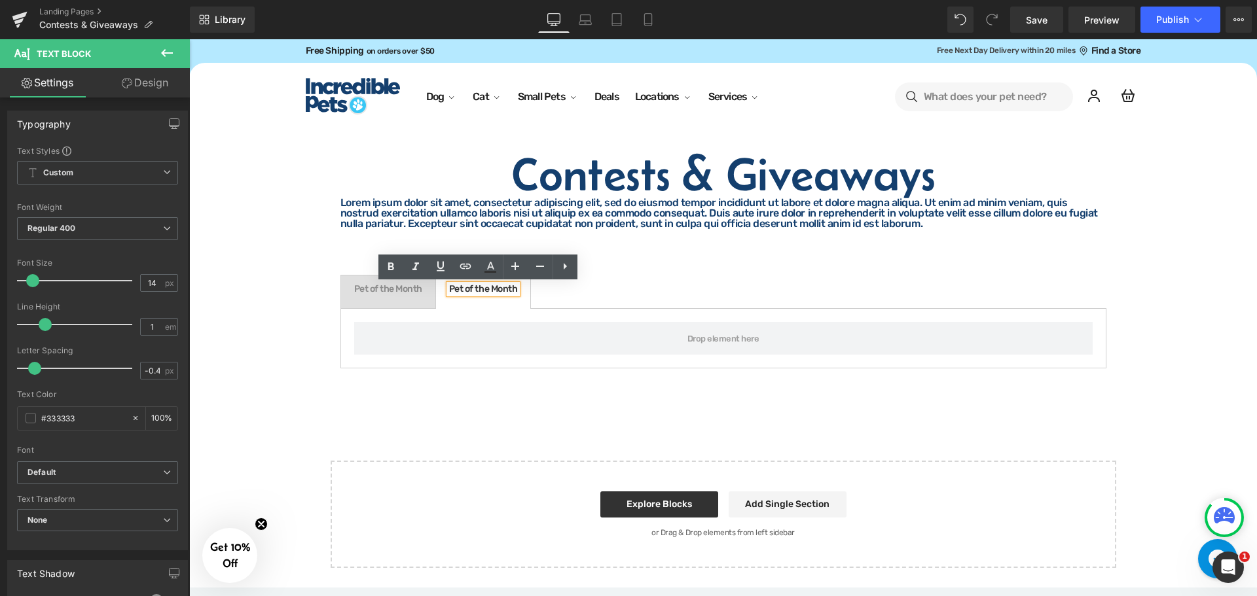
click at [504, 289] on div "Pet of the Month" at bounding box center [483, 289] width 68 height 9
click at [391, 293] on div at bounding box center [388, 292] width 68 height 3
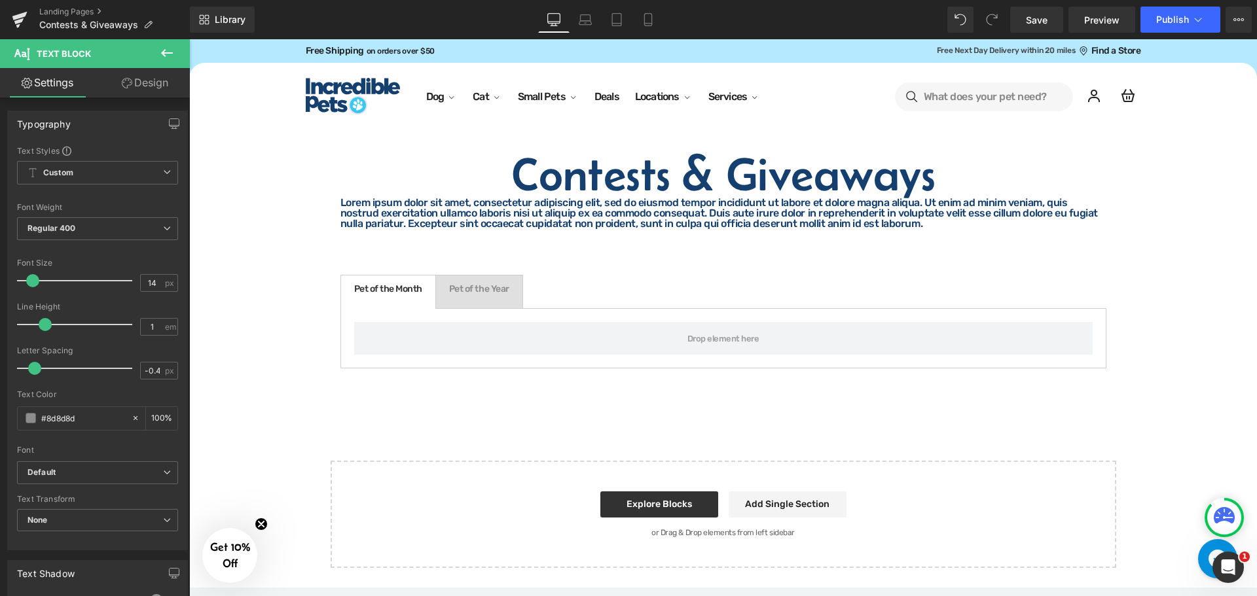
click at [170, 54] on icon at bounding box center [167, 53] width 12 height 8
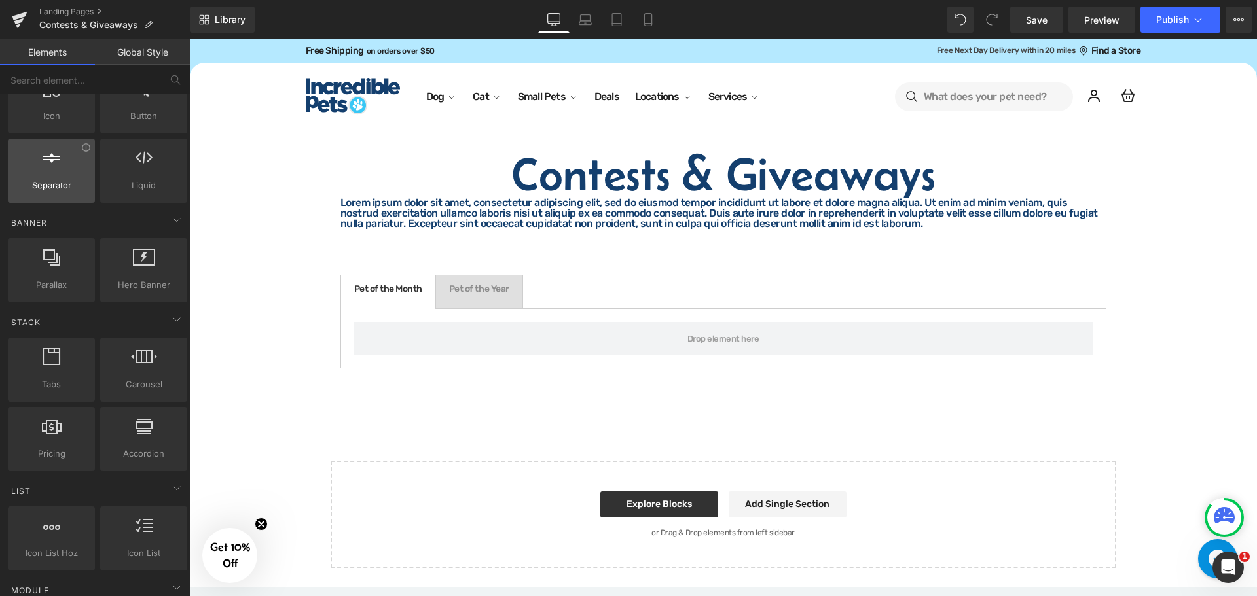
scroll to position [0, 0]
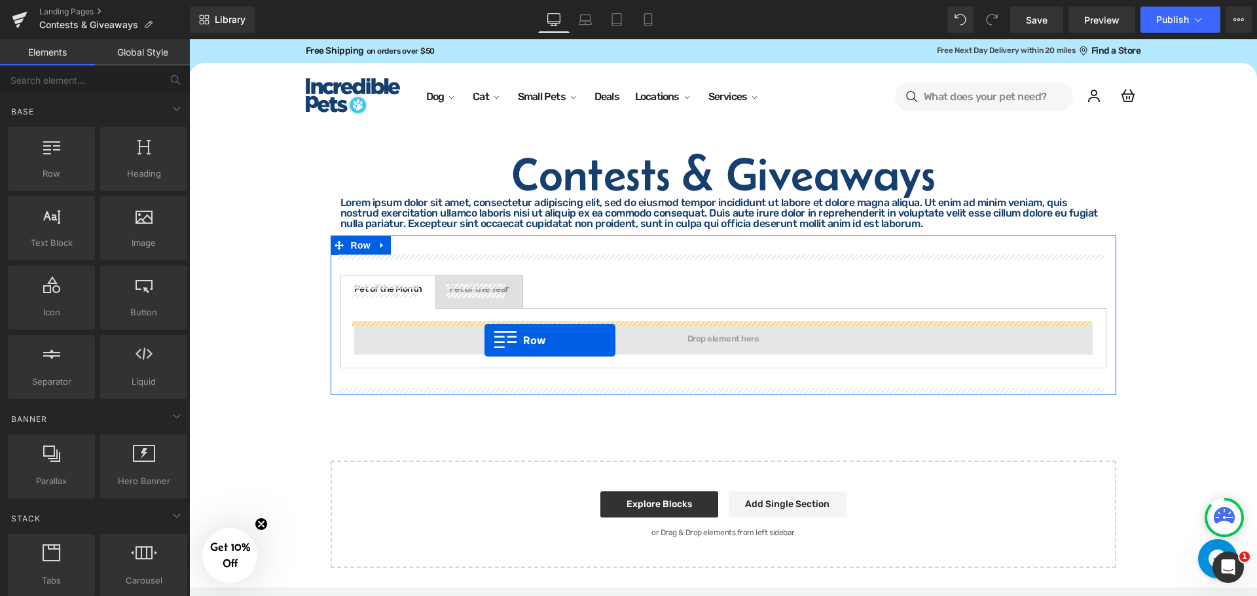
drag, startPoint x: 249, startPoint y: 221, endPoint x: 485, endPoint y: 340, distance: 264.1
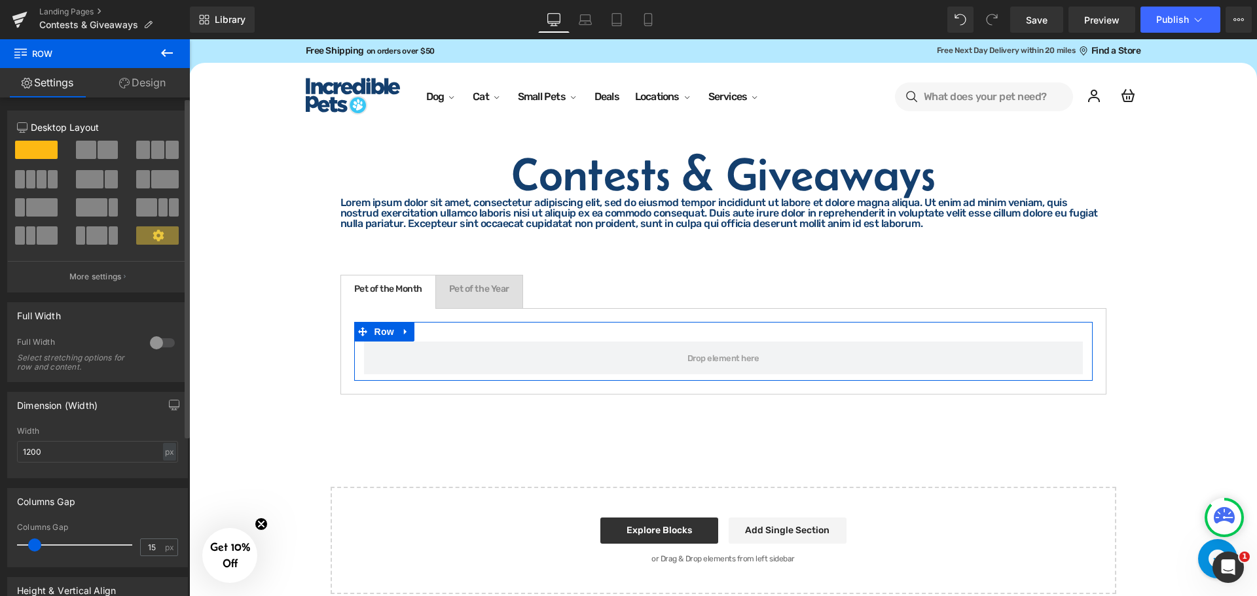
click at [151, 183] on span at bounding box center [164, 179] width 27 height 18
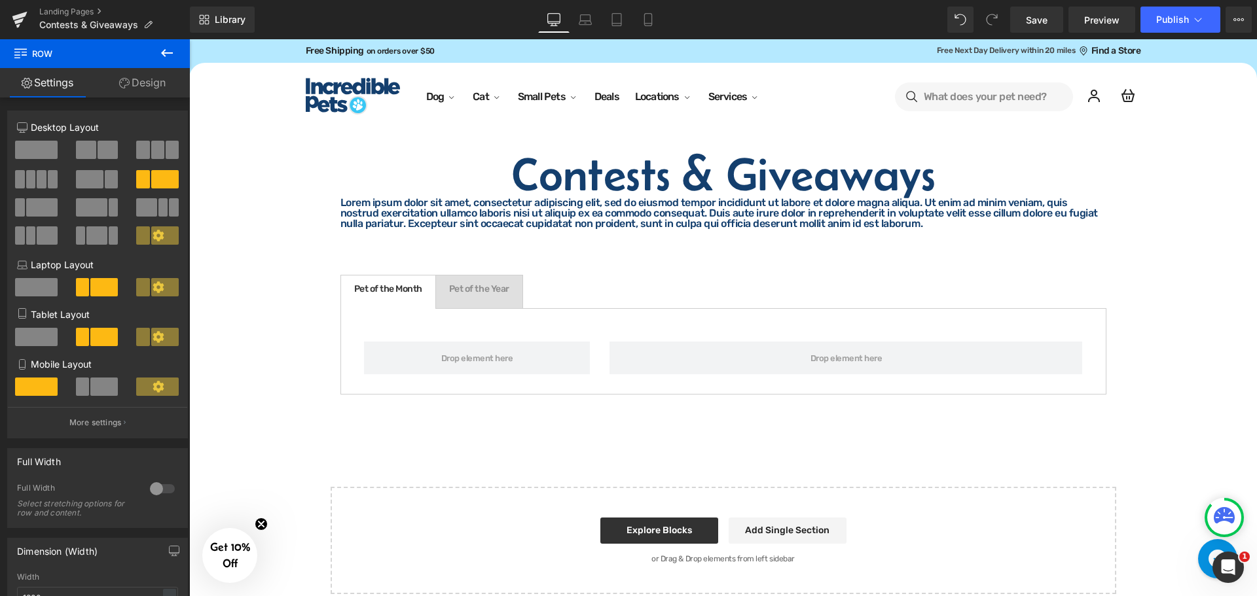
click at [169, 47] on icon at bounding box center [167, 53] width 16 height 16
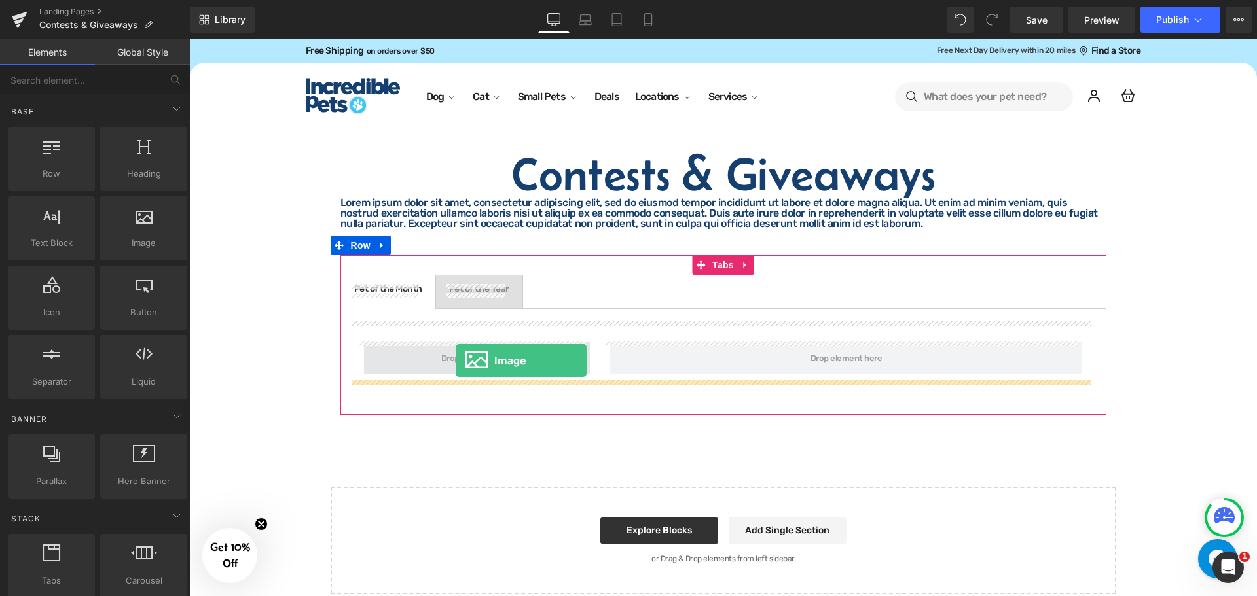
drag, startPoint x: 375, startPoint y: 298, endPoint x: 456, endPoint y: 360, distance: 101.8
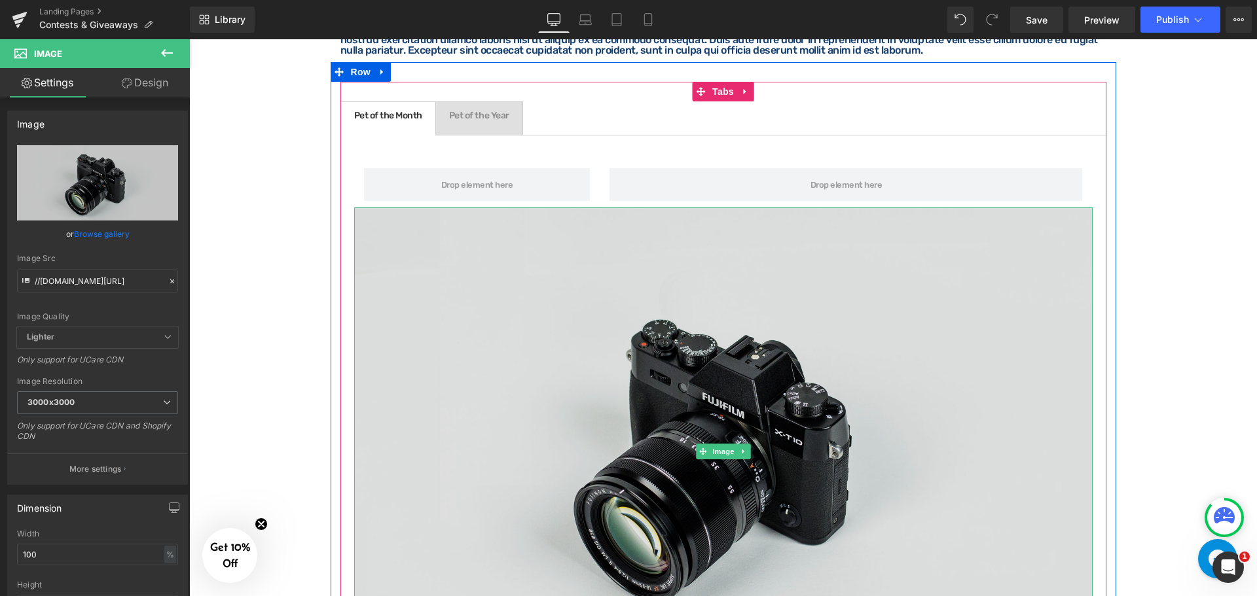
scroll to position [196, 0]
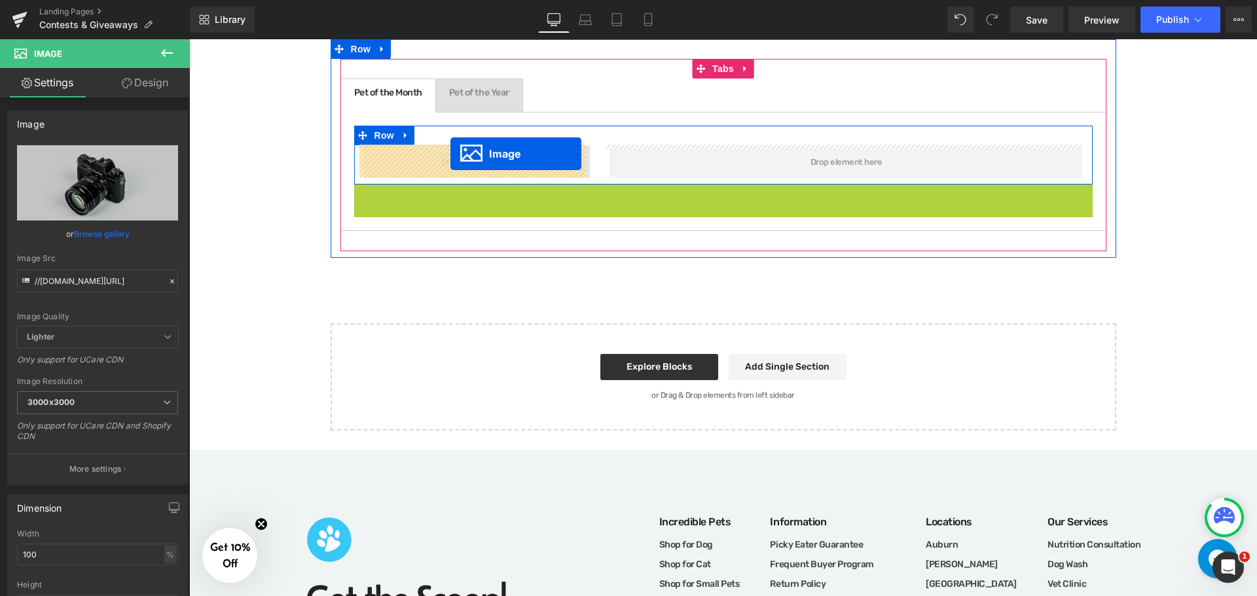
drag, startPoint x: 695, startPoint y: 428, endPoint x: 450, endPoint y: 155, distance: 366.8
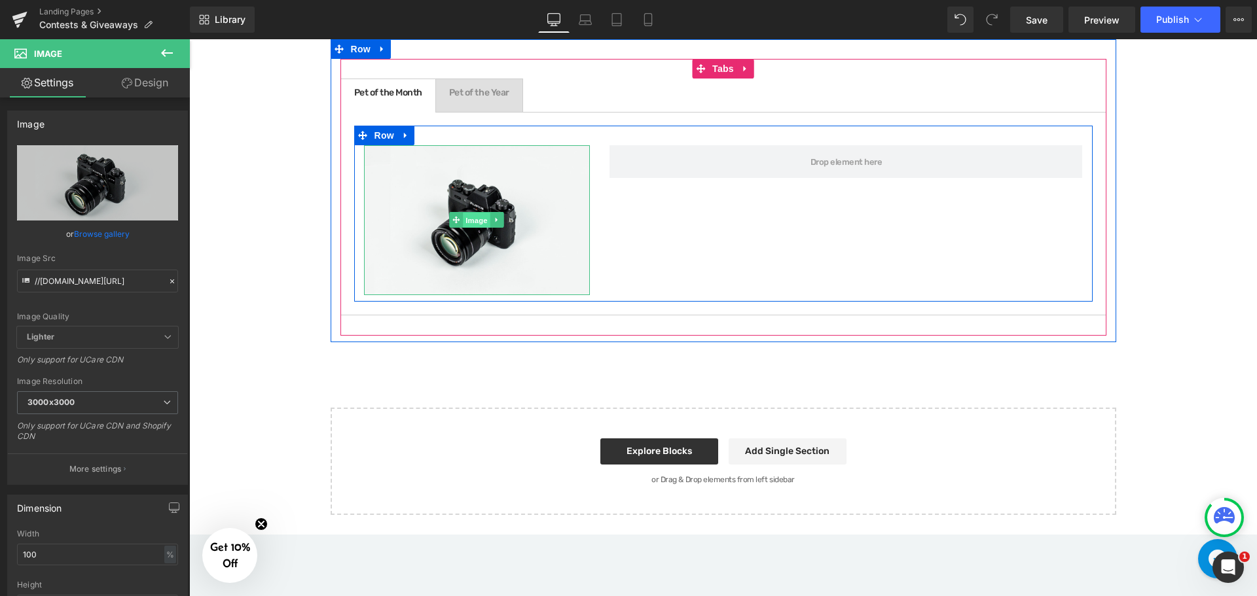
click at [472, 221] on span "Image" at bounding box center [477, 221] width 27 height 16
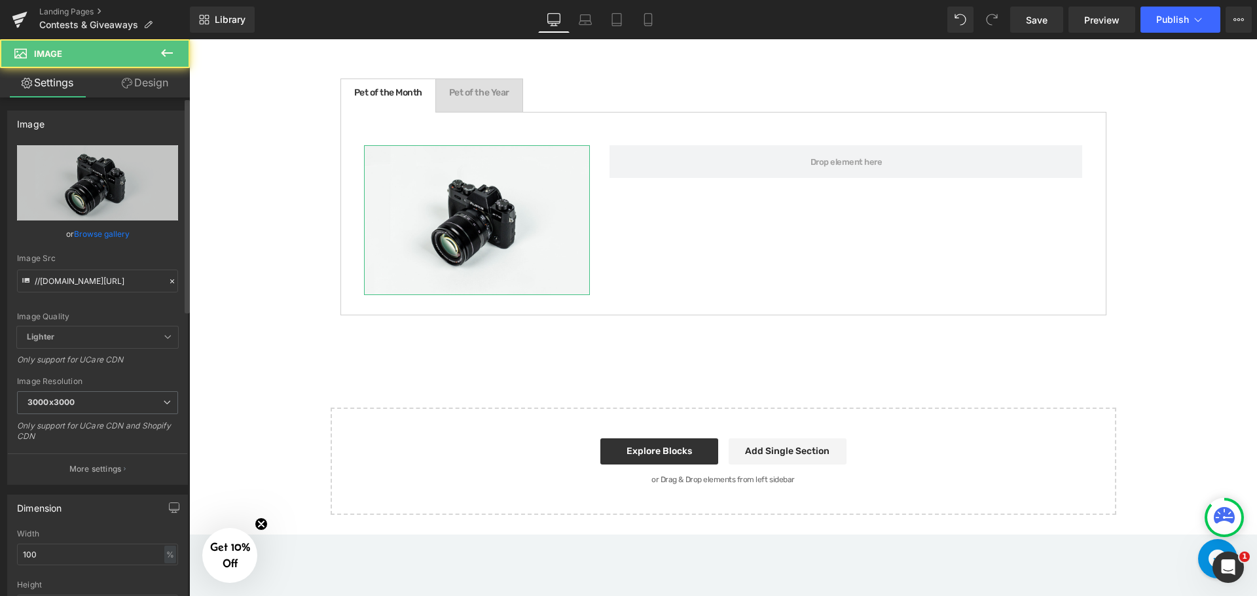
click at [93, 235] on link "Browse gallery" at bounding box center [102, 234] width 56 height 23
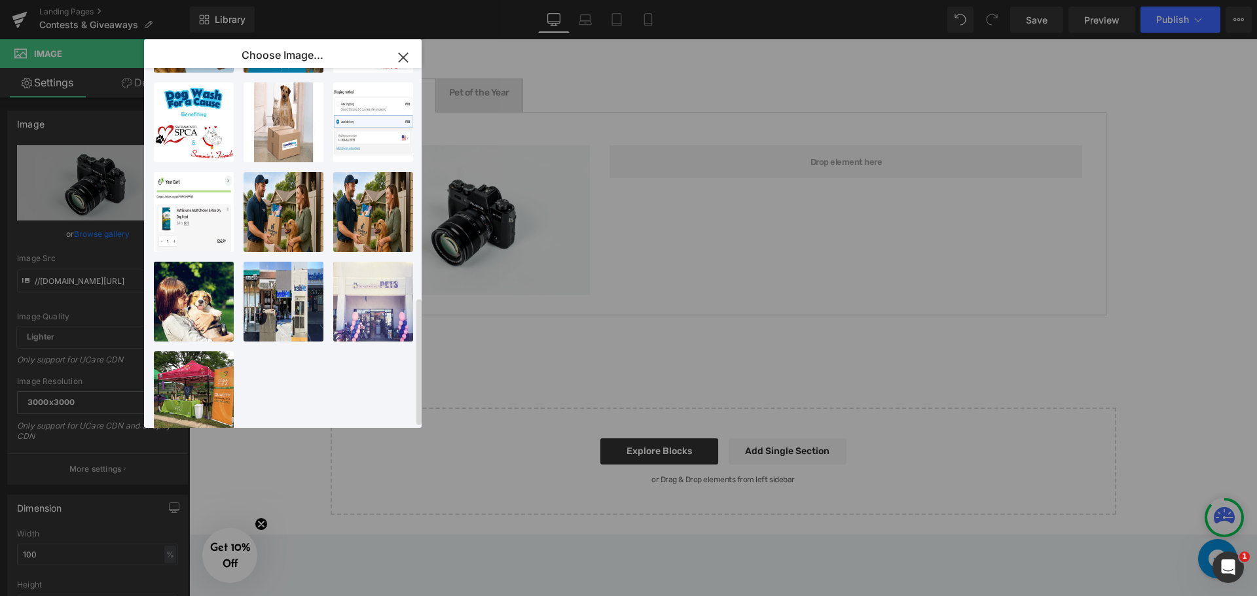
scroll to position [646, 0]
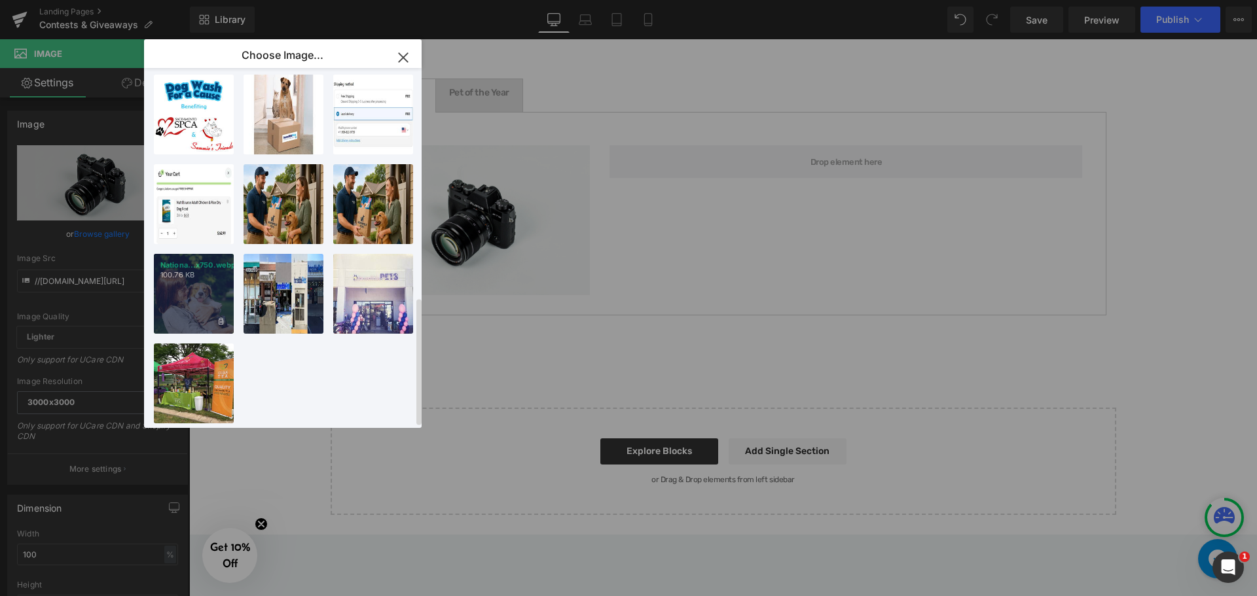
click at [198, 303] on div "Nationa...x750.webp 100.76 KB" at bounding box center [194, 294] width 80 height 80
type input "https://ucarecdn.com/fd3f3b20-8e92-4351-b184-08a33a1eff78/-/format/auto/-/previ…"
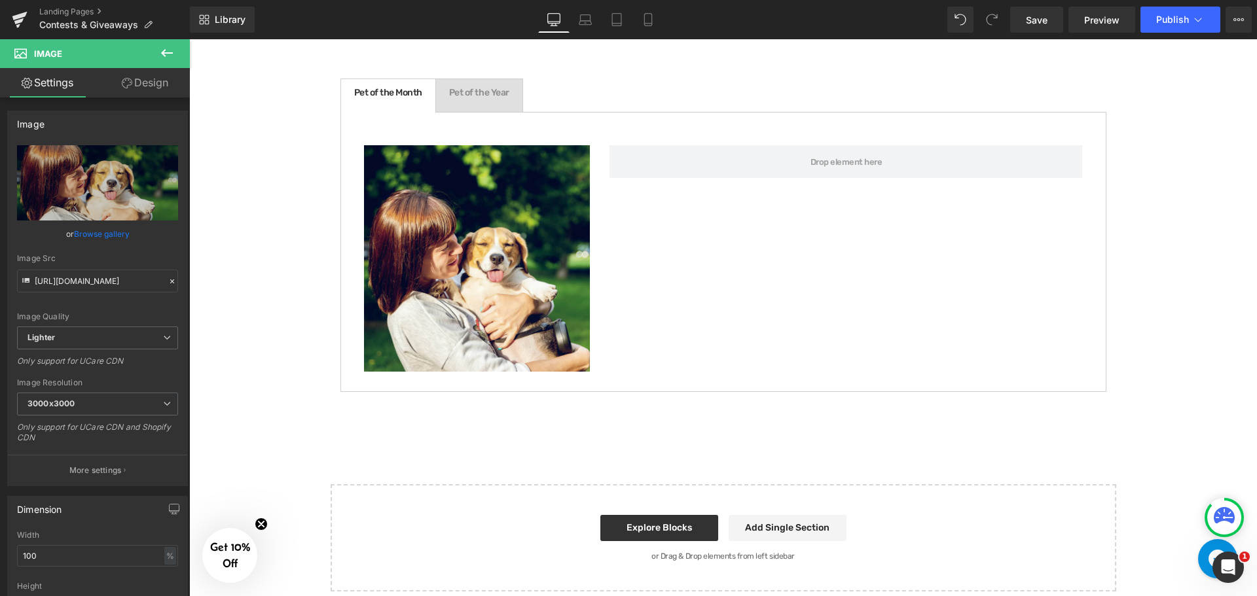
click at [171, 54] on icon at bounding box center [167, 53] width 16 height 16
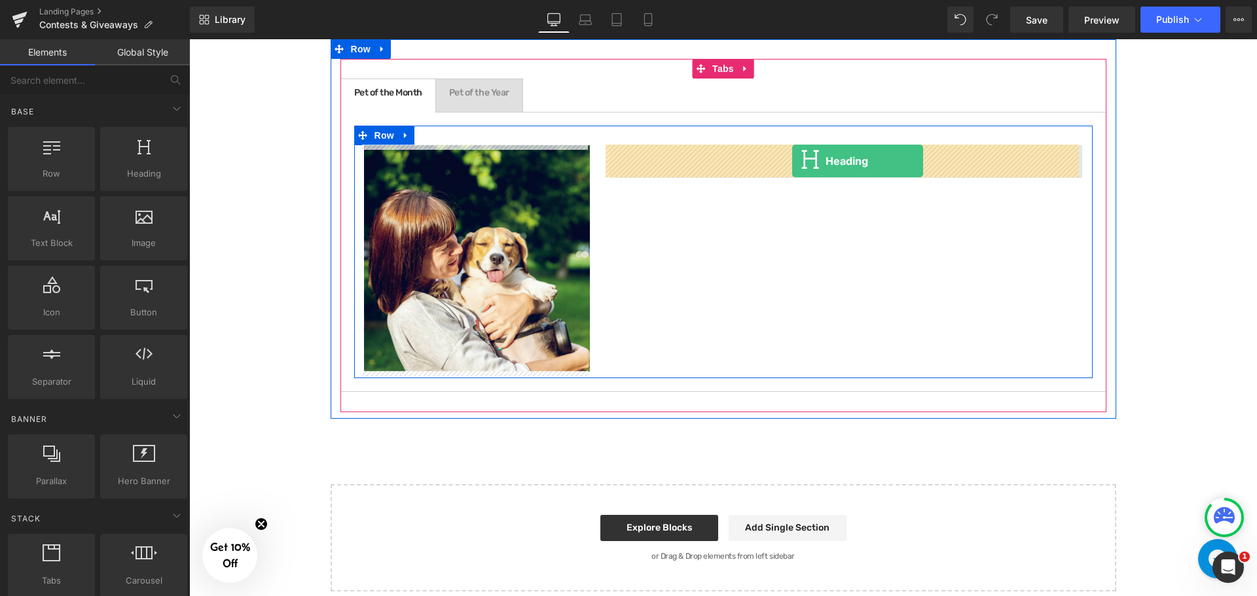
drag, startPoint x: 322, startPoint y: 204, endPoint x: 792, endPoint y: 161, distance: 472.1
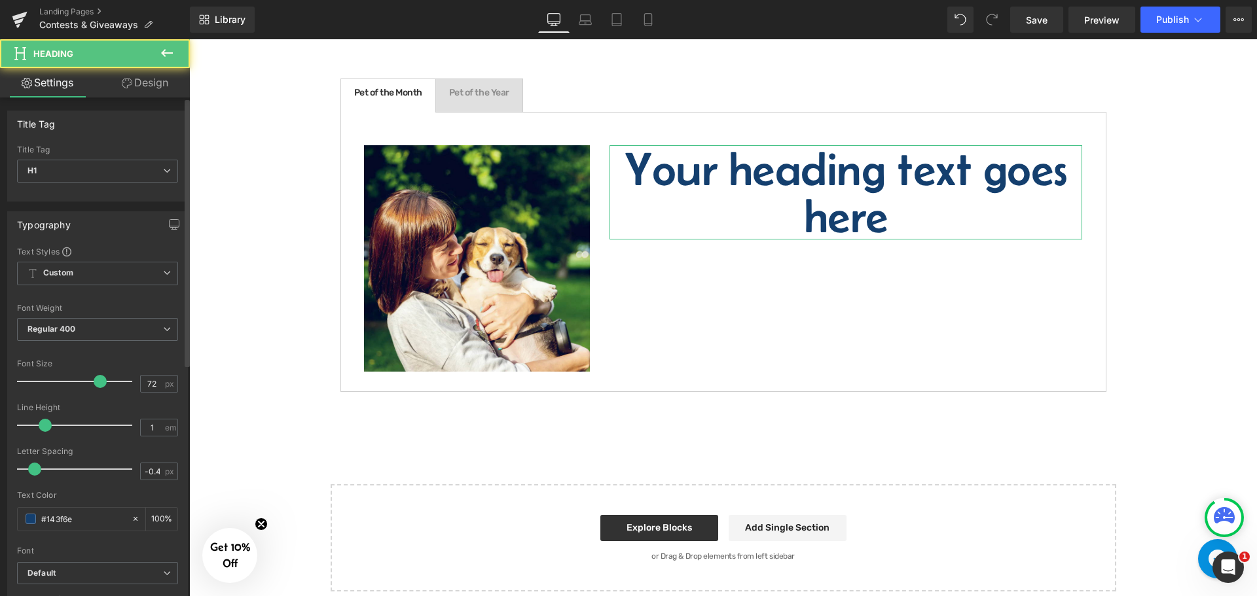
click at [178, 162] on div "H1 H2 H3 H4 H5 H6 Title Tag H1 H1 H2 H3 H4 H5 H6" at bounding box center [97, 173] width 179 height 56
click at [170, 168] on span "H1" at bounding box center [97, 171] width 161 height 23
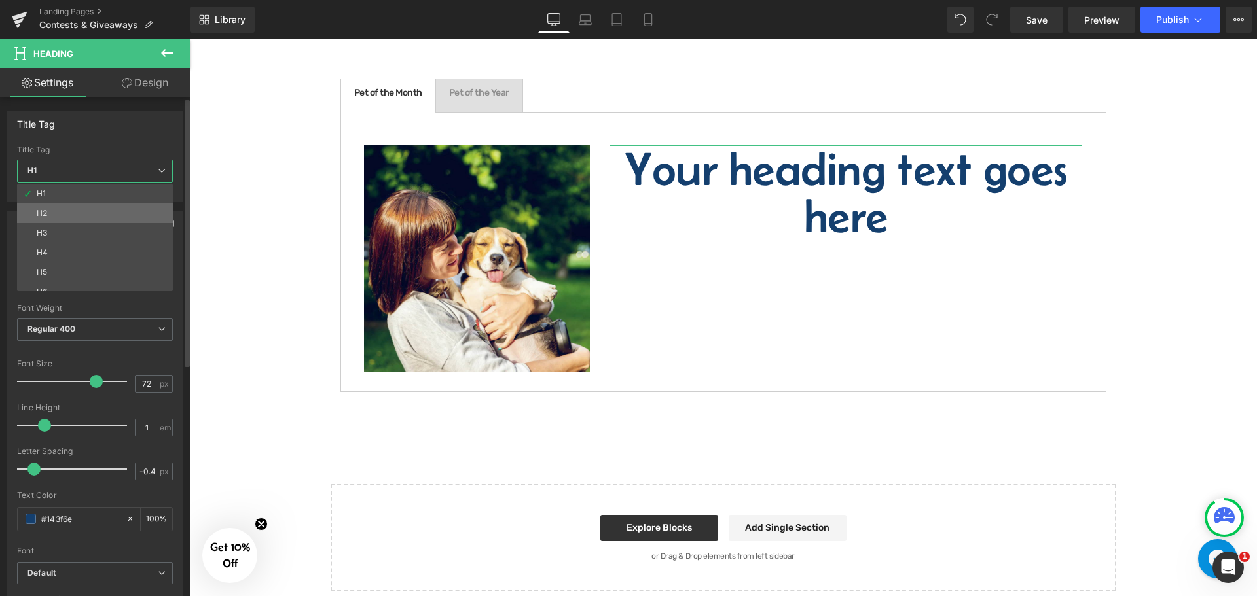
click at [50, 211] on li "H2" at bounding box center [98, 214] width 162 height 20
type input "56"
type input "100"
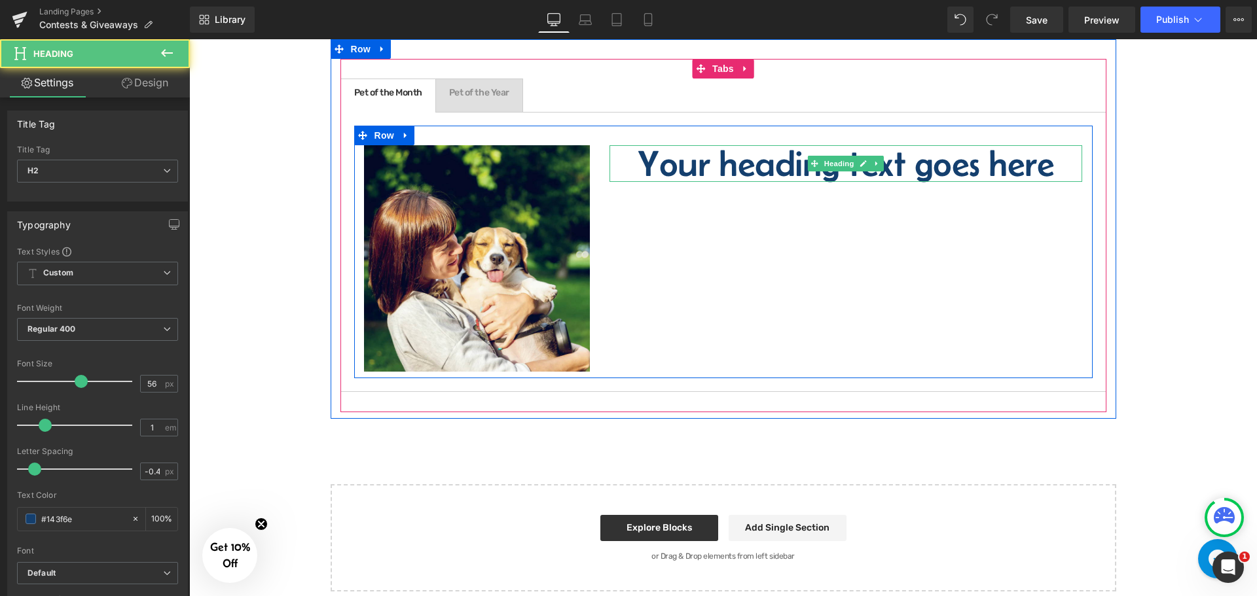
click at [753, 177] on h2 "Your heading text goes here" at bounding box center [846, 163] width 473 height 37
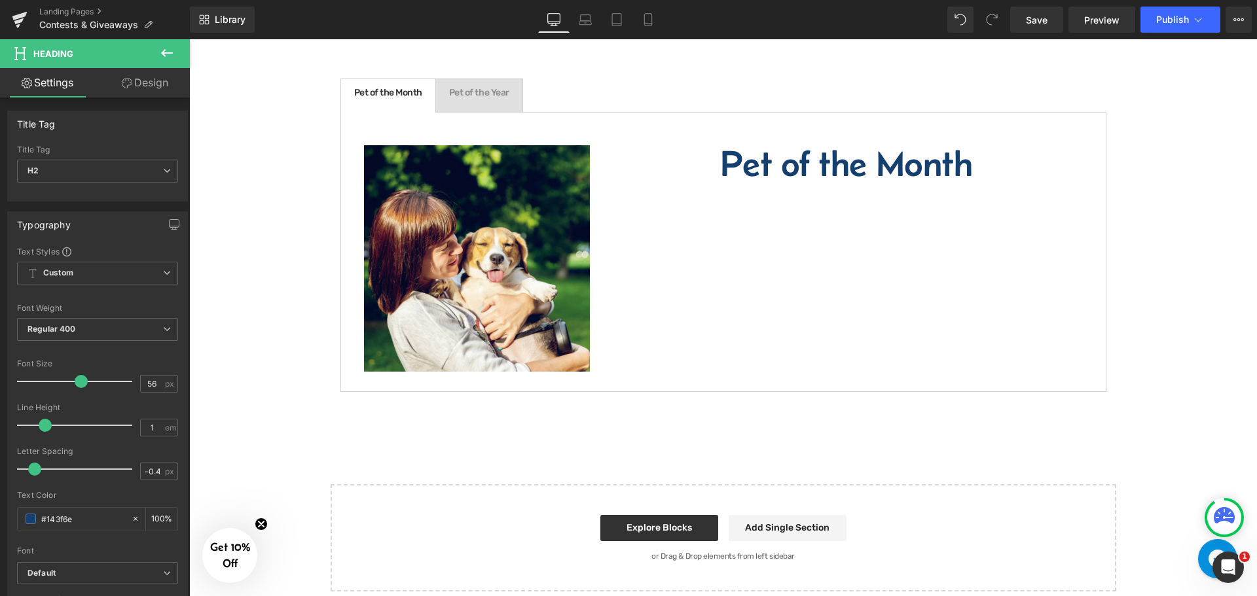
click at [164, 56] on icon at bounding box center [167, 53] width 12 height 8
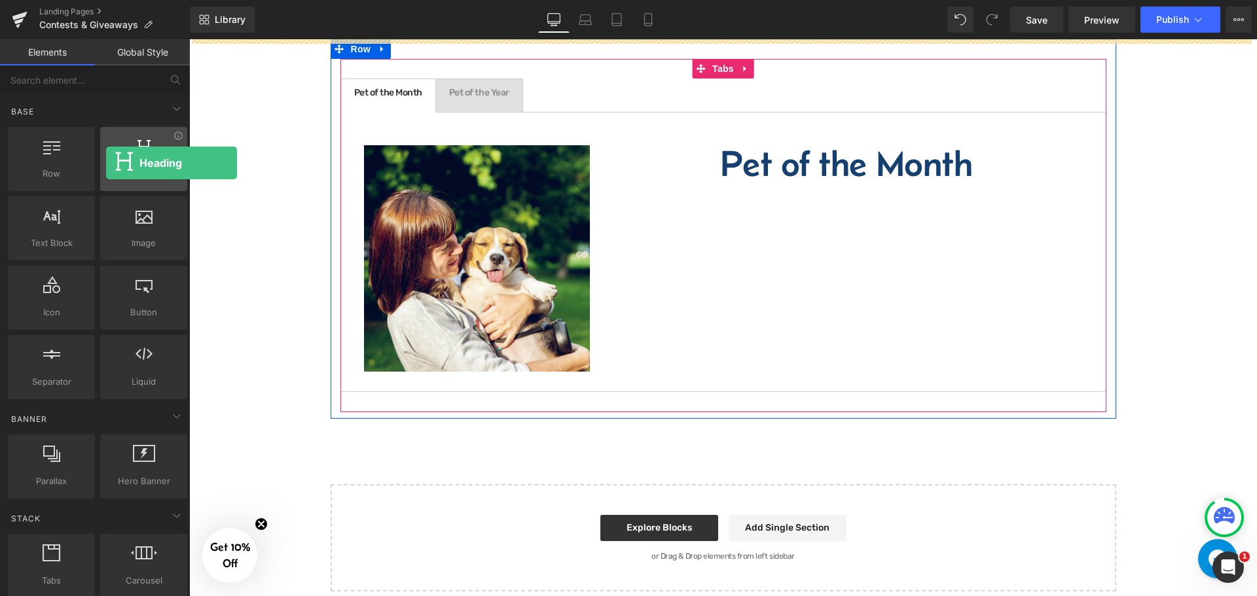
drag, startPoint x: 125, startPoint y: 175, endPoint x: 125, endPoint y: 168, distance: 7.2
click at [125, 168] on span "Heading" at bounding box center [143, 174] width 79 height 14
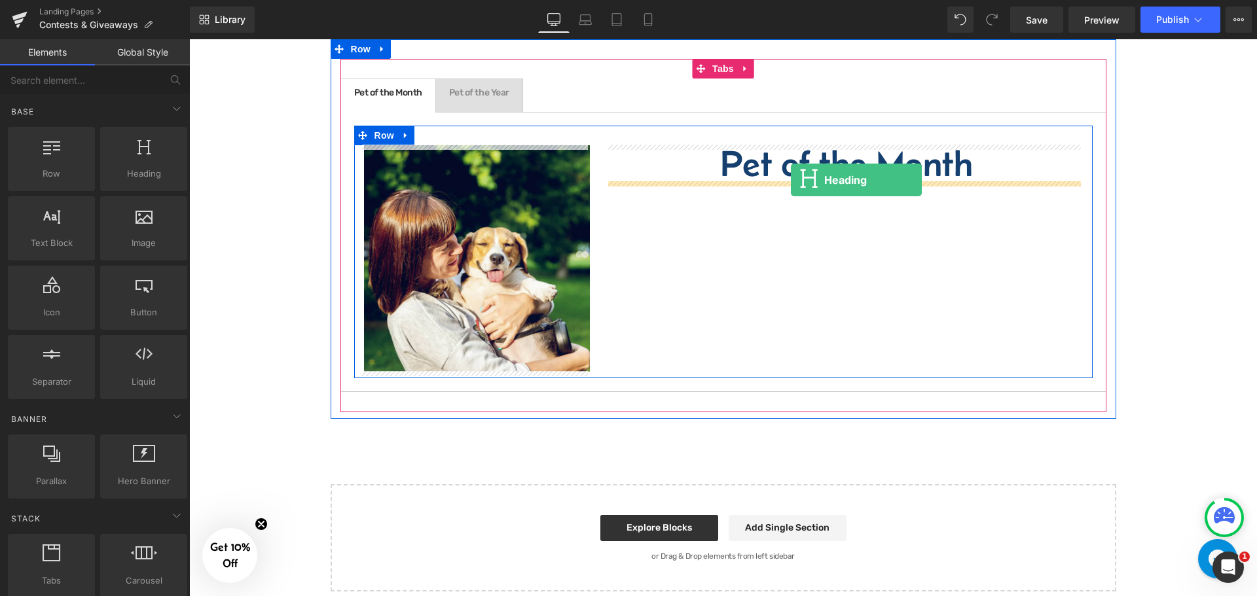
drag, startPoint x: 322, startPoint y: 211, endPoint x: 791, endPoint y: 180, distance: 469.9
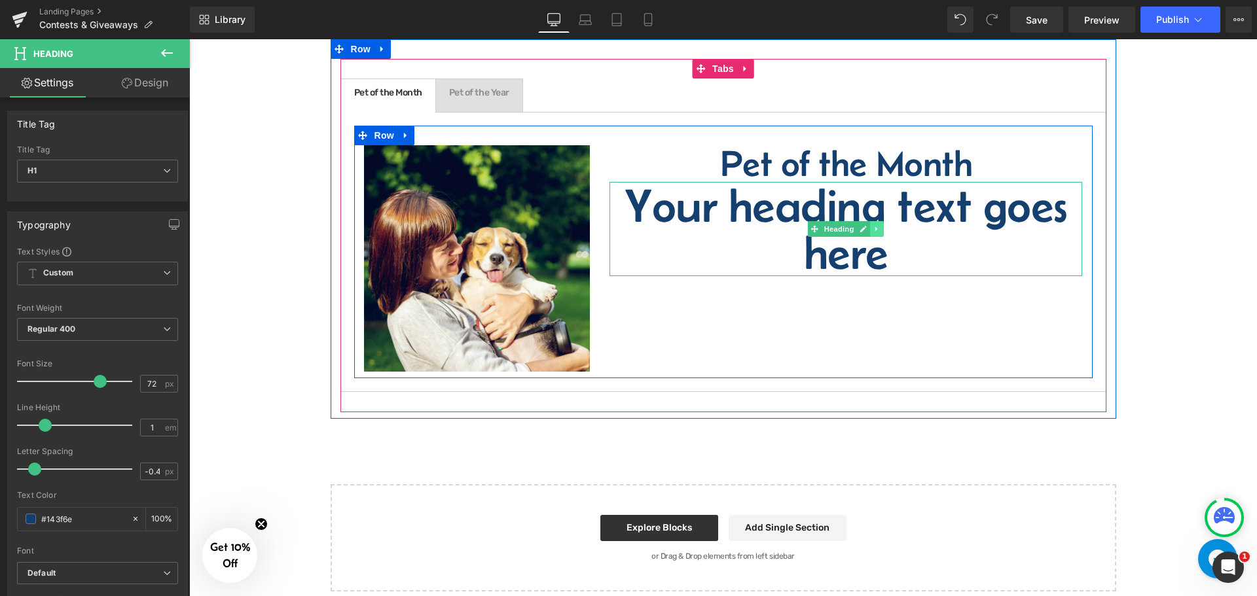
click at [875, 228] on icon at bounding box center [877, 229] width 7 height 8
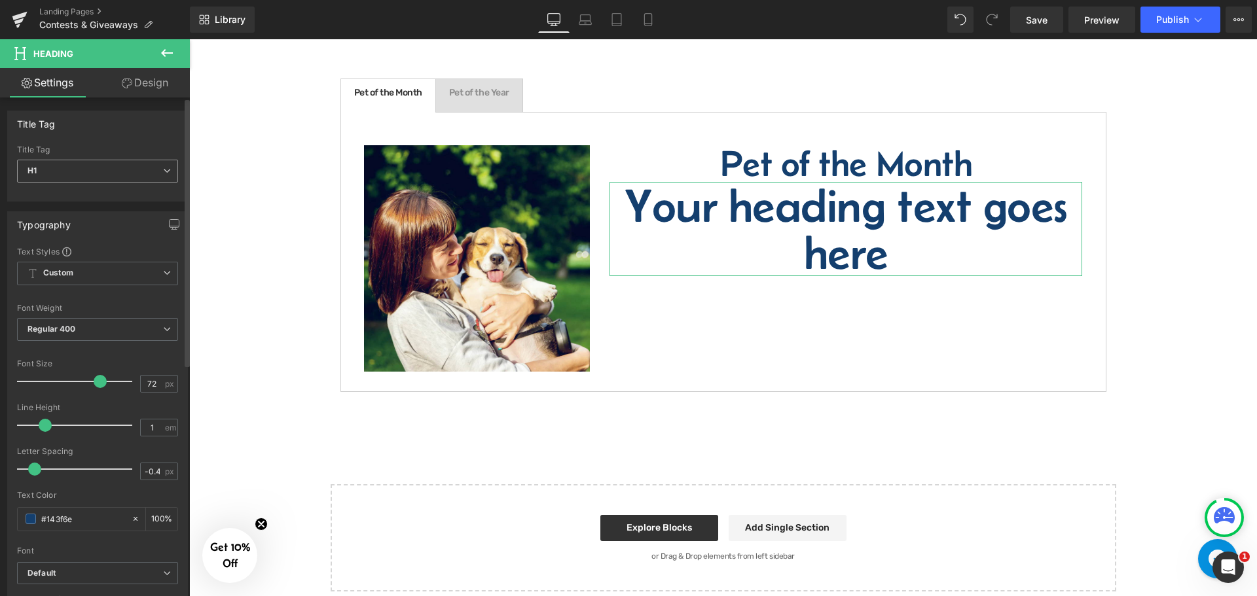
click at [145, 177] on span "H1" at bounding box center [97, 171] width 161 height 23
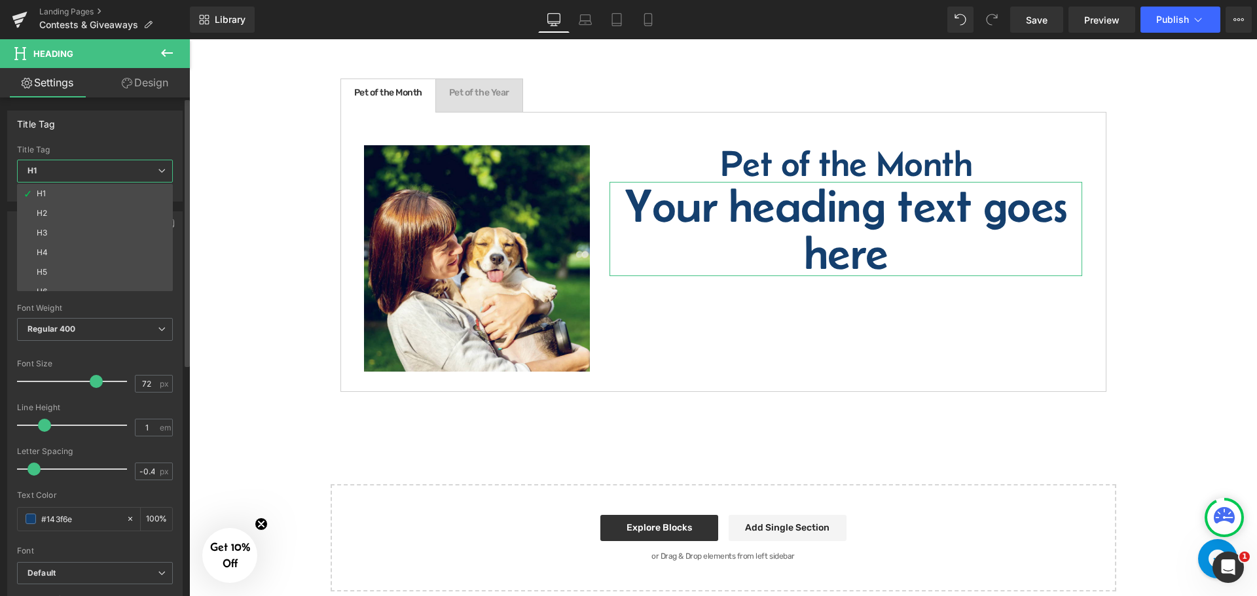
click at [58, 249] on li "H4" at bounding box center [98, 253] width 162 height 20
type input "32"
type input "100"
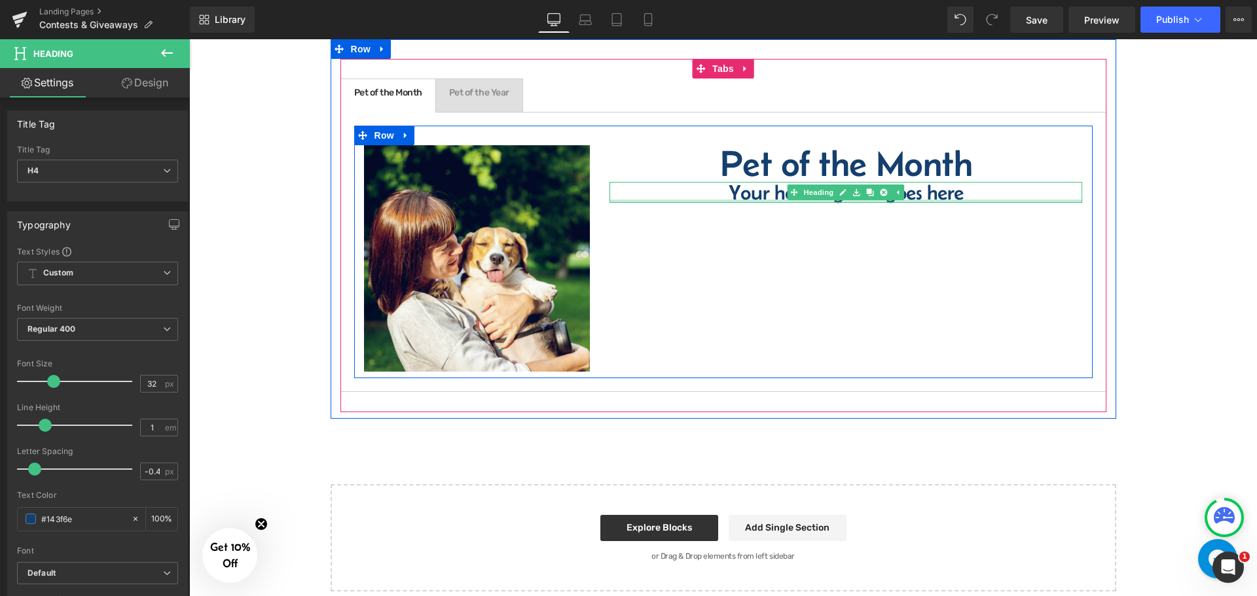
click at [763, 202] on div at bounding box center [846, 201] width 473 height 3
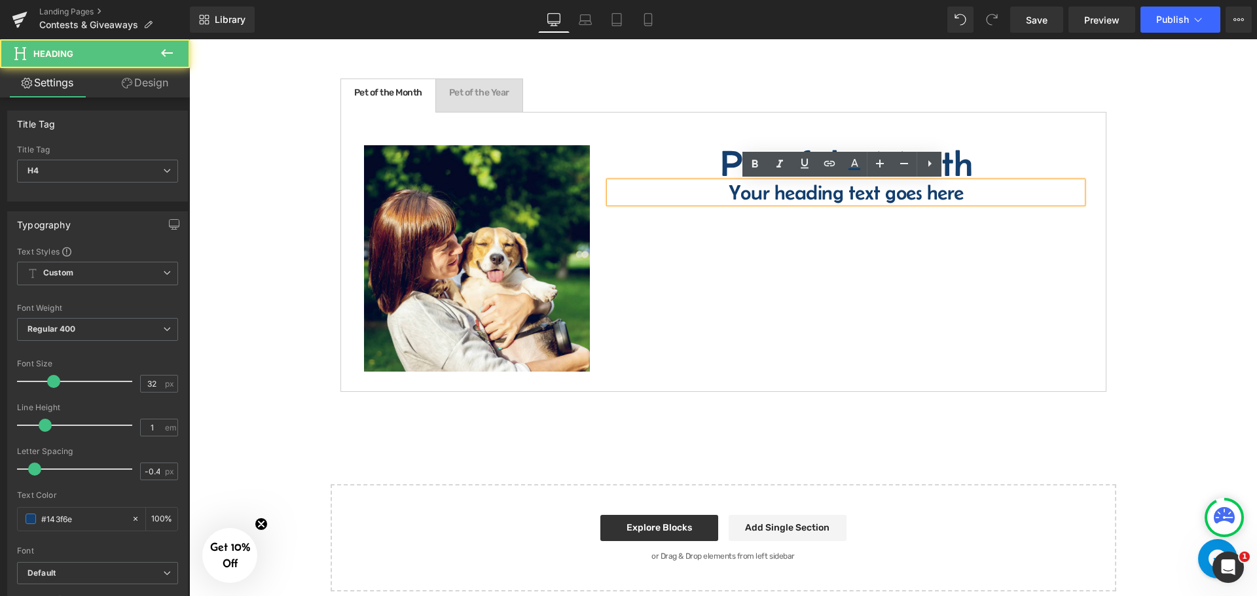
click at [759, 198] on h4 "Your heading text goes here" at bounding box center [846, 192] width 473 height 21
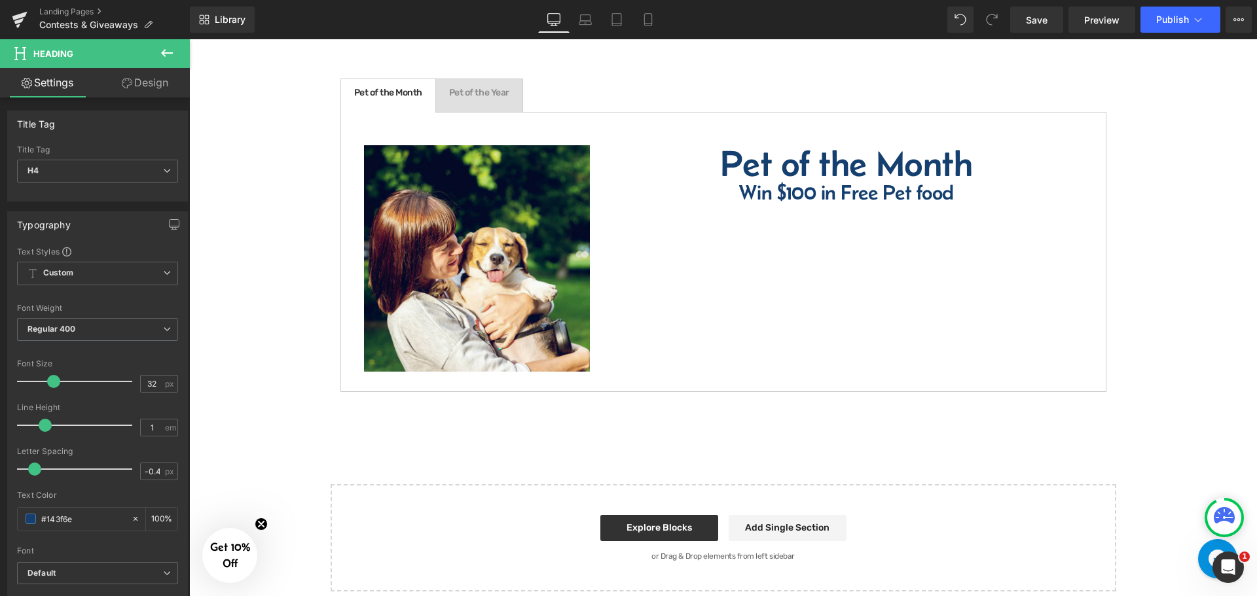
click at [160, 58] on icon at bounding box center [167, 53] width 16 height 16
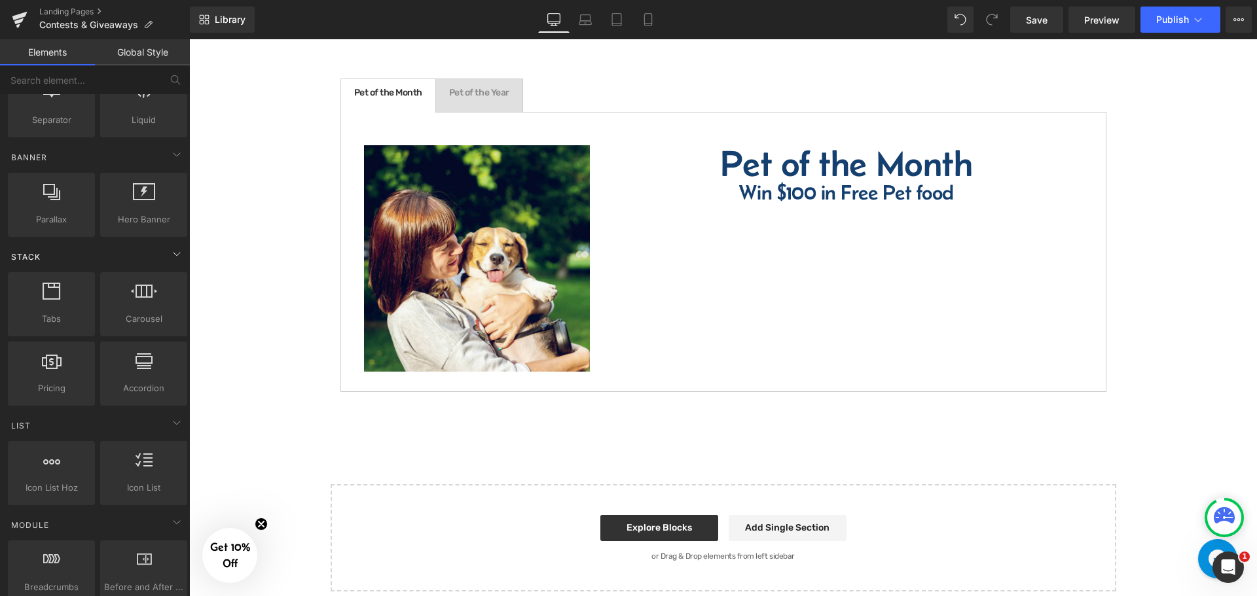
scroll to position [327, 0]
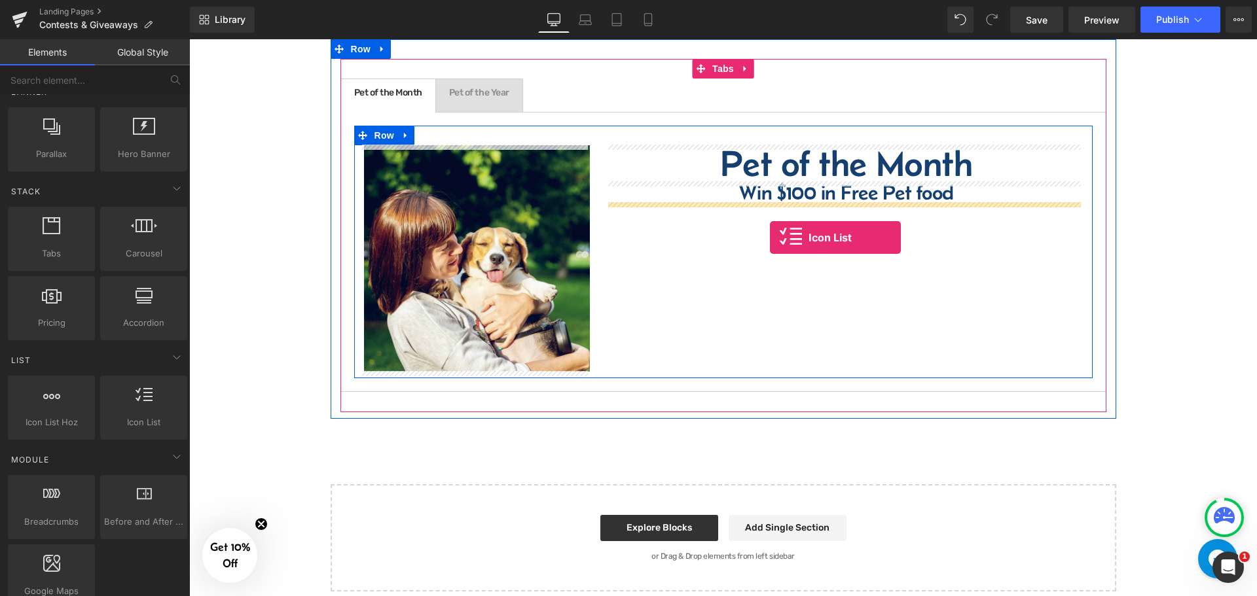
drag, startPoint x: 352, startPoint y: 454, endPoint x: 770, endPoint y: 238, distance: 471.2
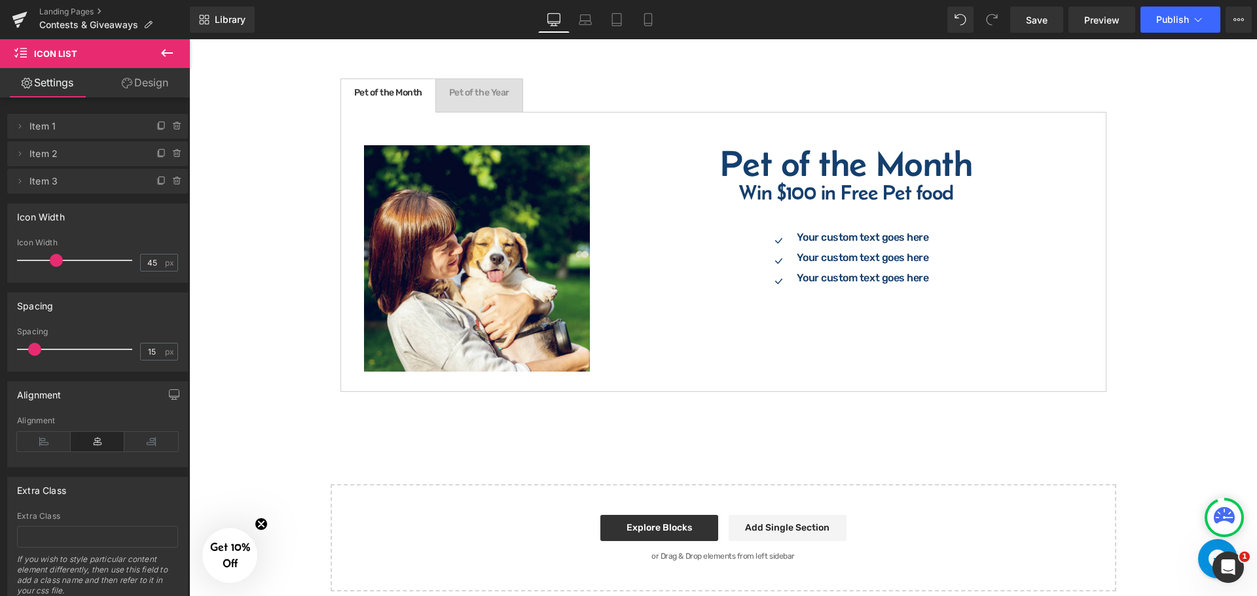
click at [179, 54] on button at bounding box center [167, 53] width 46 height 29
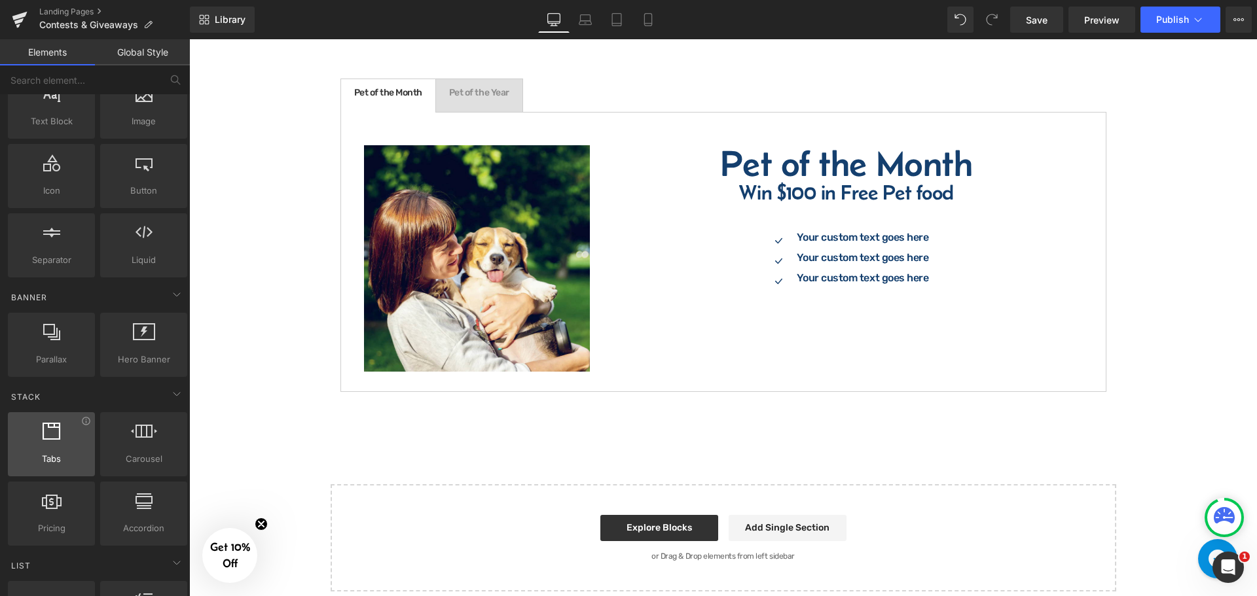
scroll to position [0, 0]
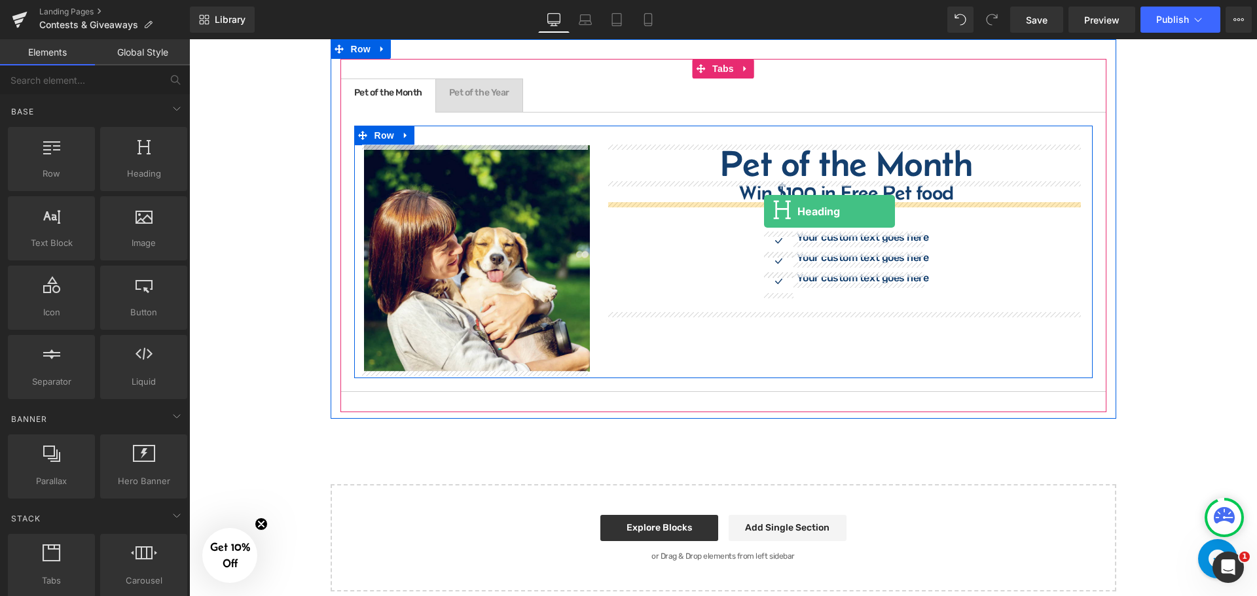
drag, startPoint x: 341, startPoint y: 207, endPoint x: 764, endPoint y: 211, distance: 423.0
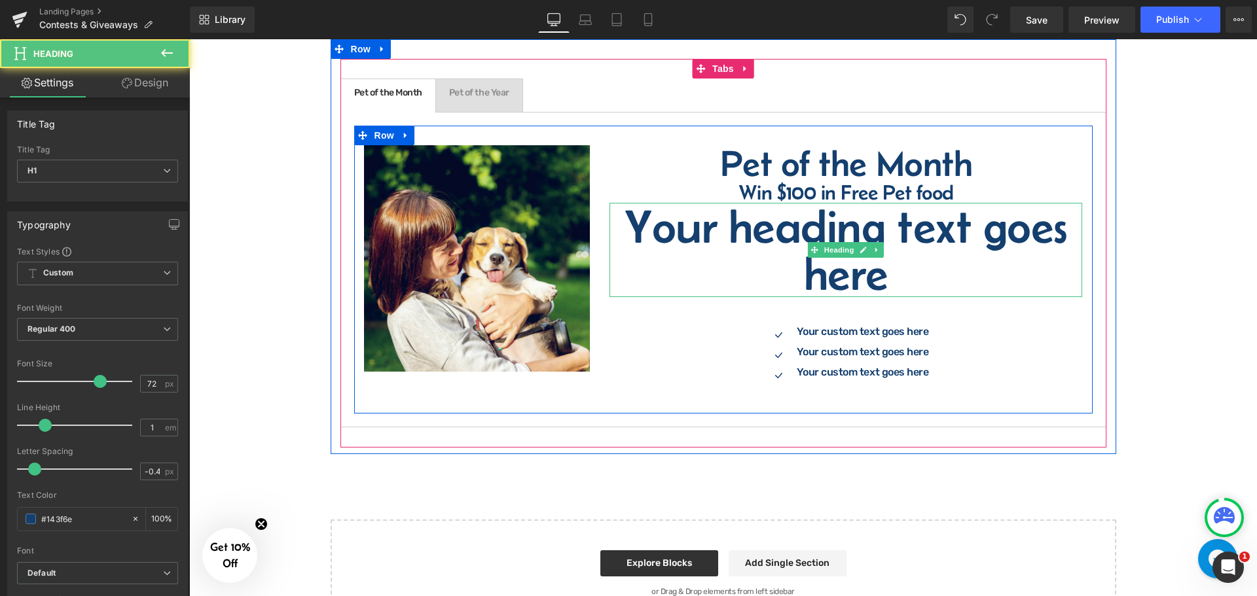
click at [765, 232] on h1 "Your heading text goes here" at bounding box center [846, 250] width 473 height 94
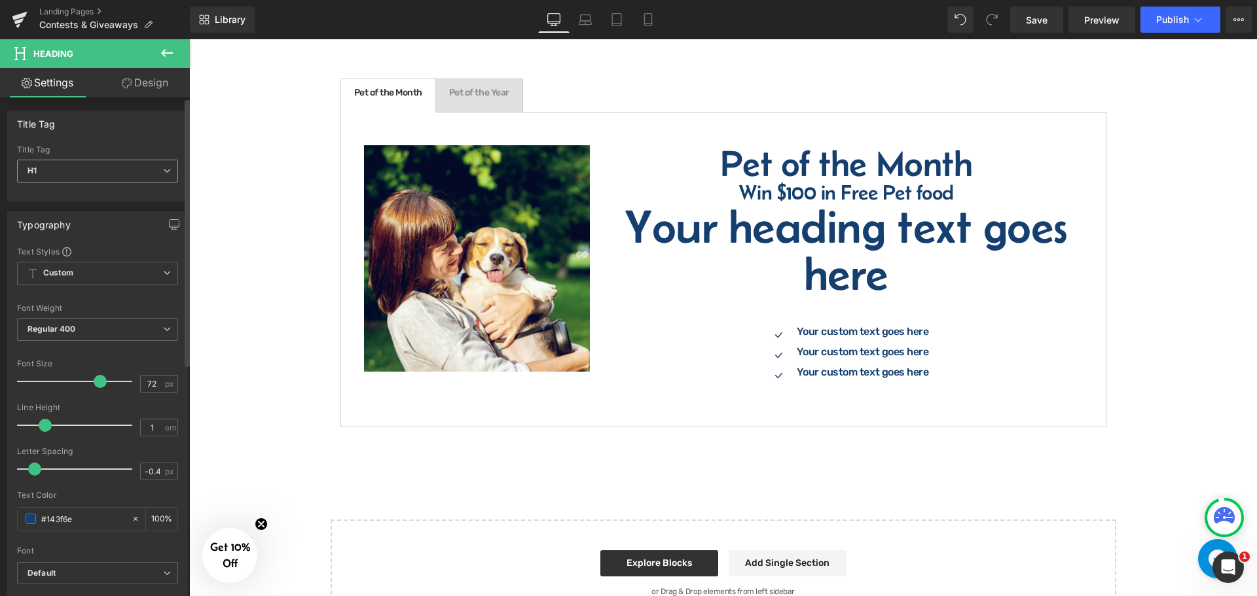
drag, startPoint x: 101, startPoint y: 157, endPoint x: 106, endPoint y: 170, distance: 13.3
click at [103, 158] on div "Title Tag H1 H1 H2 H3 H4 H5 H6" at bounding box center [97, 171] width 161 height 52
click at [106, 170] on span "H1" at bounding box center [97, 171] width 161 height 23
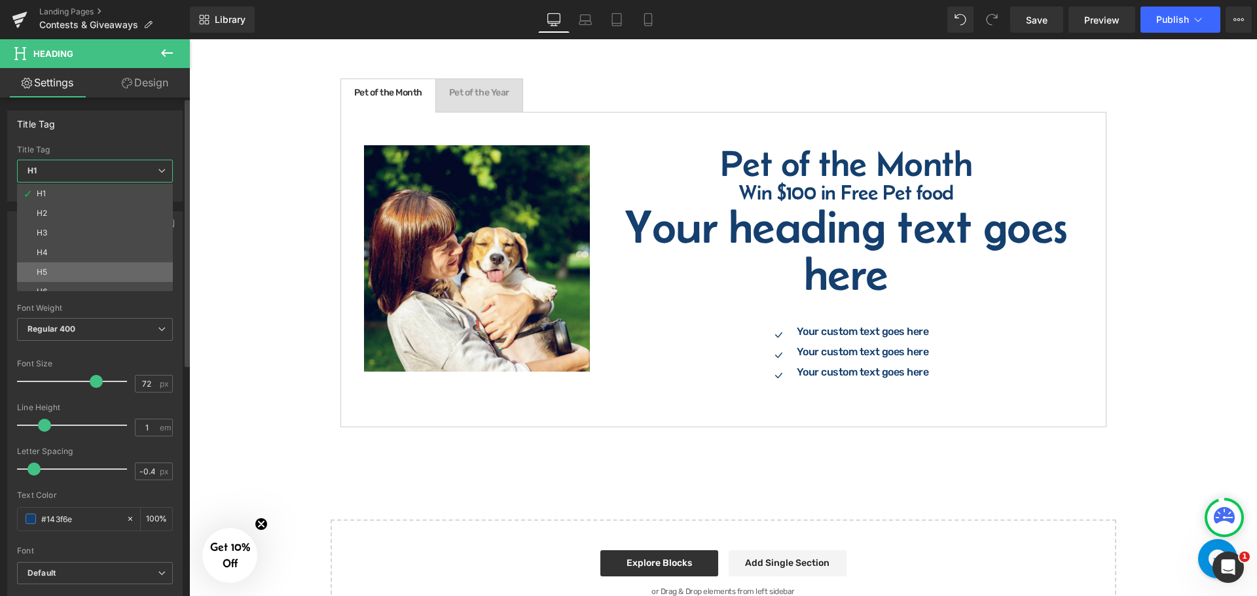
click at [53, 274] on li "H5" at bounding box center [98, 273] width 162 height 20
type input "24"
type input "1.33"
type input "100"
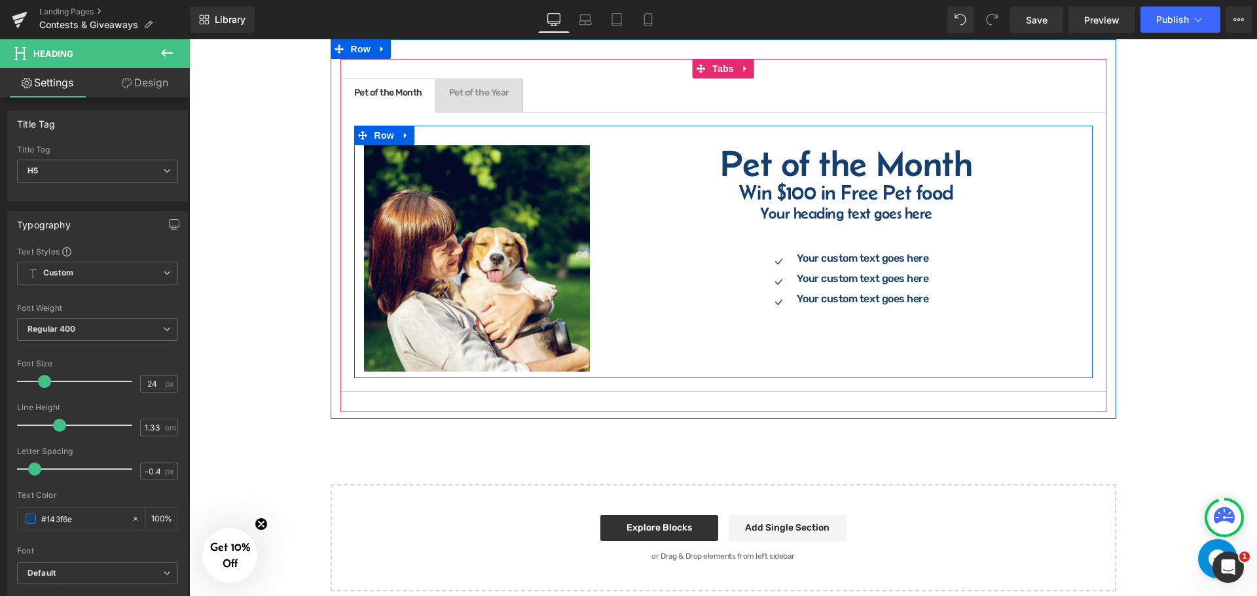
click at [778, 159] on h2 "Pet of the Month" at bounding box center [846, 163] width 473 height 37
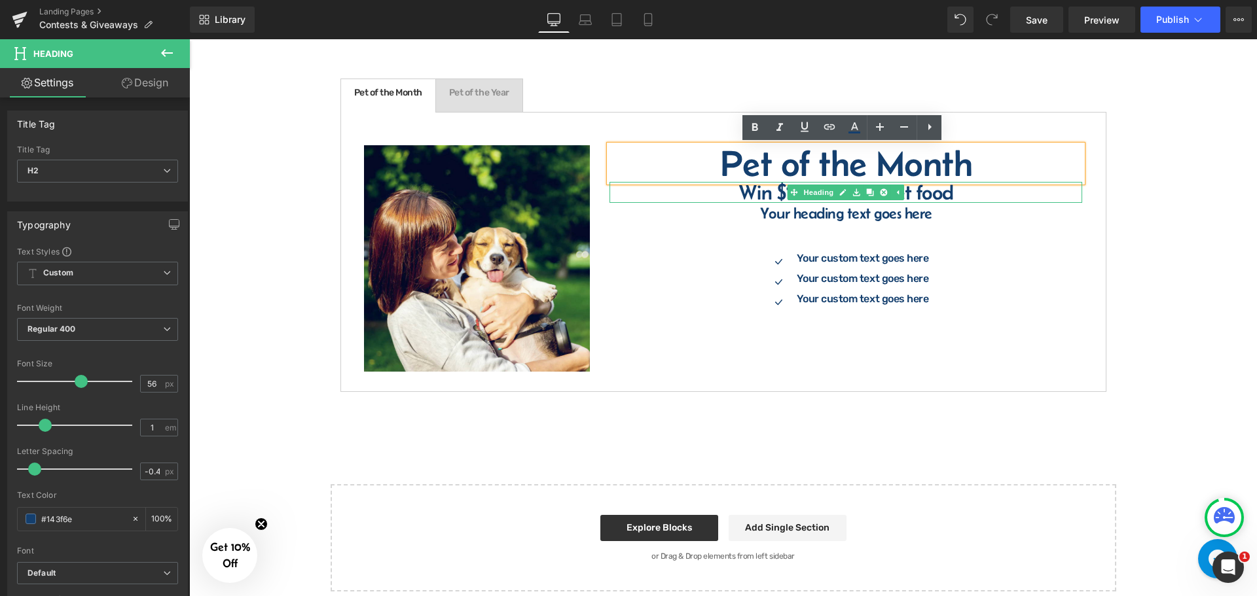
click at [760, 200] on div at bounding box center [846, 201] width 473 height 3
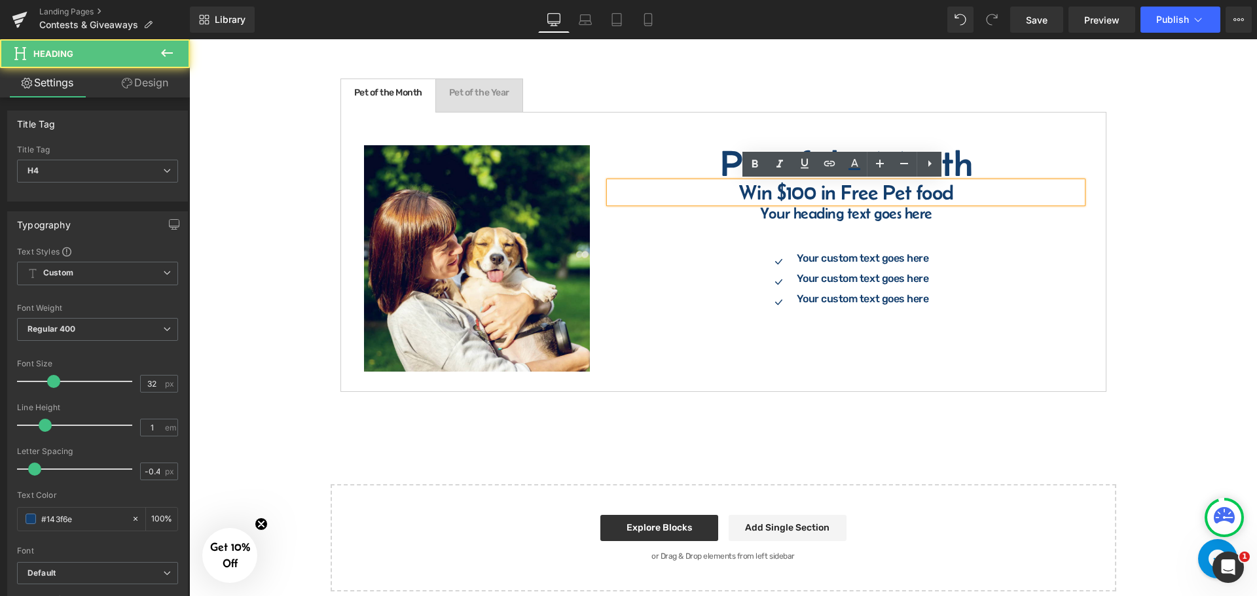
click at [758, 197] on h4 "Win $100 in Free Pet food" at bounding box center [846, 192] width 473 height 21
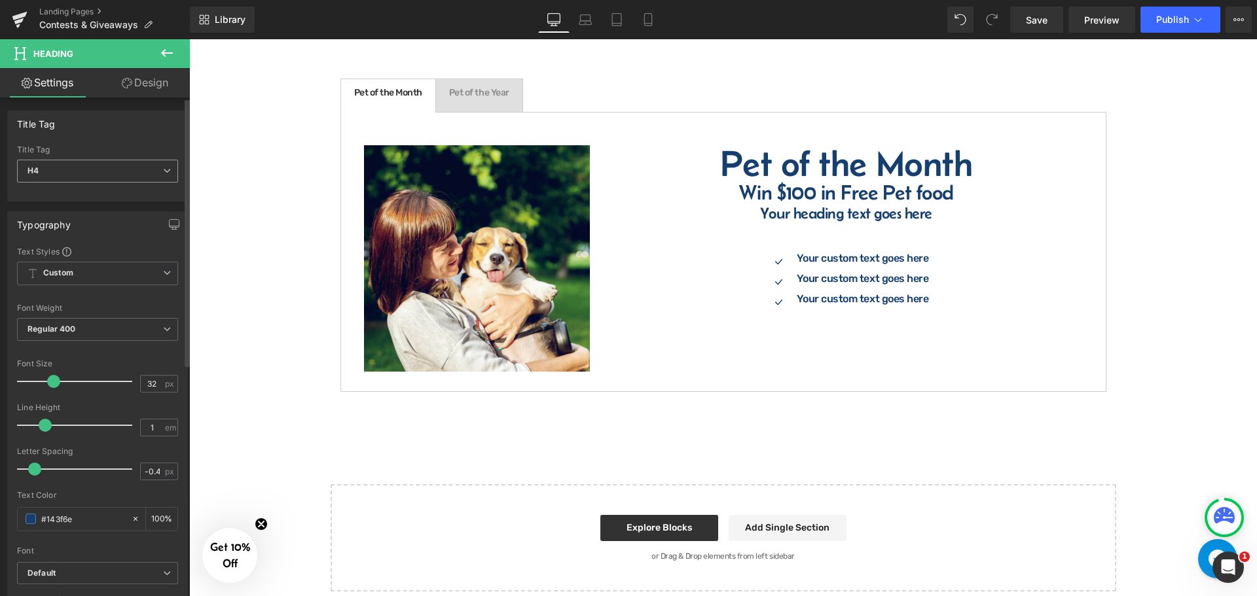
click at [95, 170] on span "H4" at bounding box center [97, 171] width 161 height 23
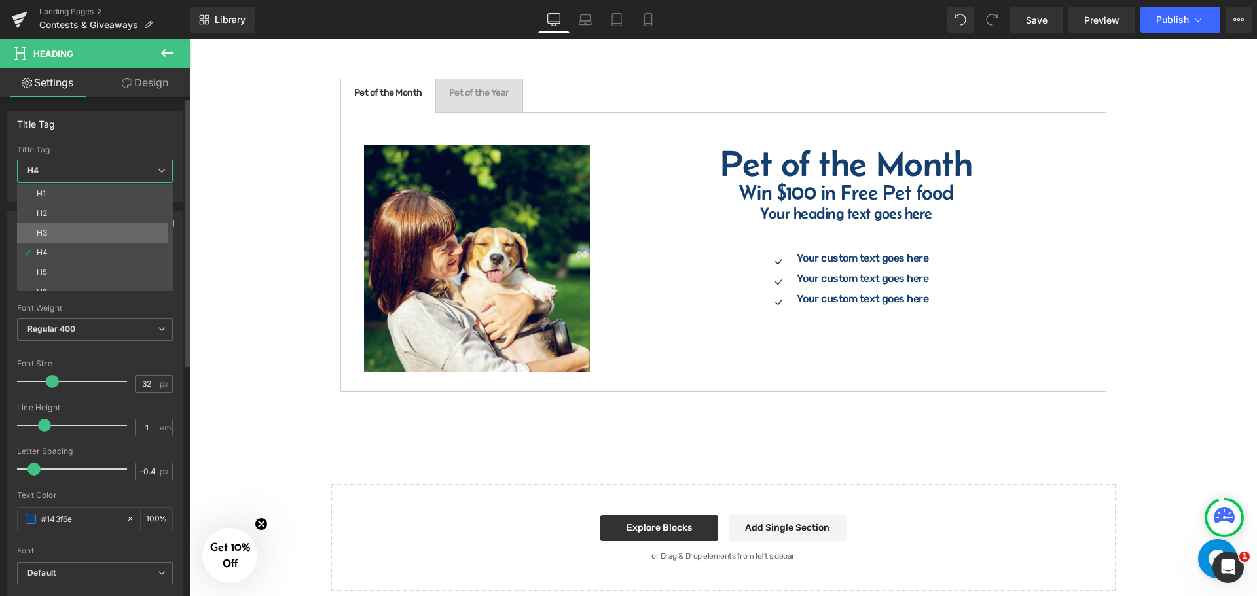
click at [56, 231] on li "H3" at bounding box center [98, 233] width 162 height 20
type input "40"
type input "100"
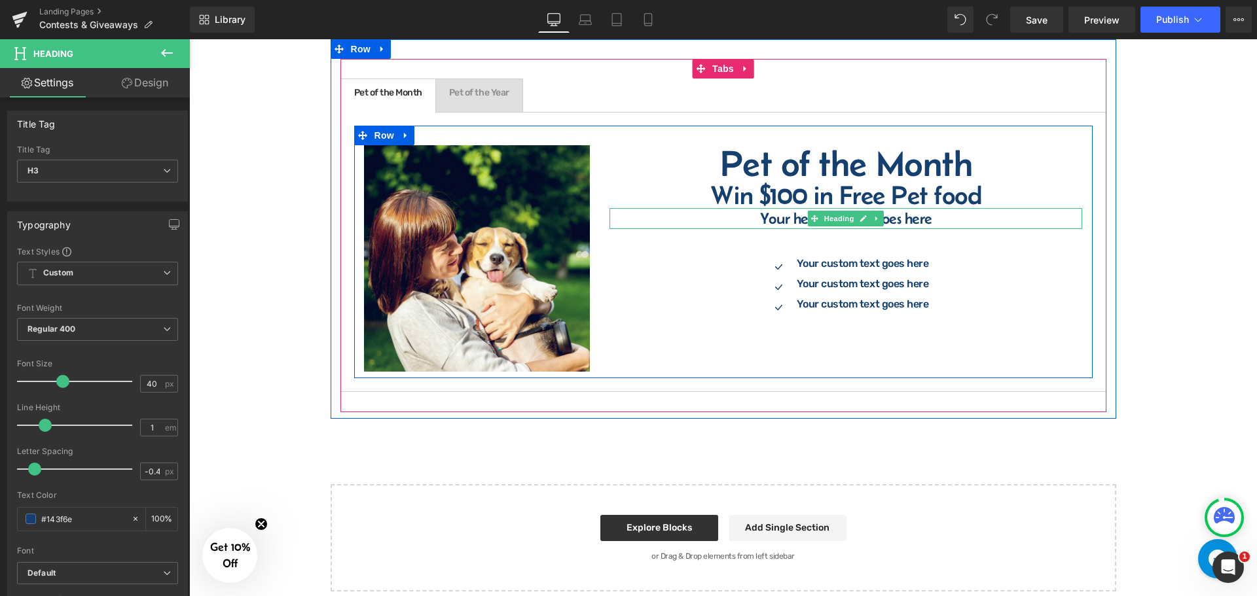
click at [781, 215] on h5 "Your heading text goes here" at bounding box center [846, 218] width 473 height 21
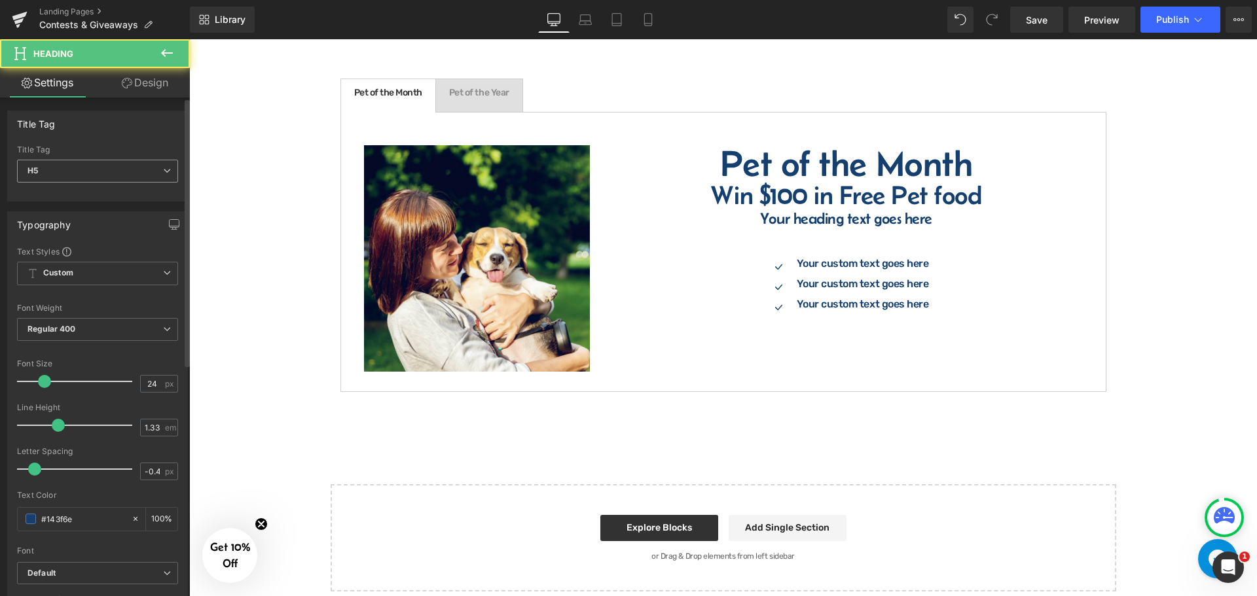
click at [88, 173] on span "H5" at bounding box center [97, 171] width 161 height 23
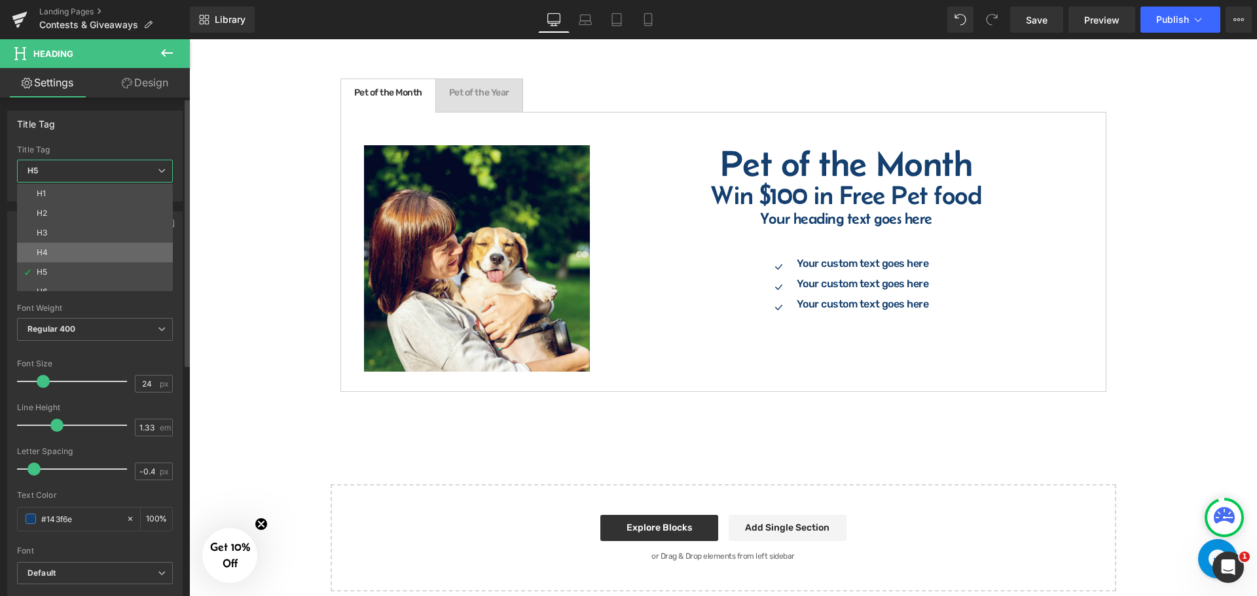
click at [62, 244] on li "H4" at bounding box center [98, 253] width 162 height 20
type input "32"
type input "1"
type input "100"
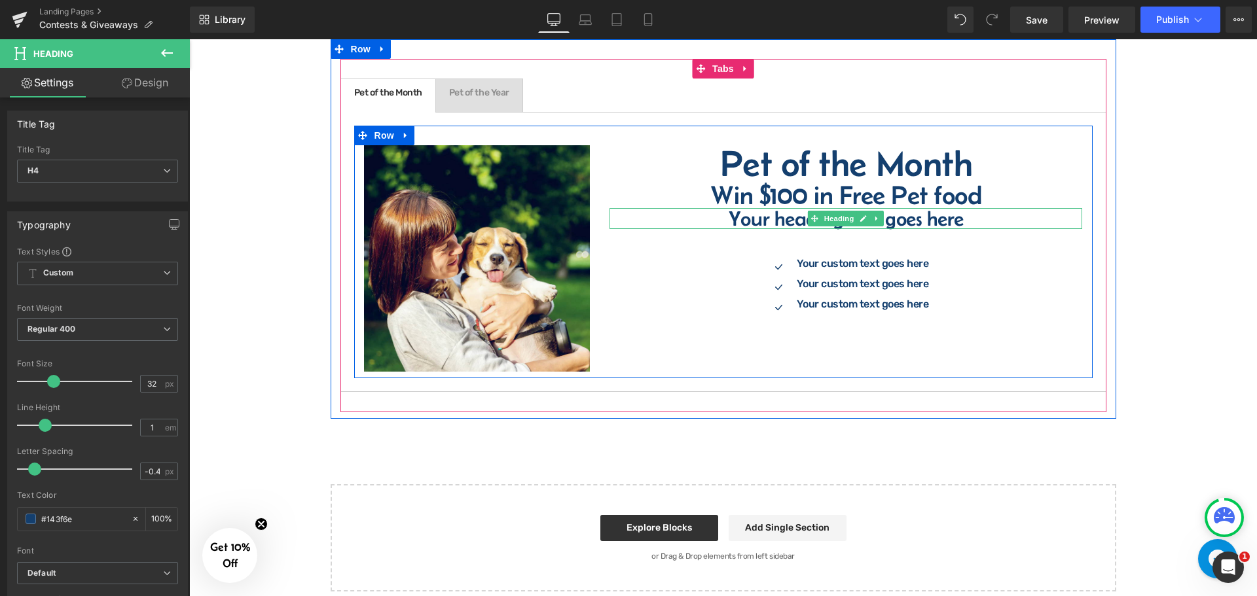
click at [778, 213] on h4 "Your heading text goes here" at bounding box center [846, 218] width 473 height 21
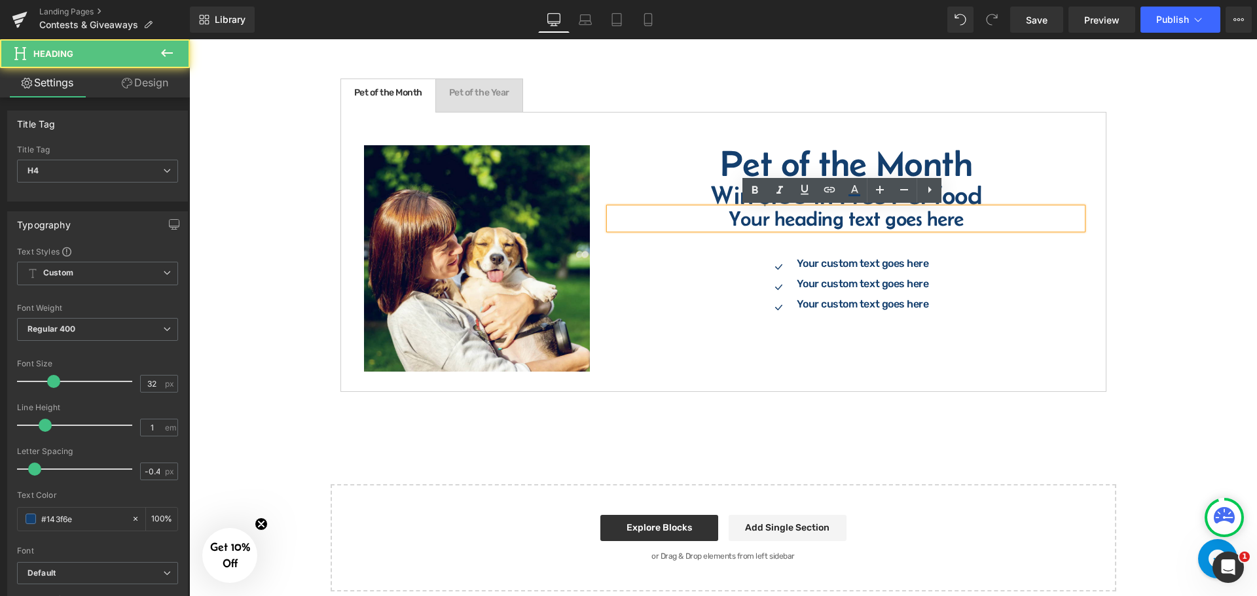
click at [777, 218] on h4 "Your heading text goes here" at bounding box center [846, 218] width 473 height 21
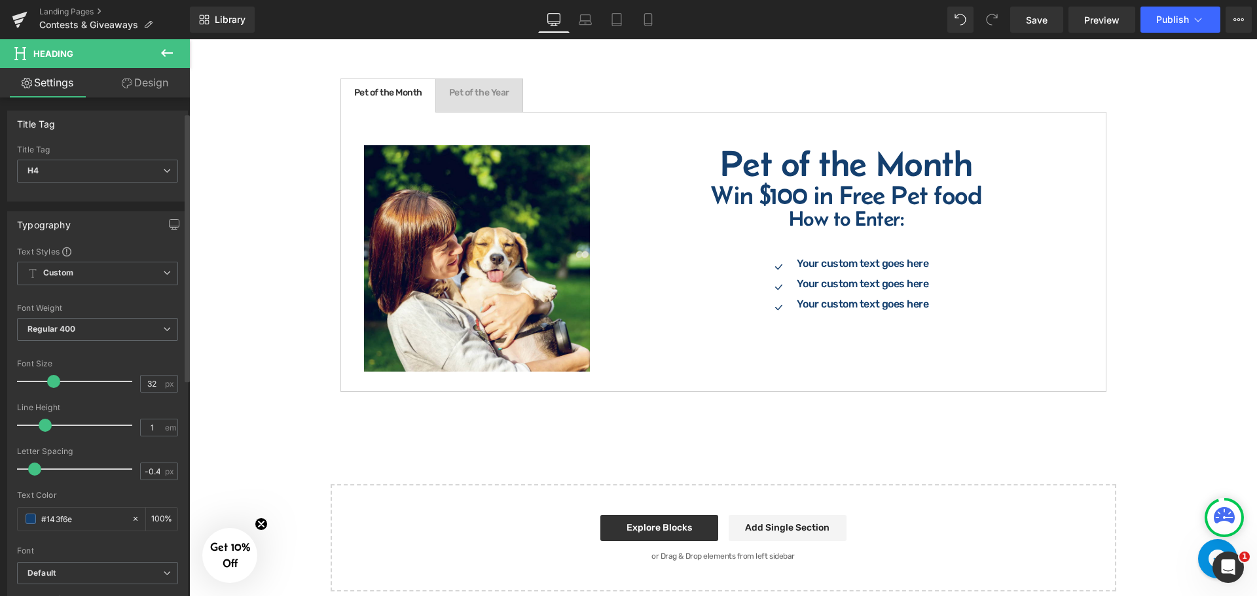
scroll to position [327, 0]
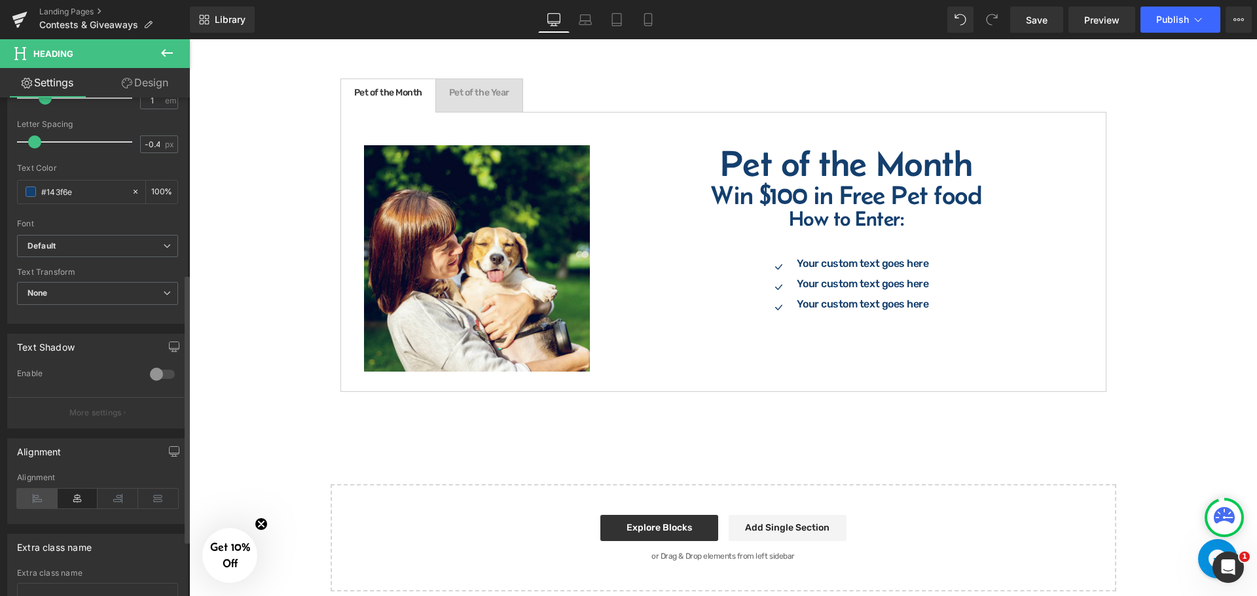
click at [38, 494] on icon at bounding box center [37, 499] width 41 height 20
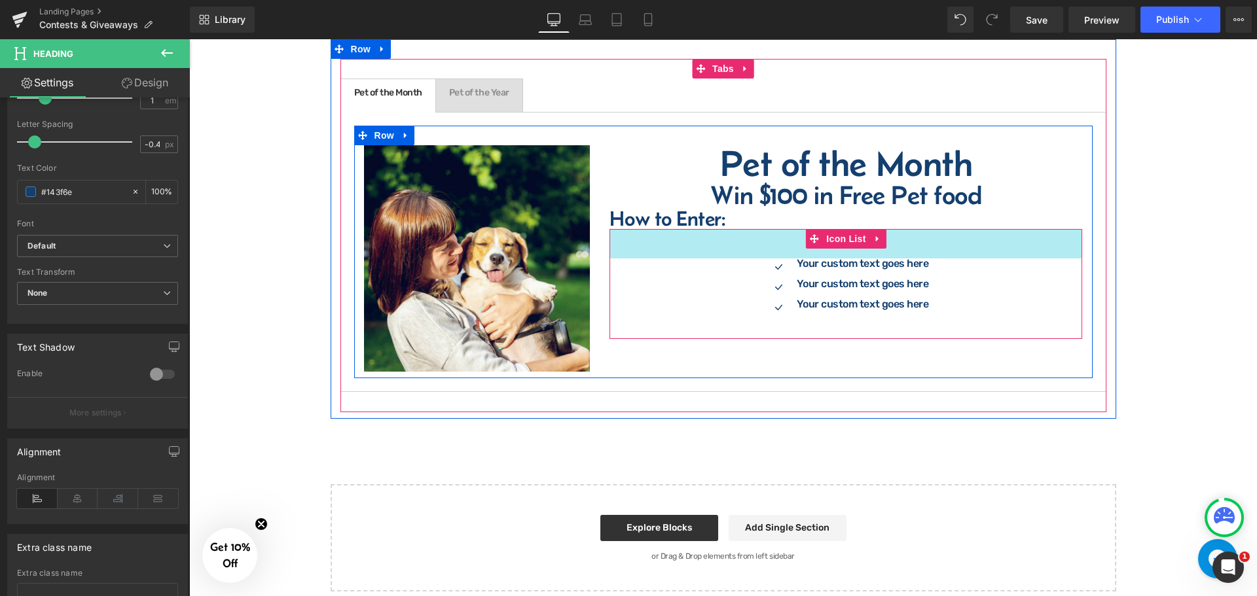
click at [779, 244] on div "45px" at bounding box center [846, 243] width 473 height 29
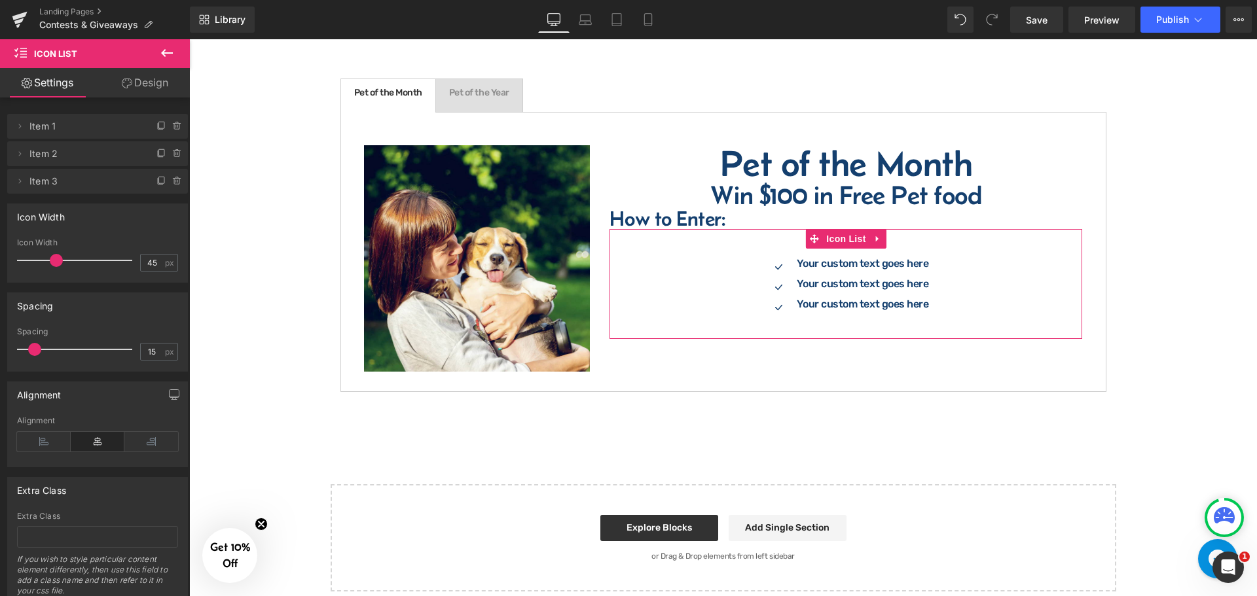
click at [137, 70] on link "Design" at bounding box center [145, 82] width 95 height 29
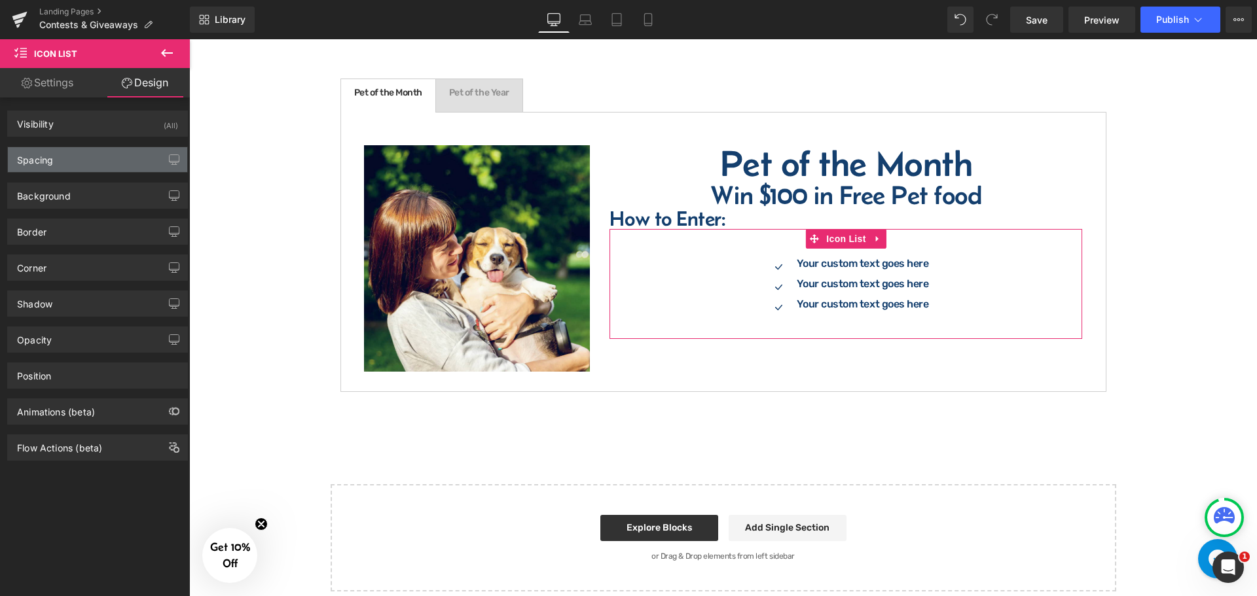
click at [47, 157] on div "Spacing" at bounding box center [35, 156] width 36 height 18
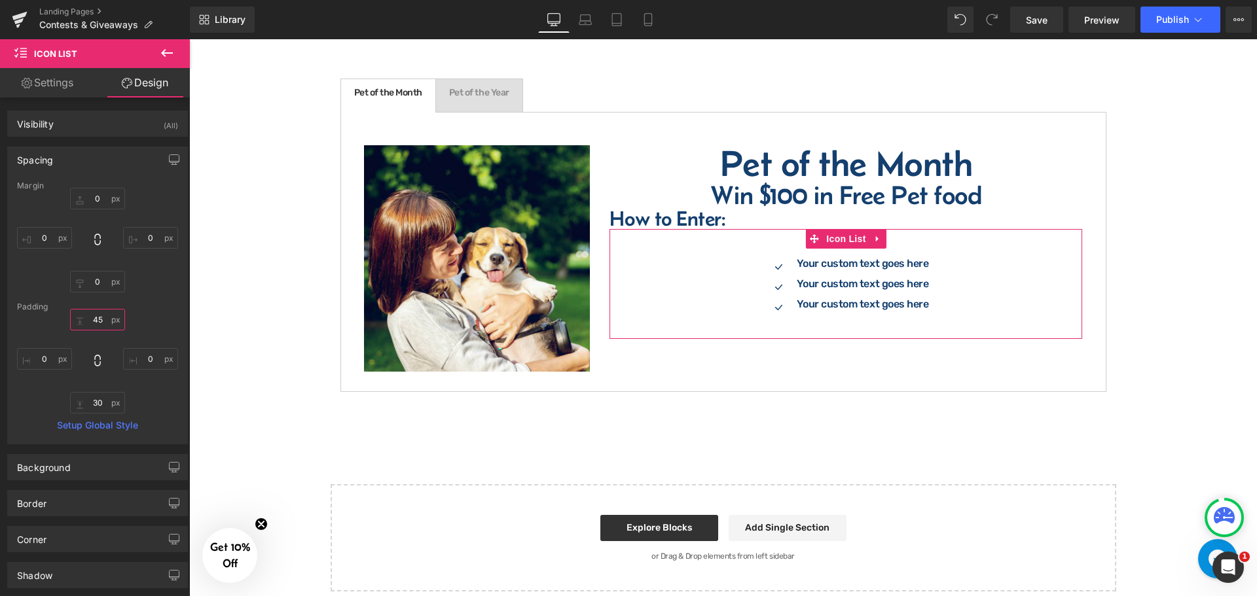
click at [105, 325] on input "45" at bounding box center [97, 320] width 55 height 22
type input "0"
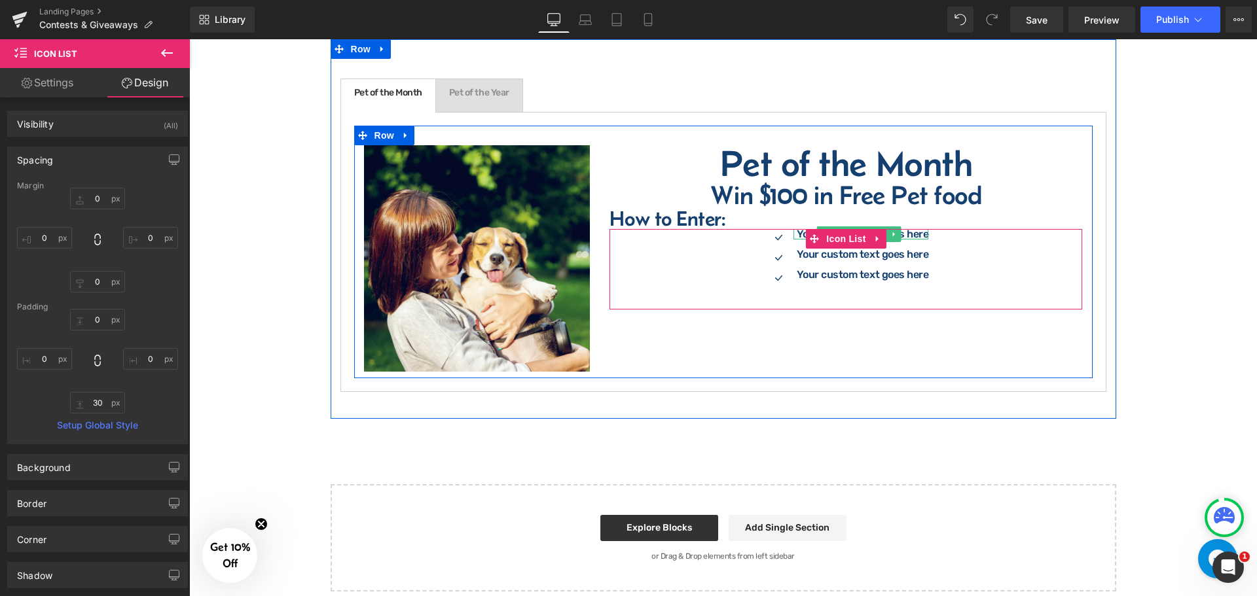
click at [797, 234] on p "Your custom text goes here" at bounding box center [863, 234] width 132 height 10
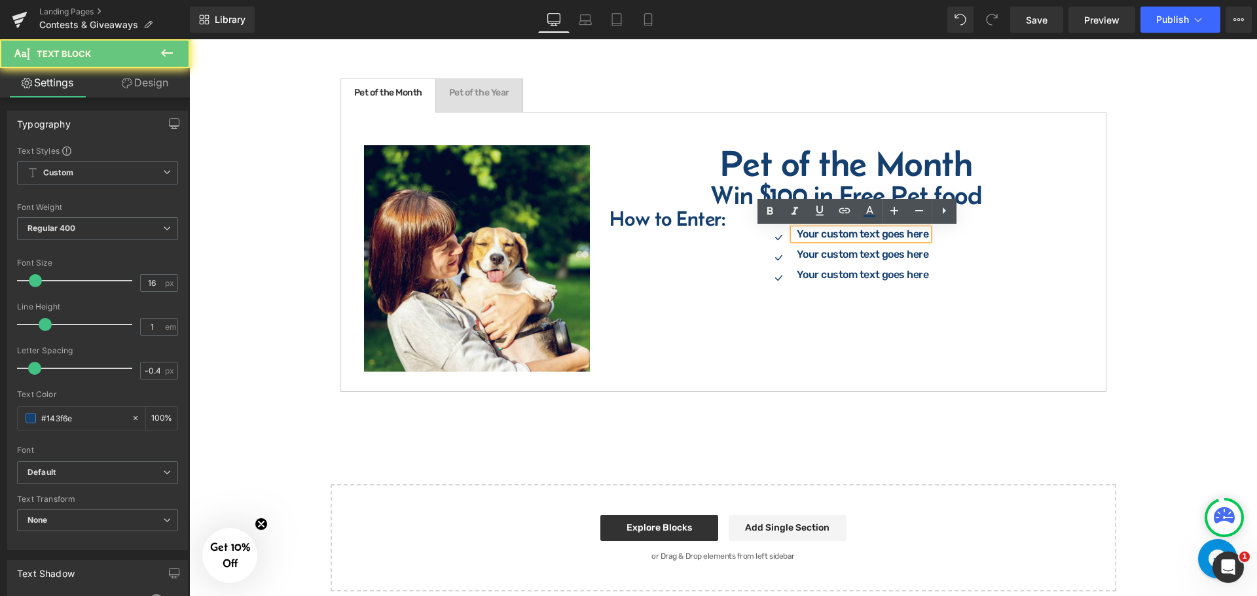
click at [799, 236] on p "Your custom text goes here" at bounding box center [863, 234] width 132 height 10
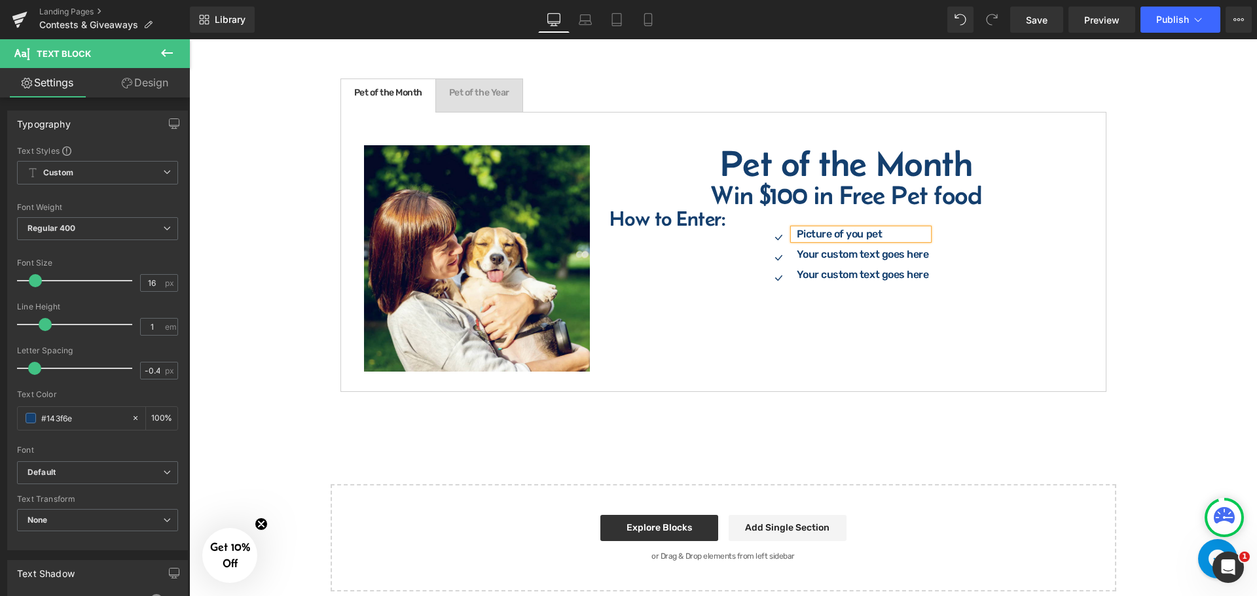
click at [826, 260] on span at bounding box center [826, 255] width 14 height 16
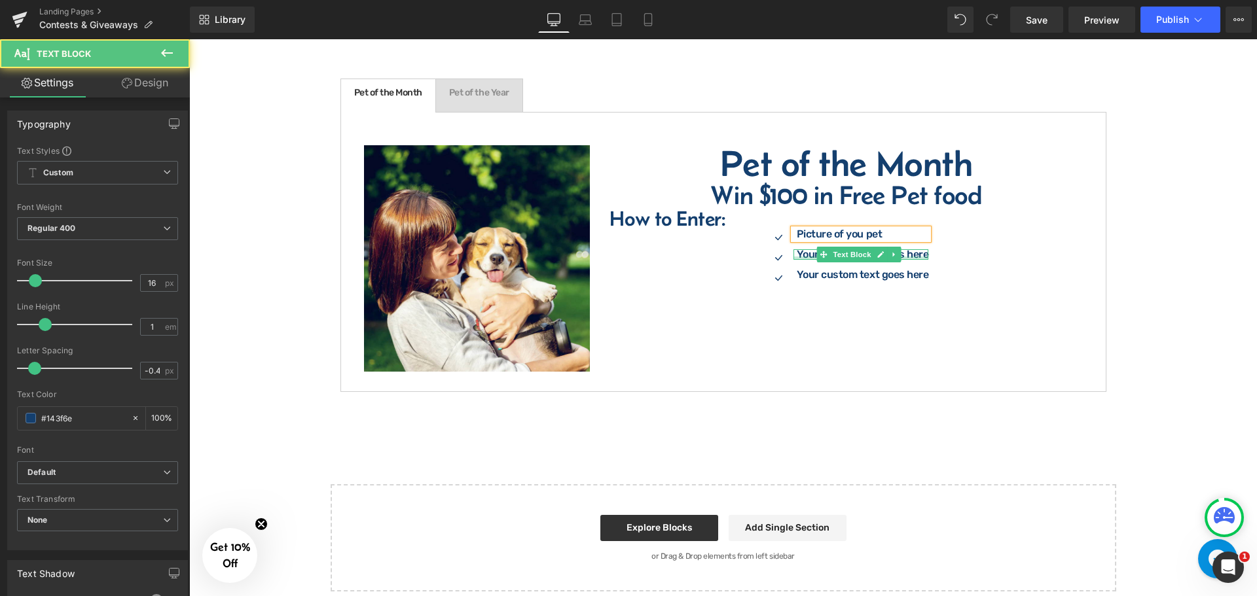
click at [807, 257] on div at bounding box center [862, 258] width 136 height 3
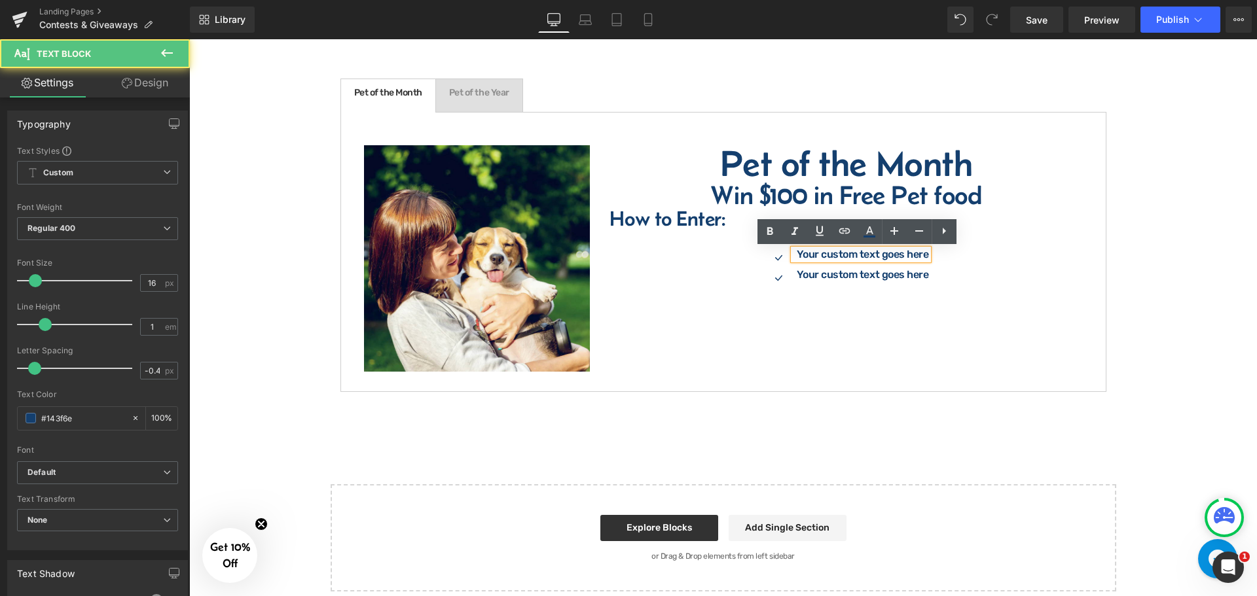
click at [811, 254] on p "Your custom text goes here" at bounding box center [863, 254] width 132 height 10
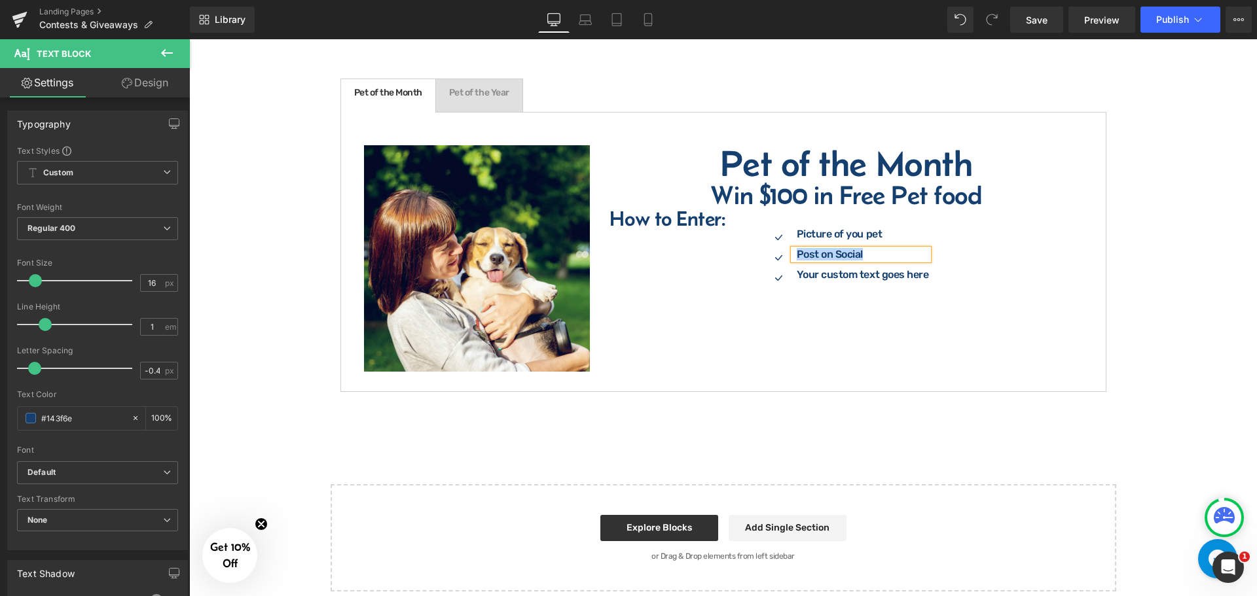
copy p "Post on Social"
click at [871, 251] on p "Tag @incredible PEts" at bounding box center [863, 254] width 132 height 10
click at [830, 272] on span "Text Block" at bounding box center [851, 275] width 43 height 16
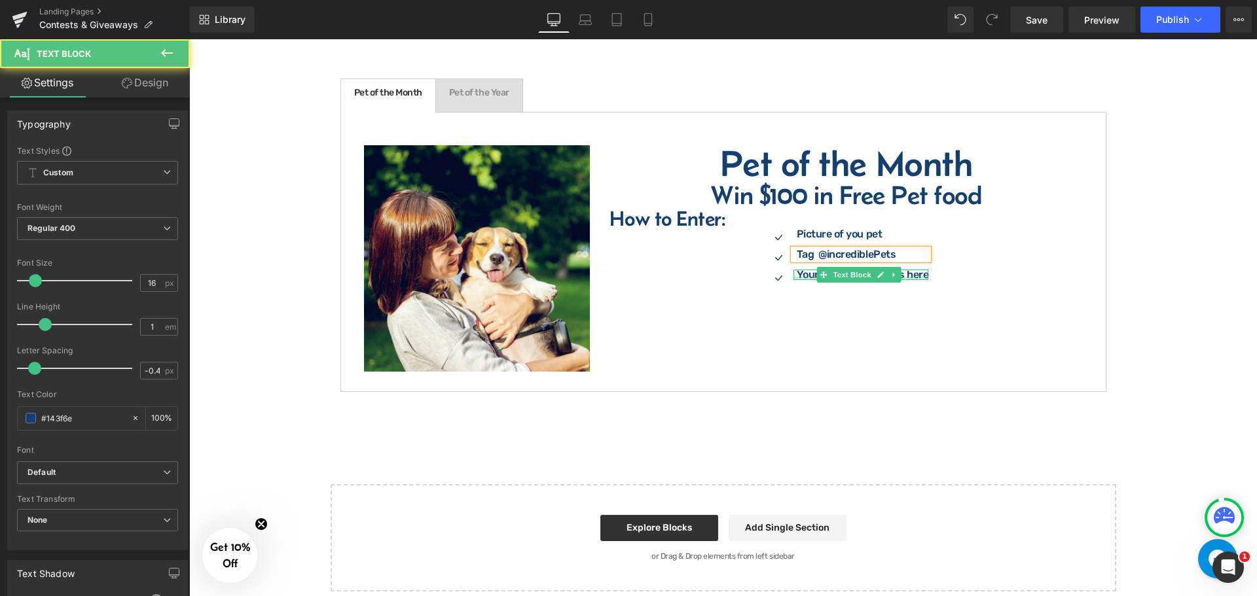
click at [810, 277] on div at bounding box center [862, 278] width 136 height 3
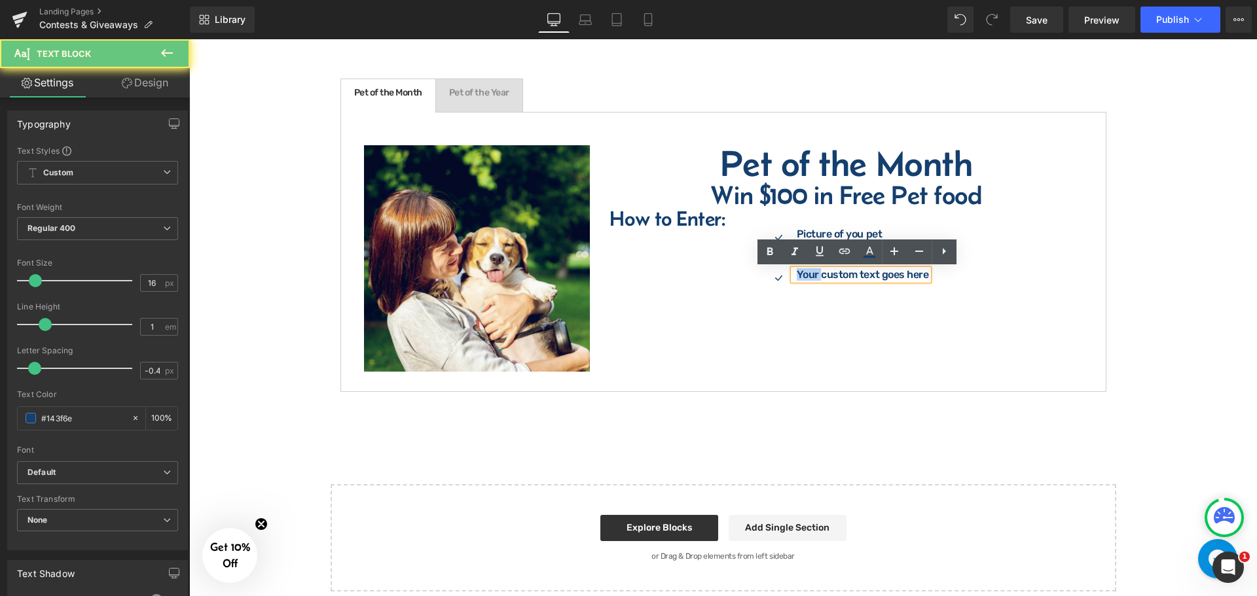
click at [810, 277] on p "Your custom text goes here" at bounding box center [863, 275] width 132 height 10
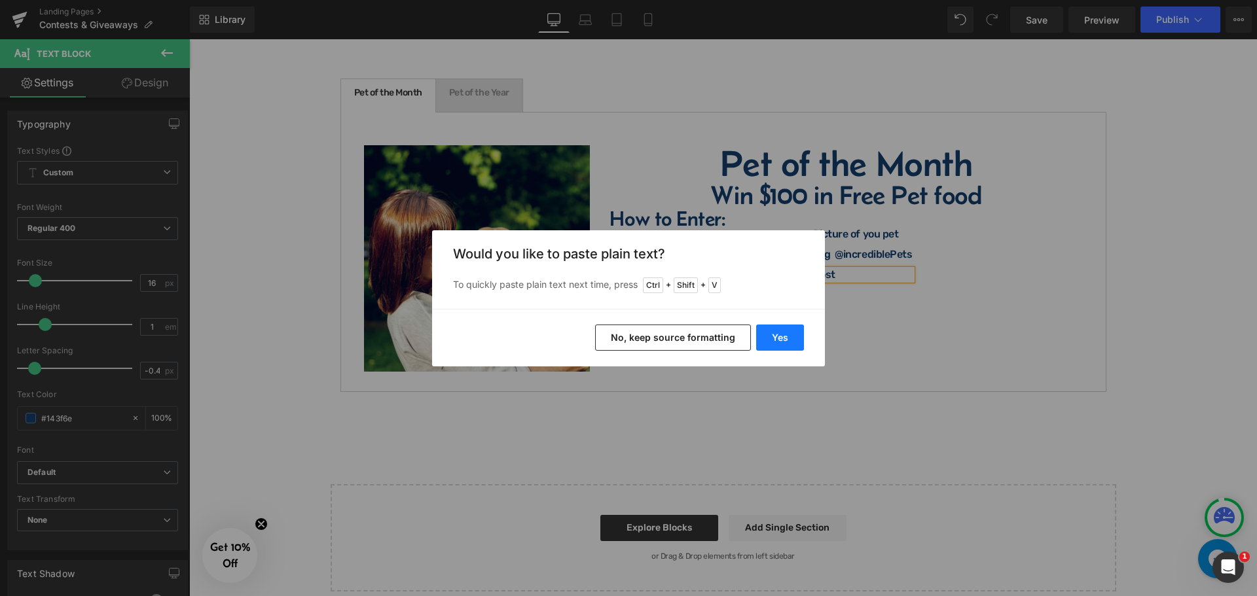
click at [784, 337] on button "Yes" at bounding box center [780, 338] width 48 height 26
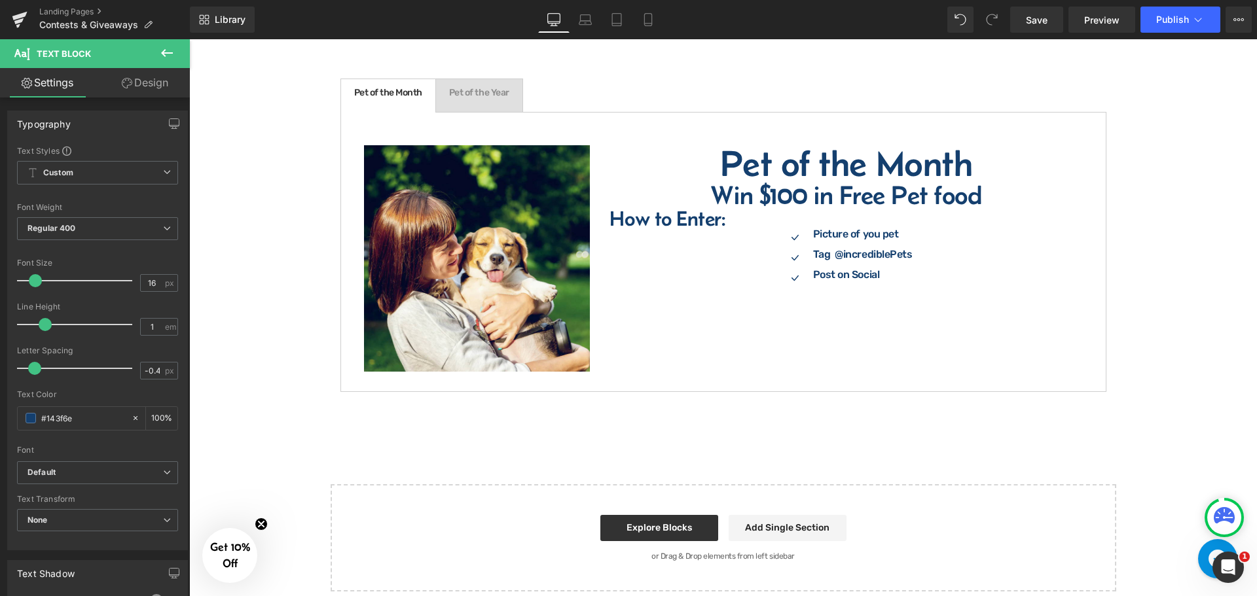
click at [163, 56] on icon at bounding box center [167, 53] width 16 height 16
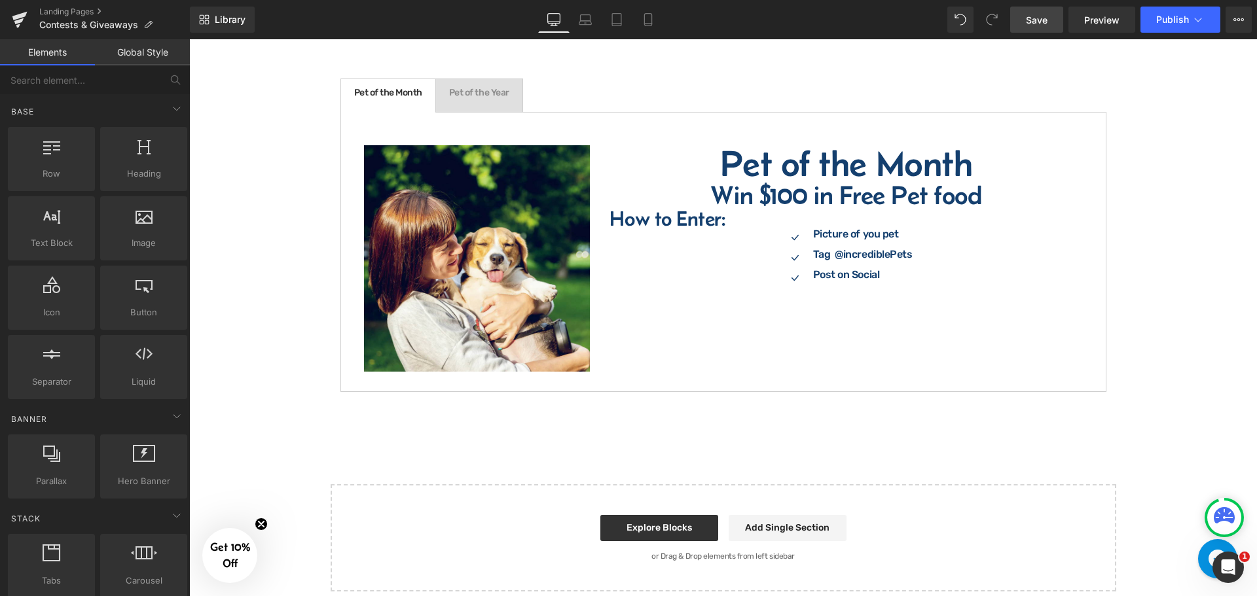
click at [1029, 20] on span "Save" at bounding box center [1037, 20] width 22 height 14
click at [19, 25] on icon at bounding box center [18, 26] width 4 height 4
